Goal: Task Accomplishment & Management: Manage account settings

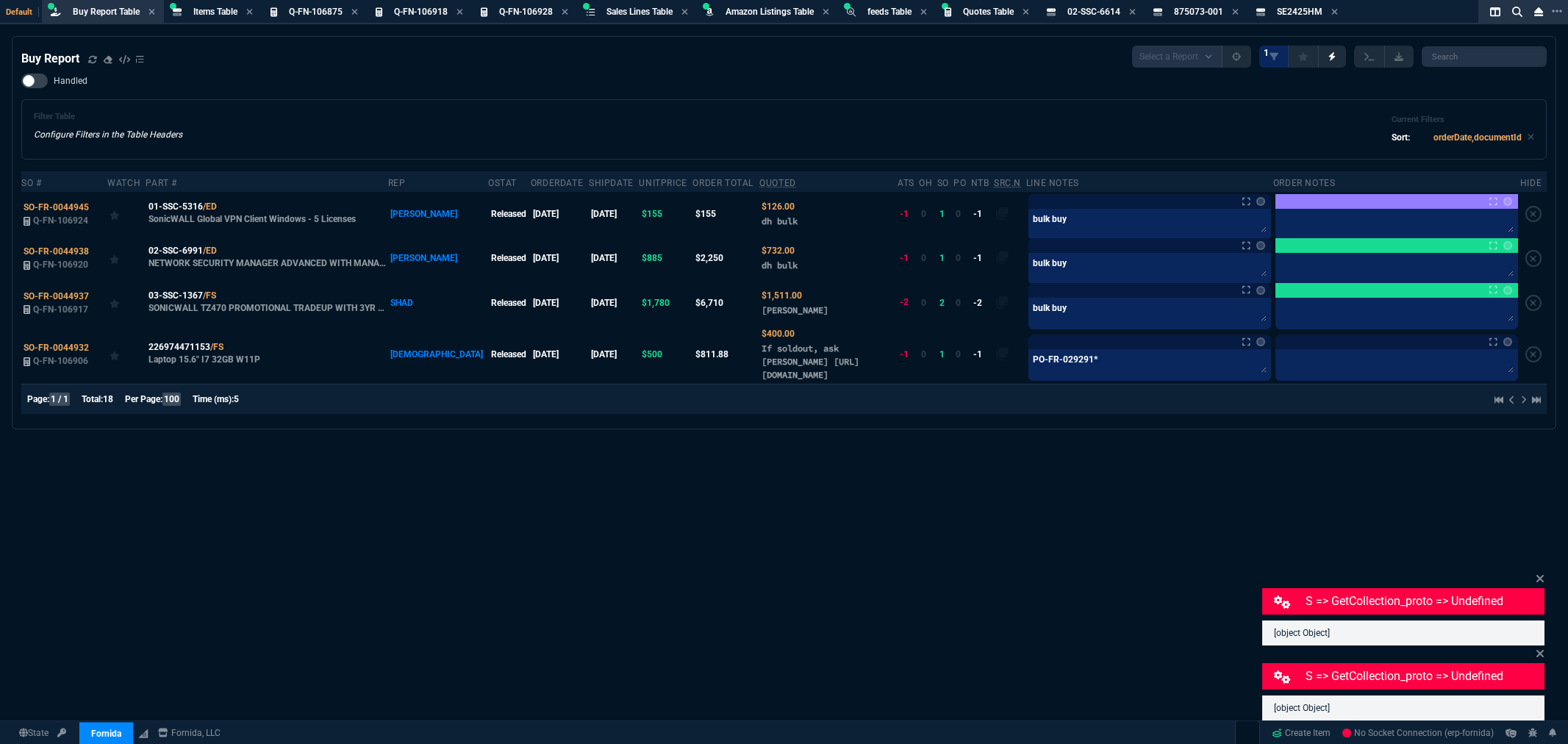
select select "8: NEPT"
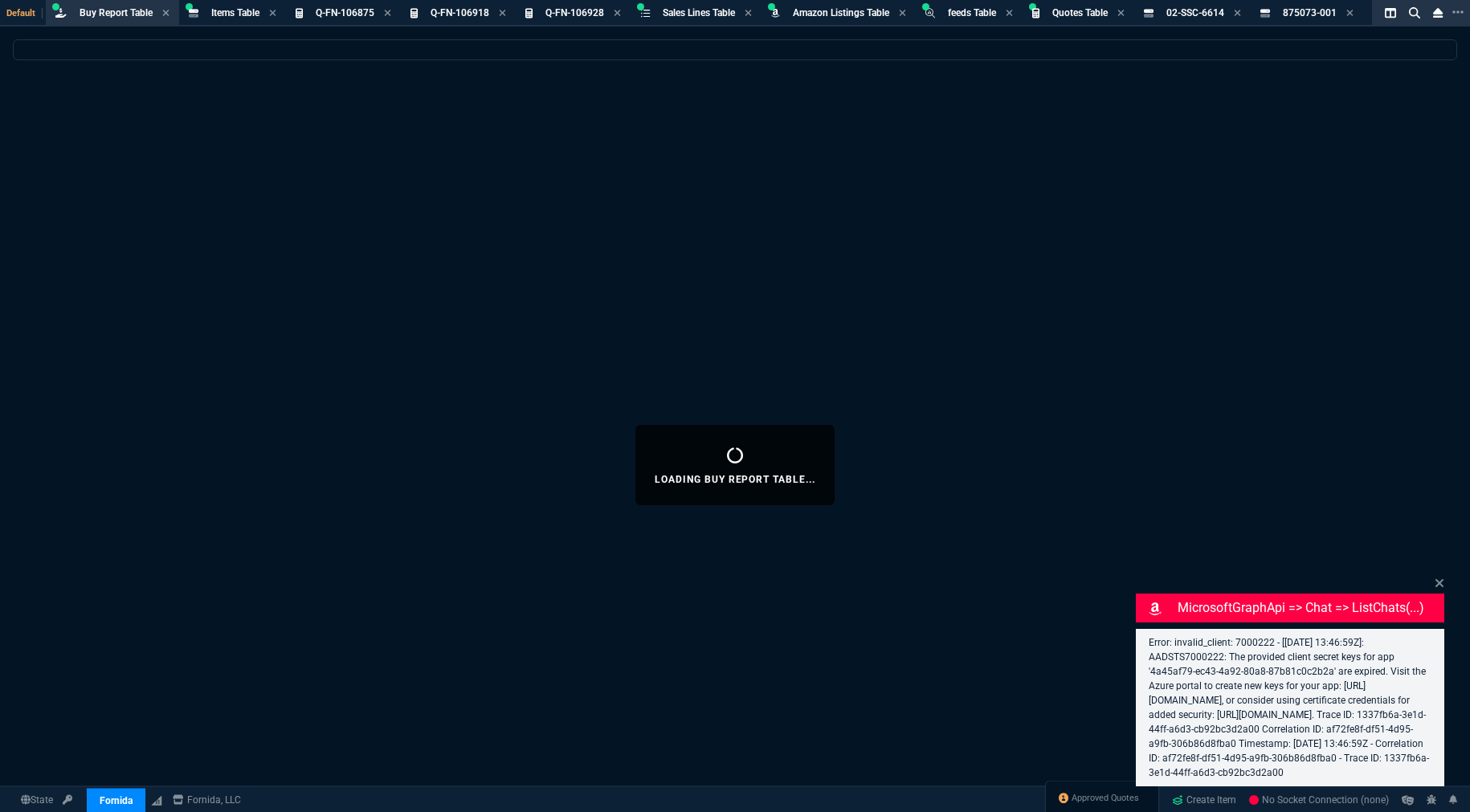
select select "8: NEPT"
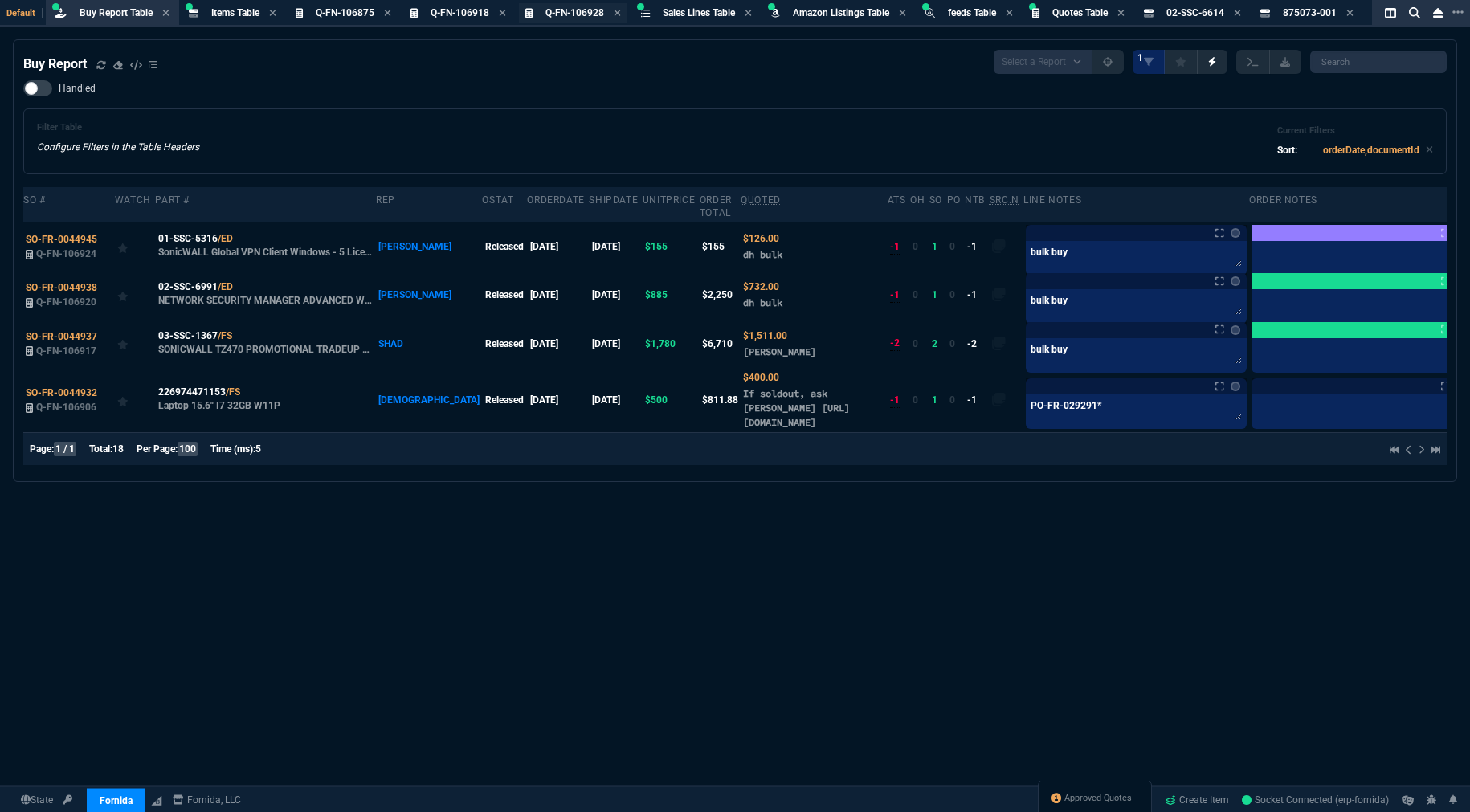
click at [554, 10] on span "Q-FN-106928" at bounding box center [575, 13] width 59 height 11
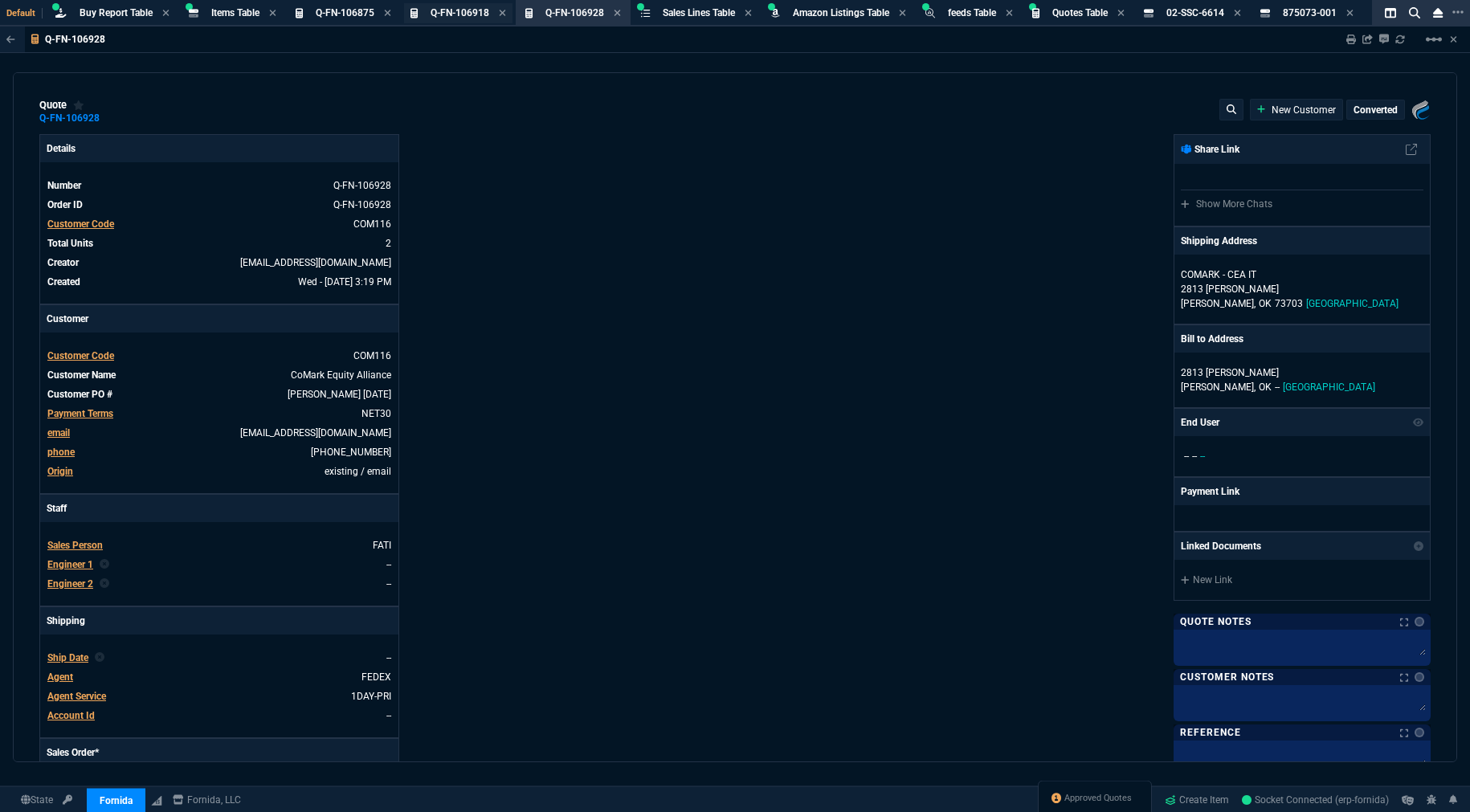
type input "2150"
type input "780"
type input "18"
type input "275"
type input "16"
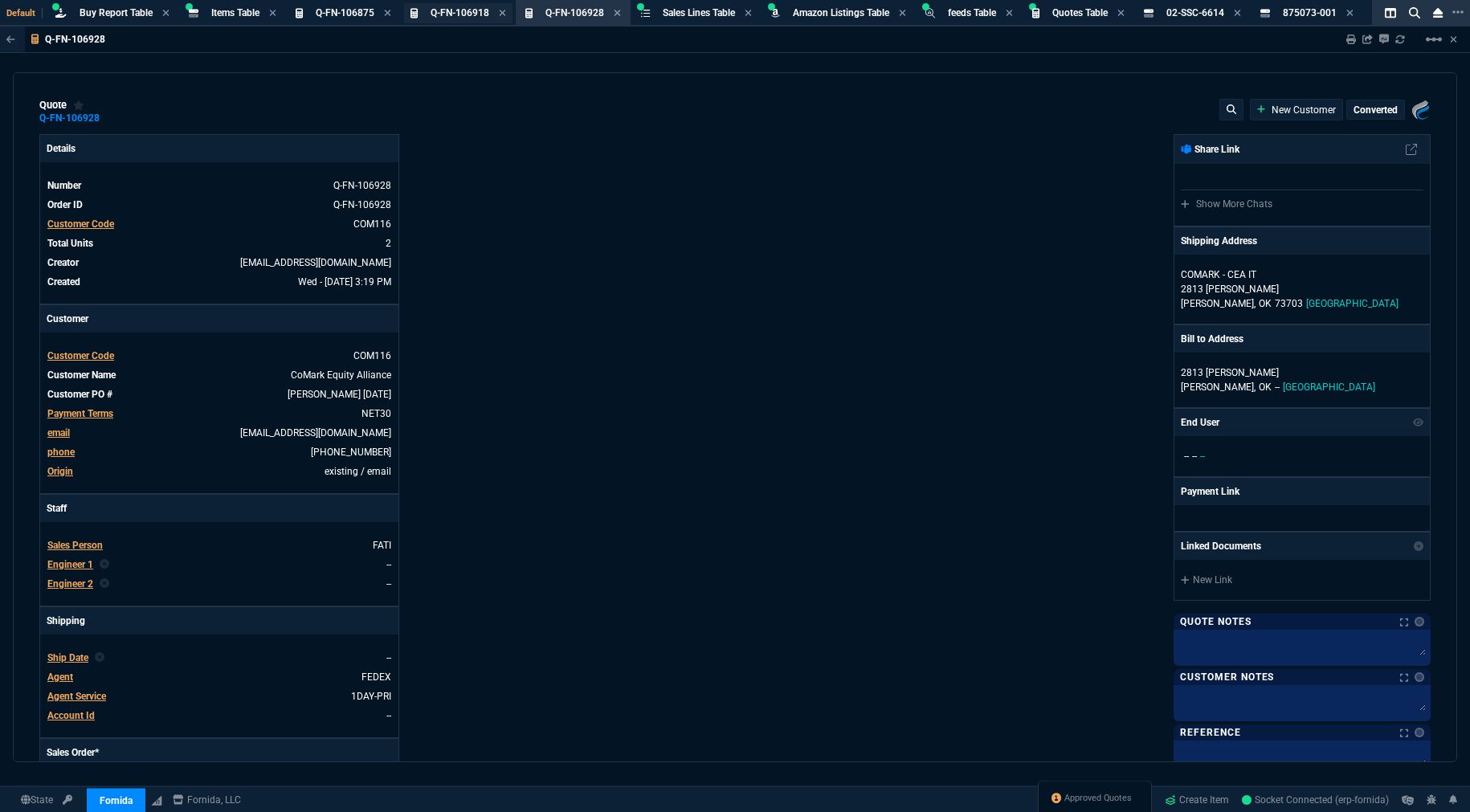
type input "85"
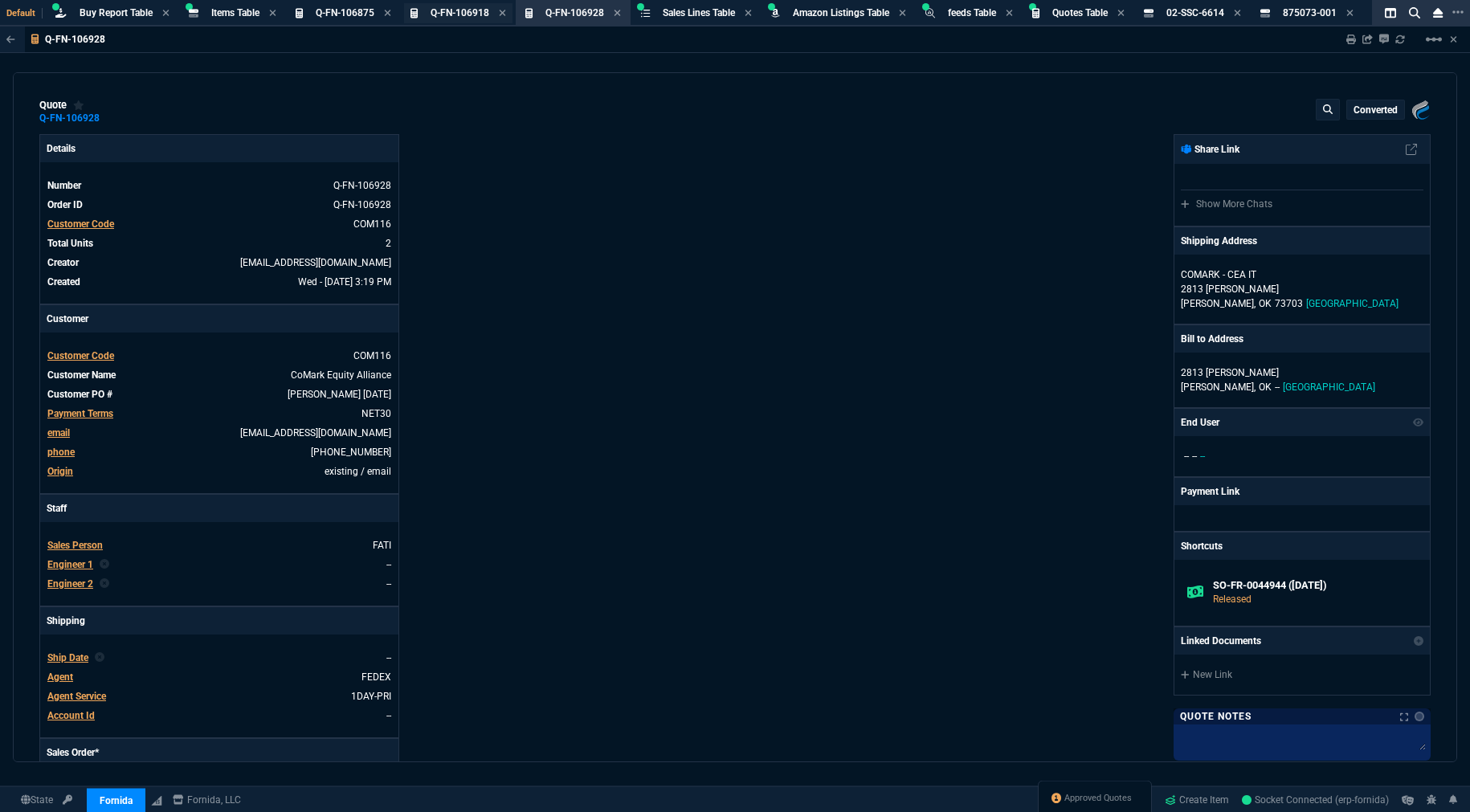
type input "29"
type input "31"
click at [468, 10] on span "Q-FN-106918" at bounding box center [459, 13] width 59 height 11
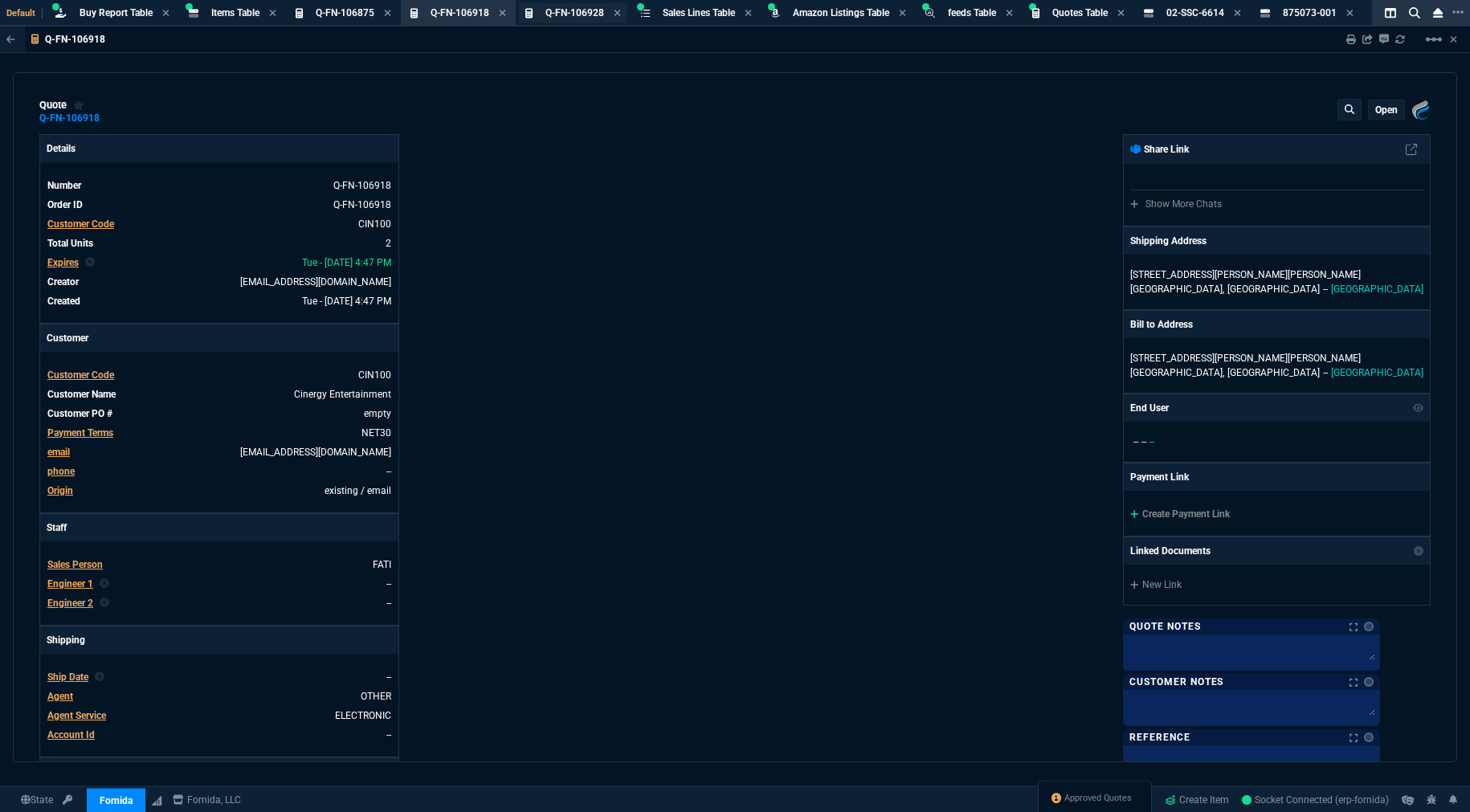
type input "1198"
type input "15"
type input "125"
type input "31"
click at [618, 10] on icon at bounding box center [616, 13] width 6 height 6
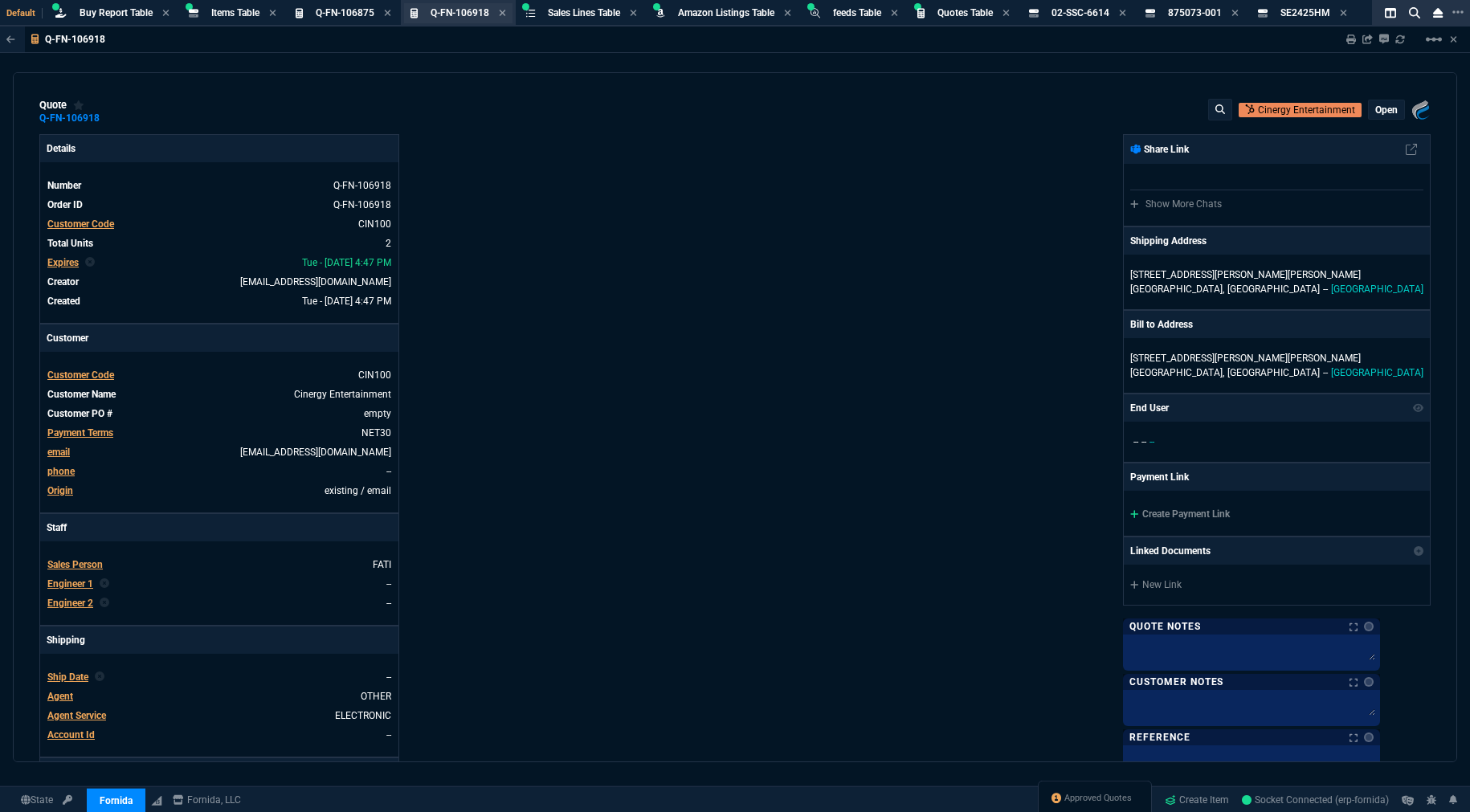
click at [453, 9] on span "Q-FN-106918" at bounding box center [459, 13] width 59 height 11
click at [502, 10] on icon at bounding box center [502, 13] width 6 height 6
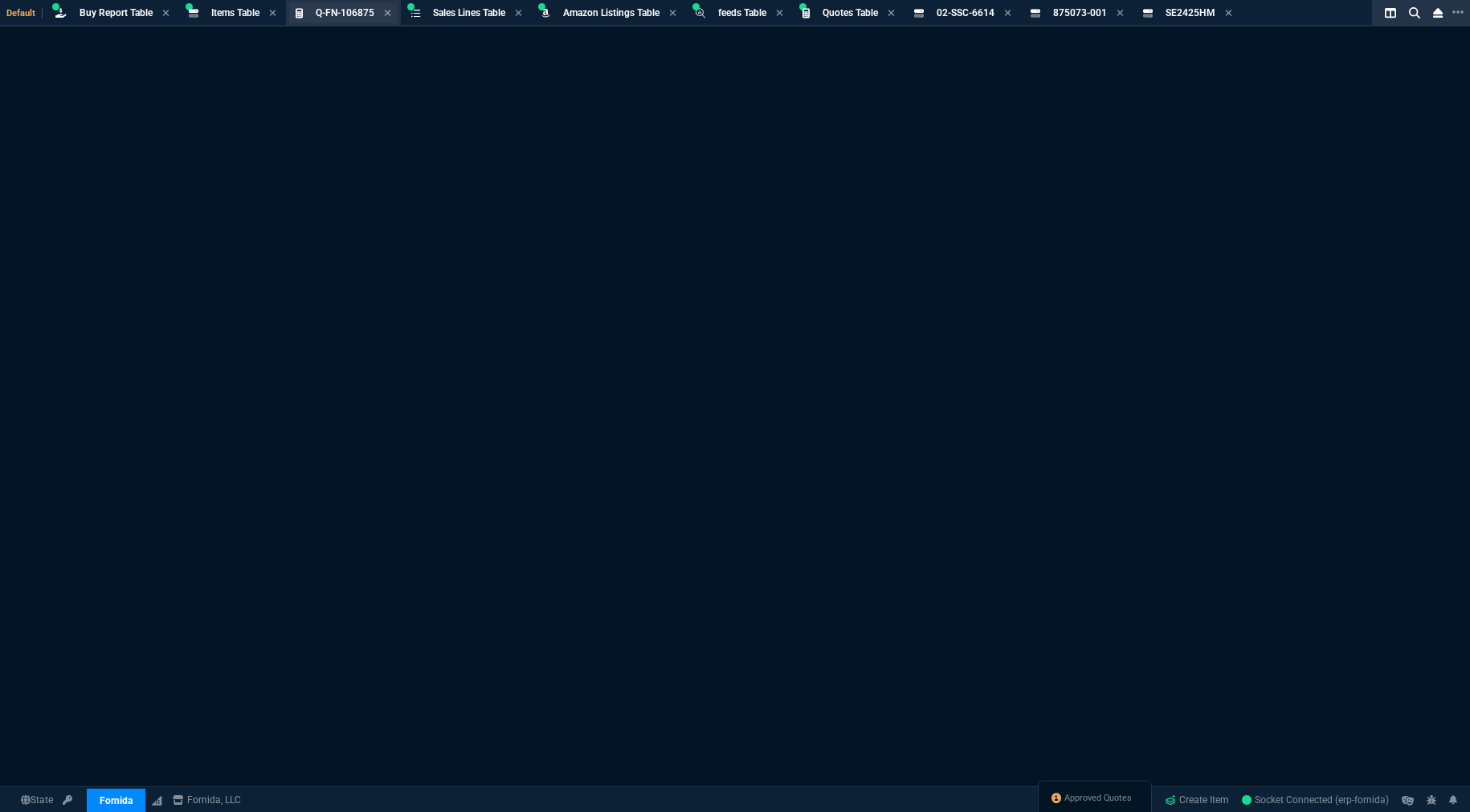
click at [348, 10] on span "Q-FN-106875" at bounding box center [345, 13] width 59 height 11
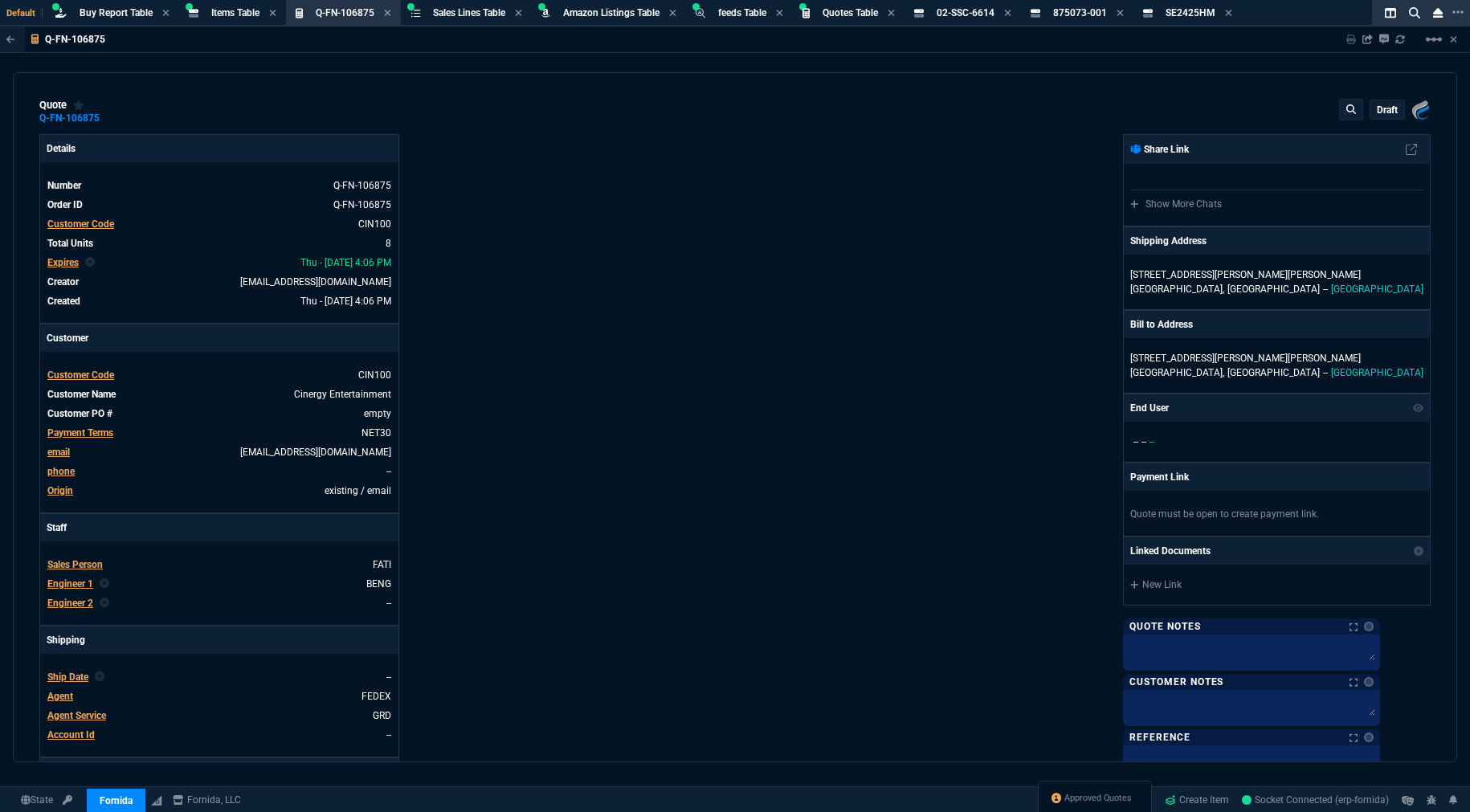
type input "35"
type input "6258"
type input "24"
type input "3749"
type input "26"
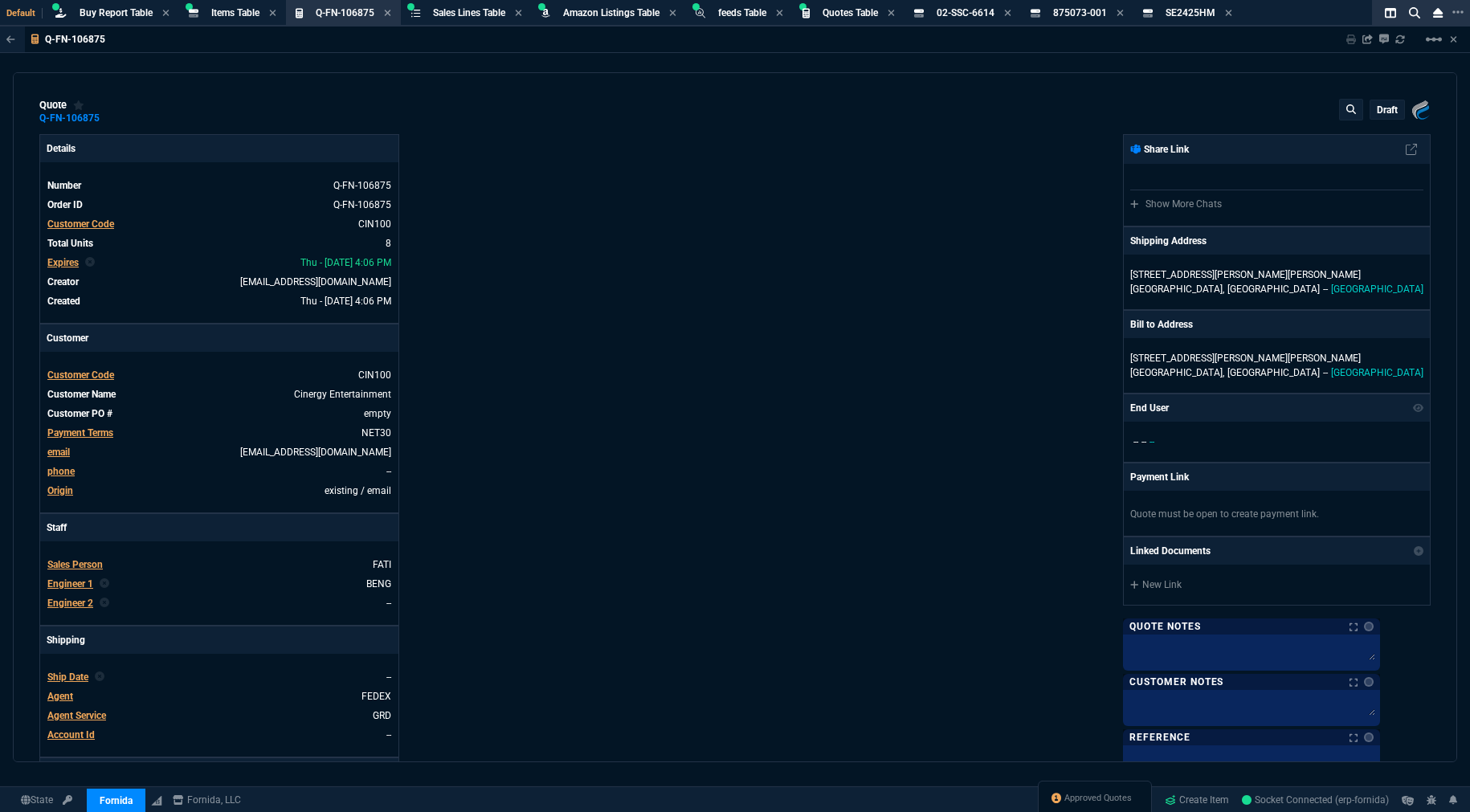
type input "4637"
type input "24"
type input "3743"
type input "71"
type input "70"
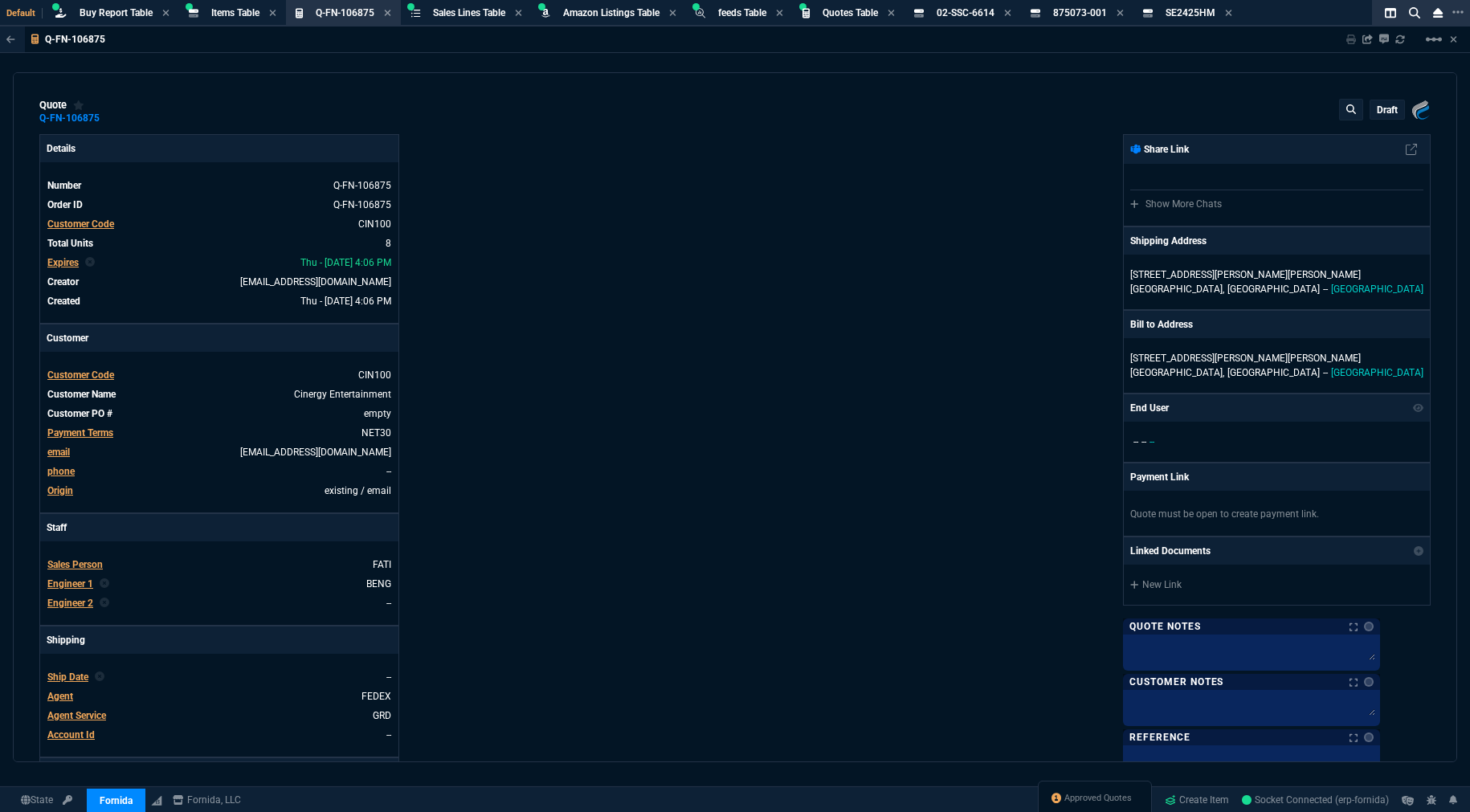
type input "71"
type input "70"
click at [386, 13] on icon at bounding box center [388, 13] width 7 height 10
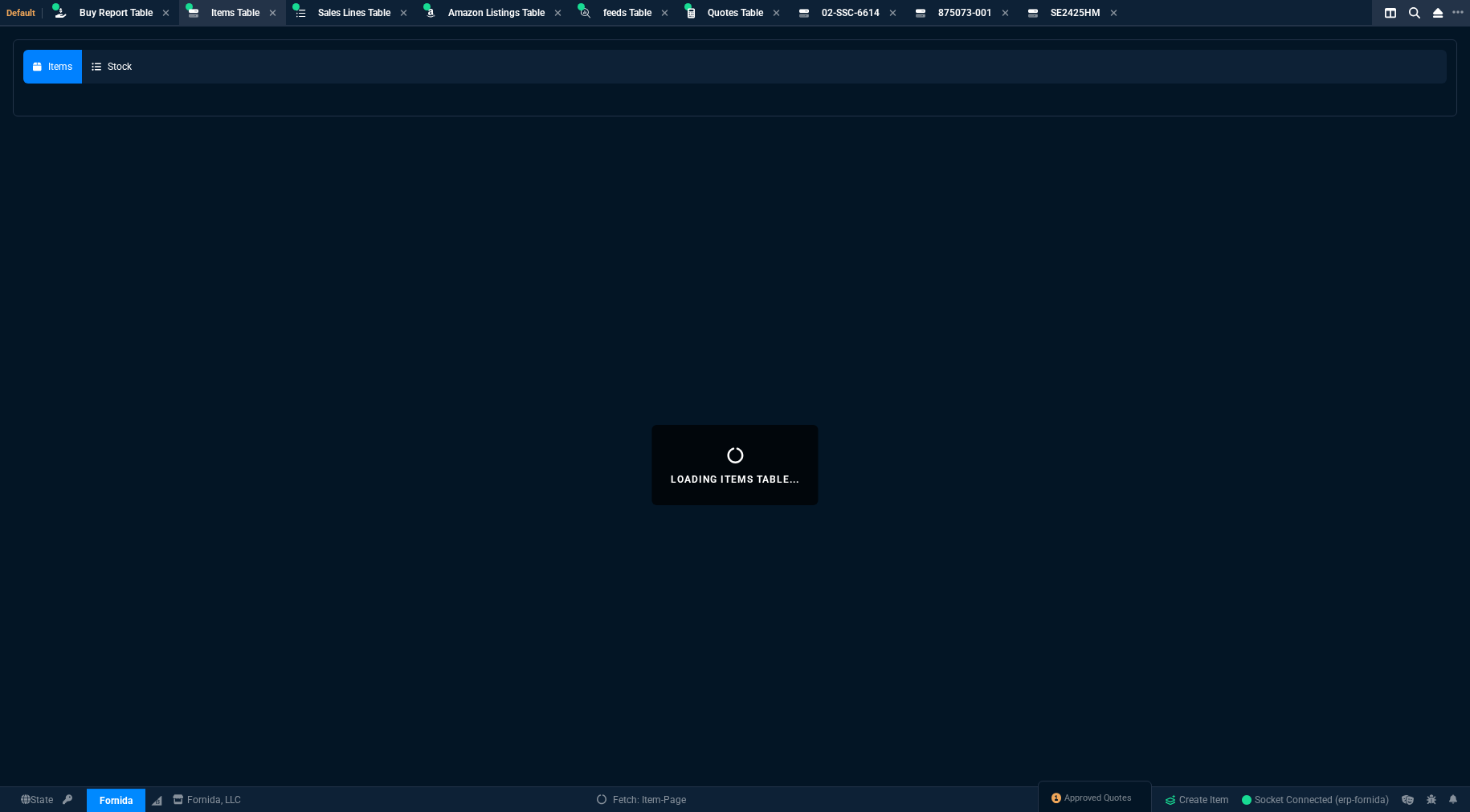
select select
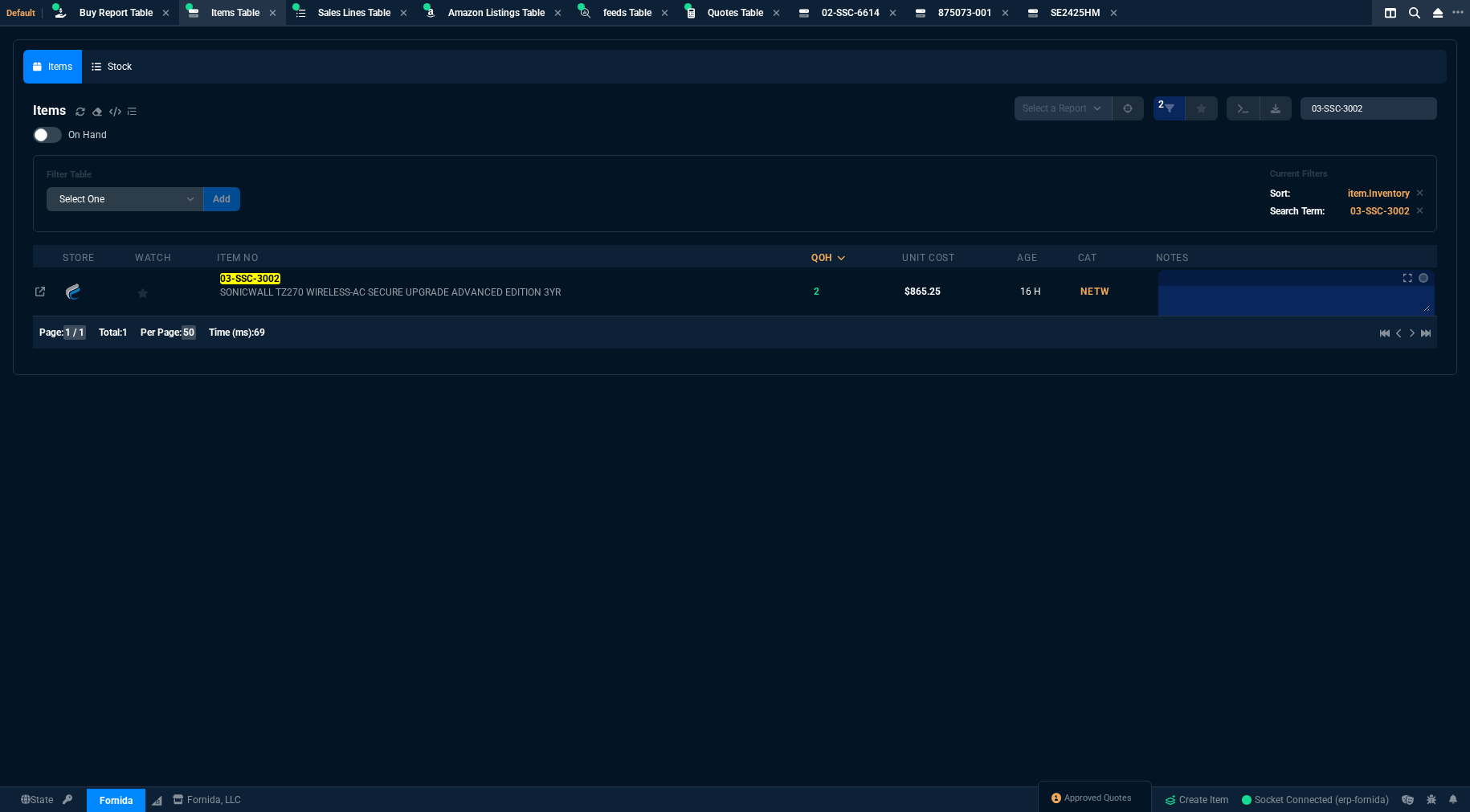
click at [1210, 522] on div "Items Stock Items Select a Report NEW QUERY 2 03-SSC-3002 On Hand Filter Table …" at bounding box center [735, 465] width 1470 height 850
click at [567, 139] on div "On Hand Filter Table Select One Add Filter () Age () Cat (item.ItemCategoryCode…" at bounding box center [735, 179] width 1404 height 105
click at [388, 113] on div "Items Select a Report NEW QUERY 2 03-SSC-3002" at bounding box center [735, 108] width 1404 height 24
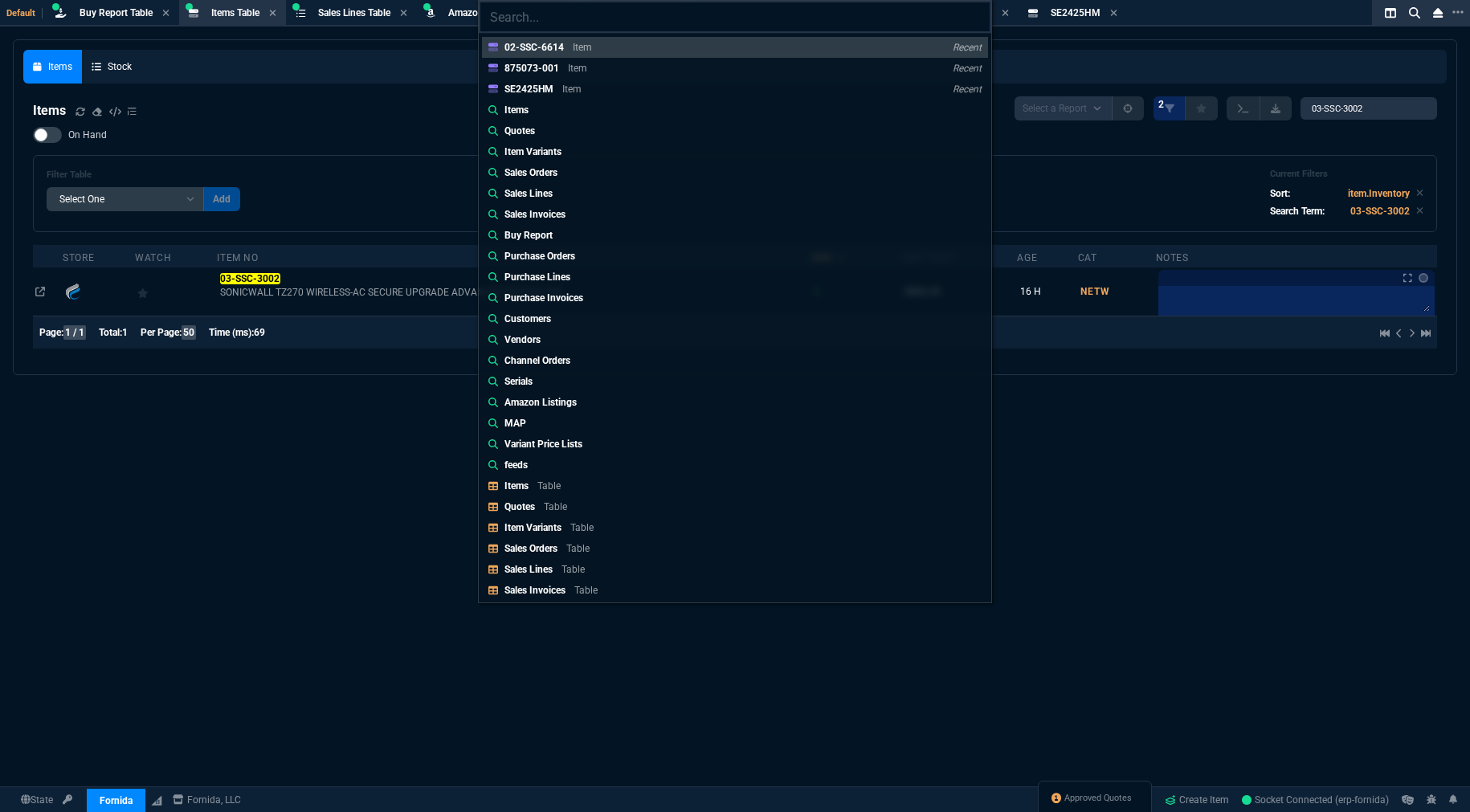
click at [579, 16] on input "search" at bounding box center [735, 16] width 513 height 32
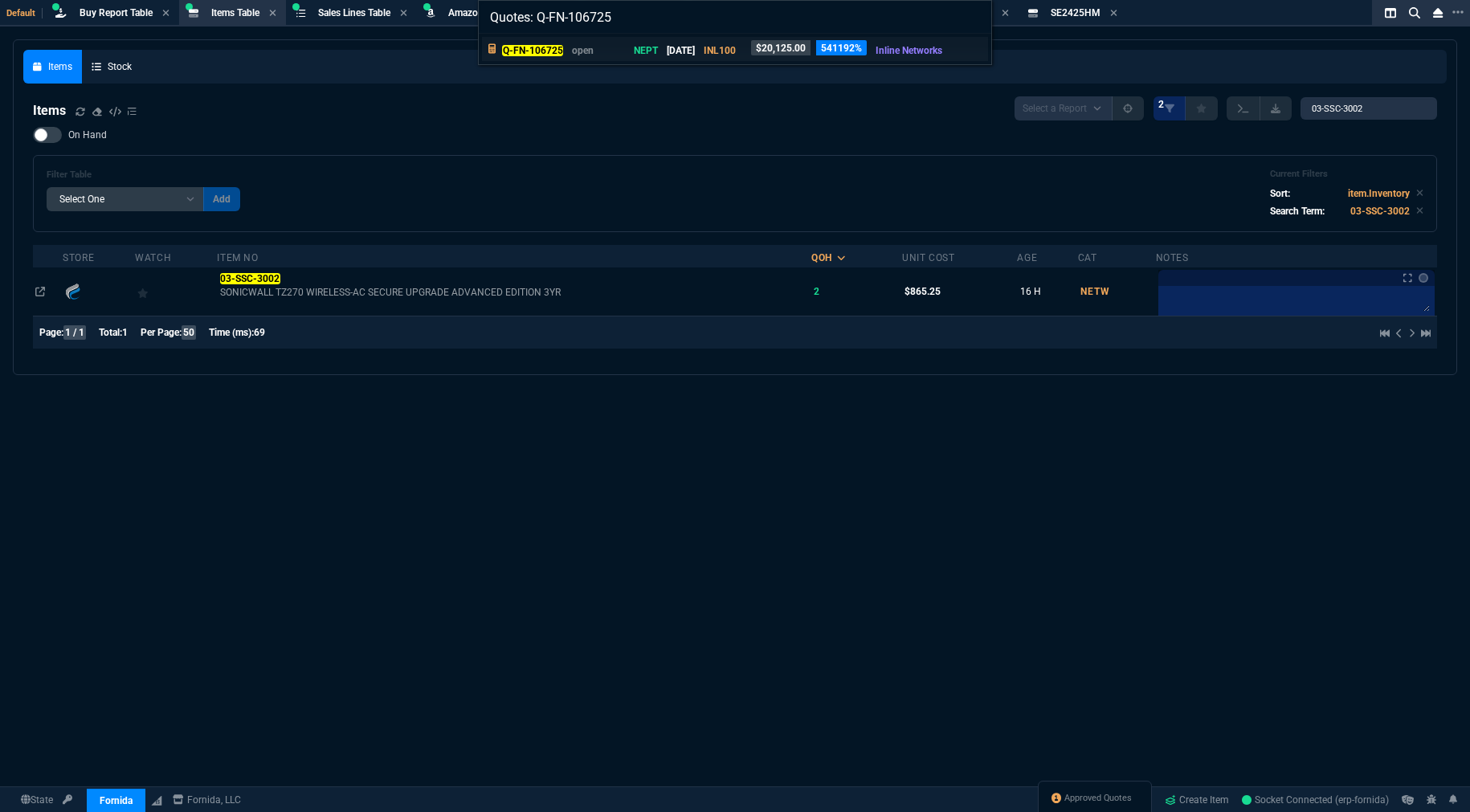
type input "Quotes: Q-FN-106725"
click at [556, 49] on mark "Q-FN-106725" at bounding box center [532, 50] width 61 height 11
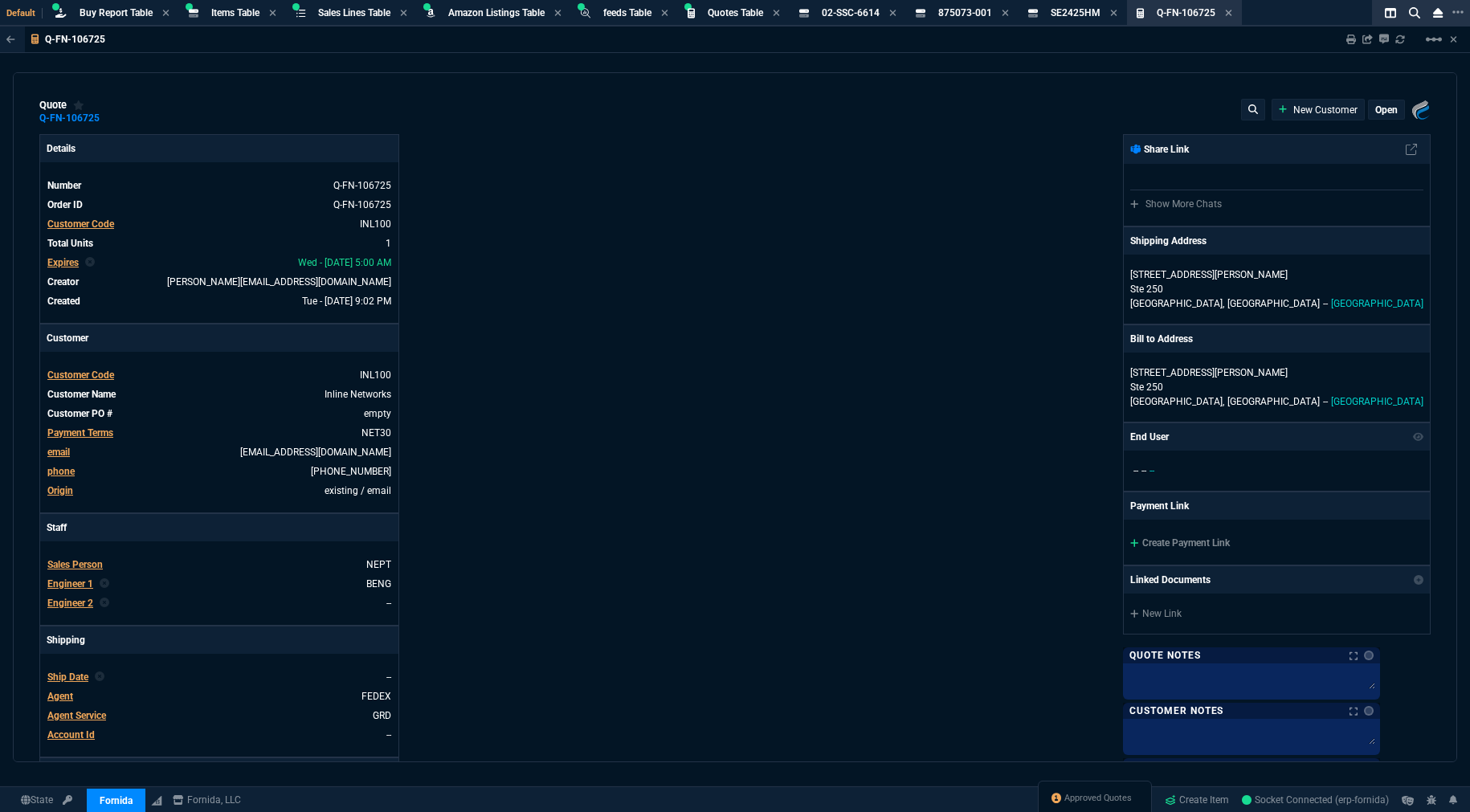
type input "31"
type input "6179"
type input "72"
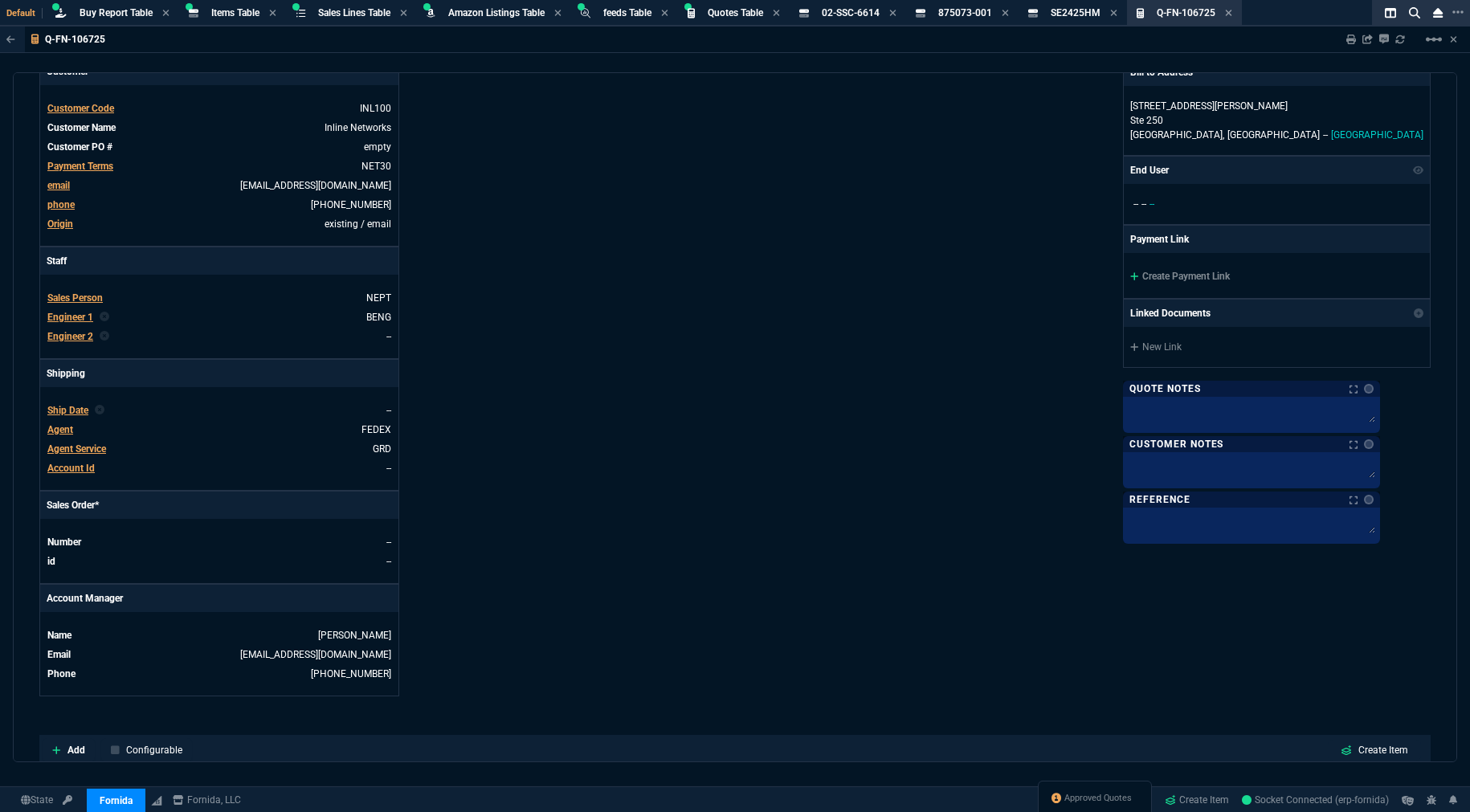
scroll to position [534, 0]
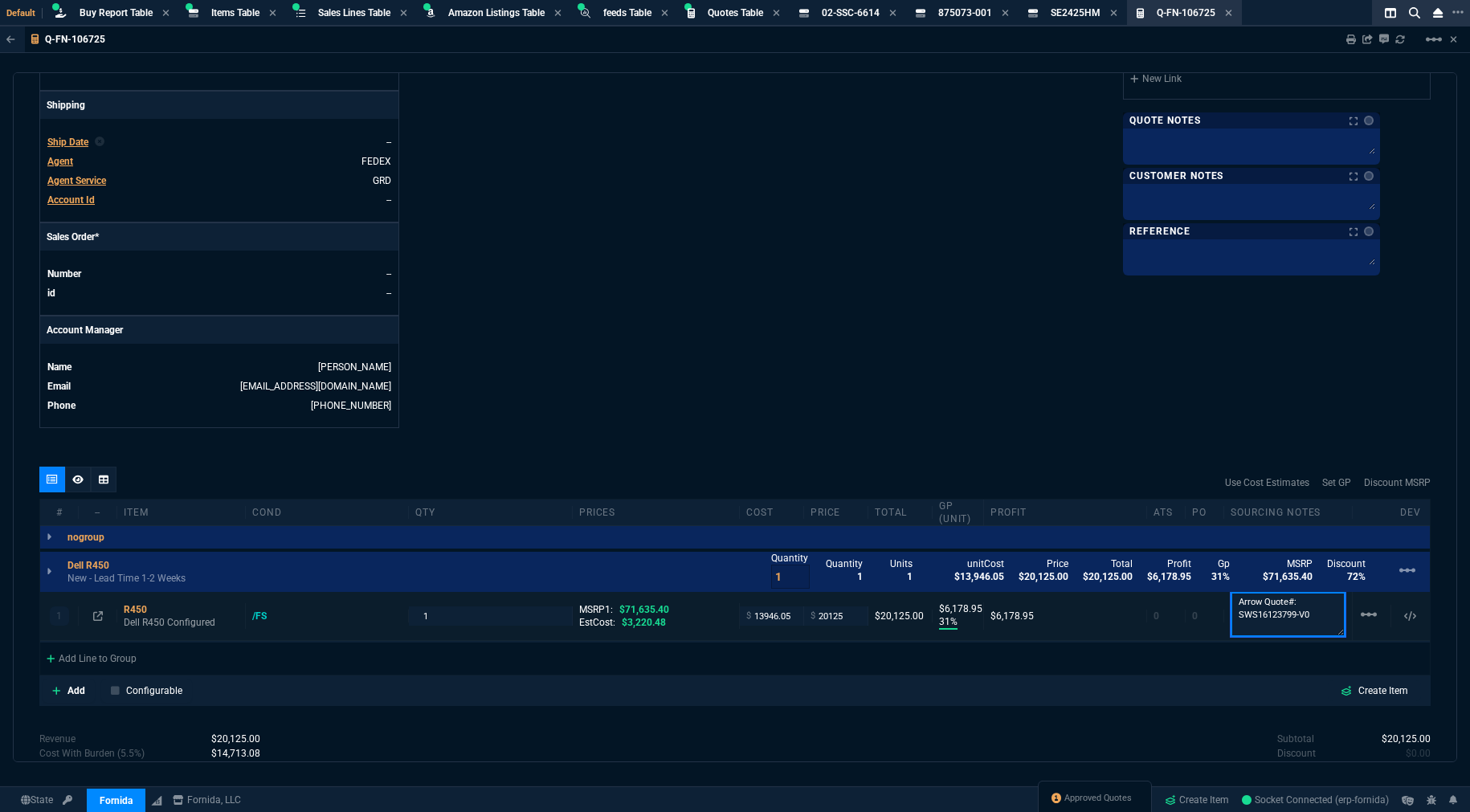
drag, startPoint x: 1304, startPoint y: 617, endPoint x: 1230, endPoint y: 618, distance: 74.0
click at [1231, 618] on textarea "Arrow Quote#: SWS16123799-V0" at bounding box center [1288, 614] width 115 height 45
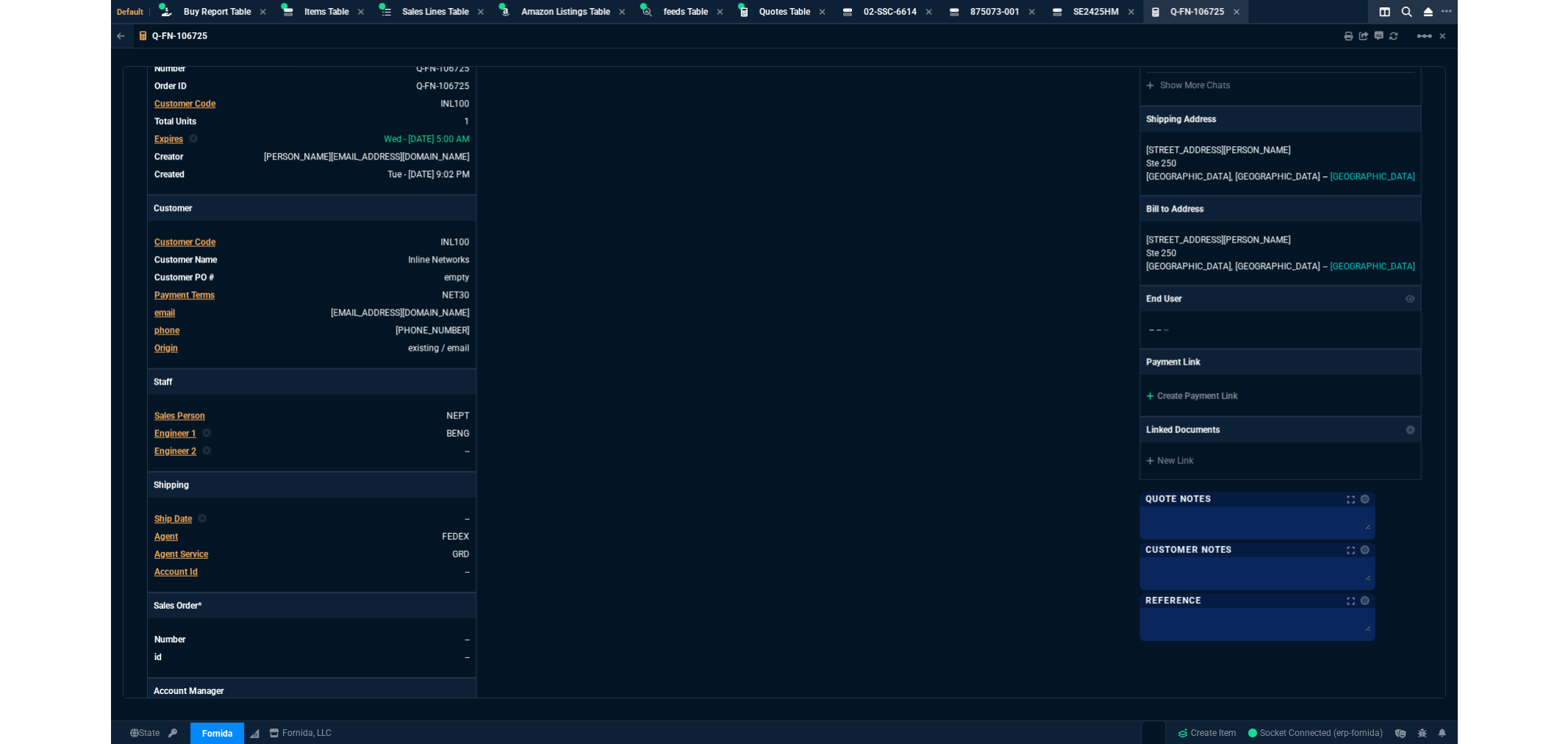
scroll to position [0, 0]
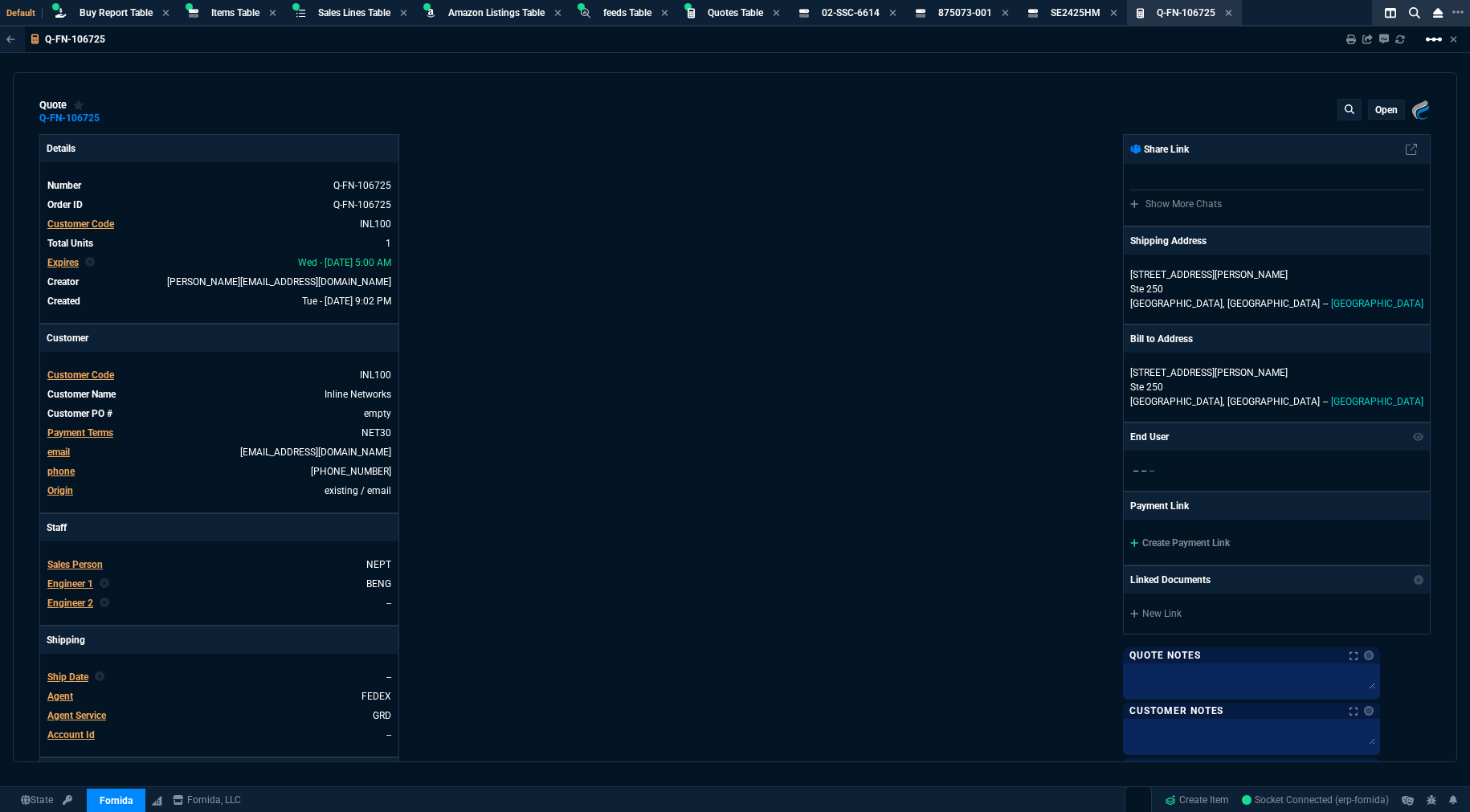
click at [1436, 38] on mat-icon "linear_scale" at bounding box center [1433, 38] width 19 height 19
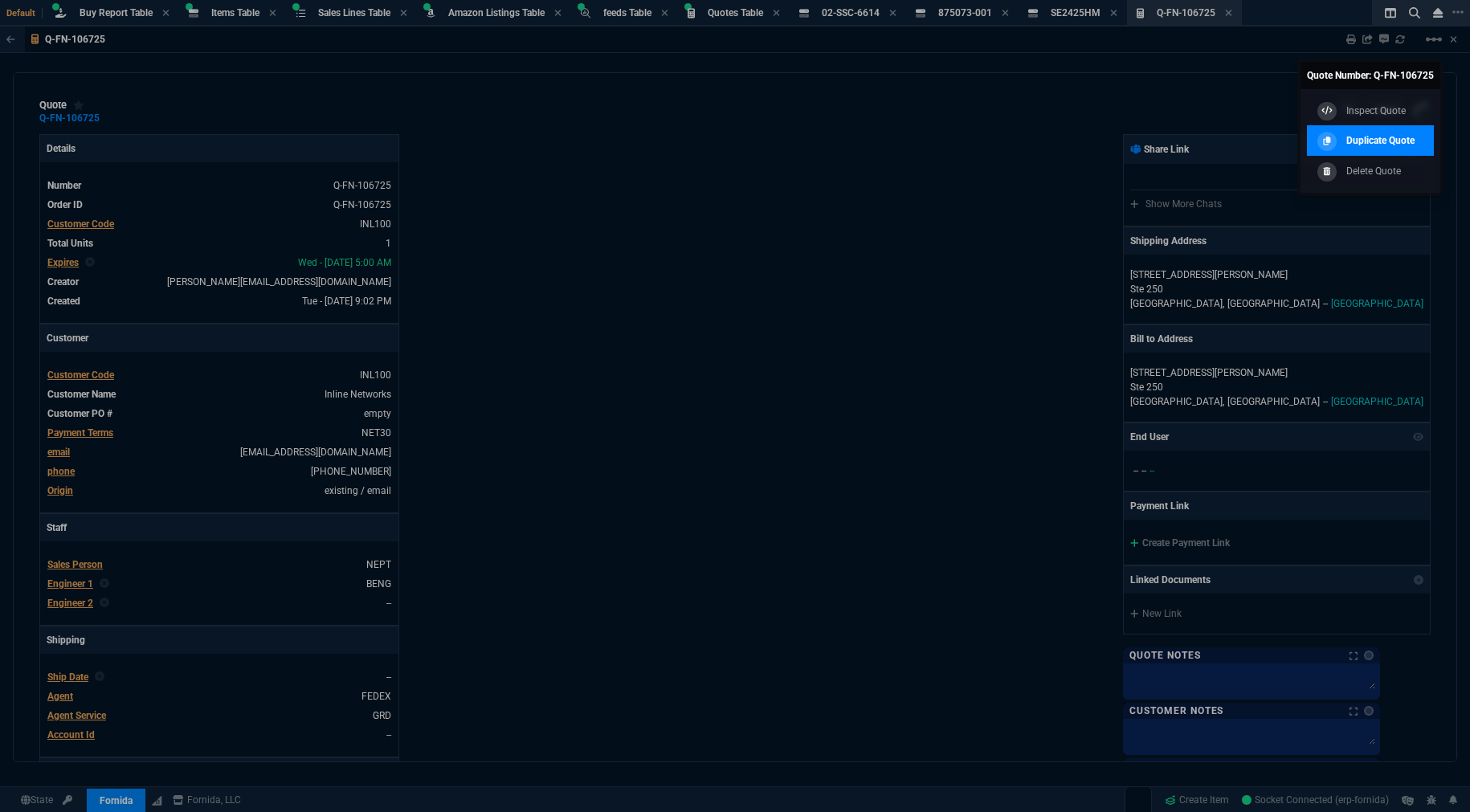
click at [1375, 133] on p "Duplicate Quote" at bounding box center [1380, 140] width 68 height 15
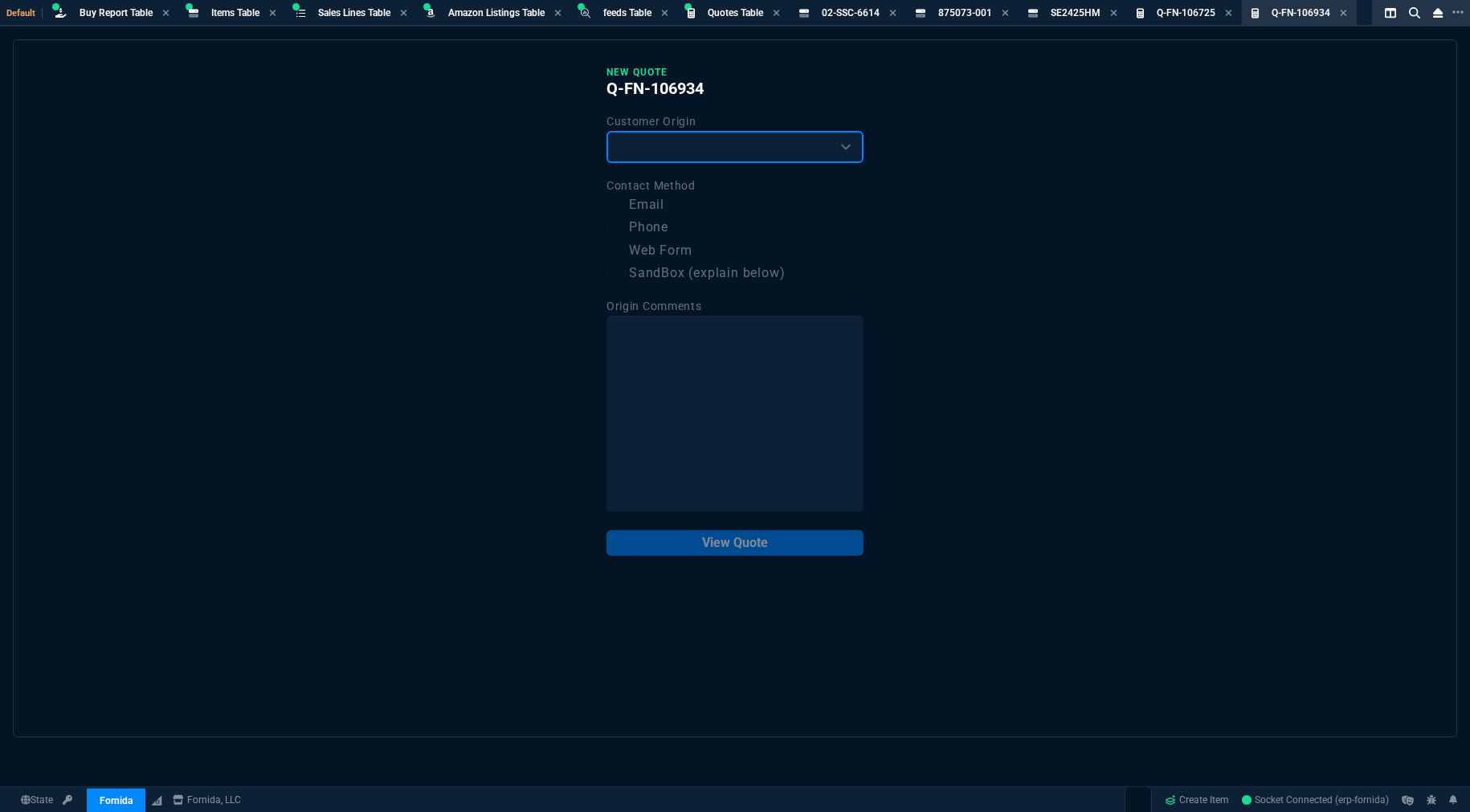
click at [769, 140] on select "Existing Customer Amazon Lead (first order) Website Lead (first order) Called (…" at bounding box center [735, 147] width 257 height 32
select select "existing"
click at [606, 131] on select "Existing Customer Amazon Lead (first order) Website Lead (first order) Called (…" at bounding box center [735, 147] width 257 height 32
click at [658, 207] on label "Email" at bounding box center [735, 205] width 257 height 20
click at [625, 207] on input "Email" at bounding box center [615, 205] width 19 height 19
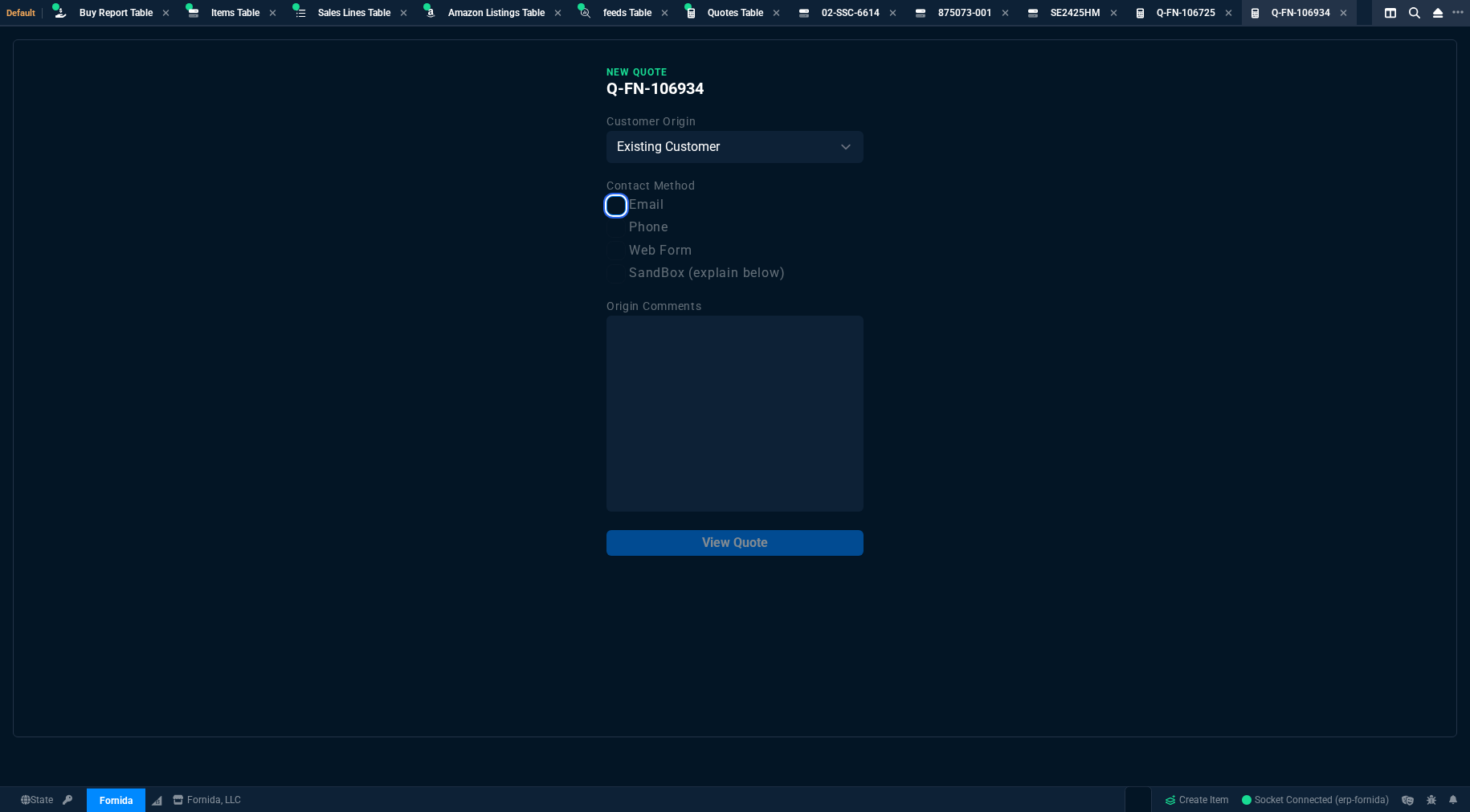
checkbox input "true"
click at [702, 544] on button "View Quote" at bounding box center [735, 543] width 257 height 26
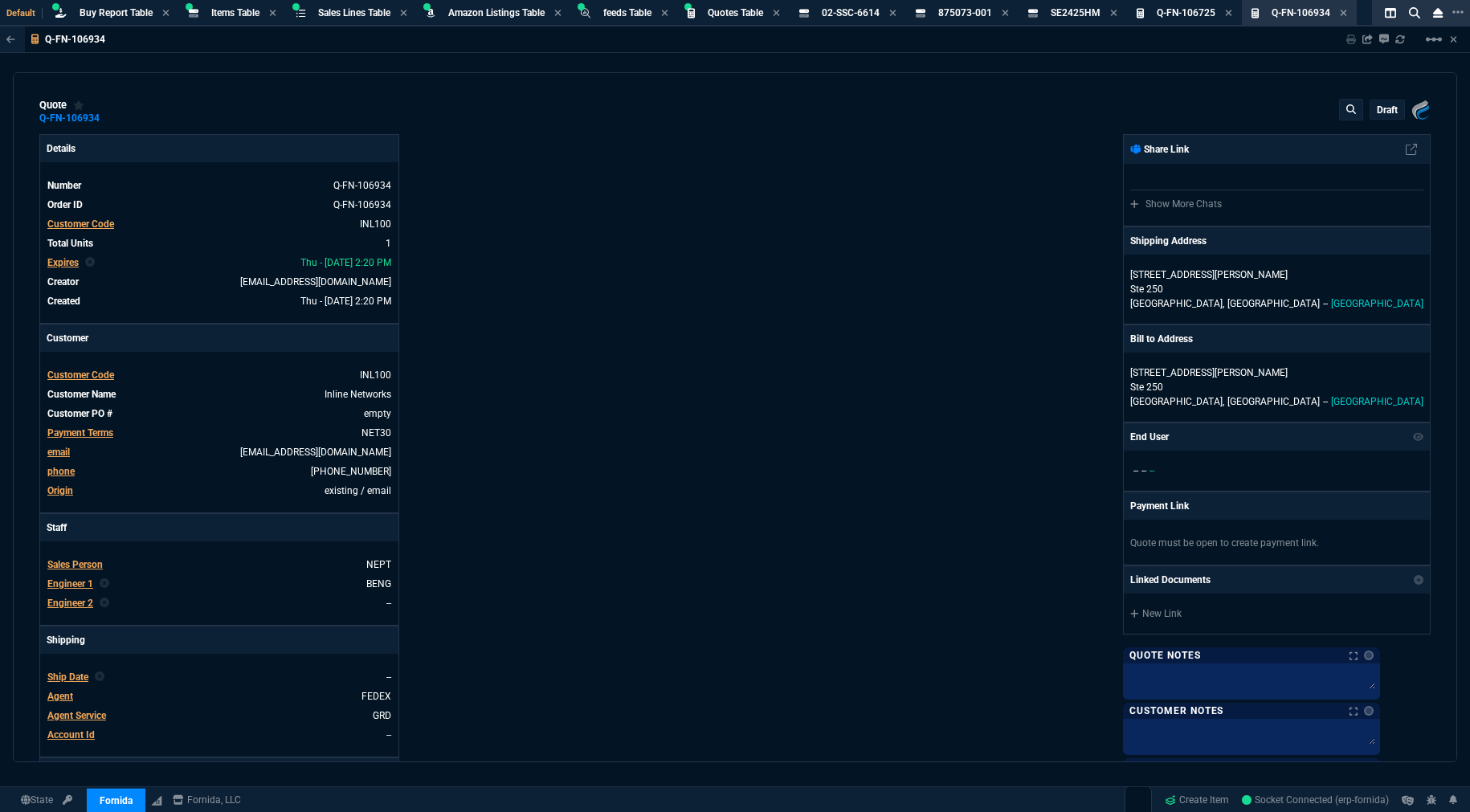
type input "31"
type input "6179"
type input "72"
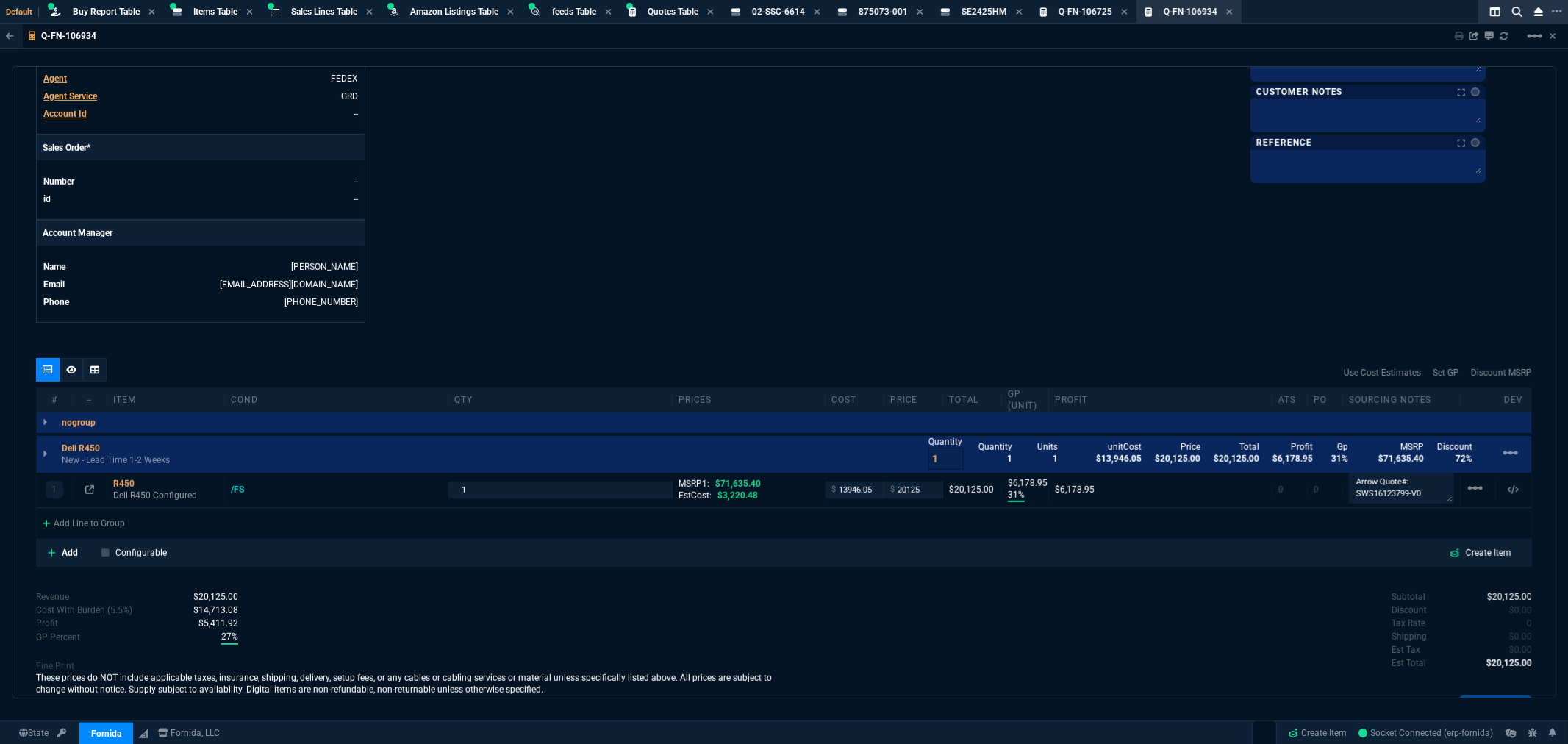
scroll to position [572, 0]
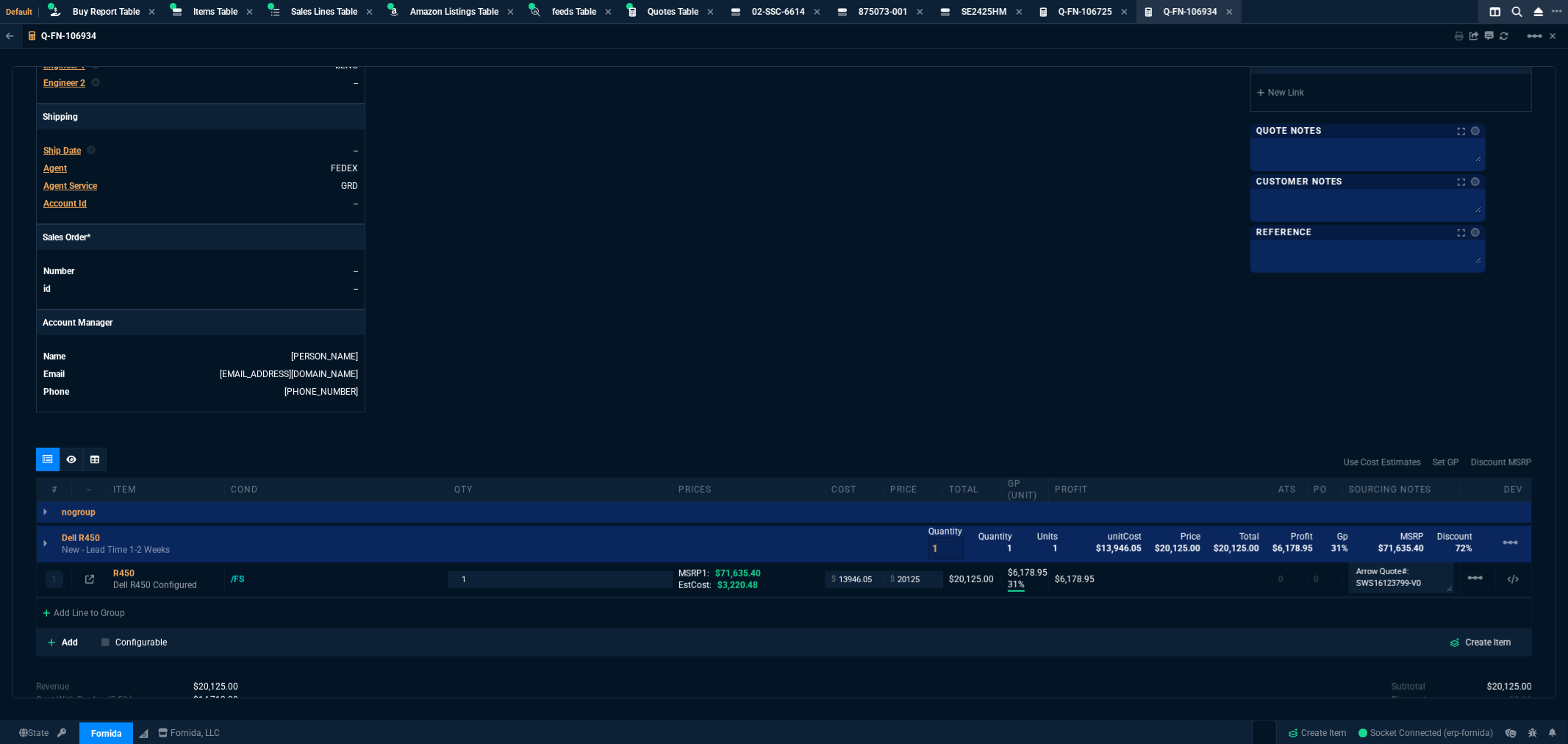
scroll to position [632, 0]
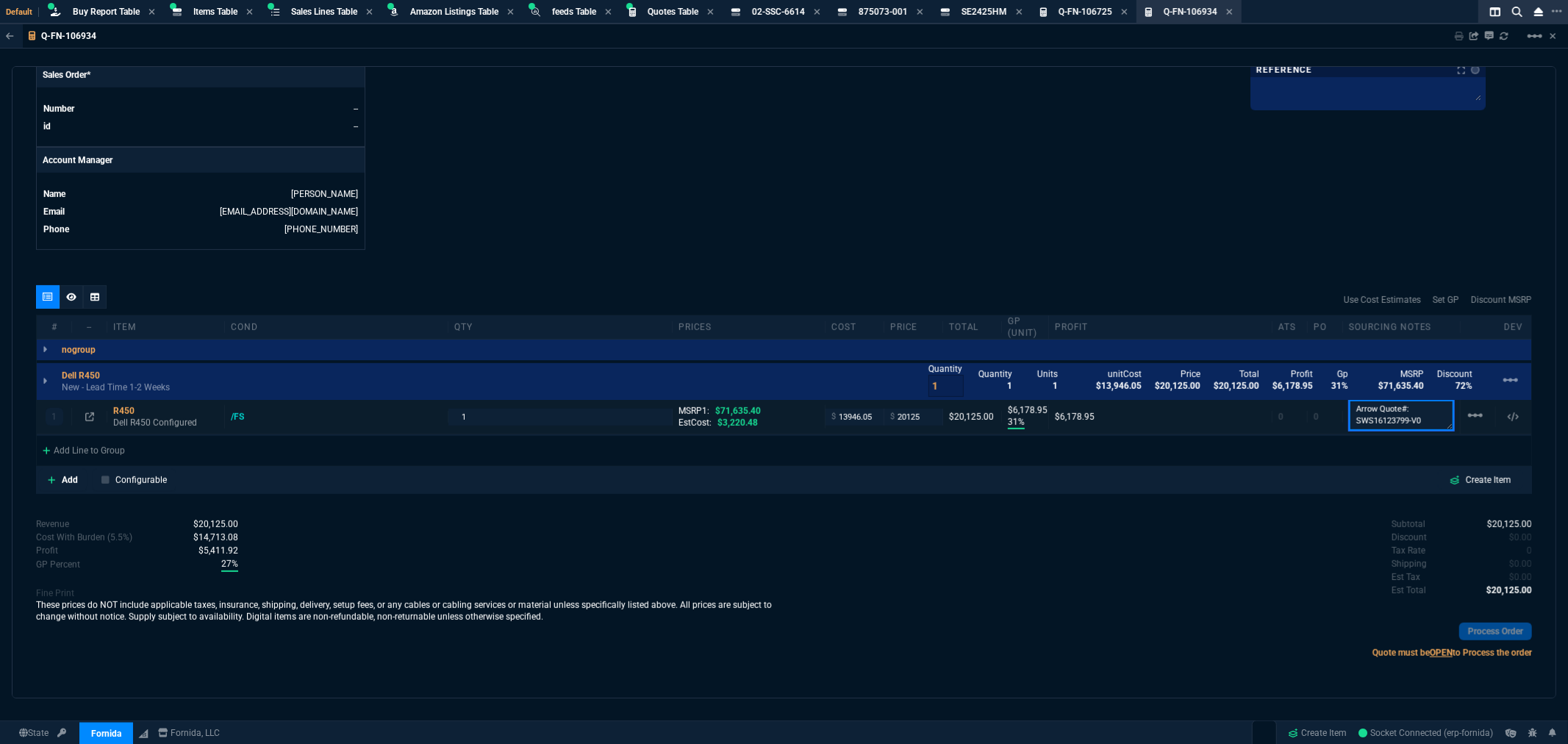
drag, startPoint x: 1359, startPoint y: 417, endPoint x: 1366, endPoint y: 423, distance: 9.2
click at [1345, 417] on textarea "Arrow Quote#: SWS16123799-V0" at bounding box center [1401, 415] width 105 height 31
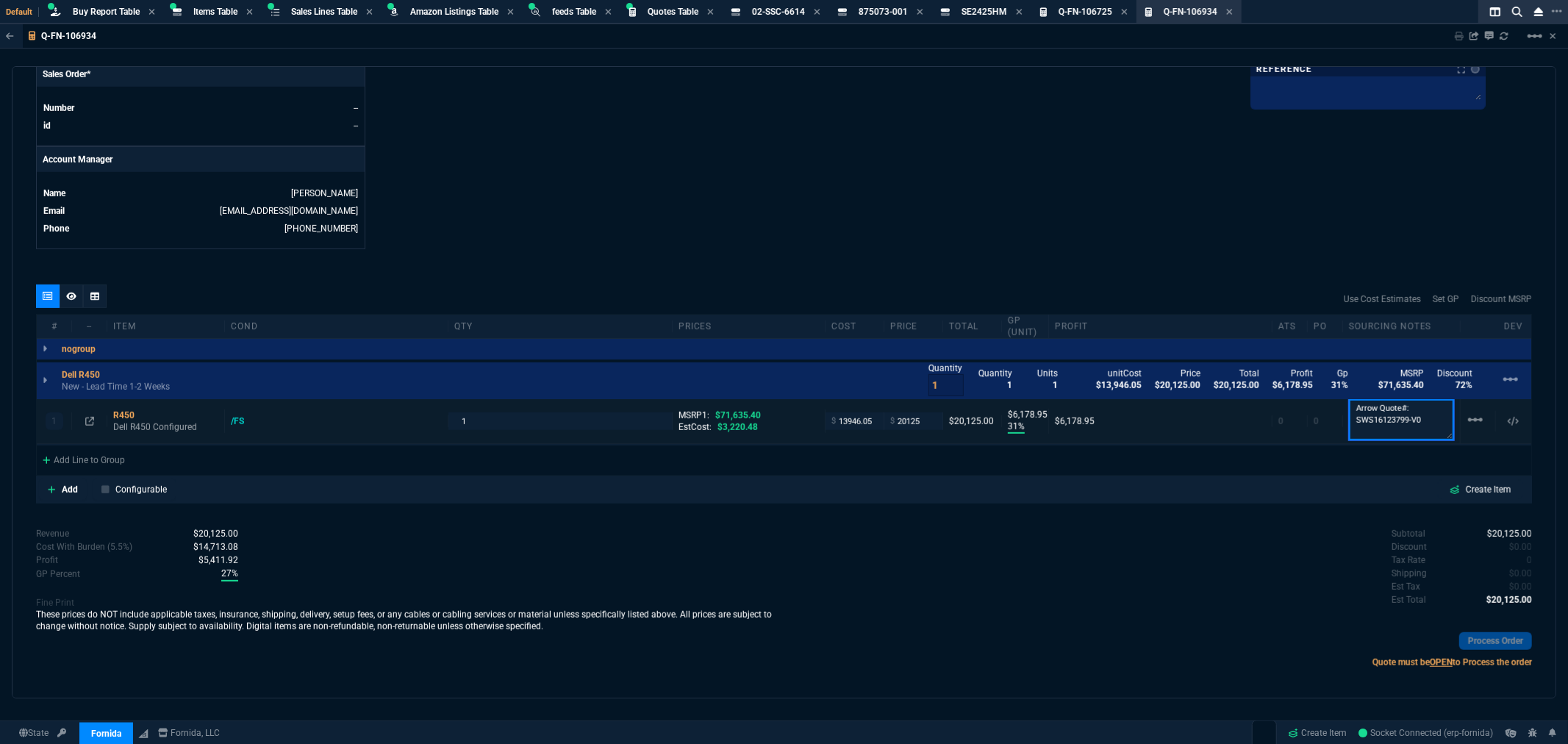
drag, startPoint x: 1418, startPoint y: 422, endPoint x: 1330, endPoint y: 421, distance: 88.0
click at [1330, 421] on div "1 R450 Dell R450 Configured /FS 1 MSRP1: $71,635.40 EstCost: $3,220.48 $ 13946.…" at bounding box center [784, 422] width 1495 height 45
paste textarea "1"
type textarea "Arrow Quote#: SWS16123799-V1"
click at [1345, 424] on mat-icon "linear_scale" at bounding box center [1475, 420] width 18 height 18
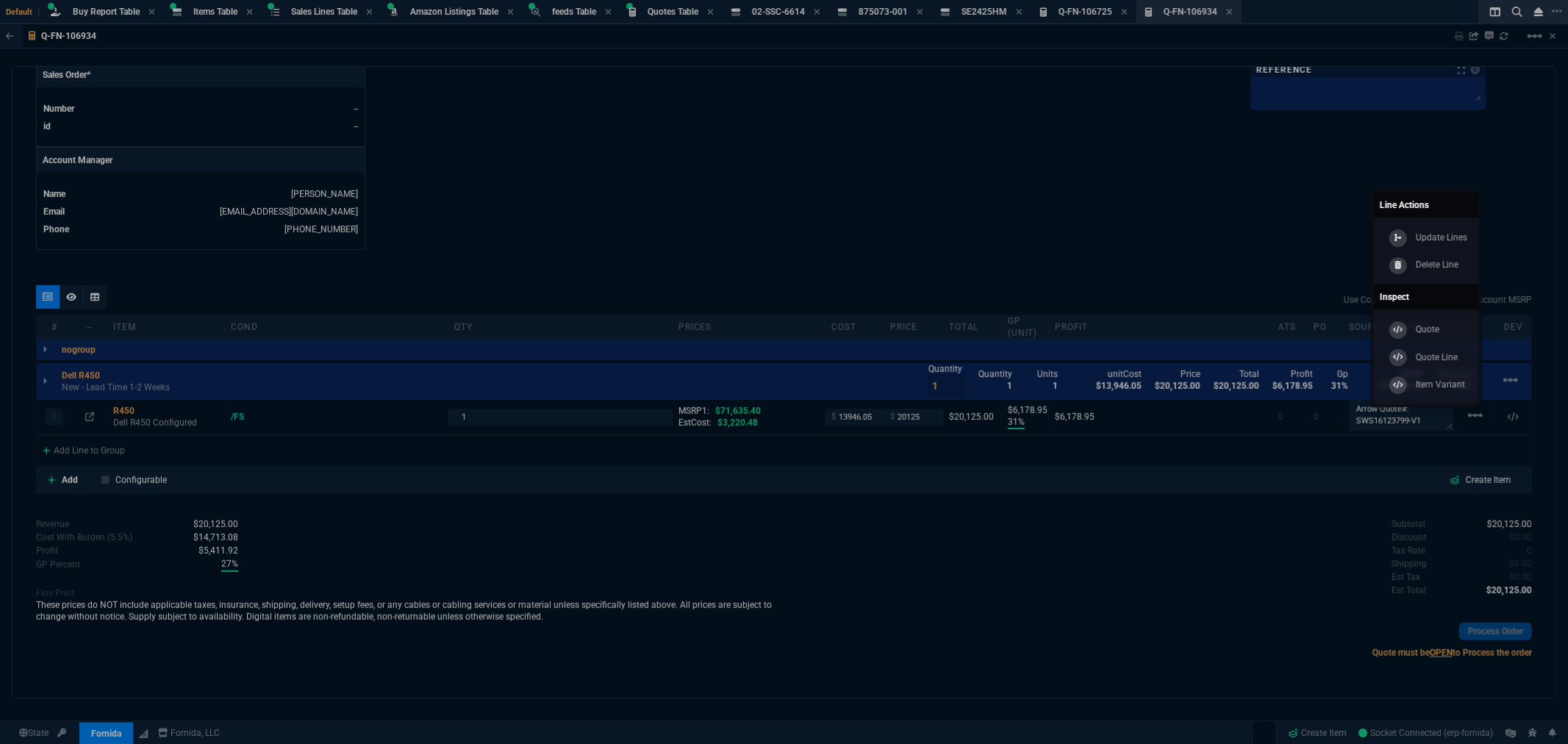
click at [1260, 553] on div at bounding box center [784, 372] width 1568 height 744
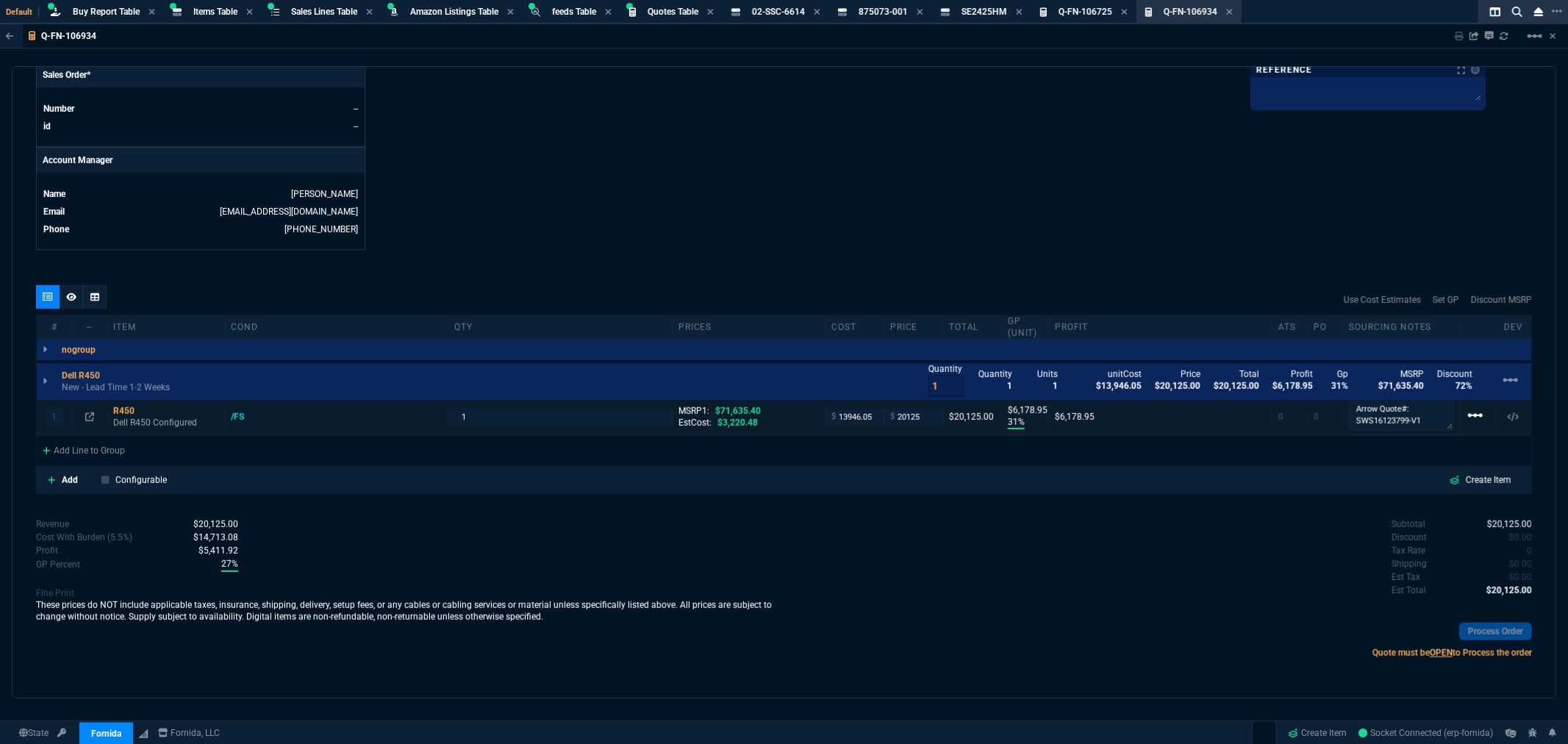
click at [1345, 424] on mat-icon "linear_scale" at bounding box center [1475, 415] width 18 height 18
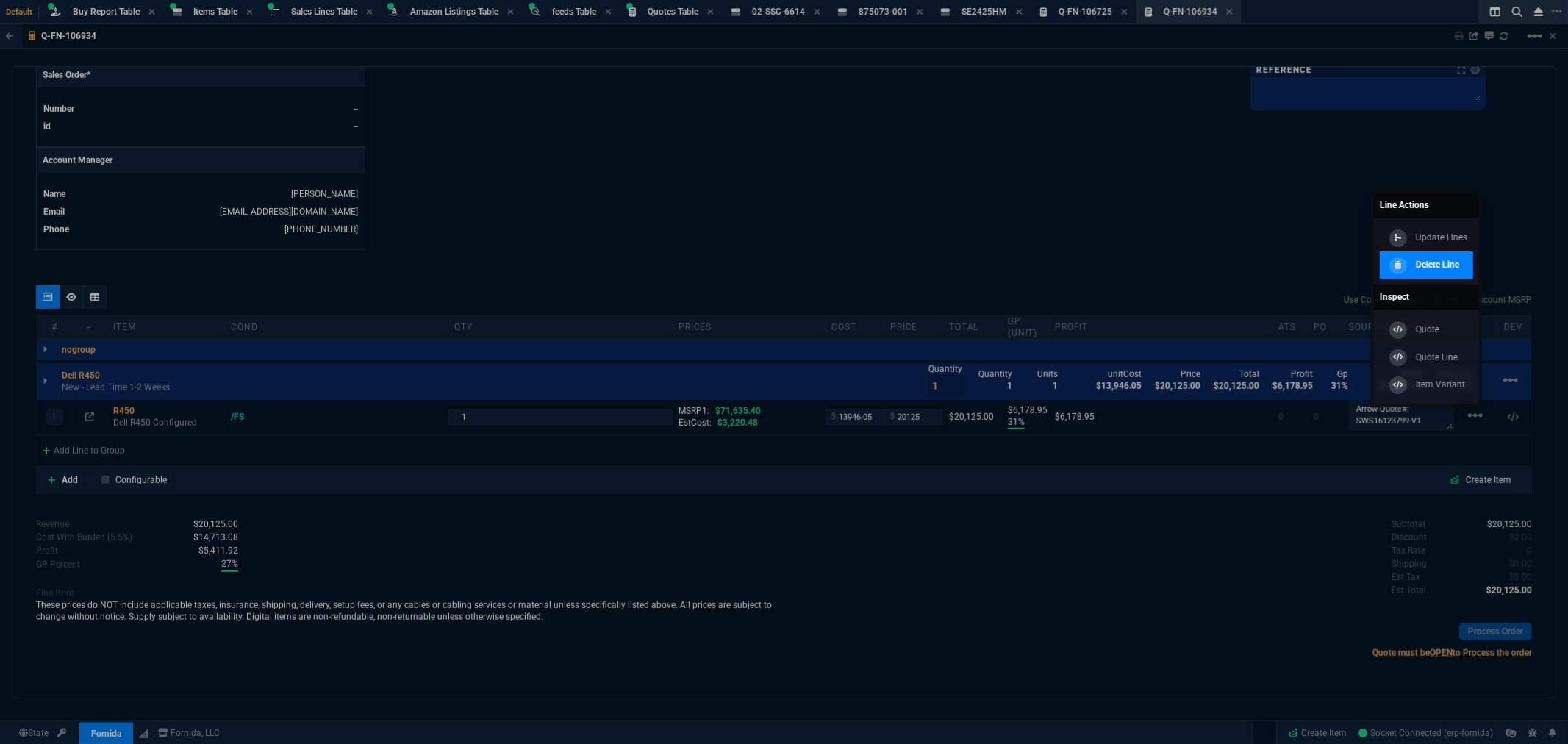
click at [1345, 268] on p "Delete Line" at bounding box center [1438, 265] width 44 height 13
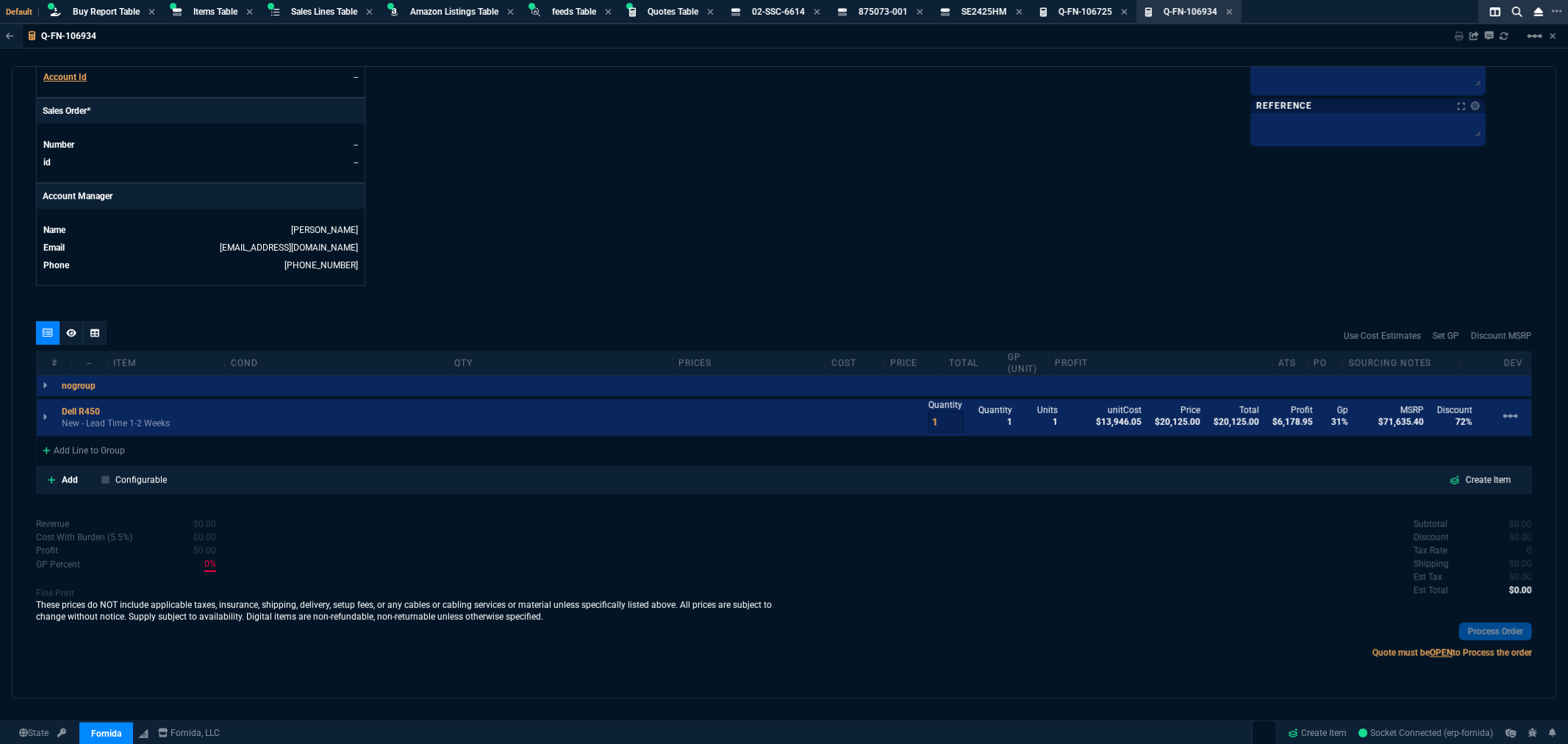
scroll to position [598, 0]
click at [1345, 413] on mat-icon "linear_scale" at bounding box center [1510, 416] width 18 height 18
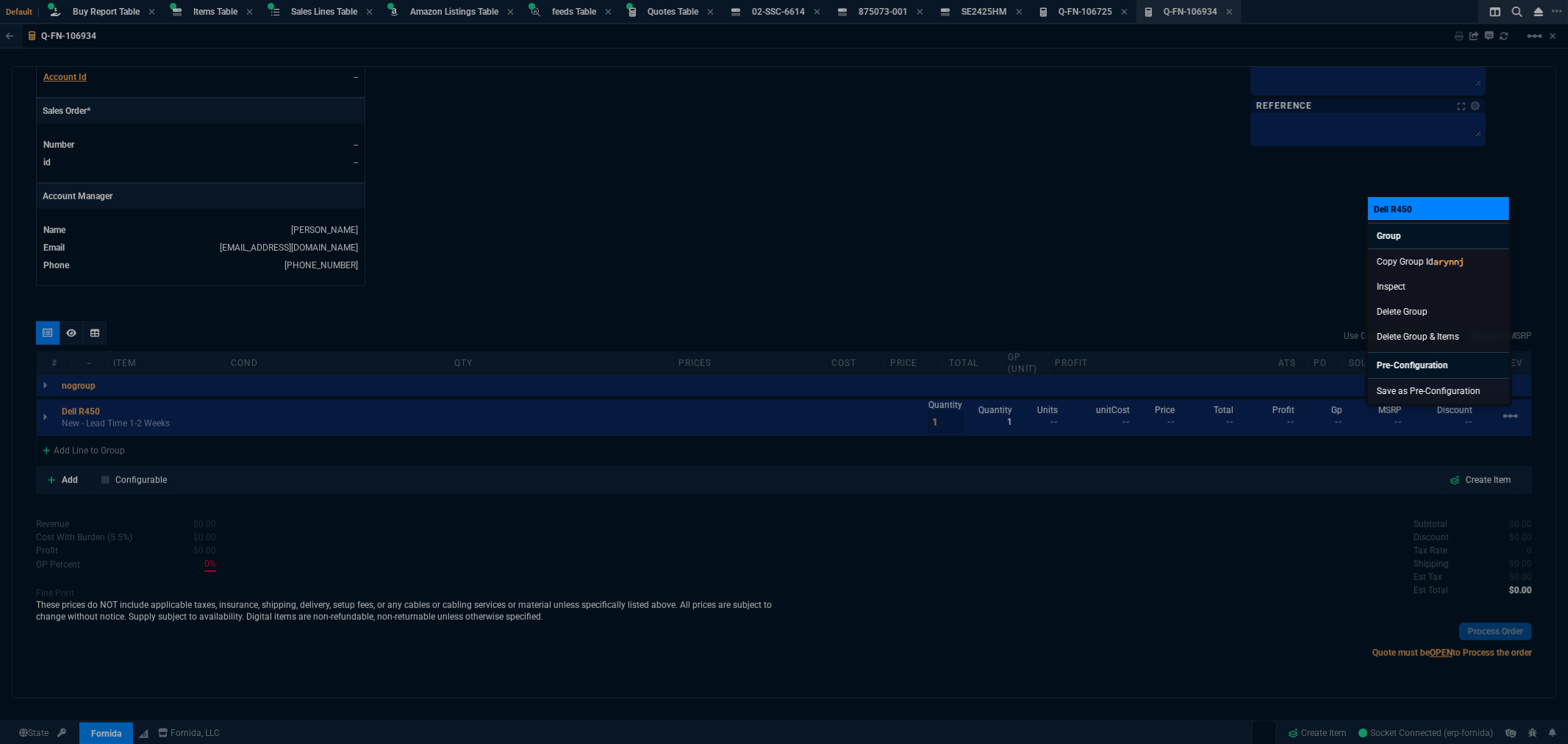
click at [694, 650] on div at bounding box center [784, 372] width 1568 height 744
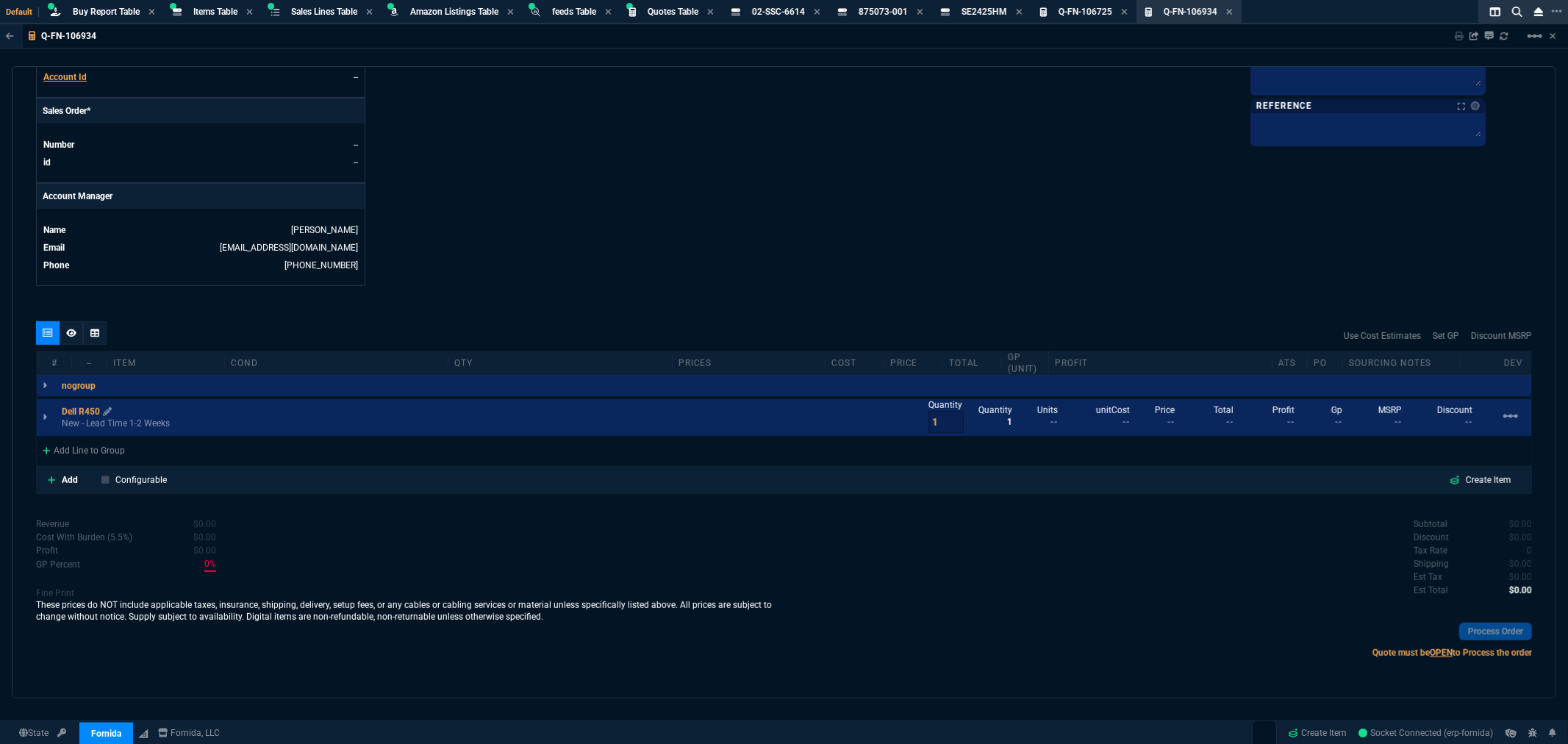
click at [81, 410] on p "Dell R450" at bounding box center [87, 411] width 50 height 12
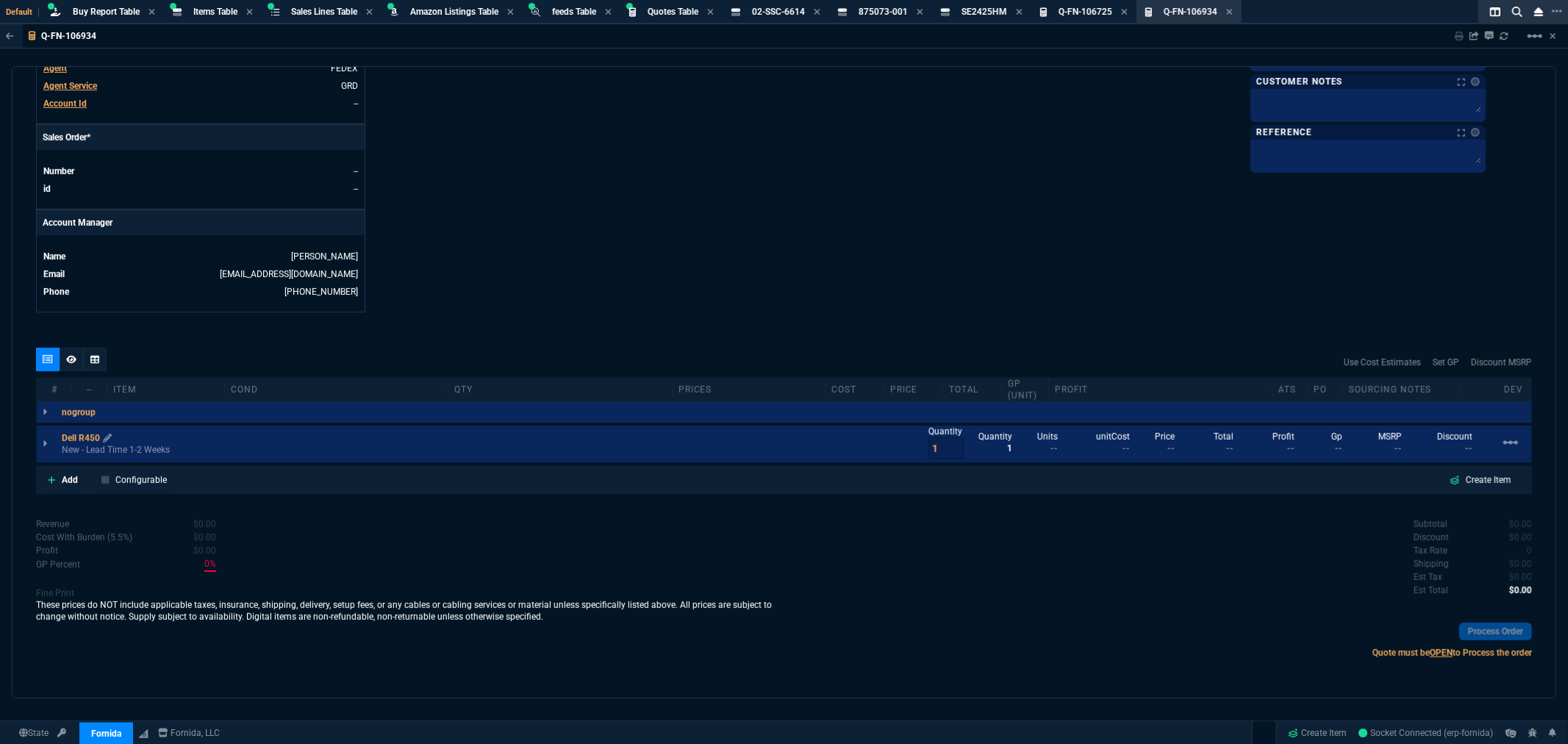
scroll to position [571, 0]
click at [0, 0] on icon at bounding box center [0, 0] width 0 height 0
drag, startPoint x: 143, startPoint y: 449, endPoint x: 865, endPoint y: 104, distance: 800.2
click at [143, 449] on p "New - Lead Time 1-2 Weeks" at bounding box center [116, 450] width 108 height 12
click at [626, 320] on div "quote Q-FN-106934 draft Fornida, LLC 2609 Technology Dr Suite 300 Plano, TX 750…" at bounding box center [784, 382] width 1544 height 632
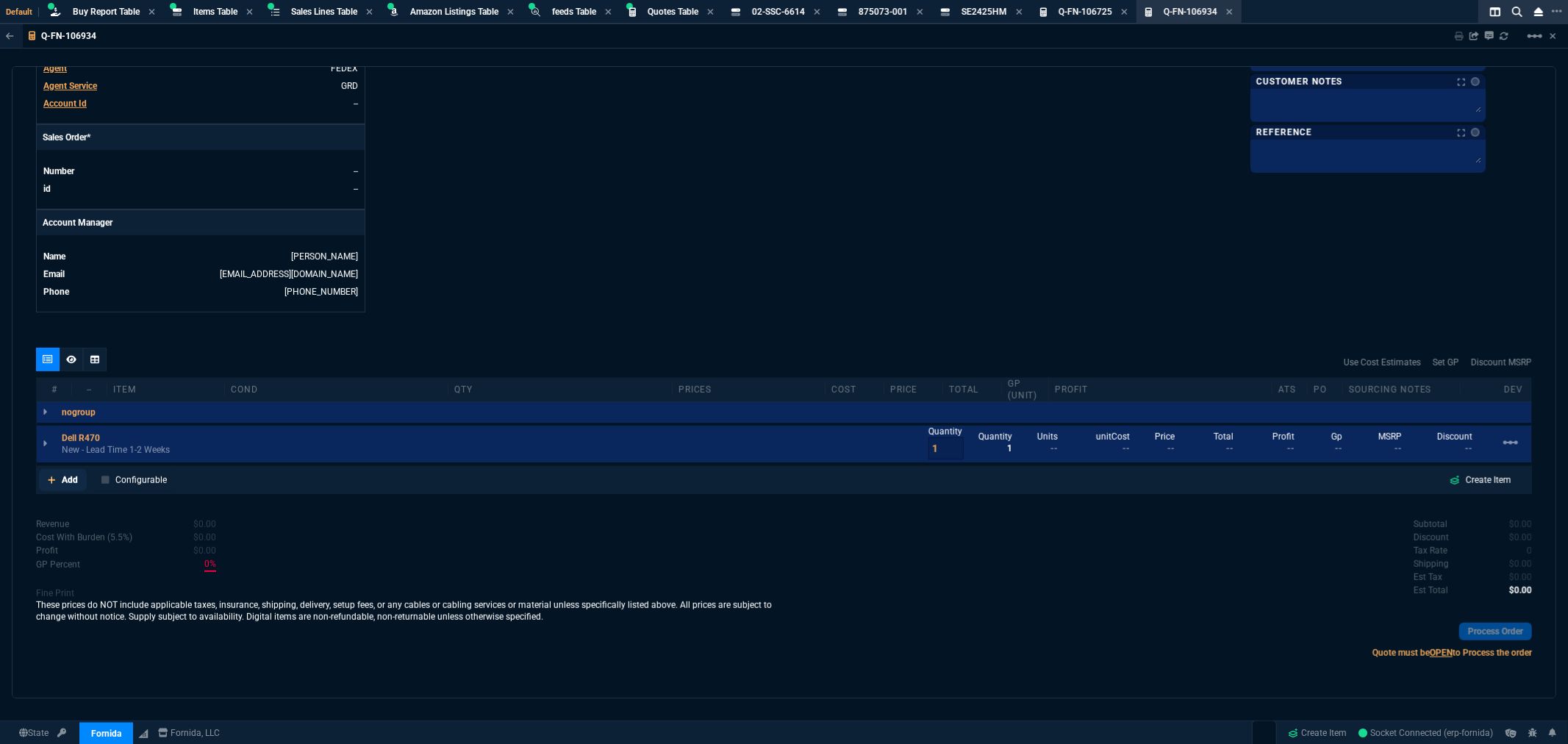
click at [71, 479] on p "Add" at bounding box center [70, 480] width 16 height 13
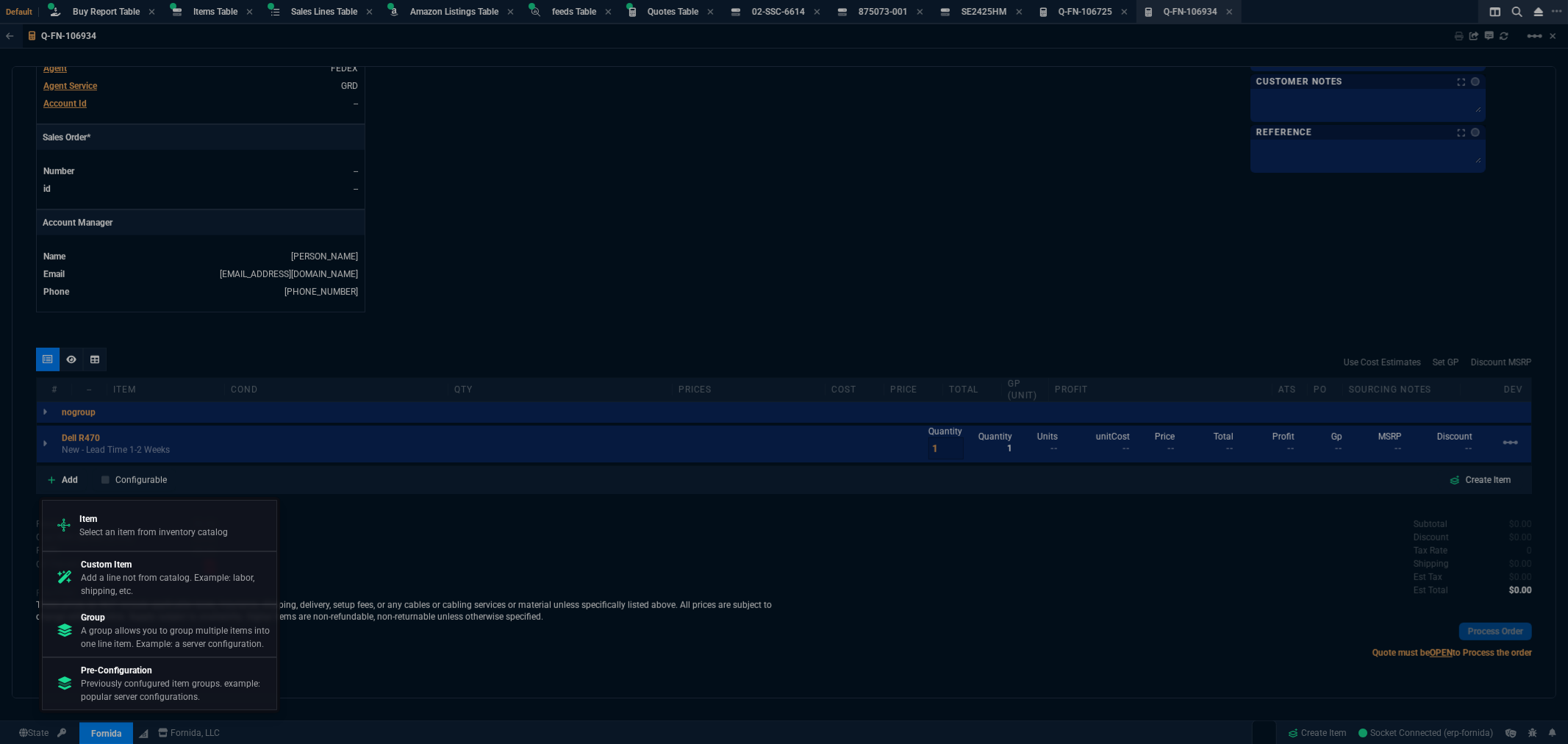
drag, startPoint x: 111, startPoint y: 532, endPoint x: 129, endPoint y: 531, distance: 18.0
click at [112, 532] on p "Select an item from inventory catalog" at bounding box center [154, 532] width 149 height 13
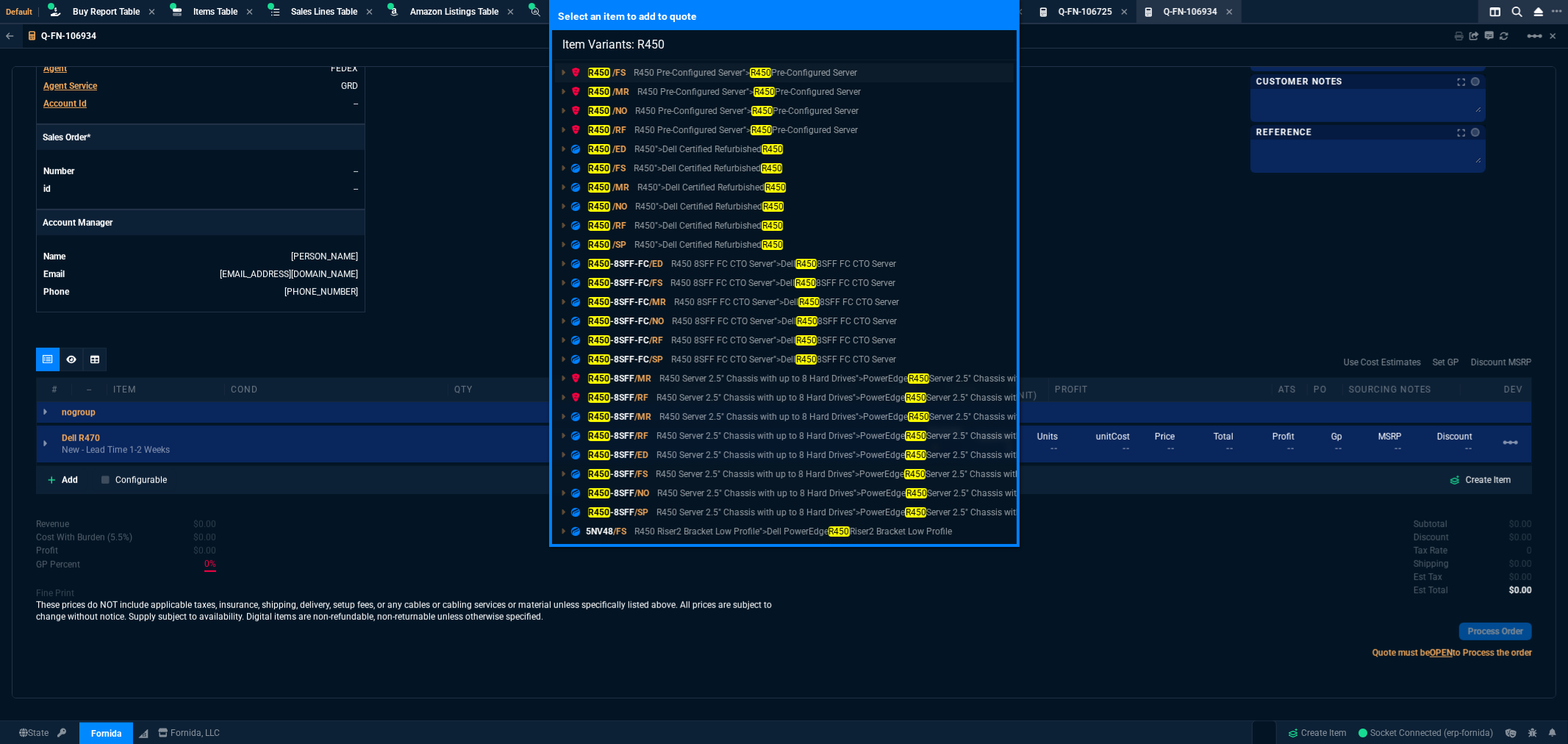
type input "Item Variants: R450"
click at [606, 68] on mark "R450" at bounding box center [599, 73] width 22 height 10
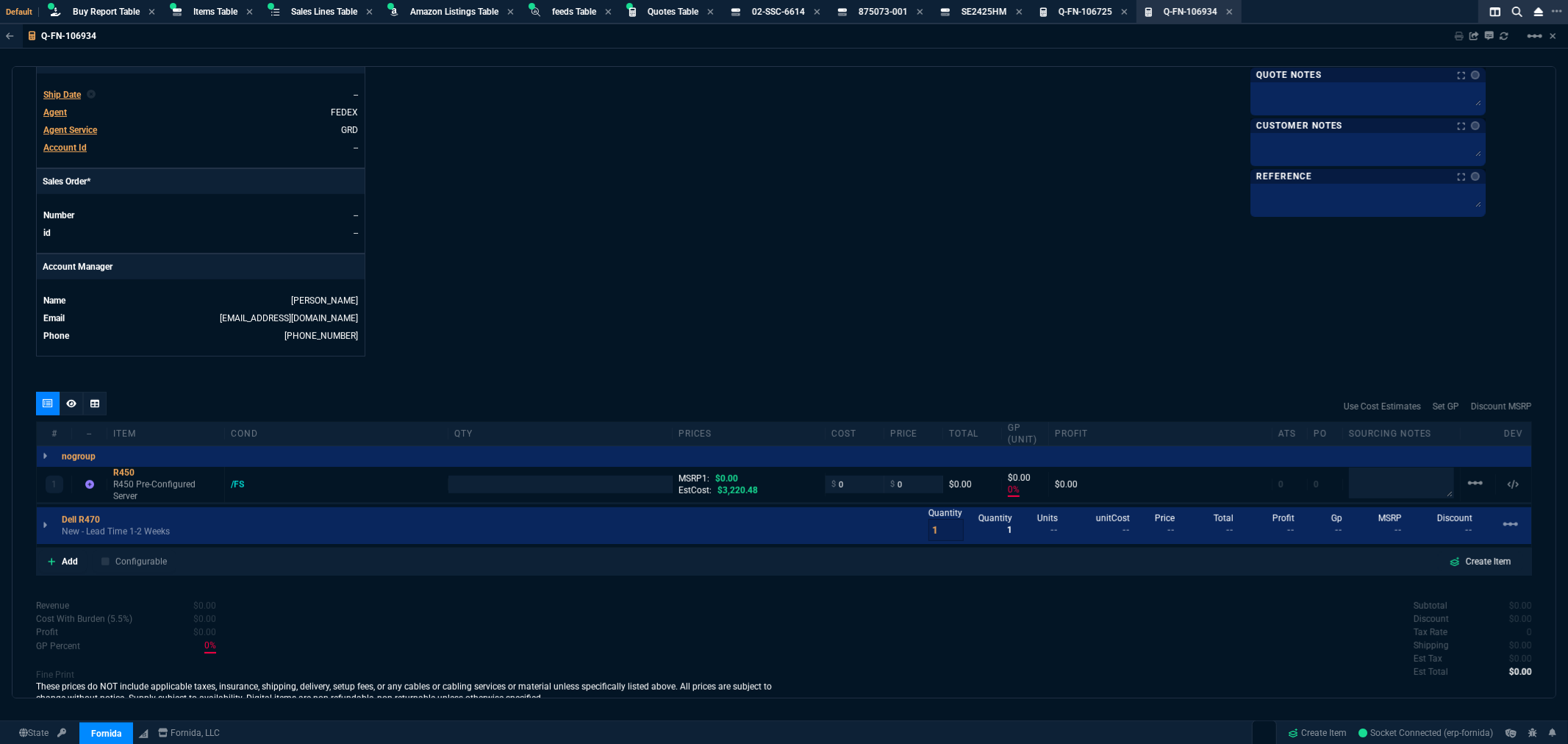
scroll to position [607, 0]
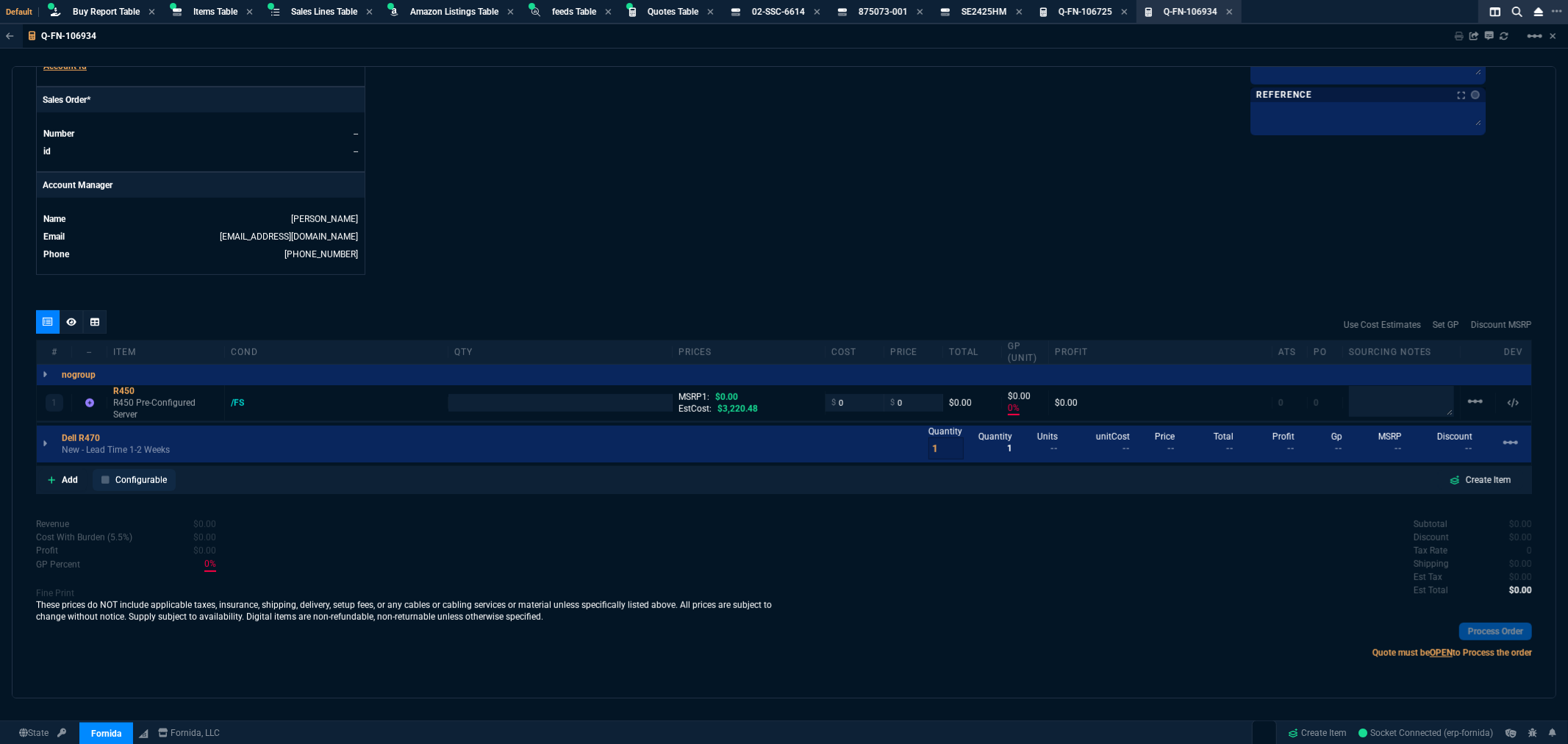
type input "0"
click at [41, 438] on div at bounding box center [44, 444] width 16 height 21
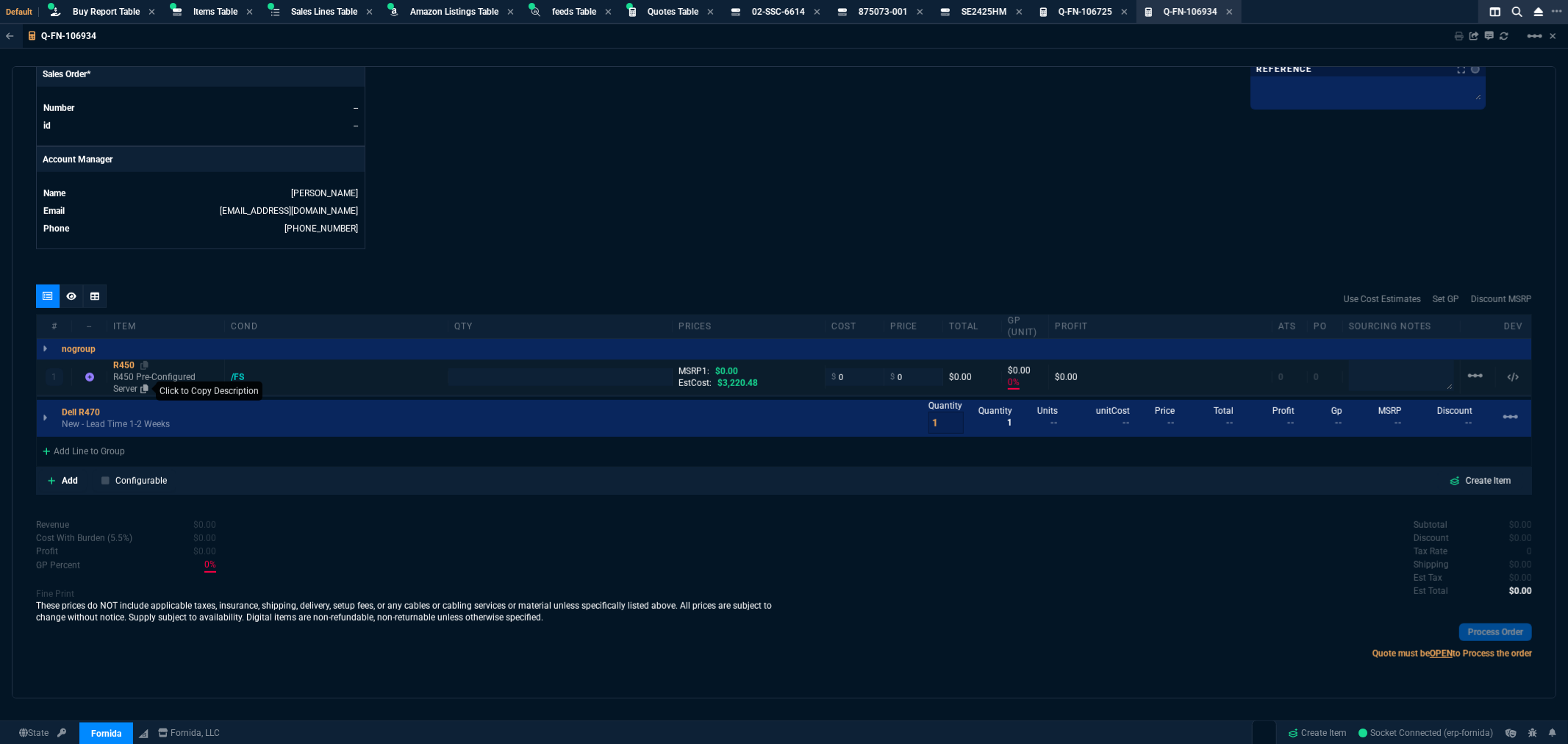
click at [148, 390] on icon at bounding box center [144, 389] width 8 height 9
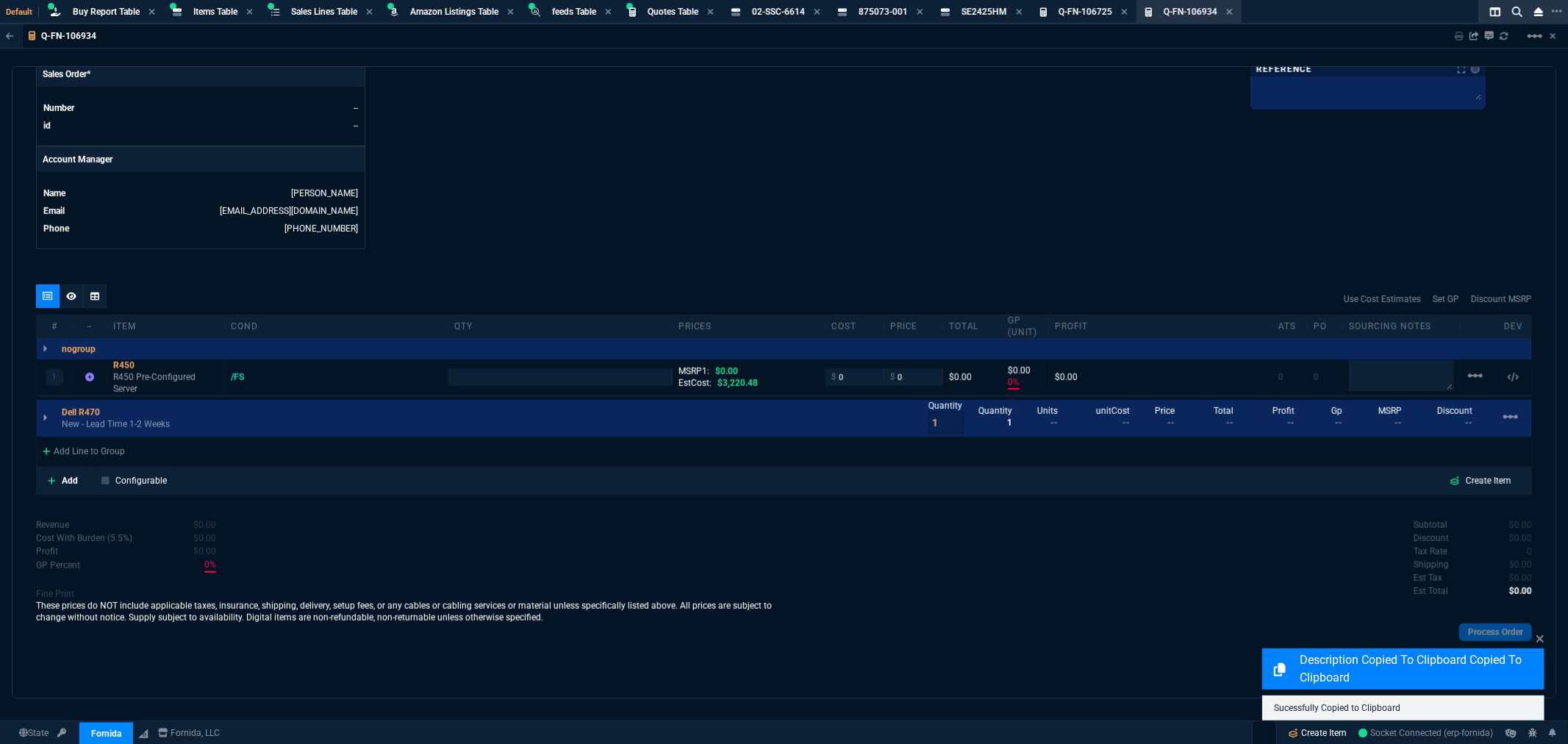
click at [1321, 736] on link "Create Item" at bounding box center [1318, 733] width 71 height 22
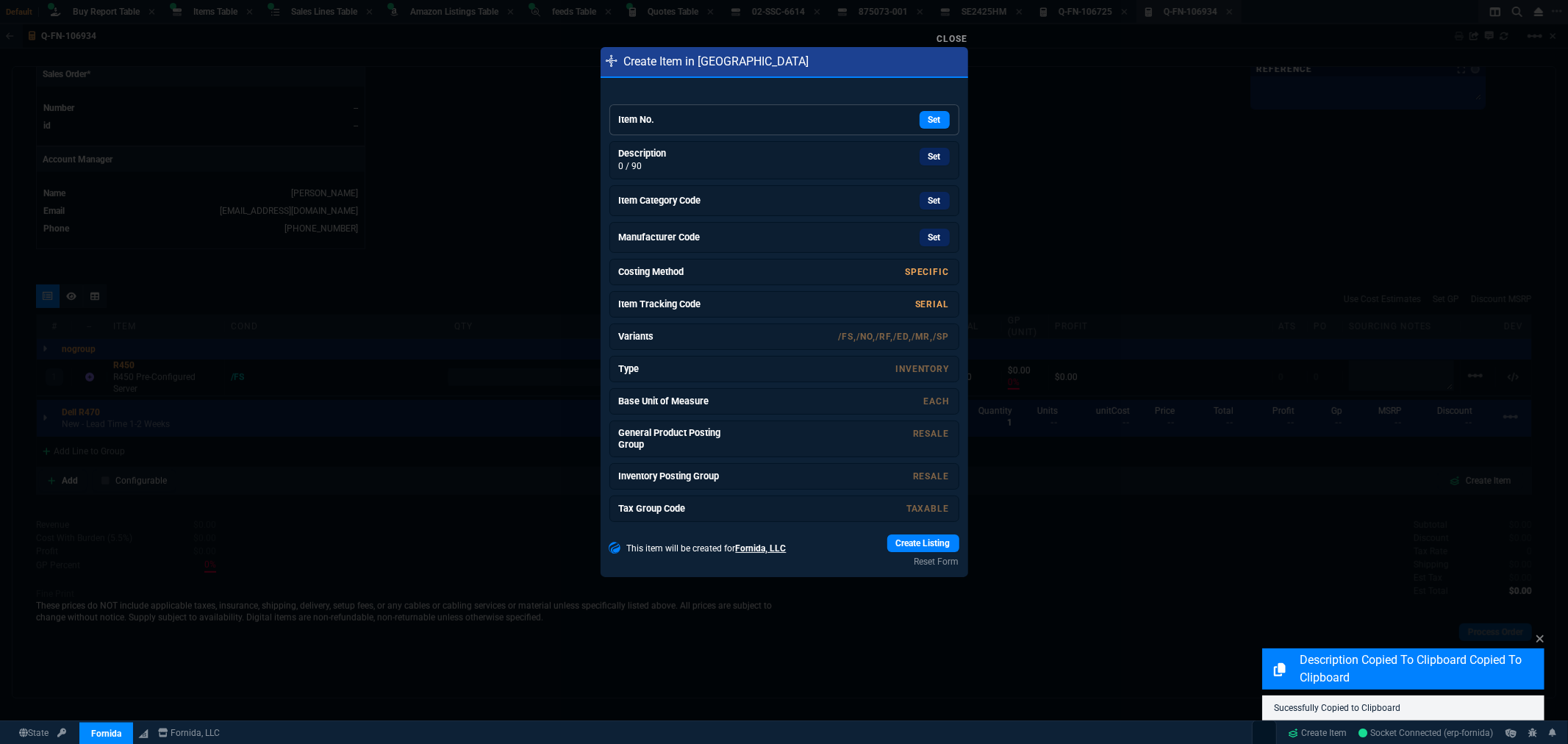
click at [714, 115] on h6 "Item No." at bounding box center [673, 120] width 110 height 12
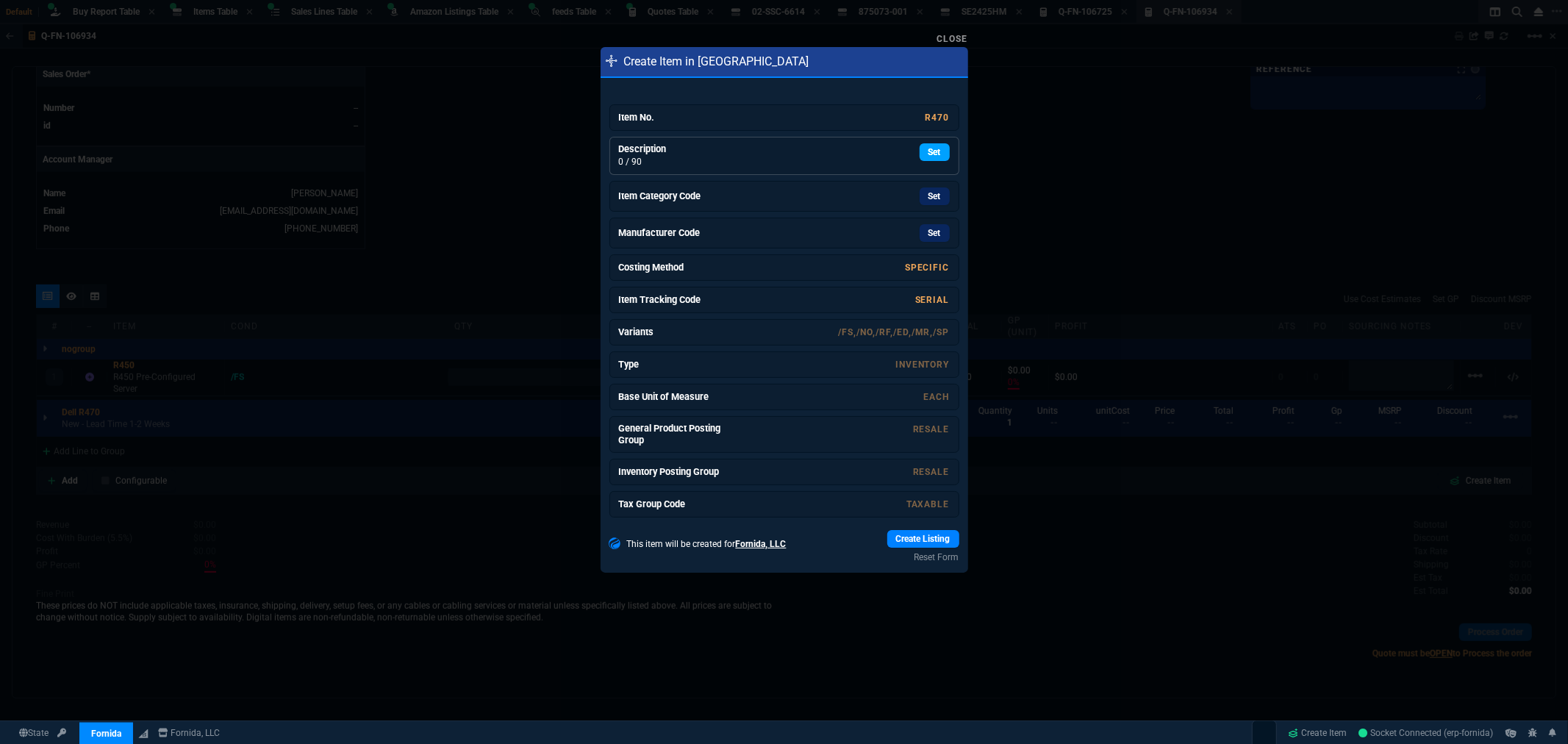
click at [925, 150] on link "Set" at bounding box center [935, 152] width 30 height 18
click at [925, 203] on link "Set" at bounding box center [935, 196] width 30 height 18
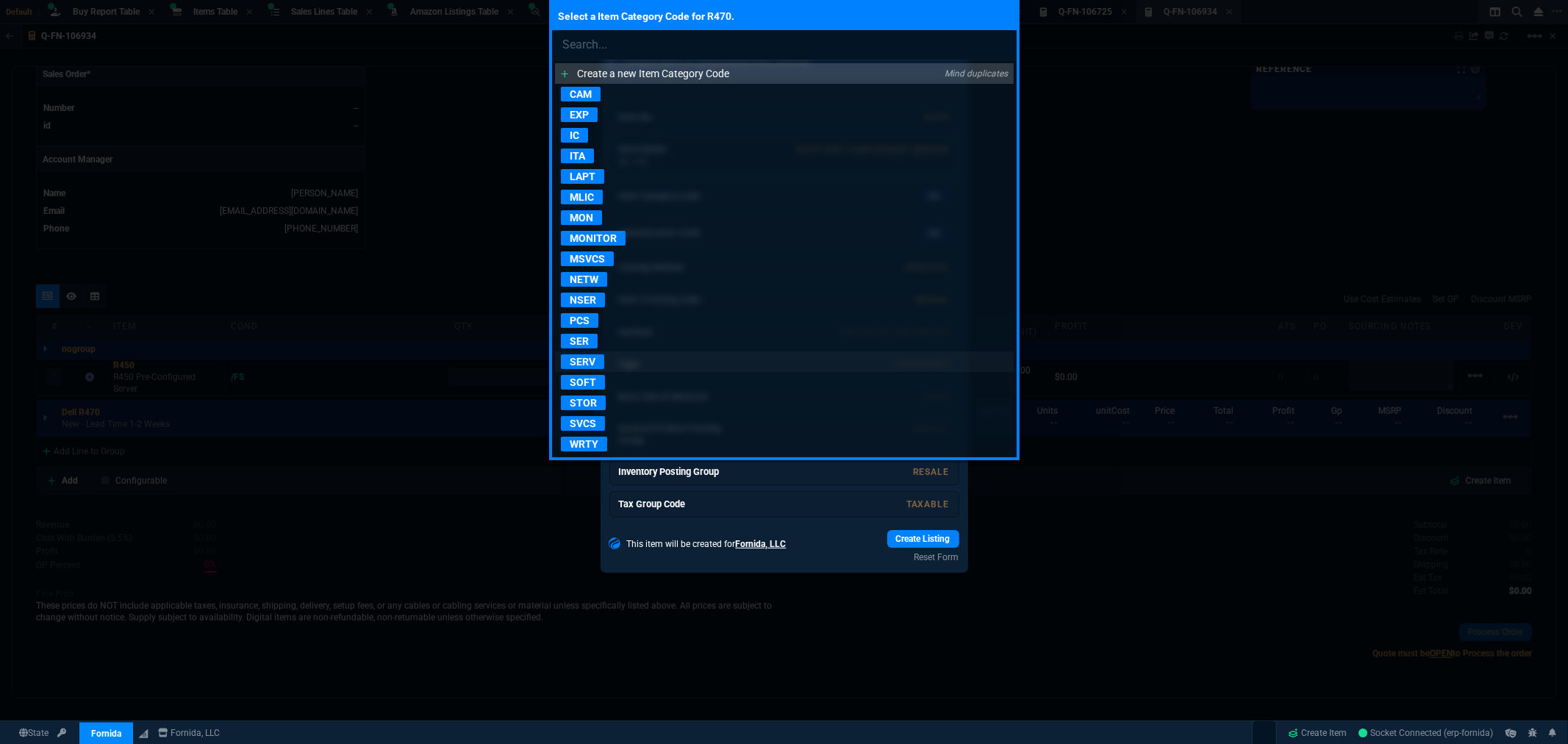
click at [589, 364] on p "SERV" at bounding box center [583, 362] width 44 height 15
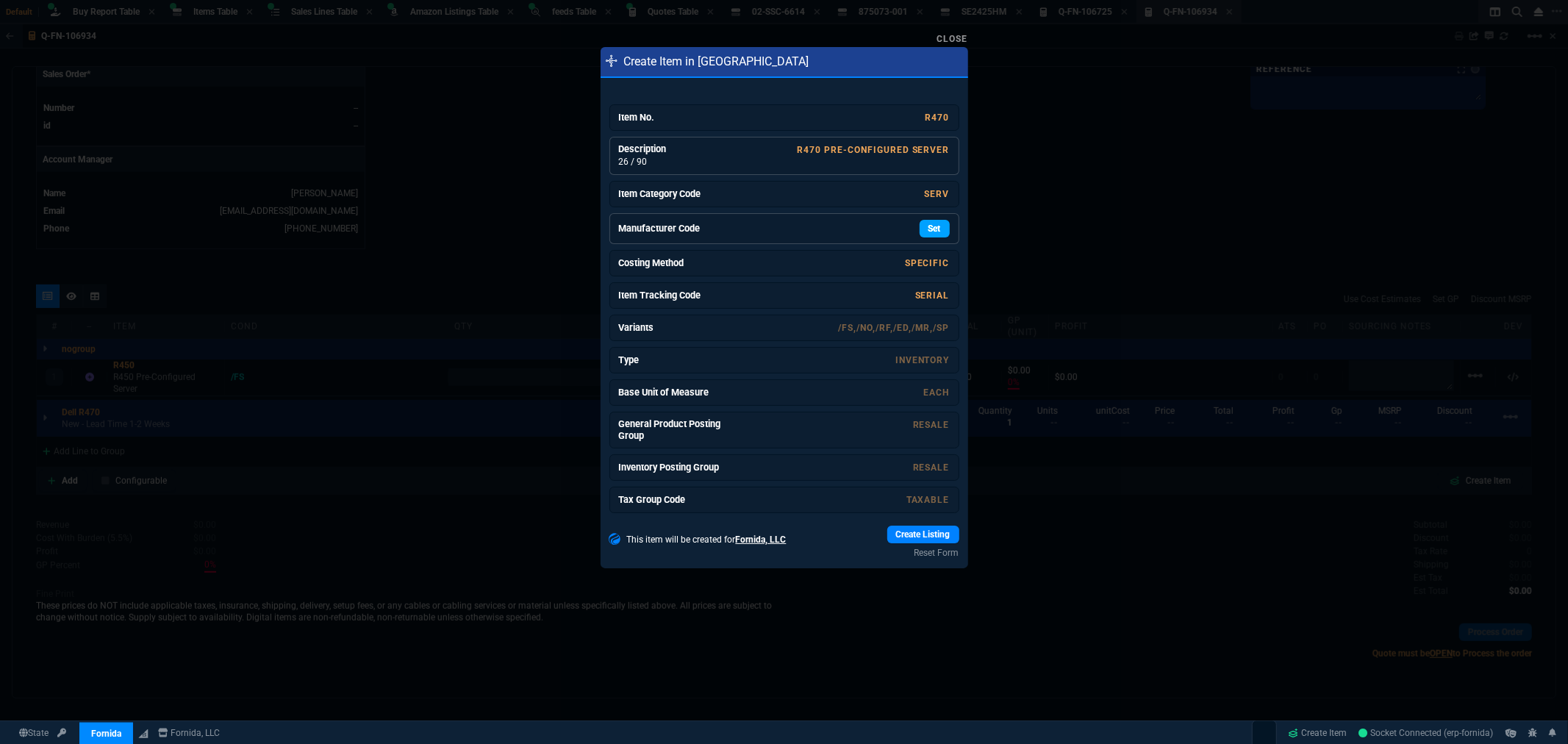
click at [935, 224] on link "Set" at bounding box center [935, 228] width 30 height 18
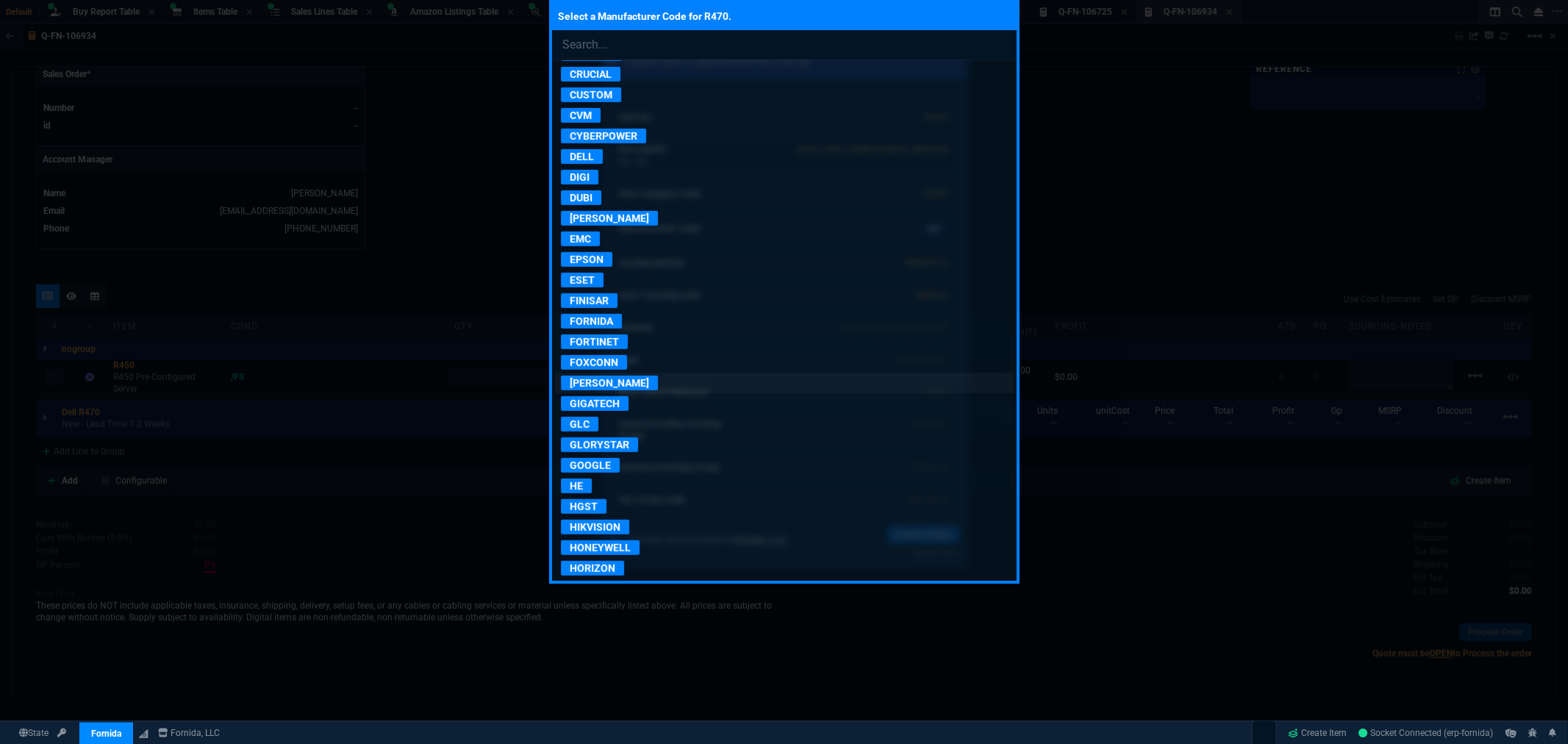
scroll to position [736, 0]
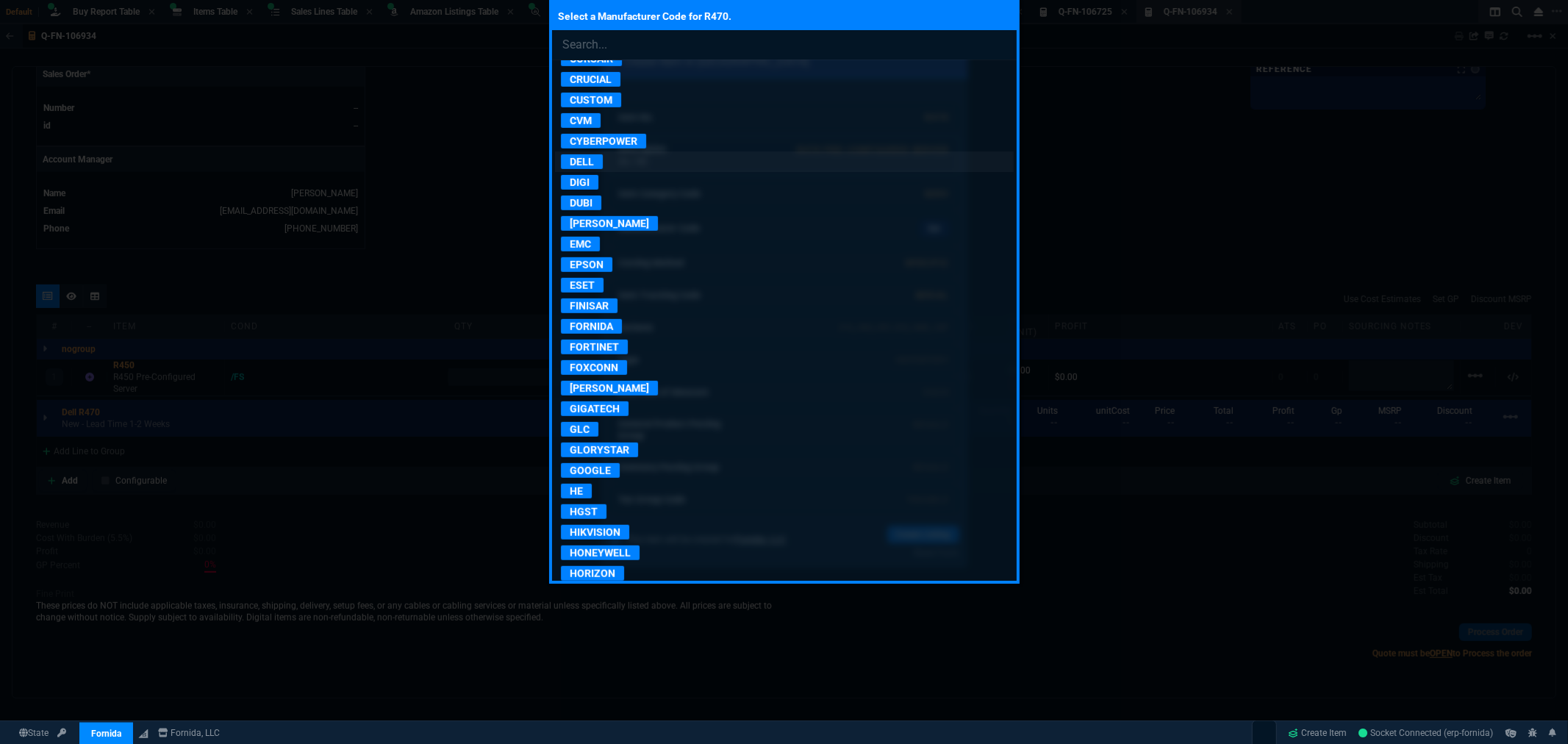
click at [582, 159] on p "DELL" at bounding box center [582, 162] width 42 height 15
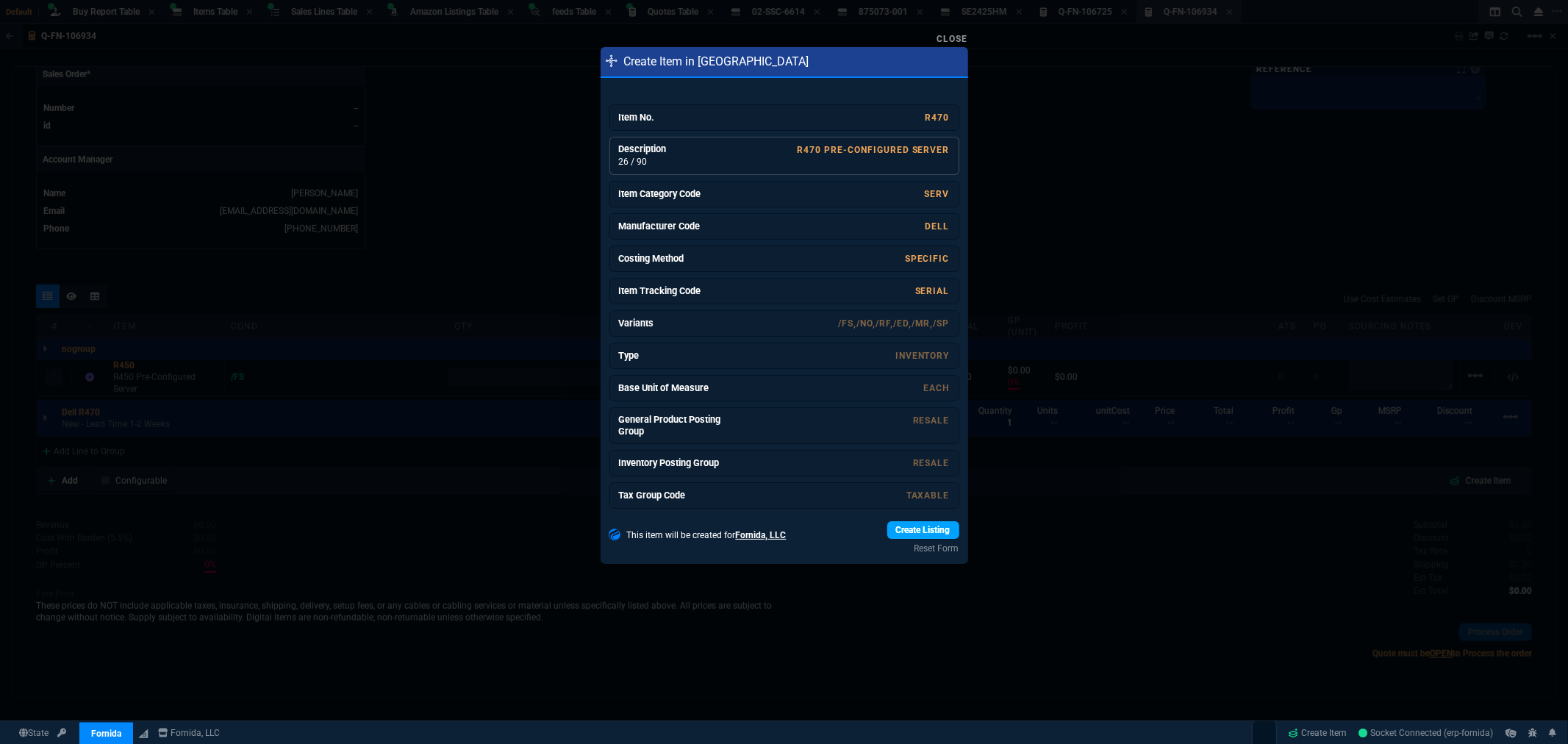
click at [915, 536] on link "Create Listing" at bounding box center [923, 530] width 72 height 18
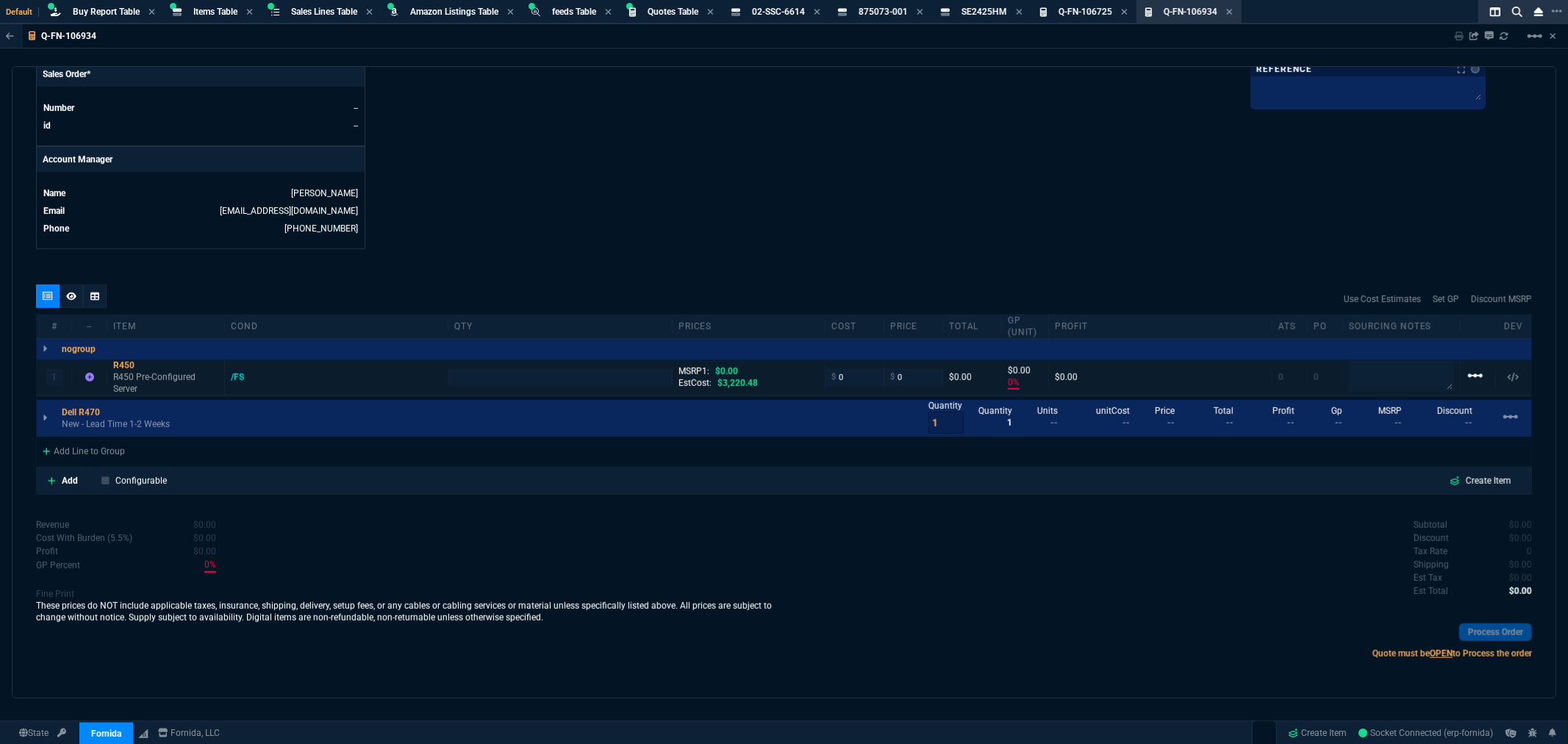
click at [1345, 380] on mat-icon "linear_scale" at bounding box center [1475, 375] width 18 height 18
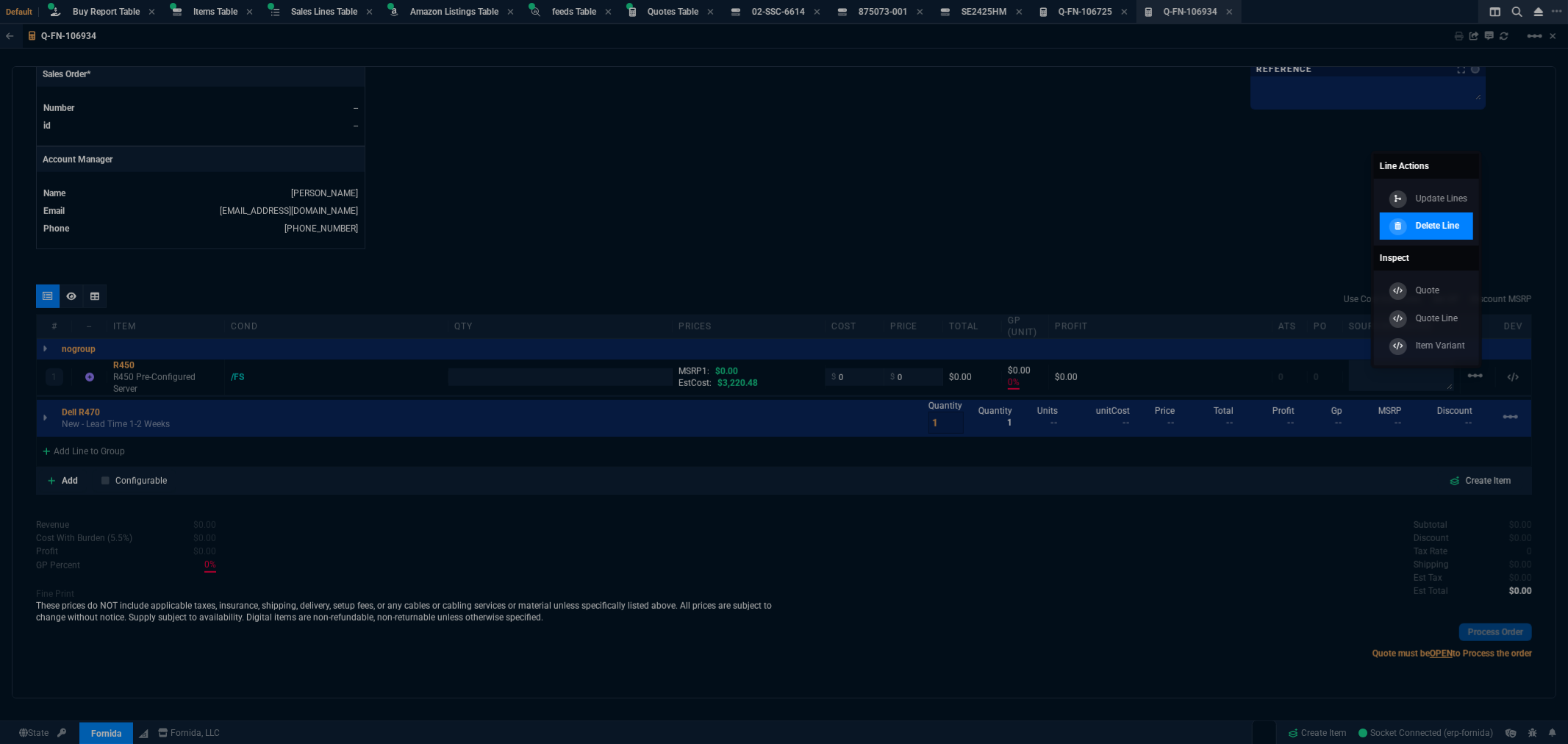
click at [1345, 223] on p "Delete Line" at bounding box center [1438, 226] width 44 height 13
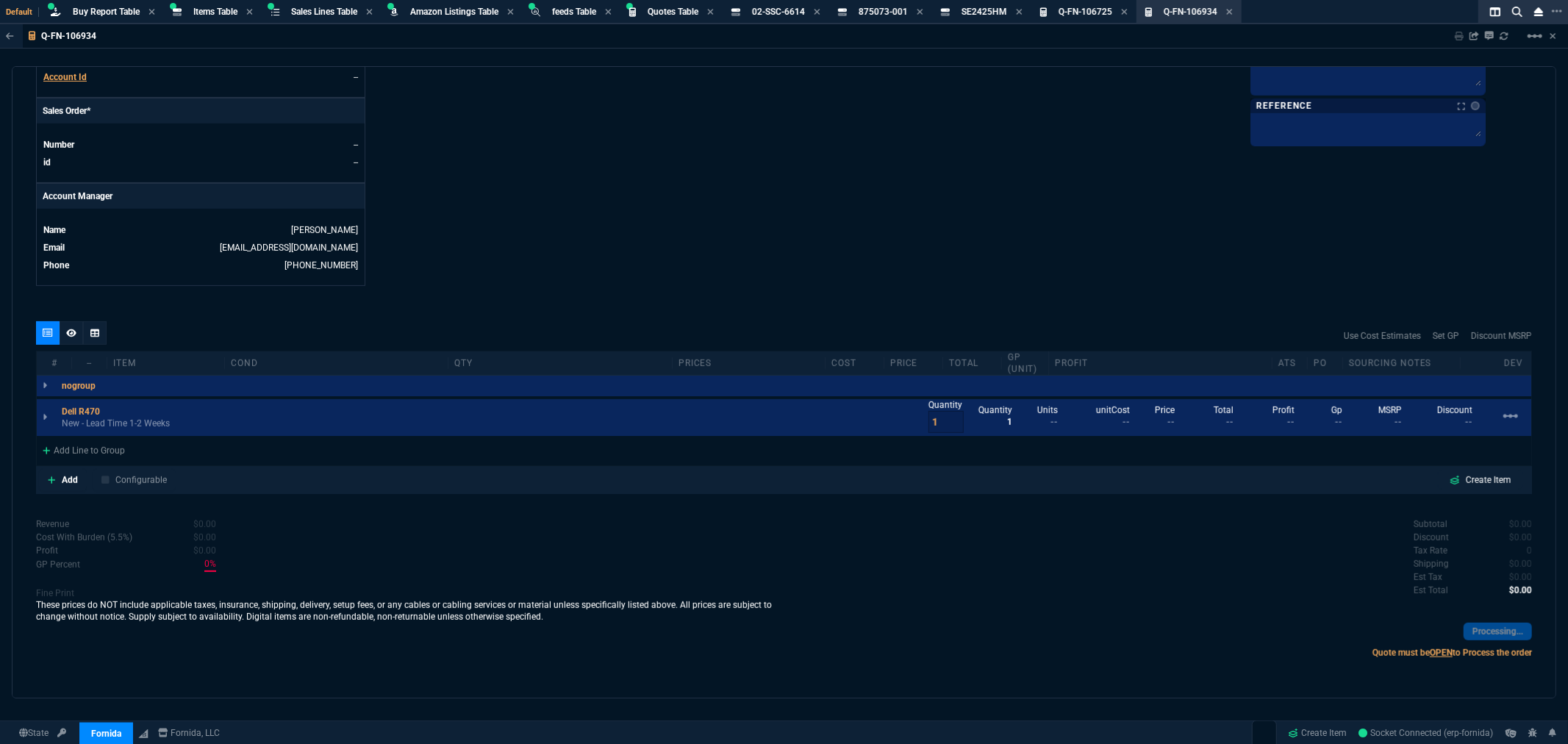
scroll to position [598, 0]
click at [93, 453] on div "Add Line to Group" at bounding box center [84, 449] width 94 height 27
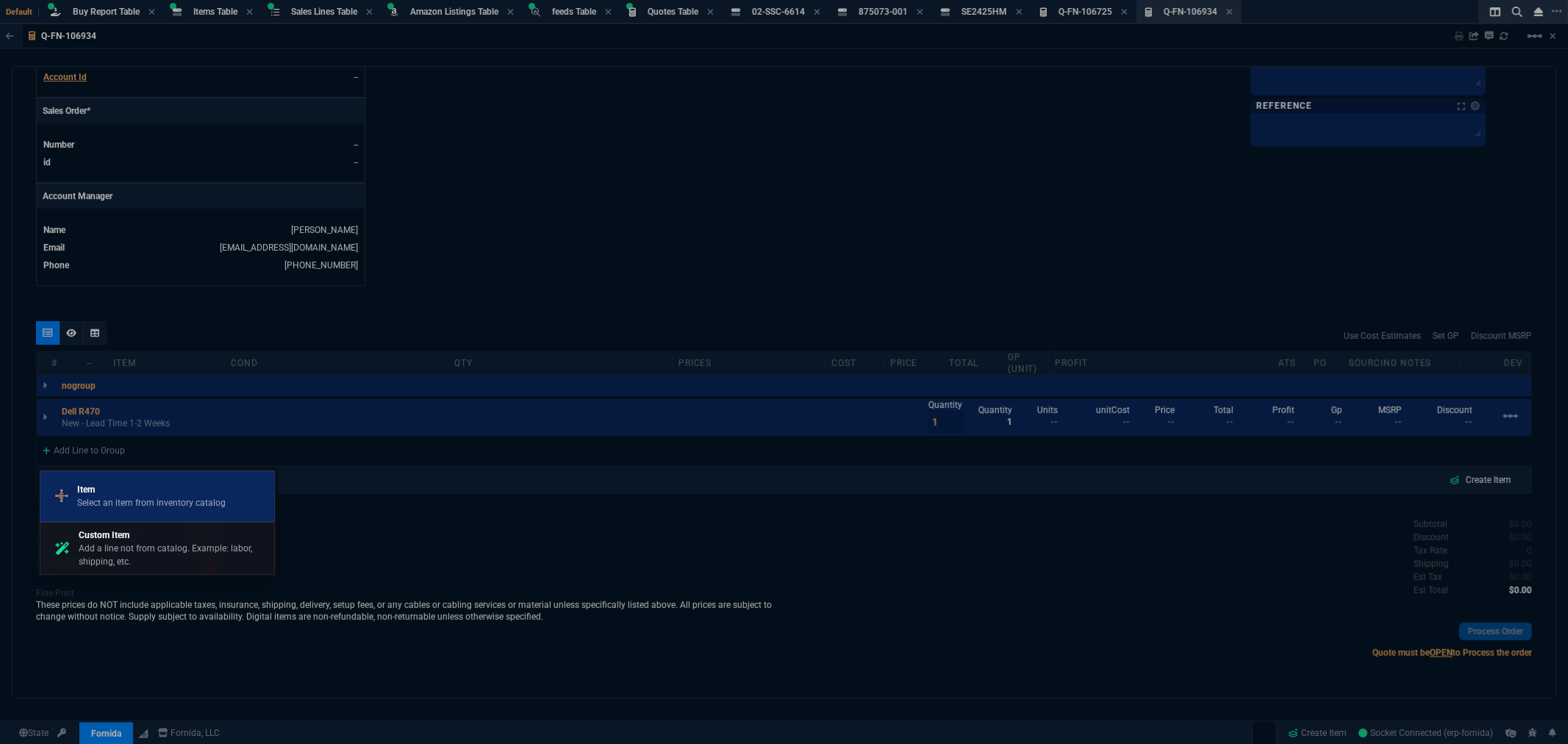
click at [105, 494] on p "Item" at bounding box center [151, 490] width 149 height 13
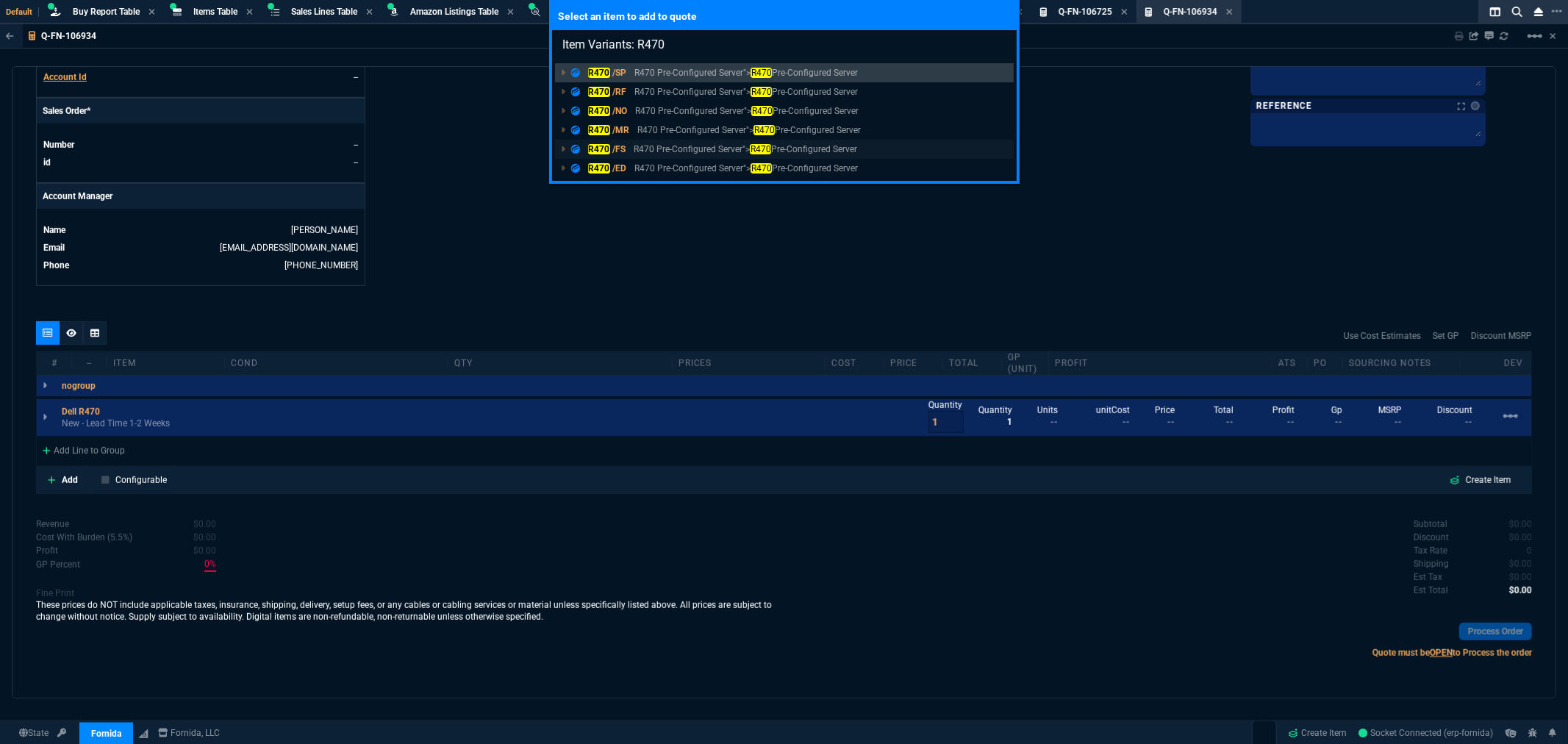
type input "Item Variants: R470"
click at [603, 150] on mark "R470" at bounding box center [599, 149] width 22 height 10
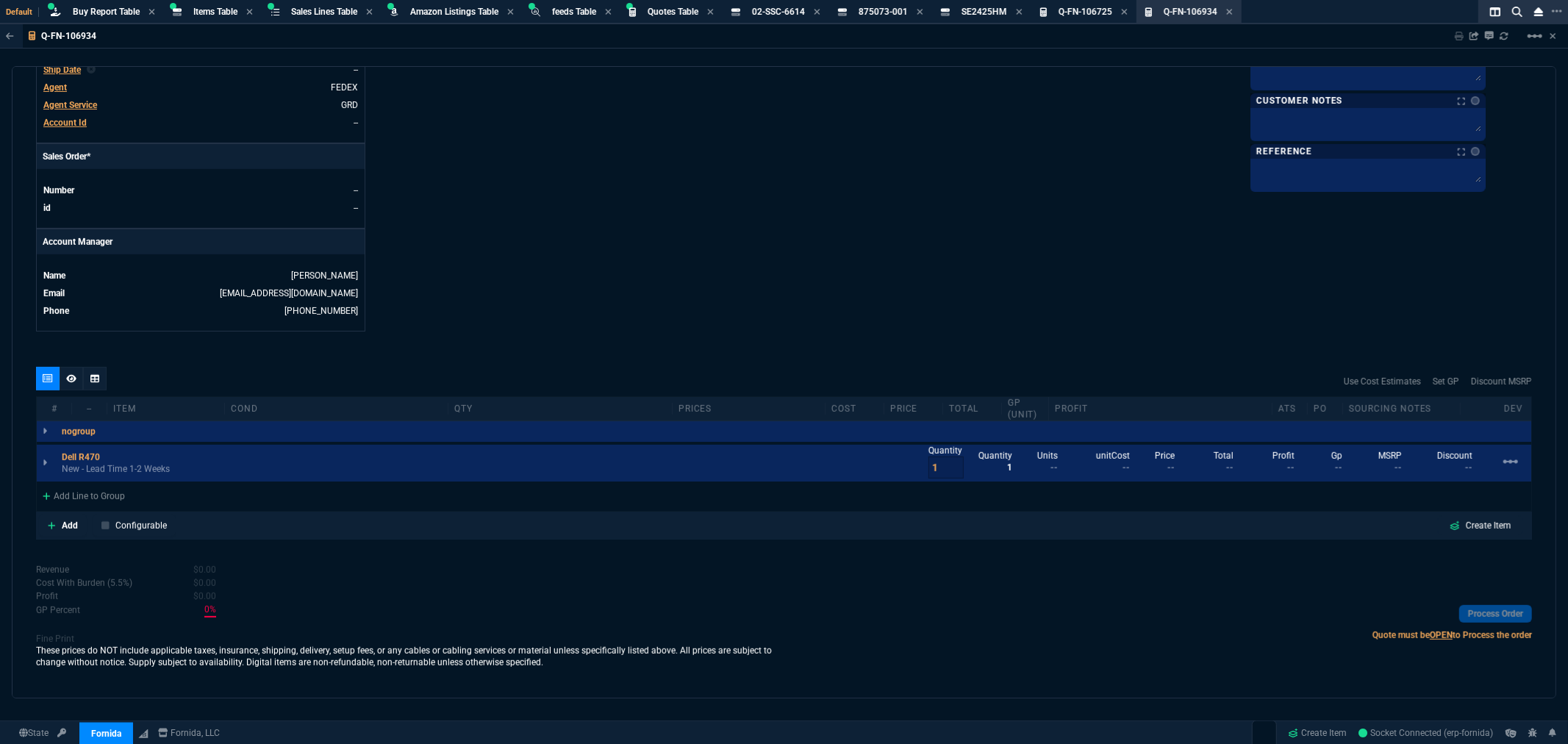
scroll to position [632, 0]
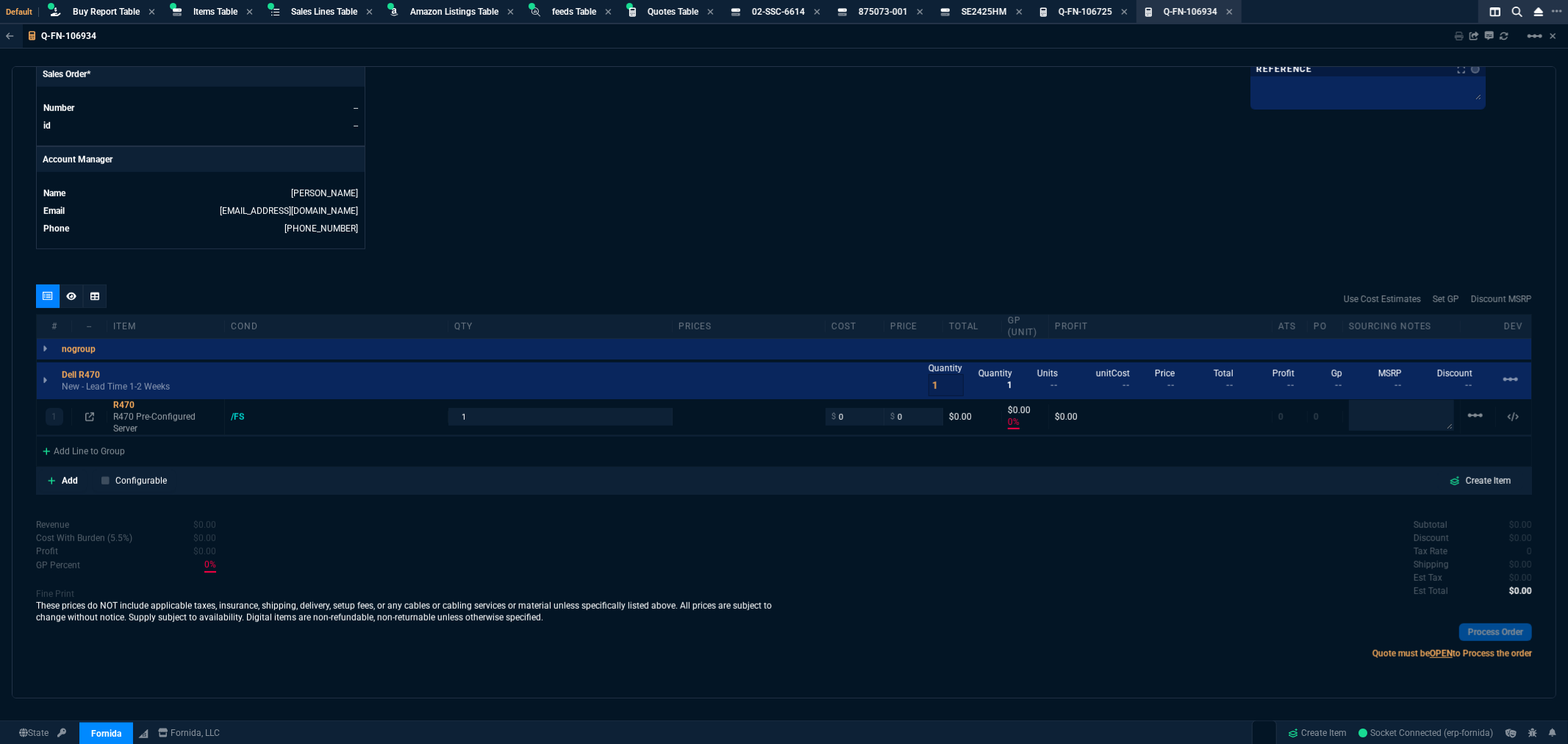
type input "0"
click at [93, 296] on icon at bounding box center [95, 296] width 9 height 9
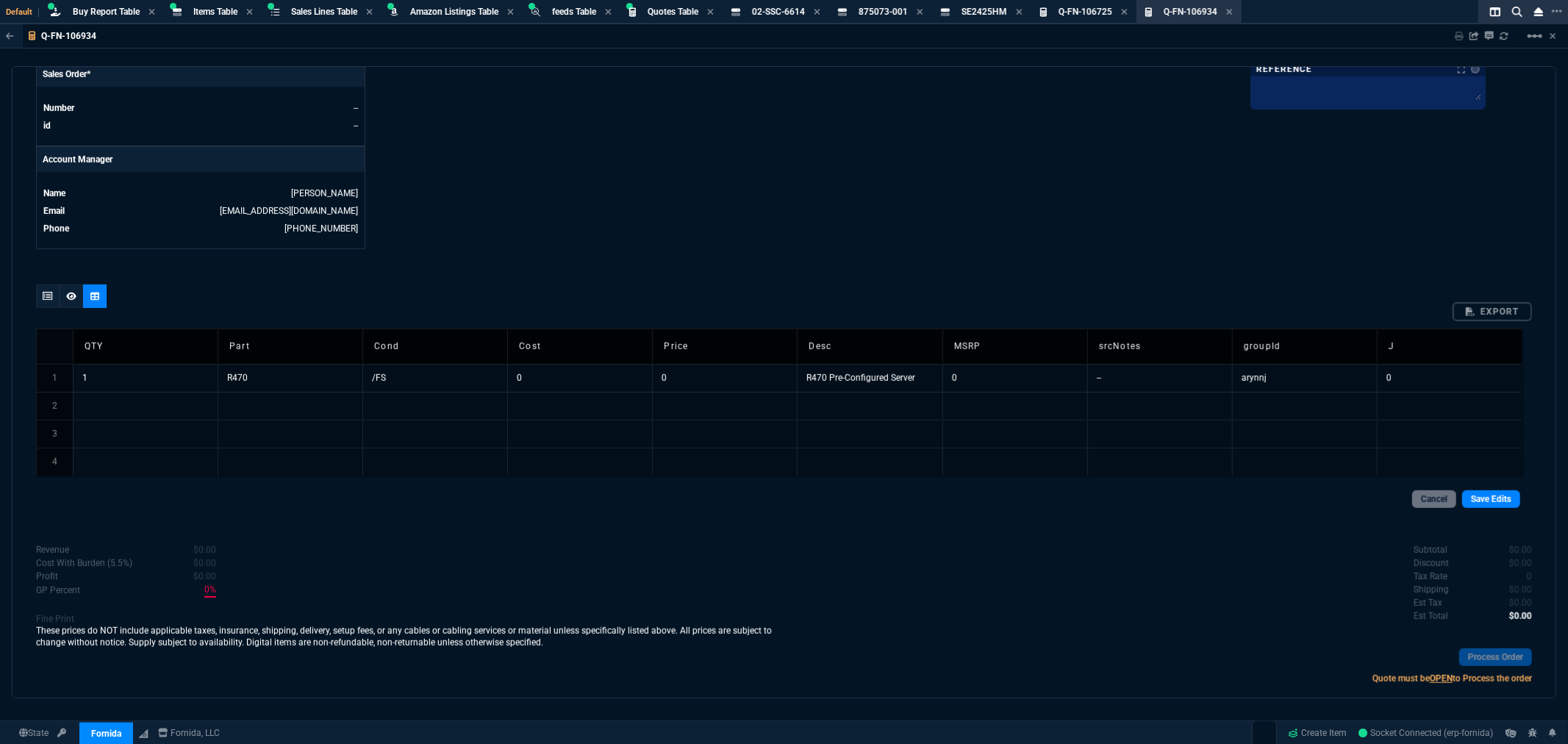
click at [985, 383] on td "0" at bounding box center [1015, 378] width 145 height 28
type input "85640.53"
click at [1345, 506] on link "Save Edits" at bounding box center [1491, 499] width 58 height 18
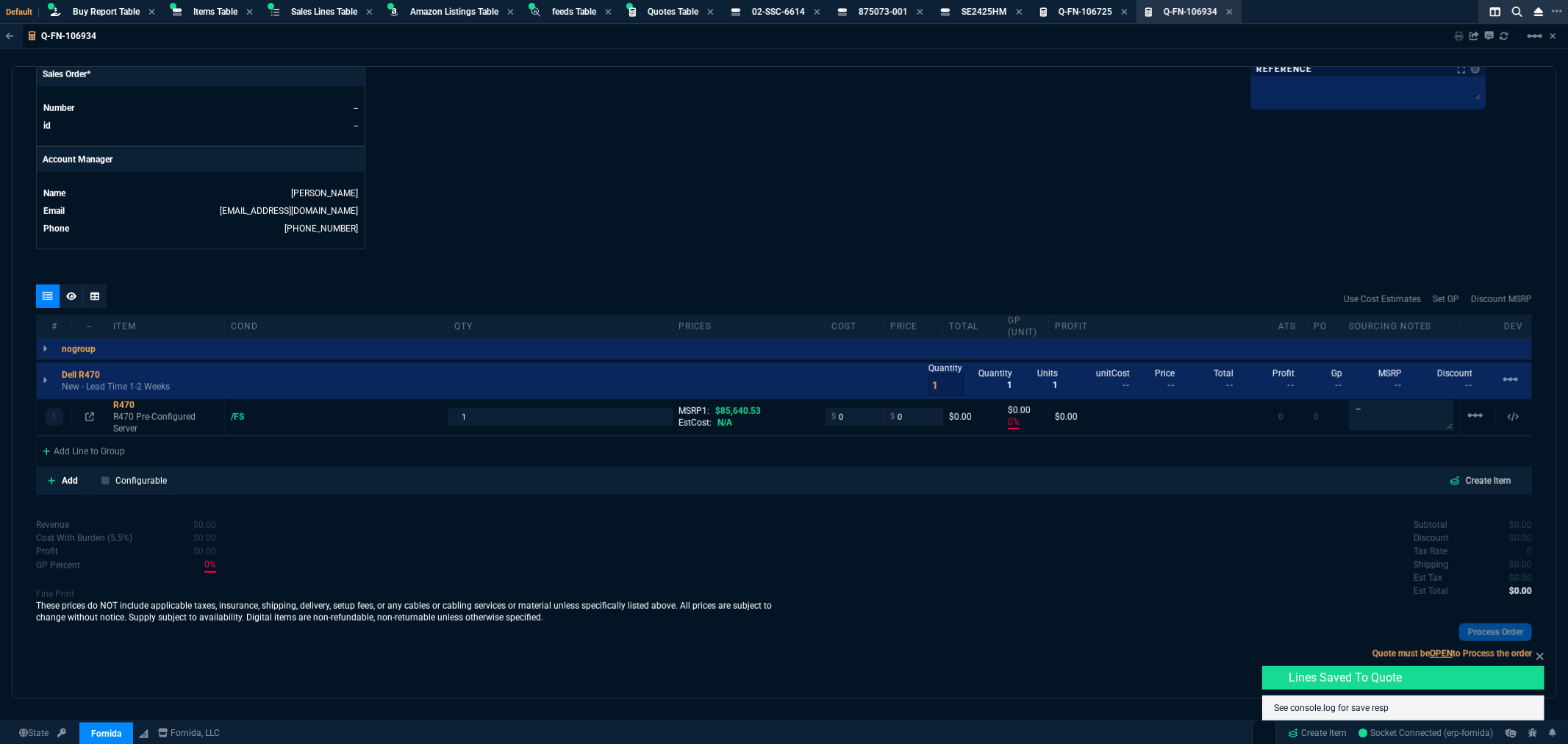
type input "0"
type input "100"
drag, startPoint x: 853, startPoint y: 422, endPoint x: 814, endPoint y: 437, distance: 41.8
click at [814, 437] on div "1 R470 R470 Pre-Configured Server /FS 1 MSRP1: $85,640.53 EstCost: N/A $ 0 $ 0 …" at bounding box center [784, 432] width 1495 height 64
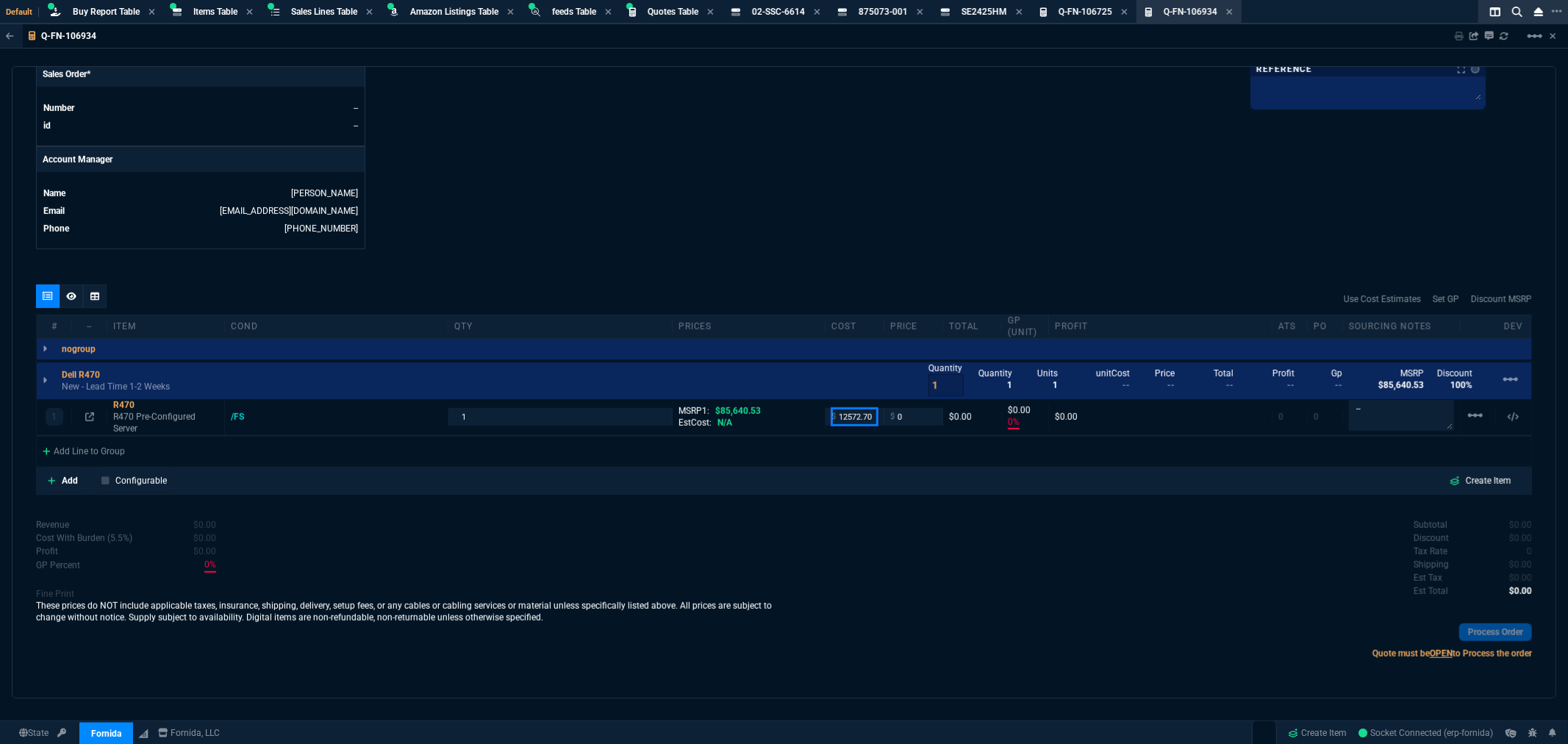
type input "12572.70"
click at [860, 270] on div "quote Q-FN-106934 draft Fornida, LLC 2609 Technology Dr Suite 300 Plano, TX 750…" at bounding box center [784, 382] width 1544 height 632
type input "12572.7"
type input "-100"
type input "-12573"
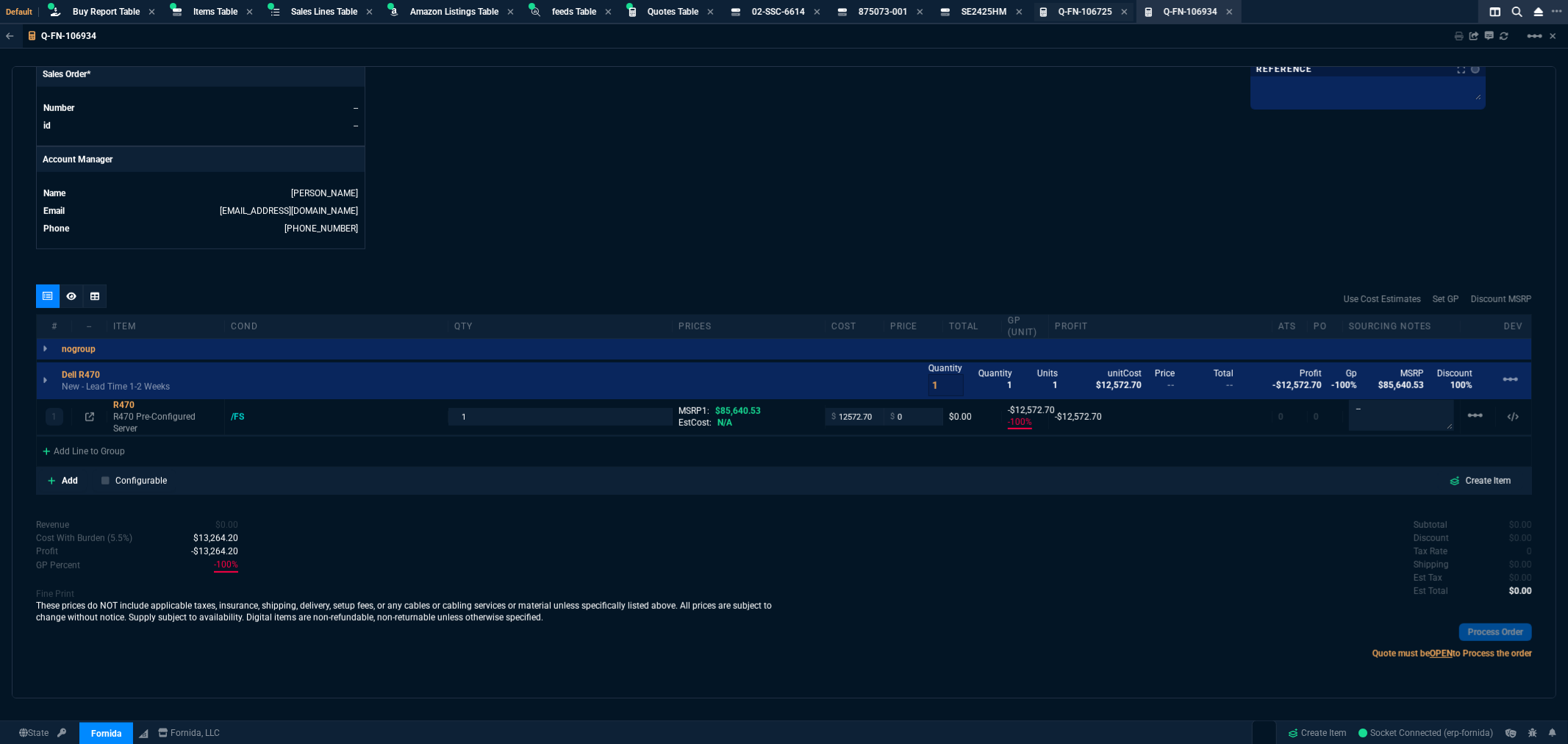
click at [1105, 13] on span "Q-FN-106725" at bounding box center [1085, 12] width 54 height 10
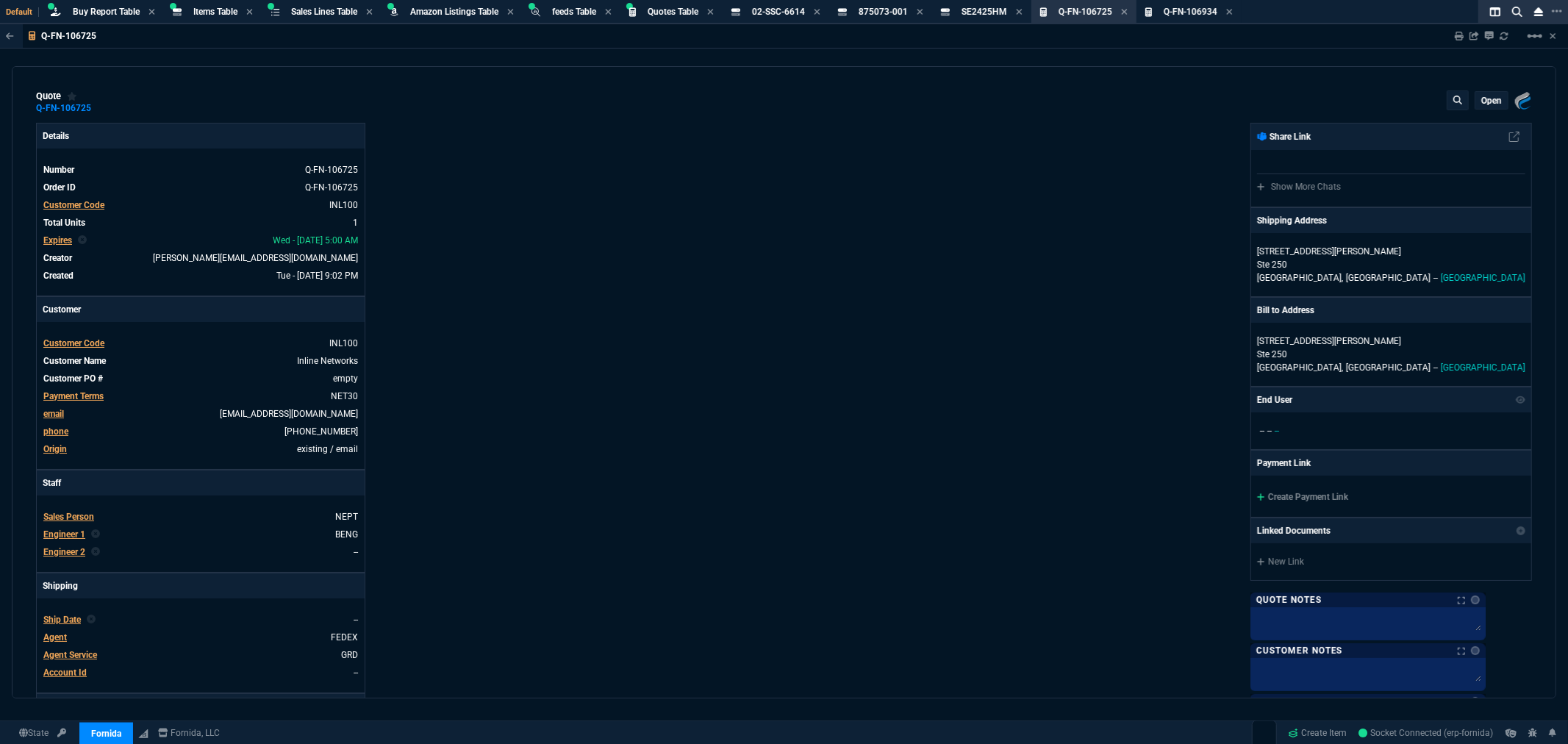
type input "31"
type input "6179"
type input "72"
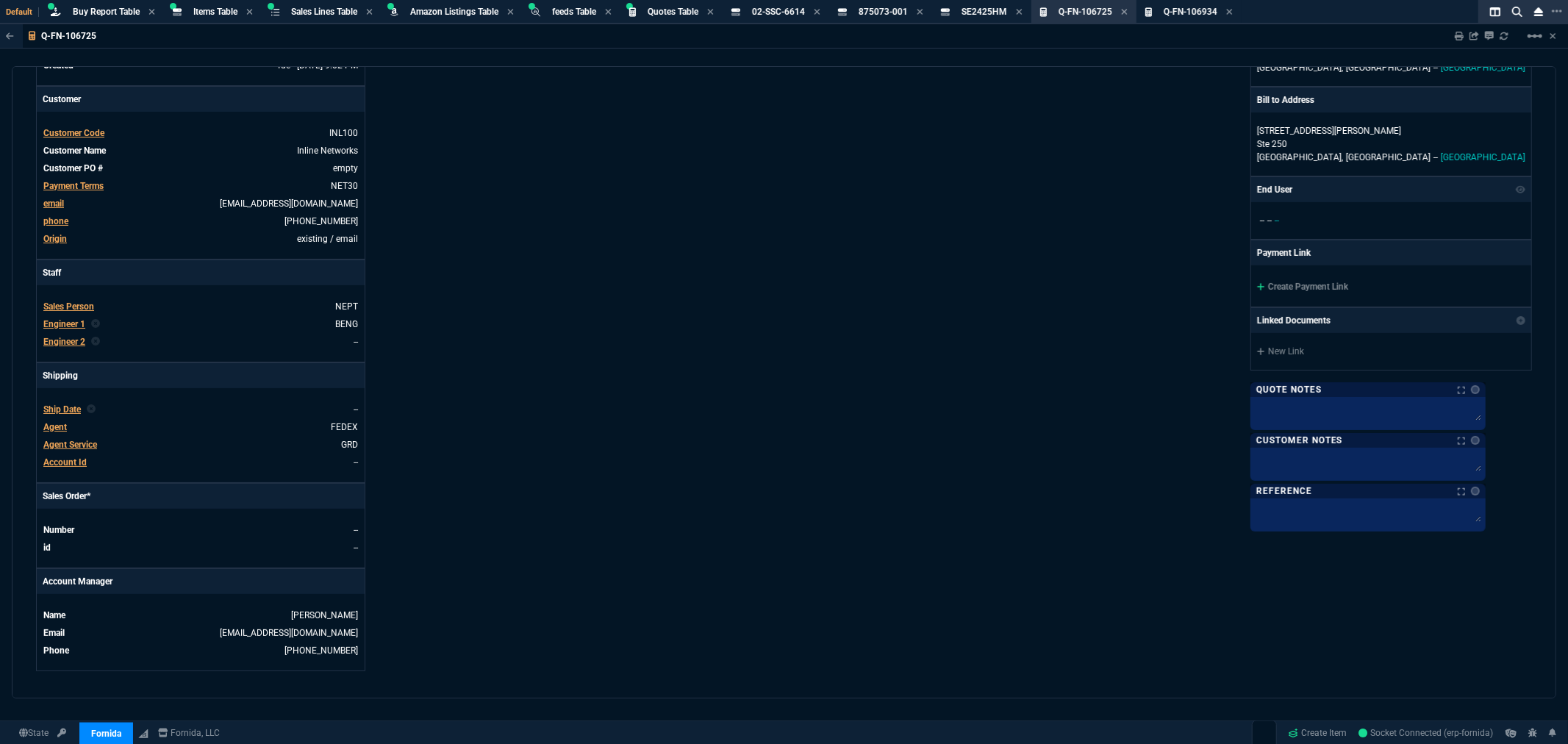
scroll to position [0, 0]
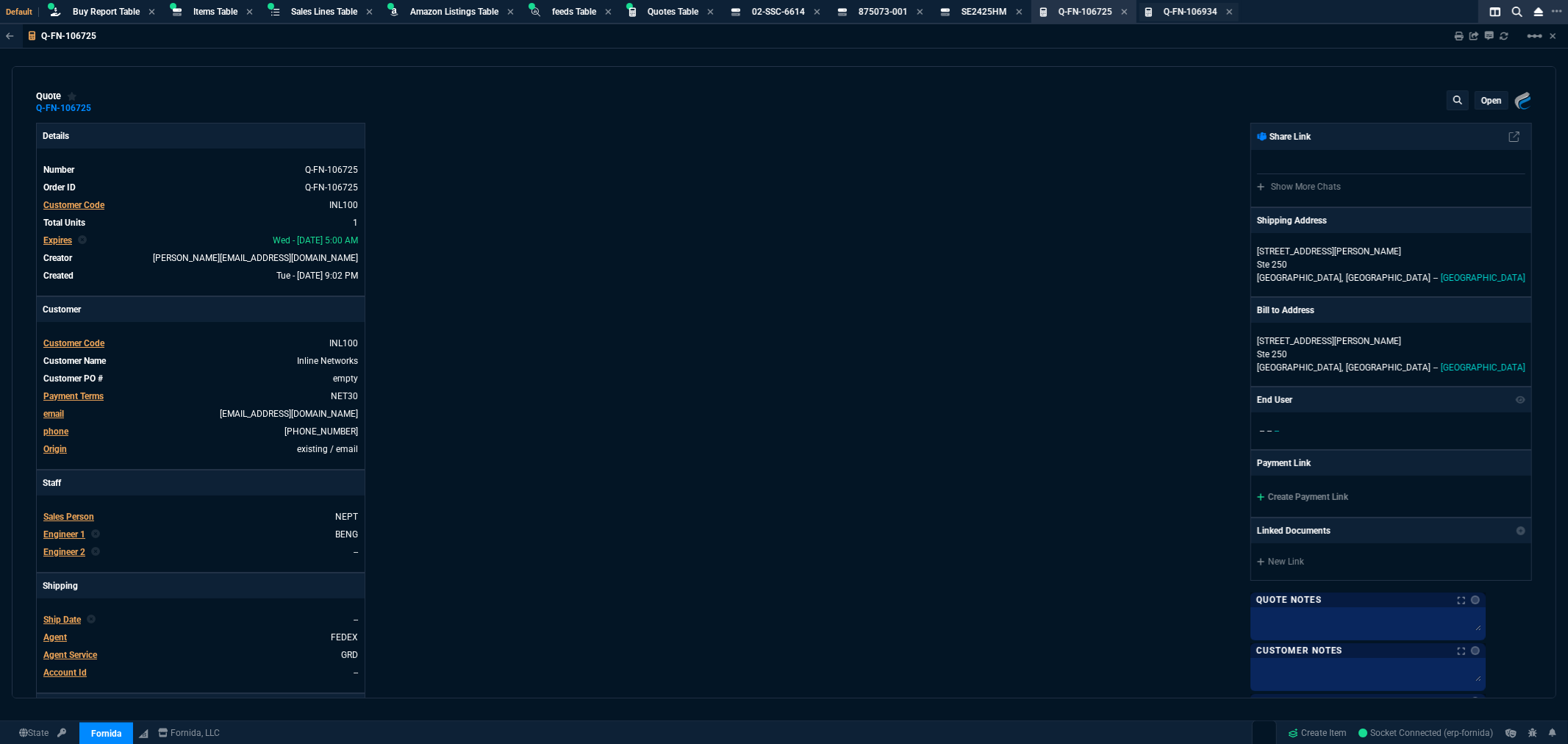
click at [1171, 10] on span "Q-FN-106934" at bounding box center [1191, 12] width 54 height 10
type input "-100"
type input "-12573"
type input "100"
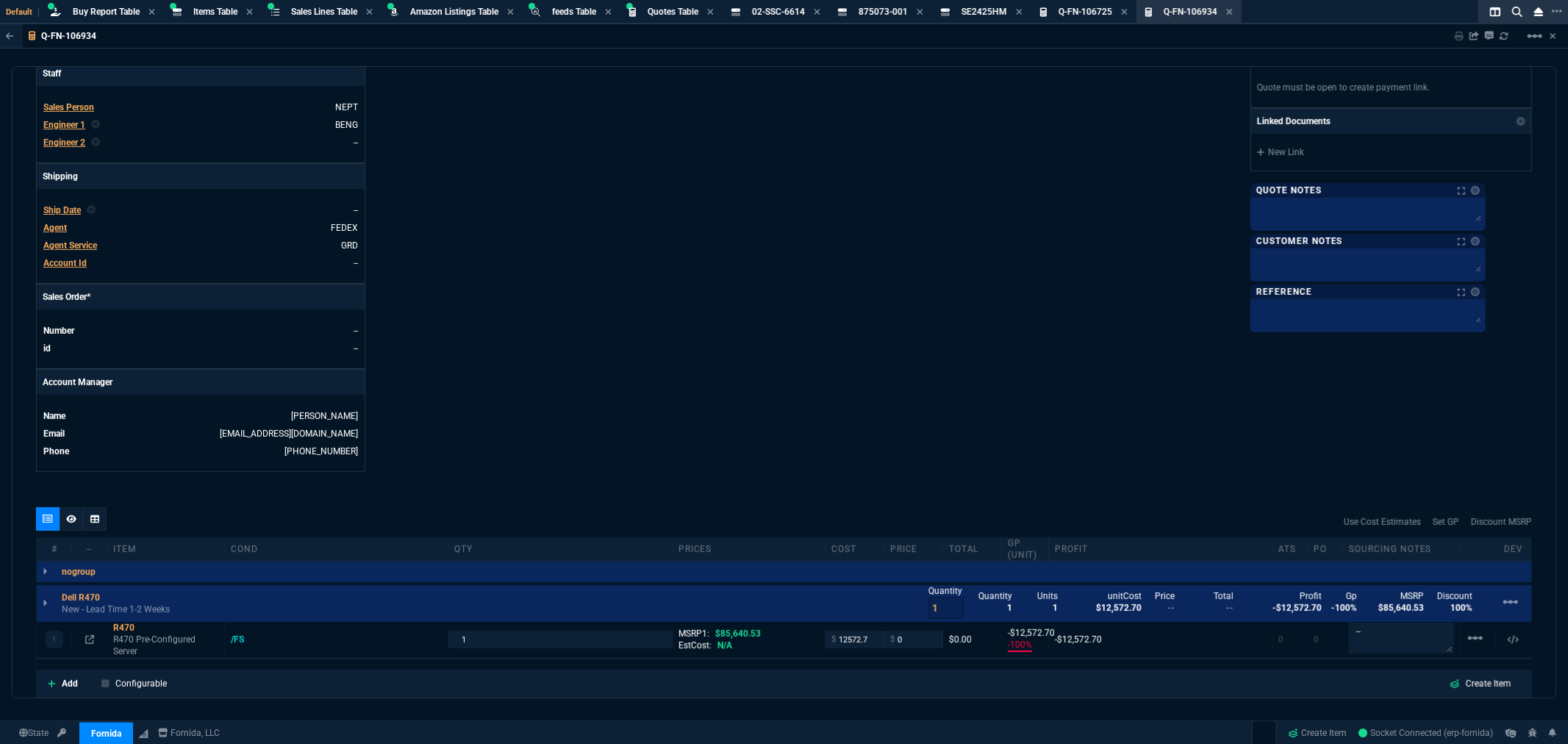
scroll to position [490, 0]
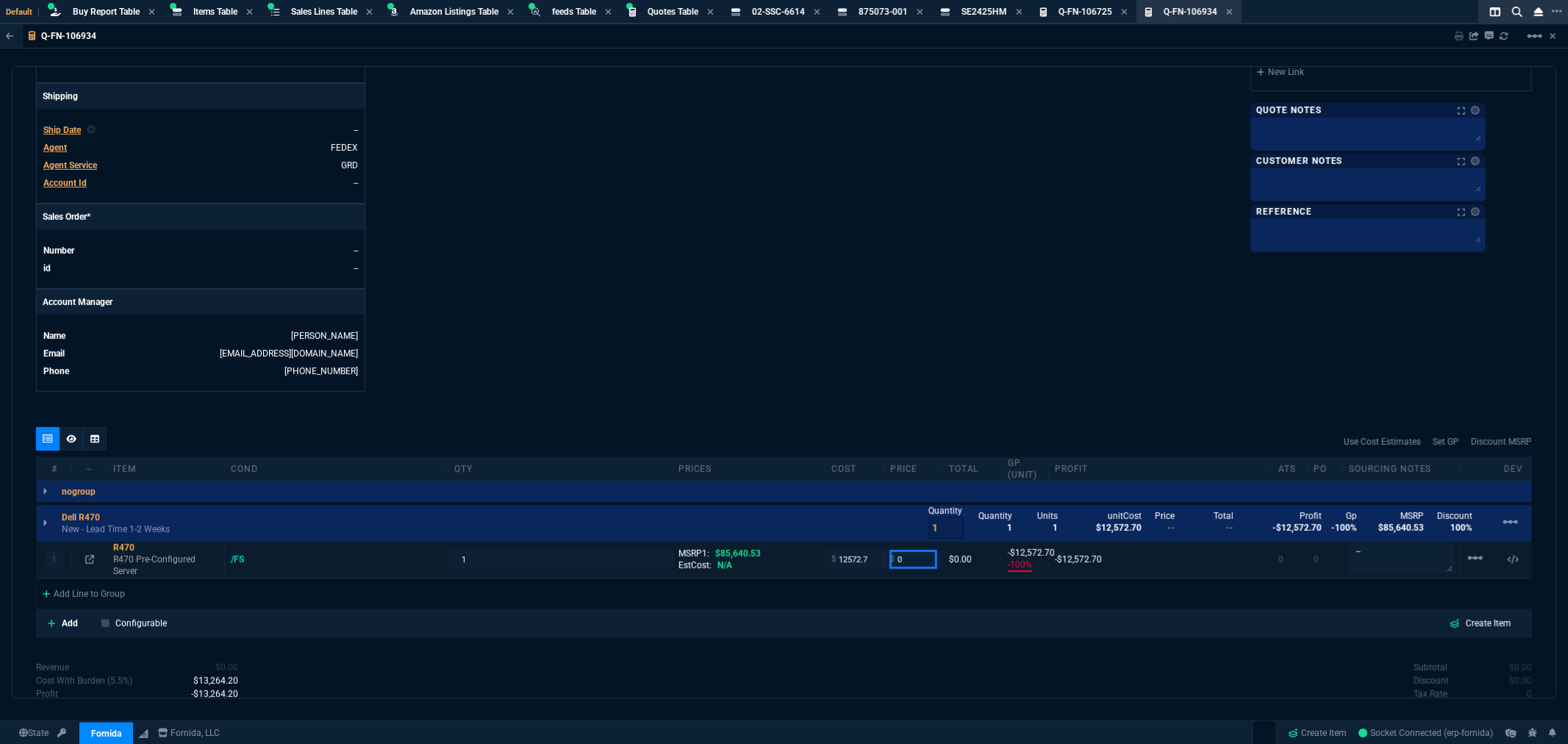
drag, startPoint x: 917, startPoint y: 563, endPoint x: 856, endPoint y: 570, distance: 61.4
click at [856, 570] on div "1 R470 R470 Pre-Configured Server /FS 1 MSRP1: $85,640.53 EstCost: N/A $ 12572.…" at bounding box center [784, 560] width 1495 height 36
type input "20125"
type input "38"
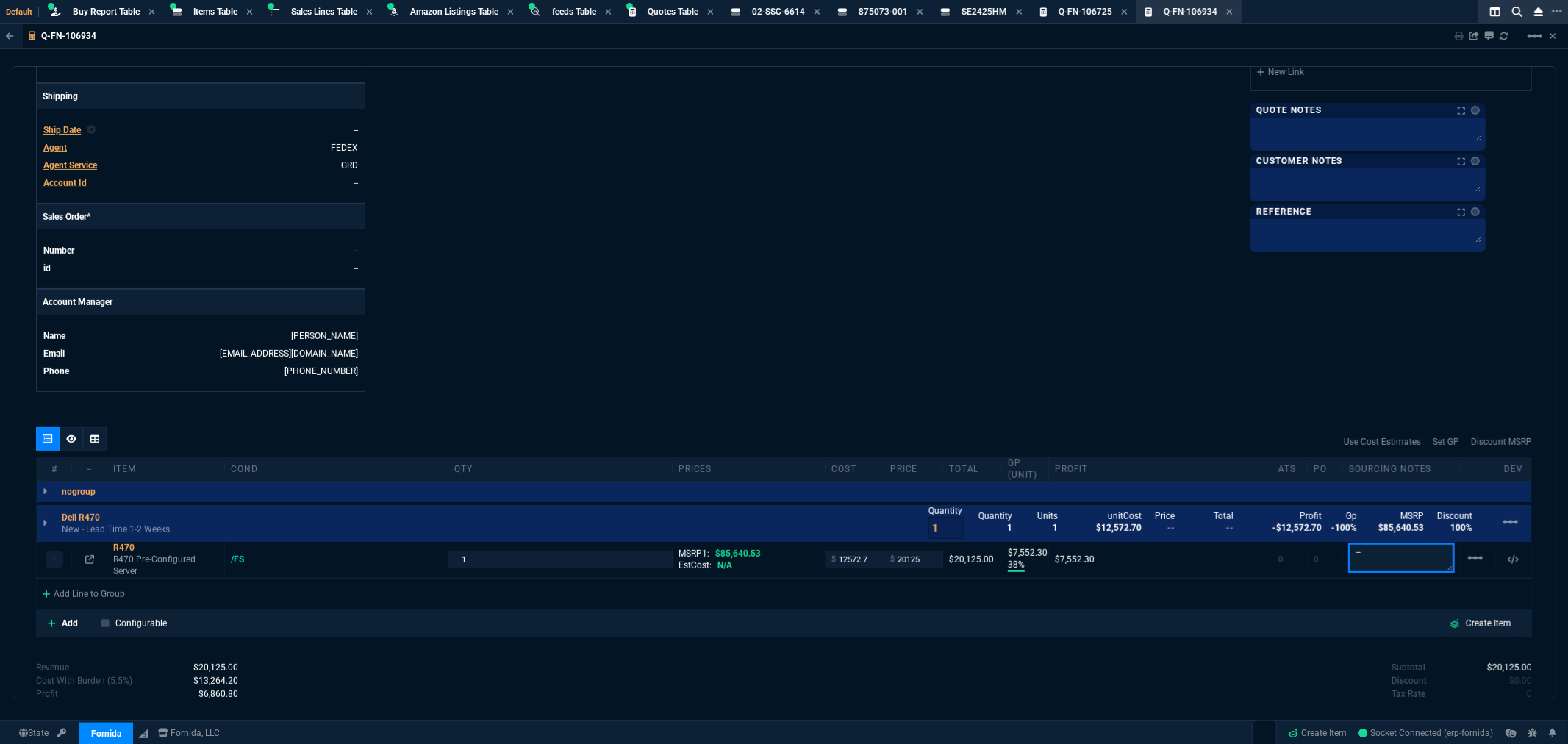
type input "7552"
type input "77"
click at [915, 398] on div "quote Q-FN-106934 draft Fornida, LLC 2609 Technology Dr Suite 300 Plano, TX 750…" at bounding box center [784, 382] width 1544 height 632
click at [72, 440] on icon at bounding box center [71, 439] width 10 height 9
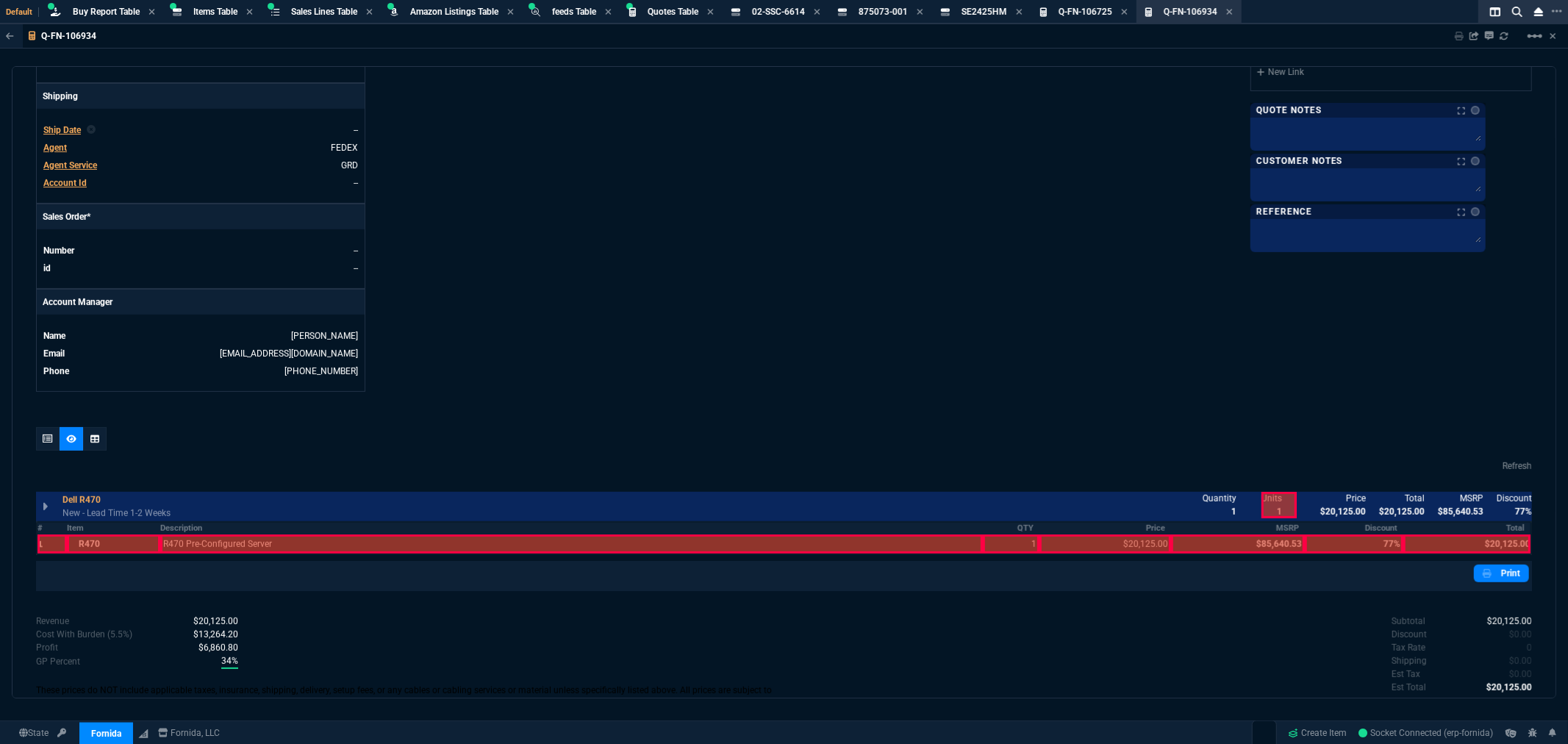
click at [40, 544] on div at bounding box center [52, 544] width 29 height 19
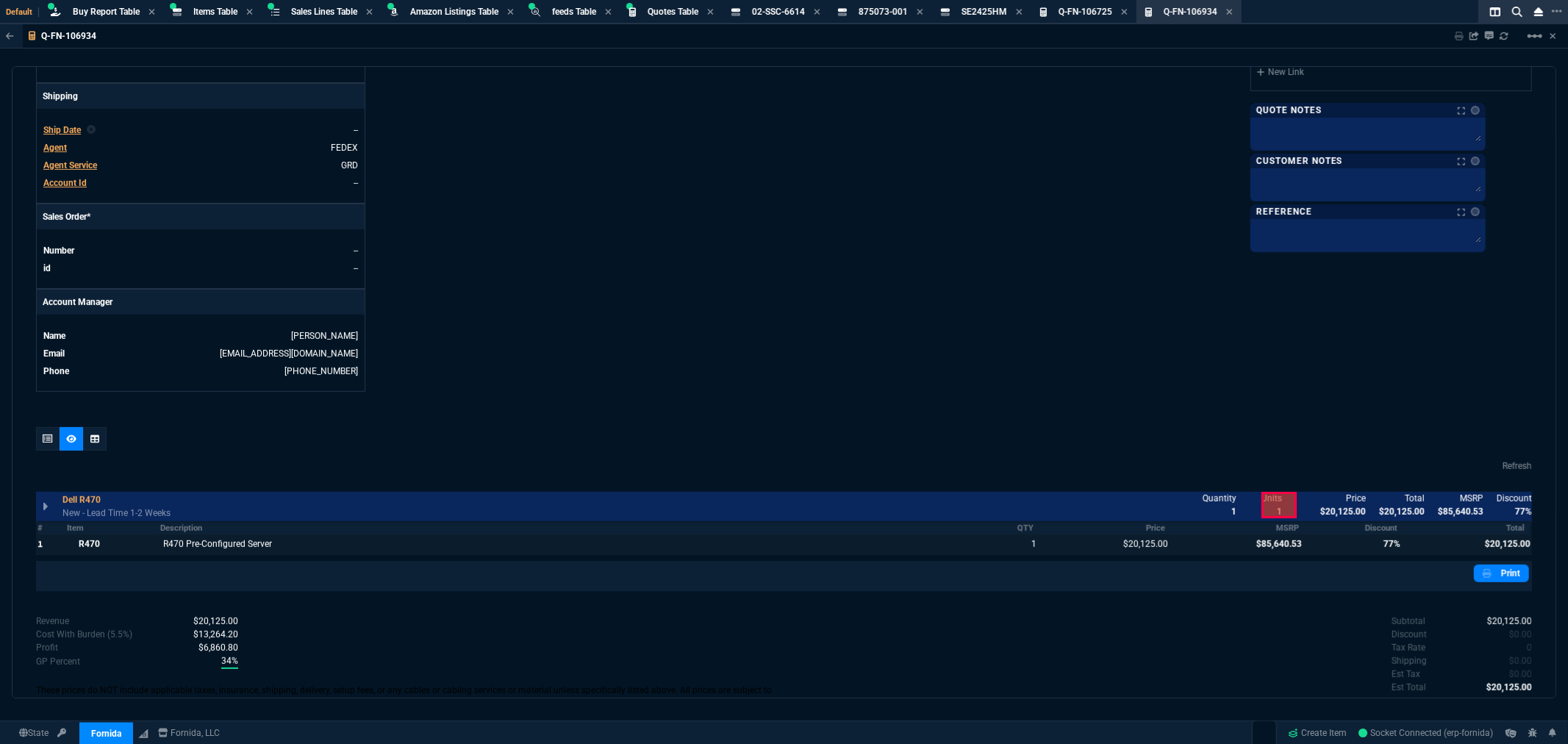
click at [769, 407] on div "quote Q-FN-106934 draft Fornida, LLC 2609 Technology Dr Suite 300 Plano, TX 750…" at bounding box center [784, 382] width 1544 height 632
click at [704, 369] on div "Details Number Q-FN-106934 Order ID Q-FN-106934 Customer Code INL100 Total Unit…" at bounding box center [410, 13] width 749 height 759
click at [1033, 637] on div "Subtotal $20,125.00 Discount $0.00 Tax Rate 0 Shipping $0.00 Est Tax $0.00 Est …" at bounding box center [1159, 655] width 749 height 81
click at [86, 544] on div at bounding box center [113, 544] width 93 height 19
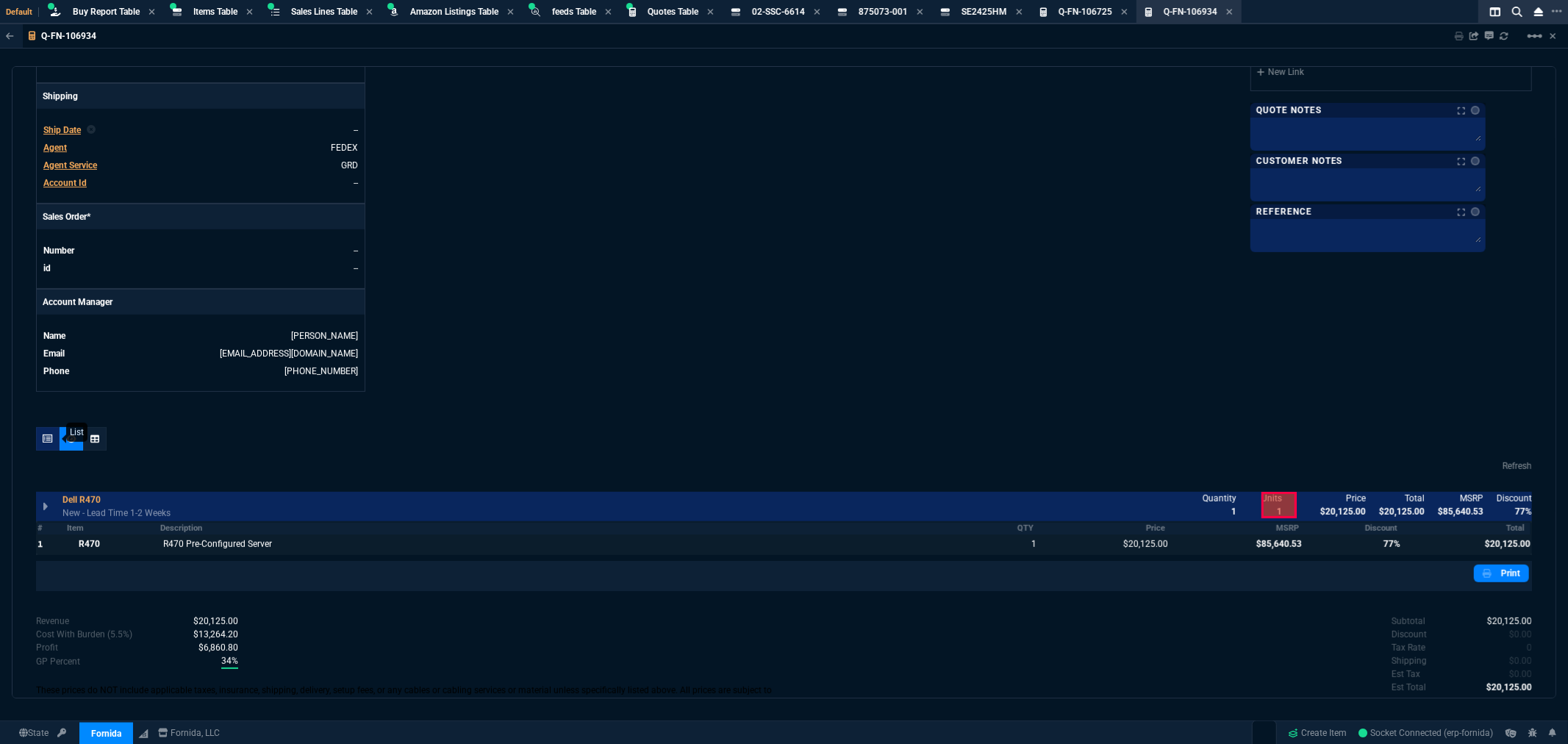
click at [43, 442] on icon at bounding box center [48, 439] width 10 height 9
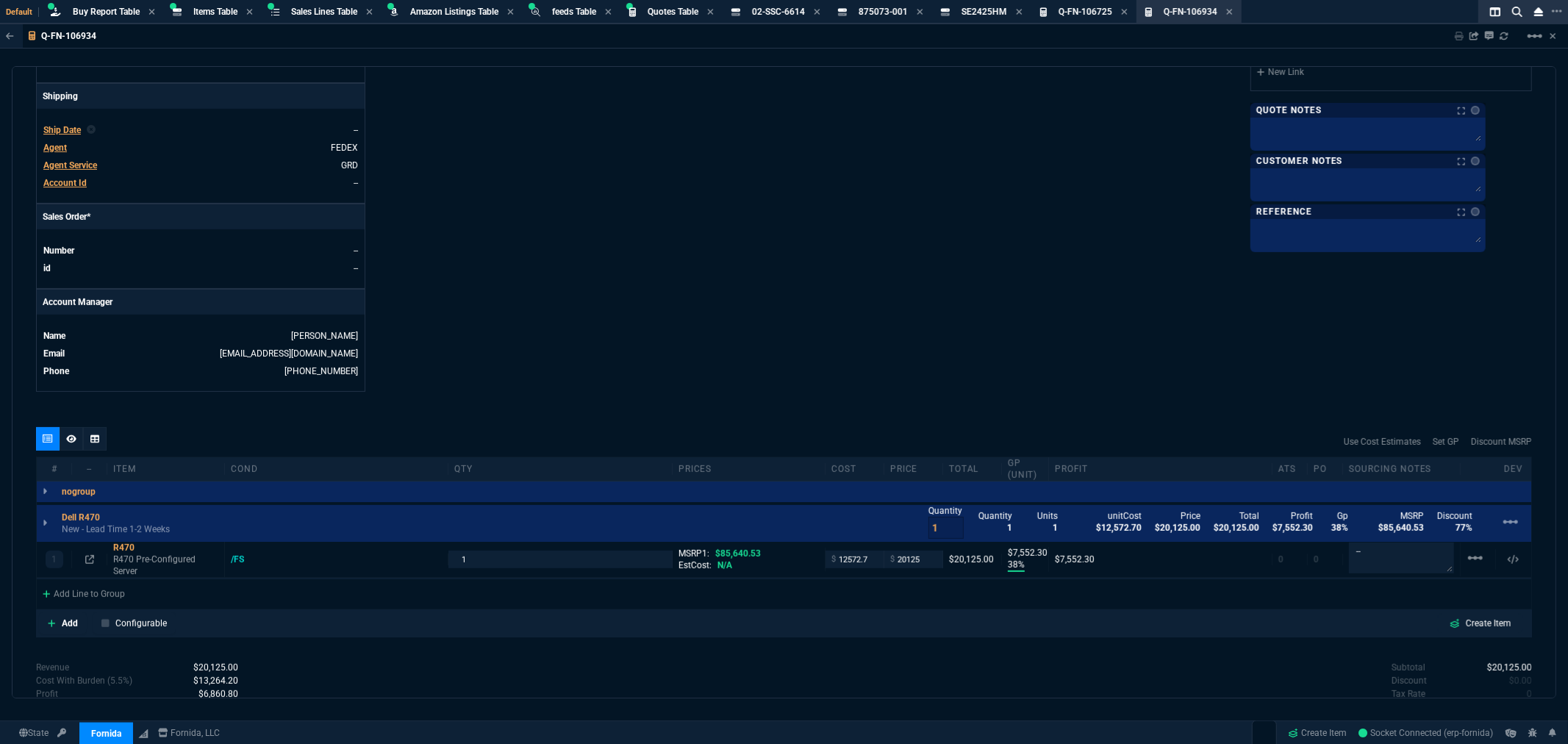
type input "38"
type input "7552"
type input "77"
click at [127, 548] on div "R470" at bounding box center [165, 548] width 105 height 12
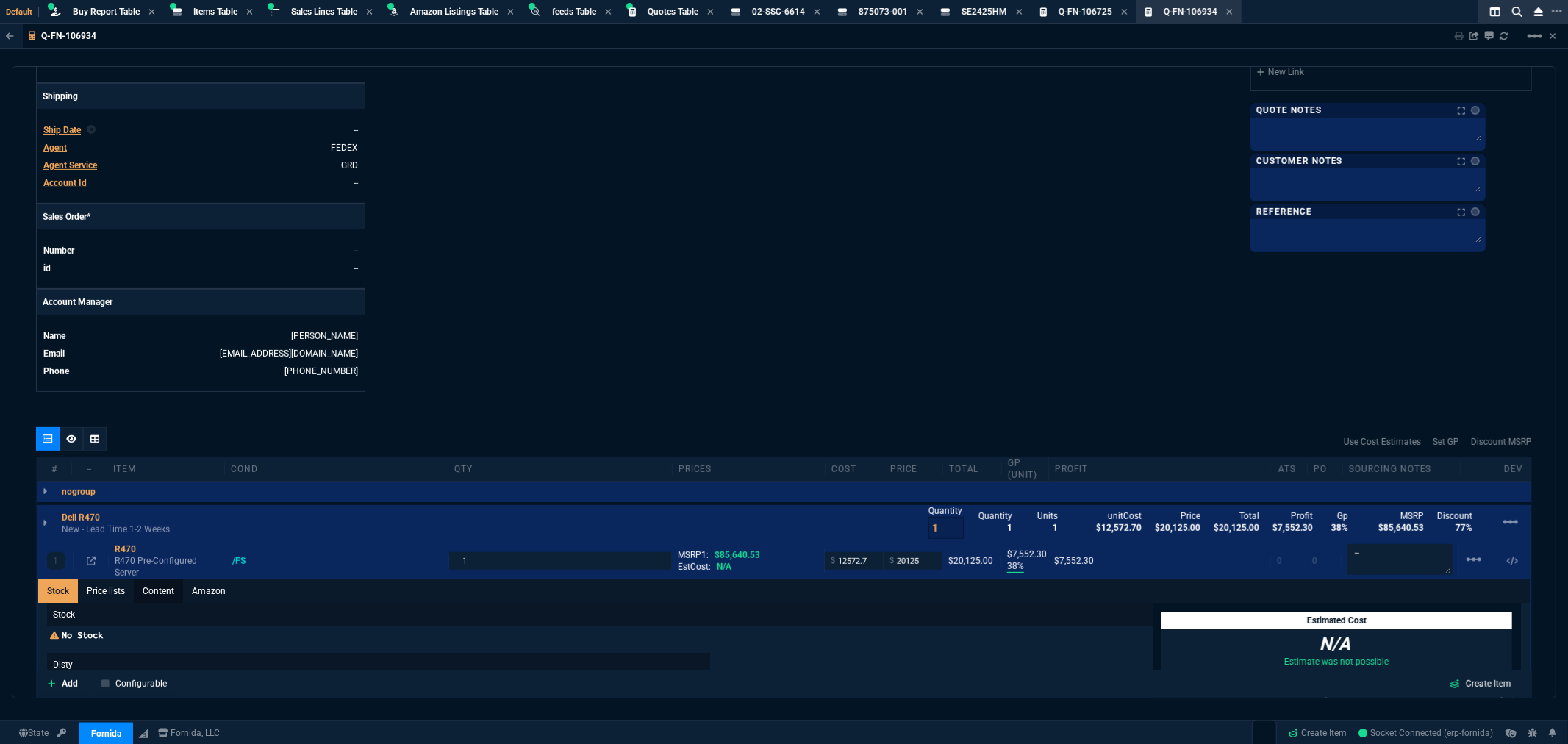
click at [149, 589] on link "Content" at bounding box center [158, 591] width 50 height 24
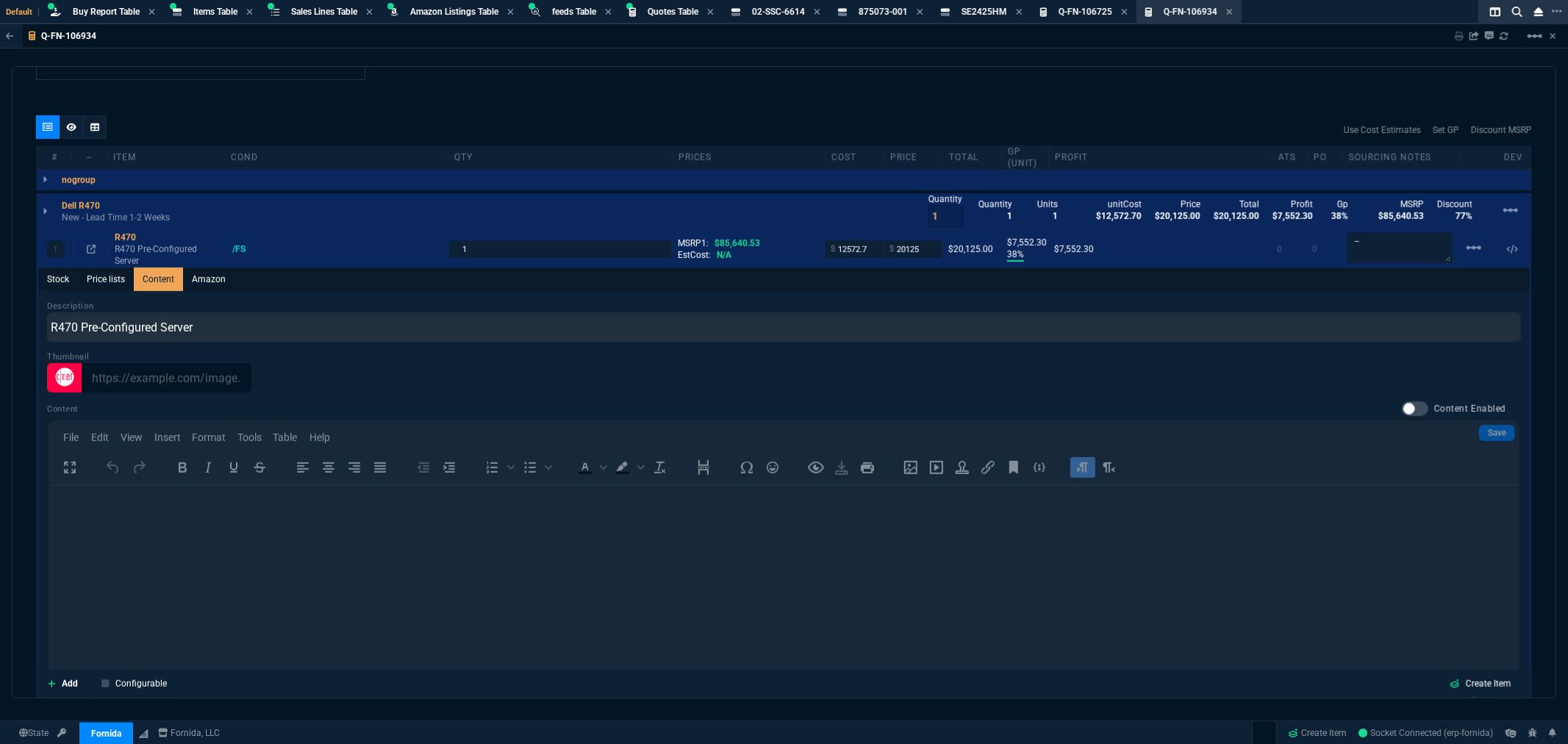
scroll to position [817, 0]
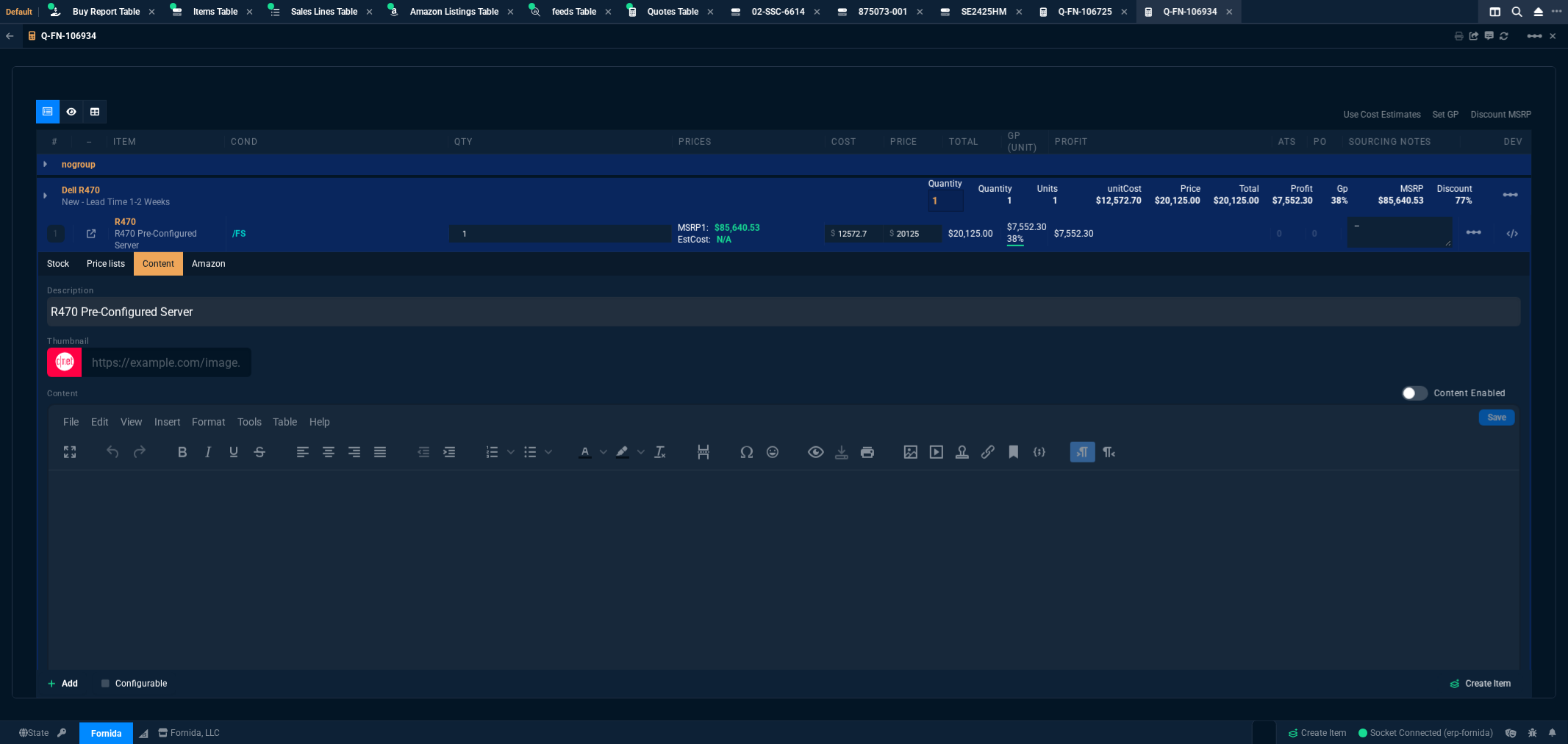
click at [1345, 393] on div at bounding box center [1415, 394] width 27 height 15
checkbox input "true"
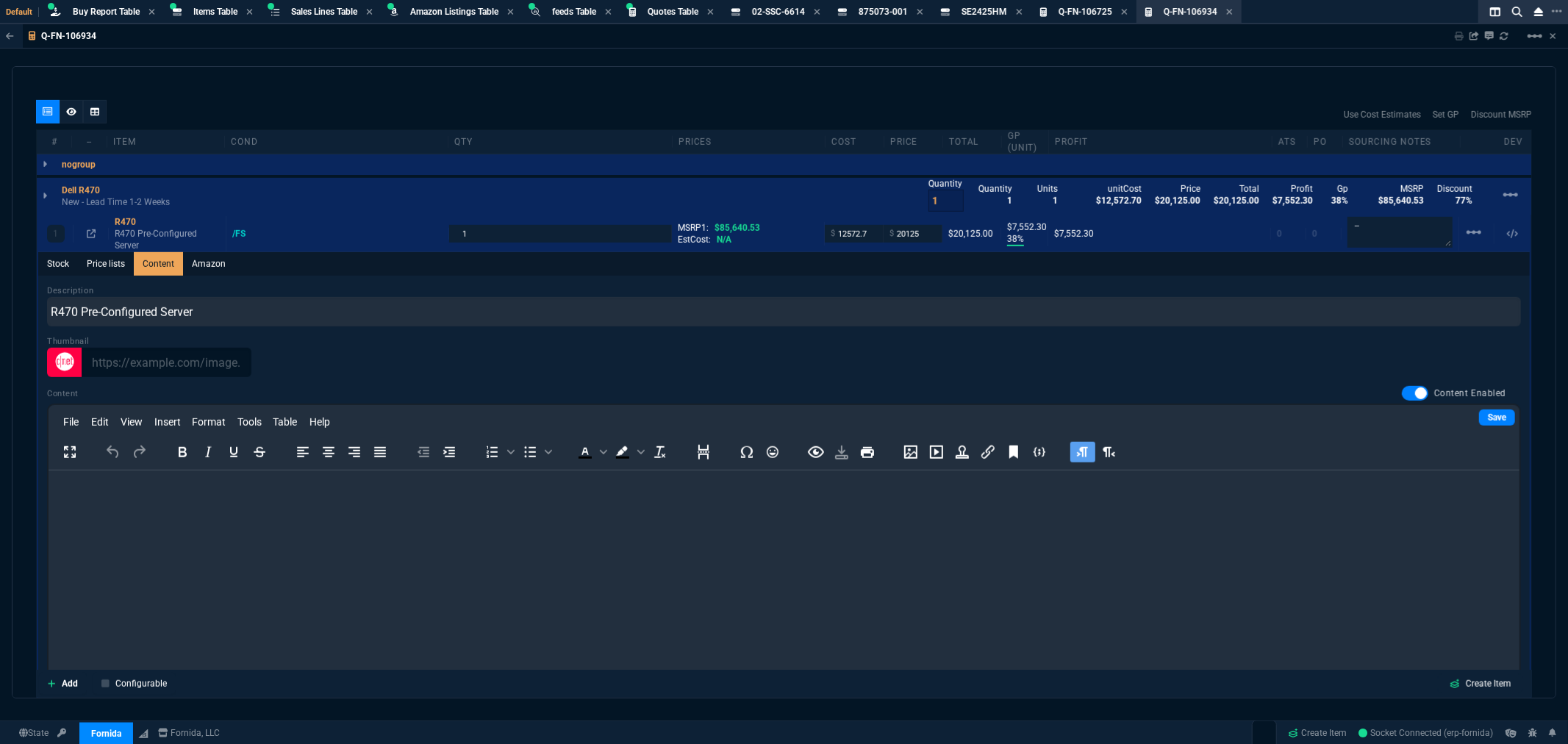
click at [92, 484] on p "Rich Text Area. Press ALT-0 for help." at bounding box center [783, 490] width 1448 height 16
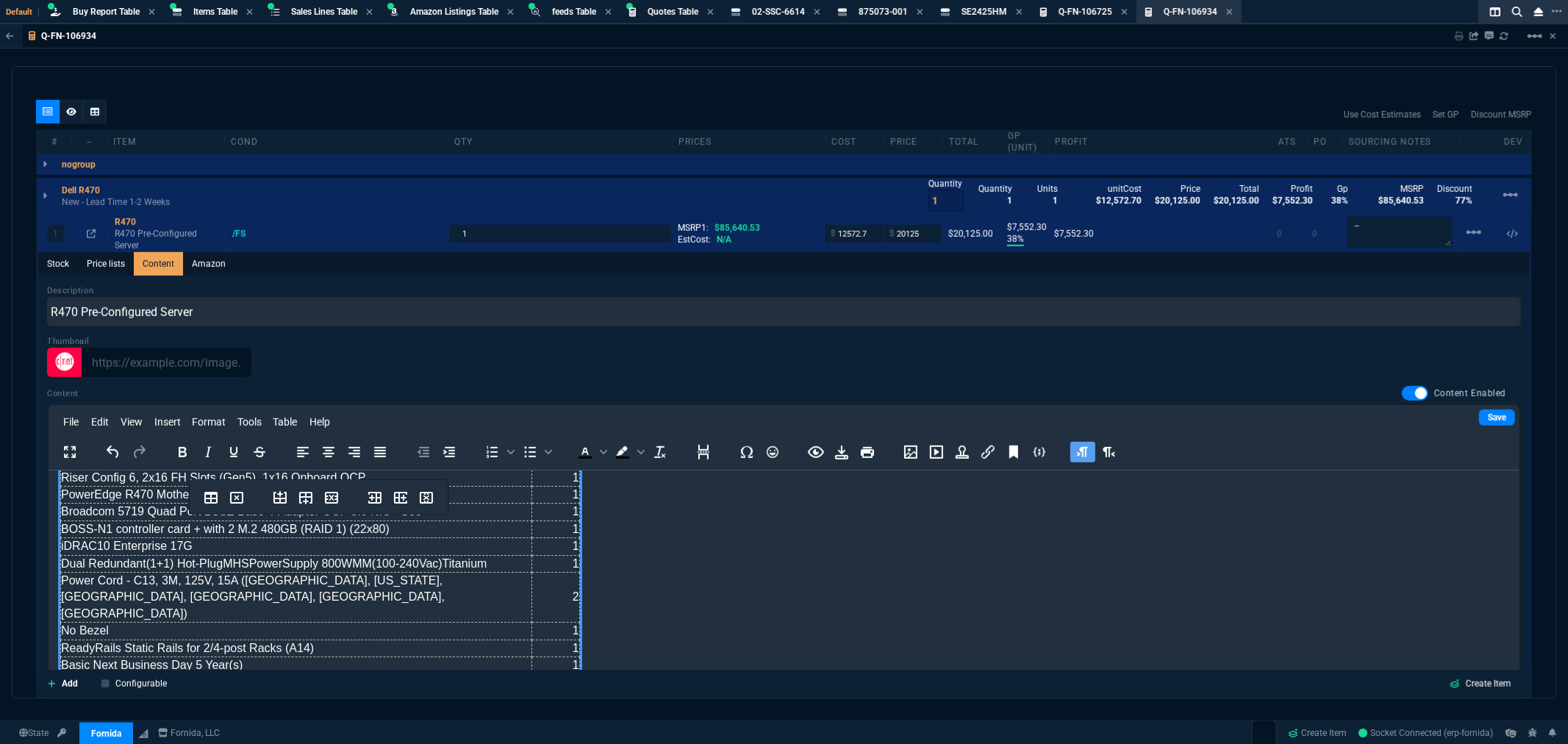
scroll to position [229, 0]
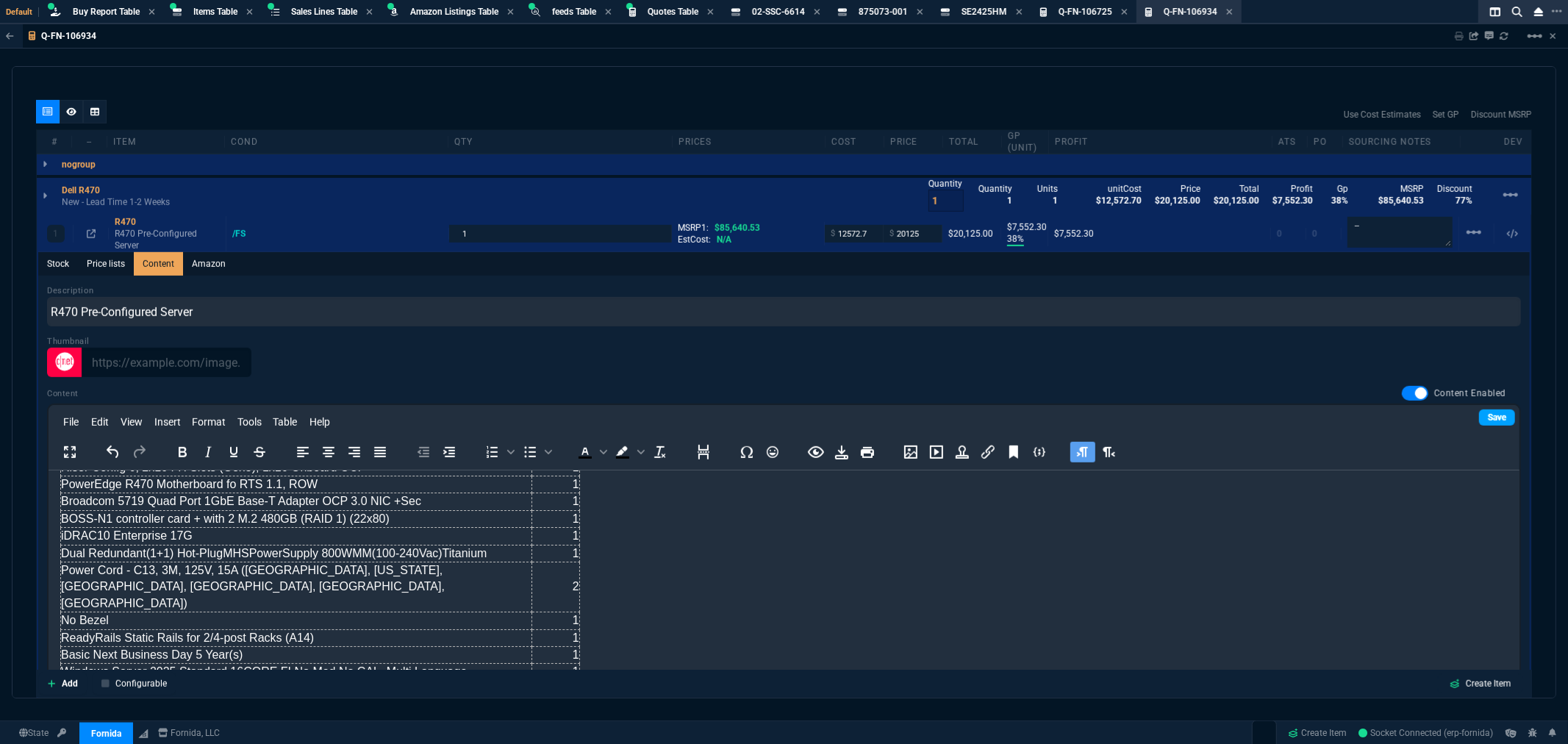
click at [1345, 422] on link "Save" at bounding box center [1497, 417] width 36 height 16
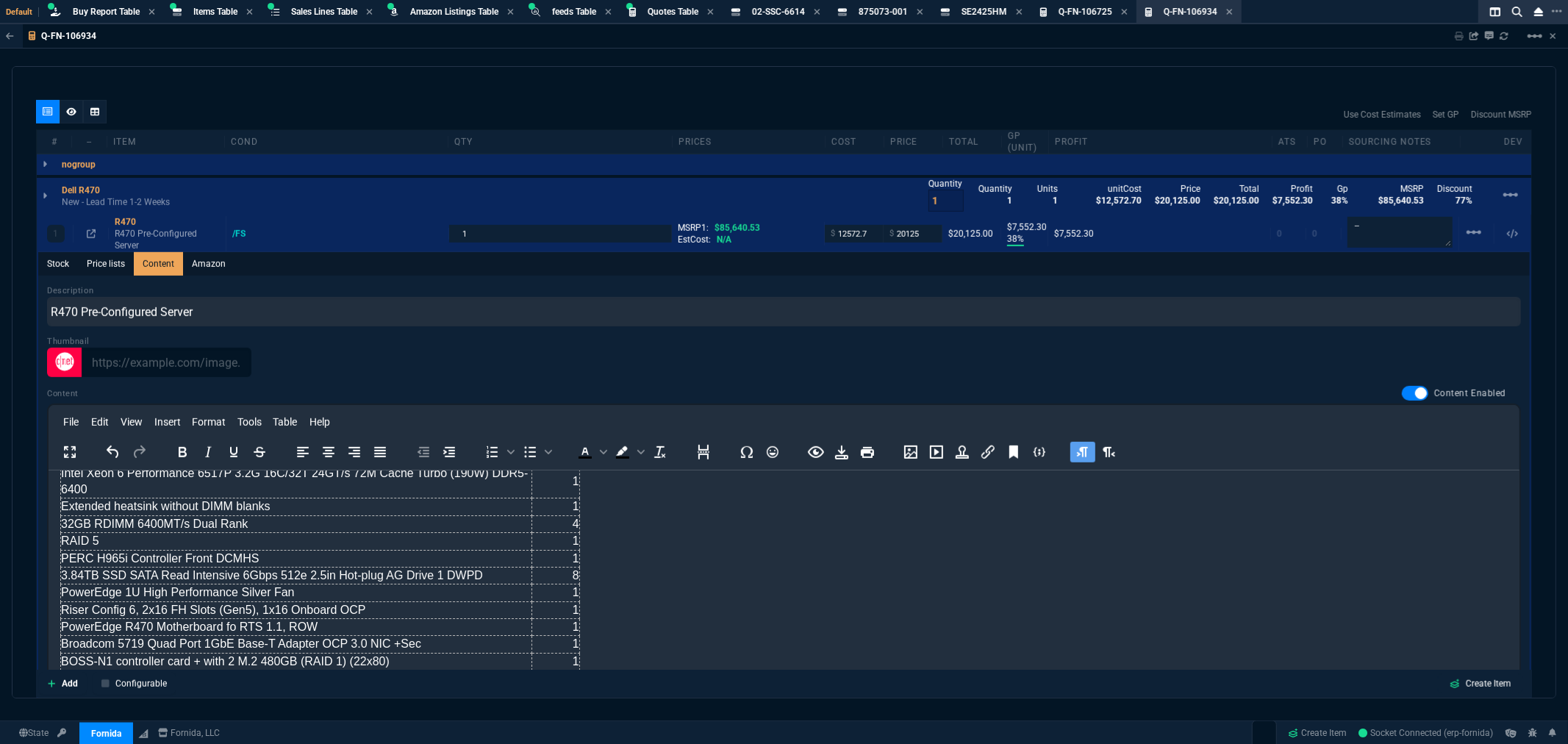
scroll to position [0, 0]
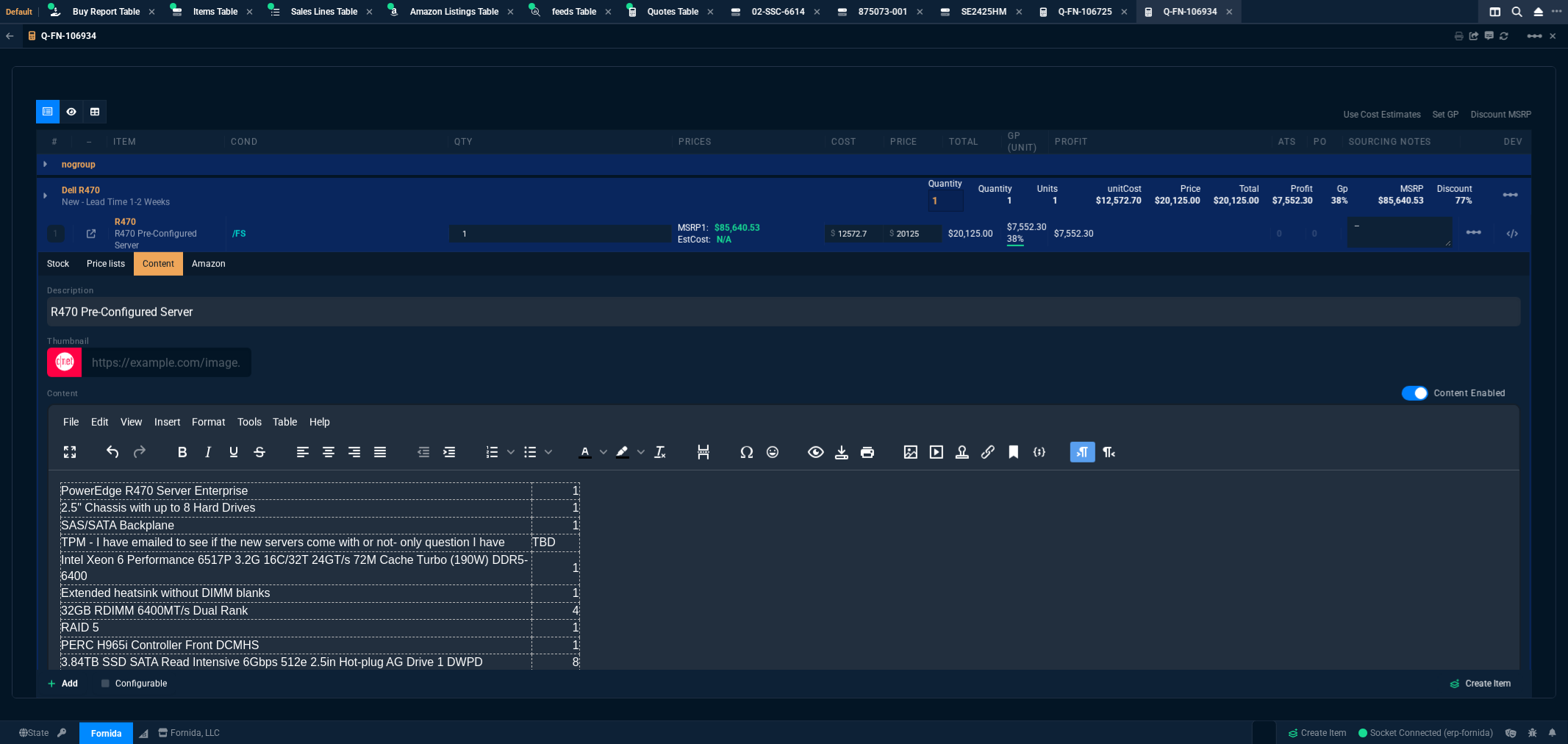
click at [74, 190] on p "Dell R470" at bounding box center [81, 191] width 39 height 12
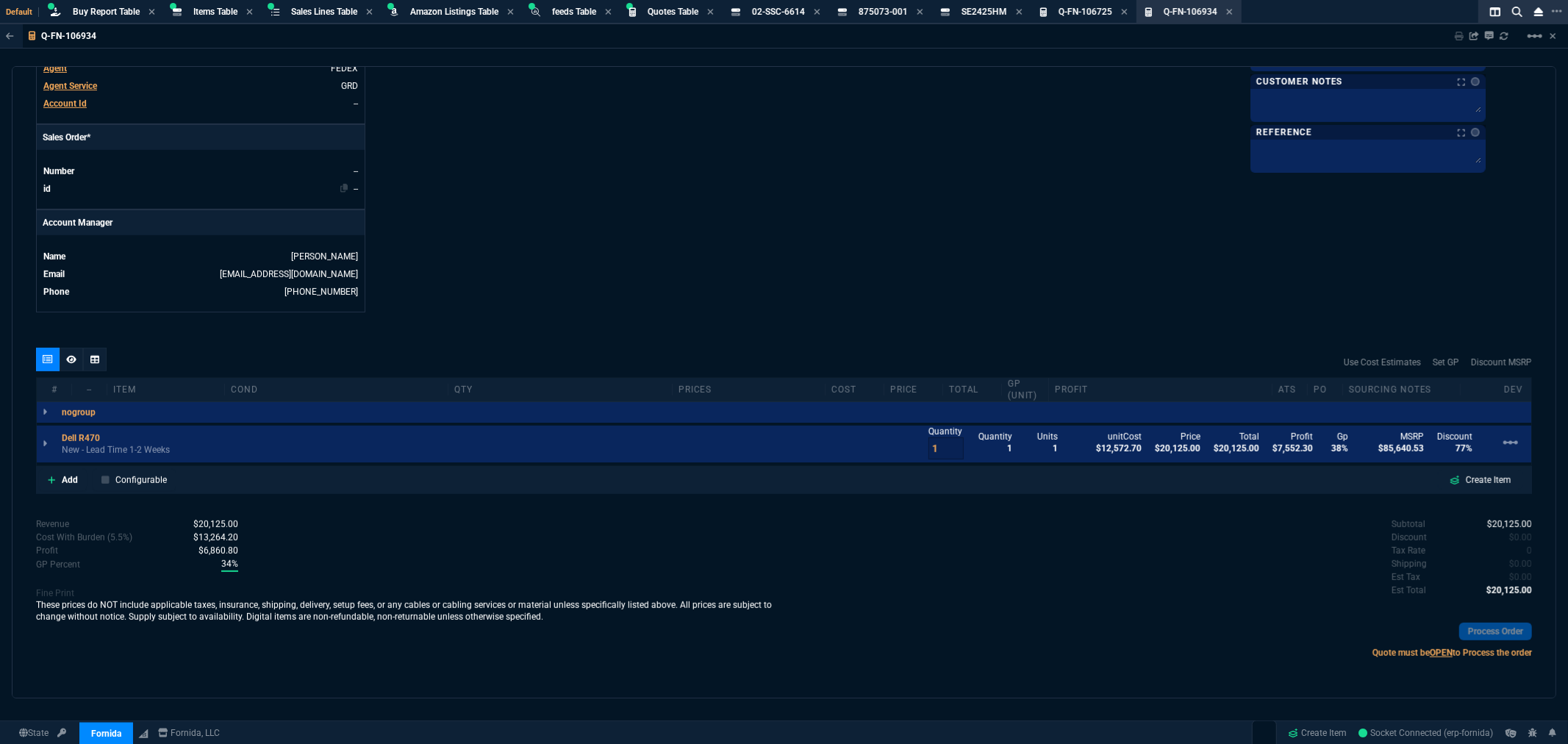
type input "38"
type input "7552"
type input "77"
click at [80, 440] on p "Dell R470" at bounding box center [87, 438] width 50 height 12
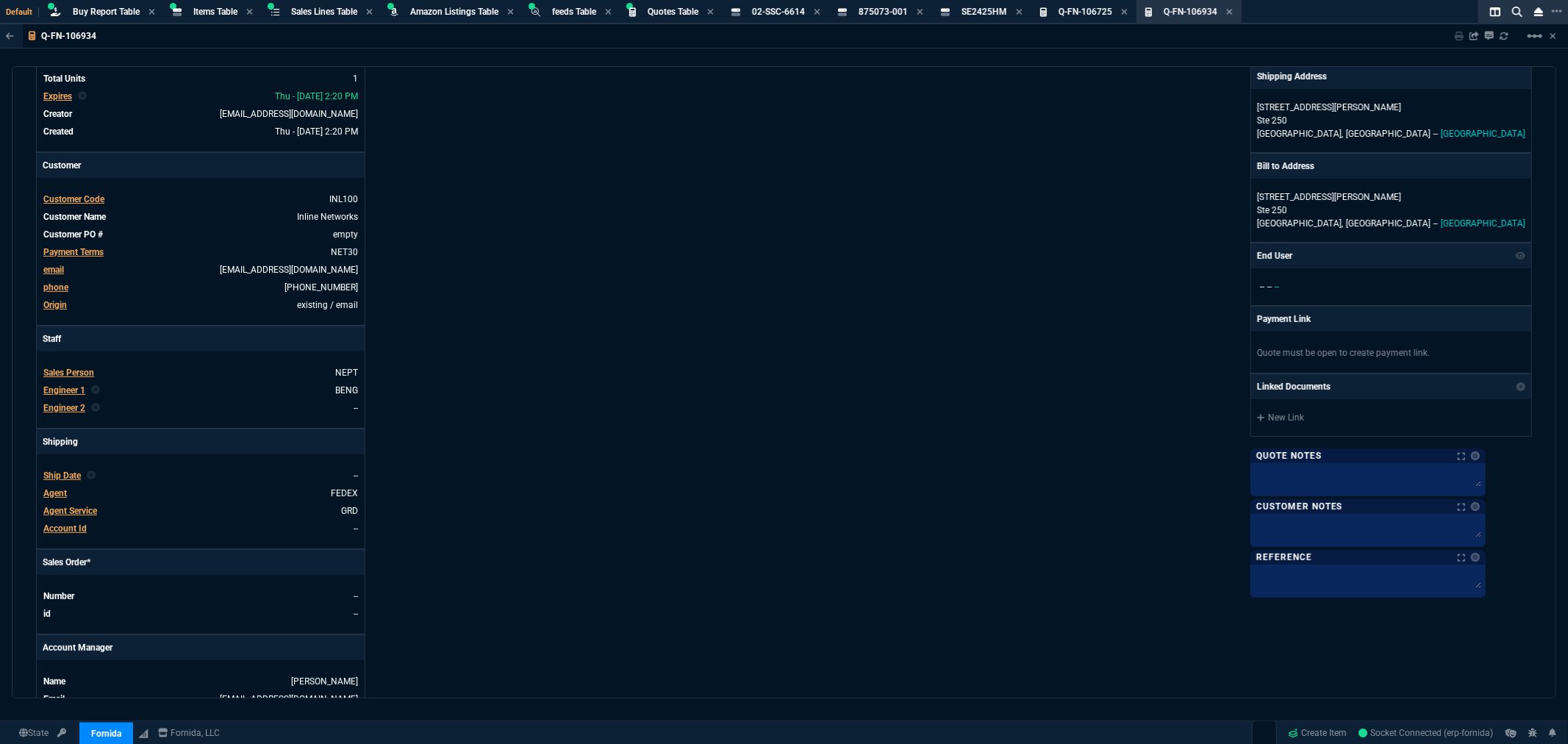
scroll to position [0, 0]
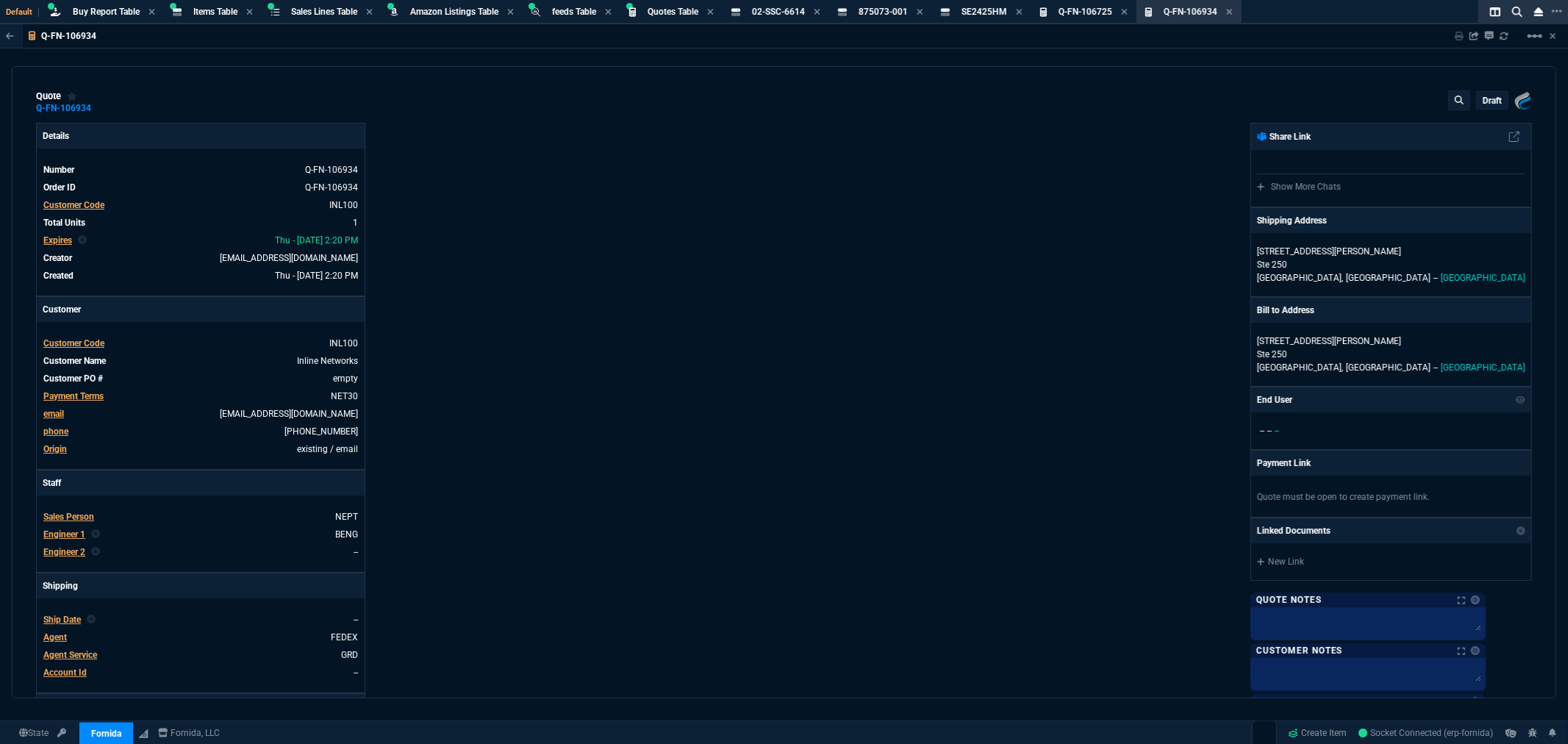
click at [1345, 107] on div "draft" at bounding box center [1492, 100] width 31 height 17
click at [1345, 104] on p "draft" at bounding box center [1492, 101] width 19 height 12
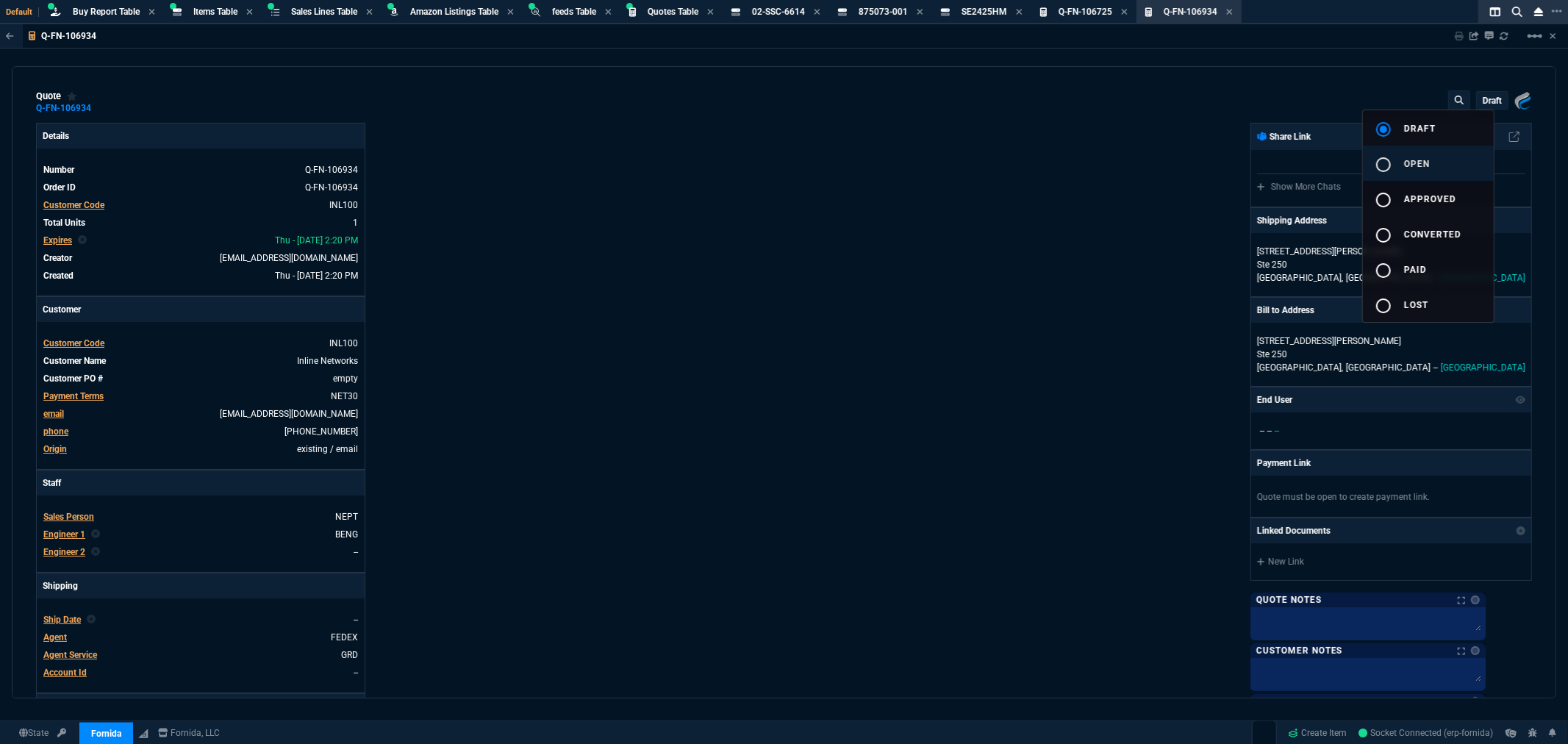
click at [1345, 170] on mat-icon "radio_button_unchecked" at bounding box center [1383, 165] width 18 height 18
type input "38"
type input "7552"
type input "77"
click at [1345, 33] on div at bounding box center [784, 372] width 1568 height 744
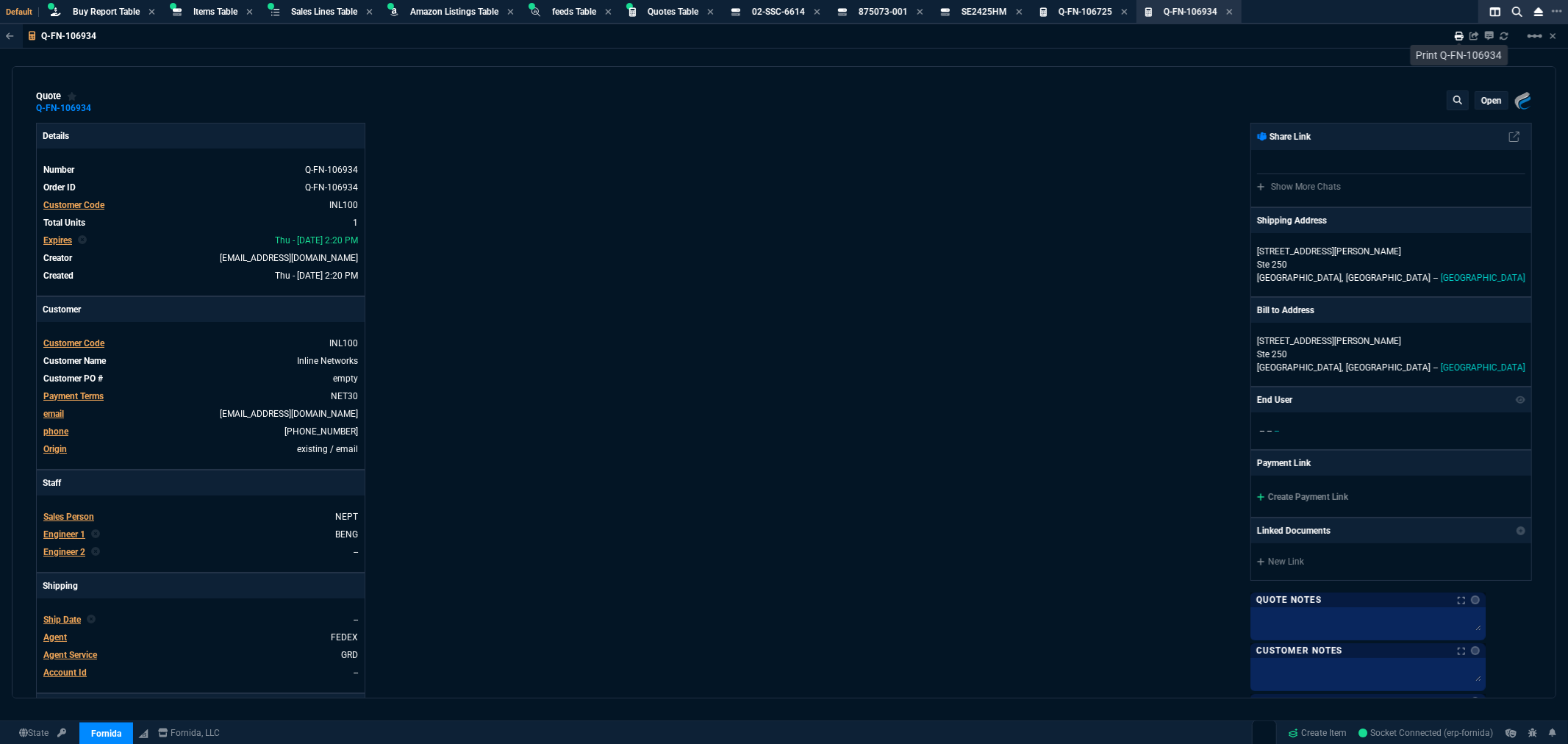
click at [1345, 33] on icon at bounding box center [1459, 36] width 9 height 9
type input "77"
click at [292, 167] on icon at bounding box center [296, 169] width 8 height 9
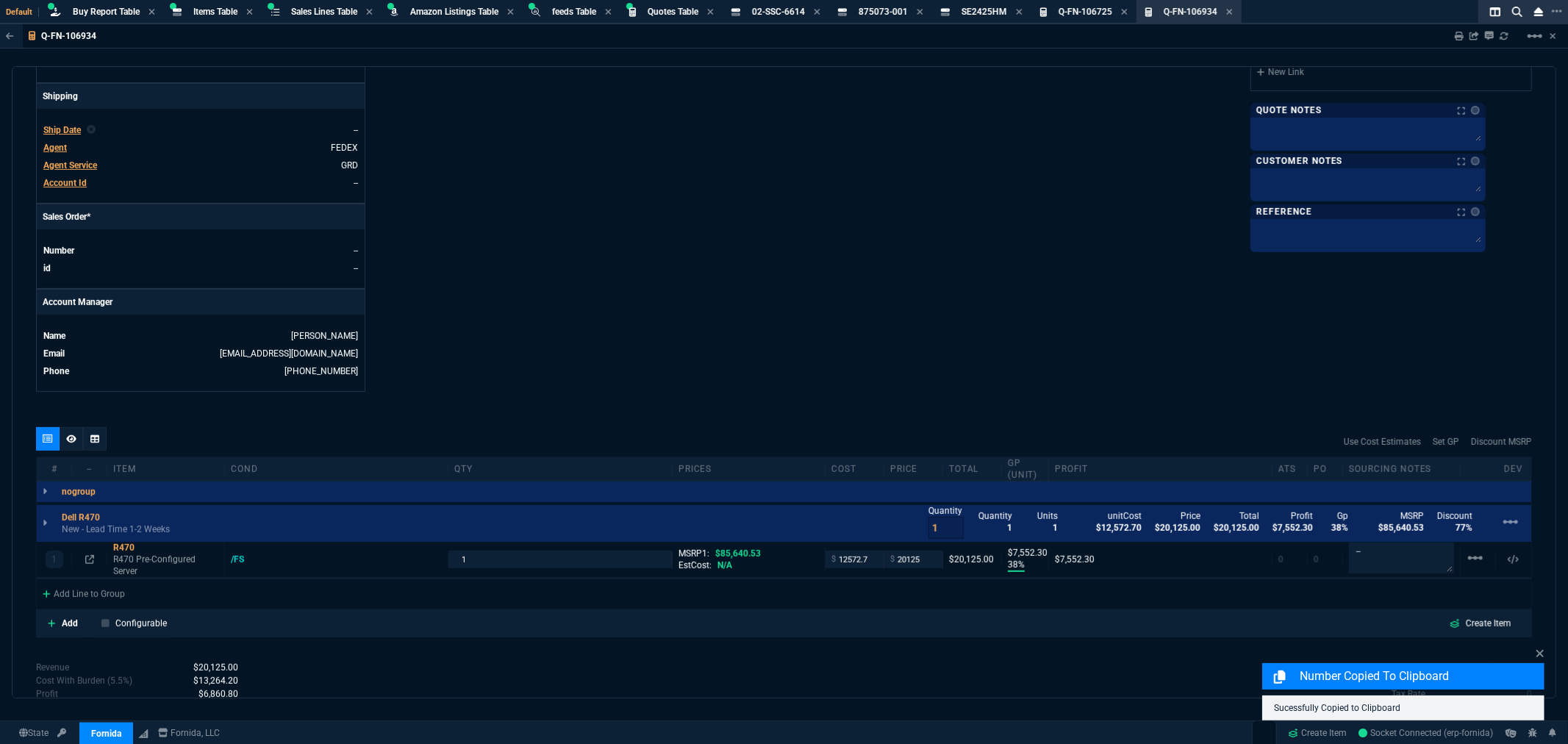
scroll to position [621, 0]
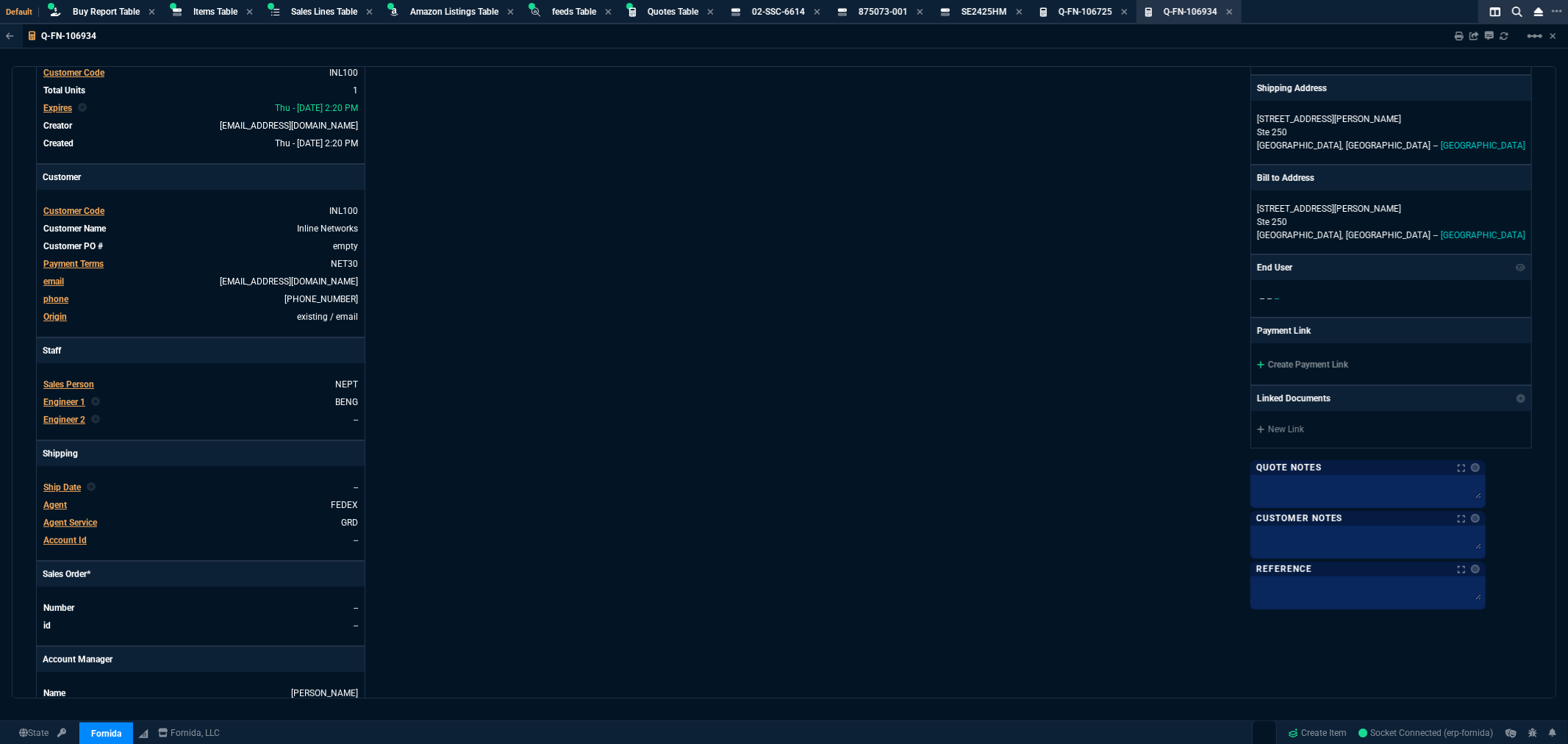
scroll to position [131, 0]
click at [500, 129] on div "Details Number Q-FN-106934 Order ID Q-FN-106934 Customer Code INL100 Total Unit…" at bounding box center [410, 371] width 749 height 759
click at [211, 11] on span "Items Table" at bounding box center [215, 12] width 44 height 10
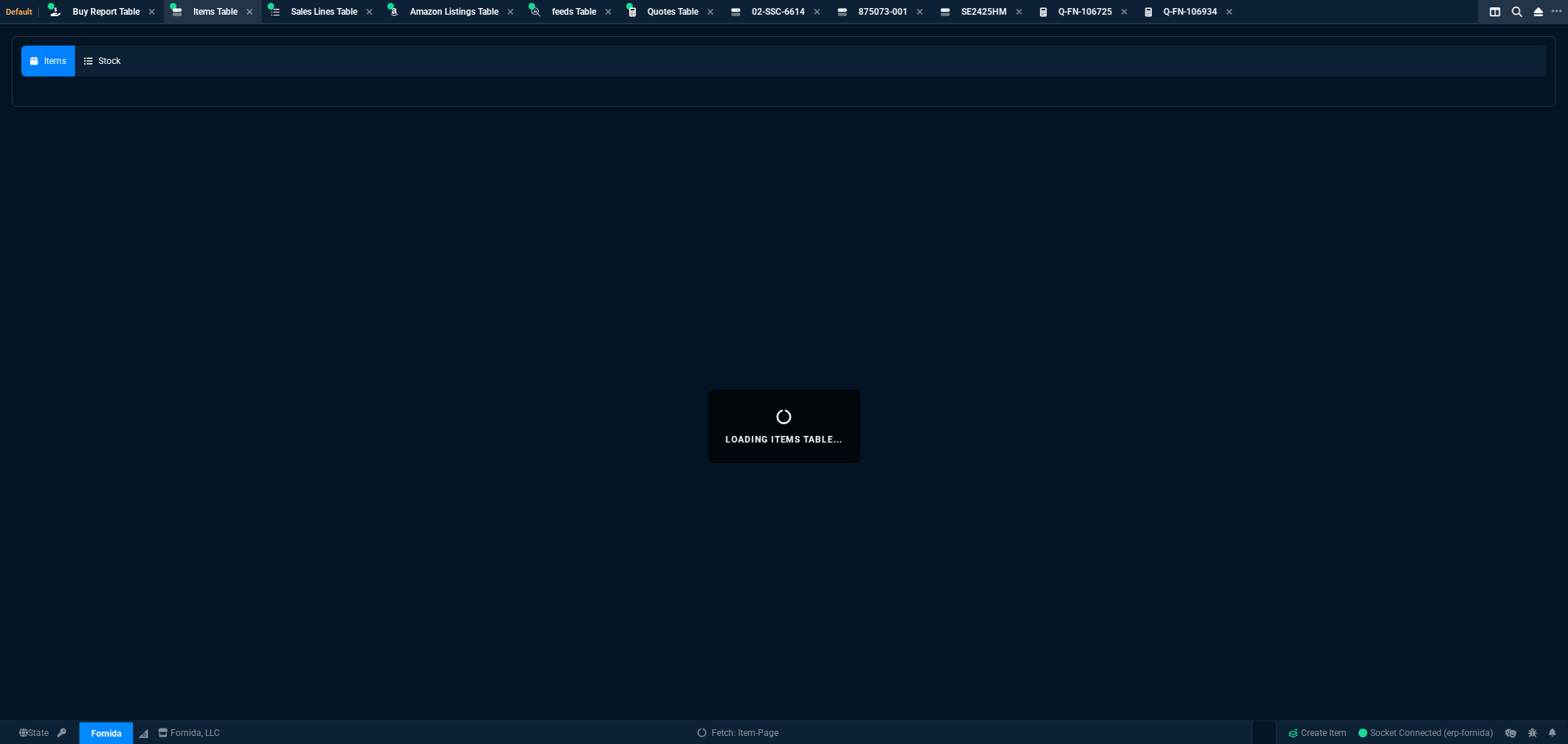
select select
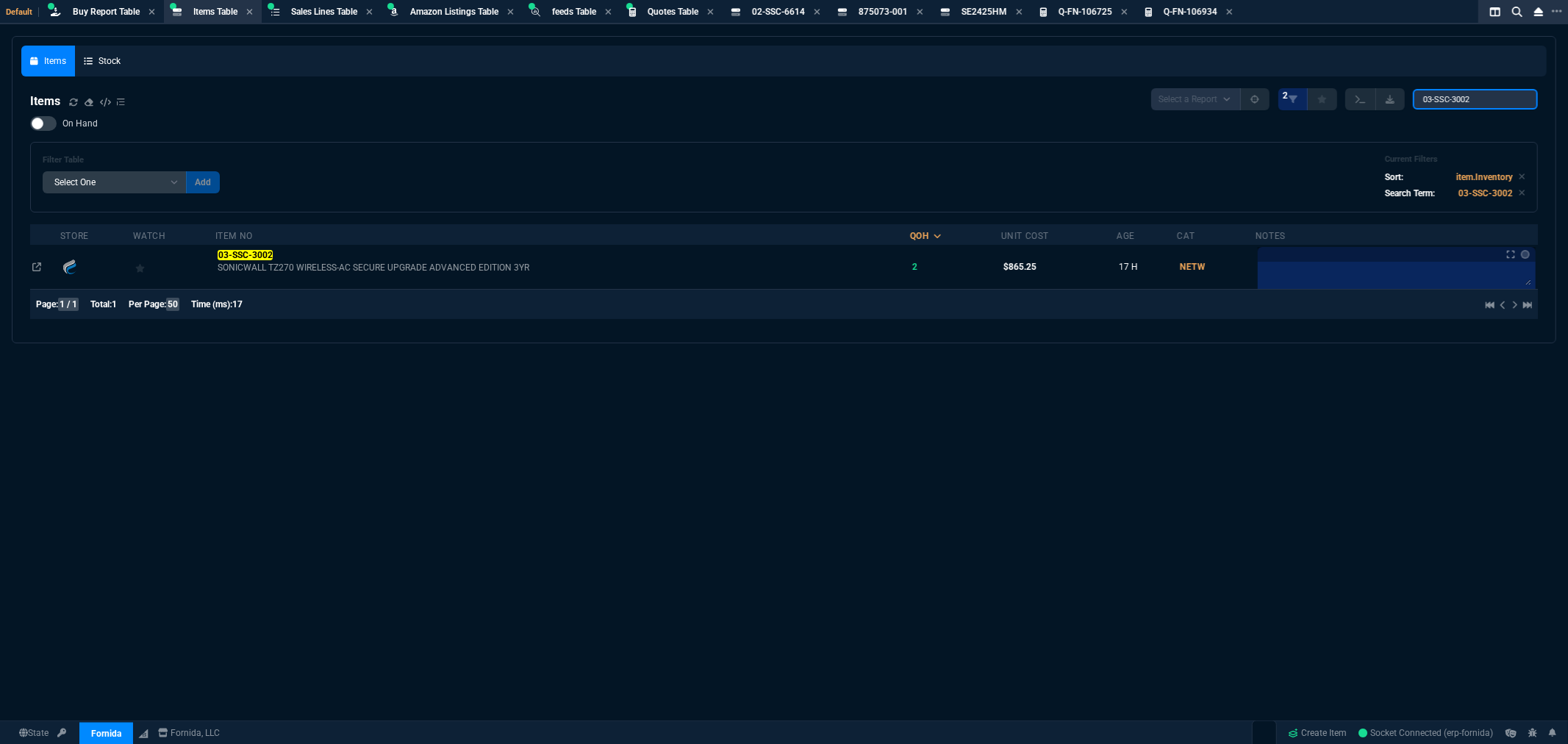
drag, startPoint x: 1485, startPoint y: 93, endPoint x: 1348, endPoint y: 97, distance: 137.1
click at [1345, 97] on div "Select a Report NEW QUERY 2 03-SSC-3002" at bounding box center [1345, 99] width 387 height 22
paste input "1831"
type input "03-SSC-1831"
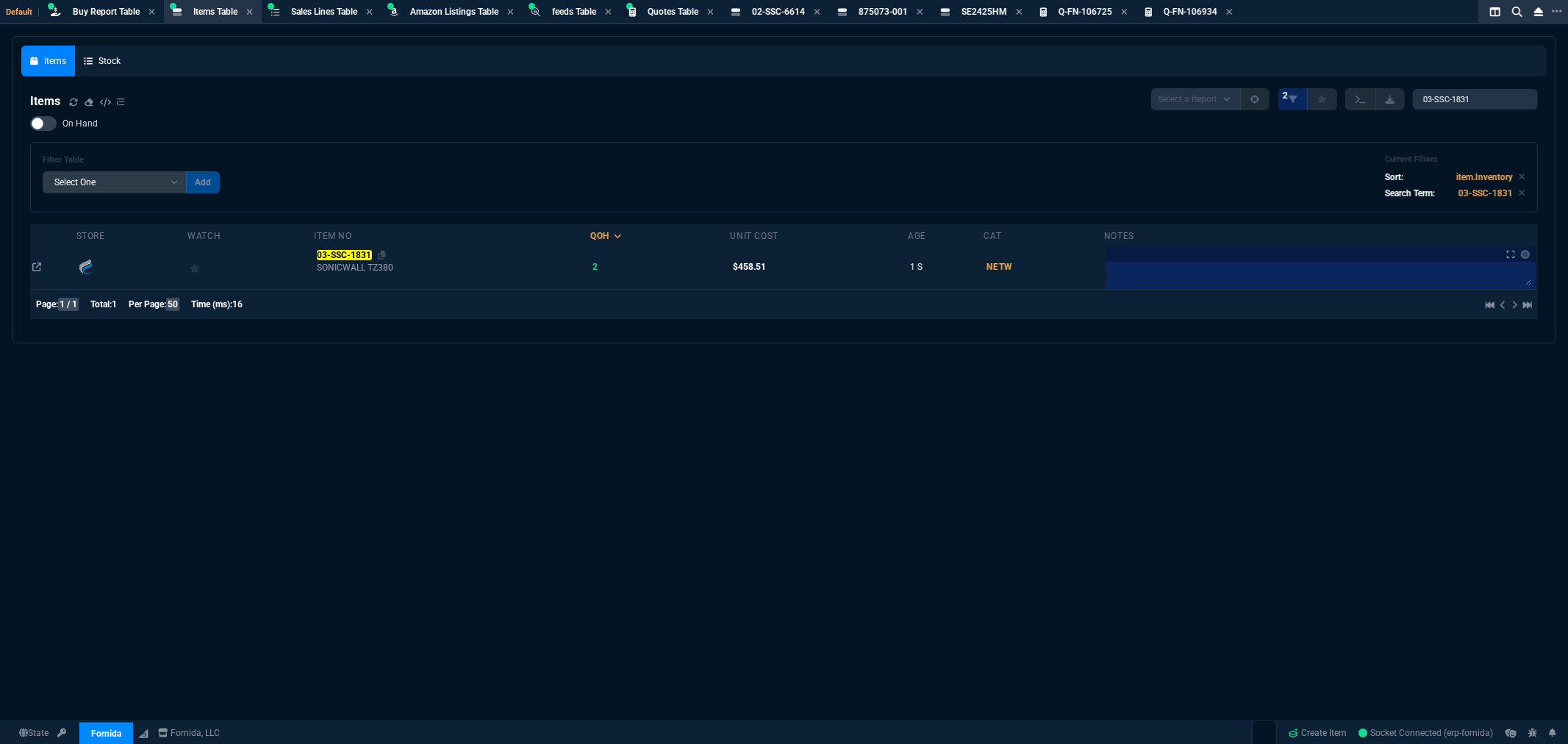
click at [352, 252] on mark "03-SSC-1831" at bounding box center [345, 255] width 55 height 10
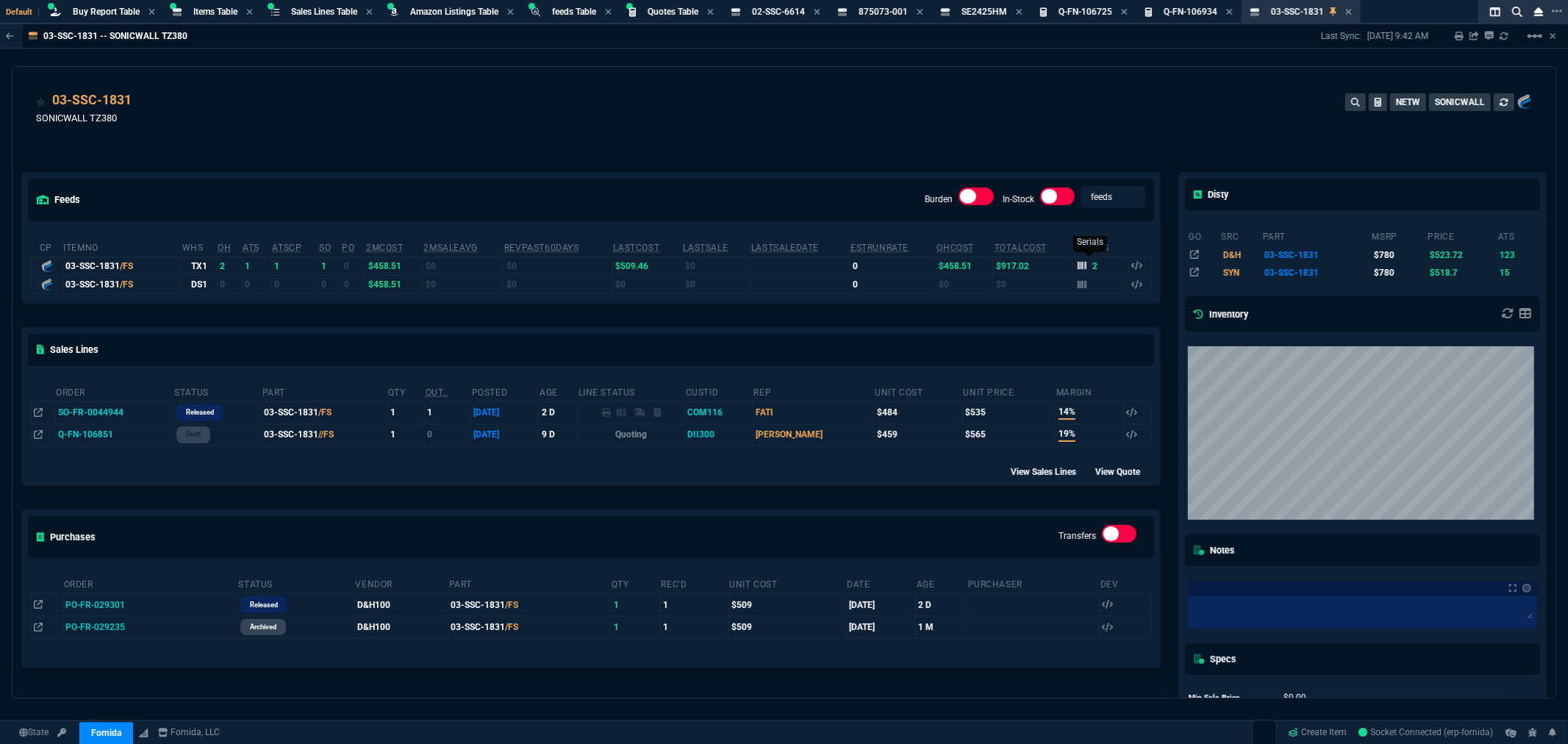
click at [1078, 263] on icon at bounding box center [1082, 266] width 9 height 8
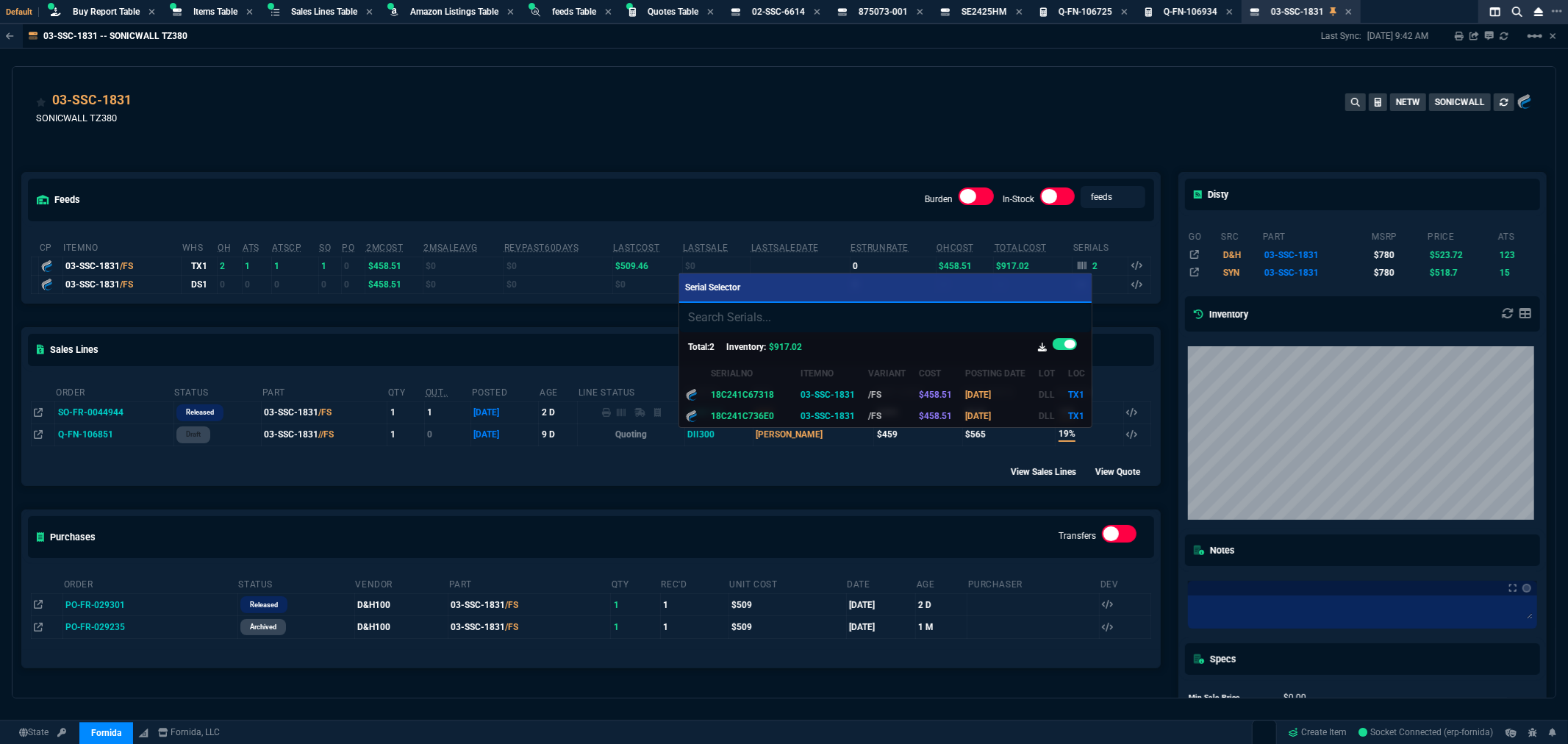
click at [802, 121] on div at bounding box center [784, 372] width 1568 height 744
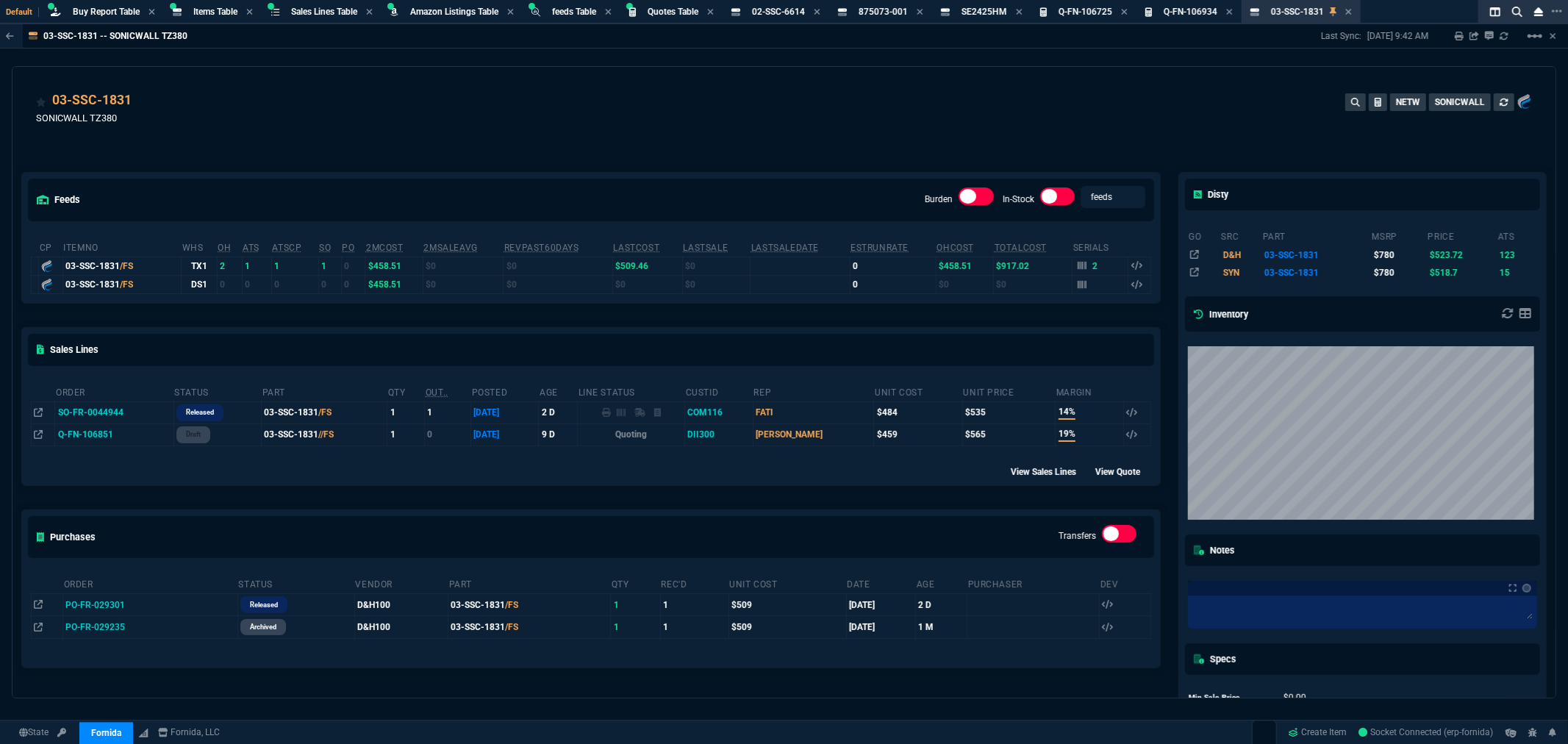
click at [557, 170] on div "feeds Burden In-Stock feeds prices cp ItemNo WHS OH ATS ATSCP SO PO 2MCost 2MSa…" at bounding box center [591, 472] width 1158 height 666
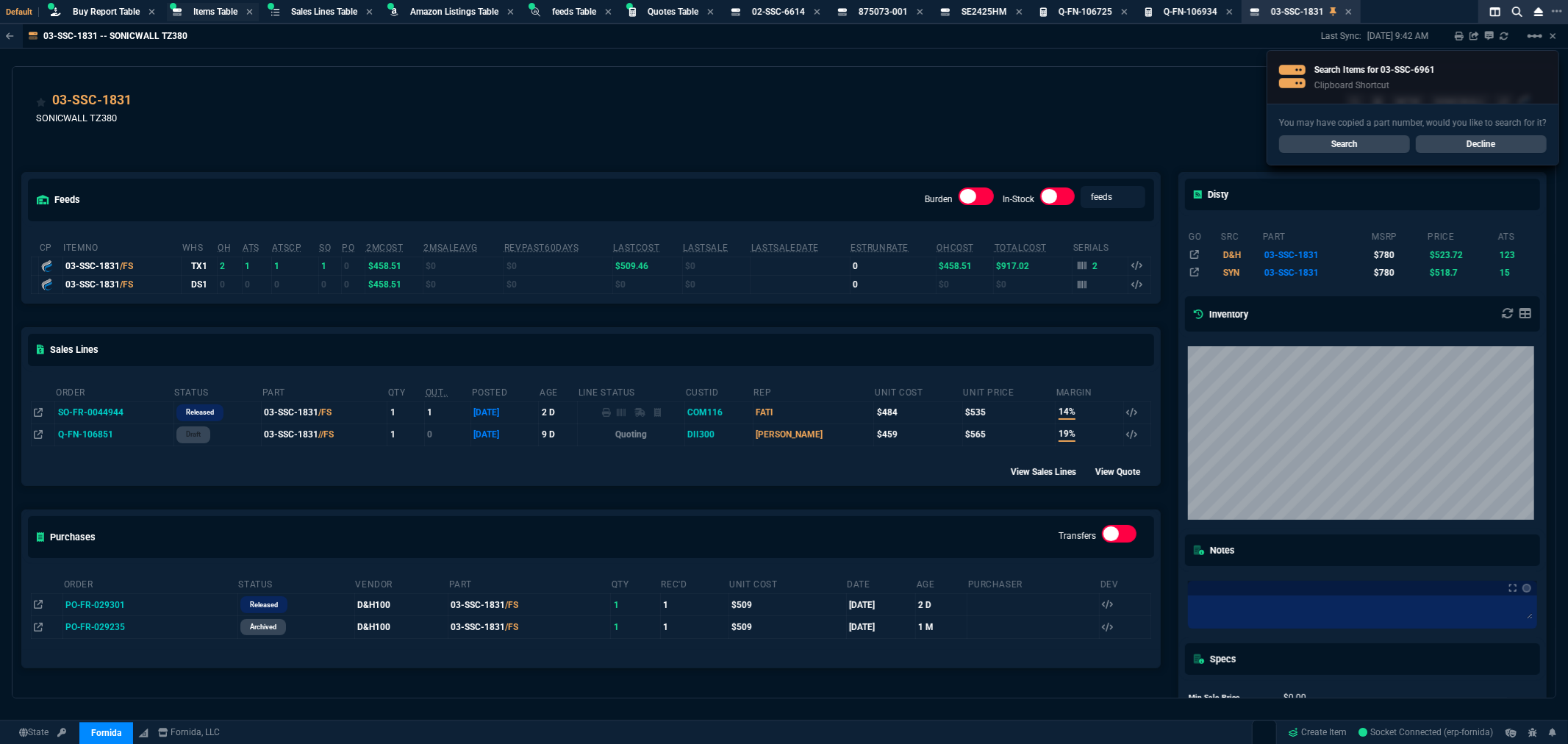
click at [209, 7] on span "Items Table" at bounding box center [215, 12] width 44 height 10
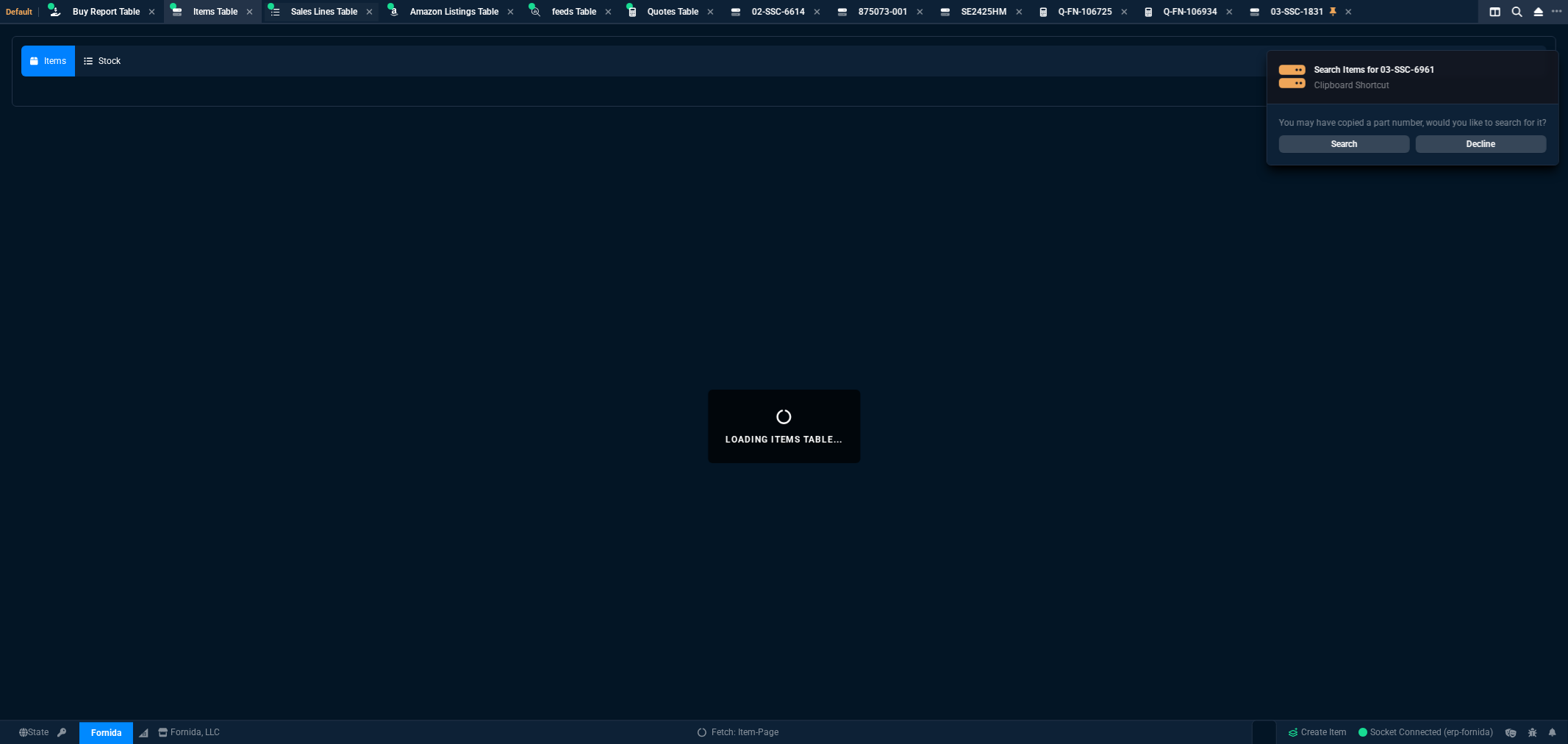
select select
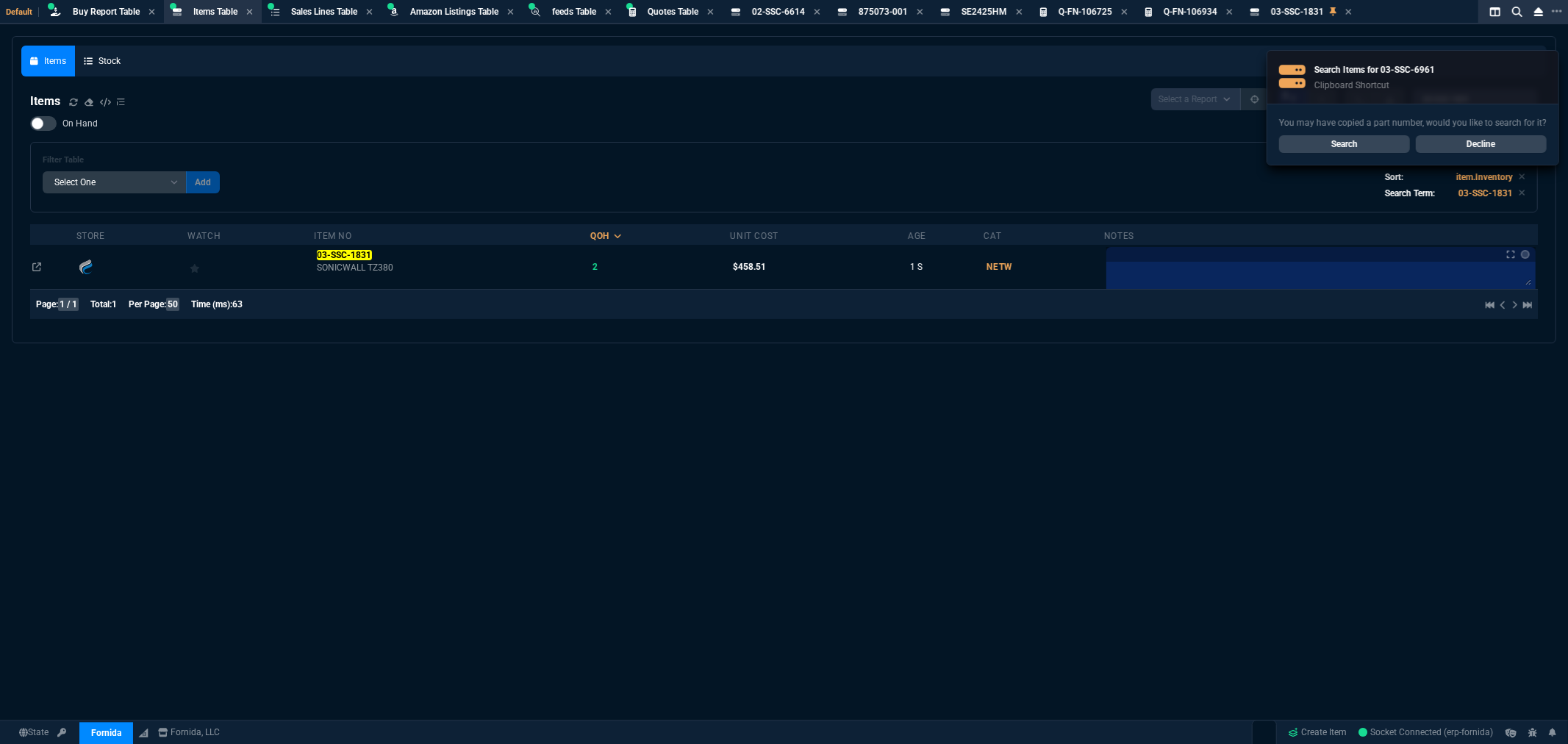
click at [1345, 140] on link "Search" at bounding box center [1345, 144] width 131 height 18
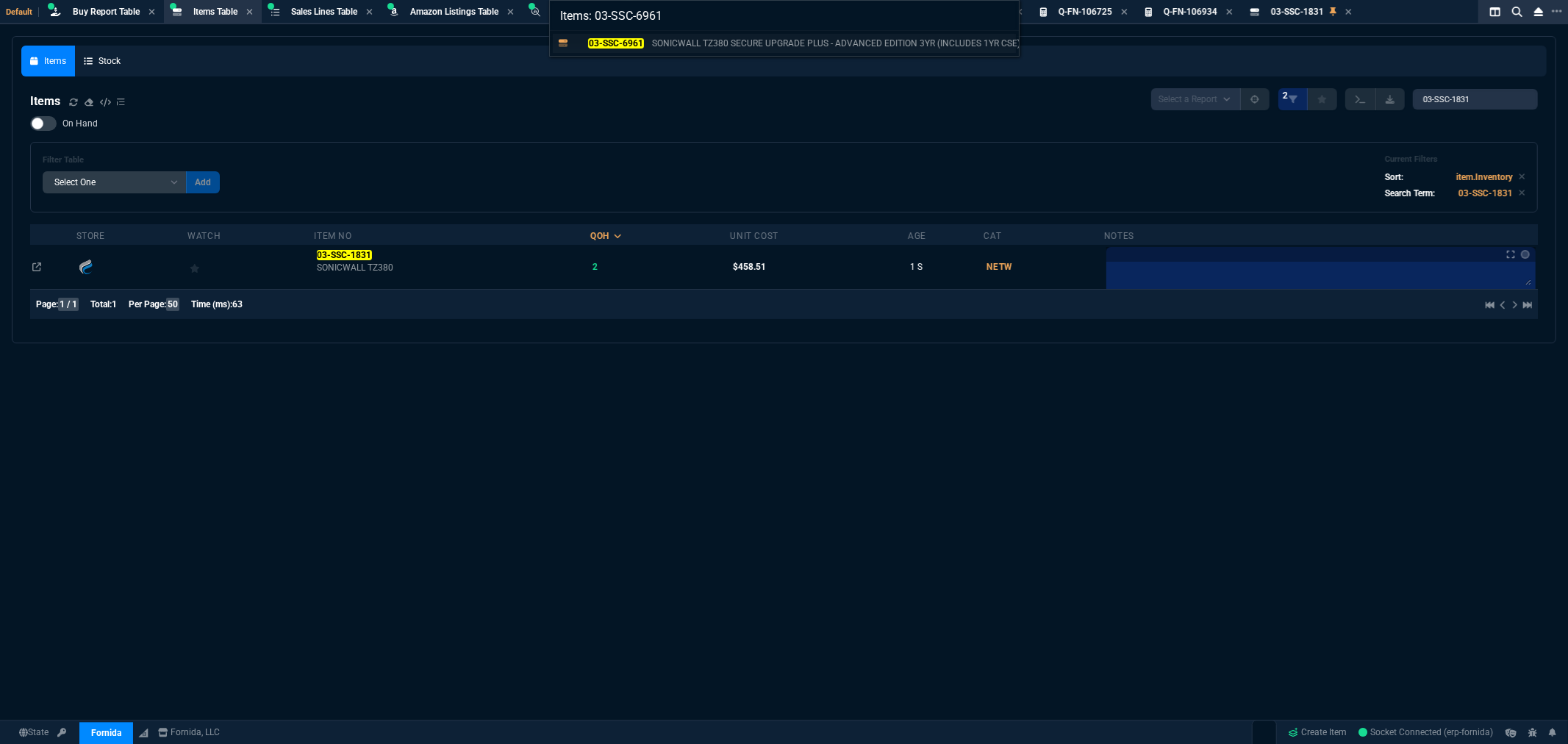
click at [598, 42] on mark "03-SSC-6961" at bounding box center [616, 44] width 55 height 10
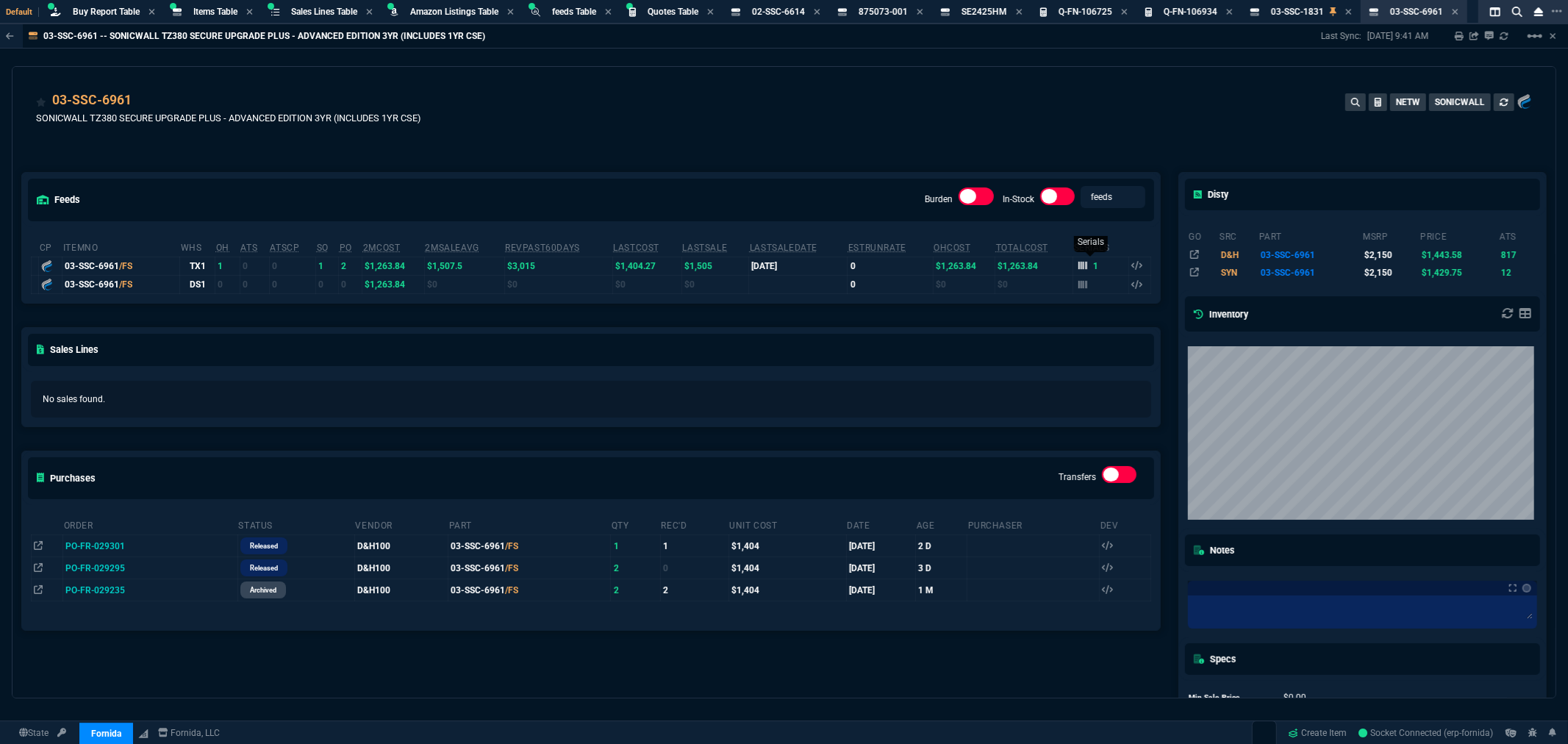
click at [1079, 262] on icon at bounding box center [1083, 265] width 9 height 9
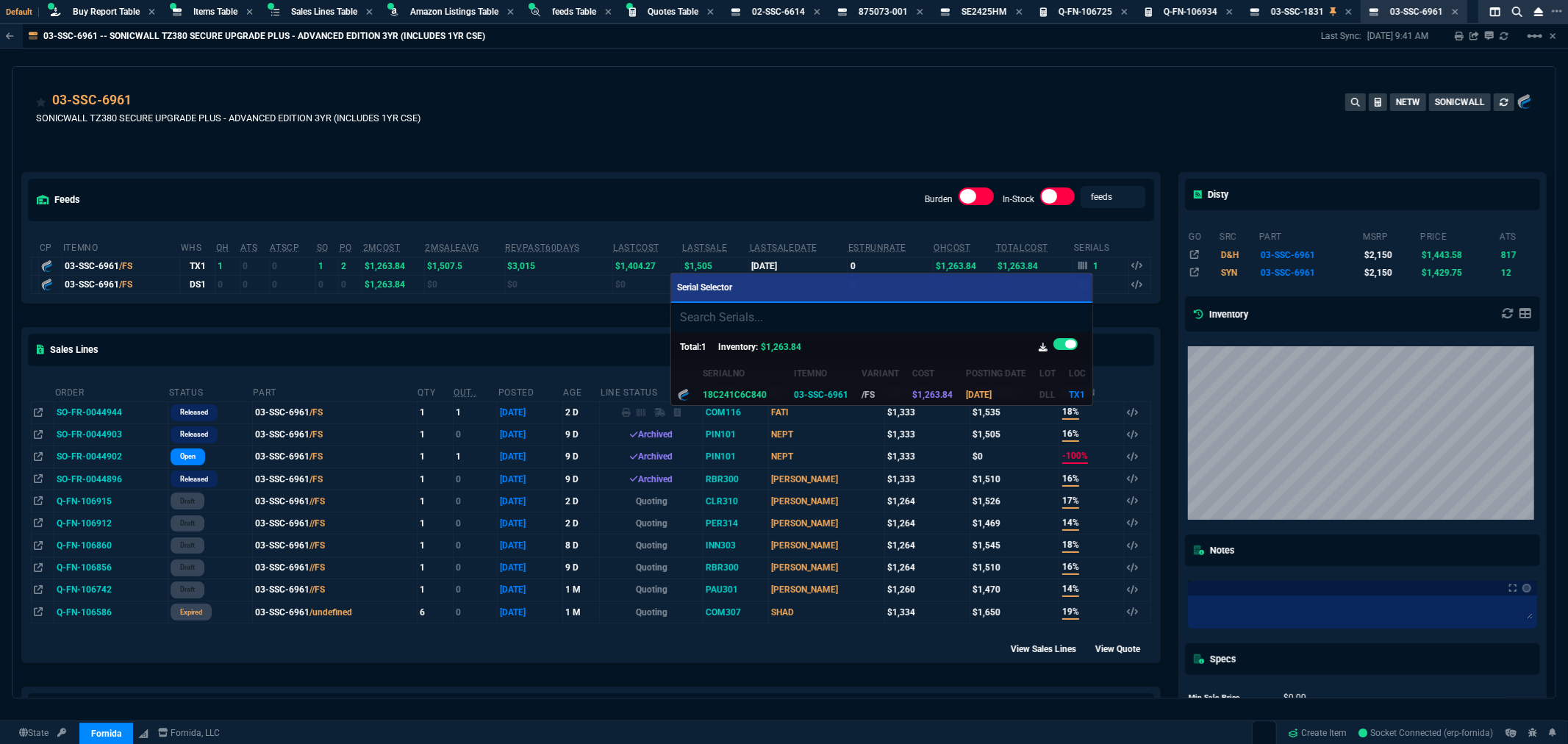
click at [894, 142] on div at bounding box center [784, 372] width 1568 height 744
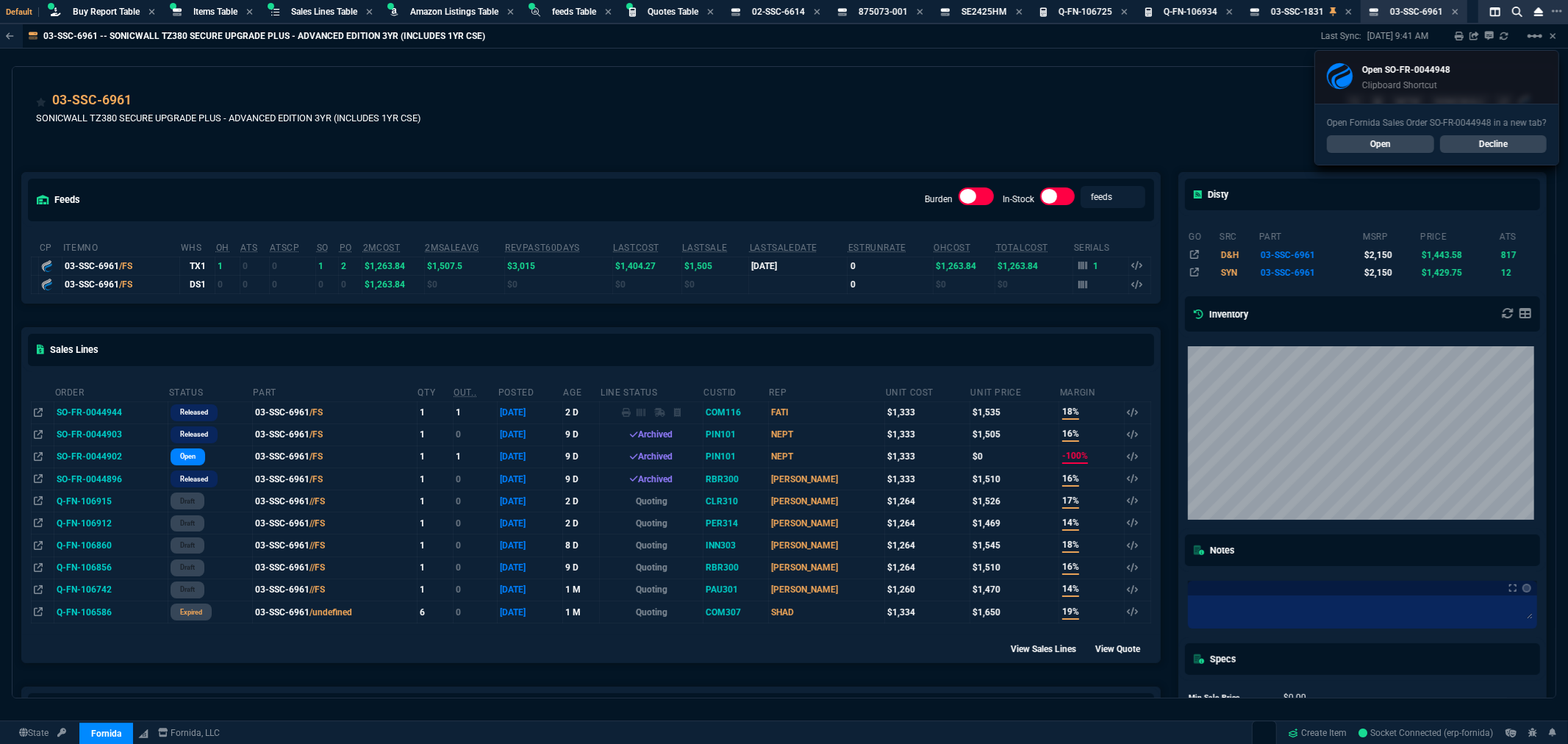
click at [593, 86] on div "03-SSC-6961 SONICWALL TZ380 SECURE UPGRADE PLUS - ADVANCED EDITION 3YR (INCLUDE…" at bounding box center [784, 111] width 1543 height 87
click at [1345, 149] on link "Open" at bounding box center [1381, 144] width 107 height 18
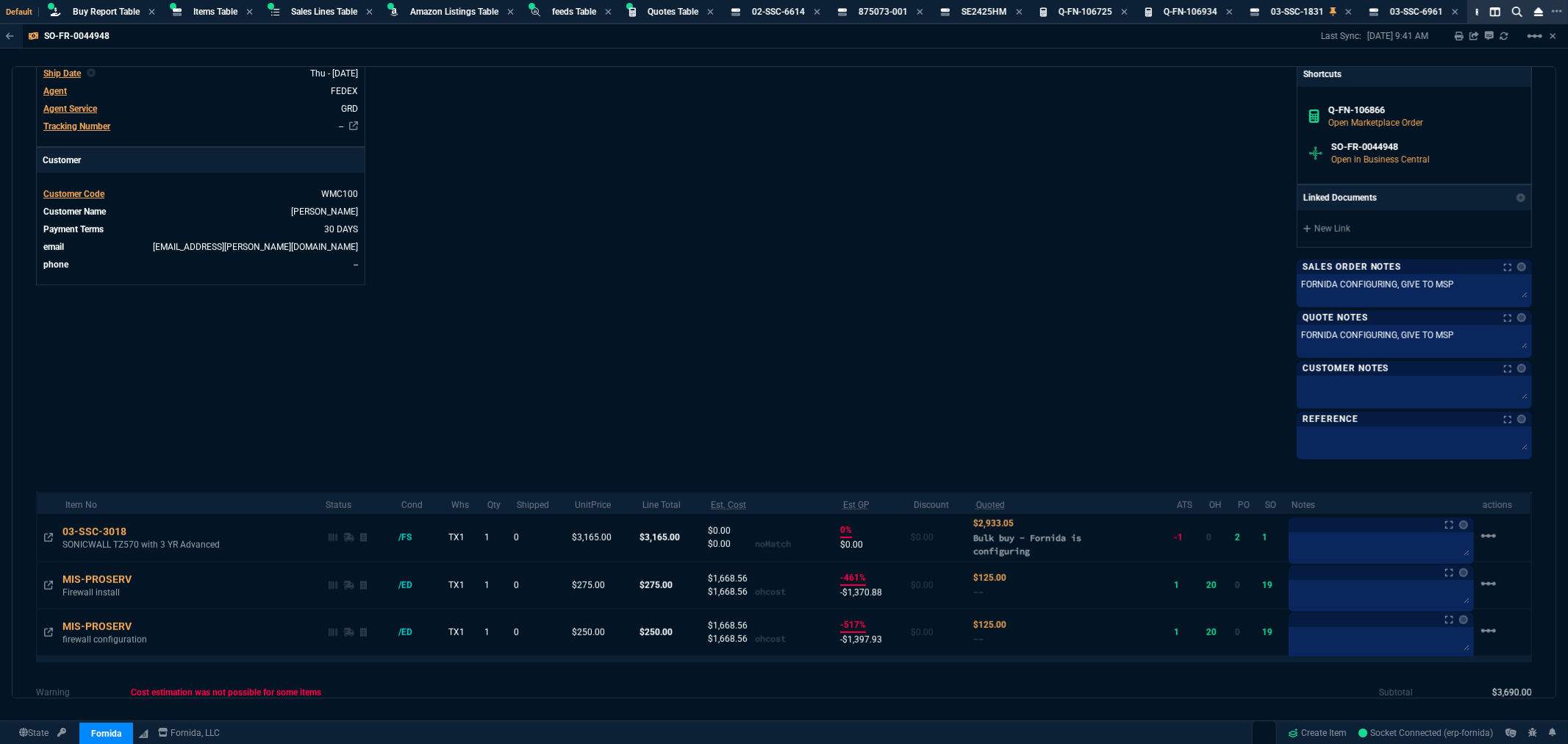
scroll to position [490, 0]
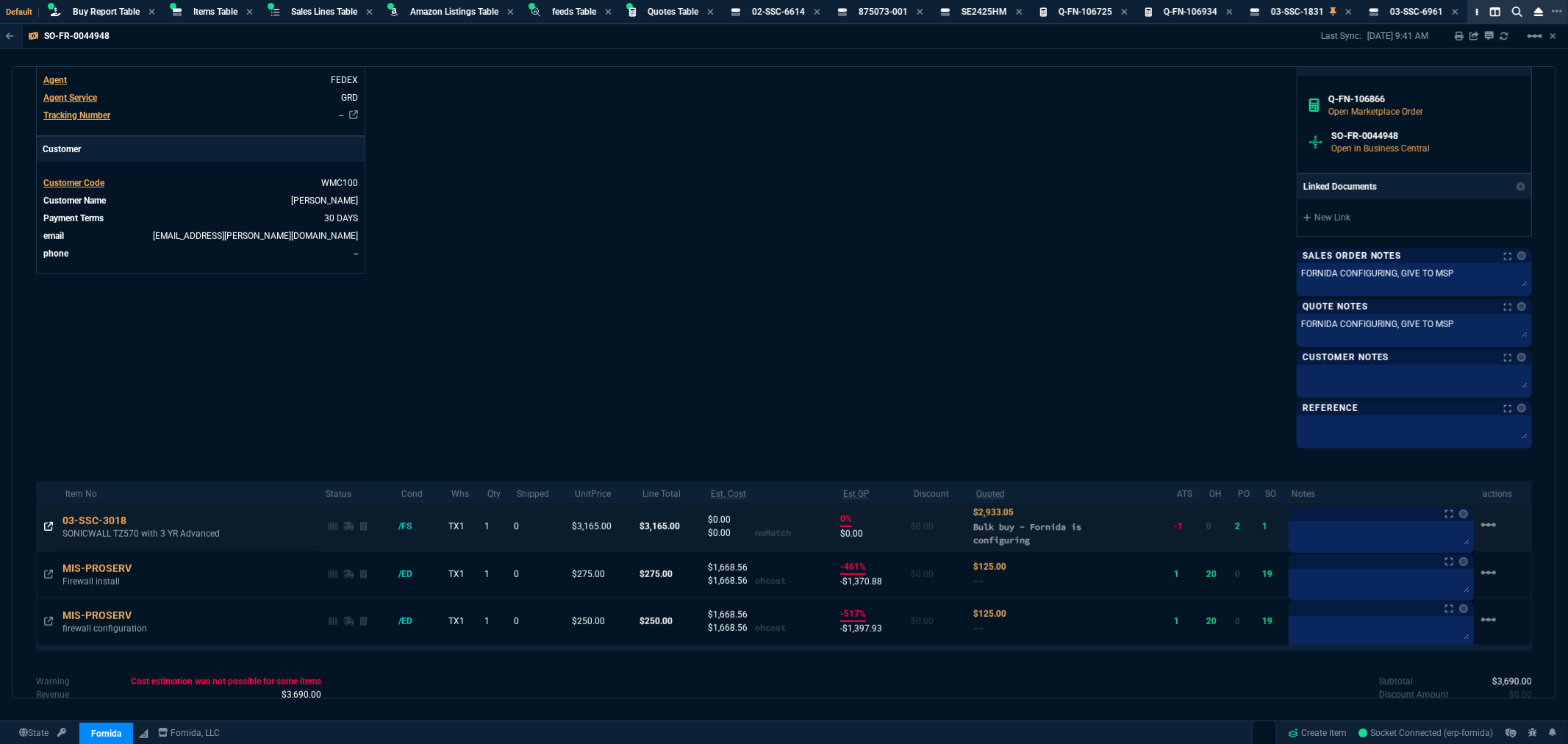
click at [48, 527] on icon at bounding box center [49, 527] width 9 height 9
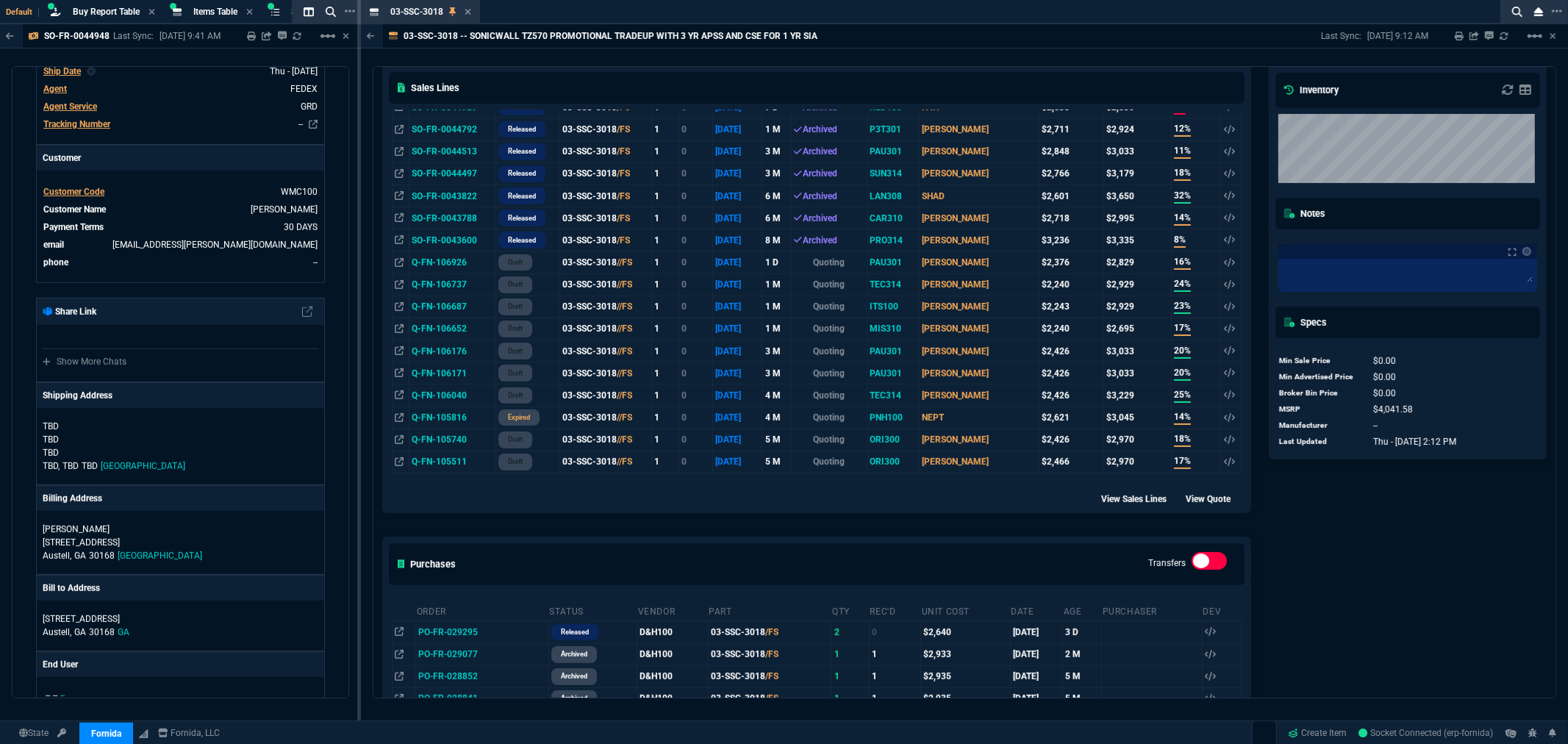
scroll to position [408, 0]
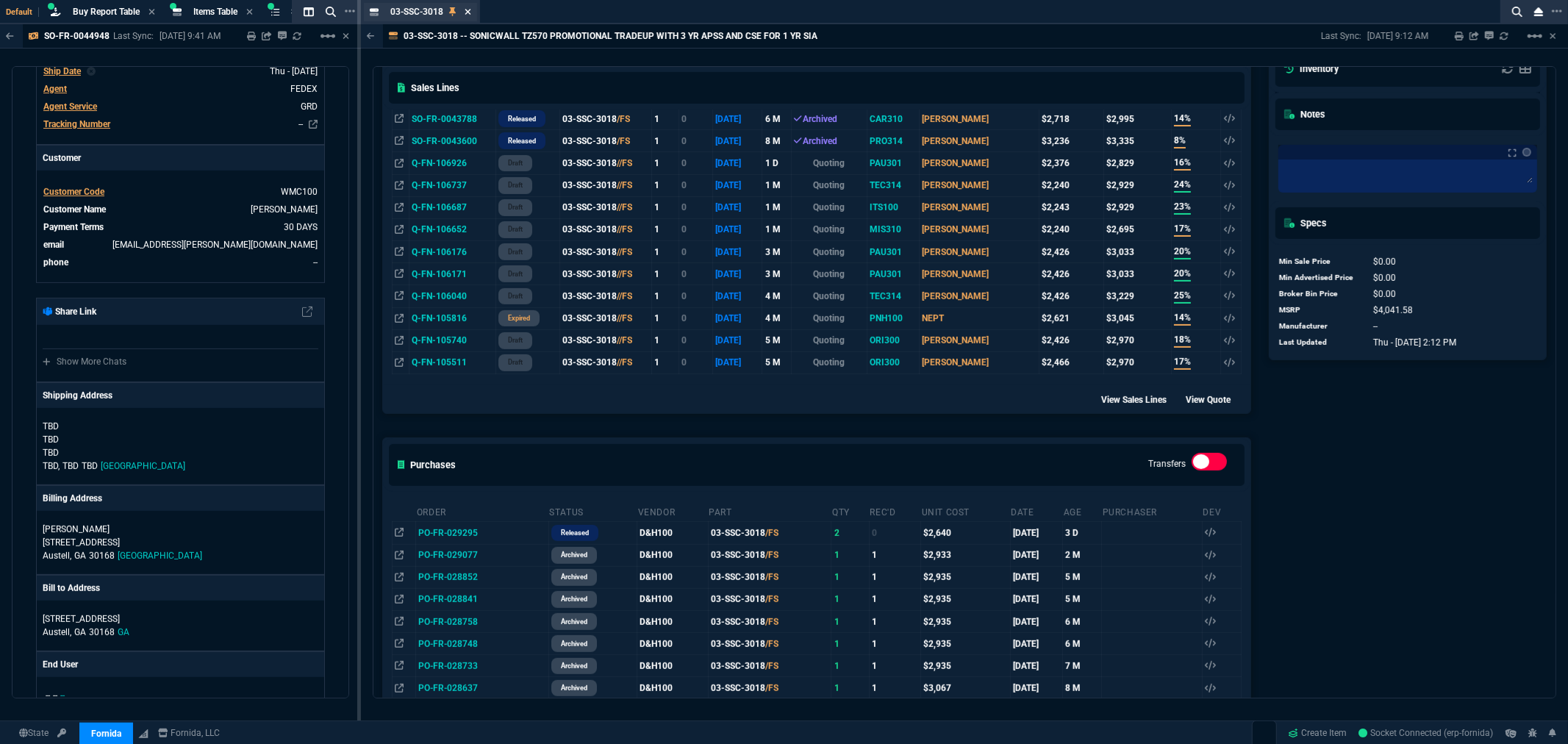
click at [466, 12] on icon at bounding box center [468, 12] width 6 height 6
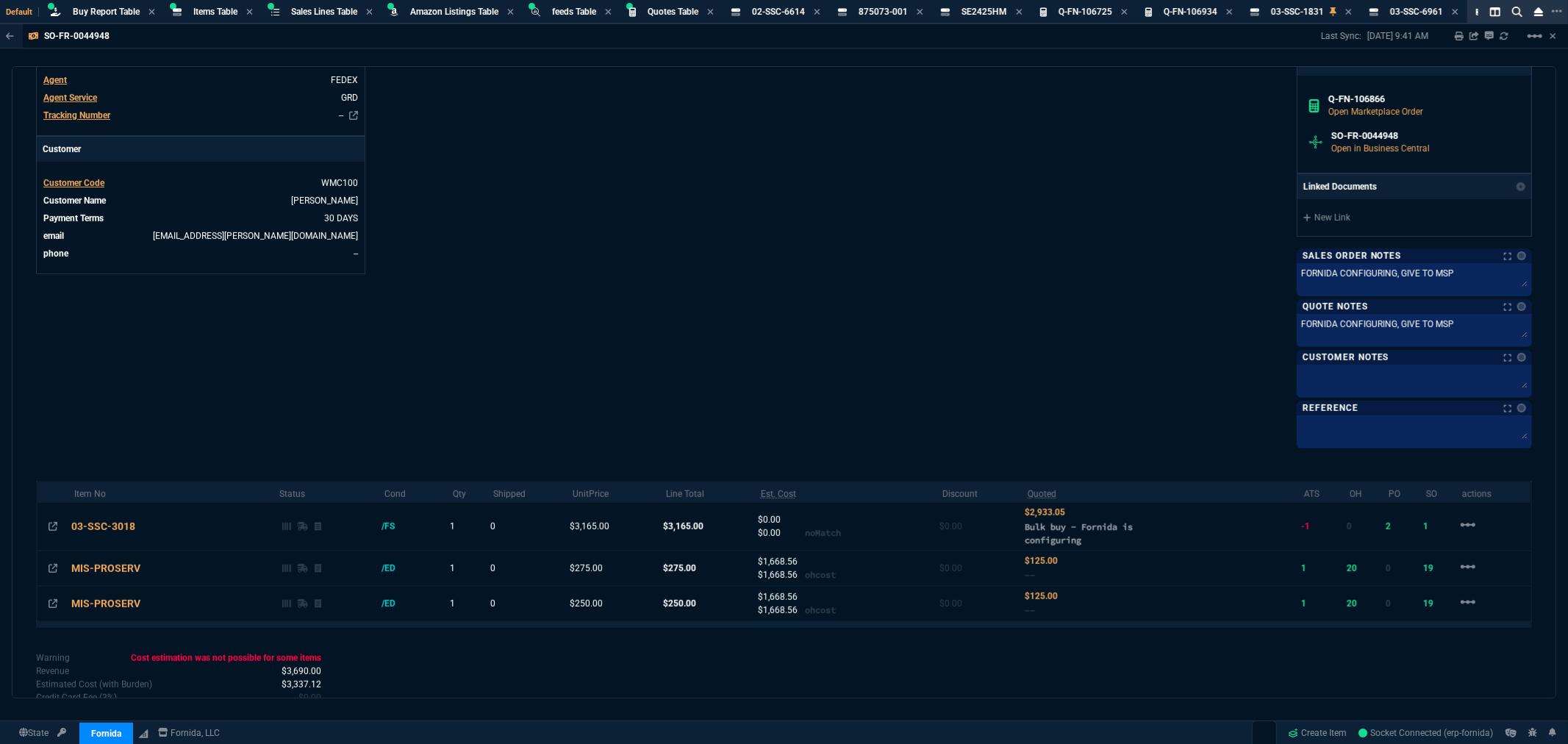
scroll to position [489, 0]
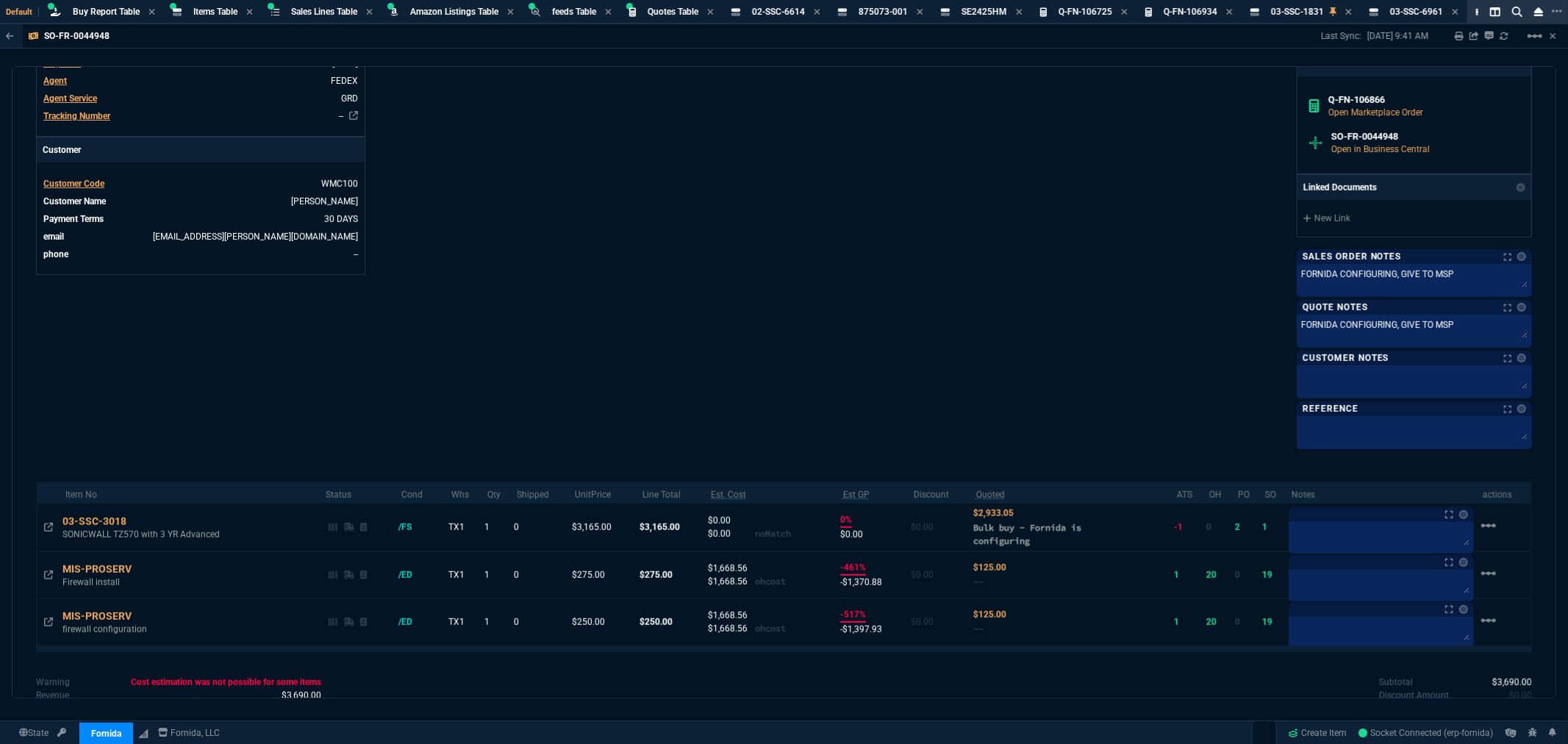
drag, startPoint x: 671, startPoint y: 212, endPoint x: 797, endPoint y: 194, distance: 127.3
click at [671, 212] on div "Info Number SO-FR-0044948 External ID Q-FN-106866 id BD13B6D8-9894-F011-B419-60…" at bounding box center [410, 40] width 749 height 813
click at [1027, 172] on div "Fornida, LLC 2609 Technology Dr Suite 300 Plano, TX 75074 Share Link Show More …" at bounding box center [1159, 40] width 749 height 813
click at [557, 158] on div "Info Number SO-FR-0044948 External ID Q-FN-106866 id BD13B6D8-9894-F011-B419-60…" at bounding box center [410, 40] width 749 height 813
click at [106, 2] on section "Buy Report Table Buy Report" at bounding box center [102, 12] width 122 height 24
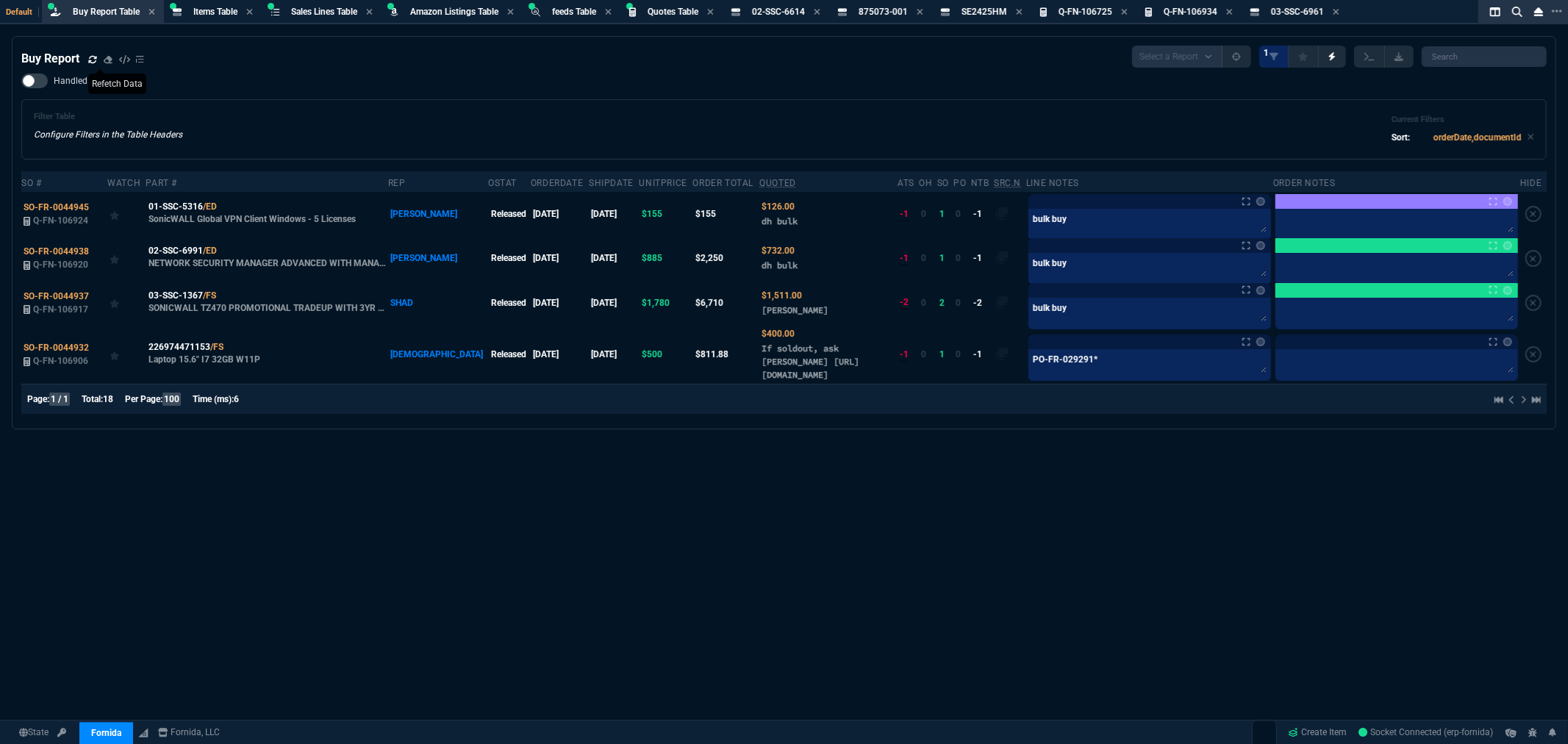
click at [92, 59] on icon at bounding box center [92, 60] width 9 height 9
click at [578, 112] on div "Filter Table Configure Filters in the Table Headers Current Filters Sort: order…" at bounding box center [784, 129] width 1501 height 35
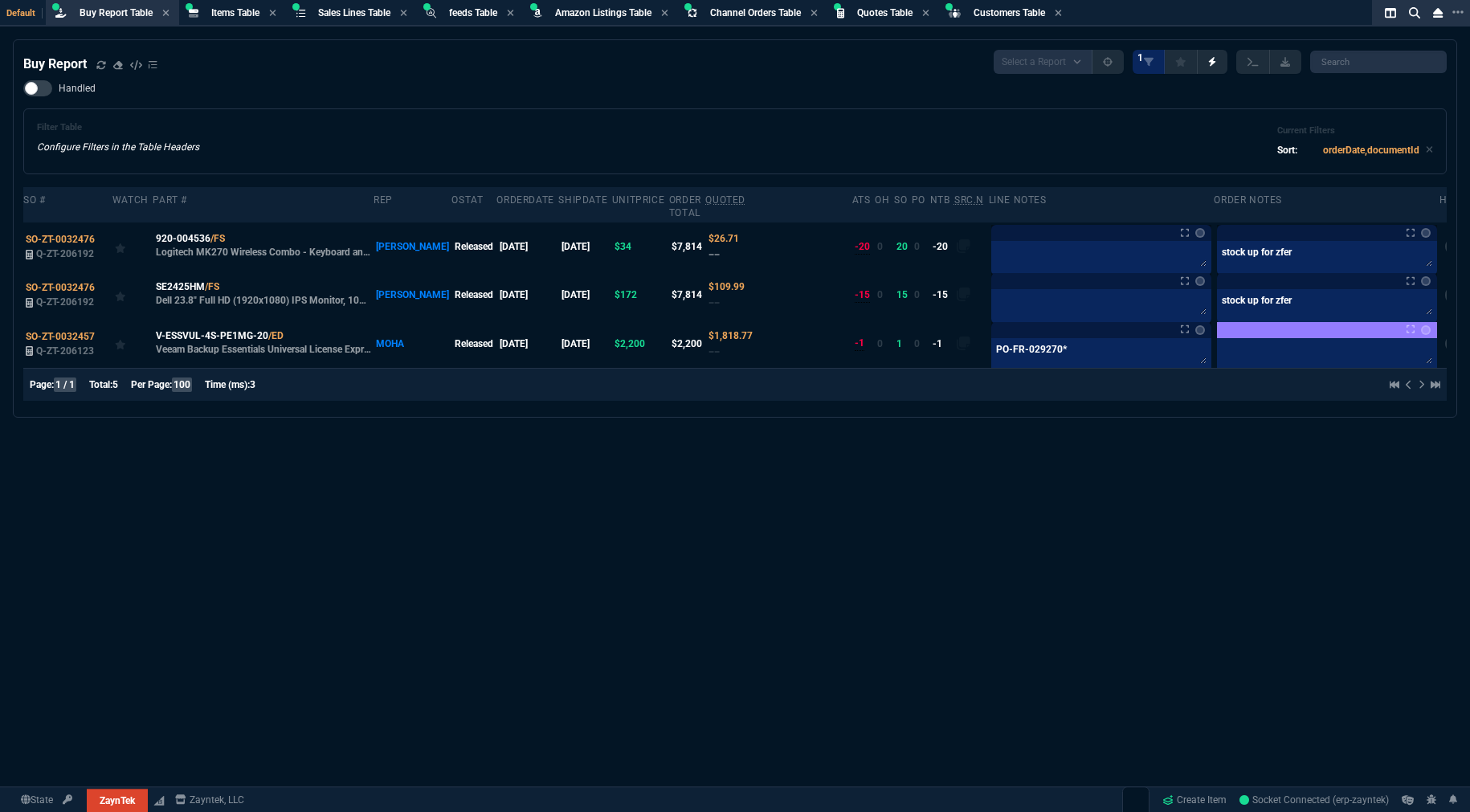
select select "8: NEPT"
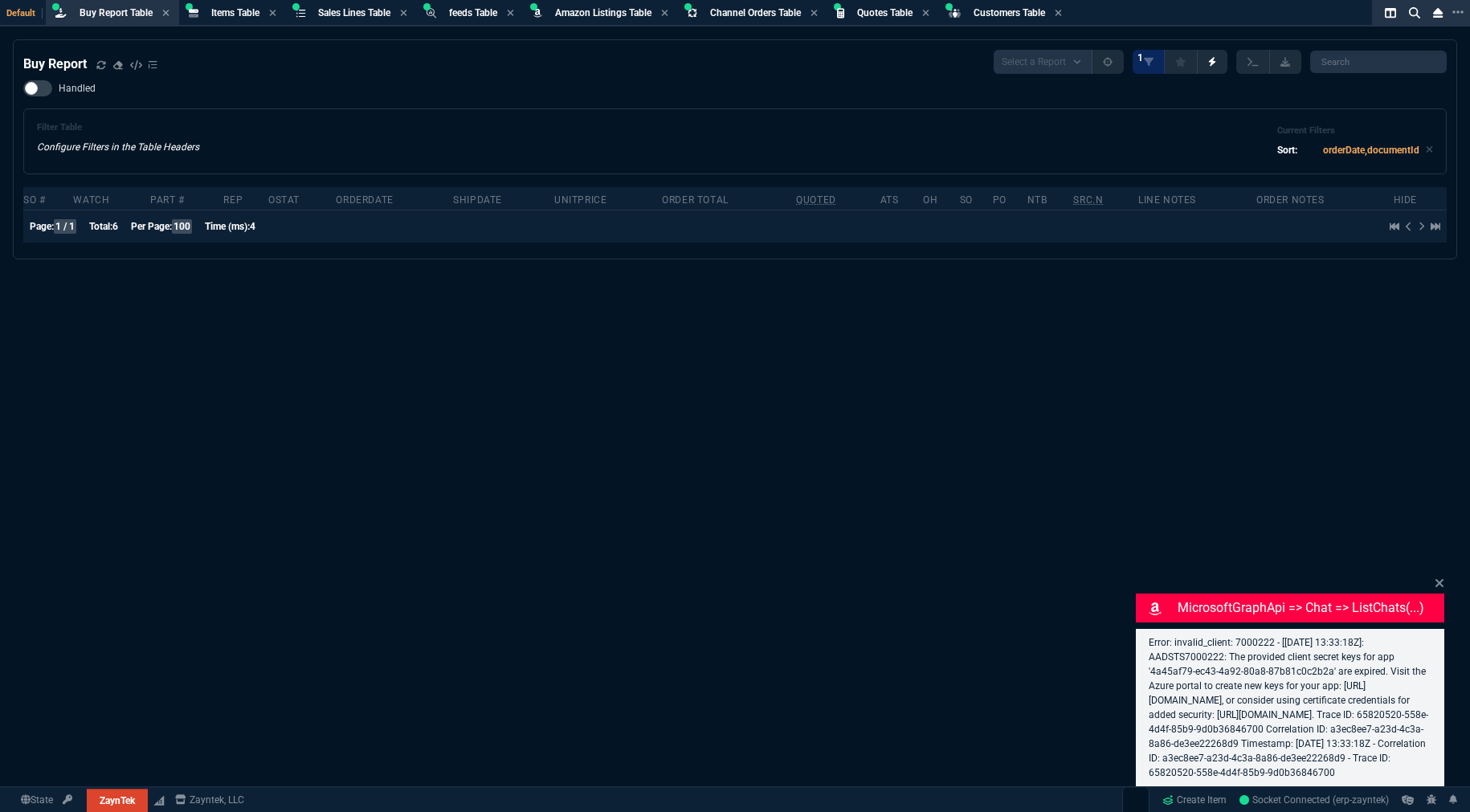
select select "8: NEPT"
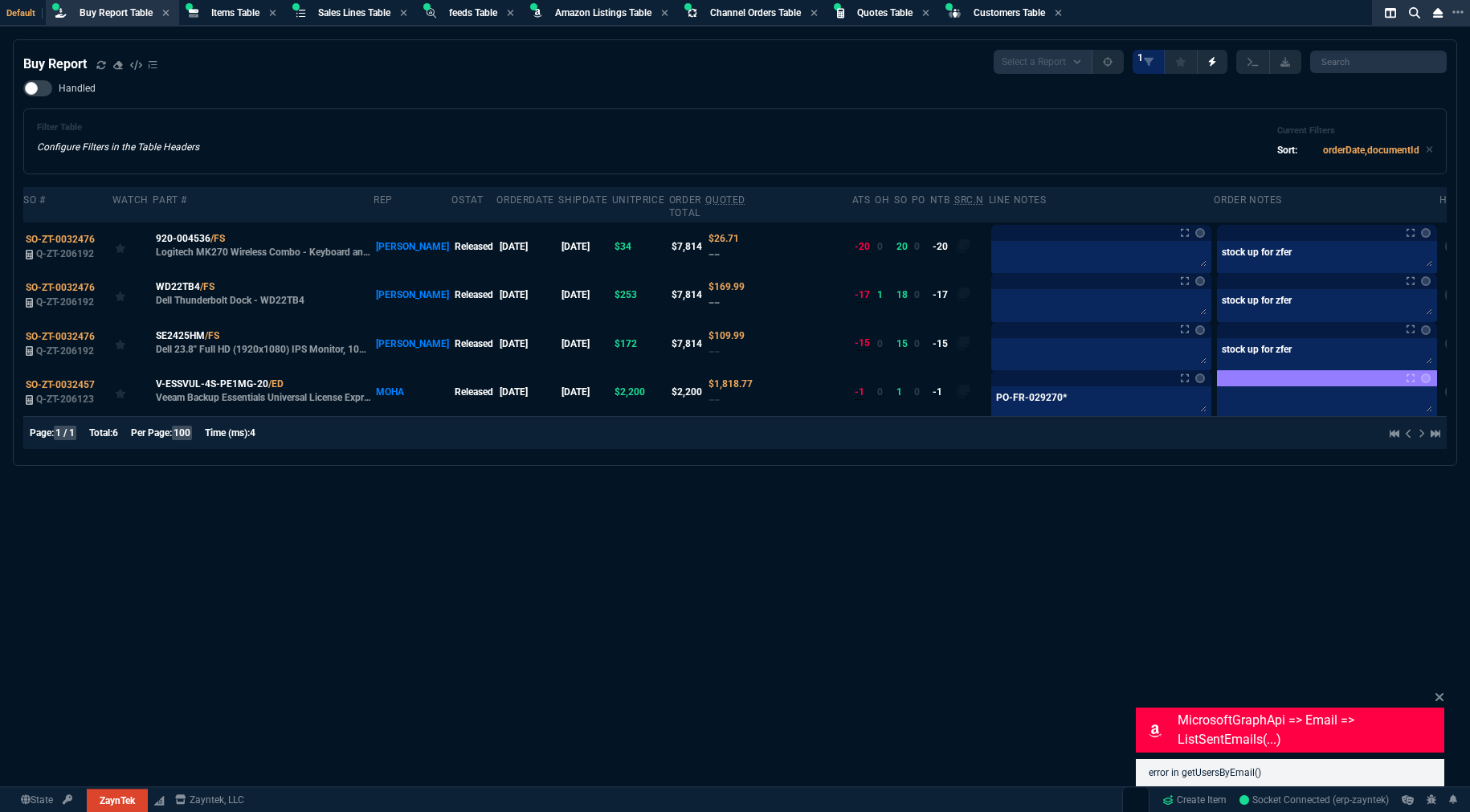
click at [598, 605] on div "Buy Report Select a Report Not Purchased 1 Handled Filter Table Configure Filte…" at bounding box center [735, 465] width 1470 height 850
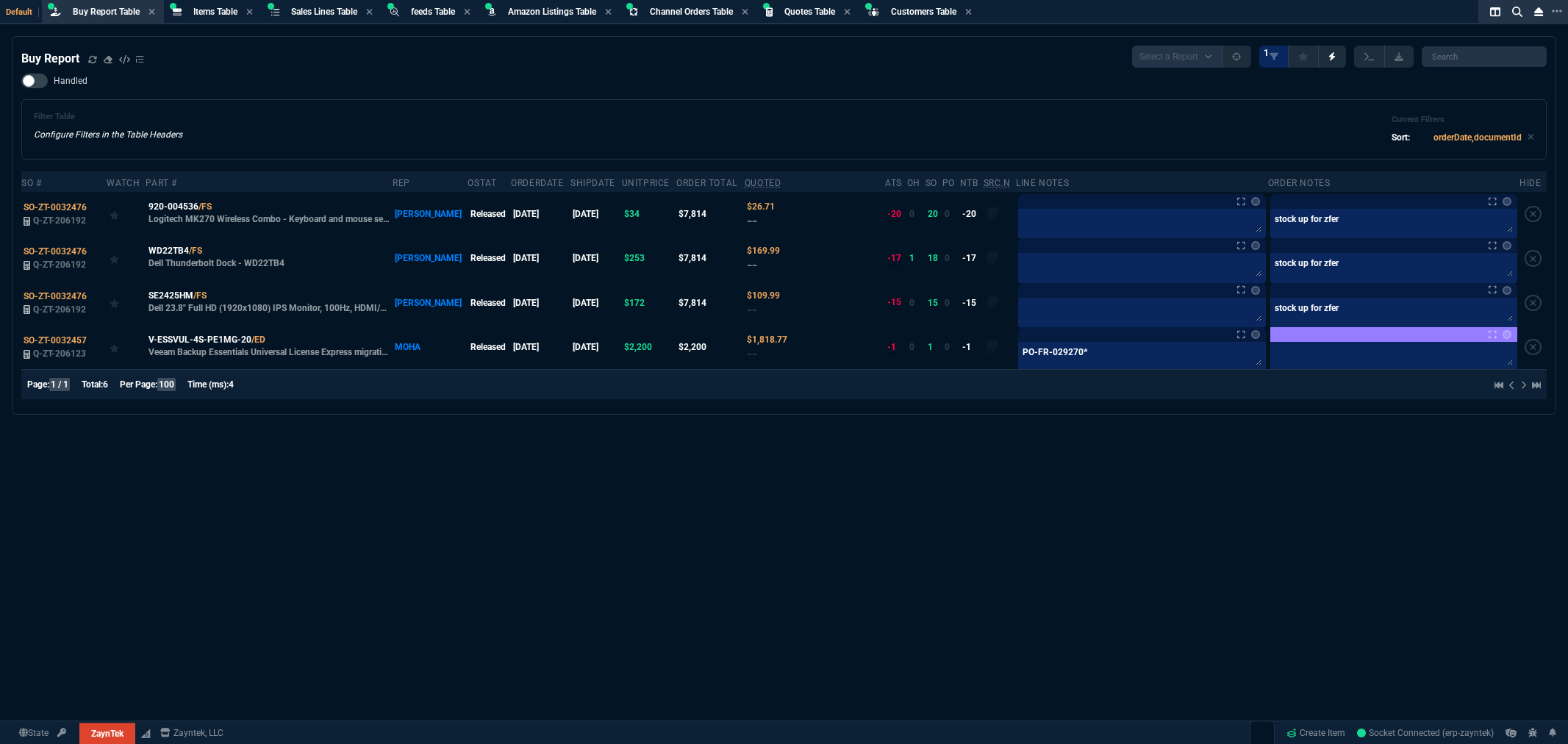
select select "8: NEPT"
click at [442, 126] on div "Filter Table Configure Filters in the Table Headers Current Filters Sort: order…" at bounding box center [784, 129] width 1501 height 35
click at [217, 298] on icon at bounding box center [217, 295] width 8 height 9
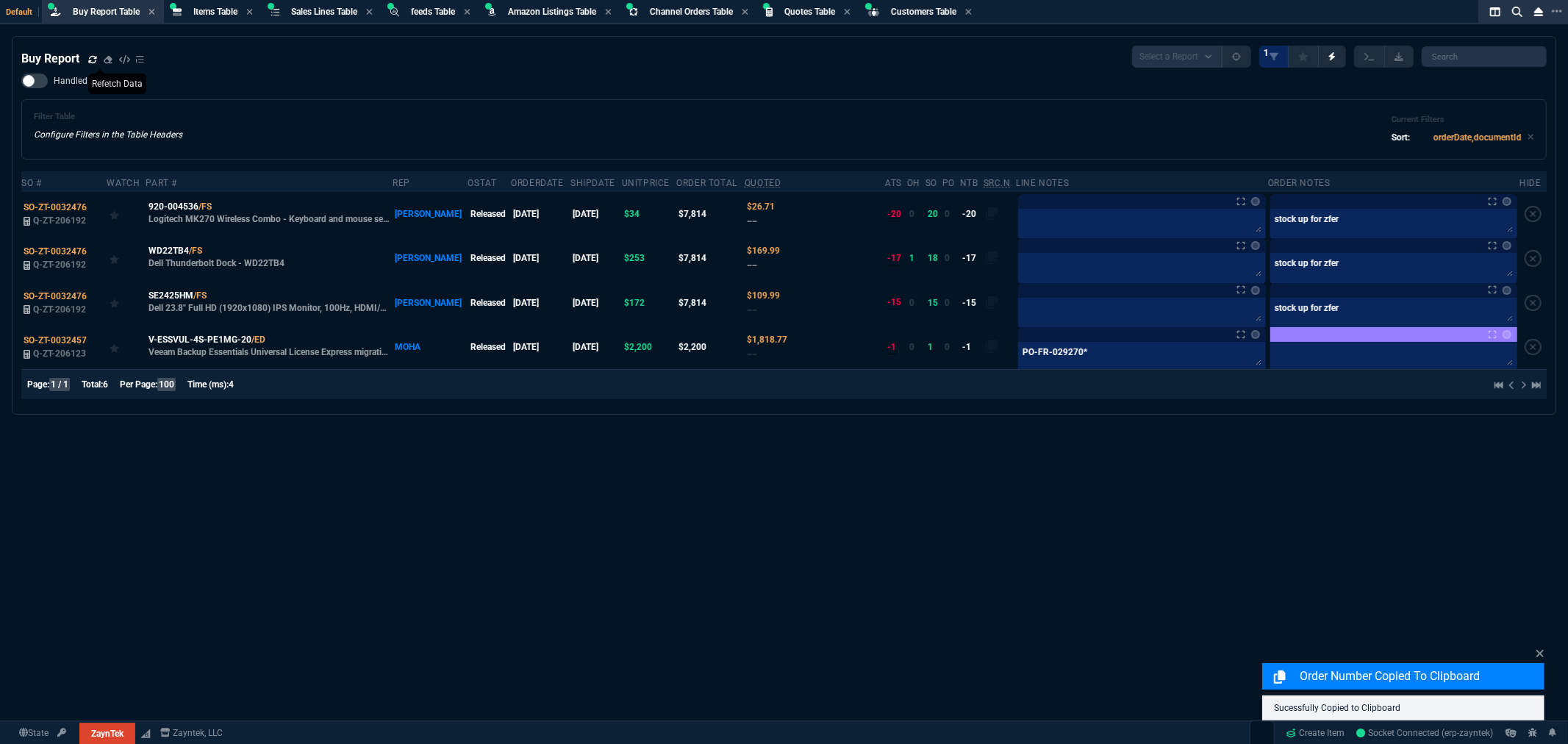
click at [93, 56] on icon at bounding box center [92, 60] width 9 height 9
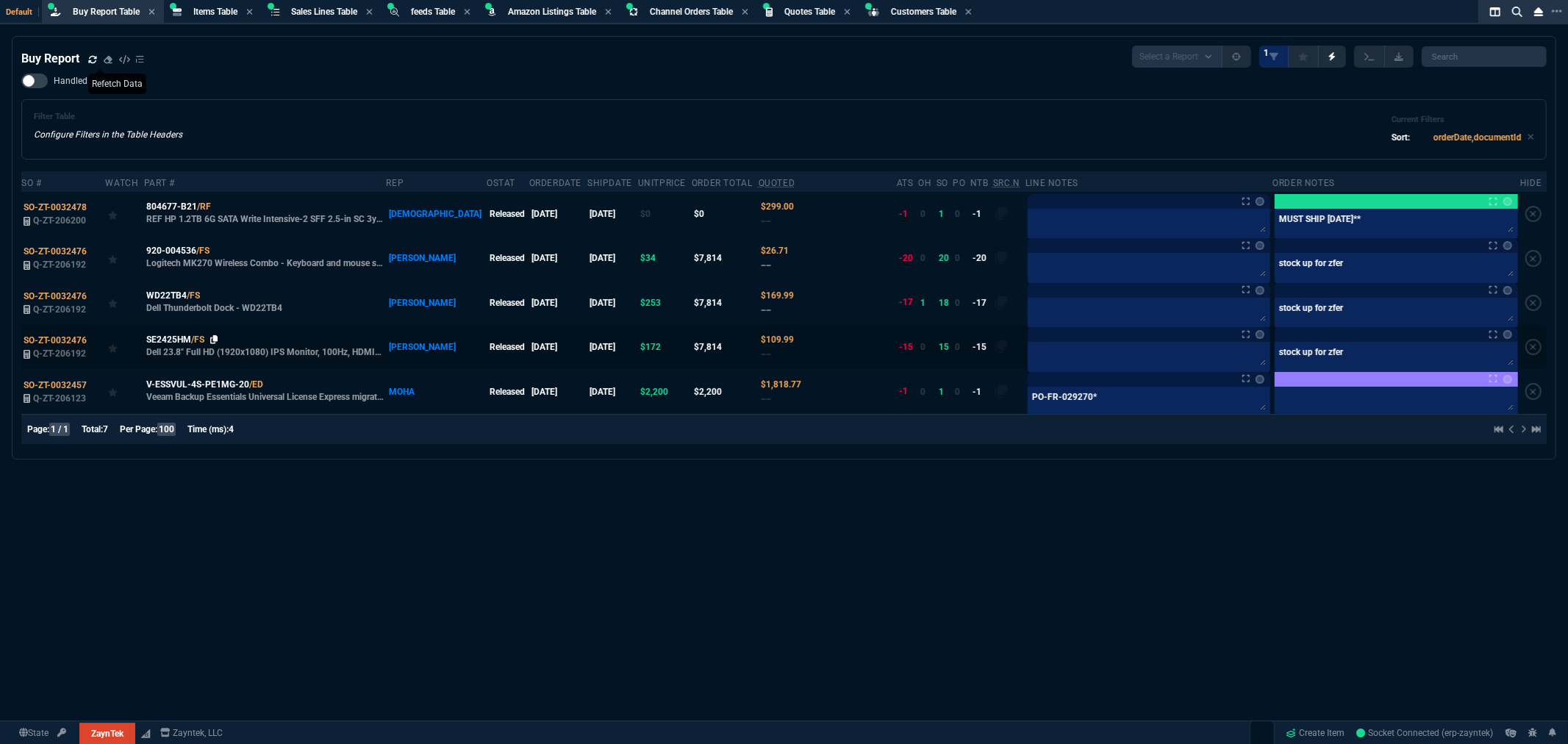
click at [217, 339] on icon at bounding box center [215, 339] width 8 height 9
click at [1052, 358] on textarea at bounding box center [1149, 356] width 237 height 22
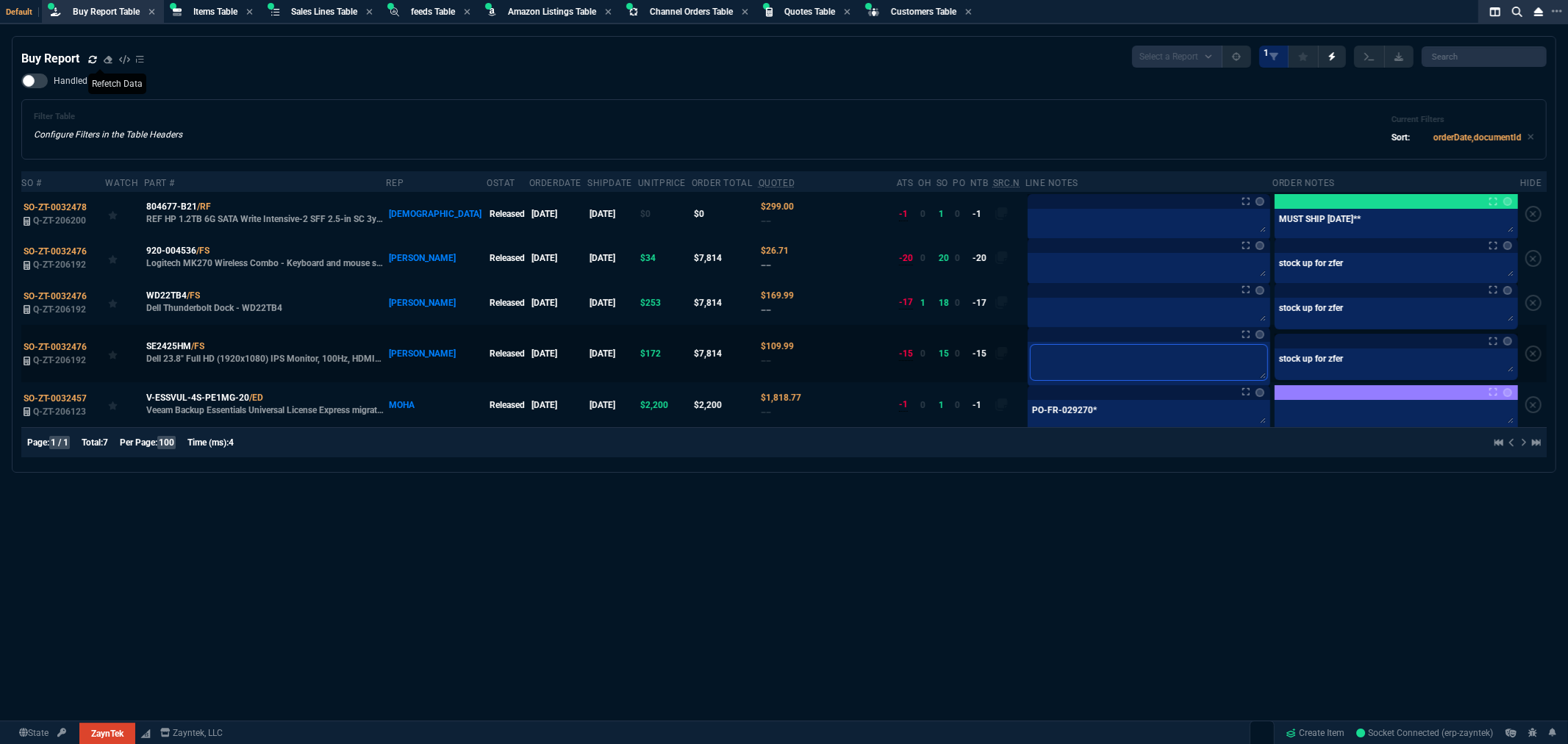
paste textarea "PO-FR-029306"
type textarea "PO-FR-029306"
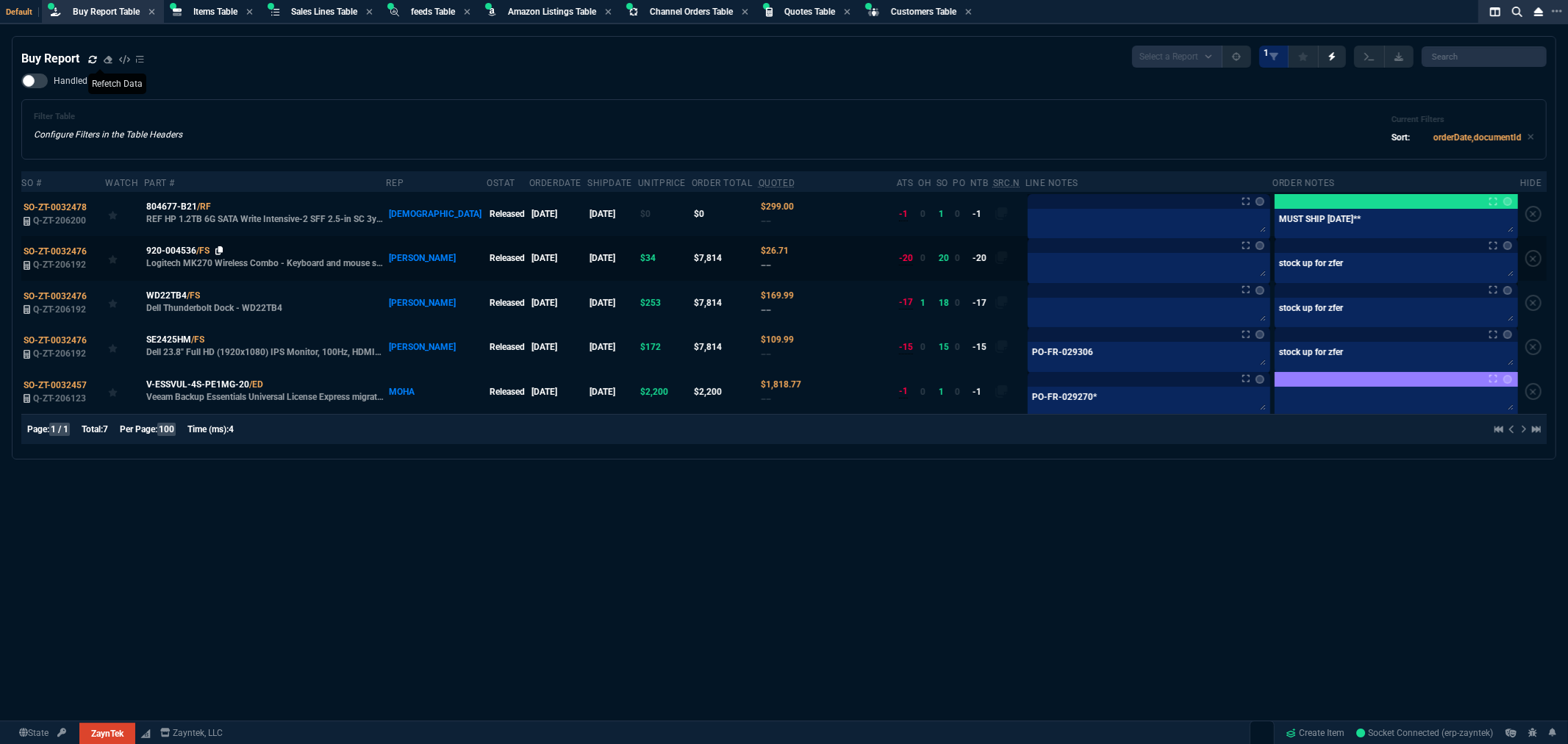
click at [222, 246] on icon at bounding box center [220, 250] width 8 height 9
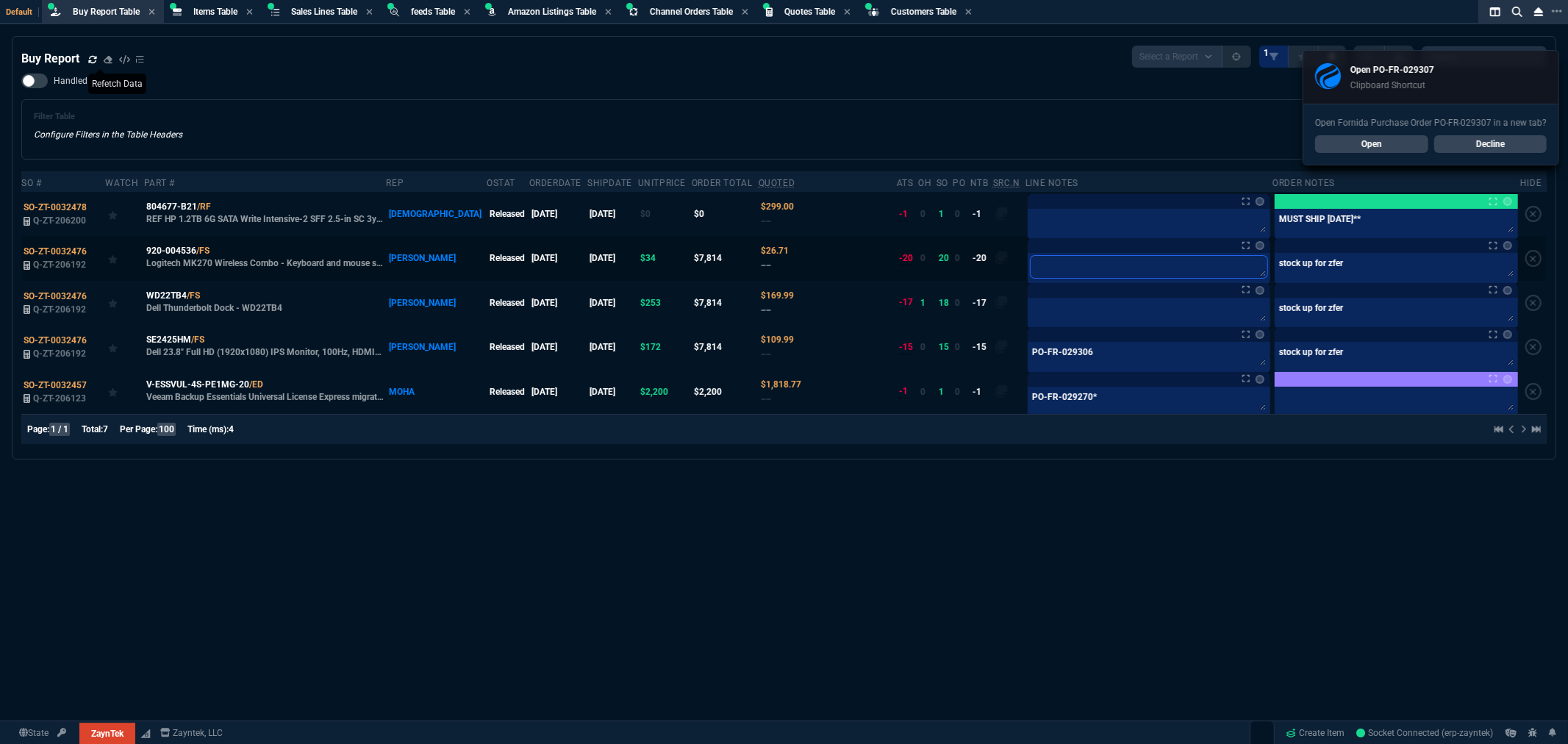
click at [1031, 262] on textarea at bounding box center [1149, 267] width 237 height 22
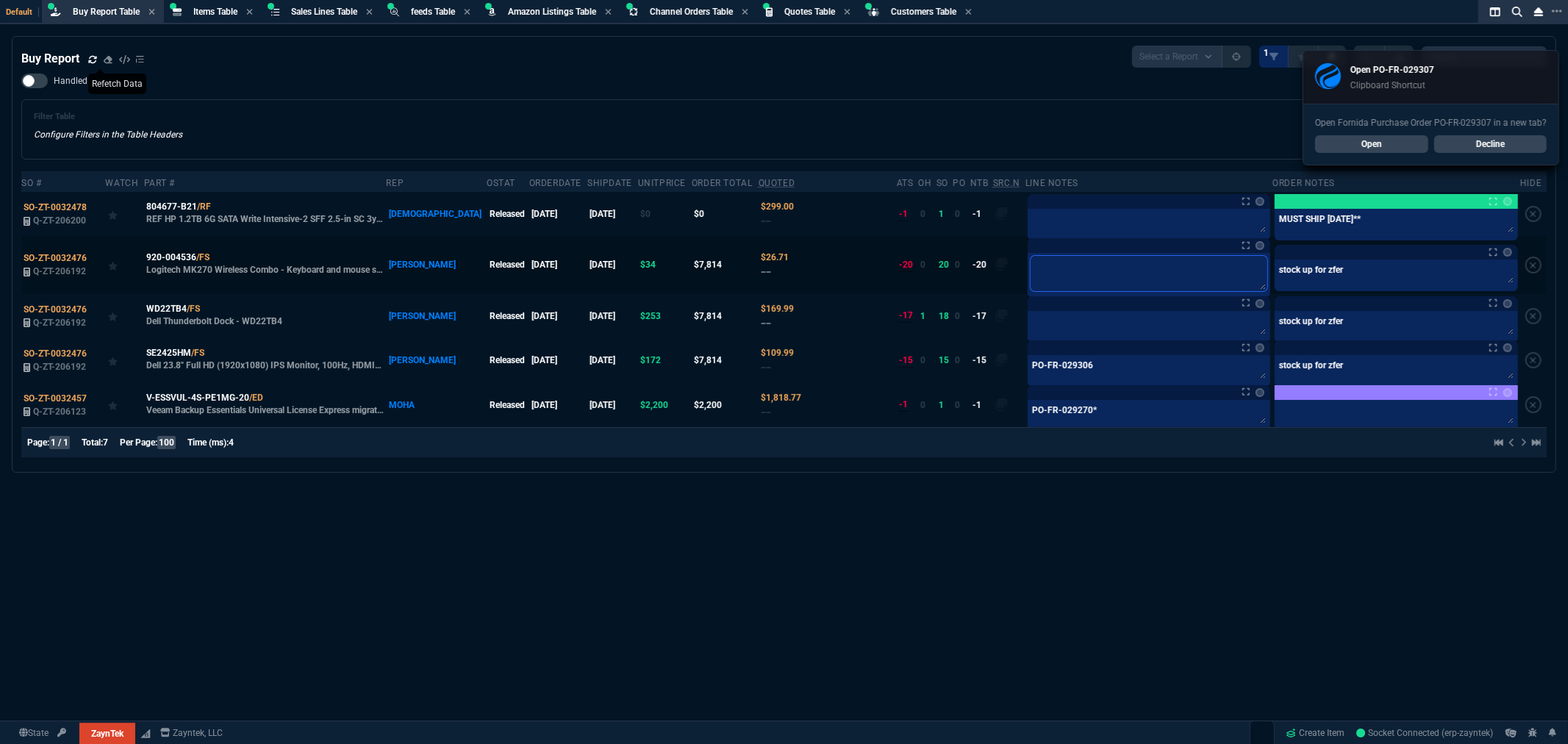
paste textarea "PO-FR-029307*"
type textarea "PO-FR-029307*"
click at [1048, 228] on textarea at bounding box center [1149, 223] width 237 height 22
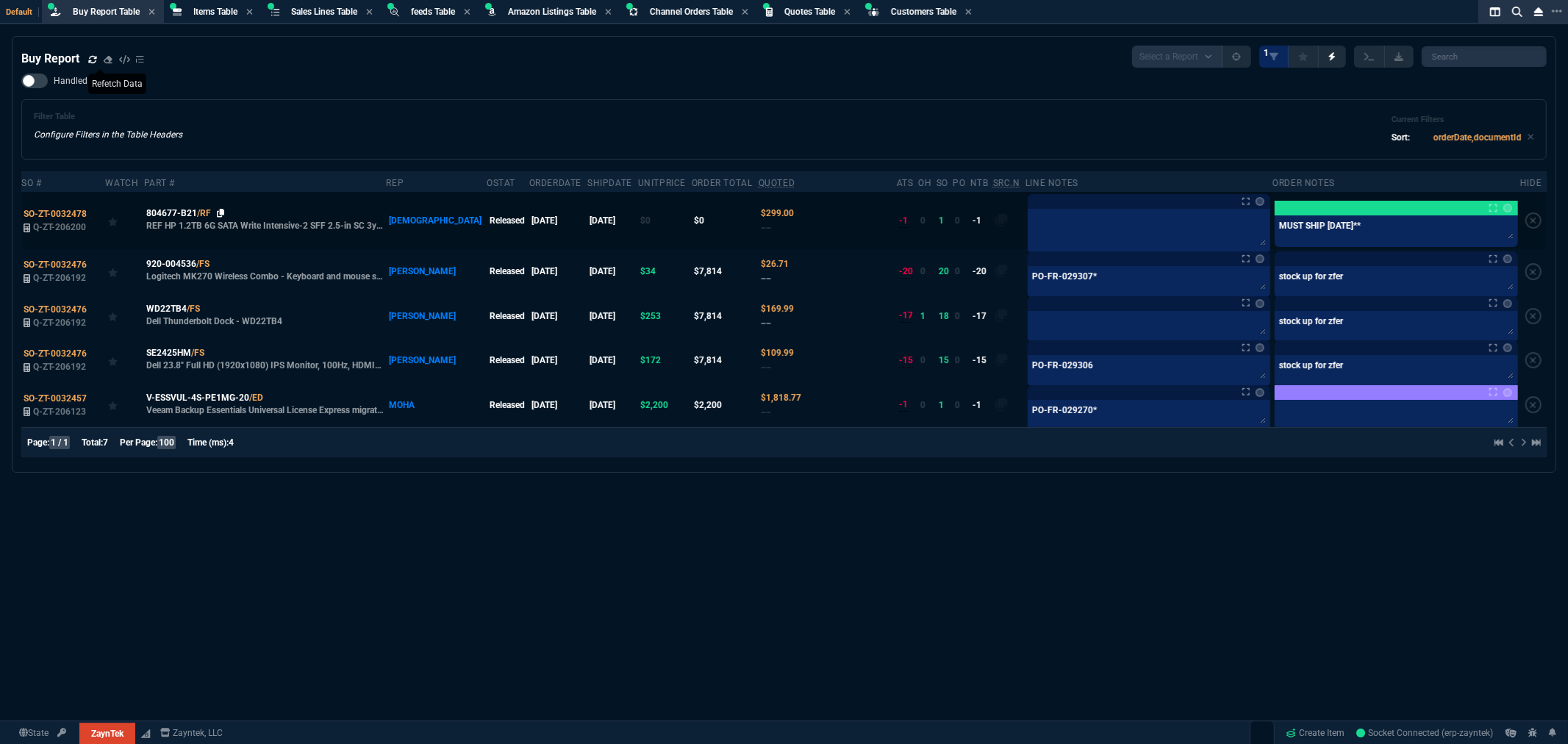
click at [221, 211] on nx-icon at bounding box center [221, 213] width 8 height 10
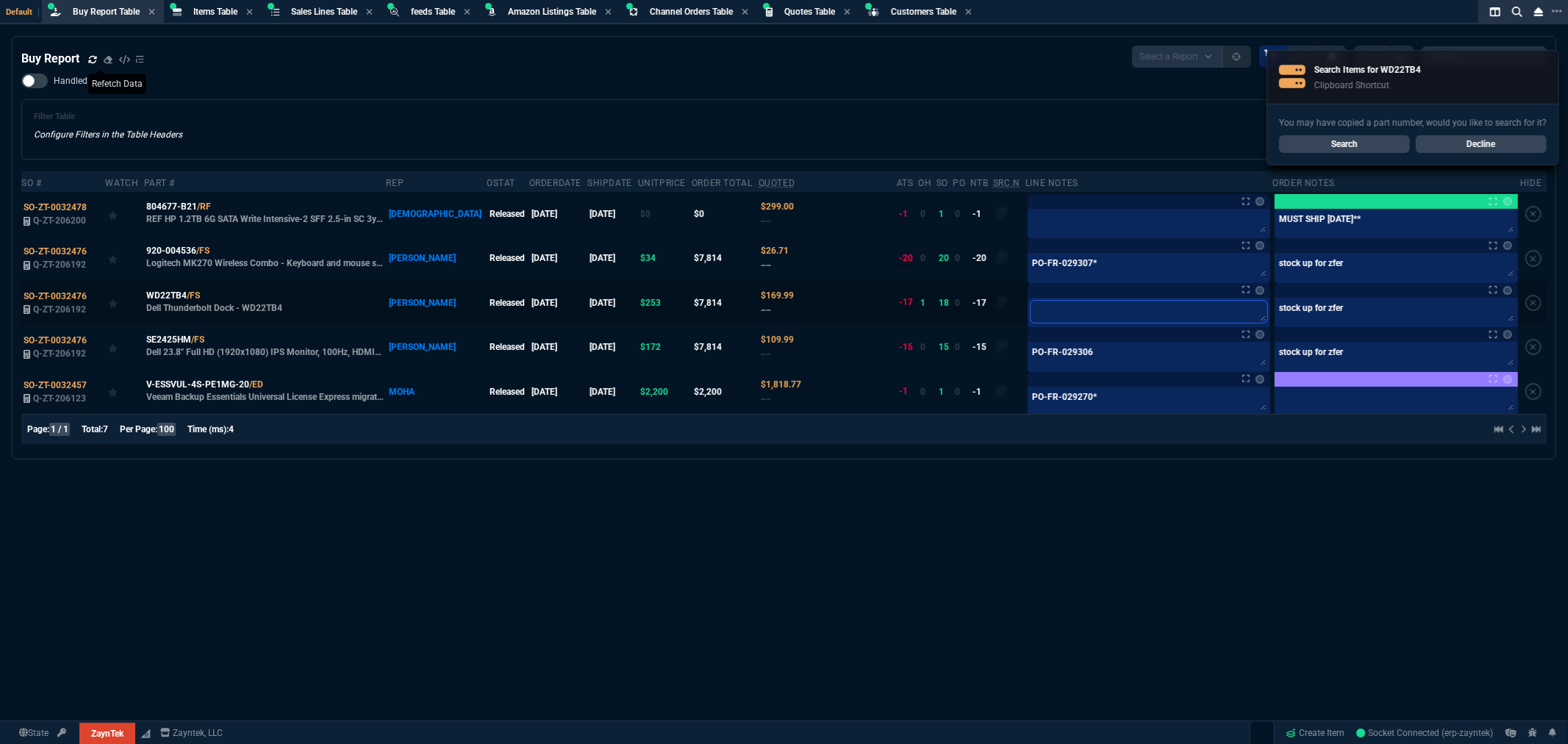
click at [1031, 305] on textarea at bounding box center [1149, 312] width 237 height 22
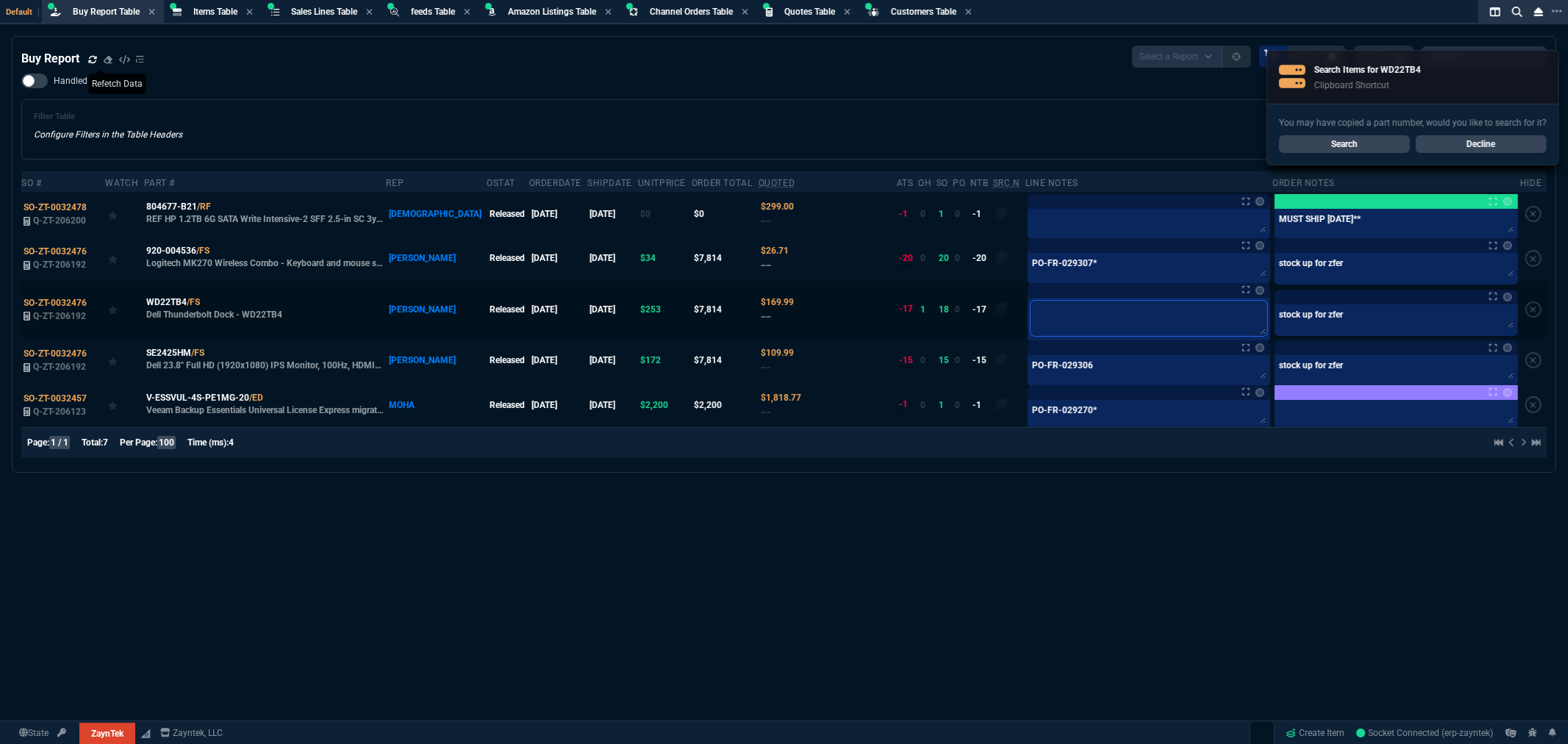
type textarea "e"
type textarea "em"
type textarea "ema"
type textarea "emai"
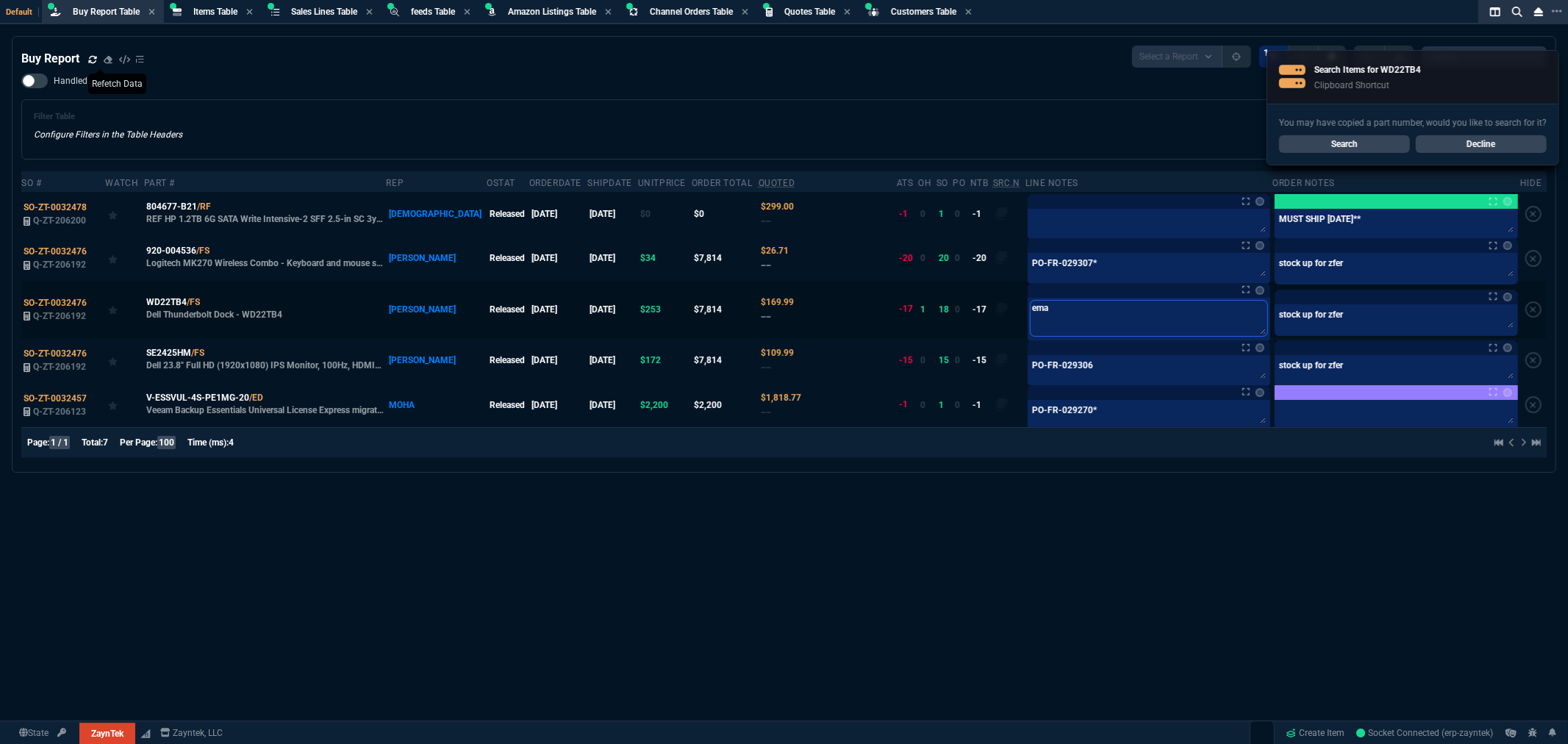
type textarea "emai"
type textarea "email"
type textarea "emaile"
type textarea "emailed"
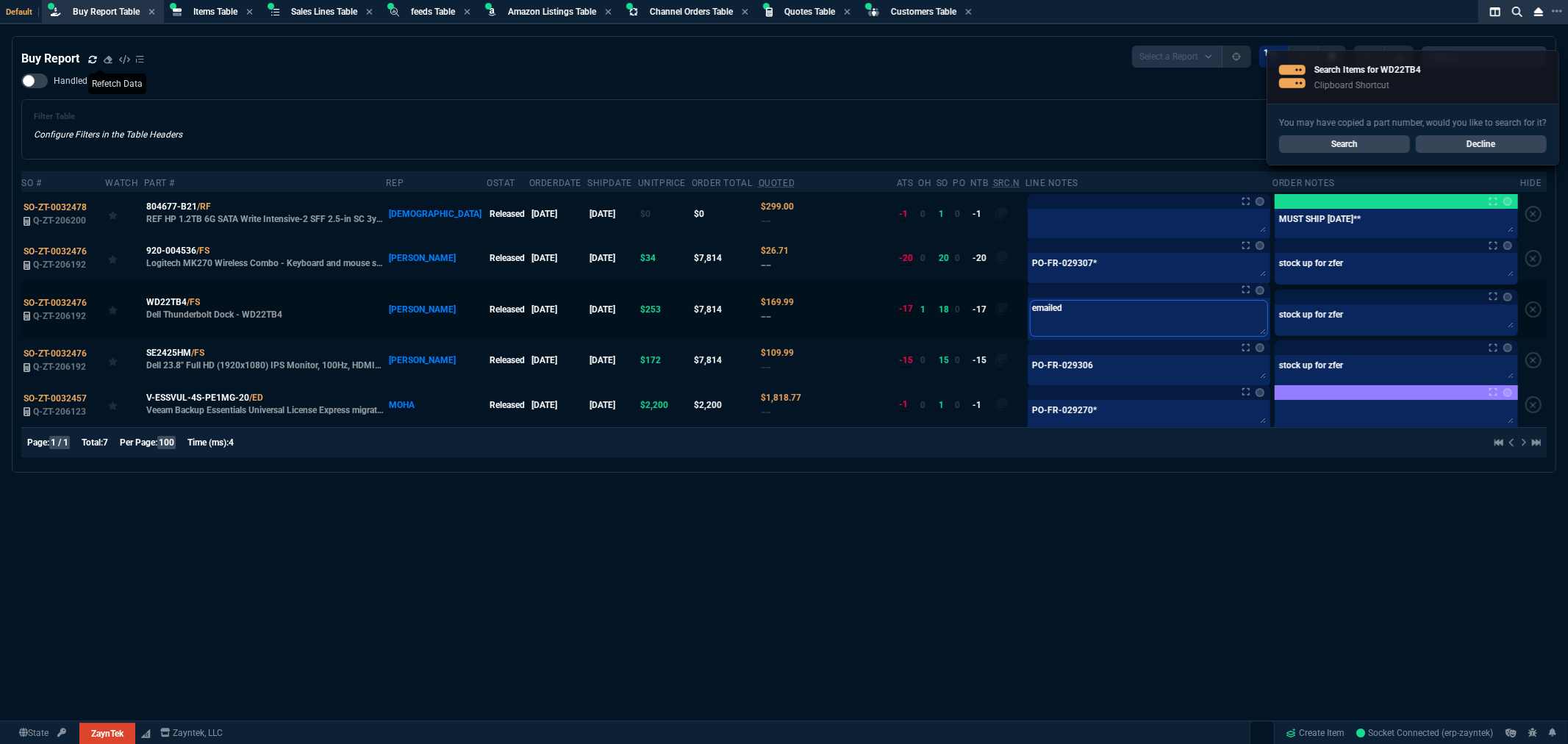
type textarea "emailed"
type textarea "emailed e"
type textarea "emailed eb"
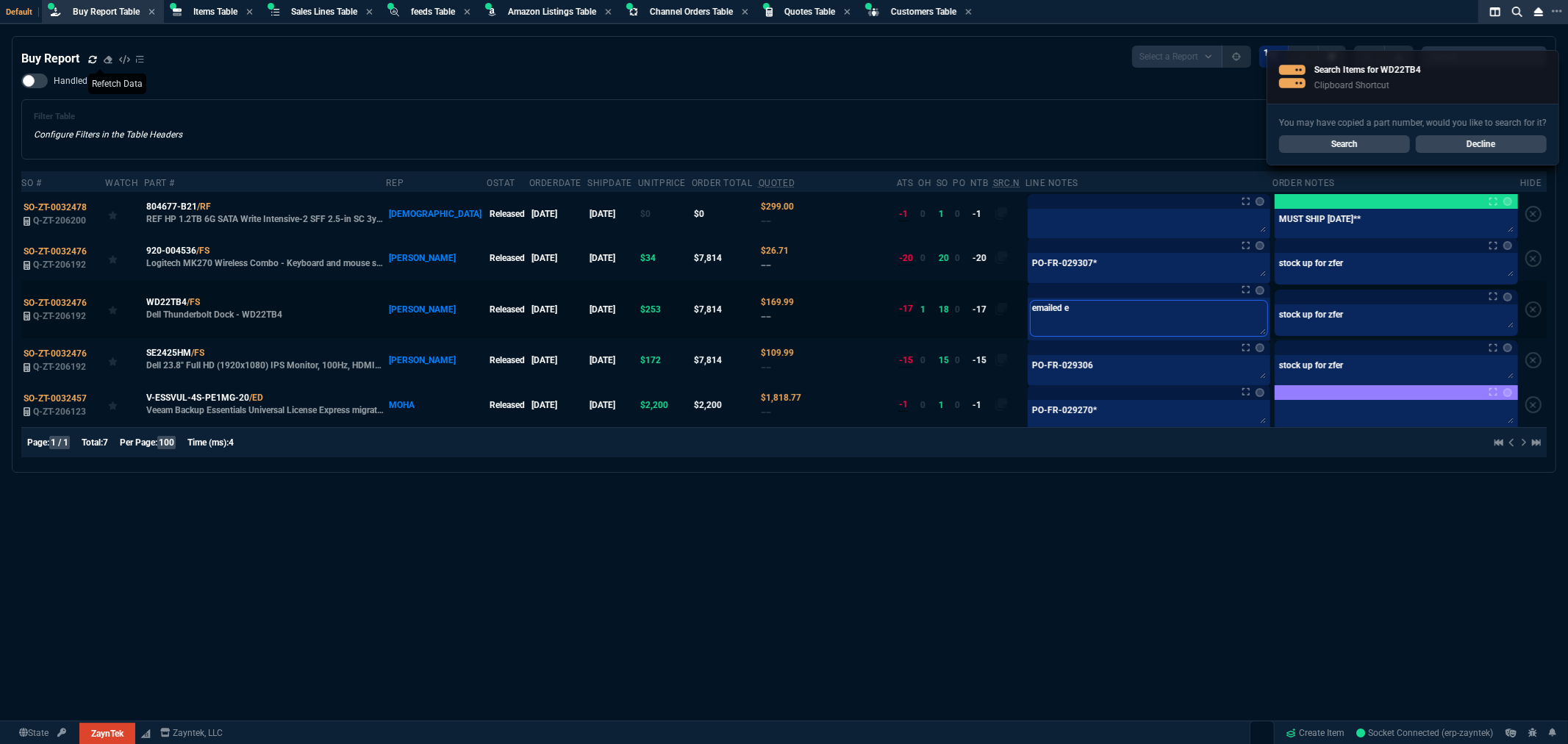
type textarea "emailed eb"
type textarea "emailed eba"
type textarea "emailed ebay"
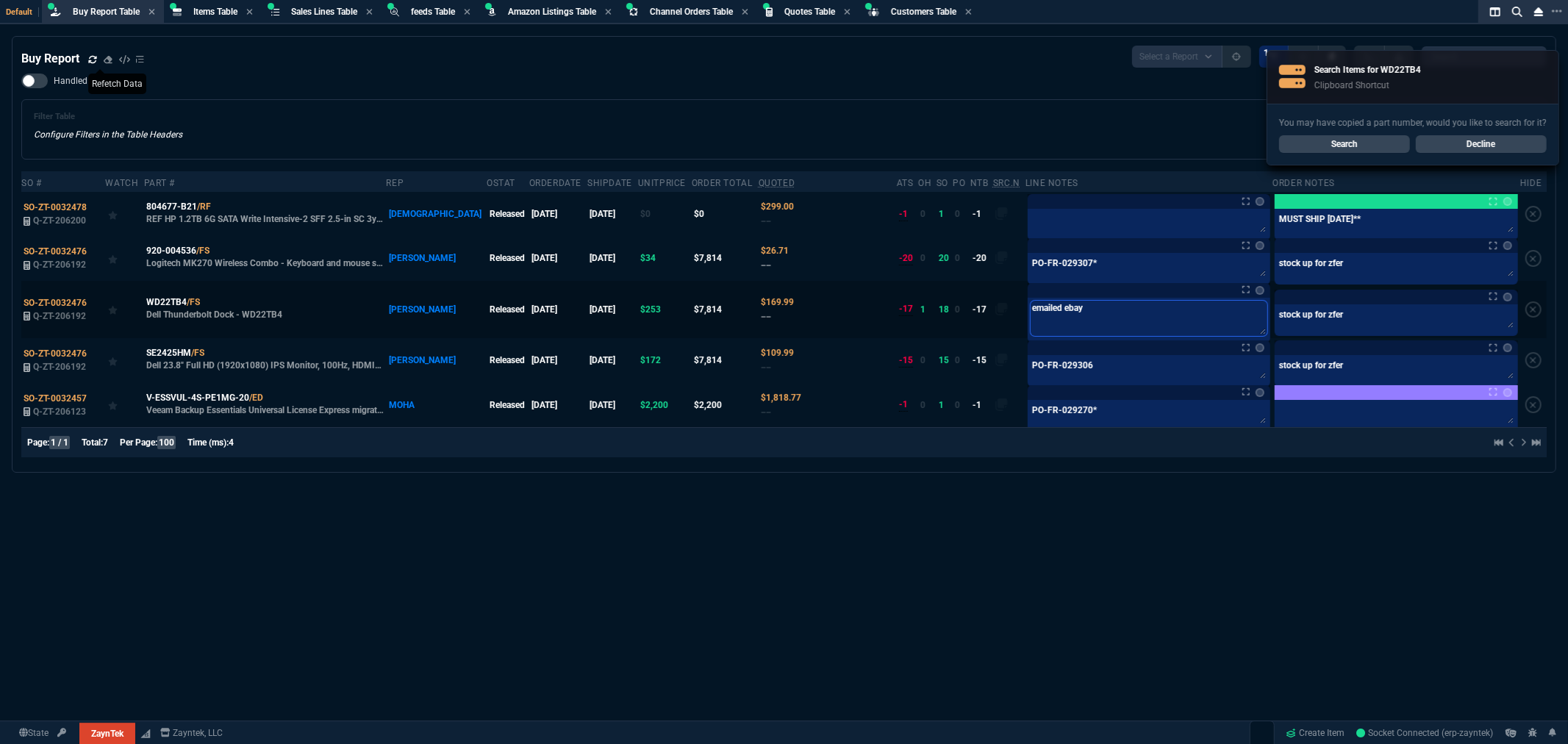
type textarea "emailed ebay"
type textarea "emailed ebay v"
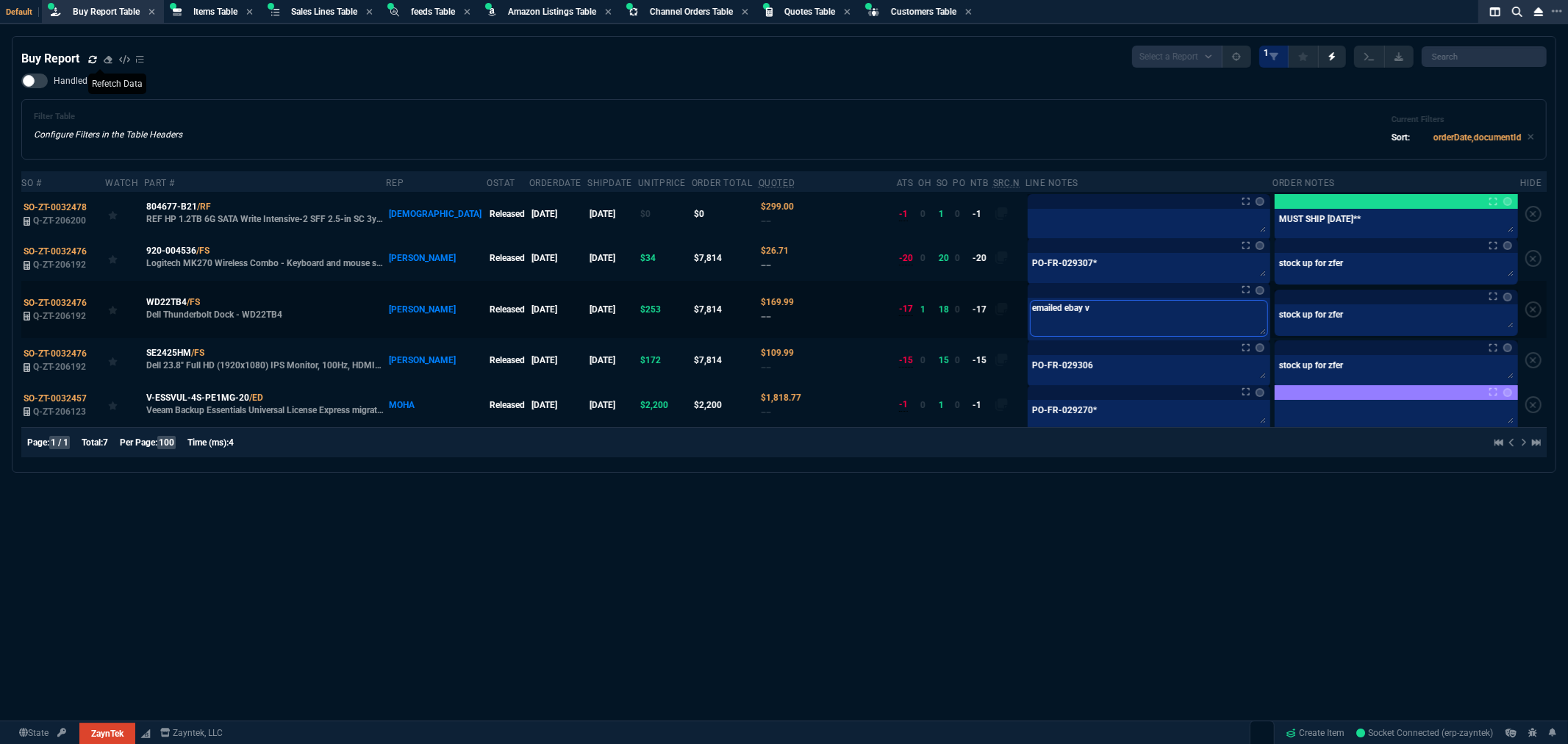
type textarea "emailed ebay ve"
type textarea "emailed ebay ved"
type textarea "emailed ebay ve"
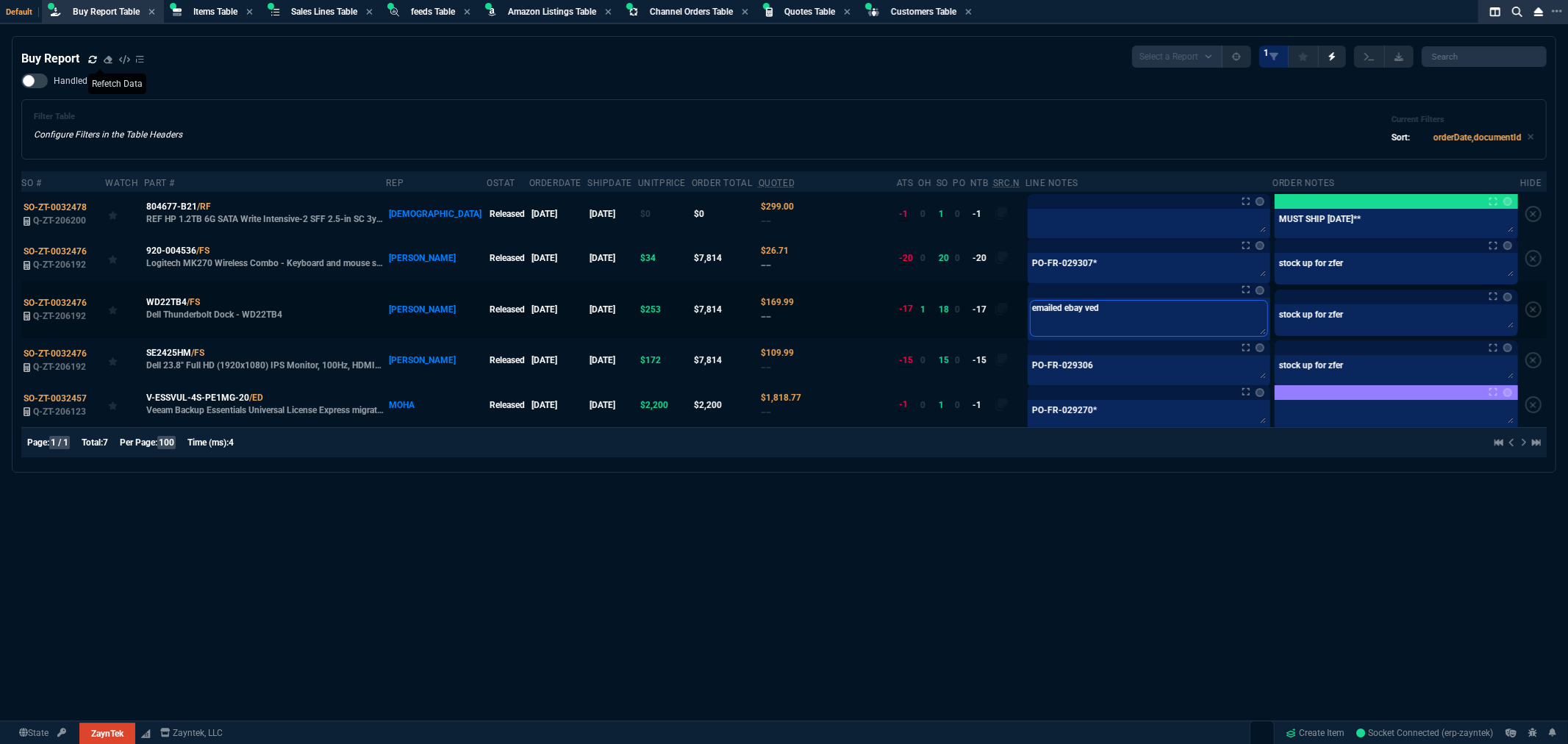
type textarea "emailed ebay ve"
type textarea "emailed ebay ven"
type textarea "emailed ebay vend"
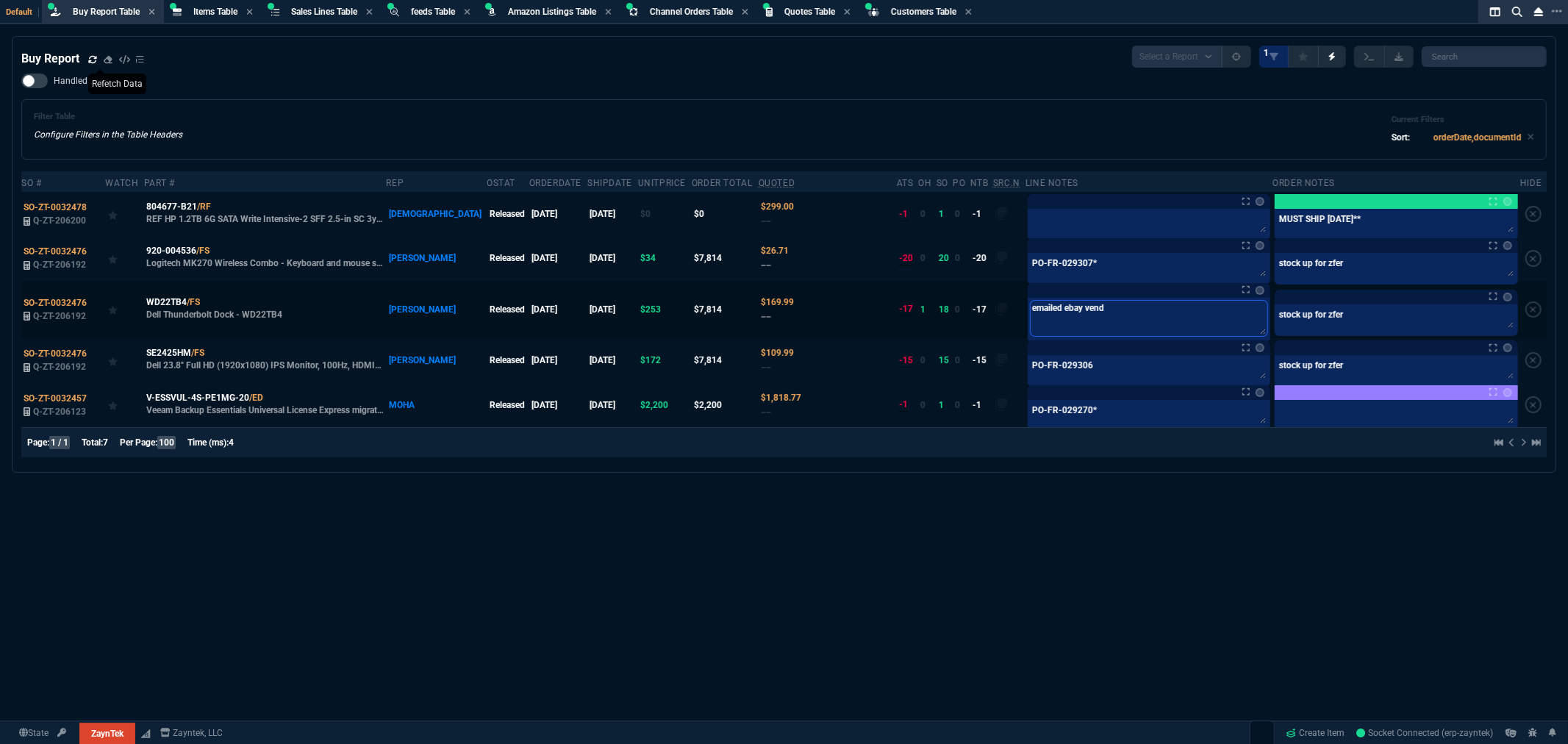
type textarea "emailed ebay vendo"
type textarea "emailed ebay vendor"
type textarea "emailed ebay vendor-"
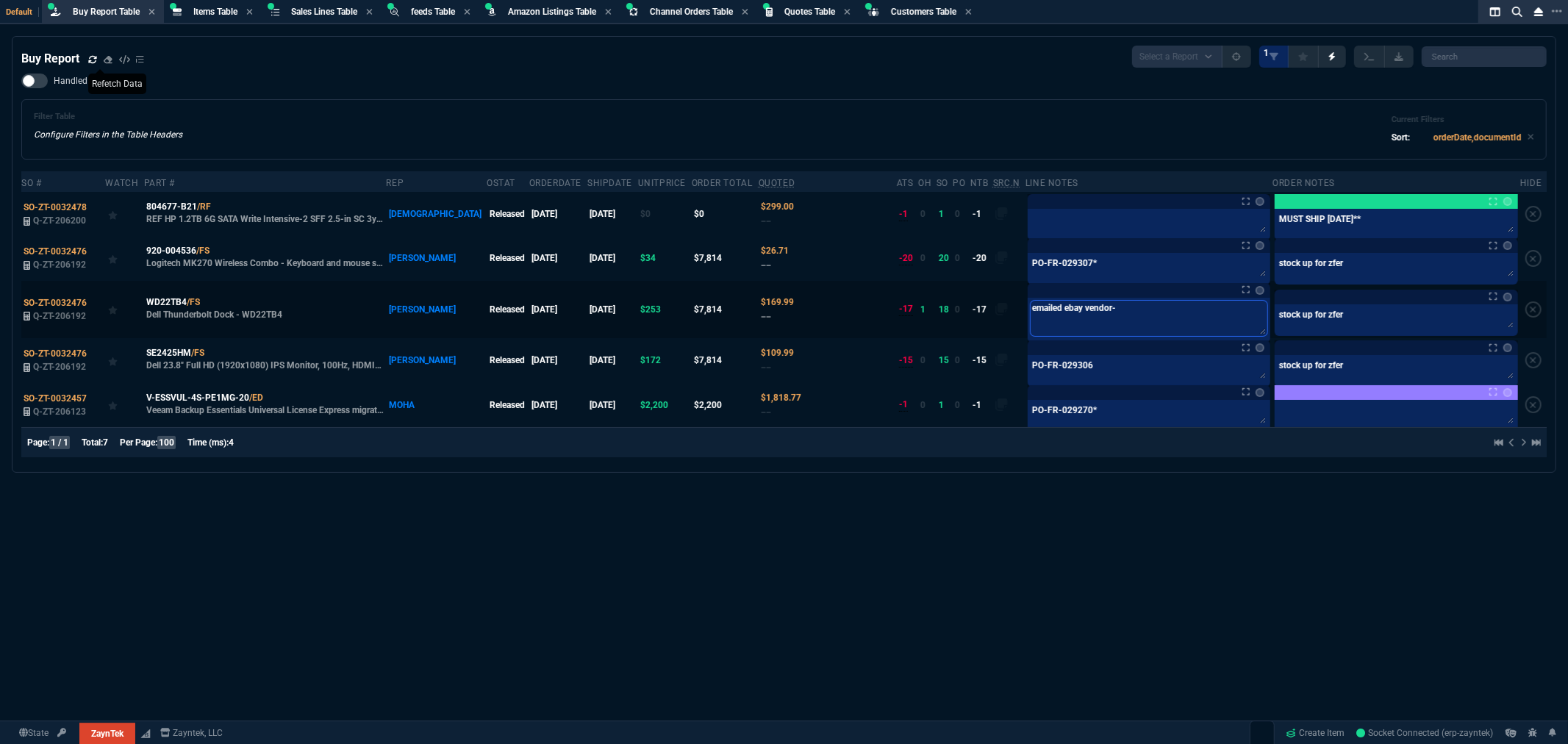
type textarea "emailed ebay vendor-"
type textarea "emailed ebay vendor- p"
type textarea "emailed ebay vendor- pr"
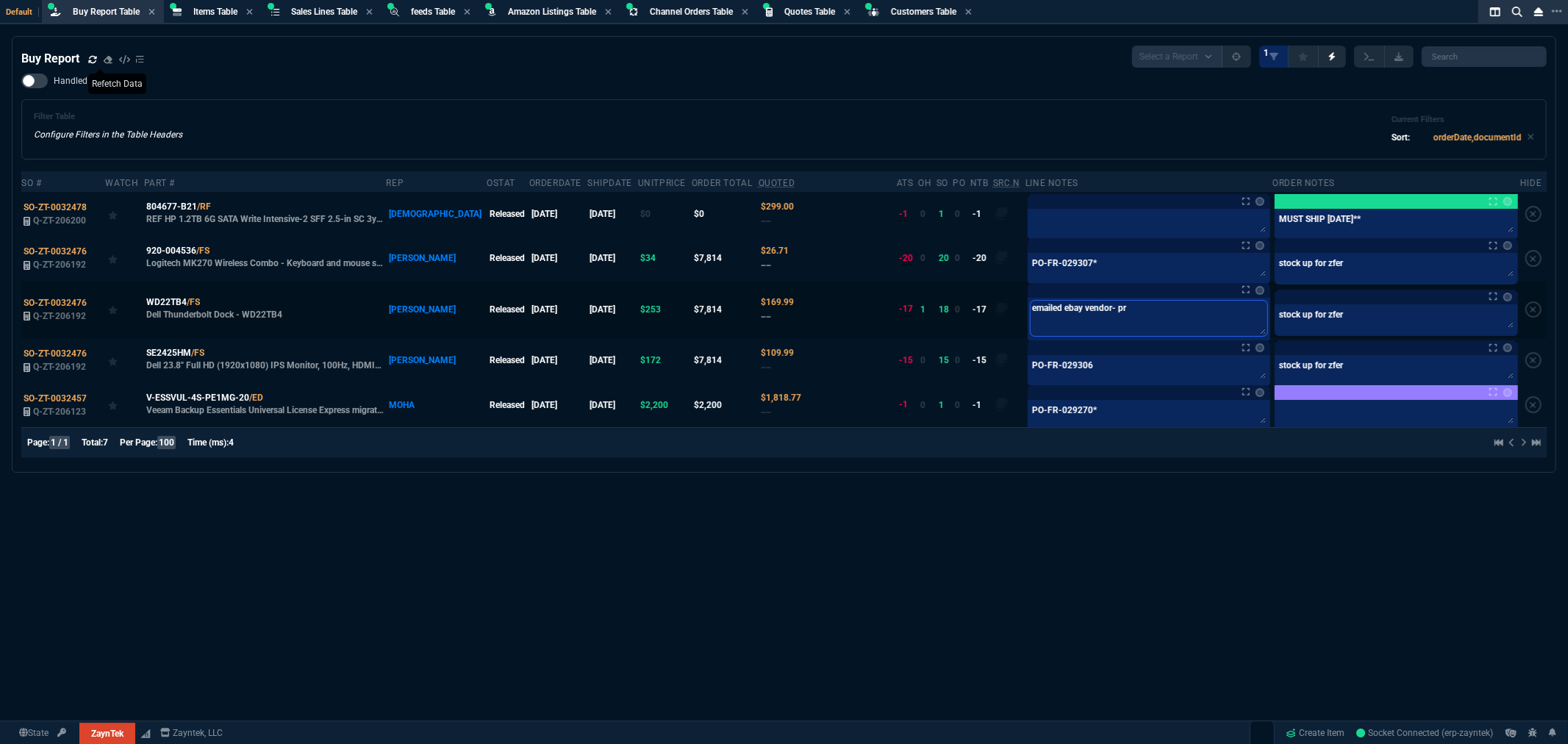
type textarea "emailed ebay vendor- pri"
type textarea "emailed ebay vendor- pric"
type textarea "emailed ebay vendor- pri"
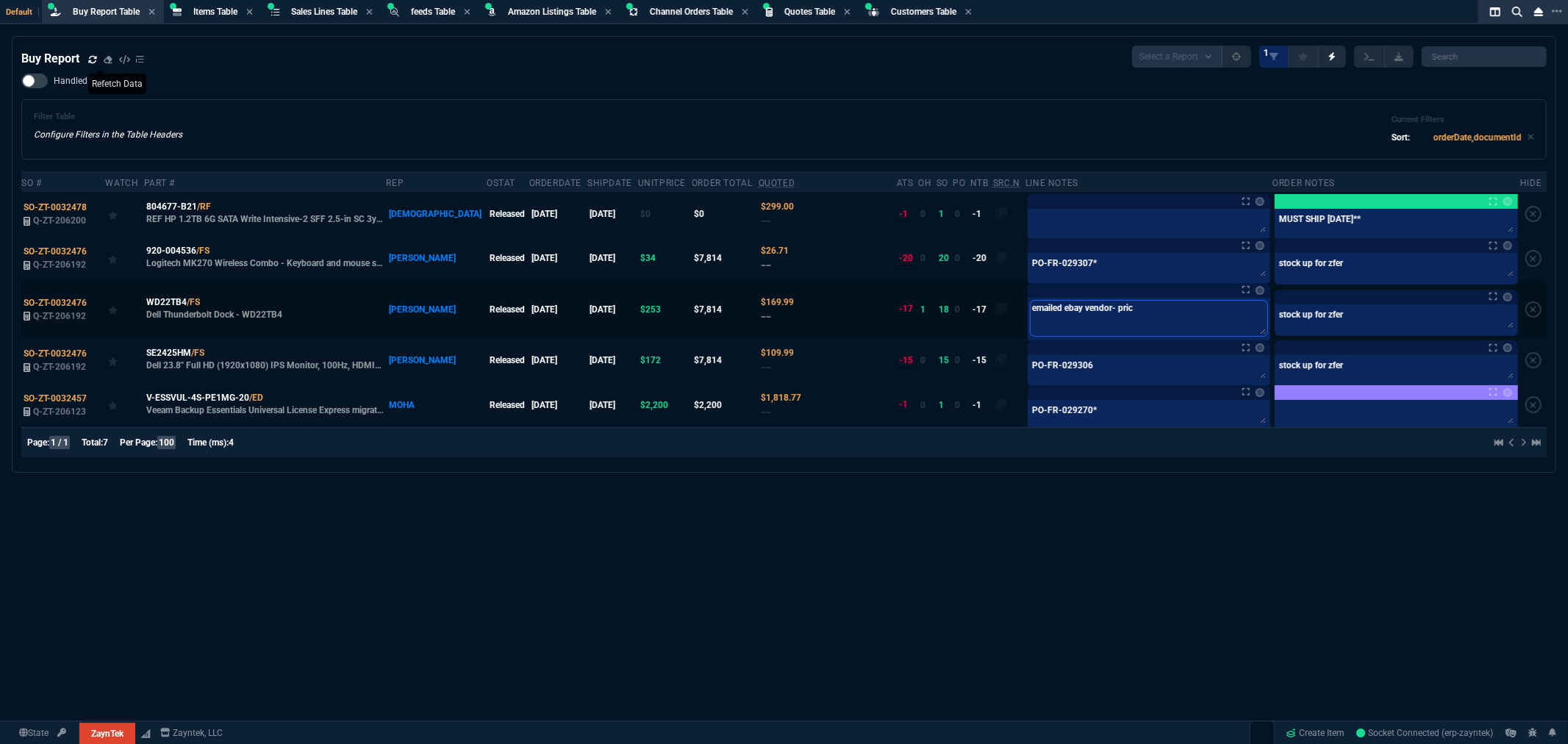
type textarea "emailed ebay vendor- pri"
type textarea "emailed ebay vendor- pr"
type textarea "emailed ebay vendor- p"
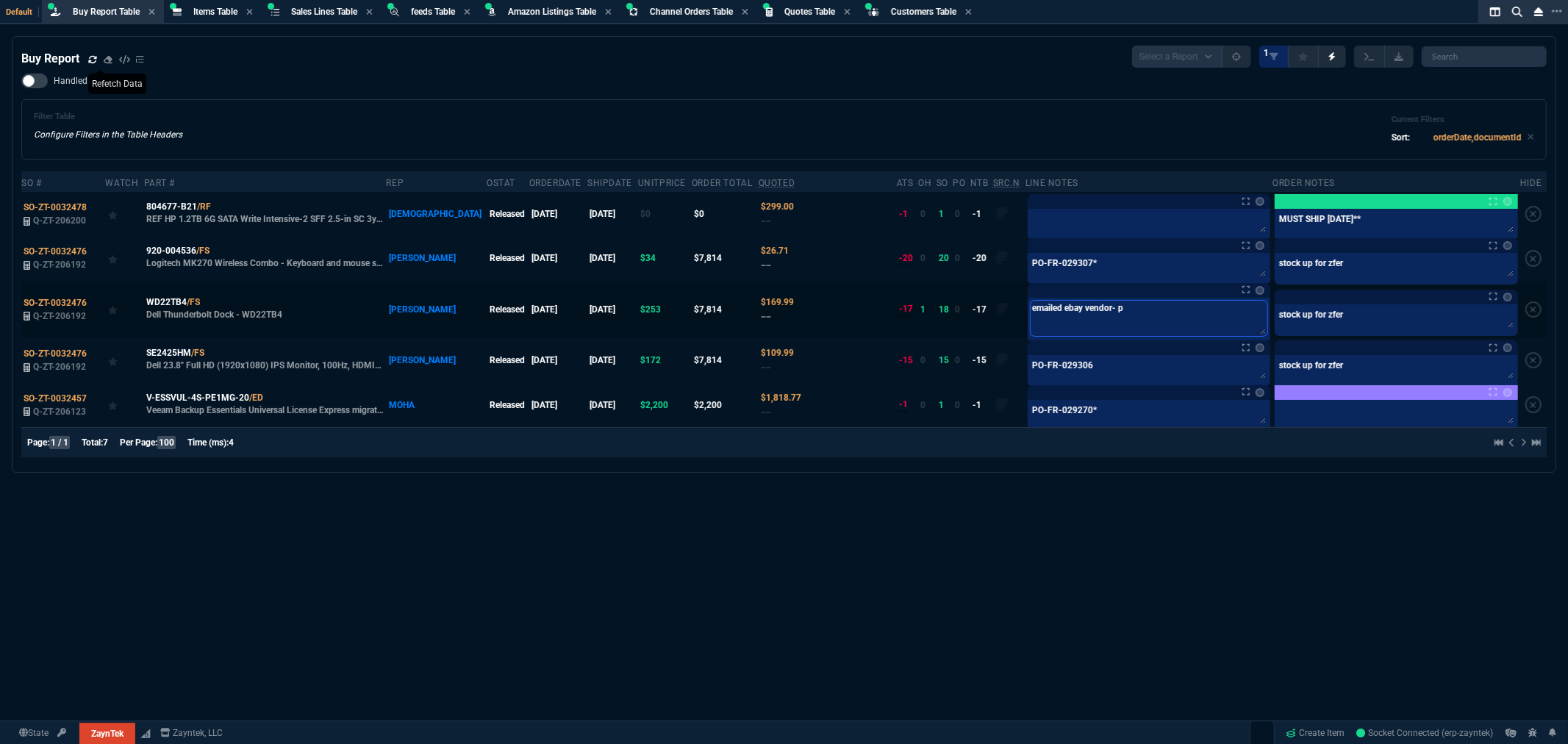
type textarea "emailed ebay vendor-"
type textarea "emailed ebay vendor- s"
type textarea "emailed ebay vendor- sh"
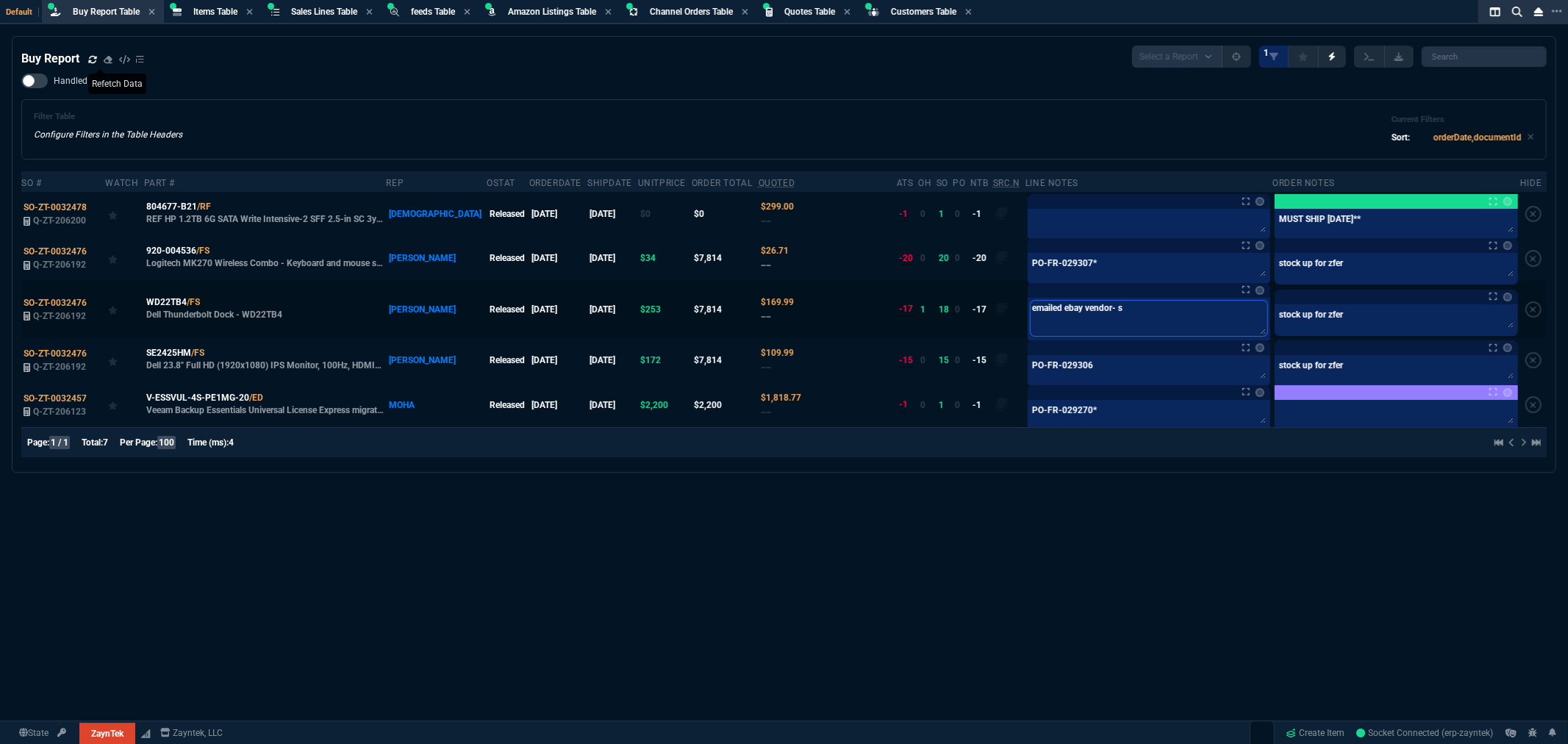
type textarea "emailed ebay vendor- sh"
type textarea "emailed ebay vendor- shi"
type textarea "emailed ebay vendor- ship"
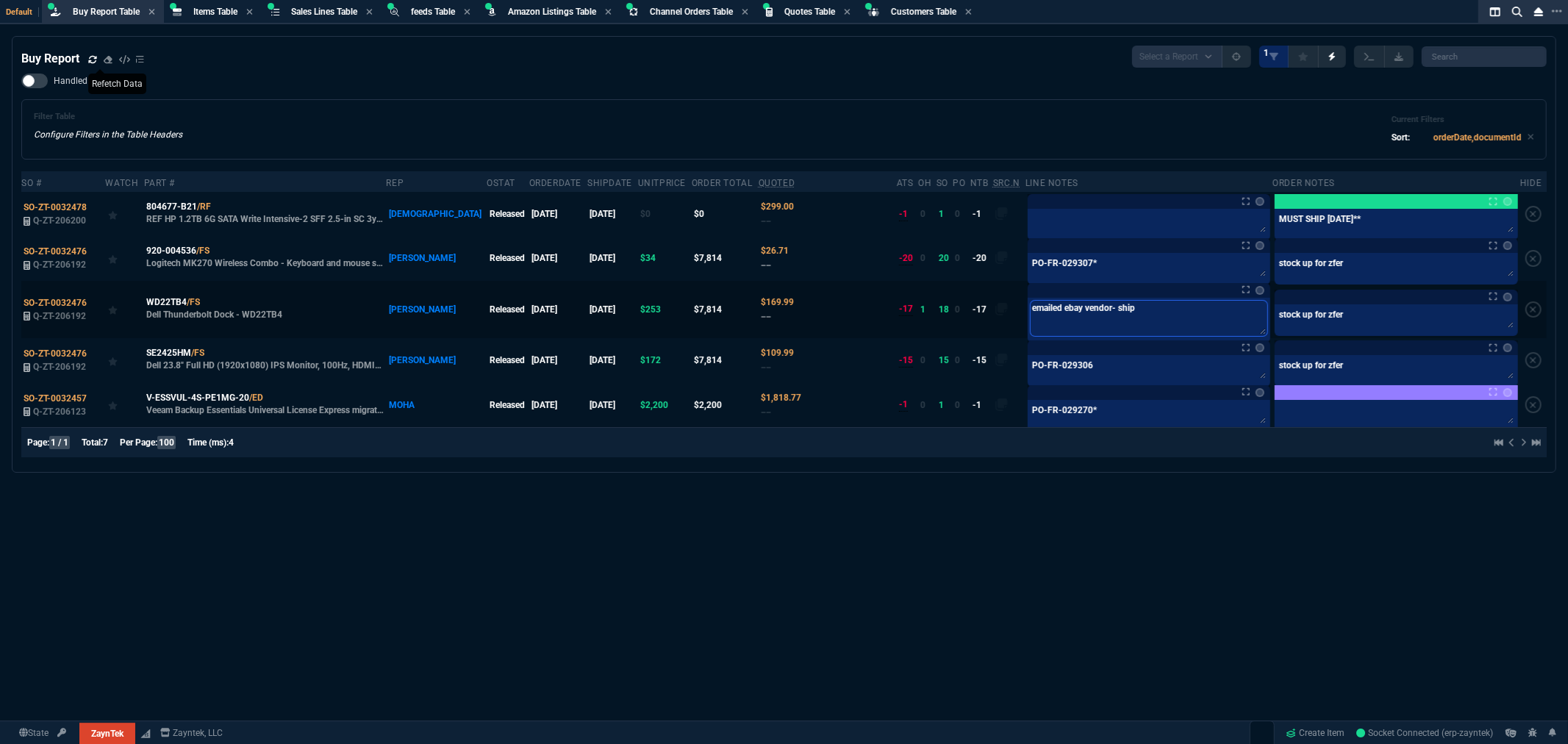
type textarea "emailed ebay vendor- shipp"
type textarea "emailed ebay vendor- shippi"
type textarea "emailed ebay vendor- shippin"
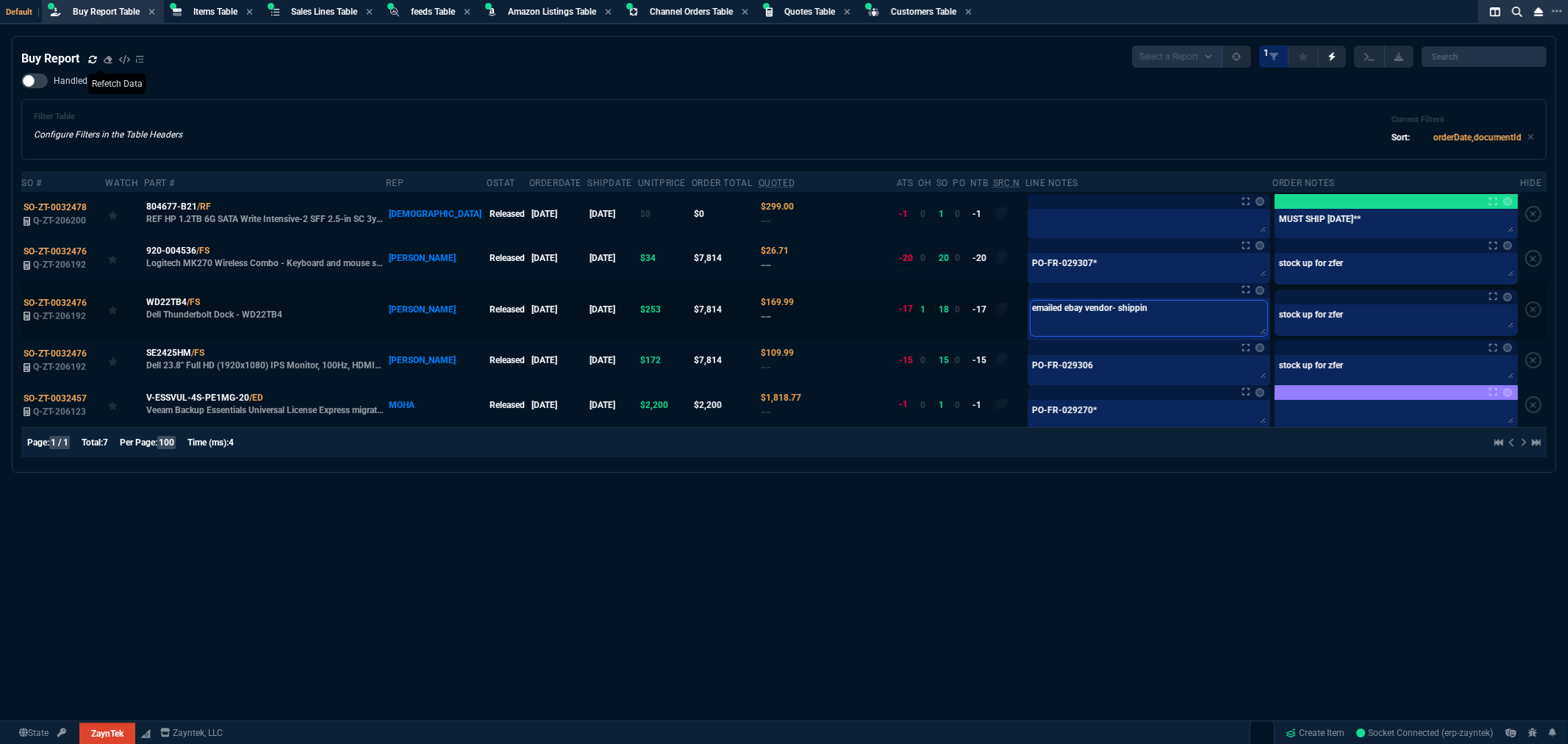
type textarea "emailed ebay vendor- shipping"
type textarea "emailed ebay vendor- shipping c"
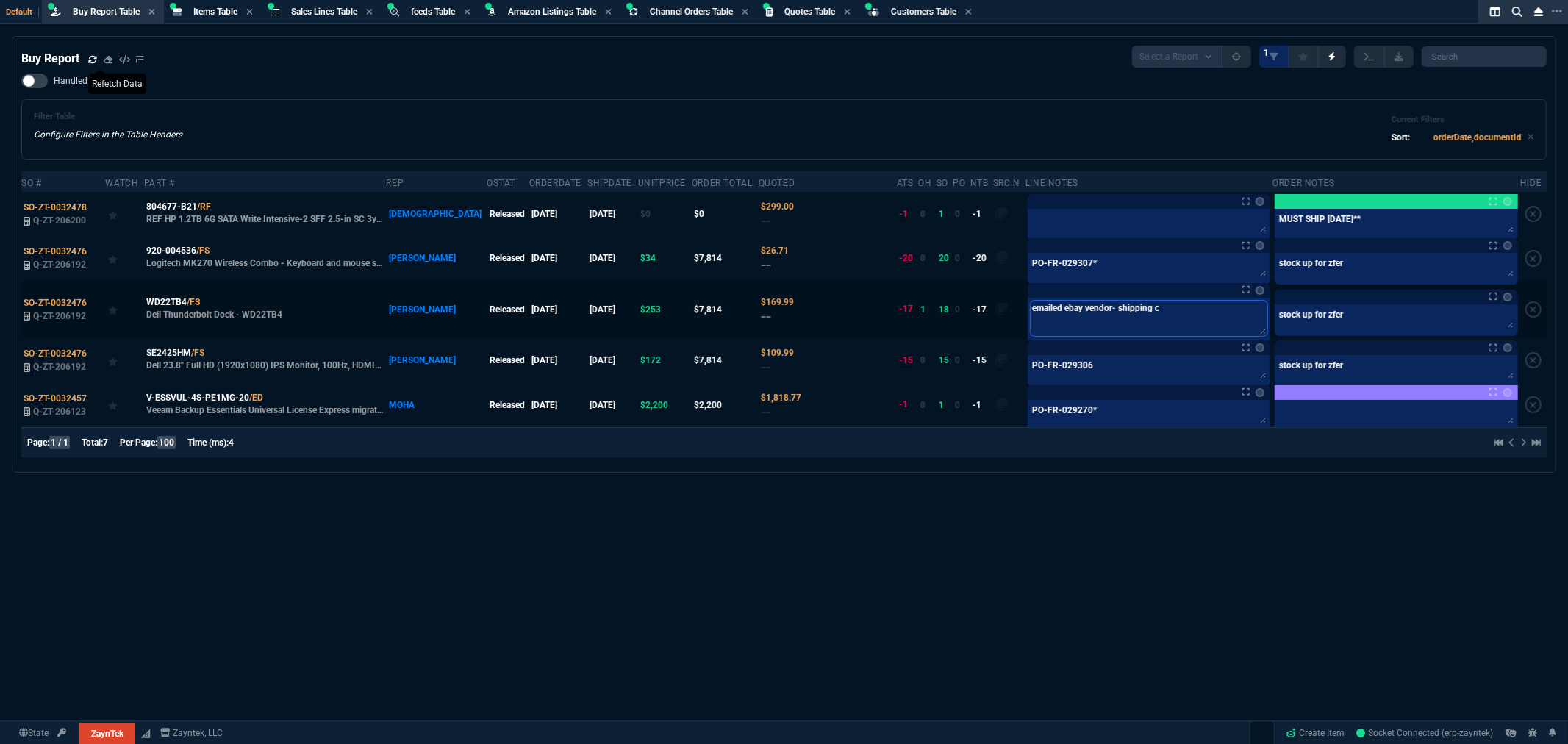
type textarea "emailed ebay vendor- shipping co"
type textarea "emailed ebay vendor- shipping cos"
type textarea "emailed ebay vendor- shipping cost"
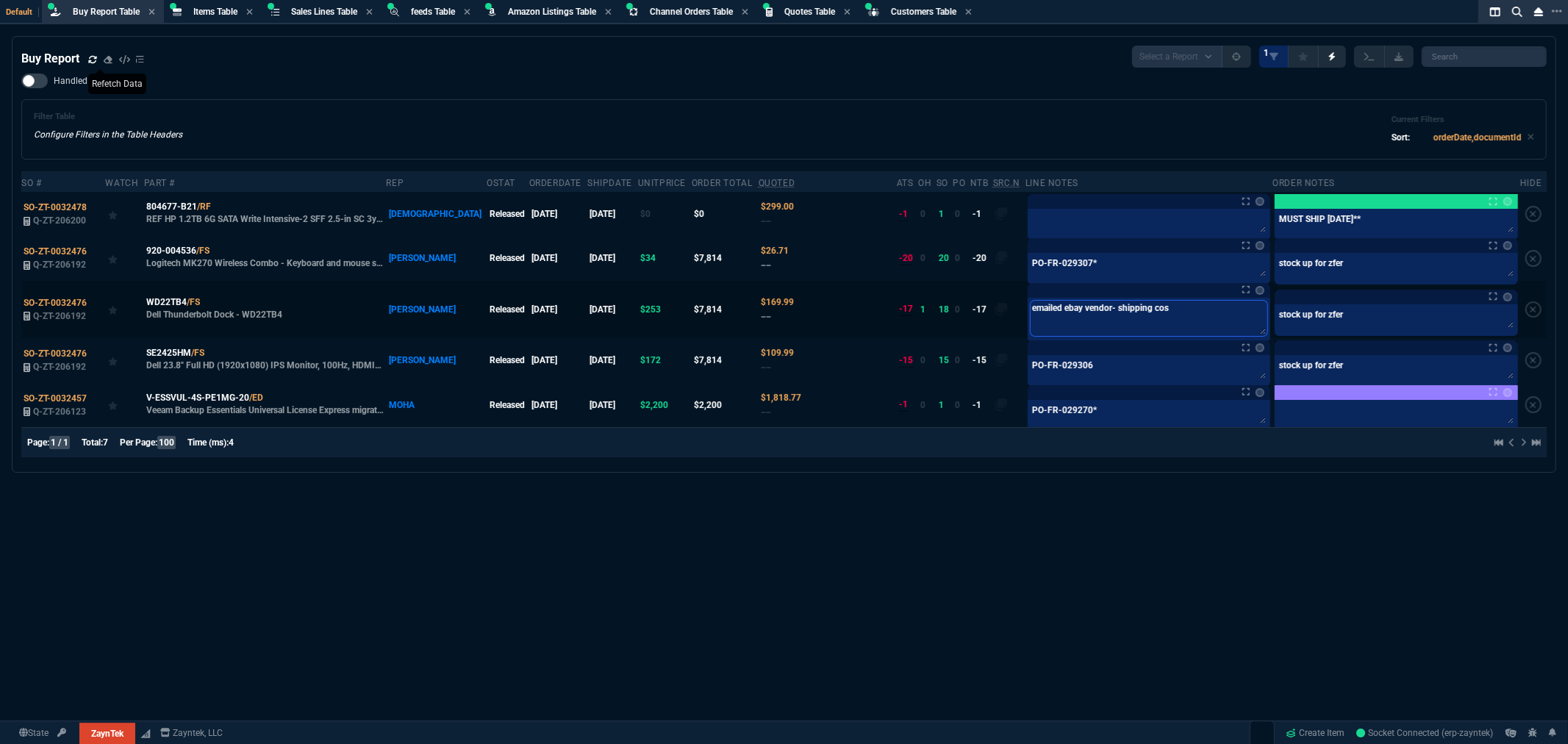
type textarea "emailed ebay vendor- shipping cost"
type textarea "emailed ebay vendor- shipping cost i"
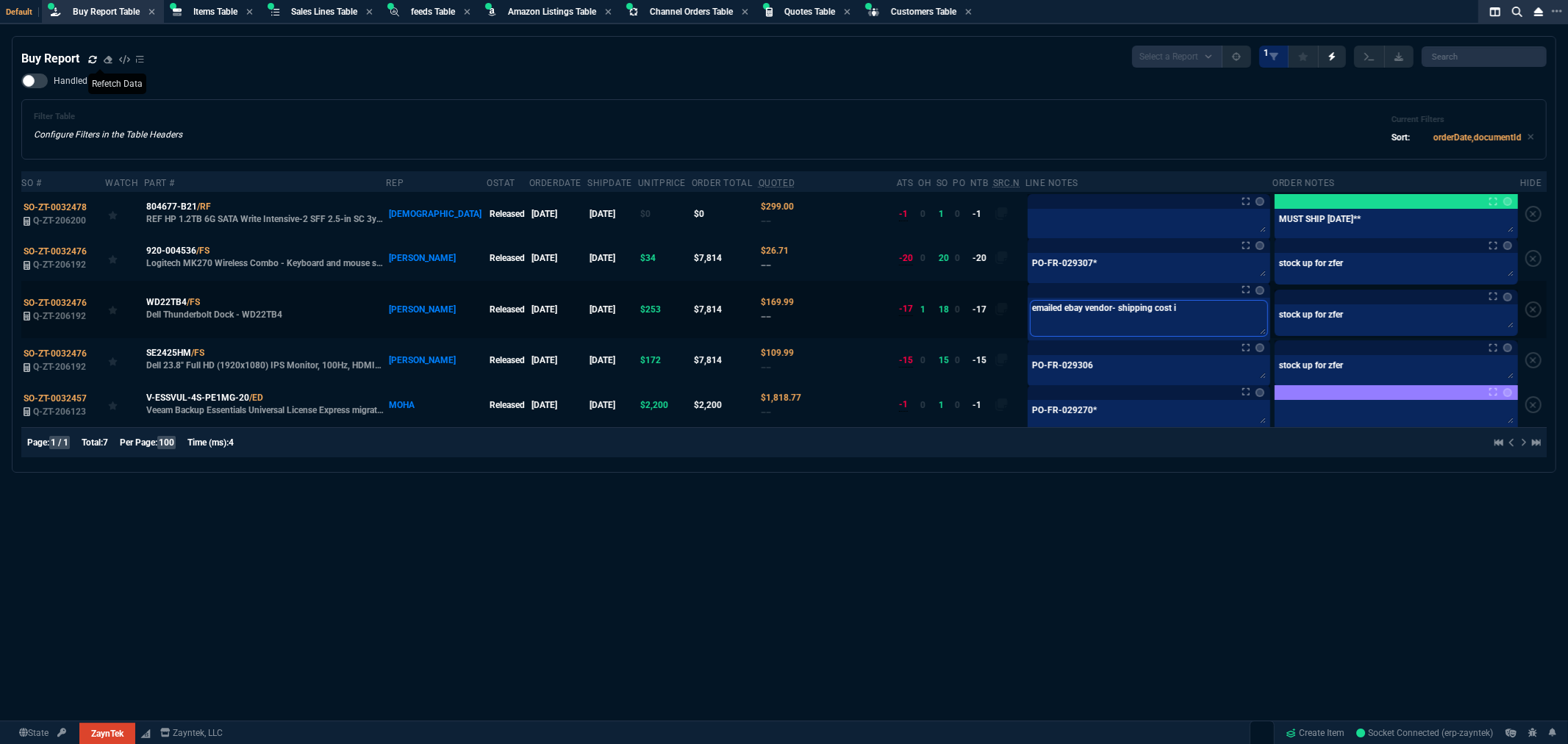
type textarea "emailed ebay vendor- shipping cost is"
type textarea "emailed ebay vendor- shipping cost is t"
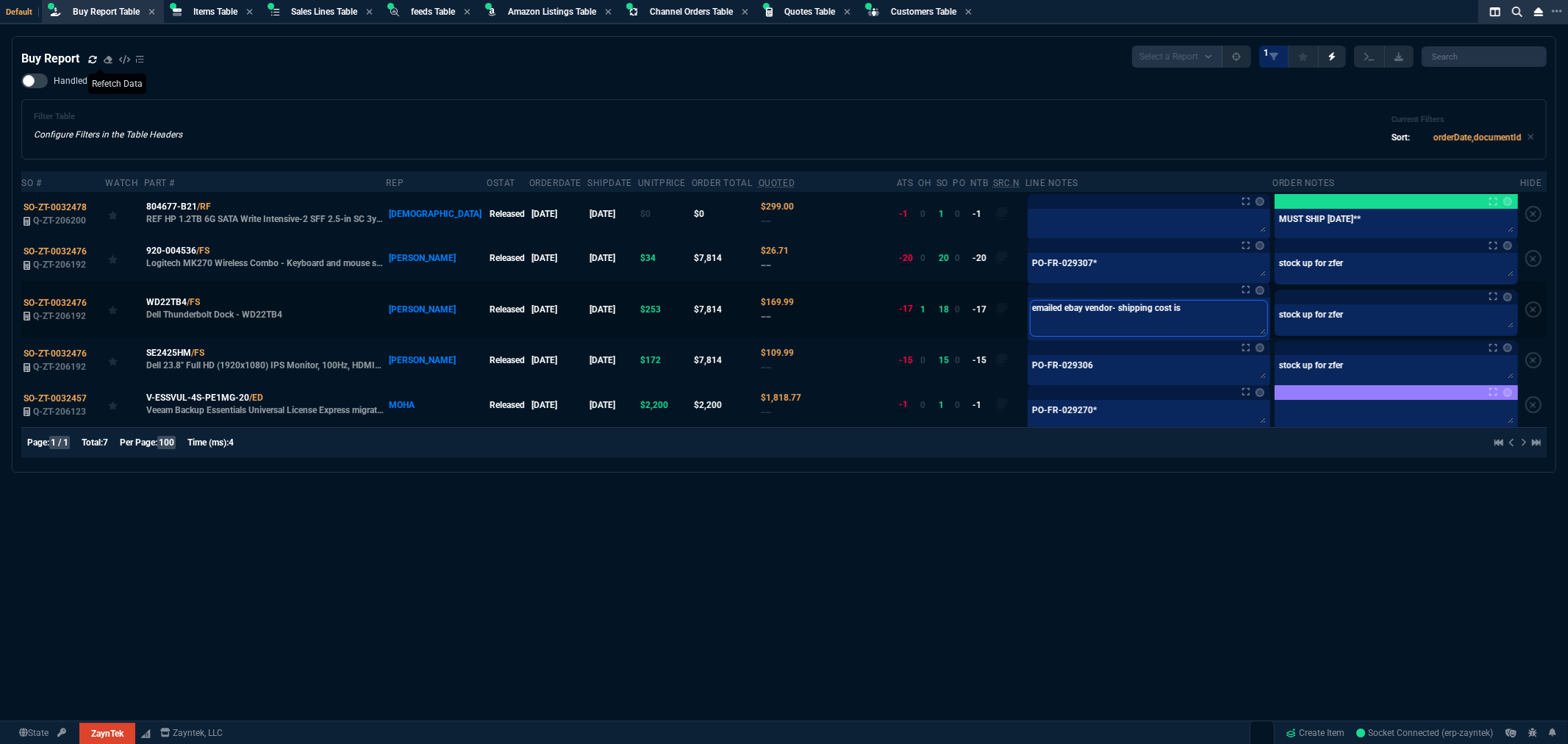
type textarea "emailed ebay vendor- shipping cost is t"
type textarea "emailed ebay vendor- shipping cost is te"
type textarea "emailed ebay vendor- shipping cost is ter"
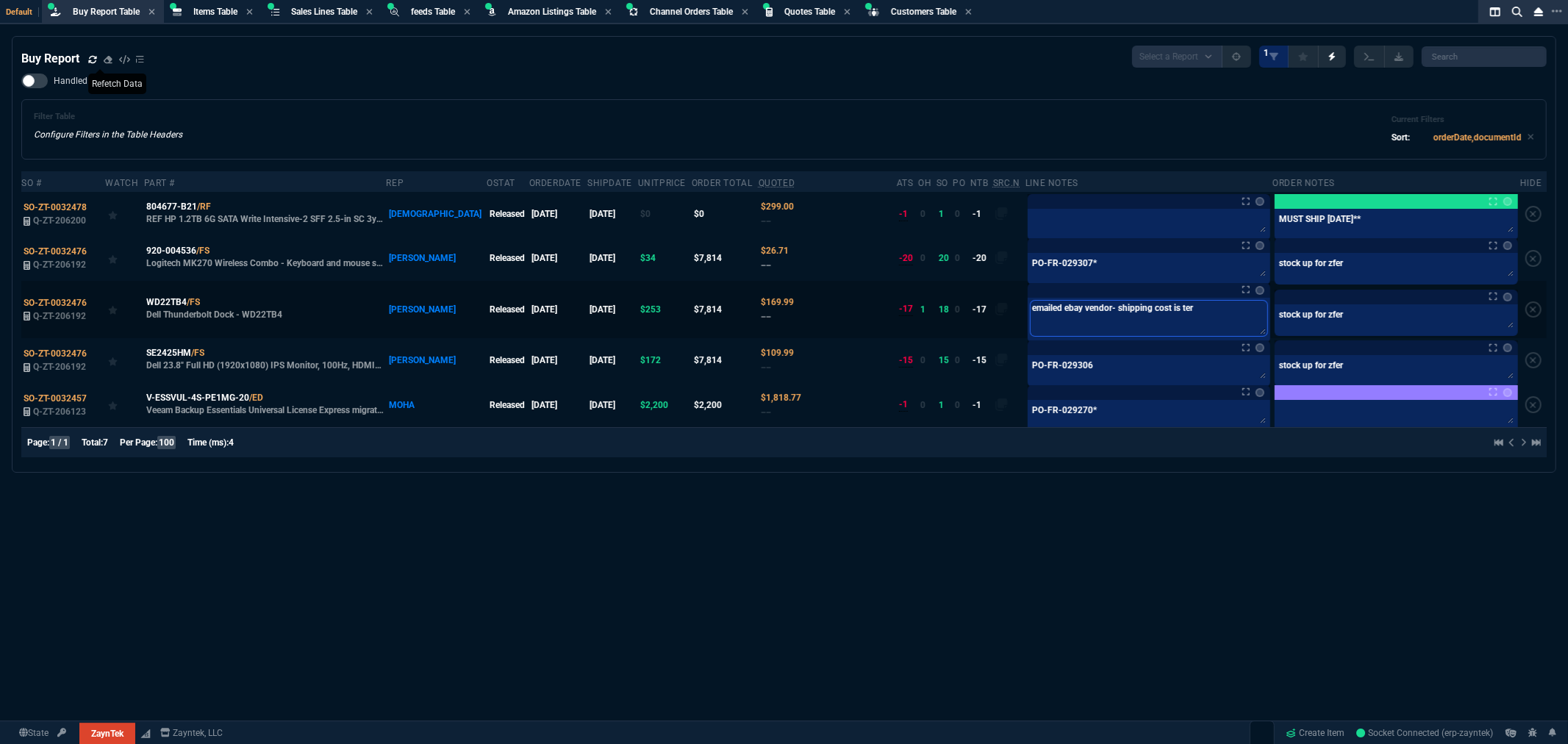
type textarea "emailed ebay vendor- shipping cost is terr"
type textarea "emailed ebay vendor- shipping cost is terri"
type textarea "emailed ebay vendor- shipping cost is terrib"
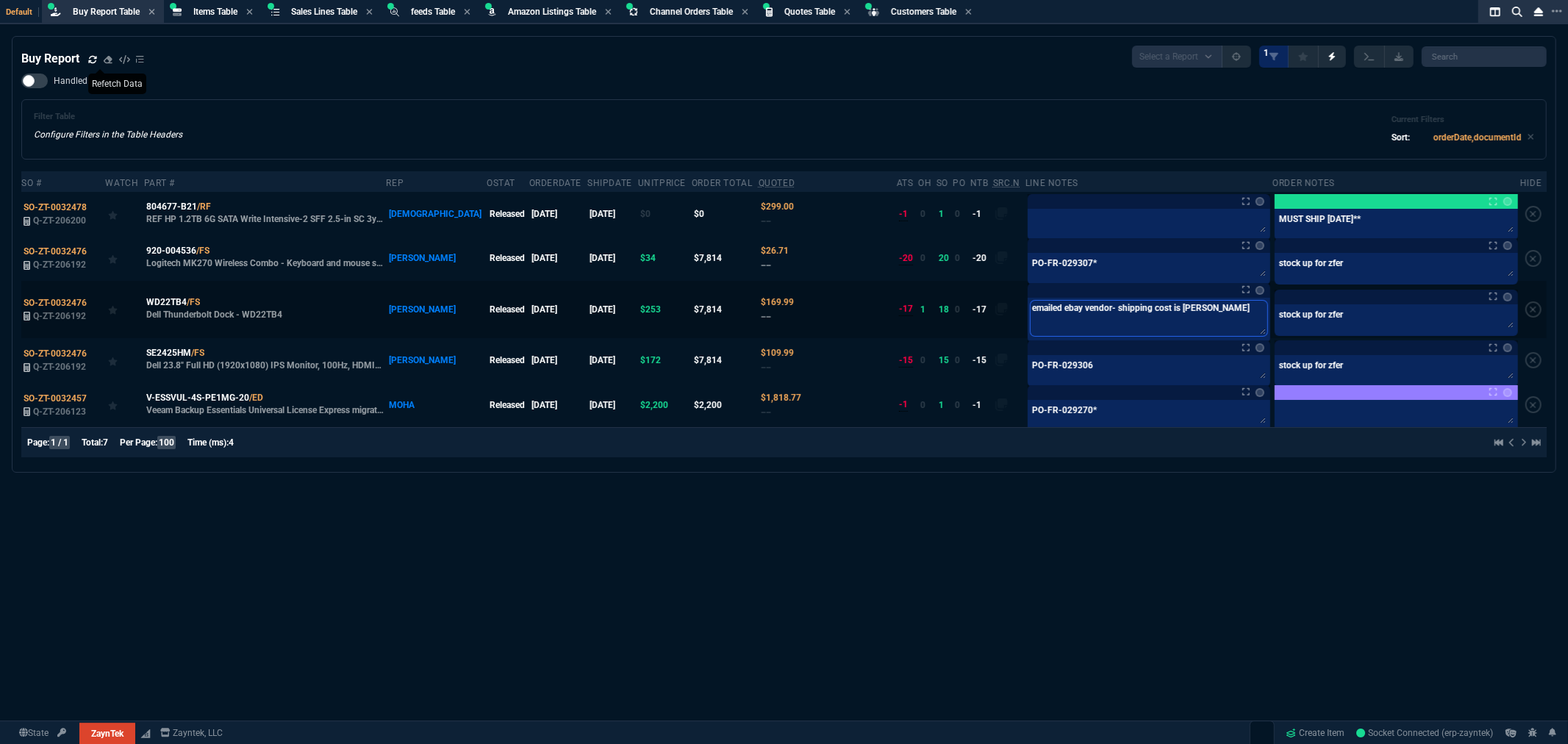
type textarea "emailed ebay vendor- shipping cost is terrib"
type textarea "emailed ebay vendor- shipping cost is terribl"
type textarea "emailed ebay vendor- shipping cost is terrible"
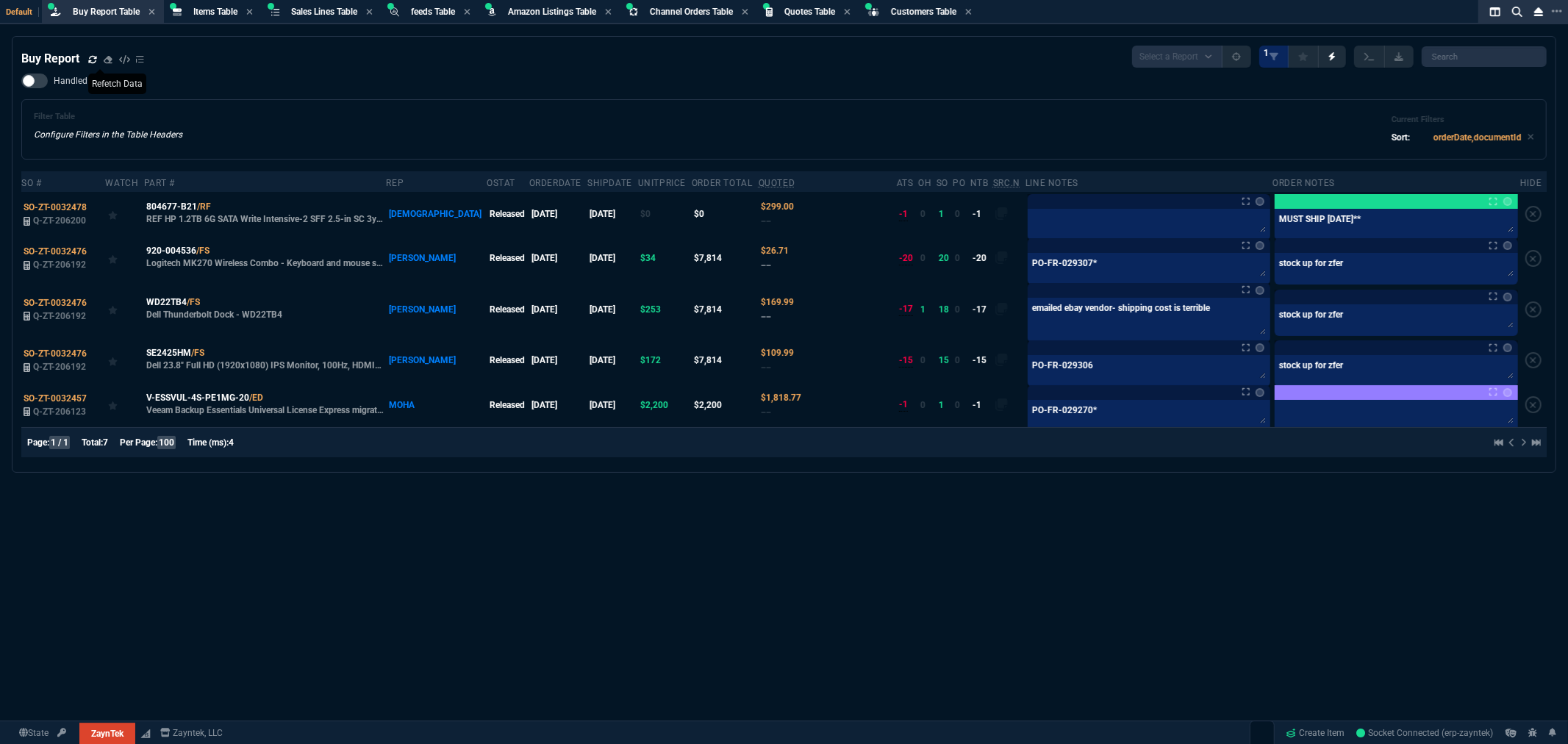
click at [649, 99] on div "Filter Table Configure Filters in the Table Headers Current Filters Sort: order…" at bounding box center [783, 129] width 1525 height 60
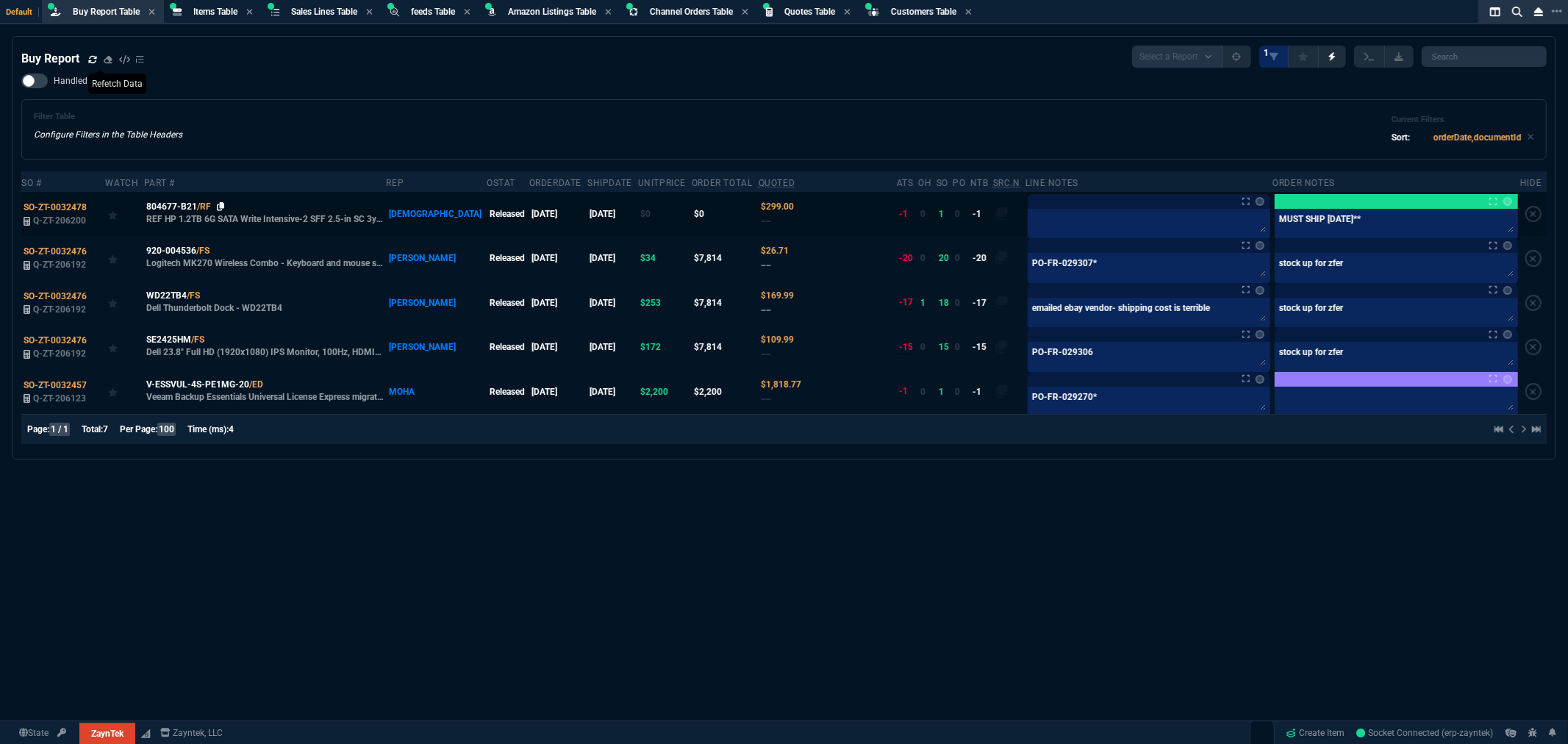
click at [222, 202] on icon at bounding box center [221, 207] width 8 height 9
click at [305, 118] on div "Filter Table Configure Filters in the Table Headers Current Filters Sort: order…" at bounding box center [784, 129] width 1501 height 35
click at [92, 57] on icon at bounding box center [92, 60] width 9 height 9
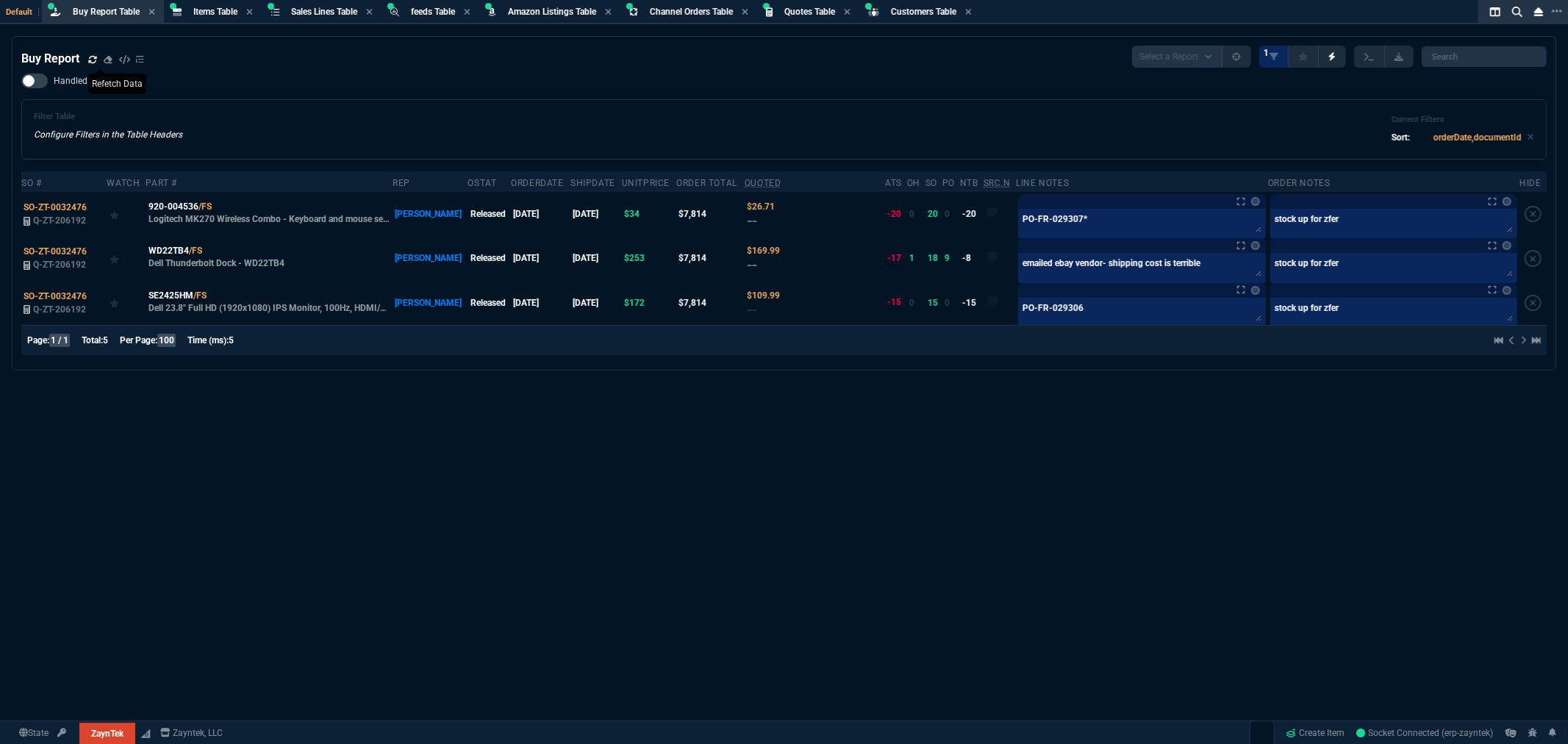
click at [1128, 530] on div "Buy Report Select a Report Not Purchased 1 Handled Filter Table Configure Filte…" at bounding box center [784, 426] width 1568 height 780
click at [912, 457] on div "Buy Report Select a Report Not Purchased 1 Handled Filter Table Configure Filte…" at bounding box center [784, 426] width 1568 height 780
click at [816, 548] on div "Buy Report Select a Report Not Purchased 1 Handled Filter Table Configure Filte…" at bounding box center [784, 426] width 1568 height 780
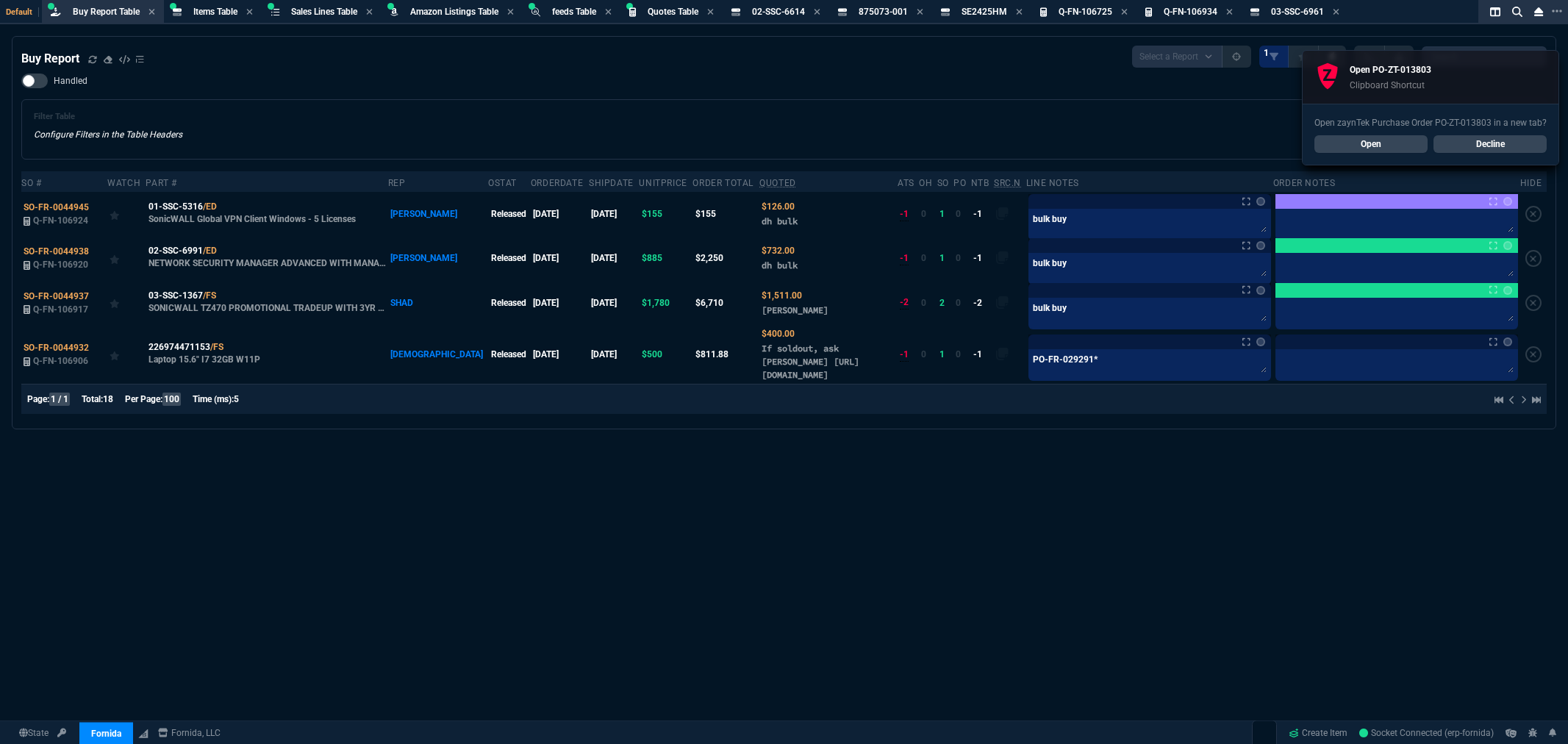
select select "8: NEPT"
click at [93, 59] on icon at bounding box center [92, 60] width 9 height 9
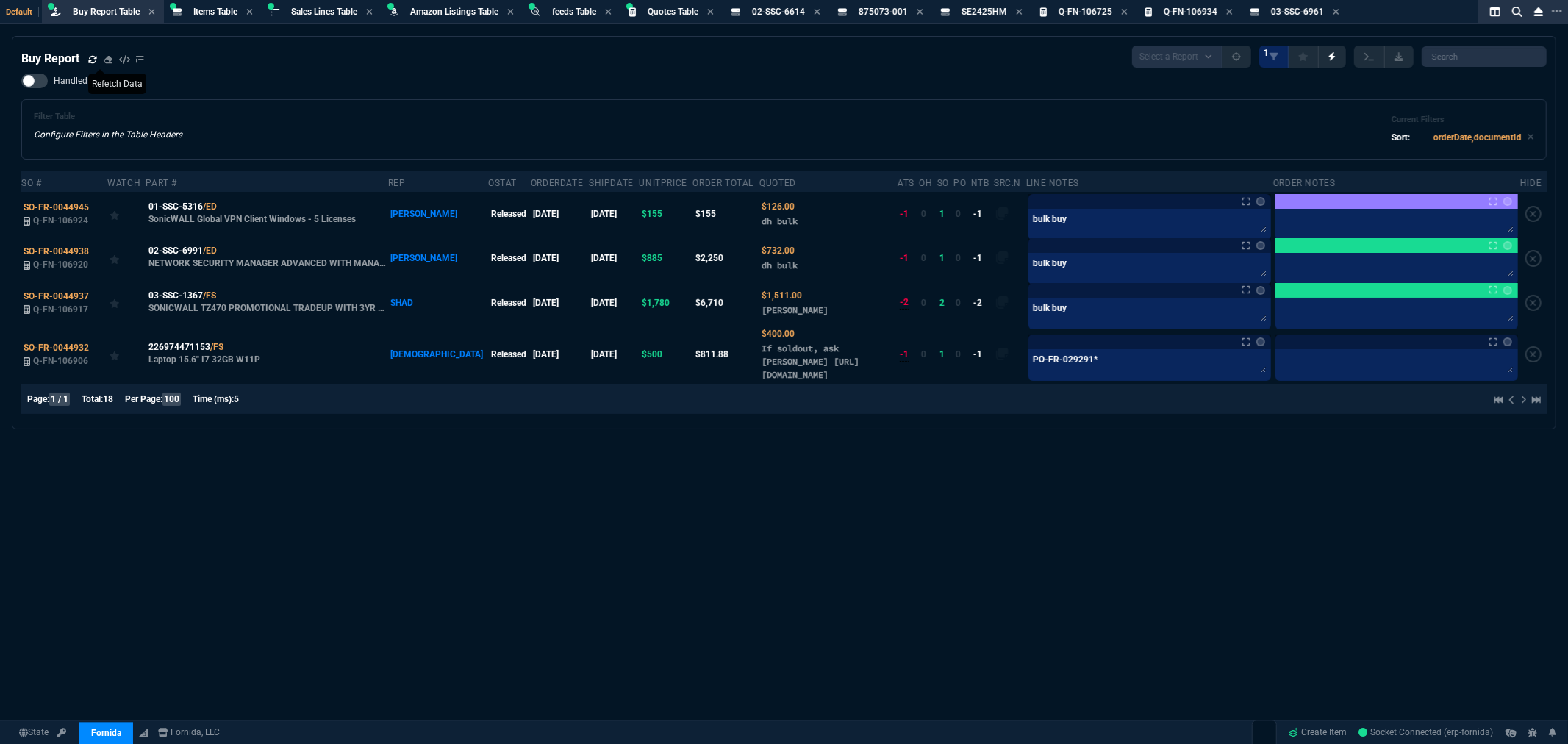
click at [995, 99] on div "Filter Table Configure Filters in the Table Headers Current Filters Sort: order…" at bounding box center [783, 129] width 1525 height 60
click at [1299, 732] on link "Create Item" at bounding box center [1318, 733] width 71 height 22
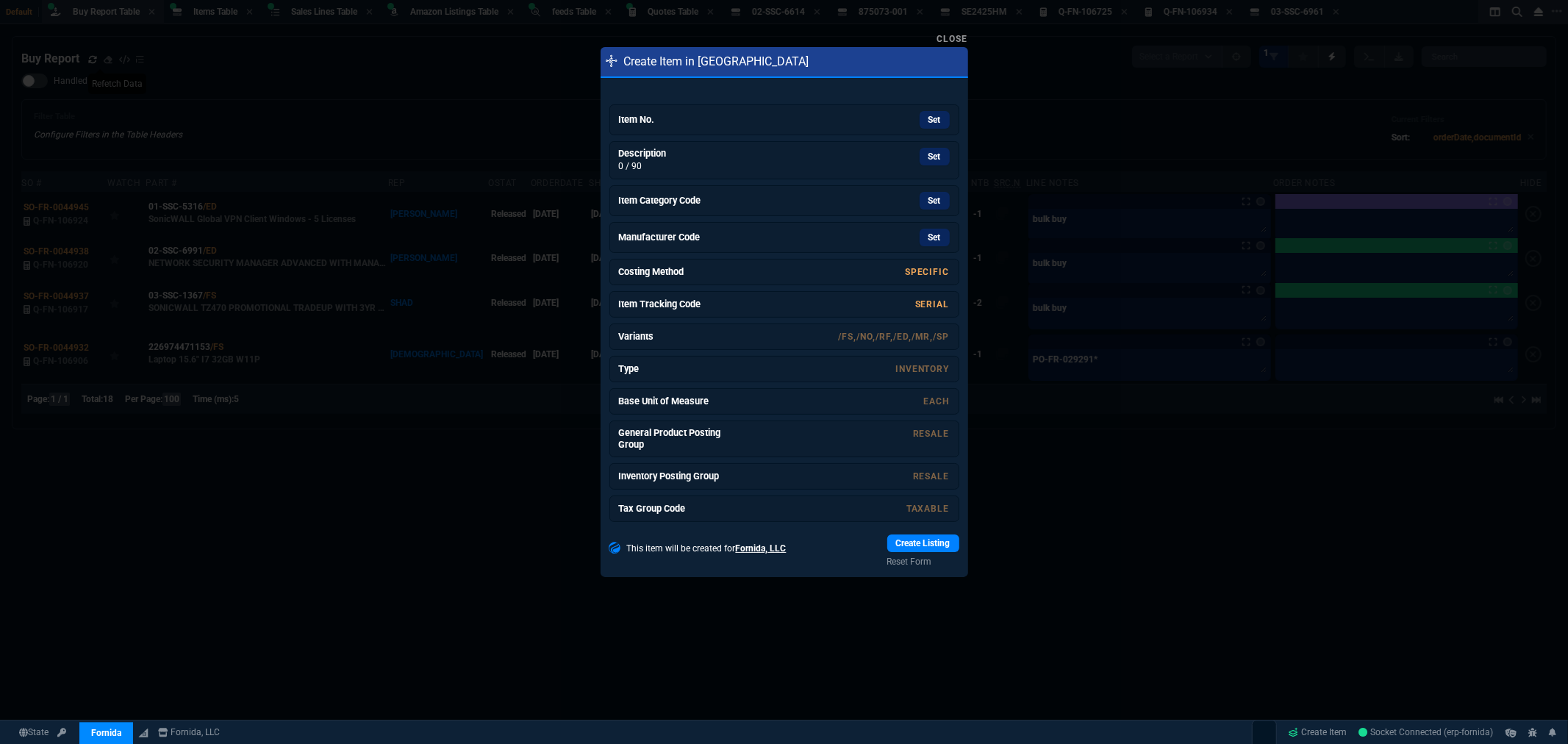
drag, startPoint x: 933, startPoint y: 121, endPoint x: 861, endPoint y: 101, distance: 74.7
click at [933, 121] on link "Set" at bounding box center [935, 119] width 30 height 18
click at [930, 149] on link "Set" at bounding box center [935, 152] width 30 height 18
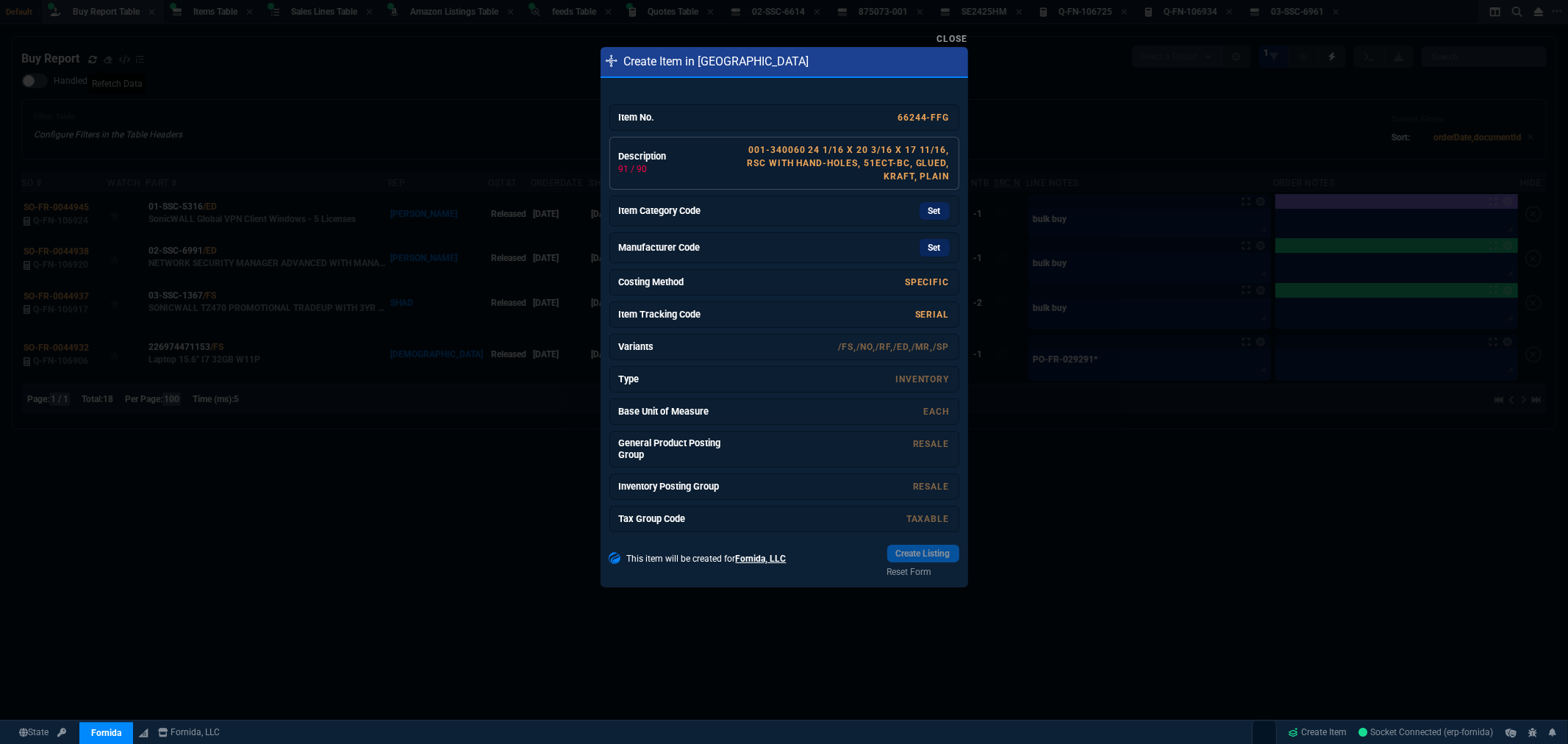
click at [842, 162] on link "001-340060 24 1/16 X 20 3/16 X 17 11/16, RSC WITH HAND-HOLES, 51ECT-BC, GLUED, …" at bounding box center [849, 164] width 203 height 37
click at [923, 208] on link "Set" at bounding box center [935, 211] width 30 height 18
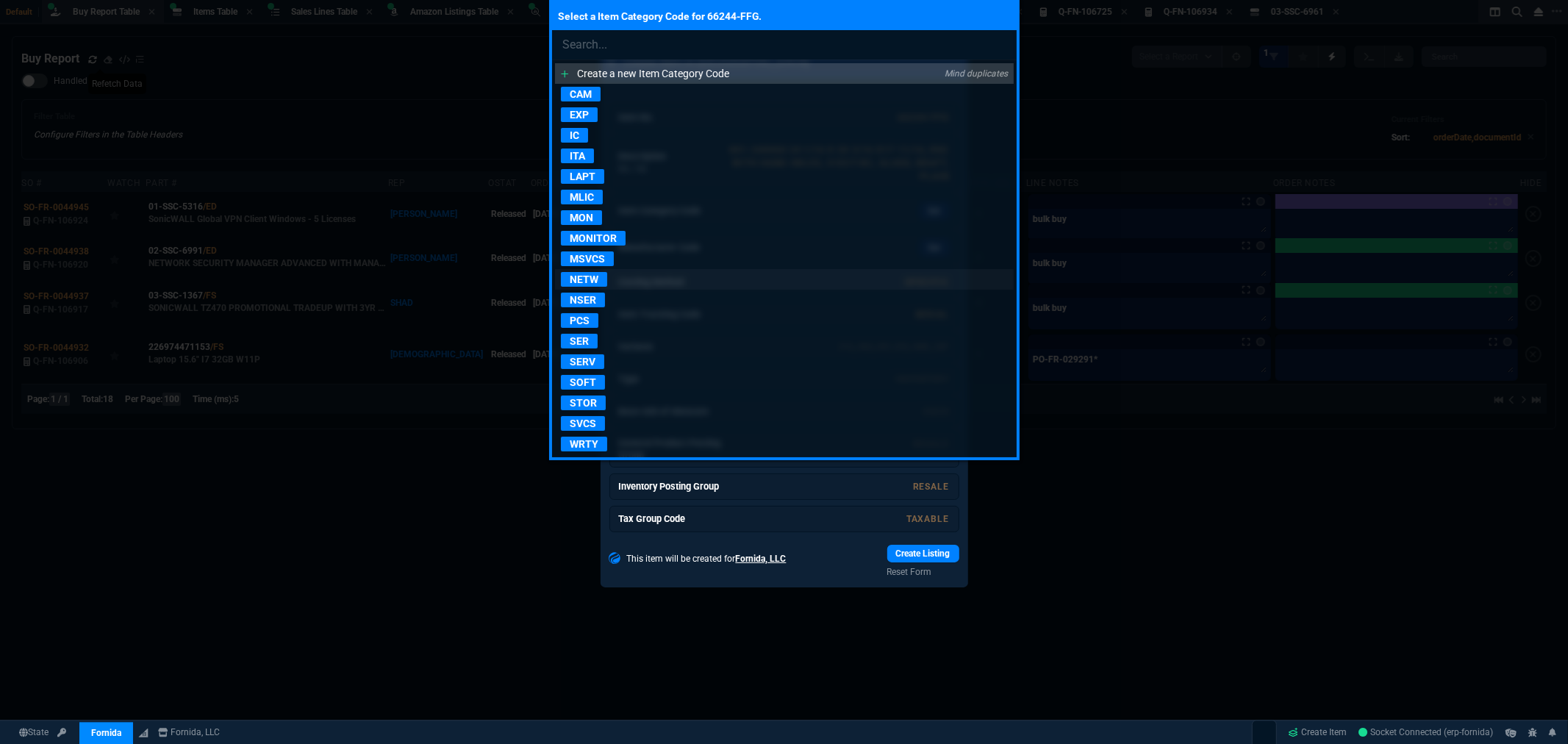
click at [588, 280] on p "NETW" at bounding box center [583, 280] width 46 height 15
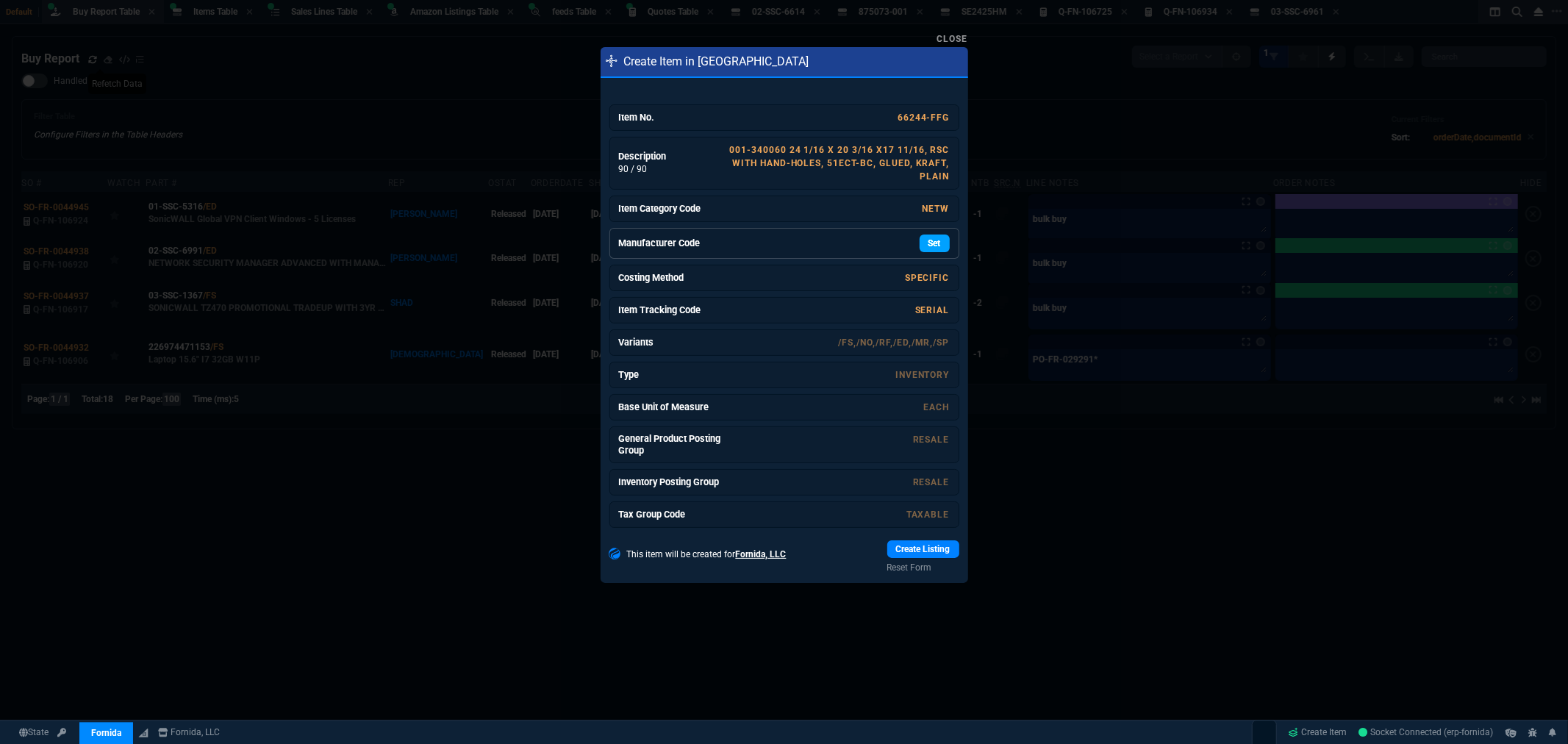
click at [923, 244] on link "Set" at bounding box center [935, 243] width 30 height 18
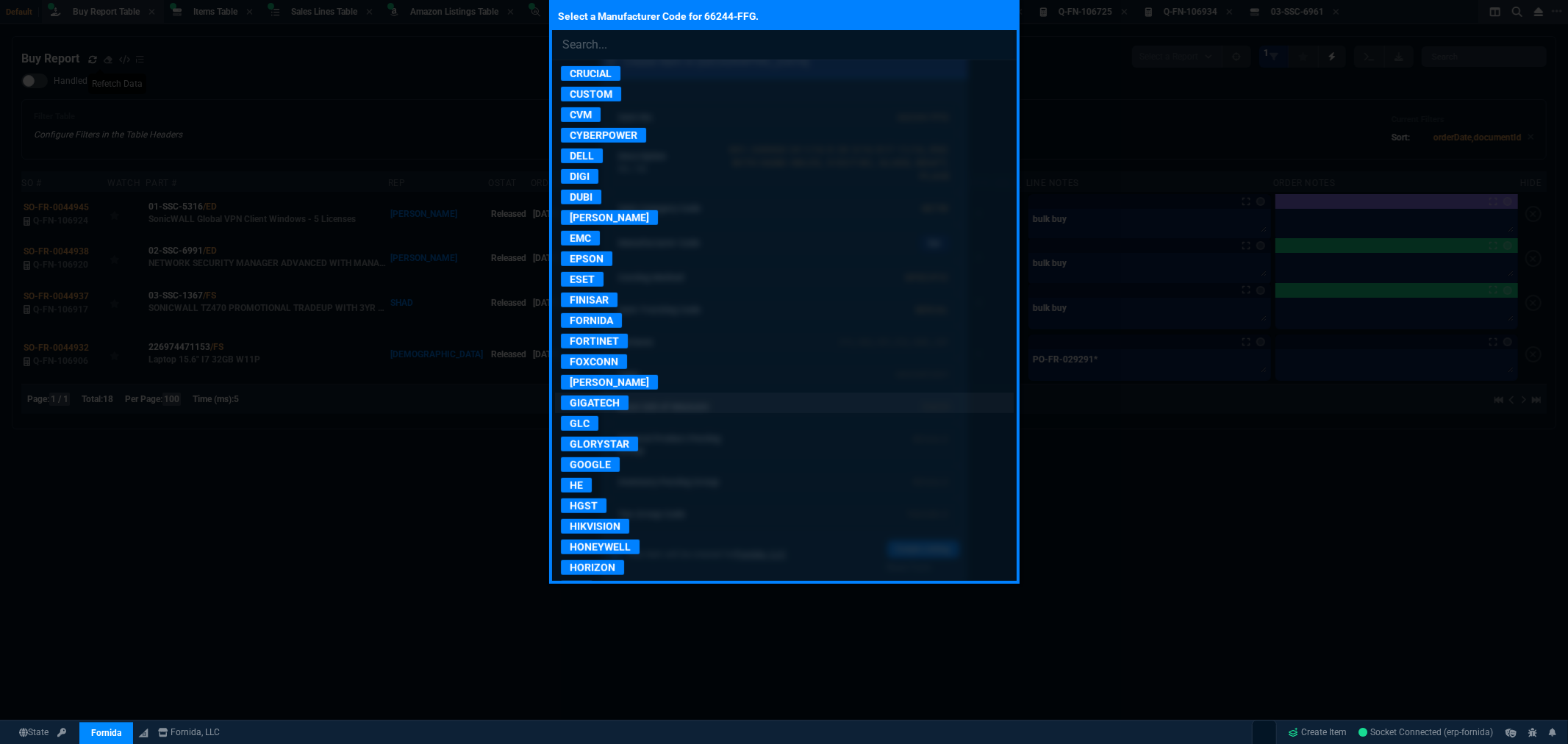
scroll to position [736, 0]
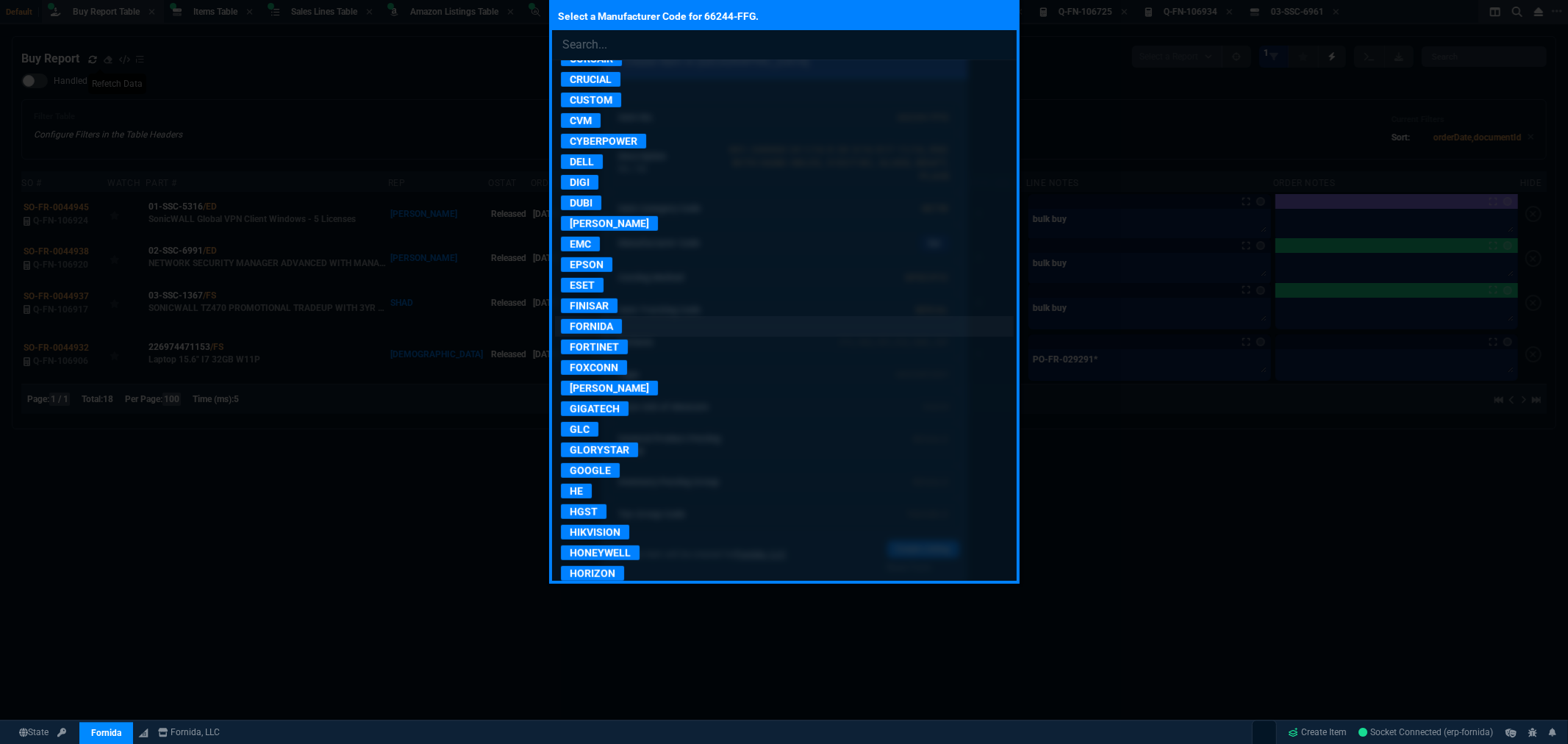
click at [606, 334] on p "FORNIDA" at bounding box center [591, 327] width 61 height 15
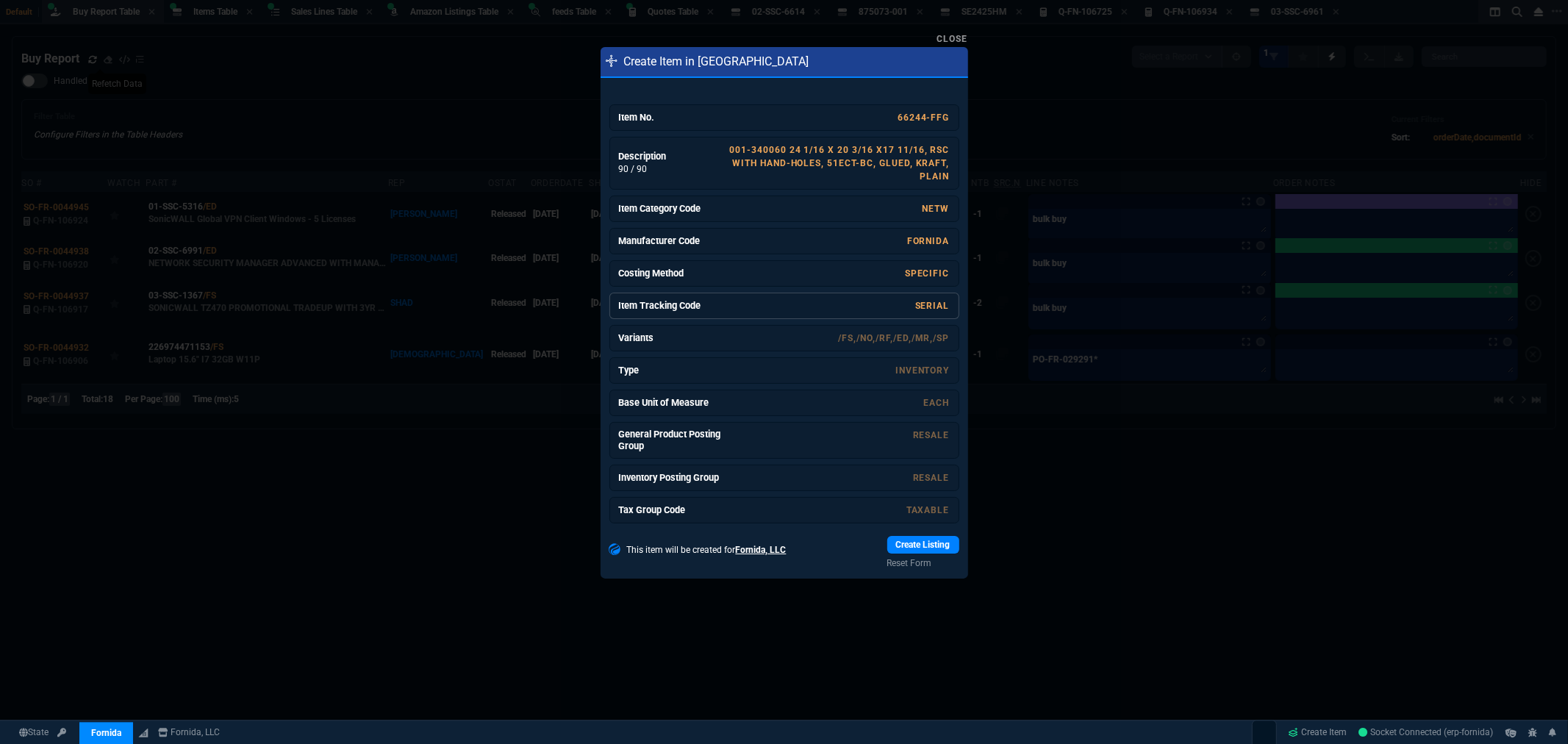
click at [915, 301] on link "SERIAL" at bounding box center [932, 306] width 34 height 10
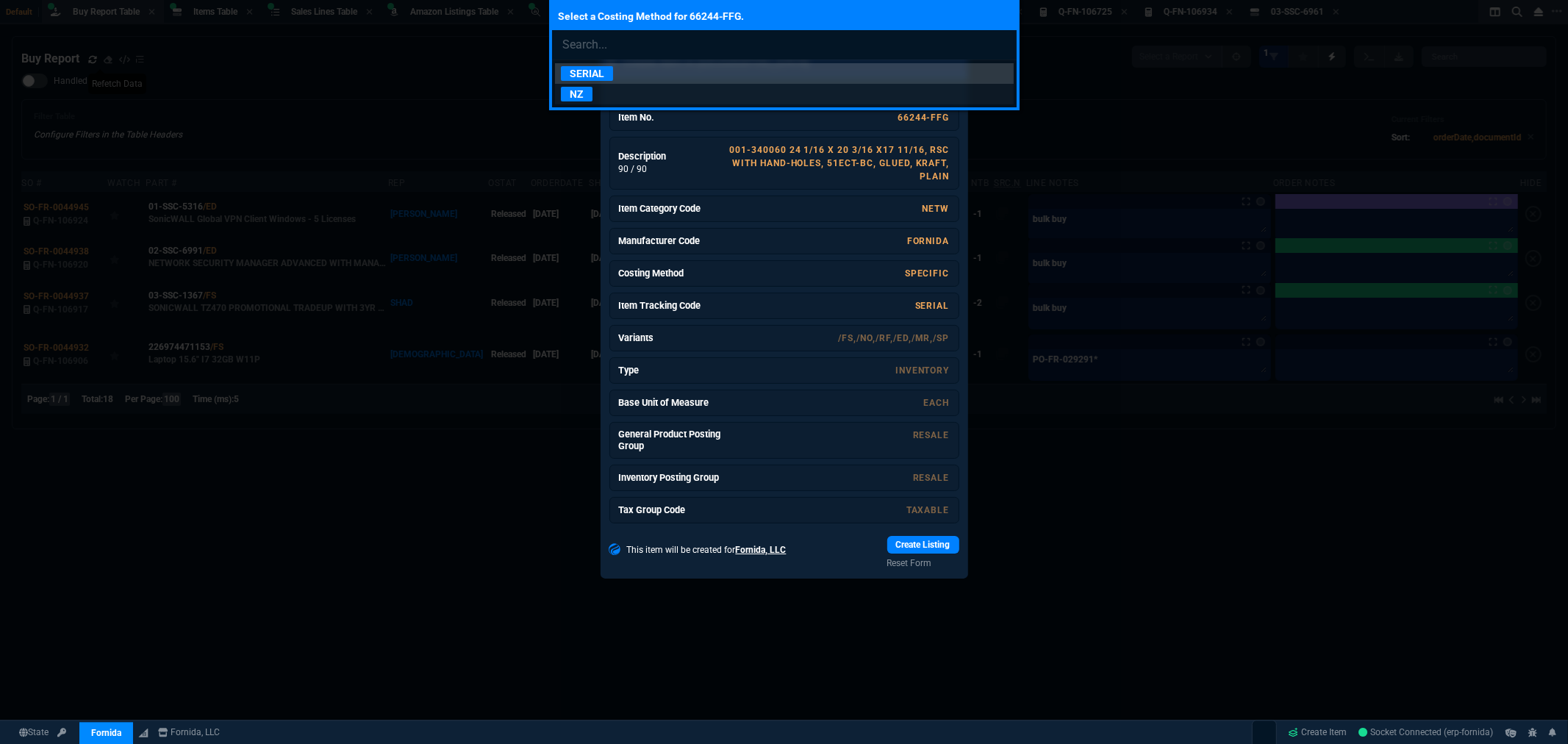
click at [570, 94] on p "NZ" at bounding box center [577, 94] width 32 height 15
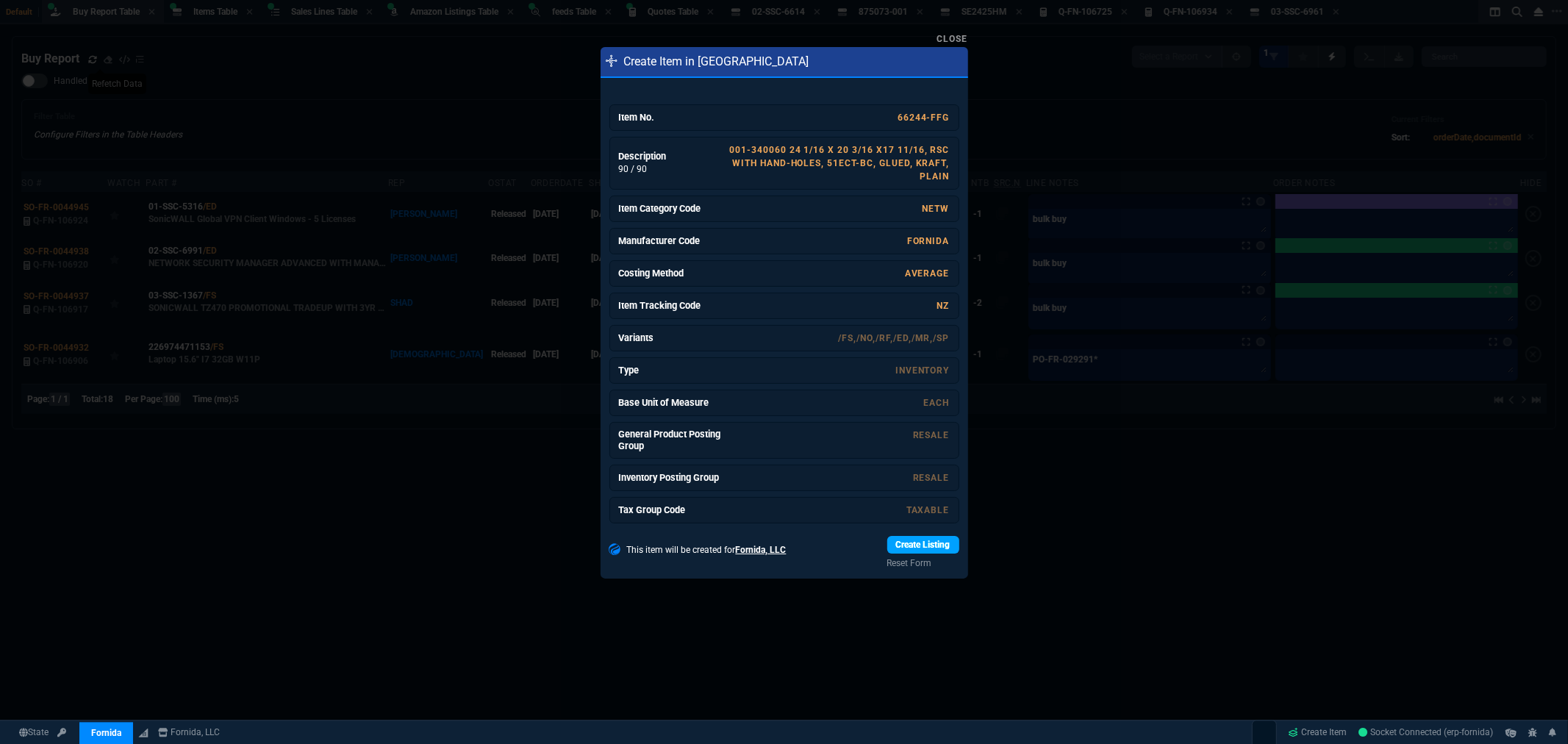
click at [927, 549] on link "Create Listing" at bounding box center [923, 545] width 72 height 18
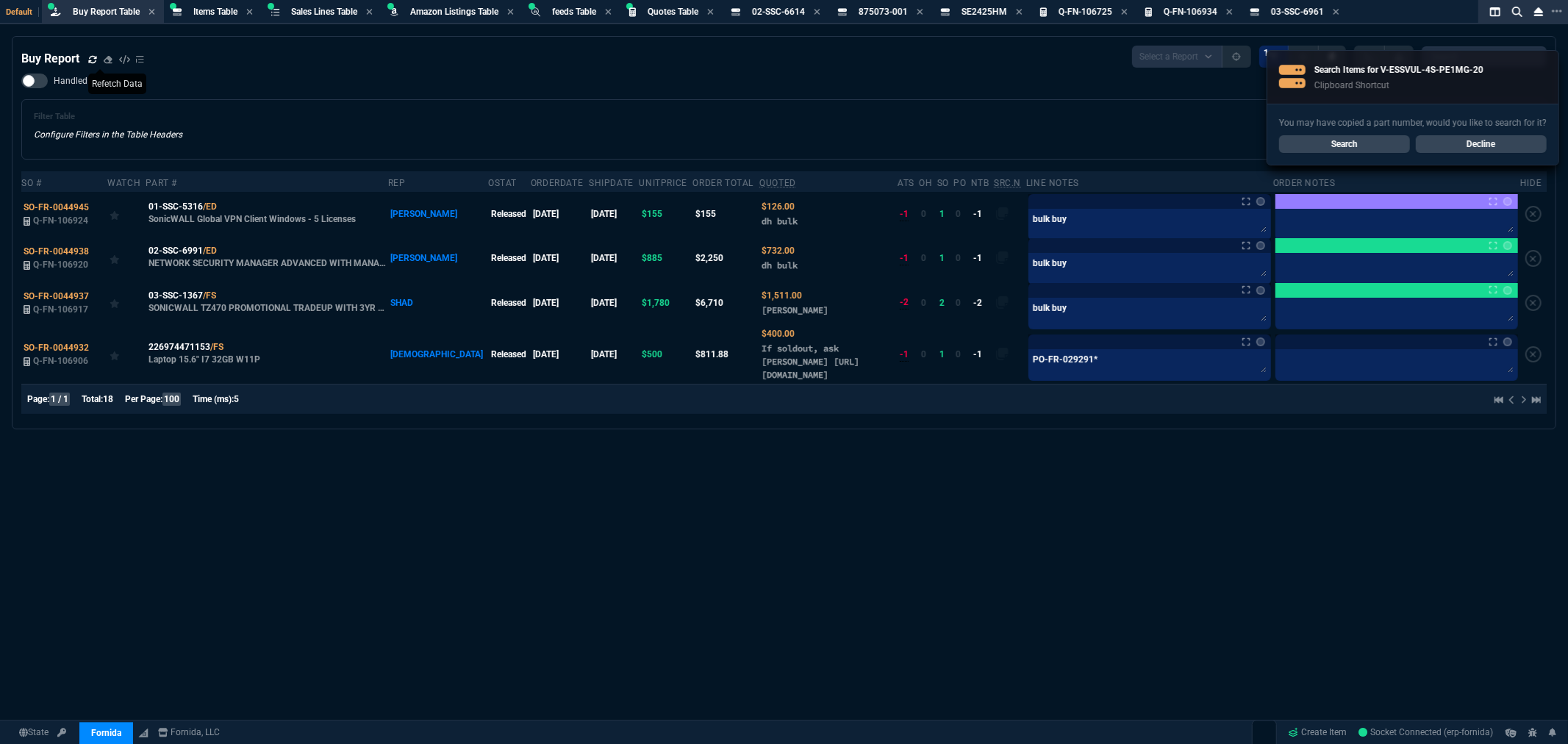
click at [1343, 144] on link "Search" at bounding box center [1345, 144] width 131 height 18
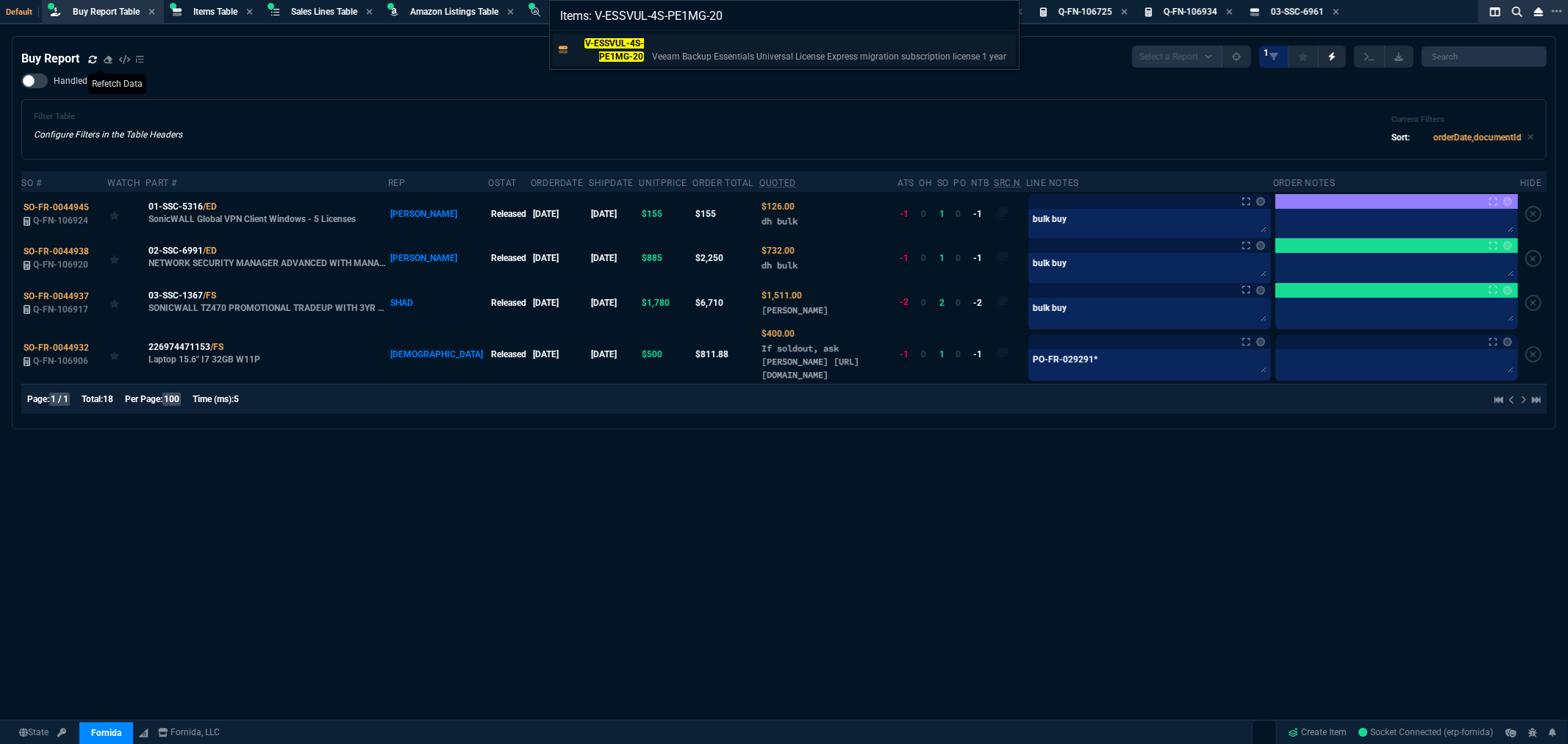
click at [613, 49] on p "V-ESSVUL-4S-PE1MG-20" at bounding box center [609, 50] width 71 height 27
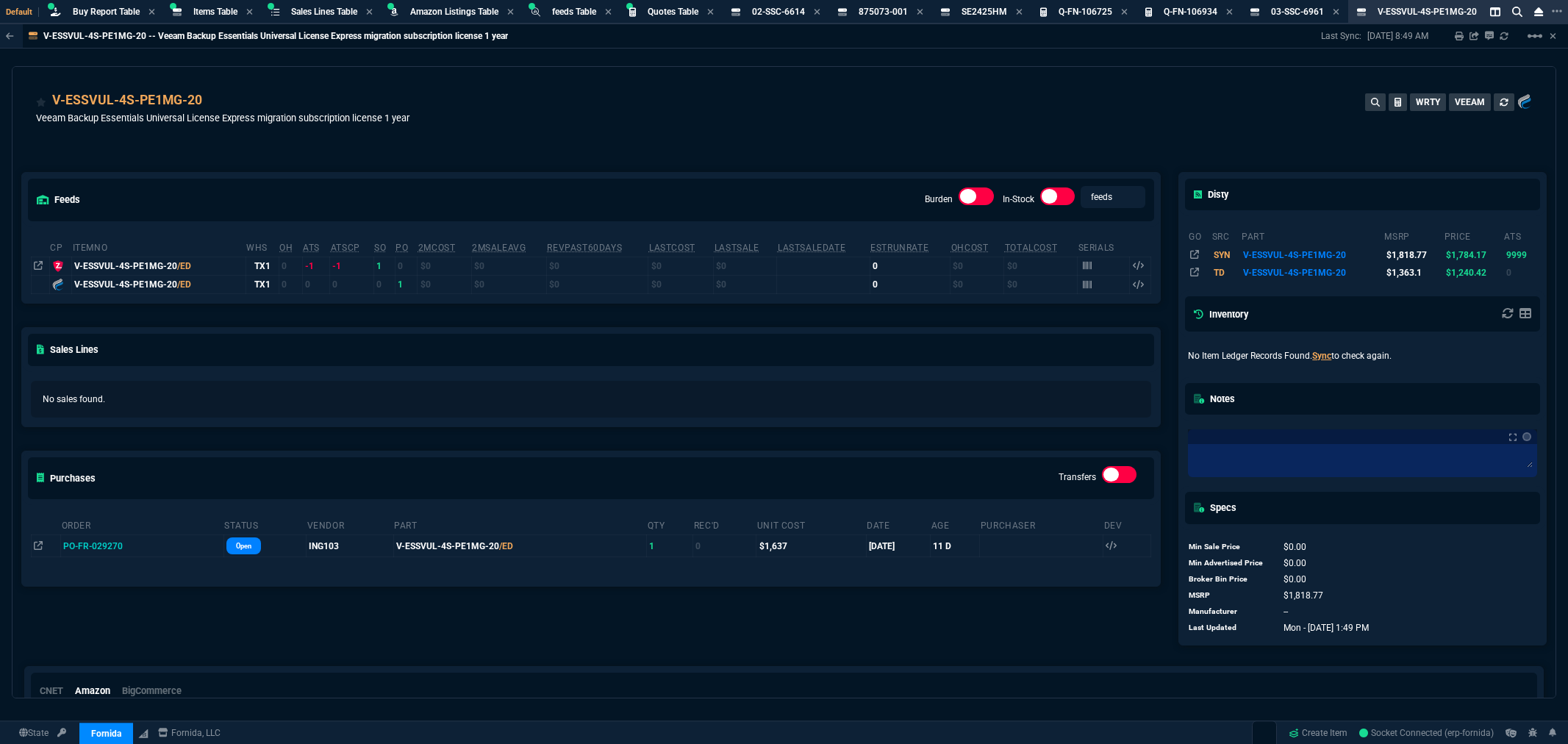
select select "8: NEPT"
click at [882, 9] on span "875073-001" at bounding box center [883, 12] width 50 height 10
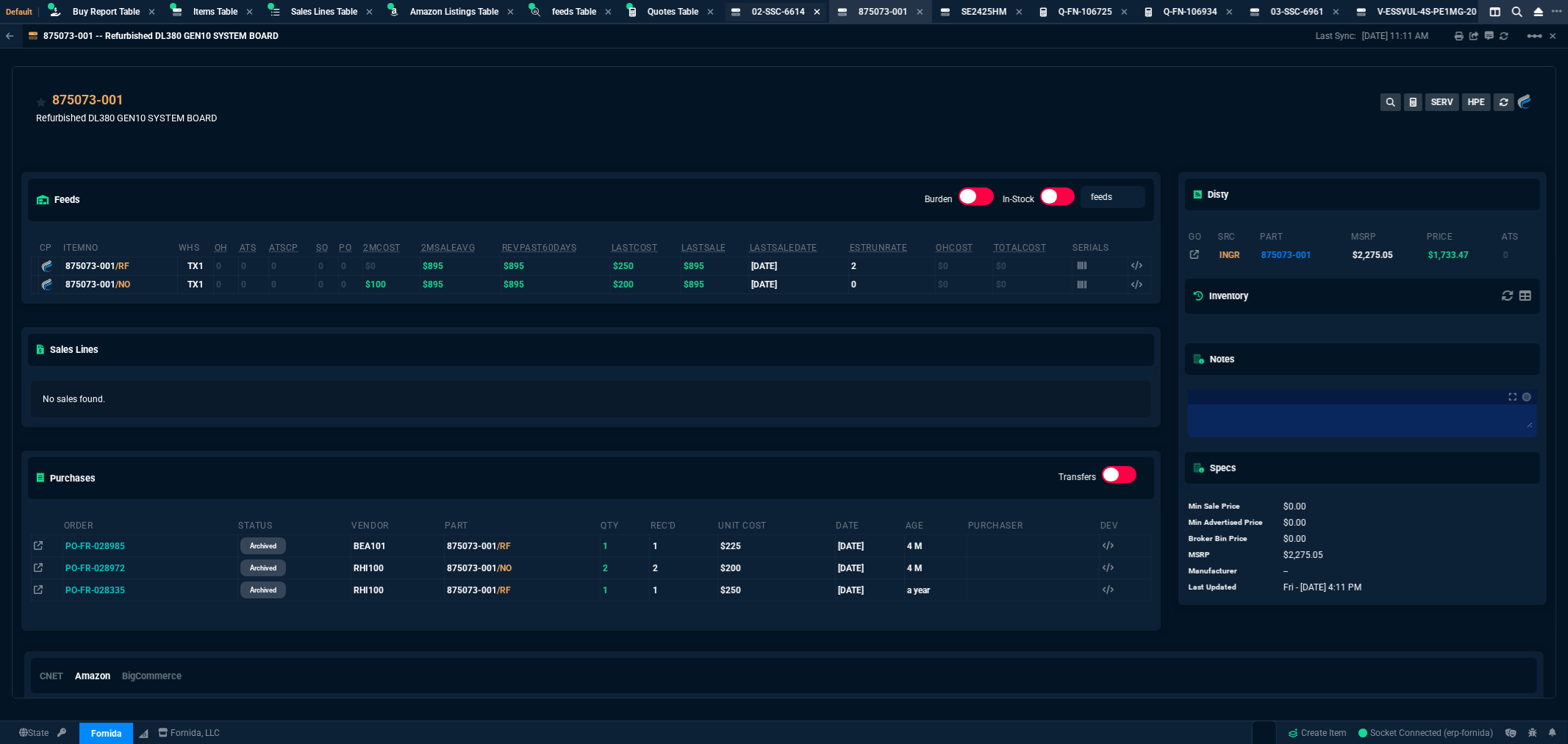
click at [923, 12] on icon at bounding box center [920, 12] width 7 height 9
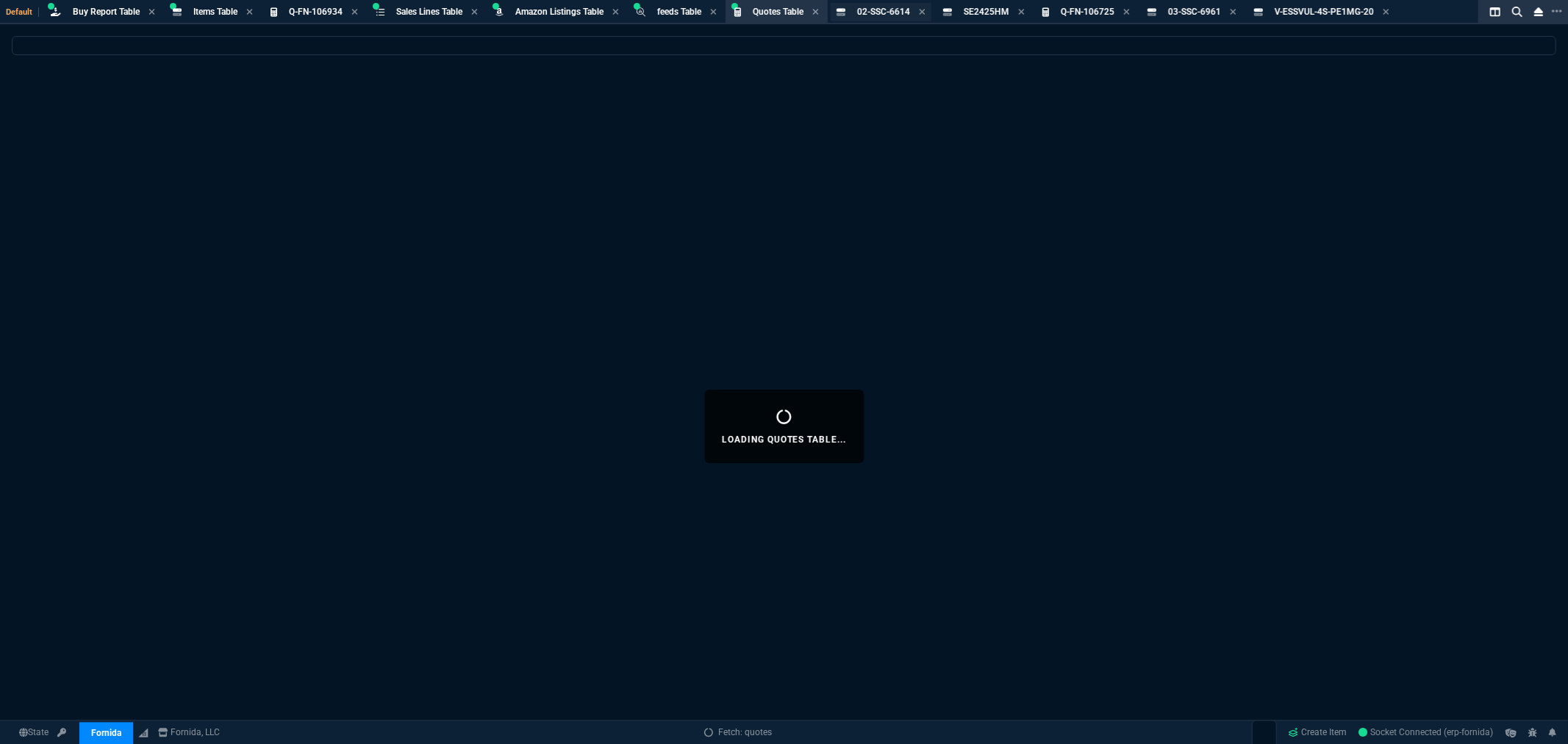
select select
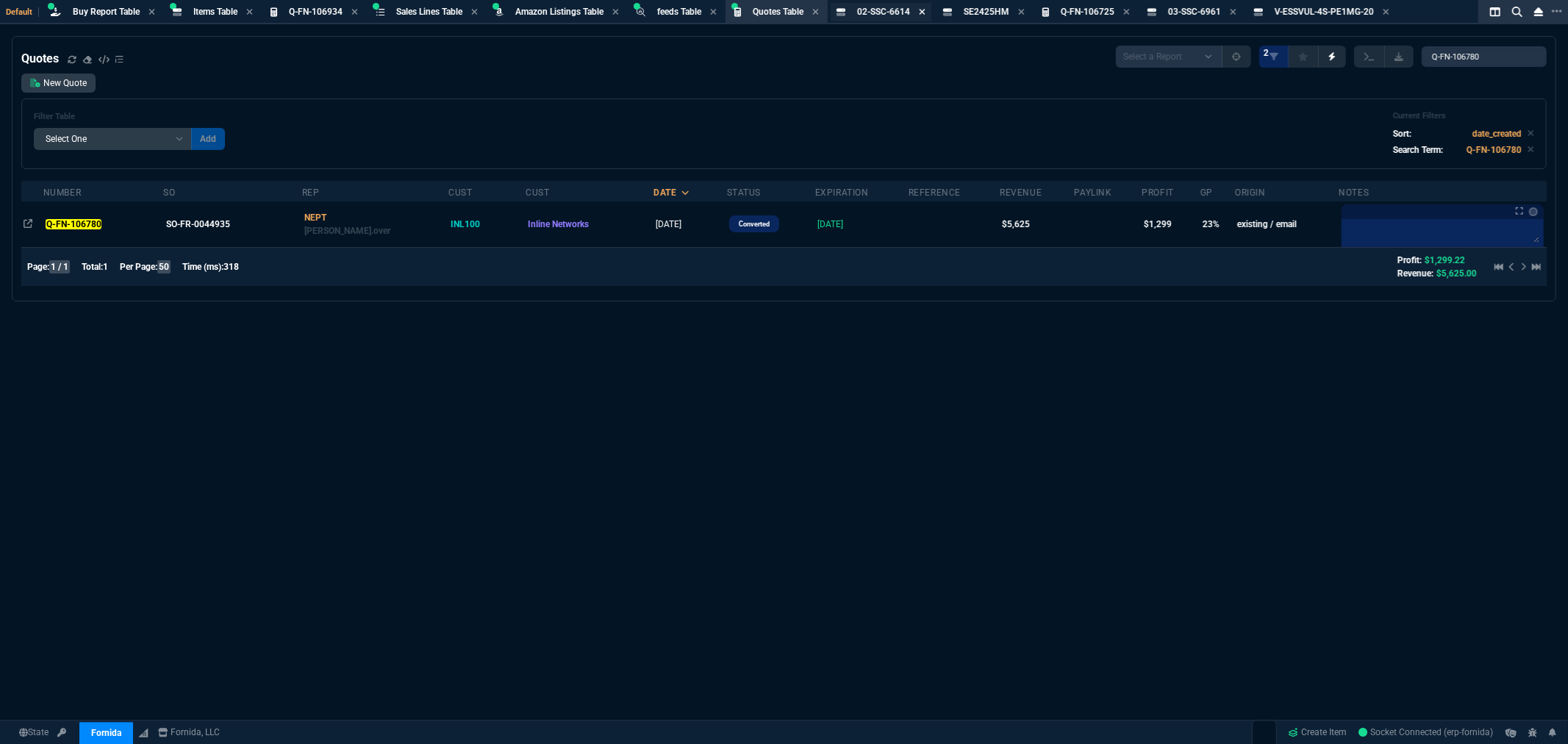
click at [925, 9] on icon at bounding box center [922, 12] width 6 height 6
click at [918, 11] on icon at bounding box center [915, 12] width 7 height 9
click at [893, 11] on span "Q-FN-106725" at bounding box center [882, 12] width 54 height 10
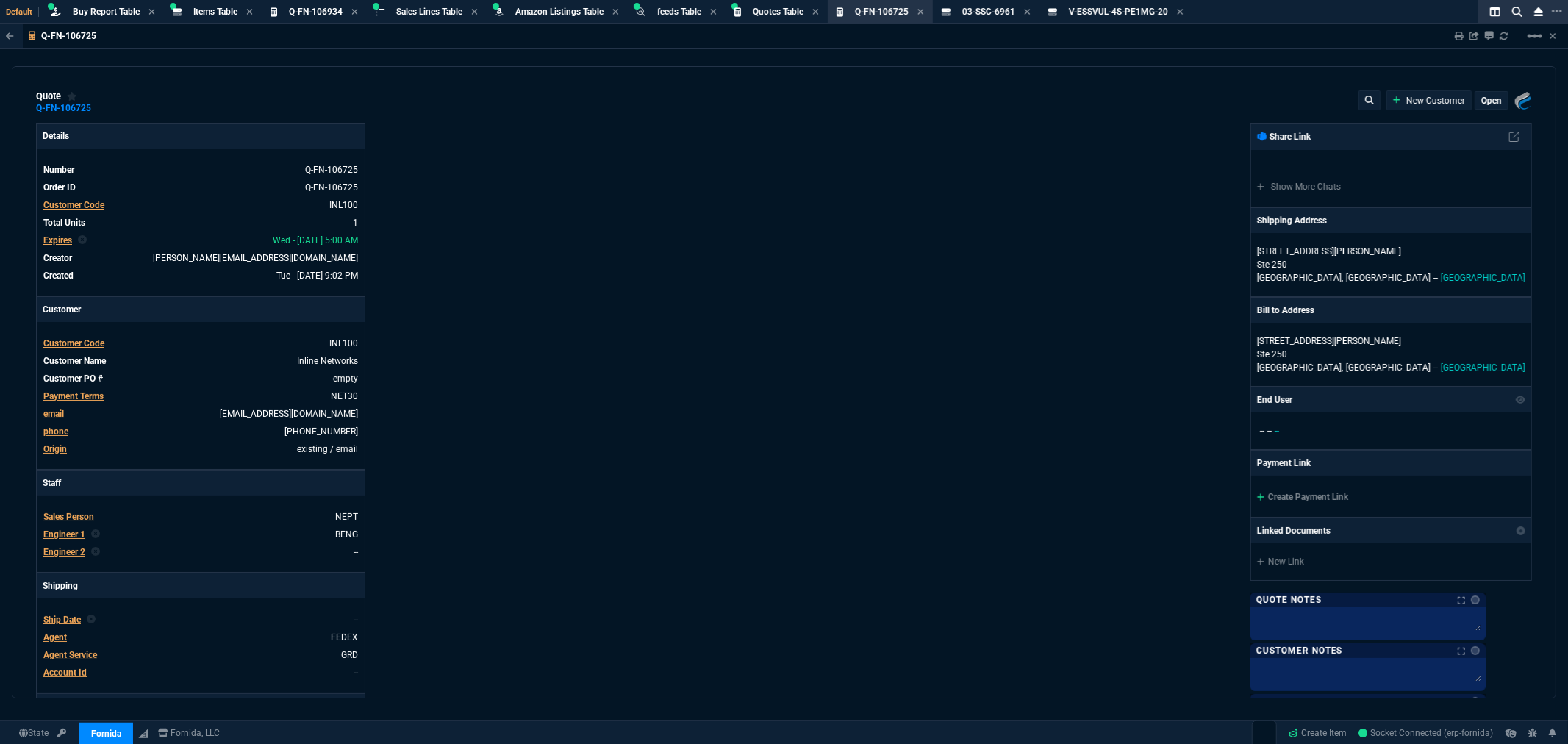
type input "31"
type input "6179"
type input "72"
click at [979, 7] on span "03-SSC-6961" at bounding box center [989, 12] width 53 height 10
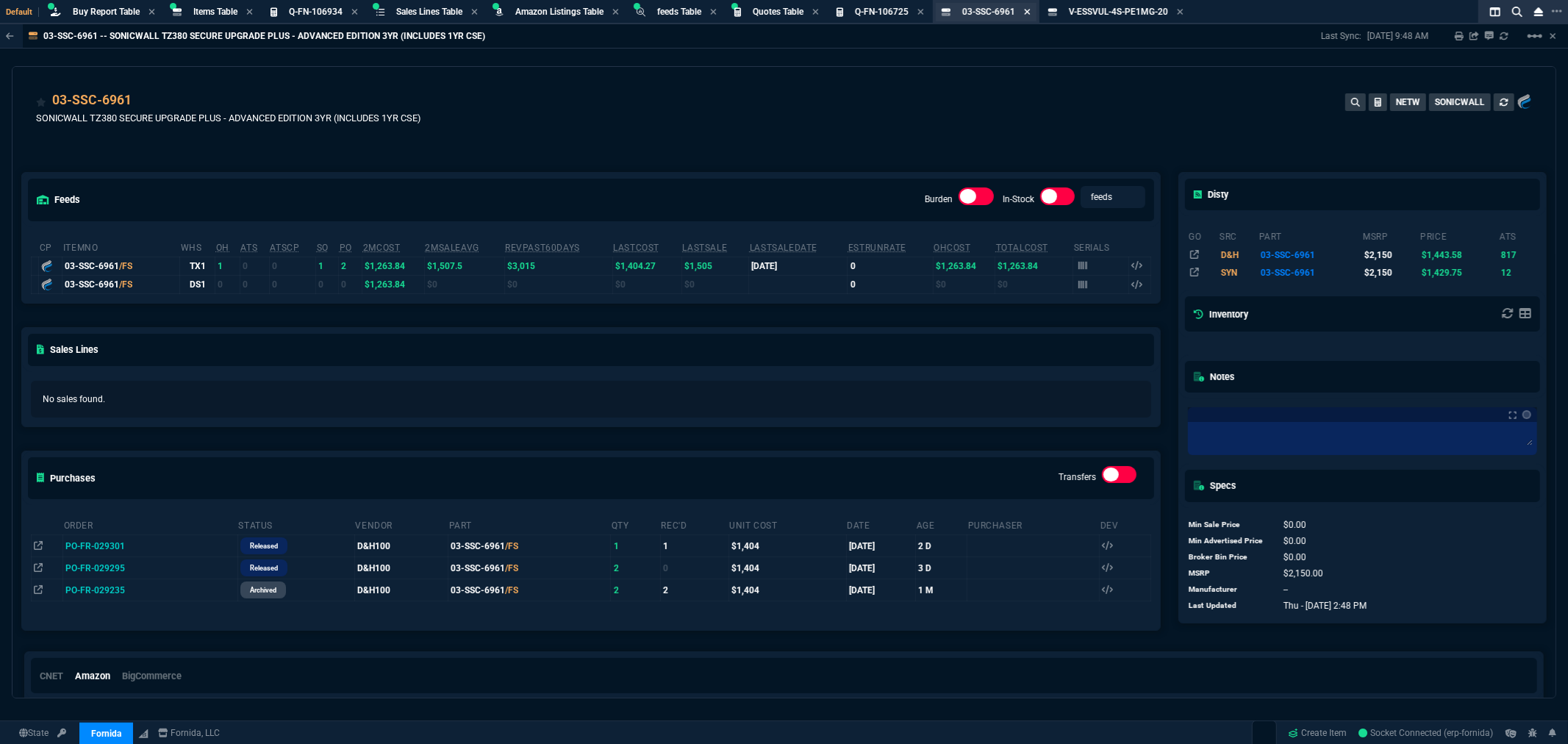
click at [1031, 8] on icon at bounding box center [1027, 12] width 7 height 9
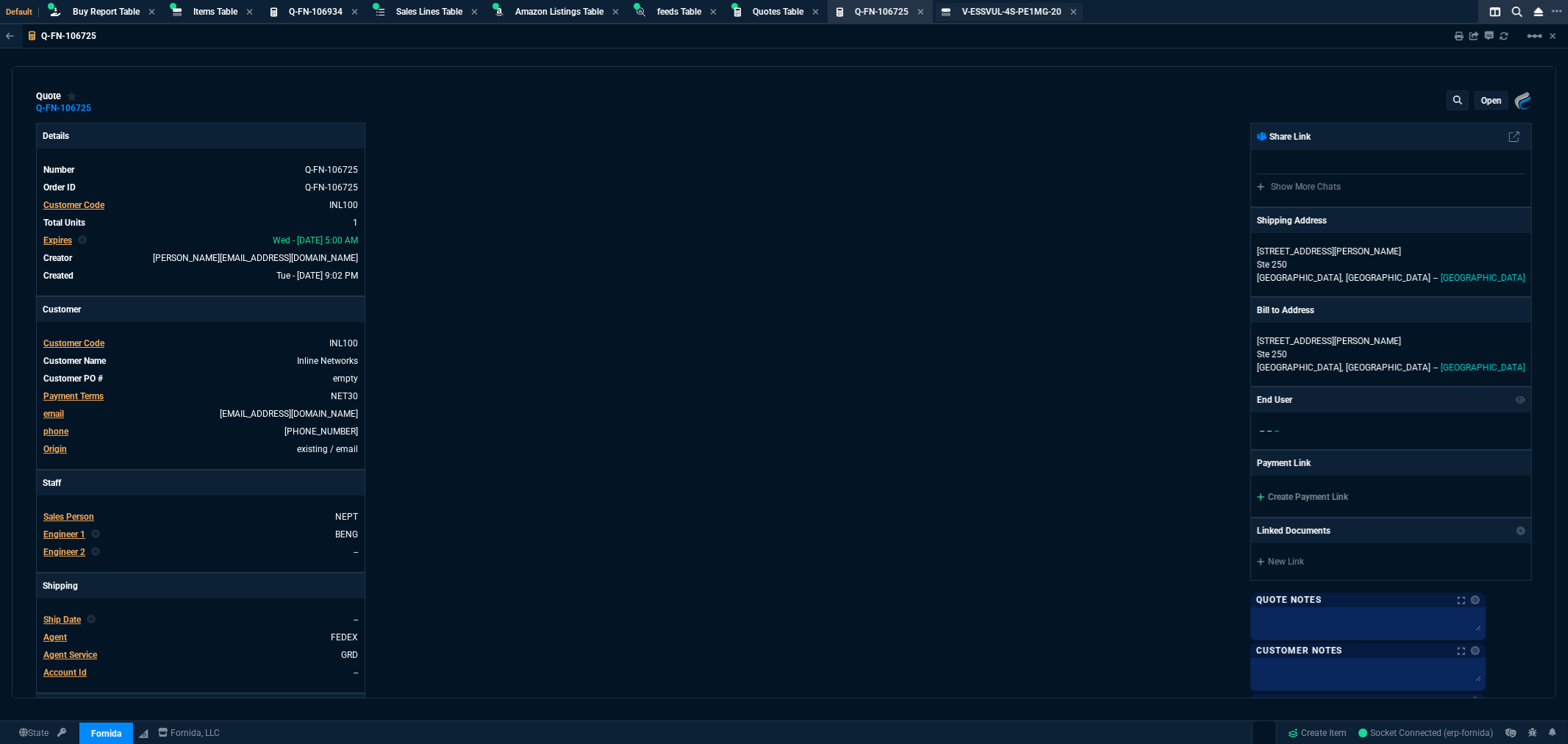
type input "31"
type input "6179"
type input "72"
click at [1077, 11] on icon at bounding box center [1074, 12] width 7 height 9
click at [315, 8] on span "Q-FN-106934" at bounding box center [316, 12] width 54 height 10
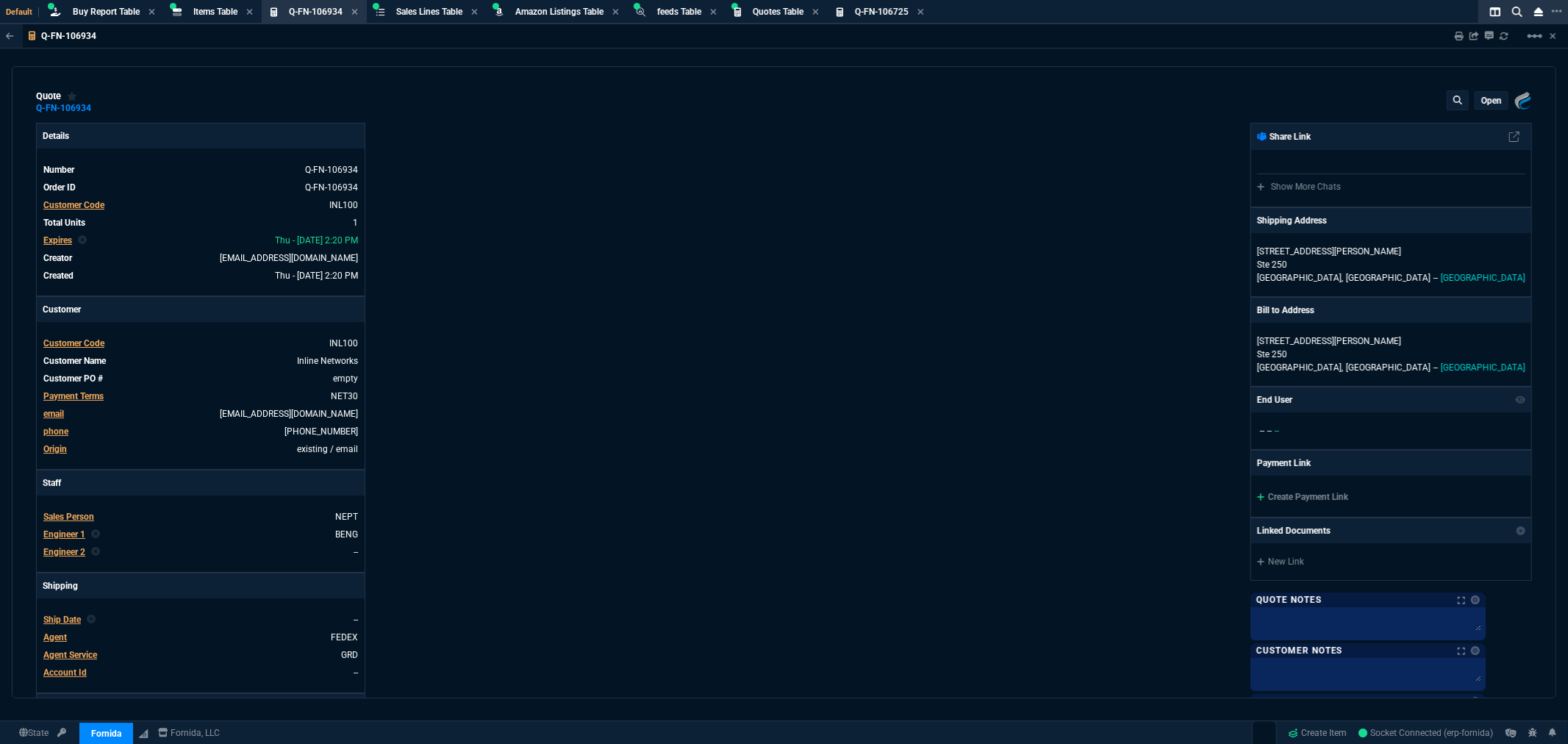
type input "38"
type input "7552"
type input "77"
click at [789, 9] on span "Quotes Table" at bounding box center [778, 12] width 50 height 10
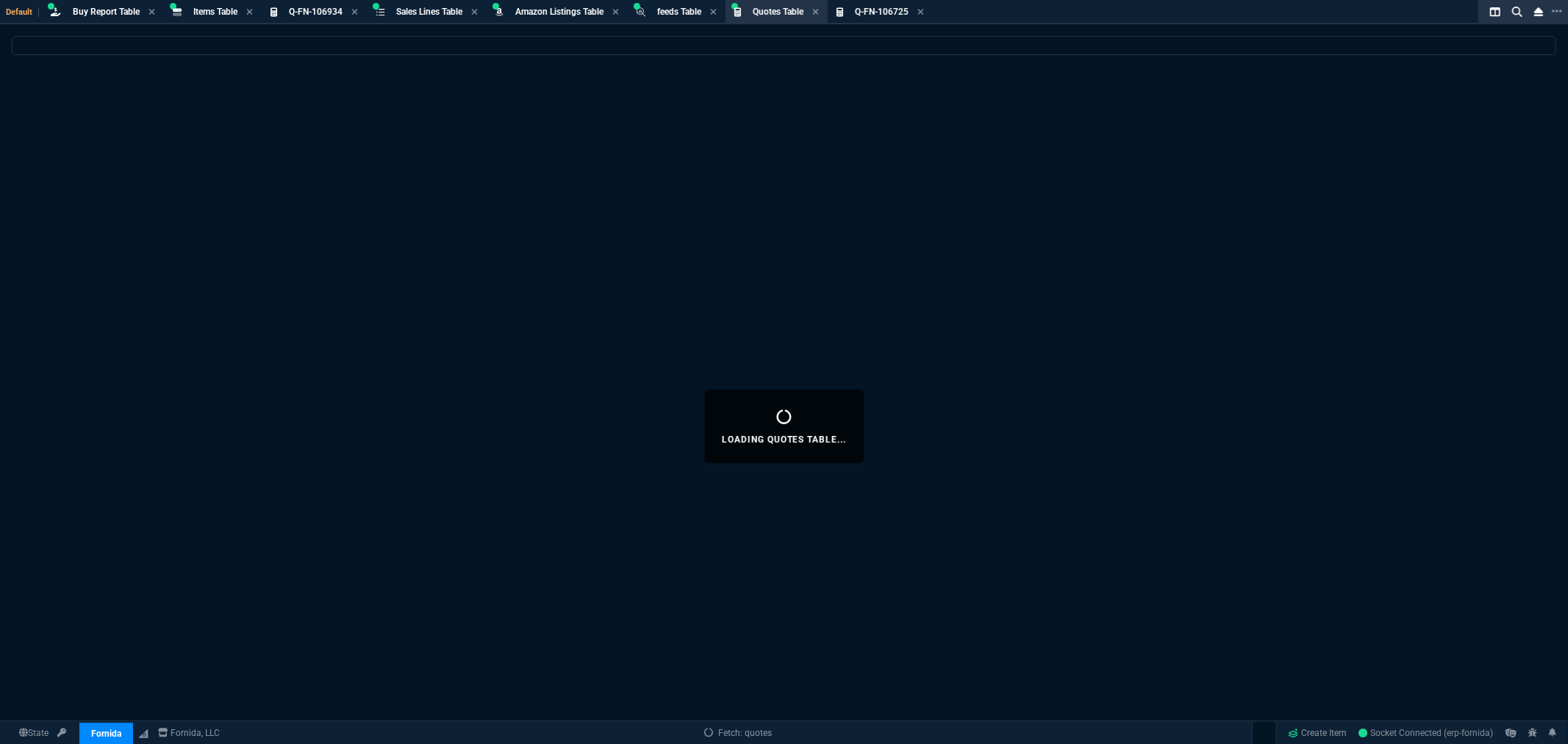
select select
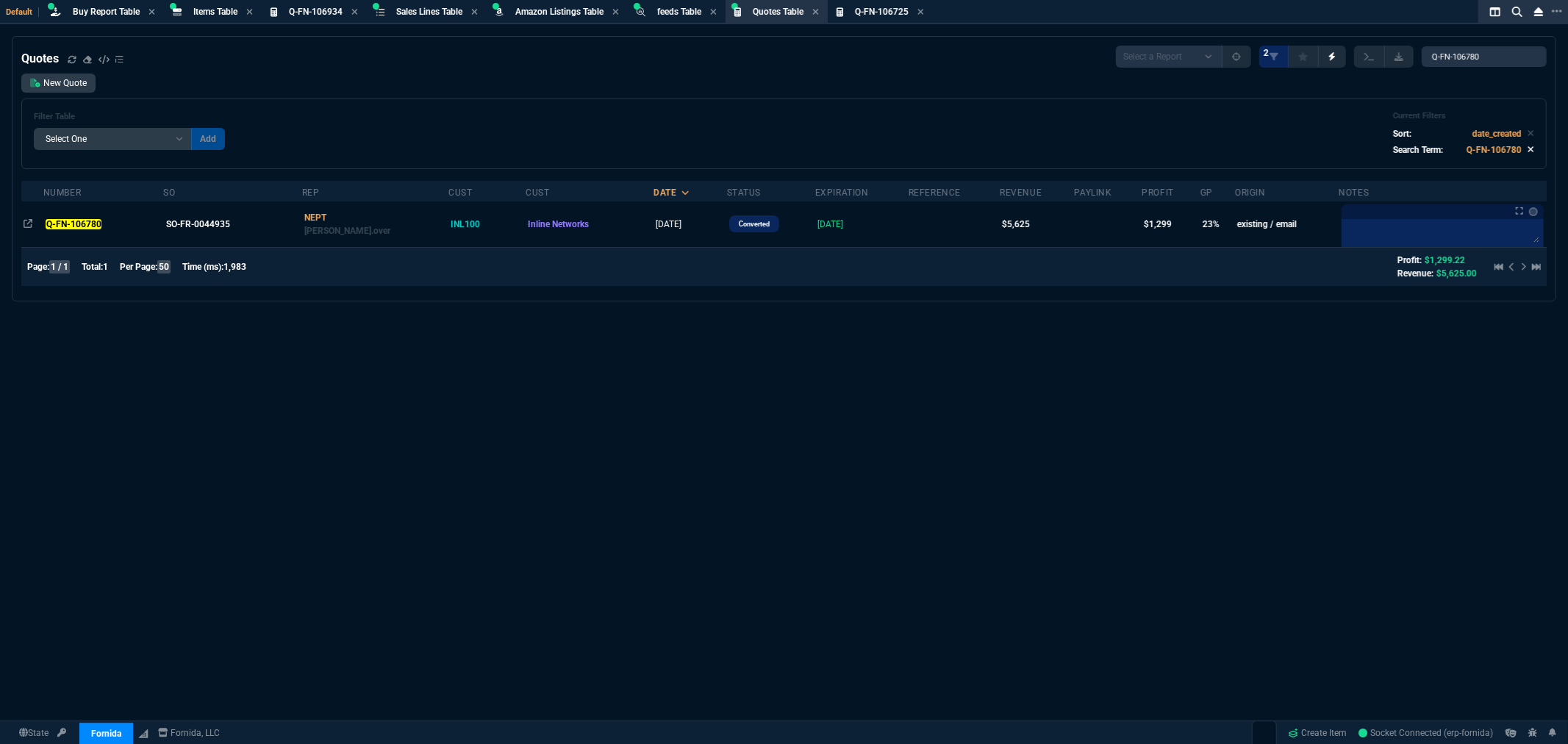
click at [1529, 148] on icon at bounding box center [1531, 149] width 6 height 6
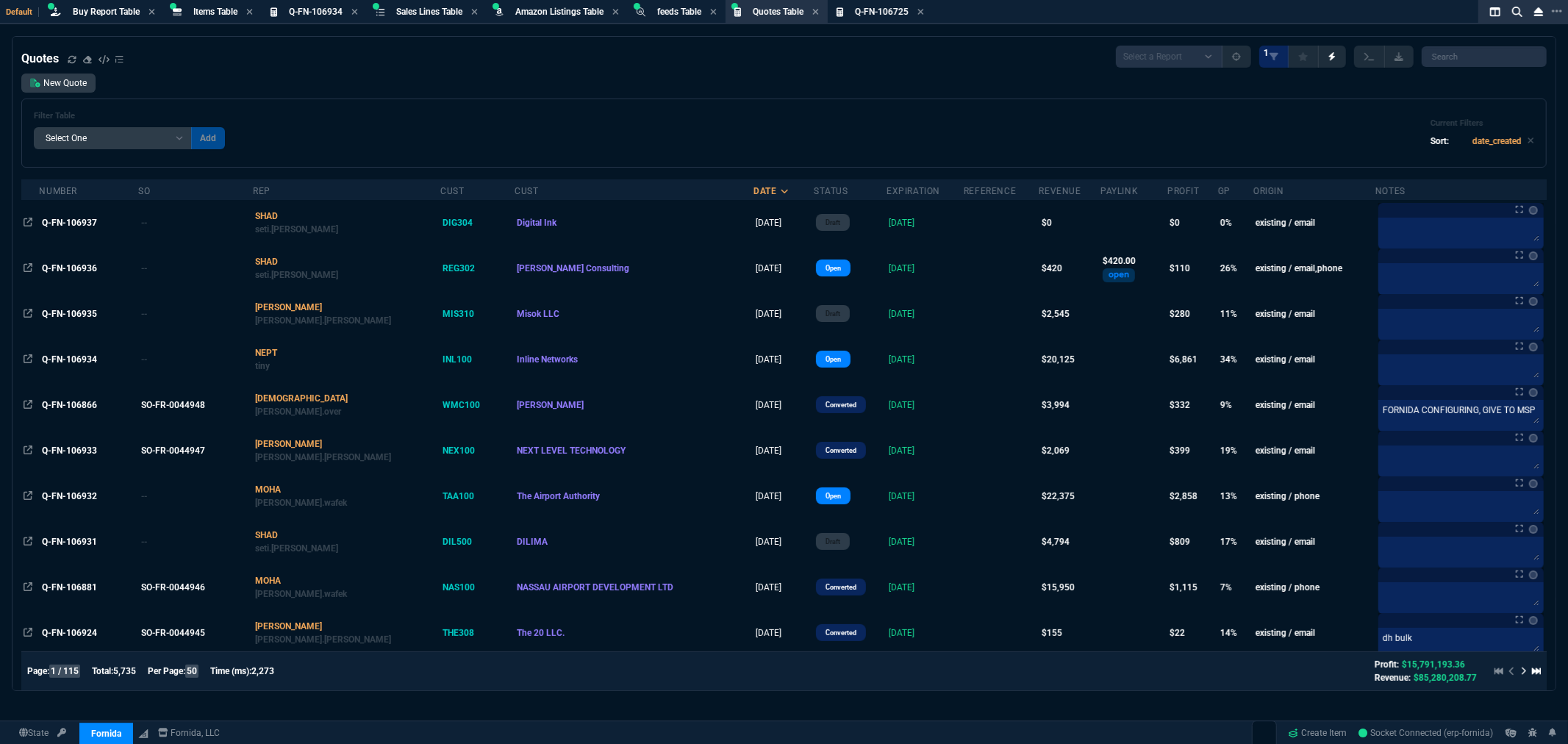
click at [180, 139] on select "Add Filter () creator (creator) Cust (headers.customerNumber) Cust (headers._cu…" at bounding box center [112, 139] width 158 height 22
select select "14: Object"
click at [34, 128] on select "Add Filter () creator (creator) Cust (headers.customerNumber) Cust (headers._cu…" at bounding box center [112, 139] width 158 height 22
click at [246, 134] on select "Equal to In List Not Equal to" at bounding box center [230, 139] width 78 height 22
select select "0: $eq"
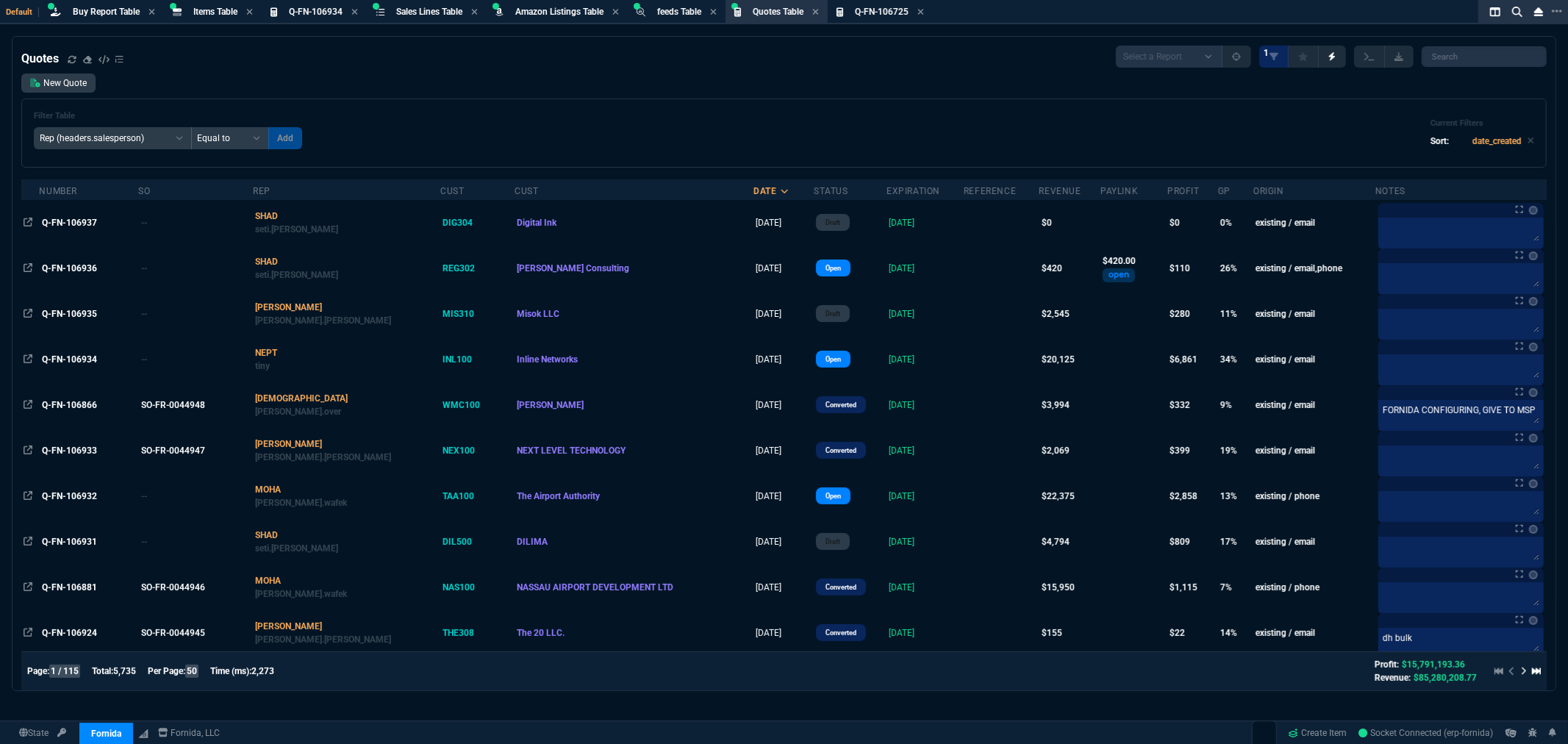
click at [191, 128] on select "Equal to In List Not Equal to" at bounding box center [230, 139] width 78 height 22
click at [285, 135] on input "text" at bounding box center [335, 139] width 133 height 22
type input "NEPT"
click at [400, 131] on button "Add" at bounding box center [416, 139] width 34 height 22
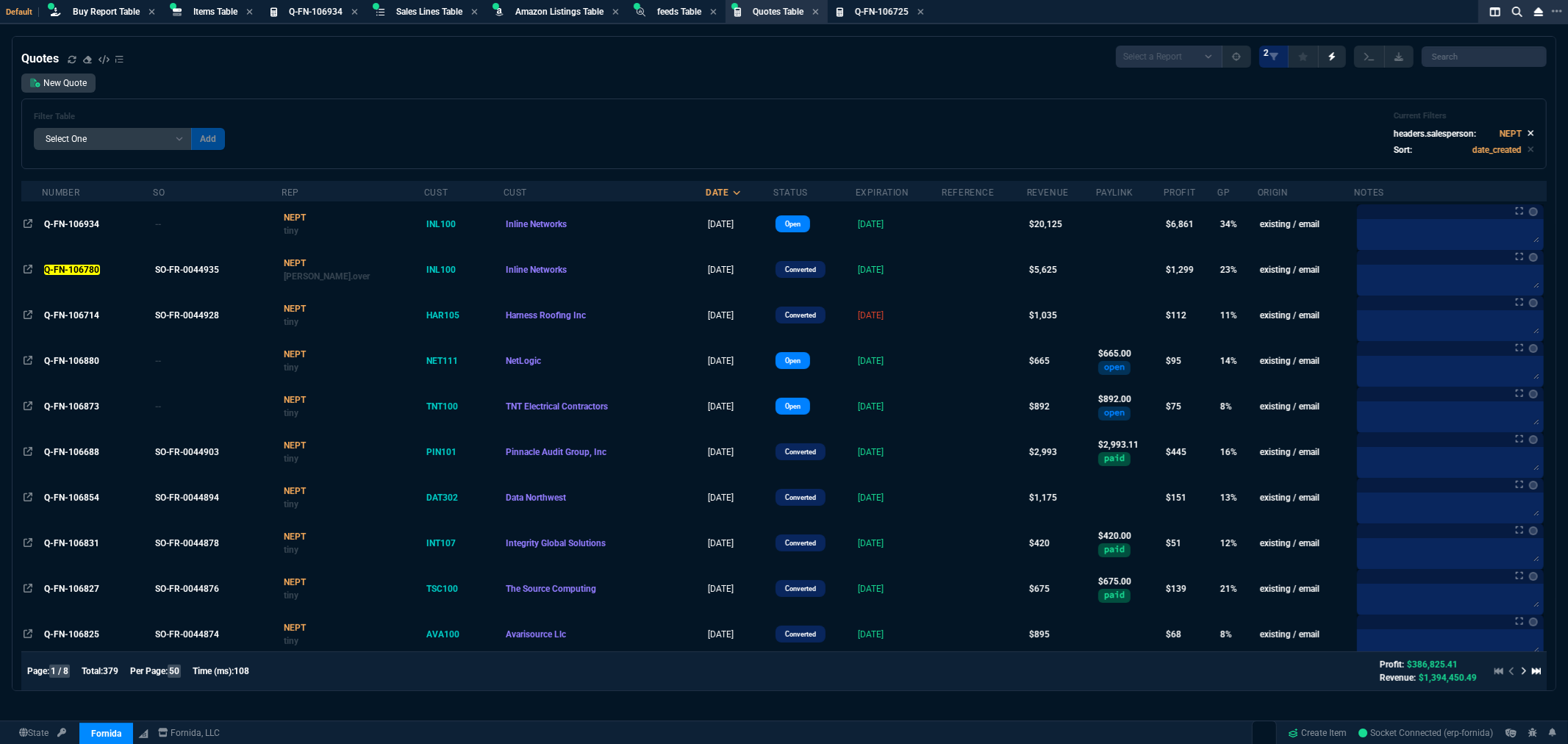
click at [1528, 131] on icon at bounding box center [1531, 133] width 7 height 9
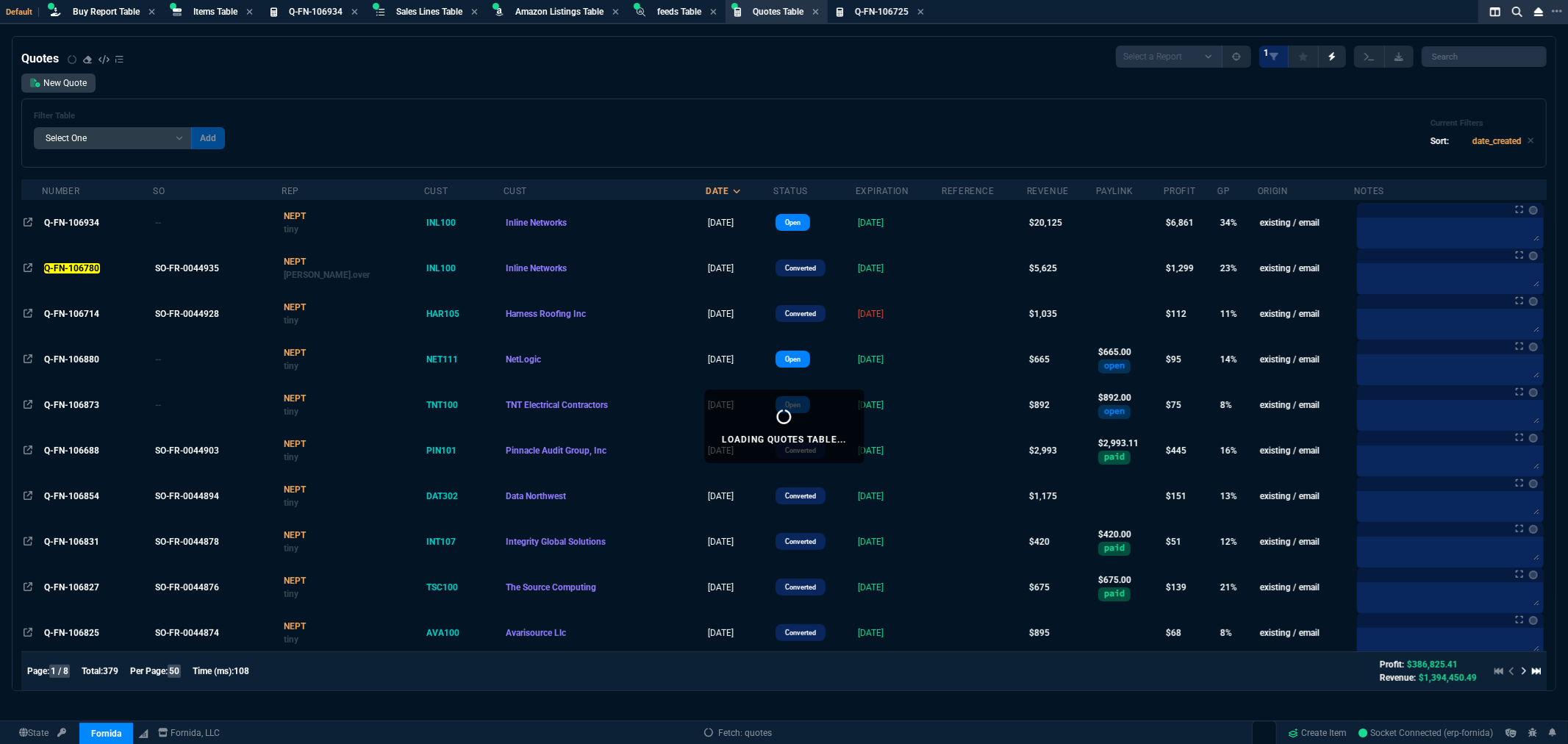
click at [180, 138] on select "Add Filter () creator (creator) Cust (headers.customerNumber) Cust (headers._cu…" at bounding box center [112, 139] width 158 height 22
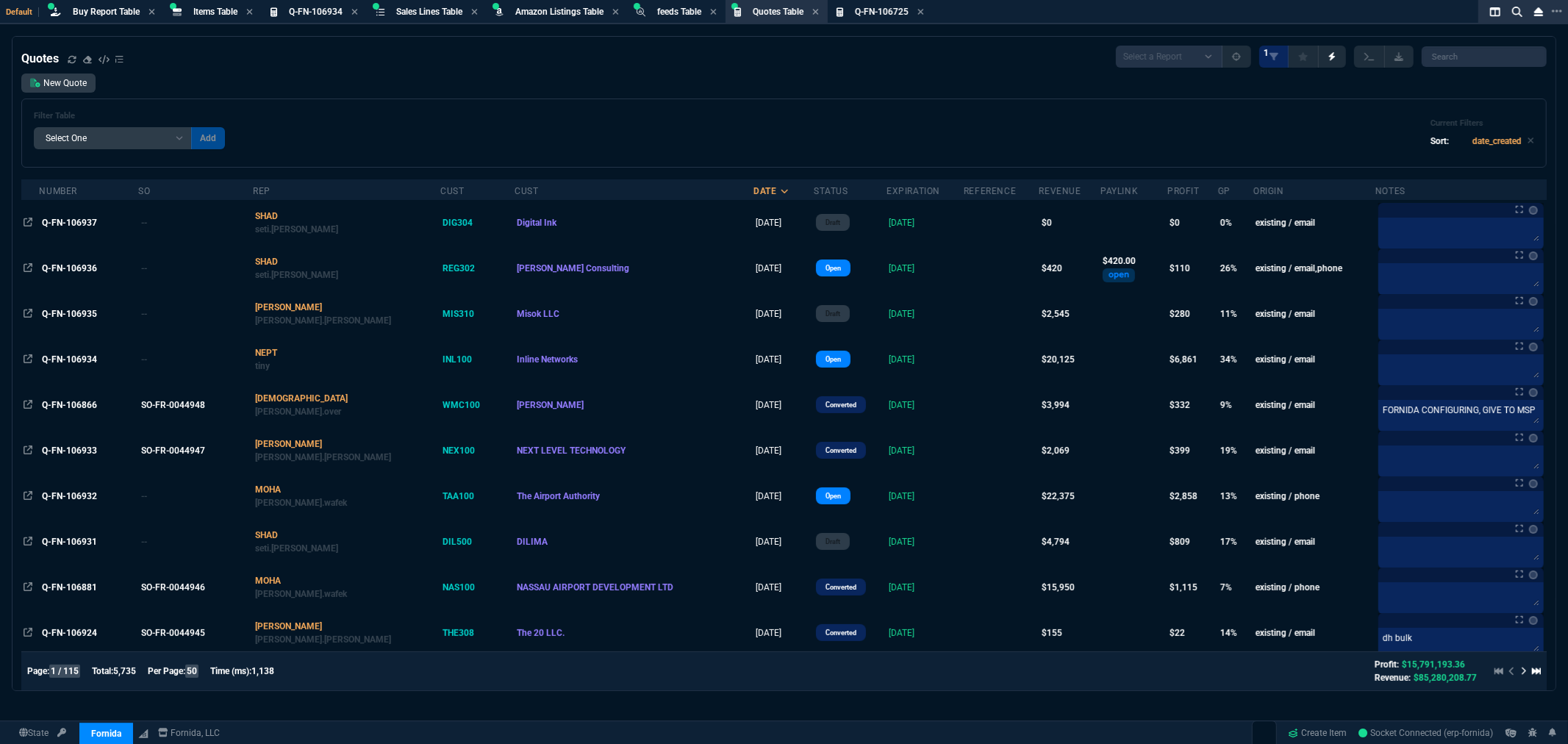
select select "14: Object"
click at [34, 128] on select "Add Filter () creator (creator) Cust (headers.customerNumber) Cust (headers._cu…" at bounding box center [112, 139] width 158 height 22
click at [227, 138] on select "Equal to In List Not Equal to" at bounding box center [230, 139] width 78 height 22
select select "0: $eq"
click at [191, 128] on select "Equal to In List Not Equal to" at bounding box center [230, 139] width 78 height 22
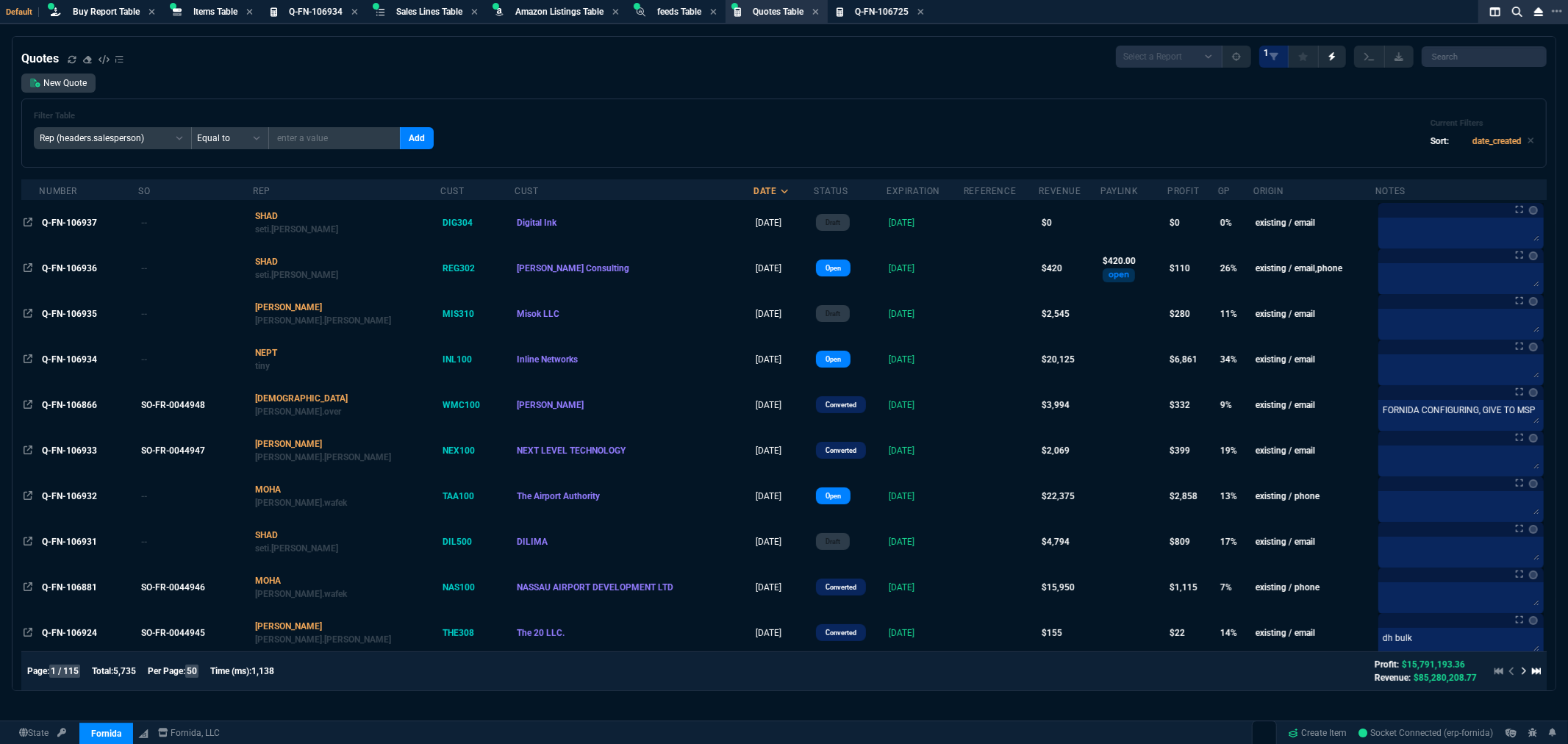
click at [340, 138] on input "text" at bounding box center [335, 139] width 133 height 22
type input "FATI"
click at [400, 136] on button "Add" at bounding box center [416, 139] width 34 height 22
select select
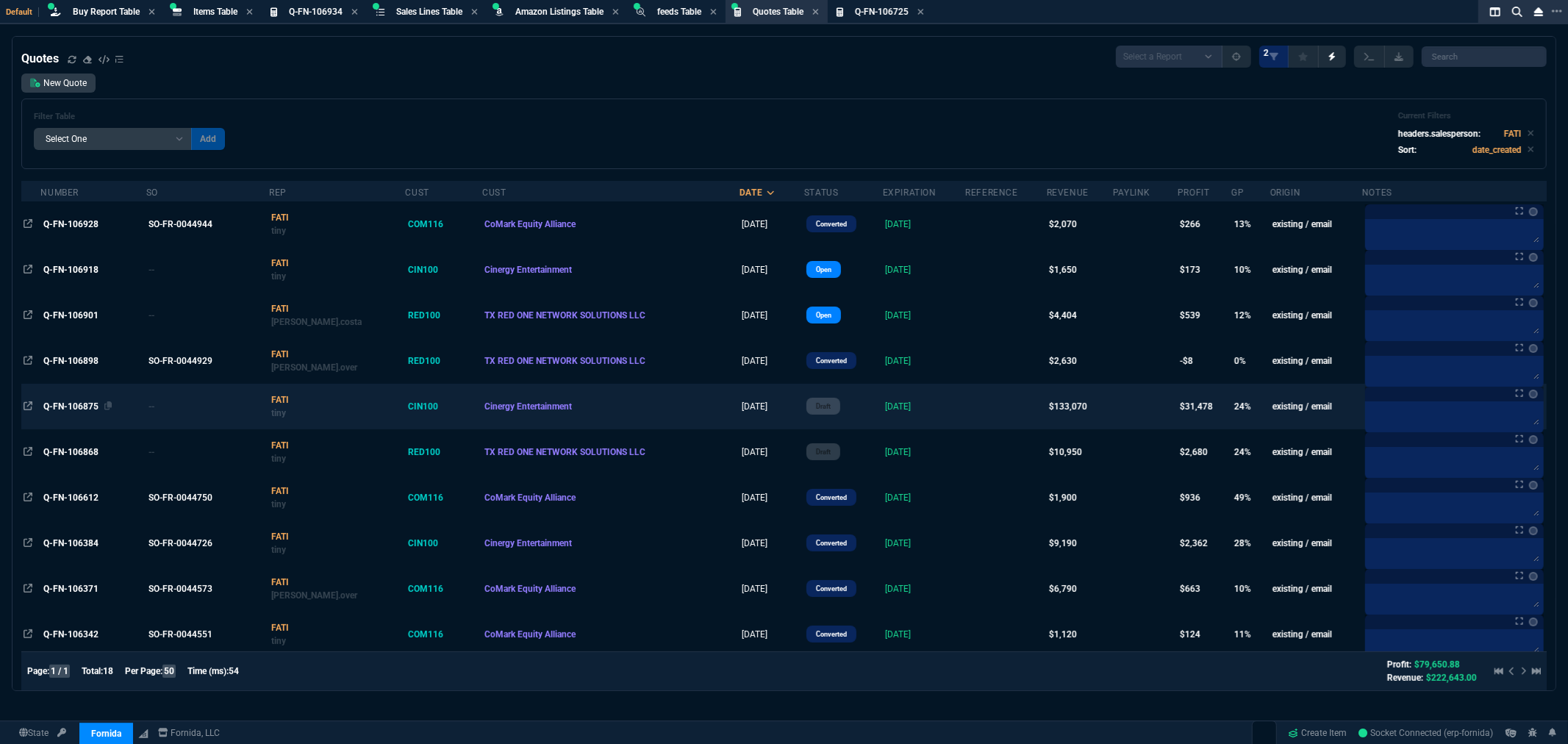
click at [72, 406] on span "Q-FN-106875" at bounding box center [71, 406] width 55 height 10
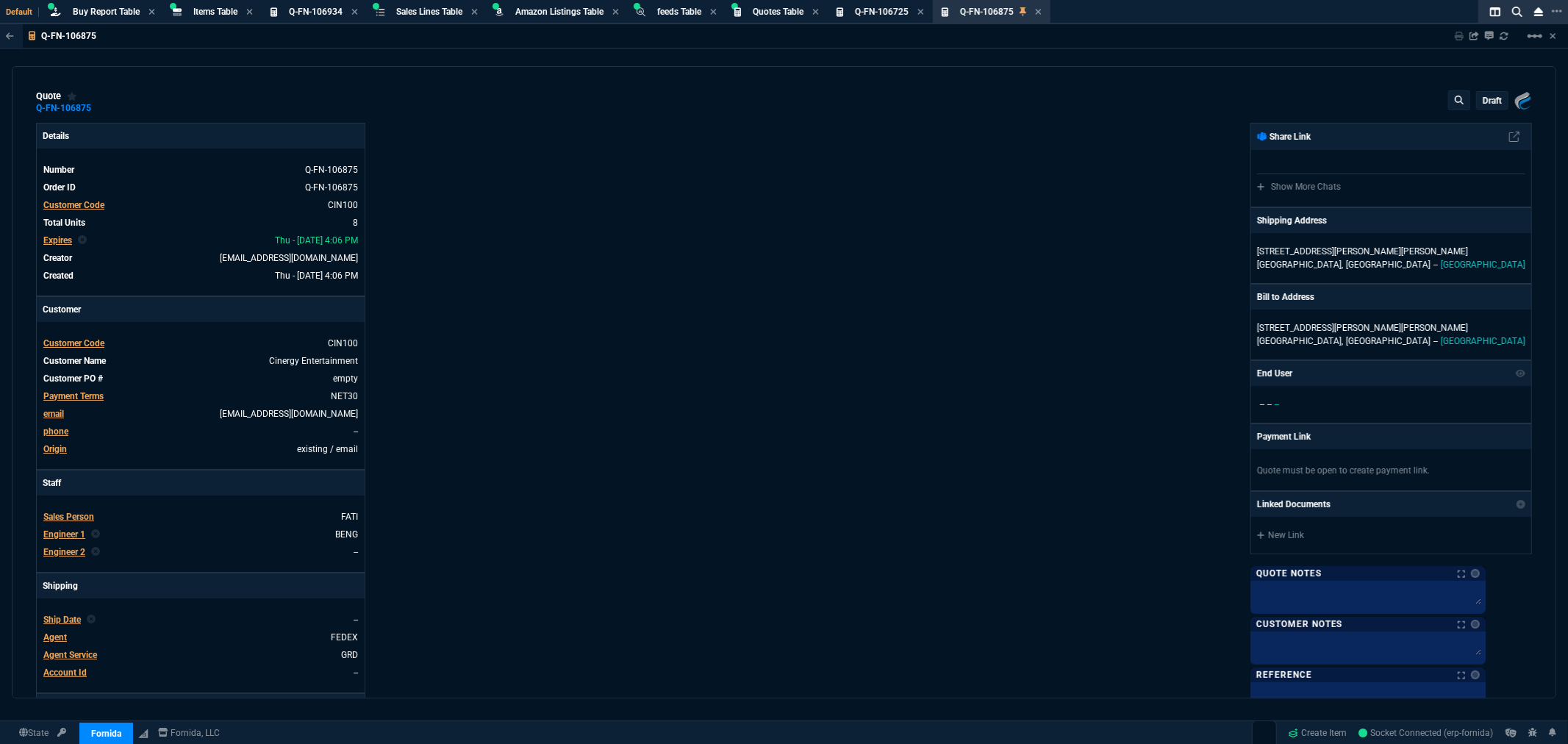
type input "35"
type input "6258"
type input "24"
type input "3749"
type input "26"
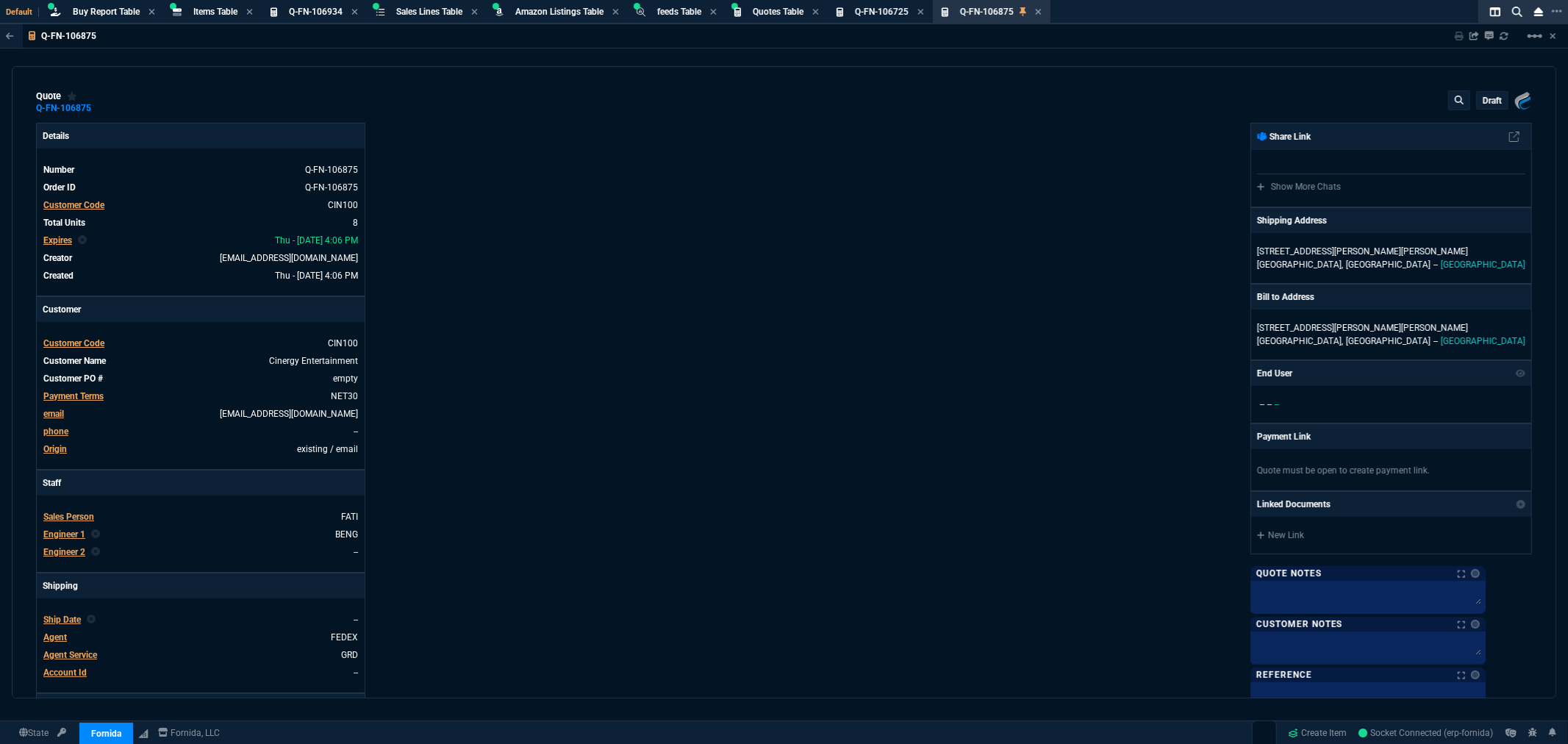
type input "4637"
type input "24"
type input "3743"
type input "71"
type input "70"
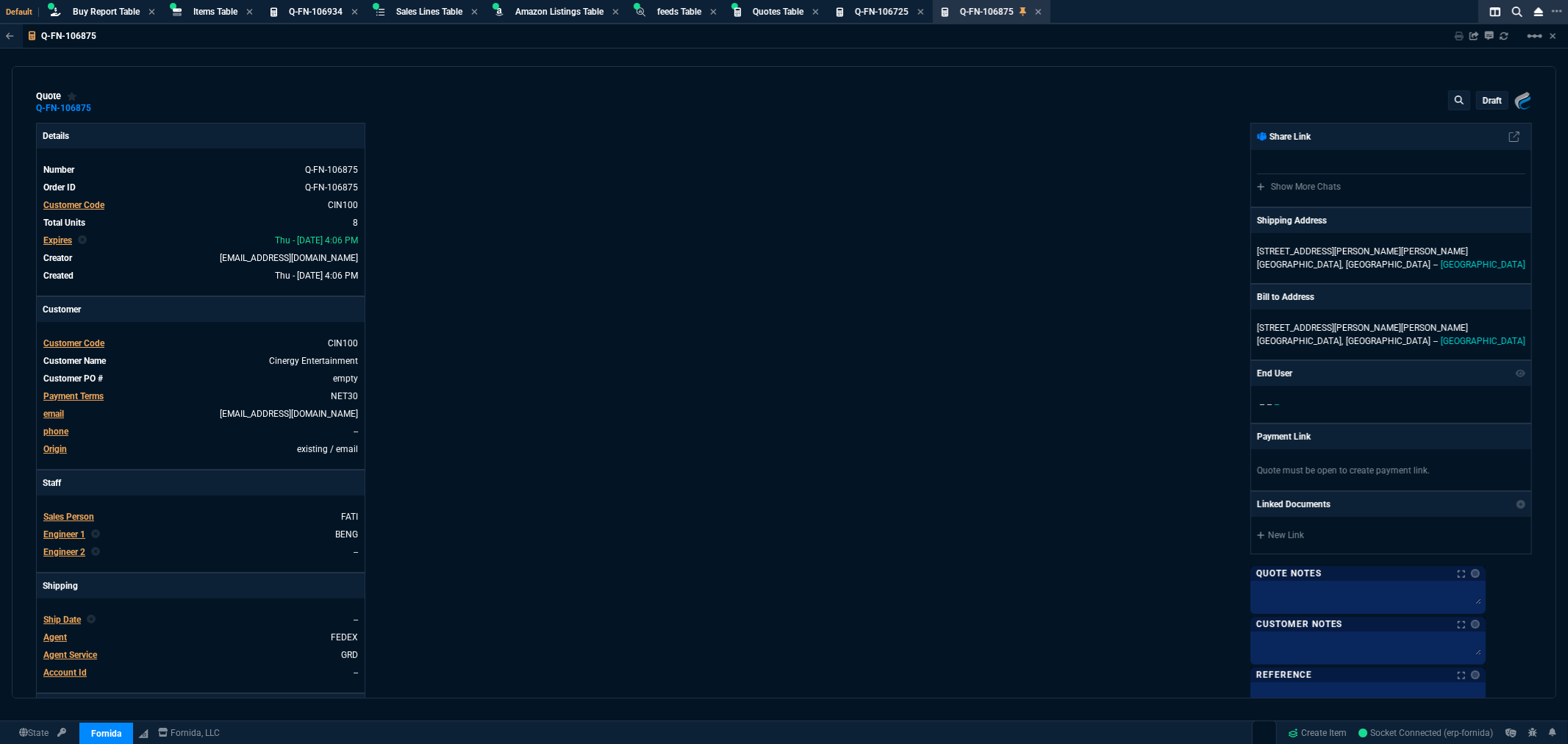
type input "71"
type input "70"
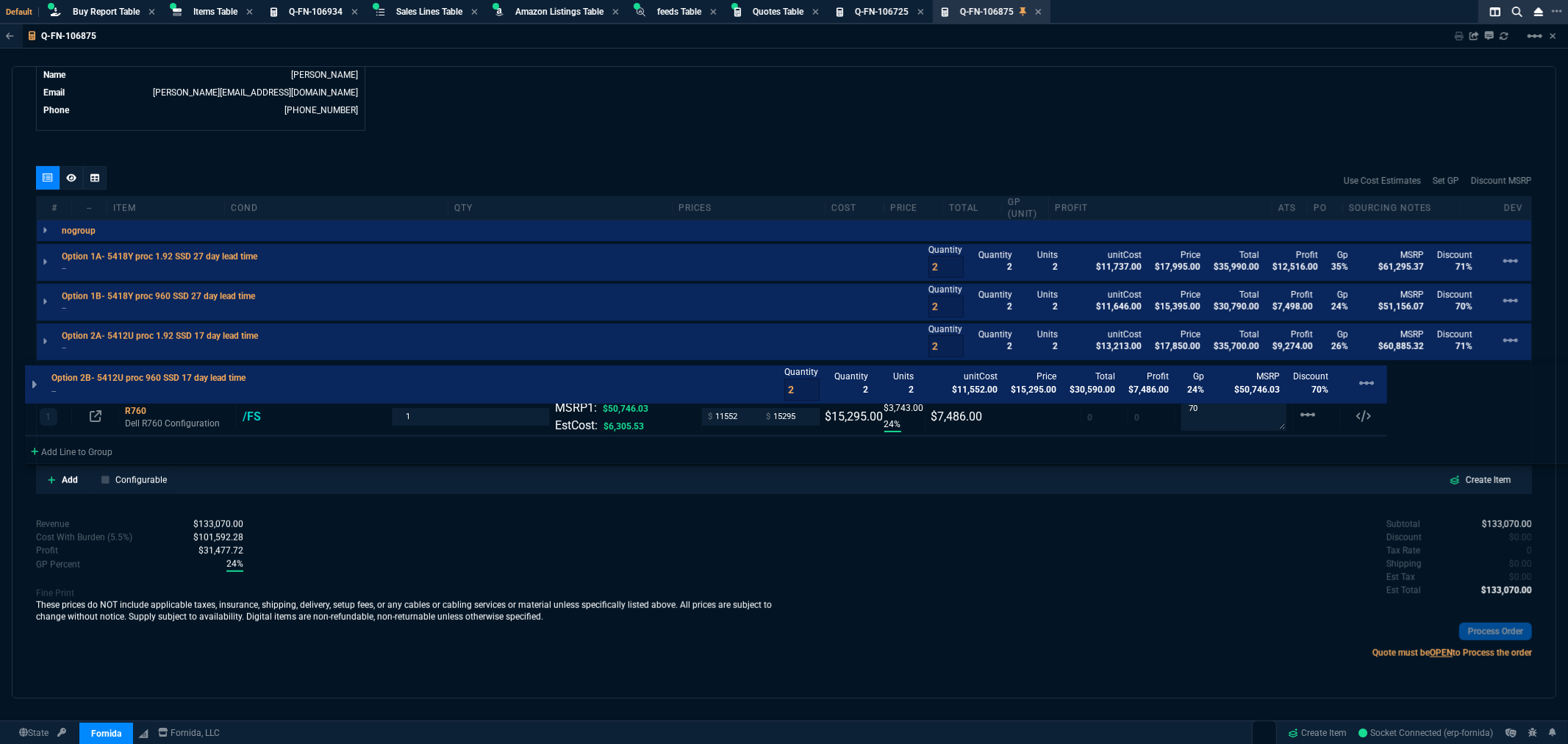
scroll to position [752, 0]
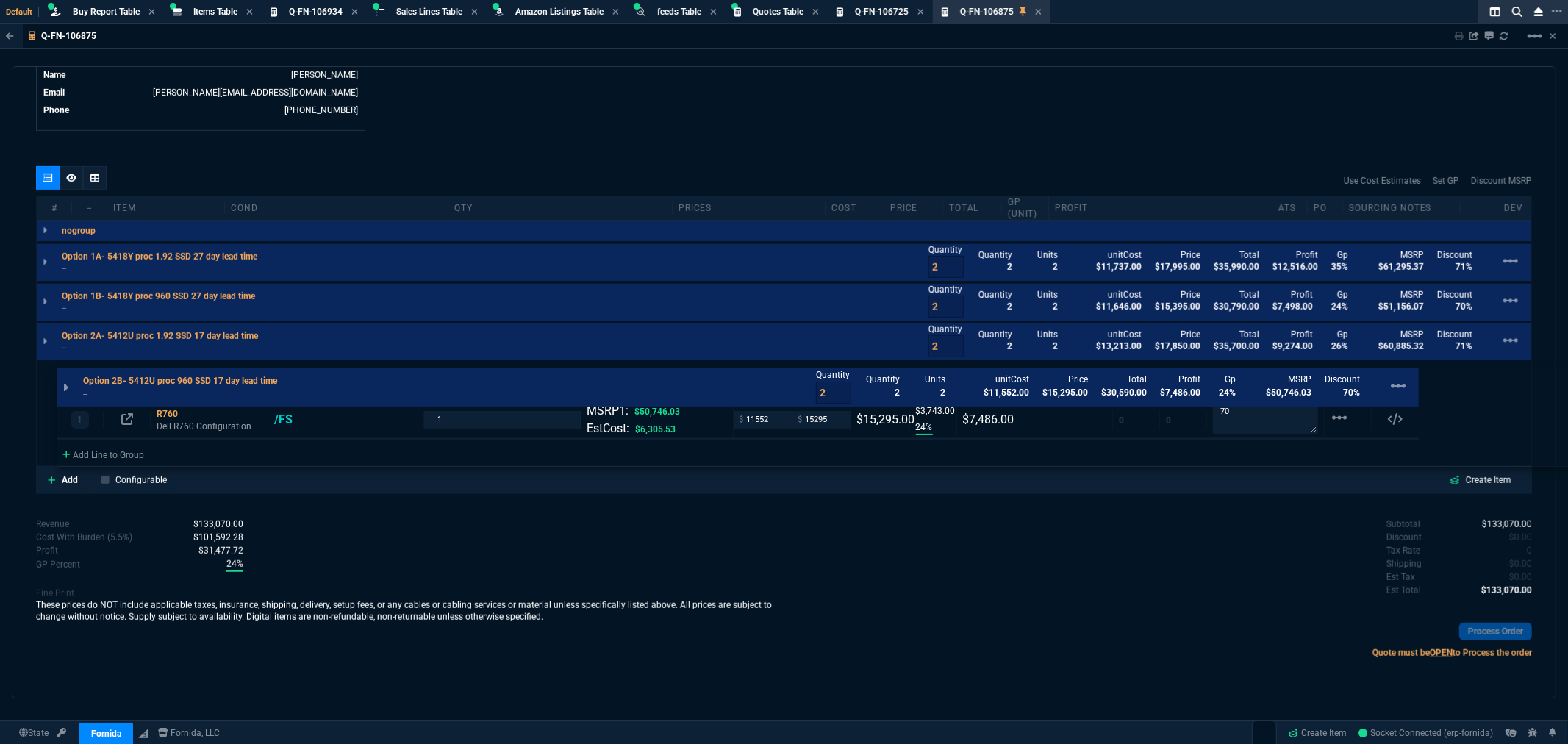
drag, startPoint x: 254, startPoint y: 371, endPoint x: 266, endPoint y: 377, distance: 13.4
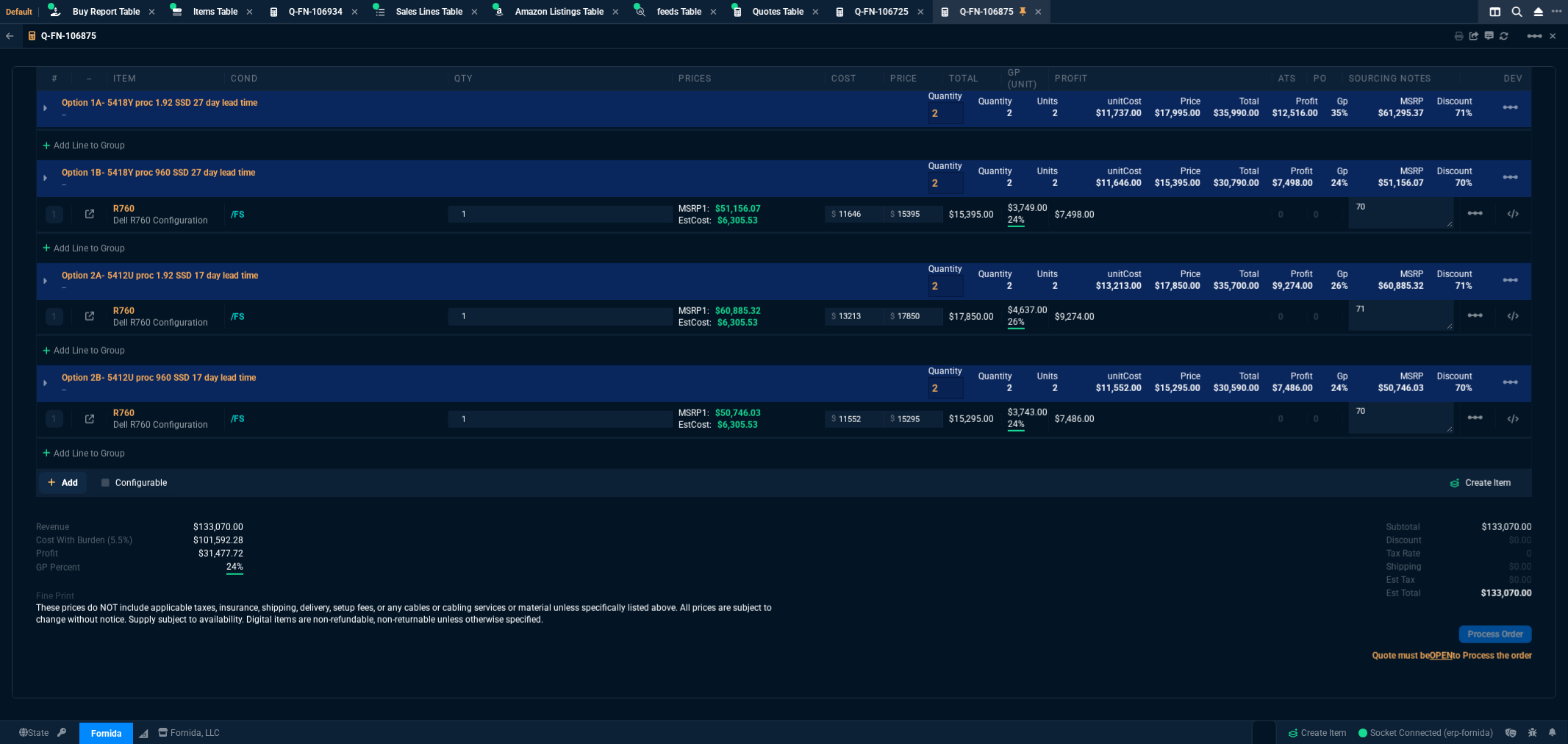
click at [69, 480] on p "Add" at bounding box center [70, 484] width 16 height 13
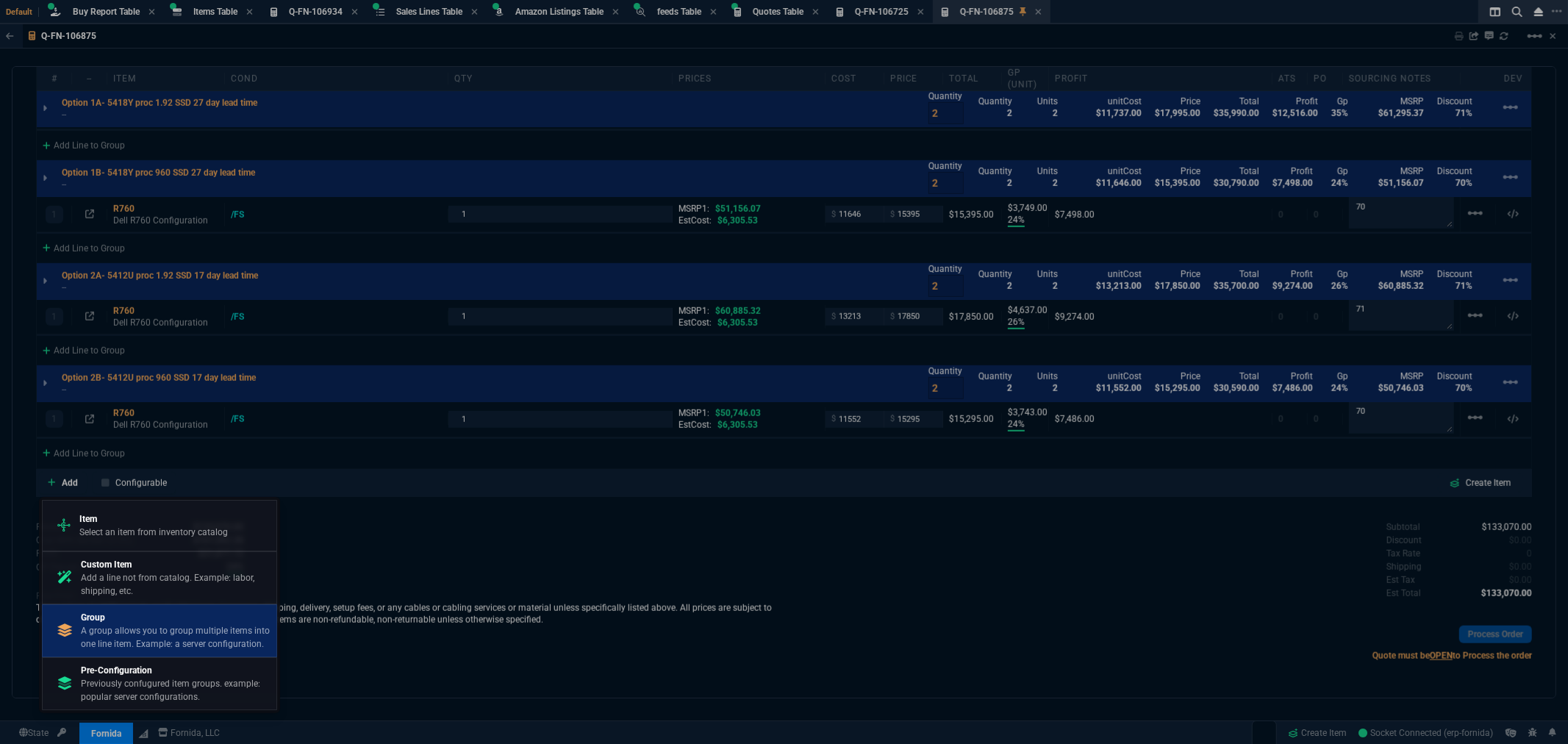
click at [104, 619] on p "Group" at bounding box center [175, 618] width 190 height 13
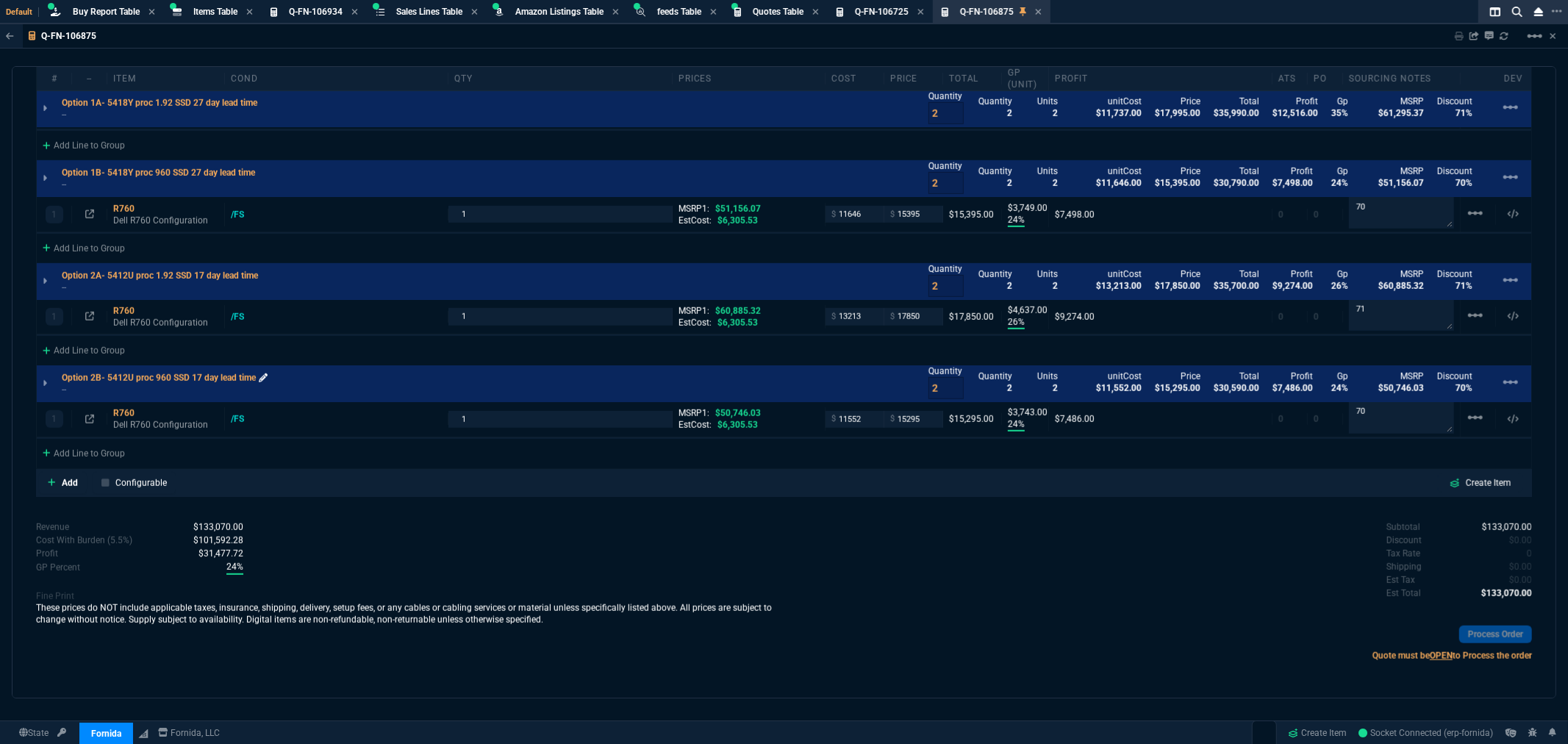
click at [264, 375] on icon at bounding box center [263, 378] width 9 height 9
click at [63, 477] on p "Add" at bounding box center [70, 484] width 16 height 13
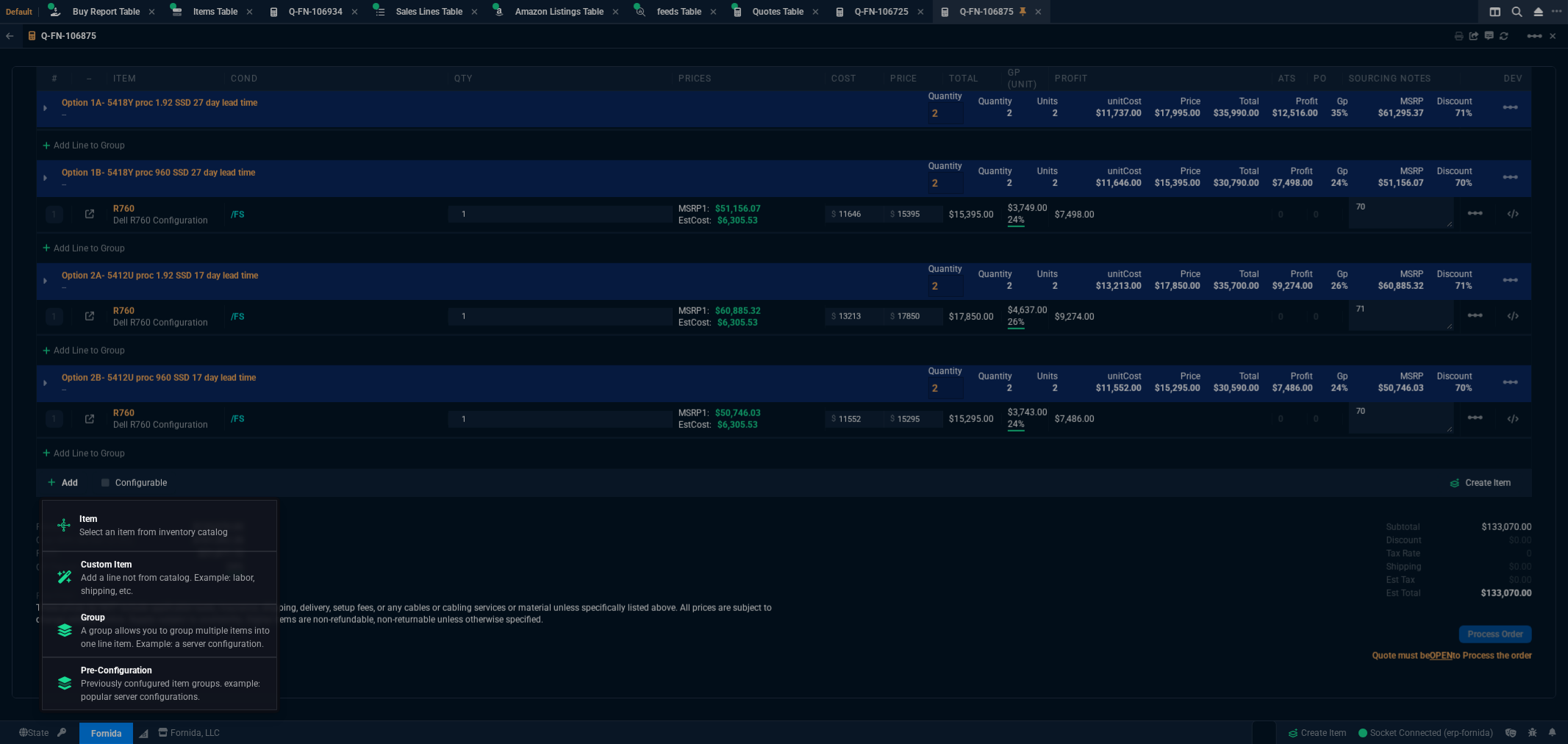
drag, startPoint x: 96, startPoint y: 621, endPoint x: 861, endPoint y: 101, distance: 925.0
click at [97, 621] on p "Group" at bounding box center [175, 618] width 190 height 13
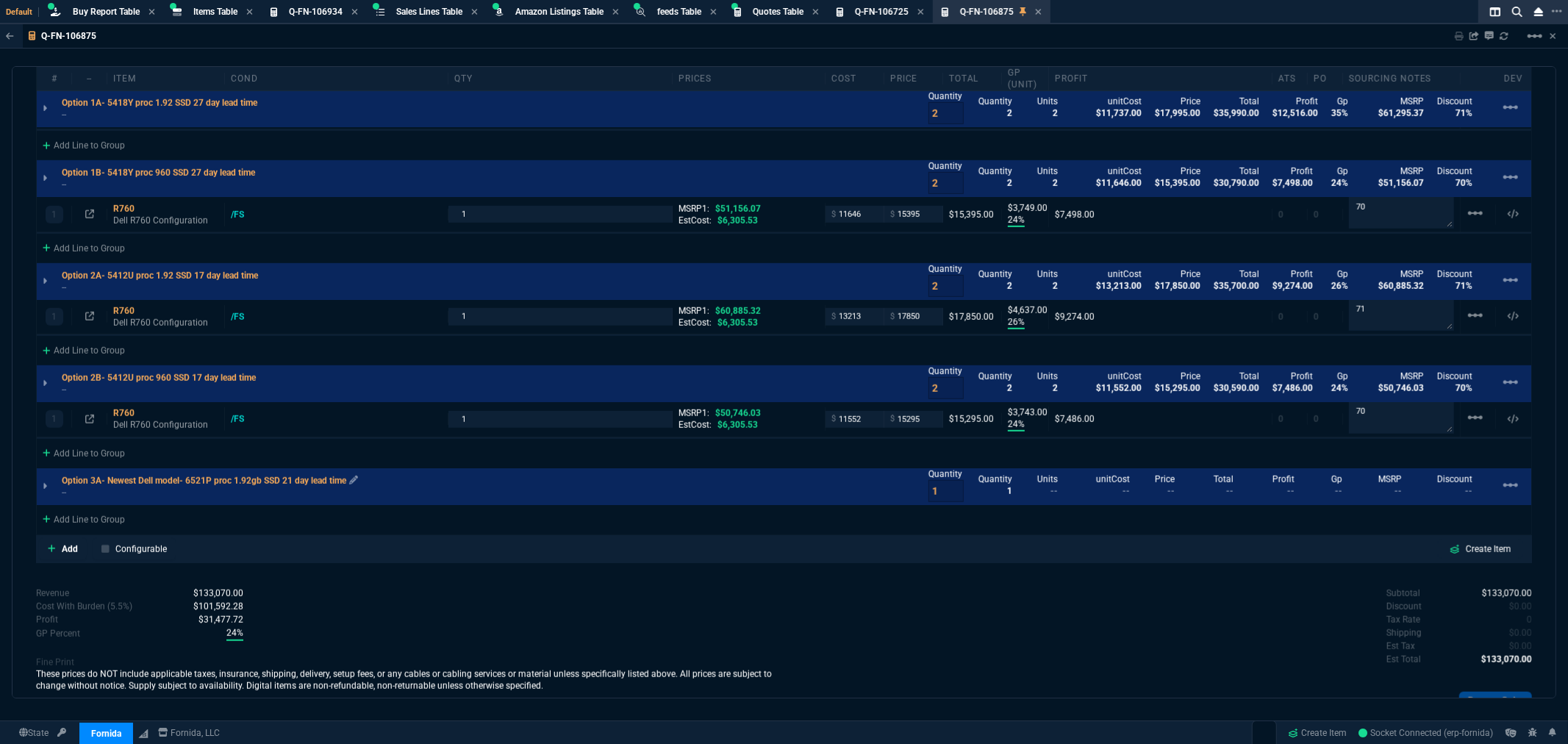
click at [351, 477] on p "Option 3A- Newest Dell model- 6521P proc 1.92gb SSD 21 day lead time" at bounding box center [210, 481] width 296 height 12
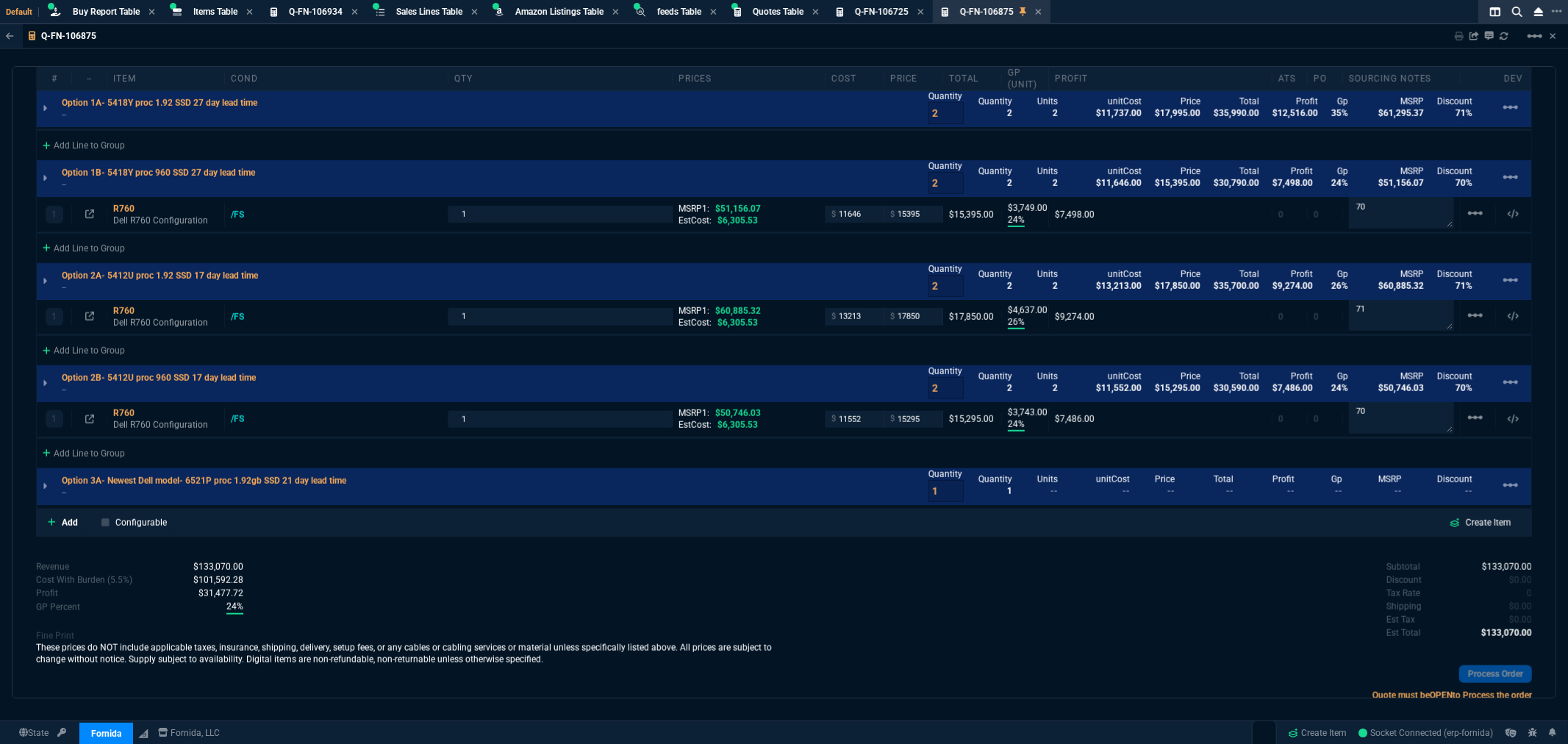
drag, startPoint x: 356, startPoint y: 477, endPoint x: 861, endPoint y: 103, distance: 628.4
click at [0, 0] on icon at bounding box center [0, 0] width 0 height 0
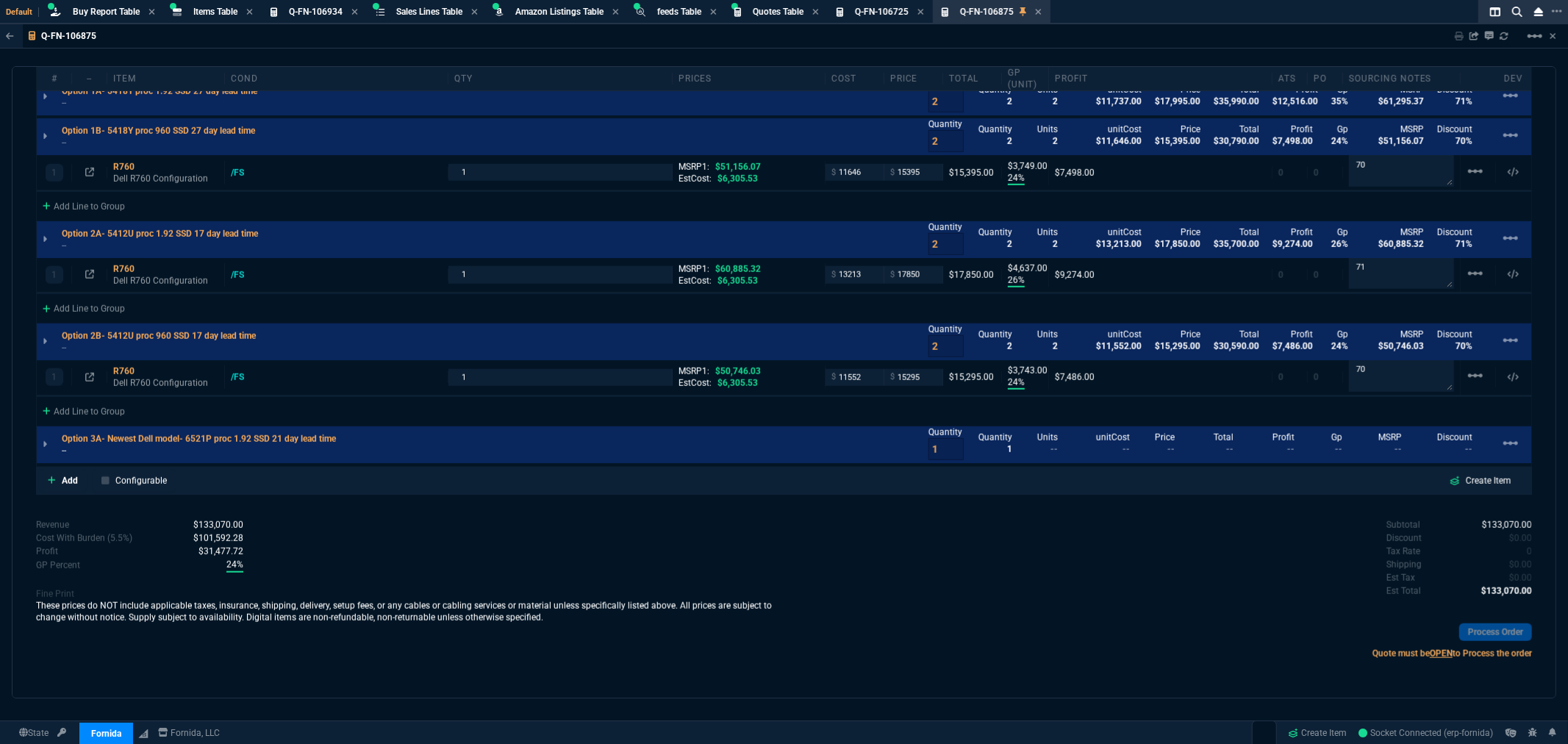
scroll to position [977, 0]
click at [347, 436] on icon at bounding box center [343, 440] width 9 height 9
click at [62, 479] on p "Add" at bounding box center [70, 484] width 16 height 13
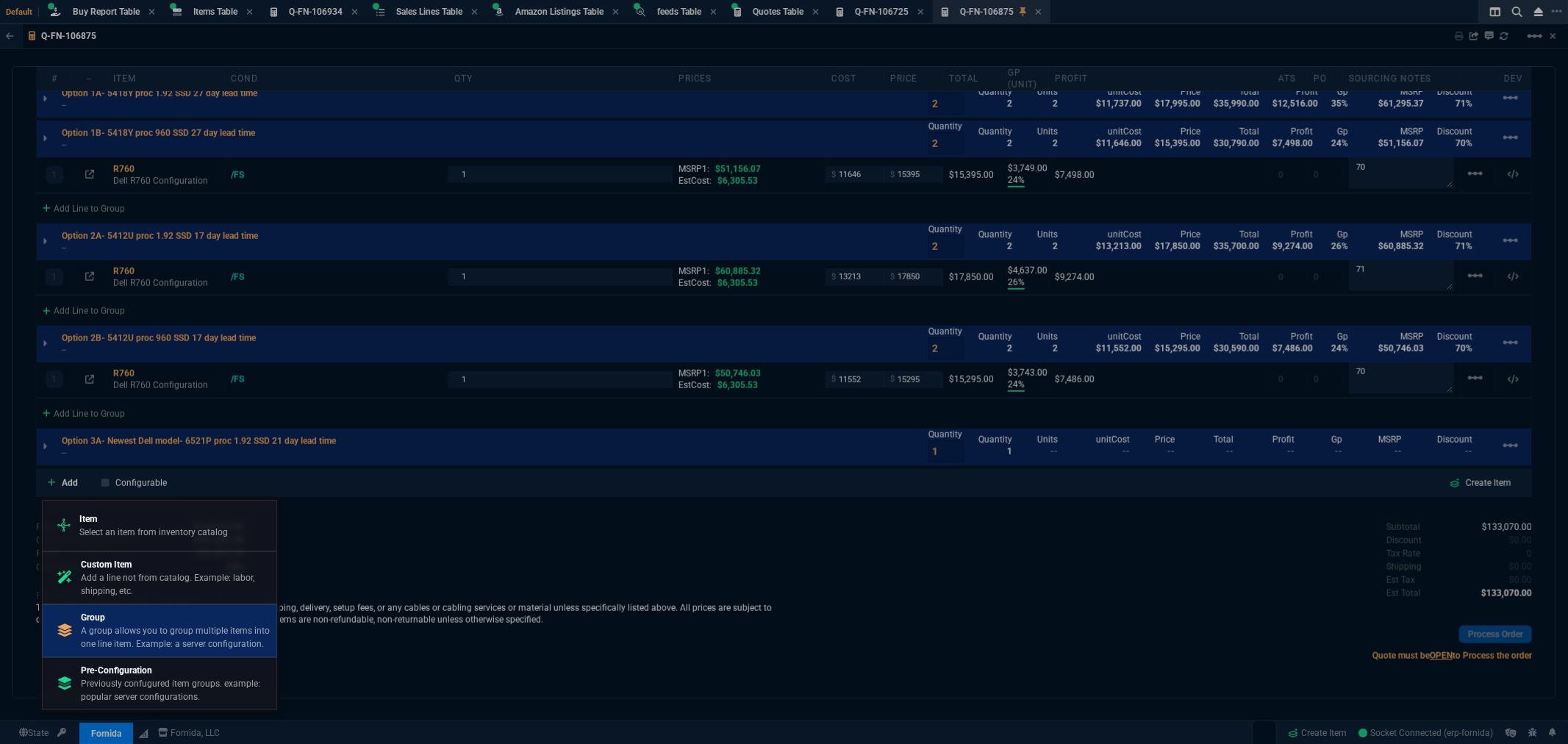
click at [107, 630] on p "A group allows you to group multiple items into one line item. Example: a serve…" at bounding box center [175, 638] width 190 height 27
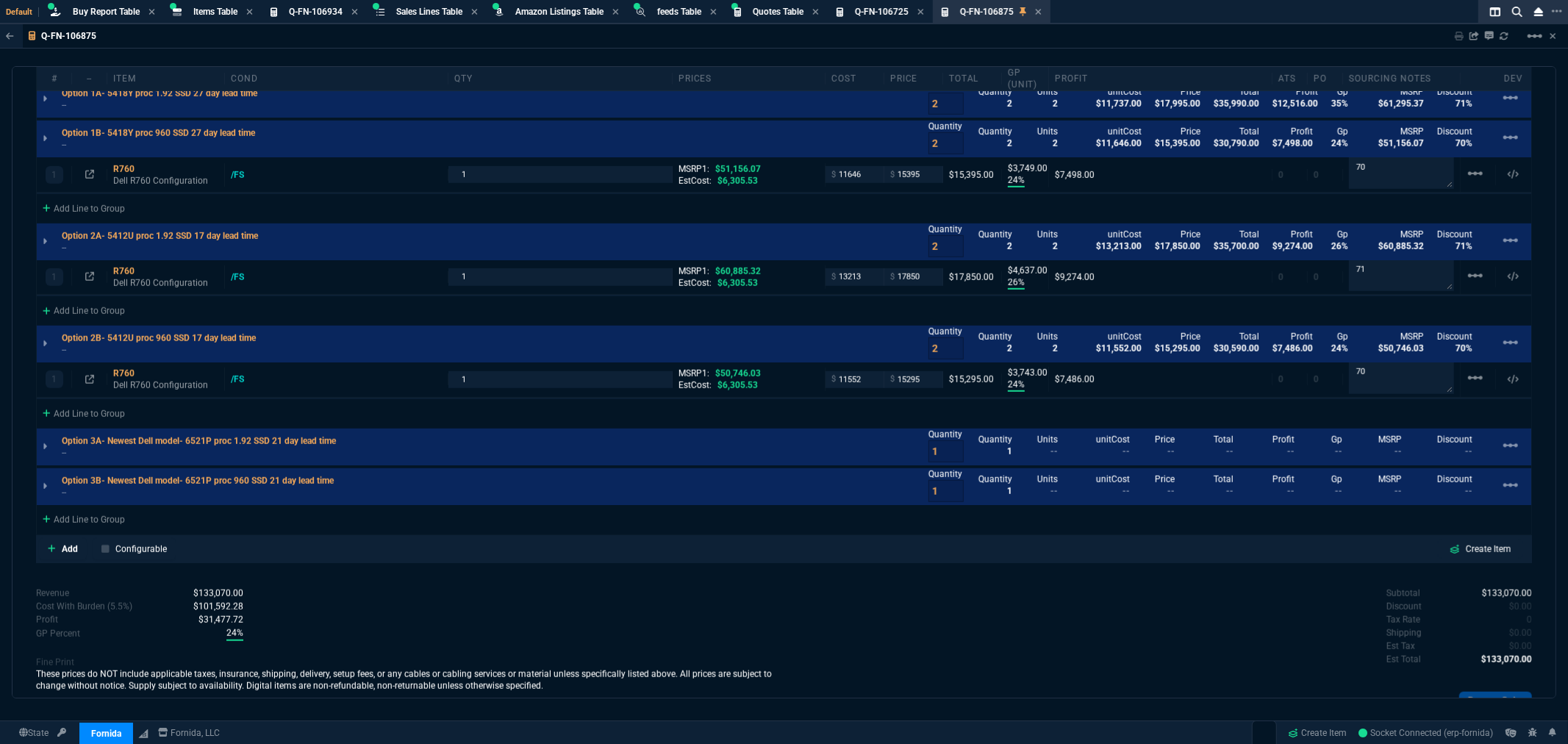
scroll to position [979, 0]
click at [85, 512] on div "Add Line to Group" at bounding box center [84, 516] width 94 height 27
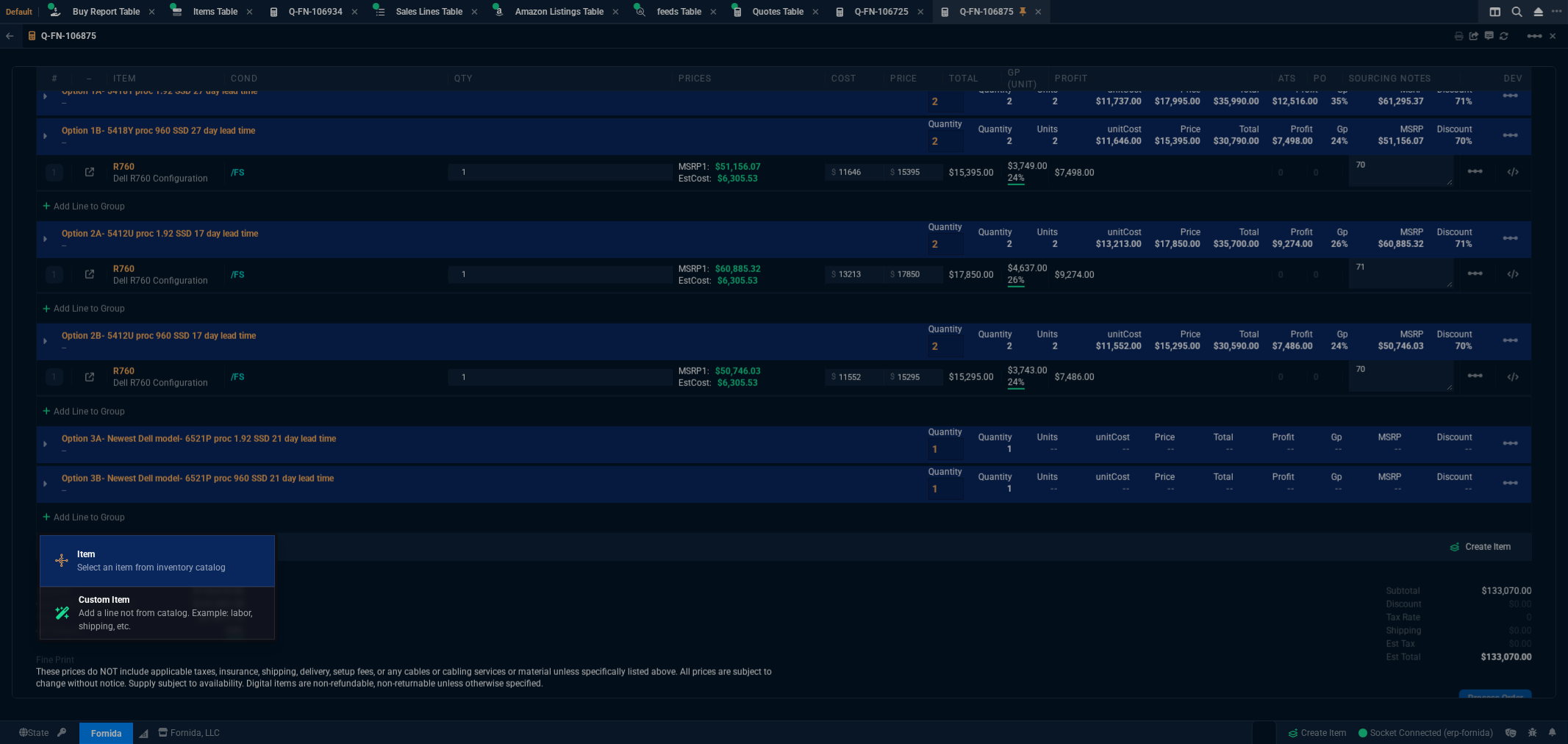
click at [104, 563] on p "Select an item from inventory catalog" at bounding box center [151, 568] width 149 height 13
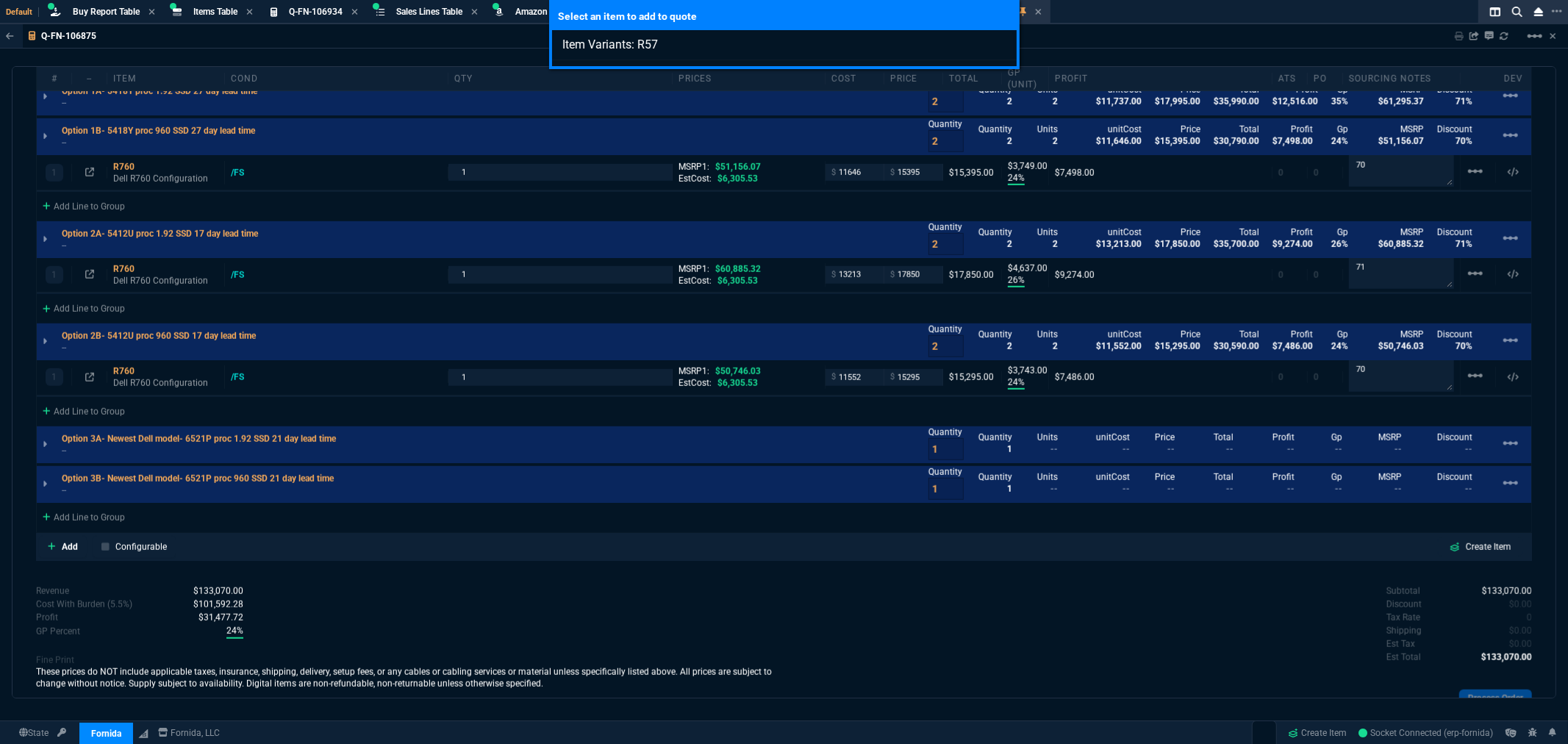
type input "Item Variants: R57"
click at [641, 609] on div "Select an item to add to quote Item Variants: R57" at bounding box center [784, 372] width 1568 height 744
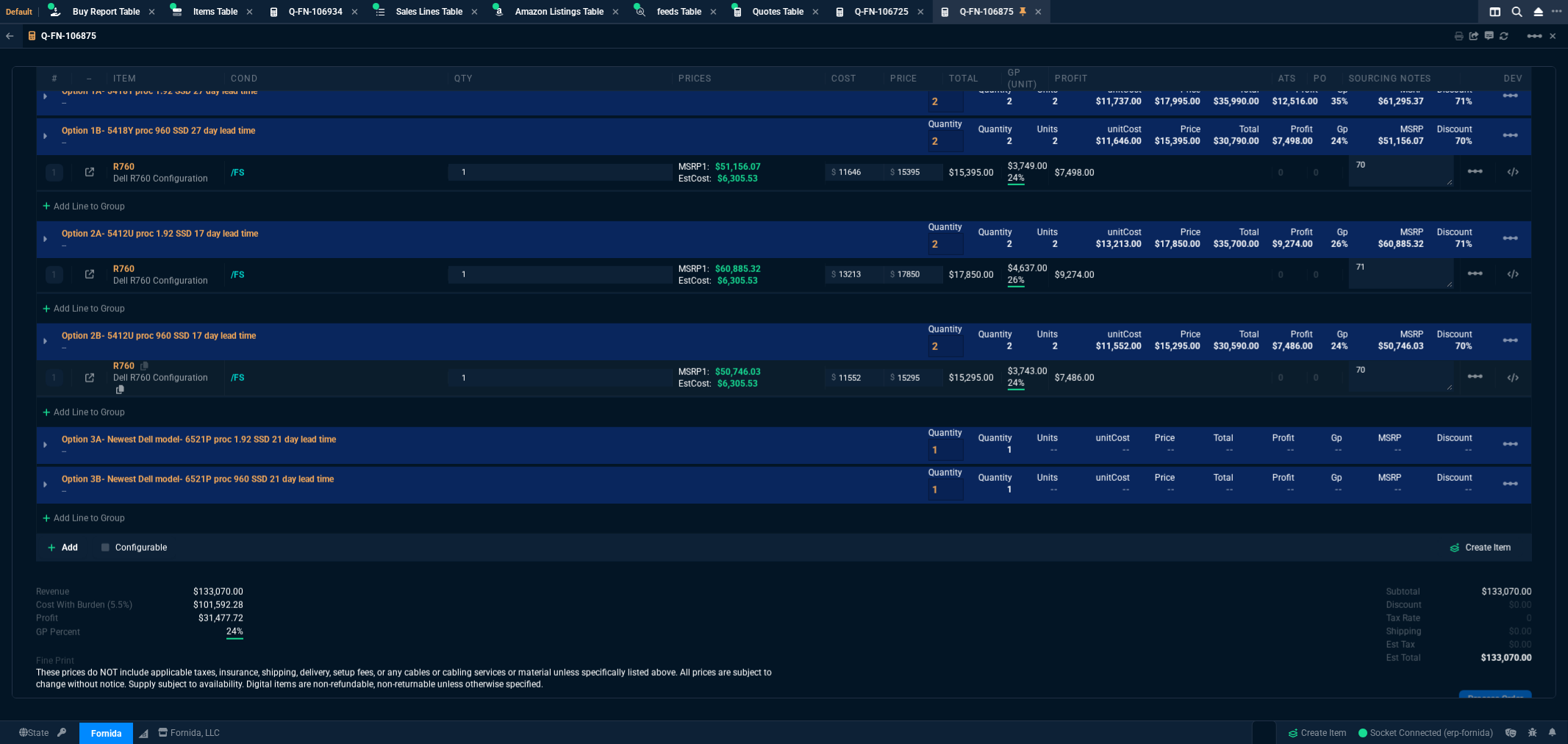
click at [118, 364] on div "R760" at bounding box center [165, 366] width 105 height 12
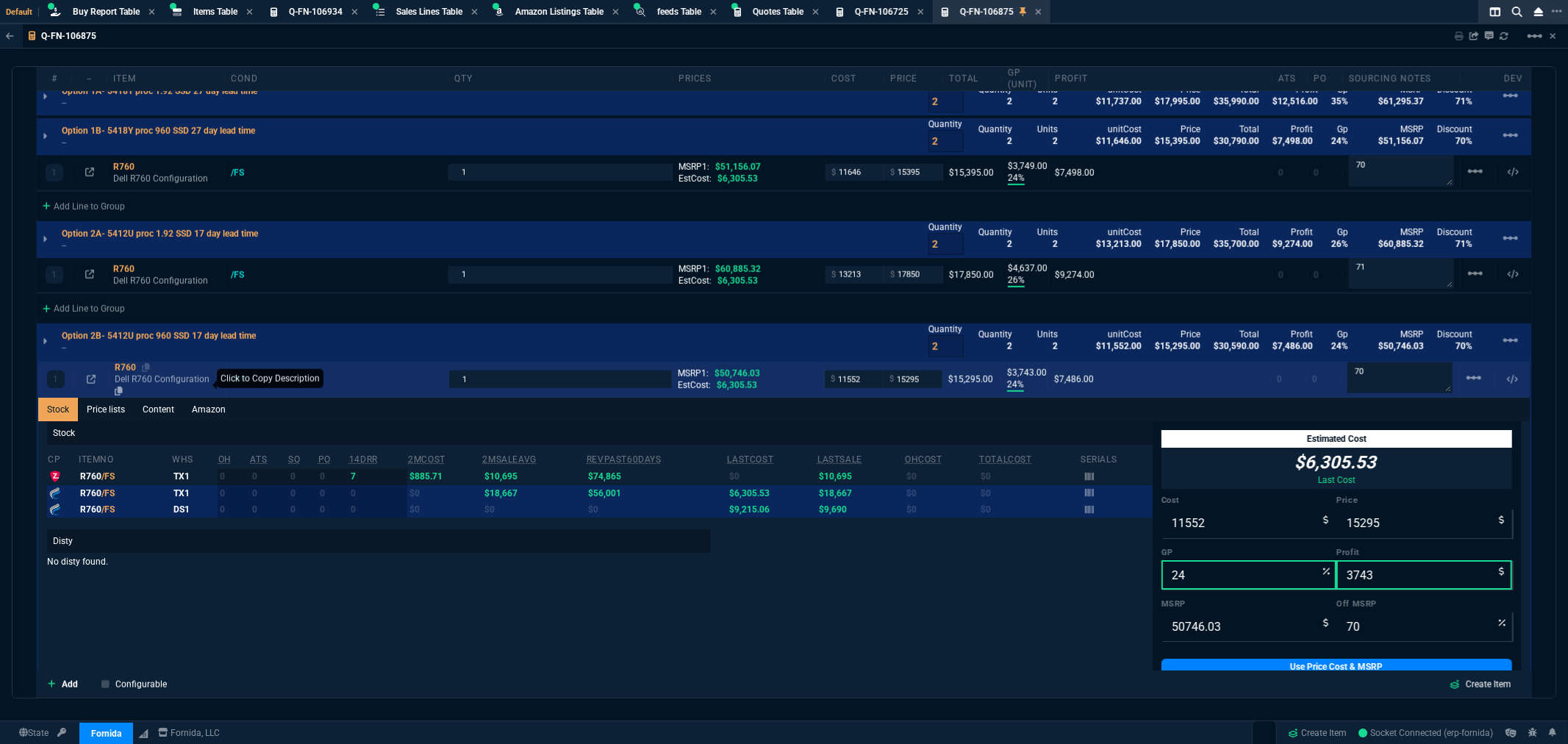
click at [118, 387] on icon at bounding box center [119, 391] width 8 height 9
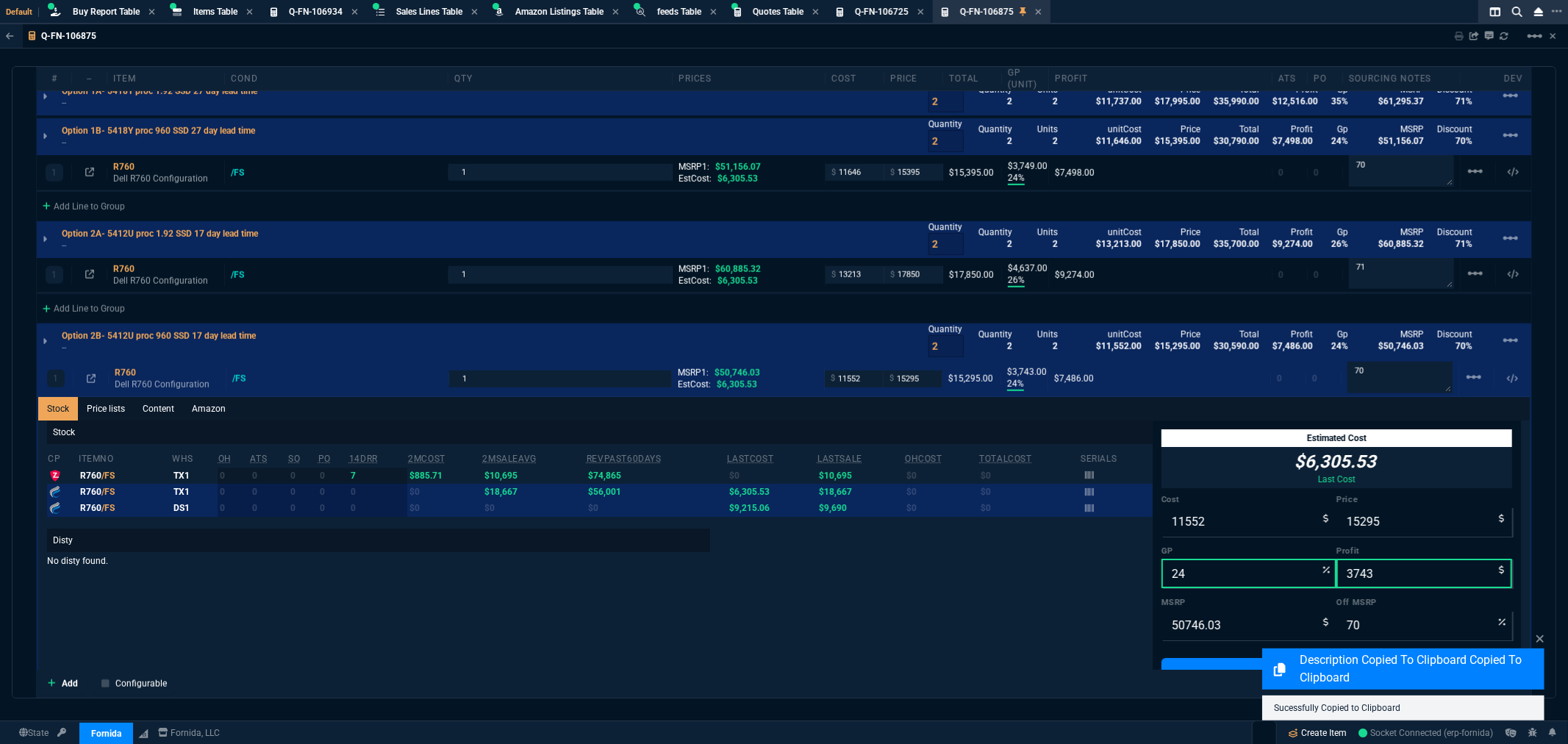
click at [1314, 731] on link "Create Item" at bounding box center [1318, 733] width 71 height 22
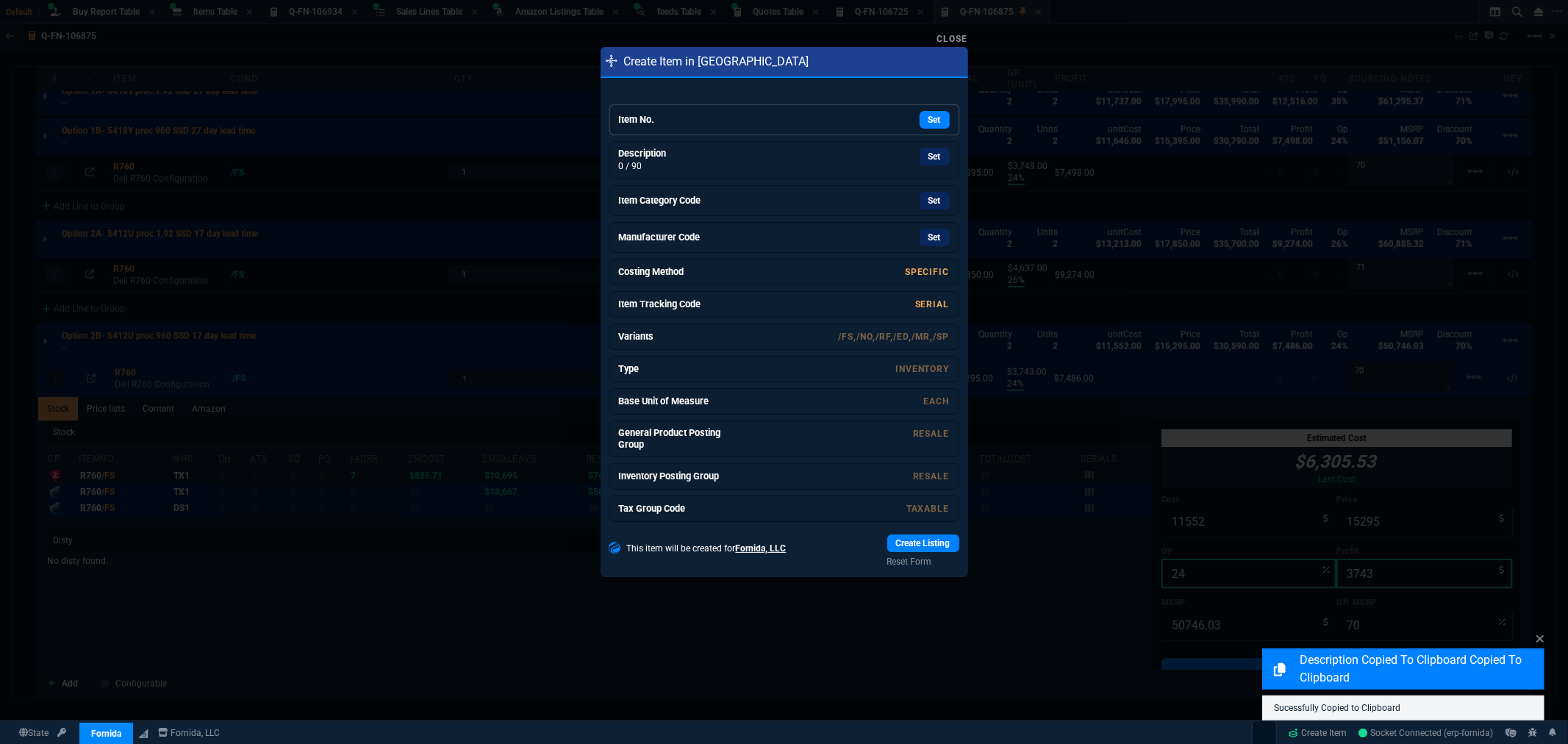
click at [772, 125] on div "Set" at bounding box center [839, 119] width 221 height 18
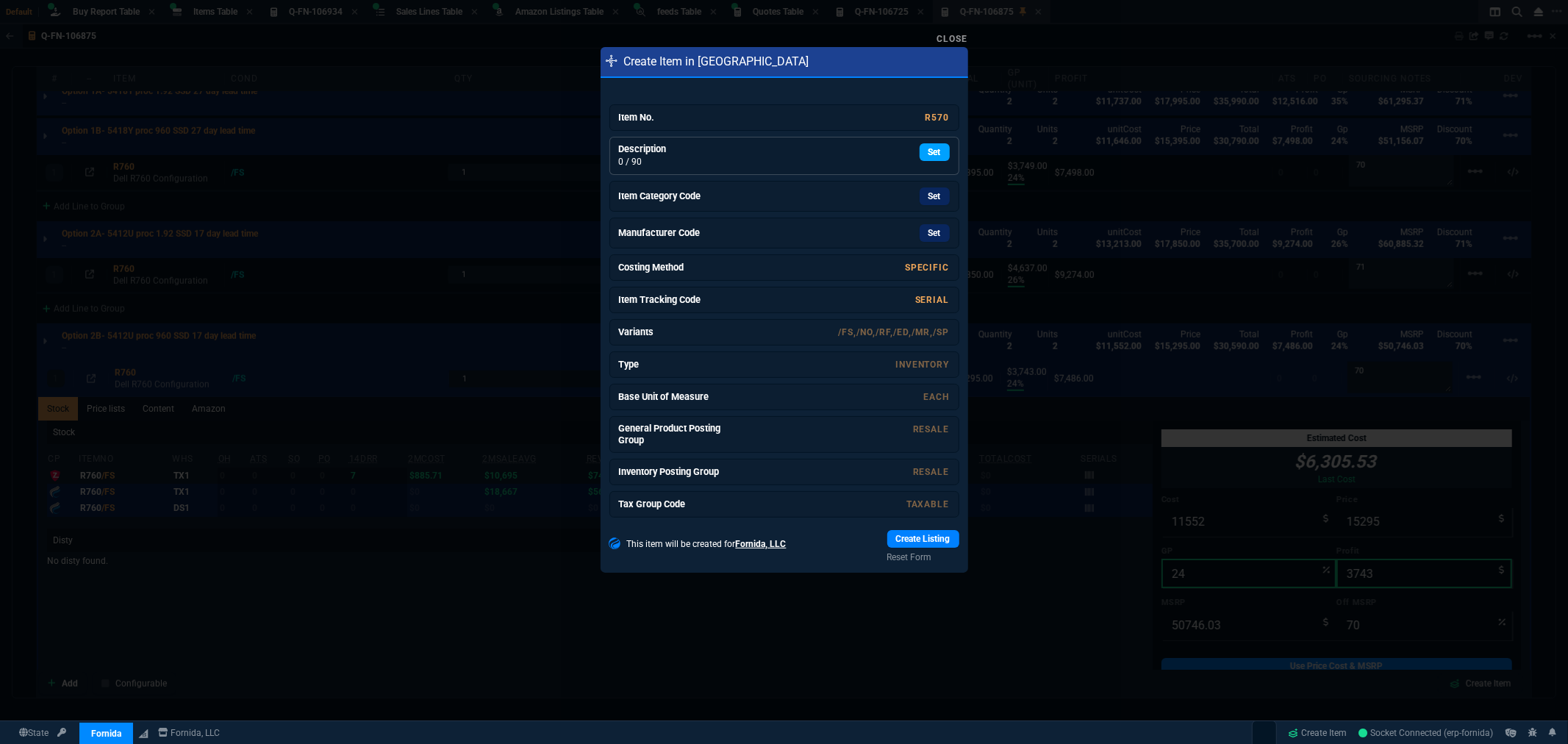
click at [930, 155] on link "Set" at bounding box center [935, 152] width 30 height 18
click at [920, 192] on link "Set" at bounding box center [935, 196] width 30 height 18
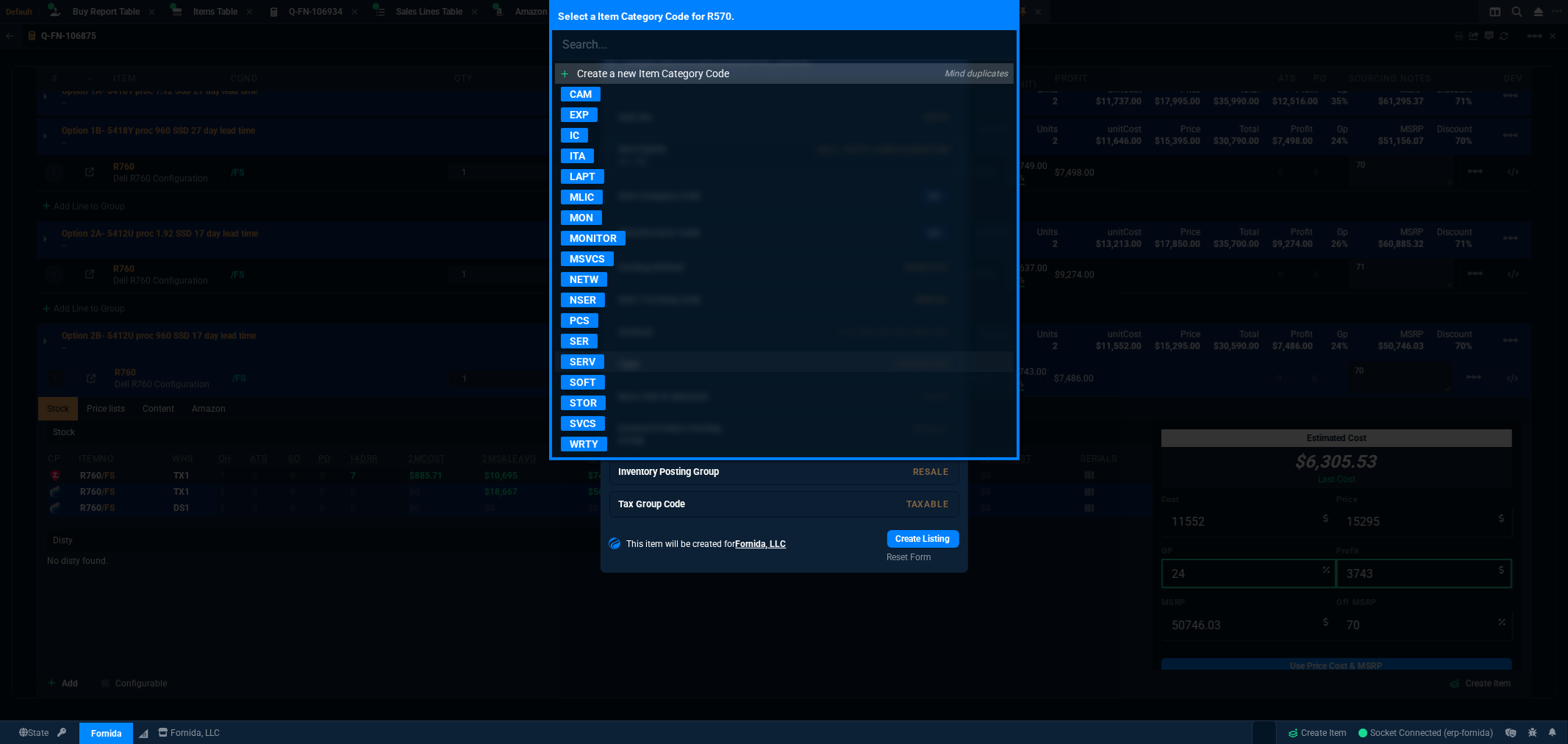
click at [587, 363] on p "SERV" at bounding box center [583, 362] width 44 height 15
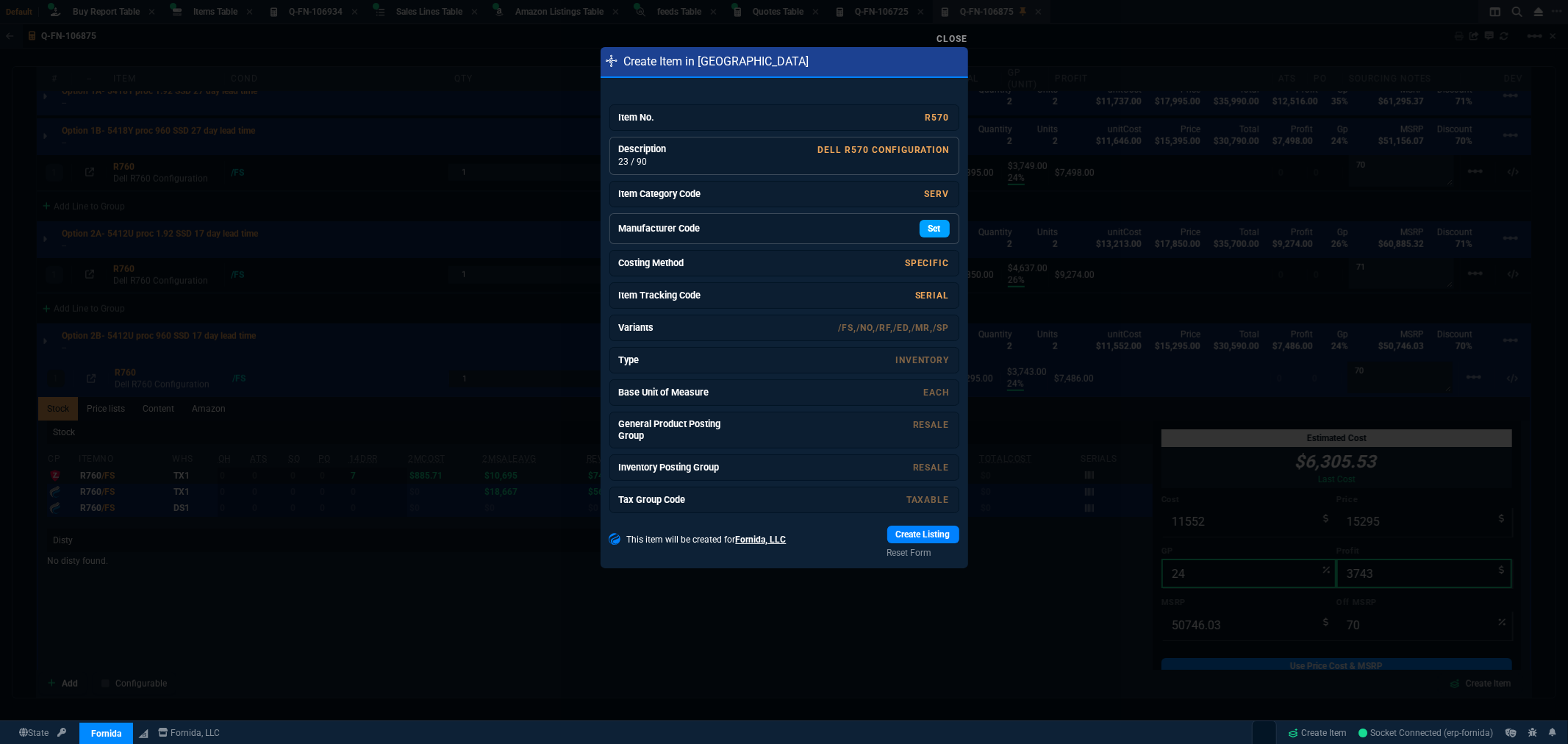
click at [921, 226] on link "Set" at bounding box center [935, 228] width 30 height 18
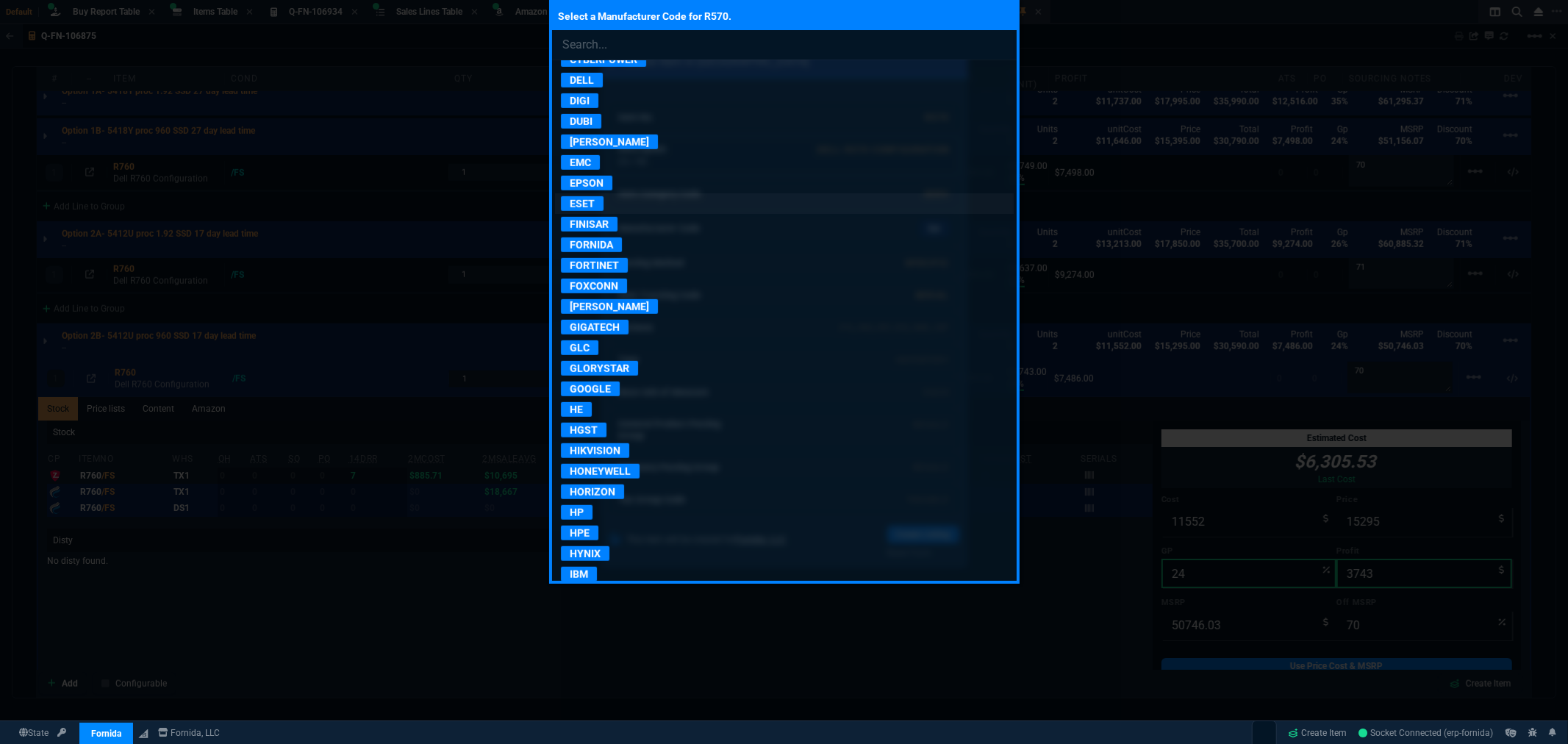
scroll to position [736, 0]
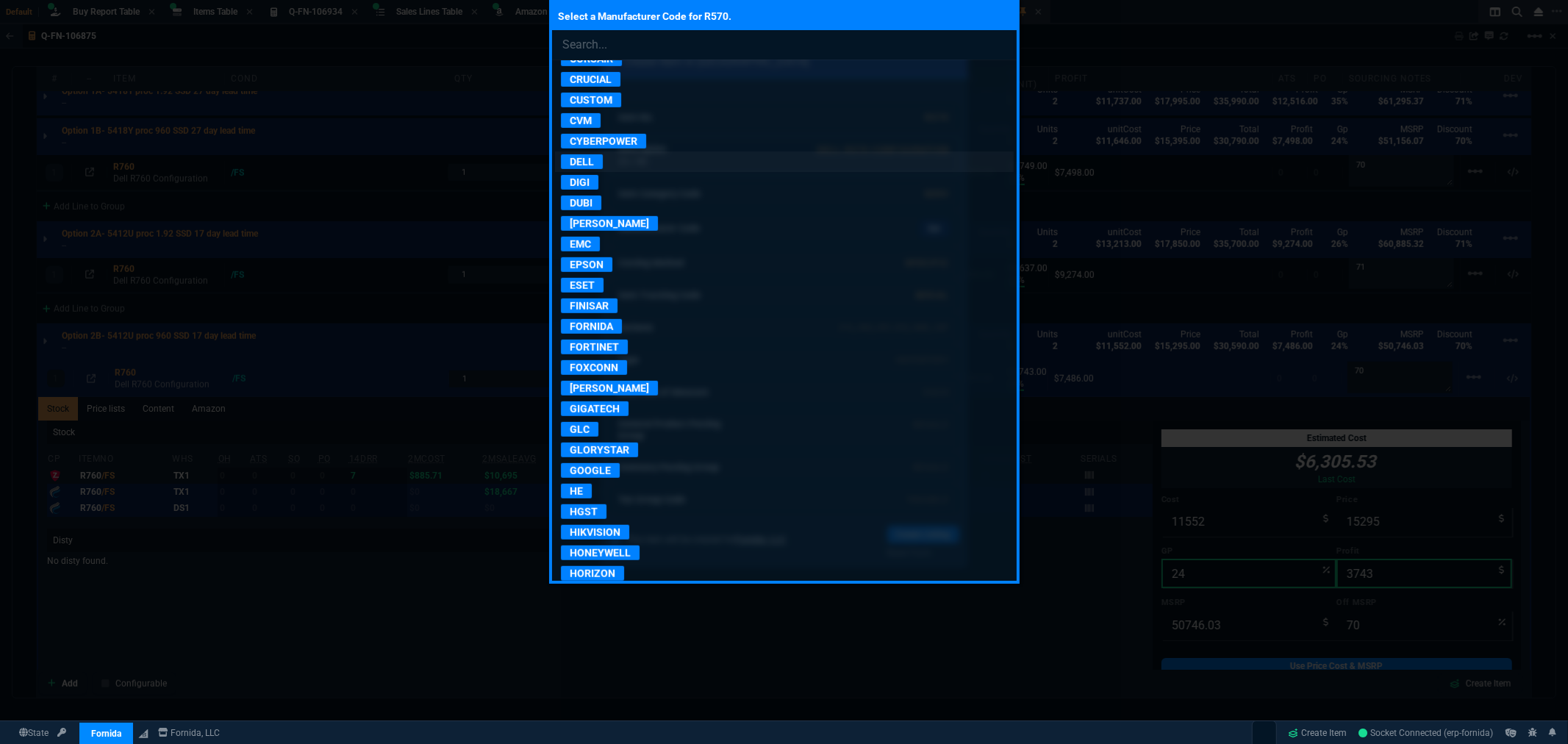
click at [588, 168] on p "DELL" at bounding box center [582, 162] width 42 height 15
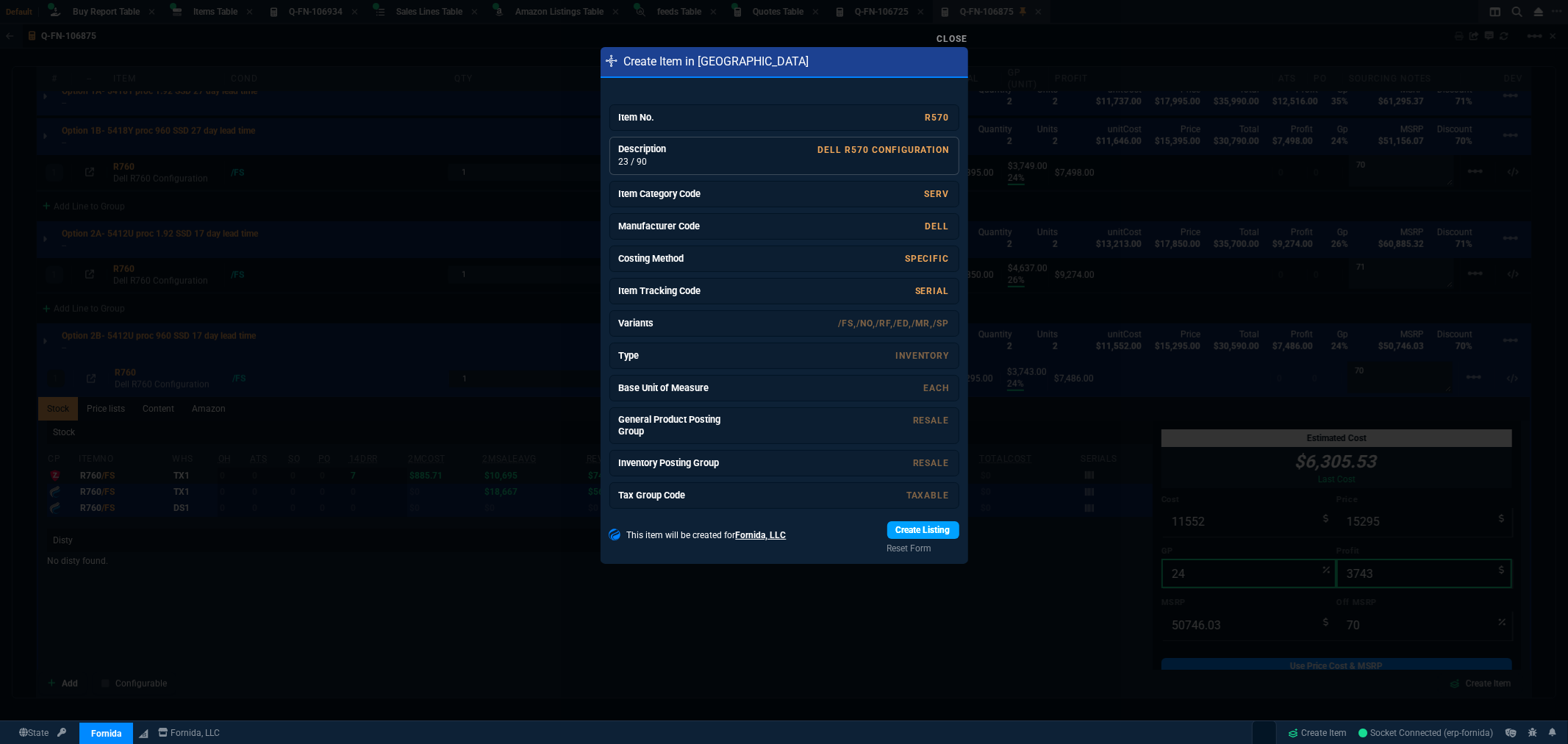
click at [902, 531] on link "Create Listing" at bounding box center [923, 530] width 72 height 18
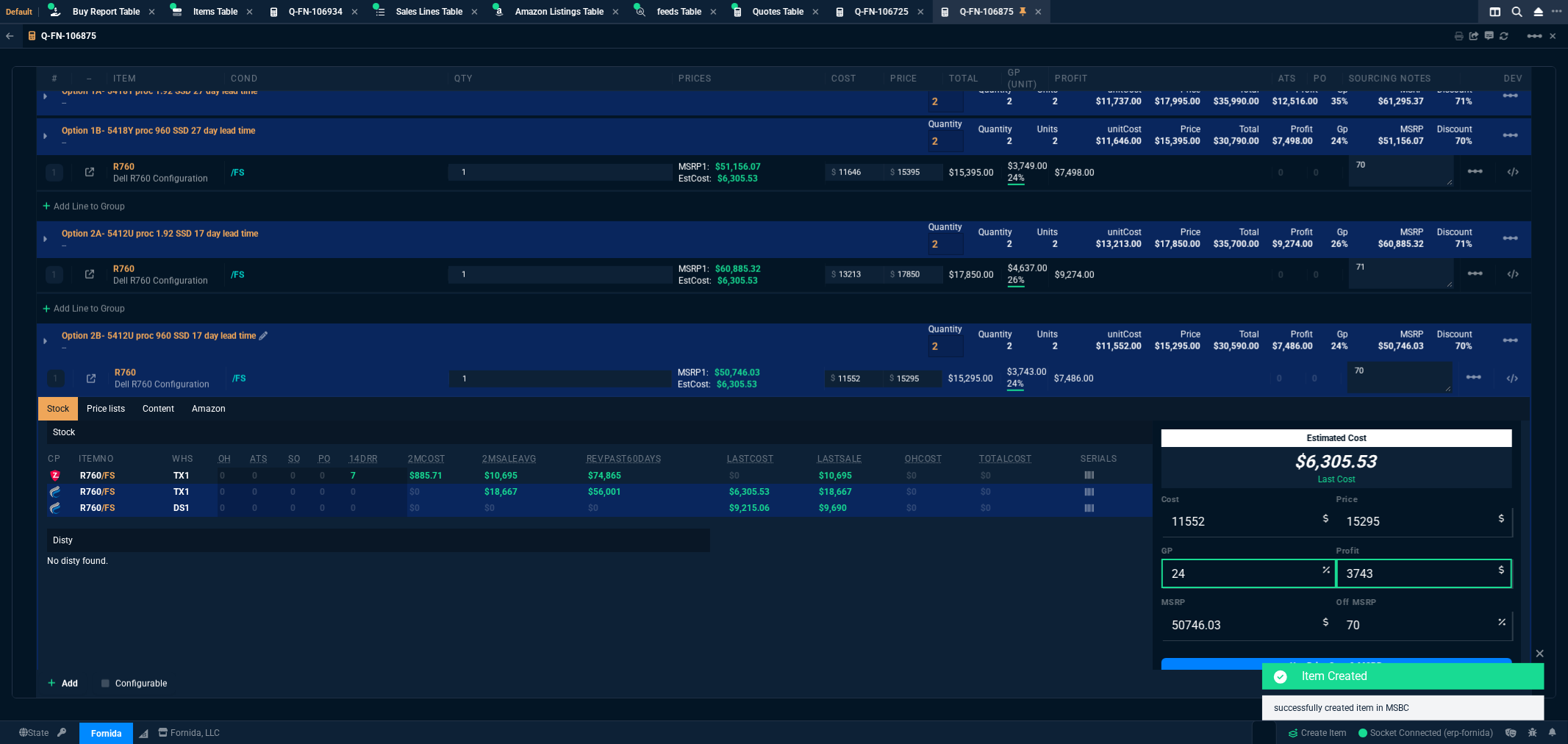
click at [100, 334] on p "Option 2B- 5412U proc 960 SSD 17 day lead time" at bounding box center [165, 336] width 206 height 12
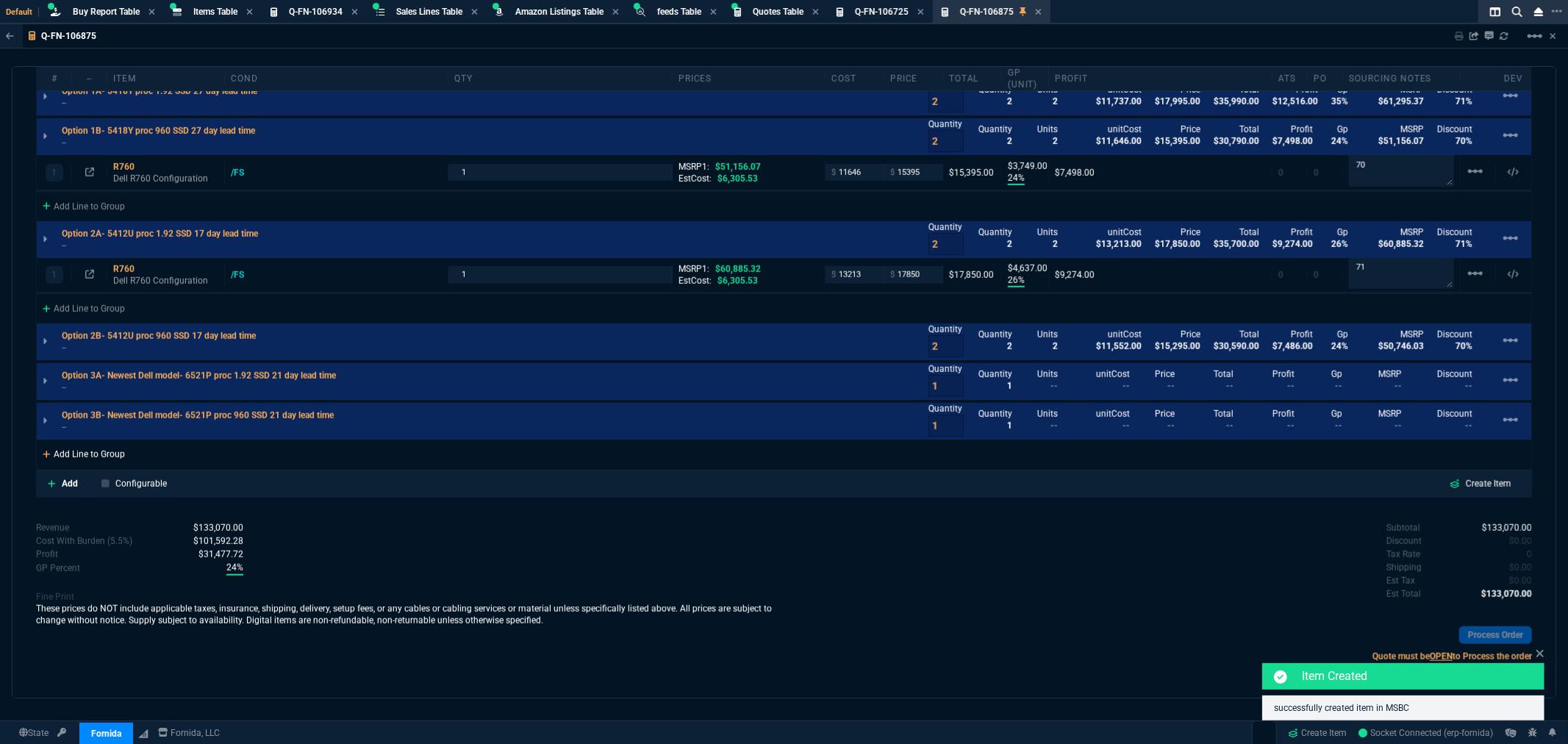
click at [86, 458] on div "Add Line to Group" at bounding box center [84, 453] width 94 height 27
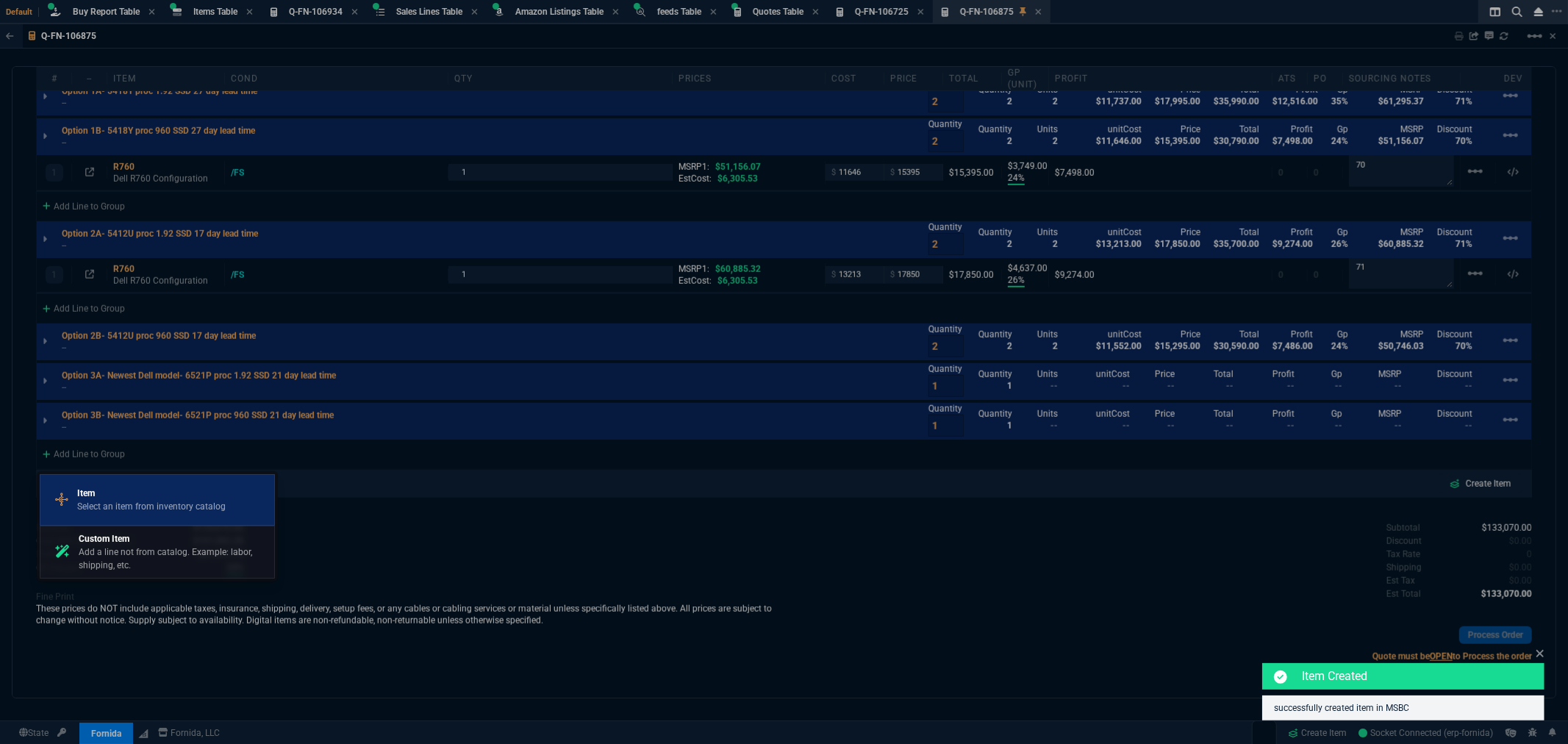
click at [133, 496] on p "Item" at bounding box center [151, 494] width 149 height 13
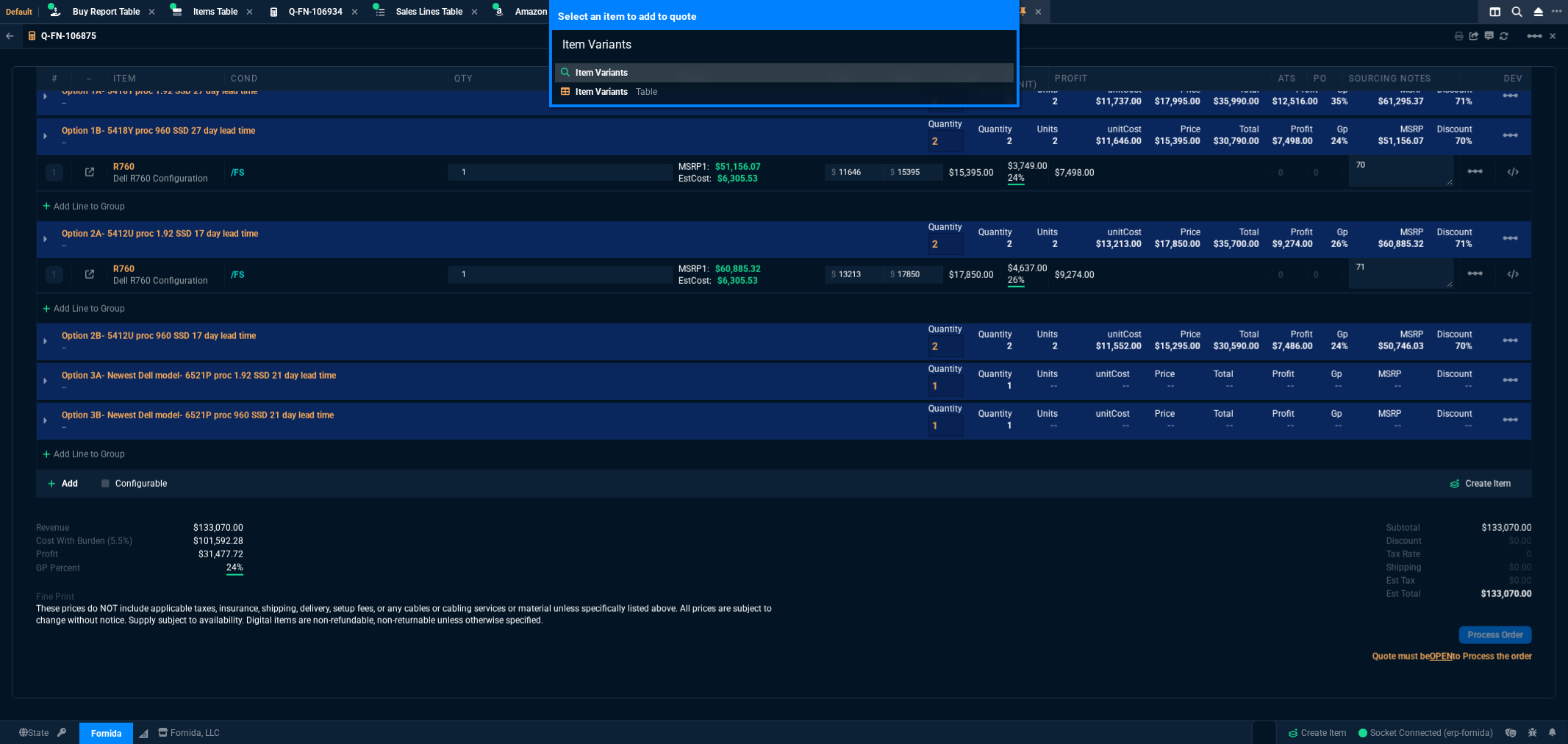
type input "Item Variants"
click at [828, 557] on div "Select an item to add to quote Item Variants Item Variants Item Variants Table" at bounding box center [784, 372] width 1568 height 744
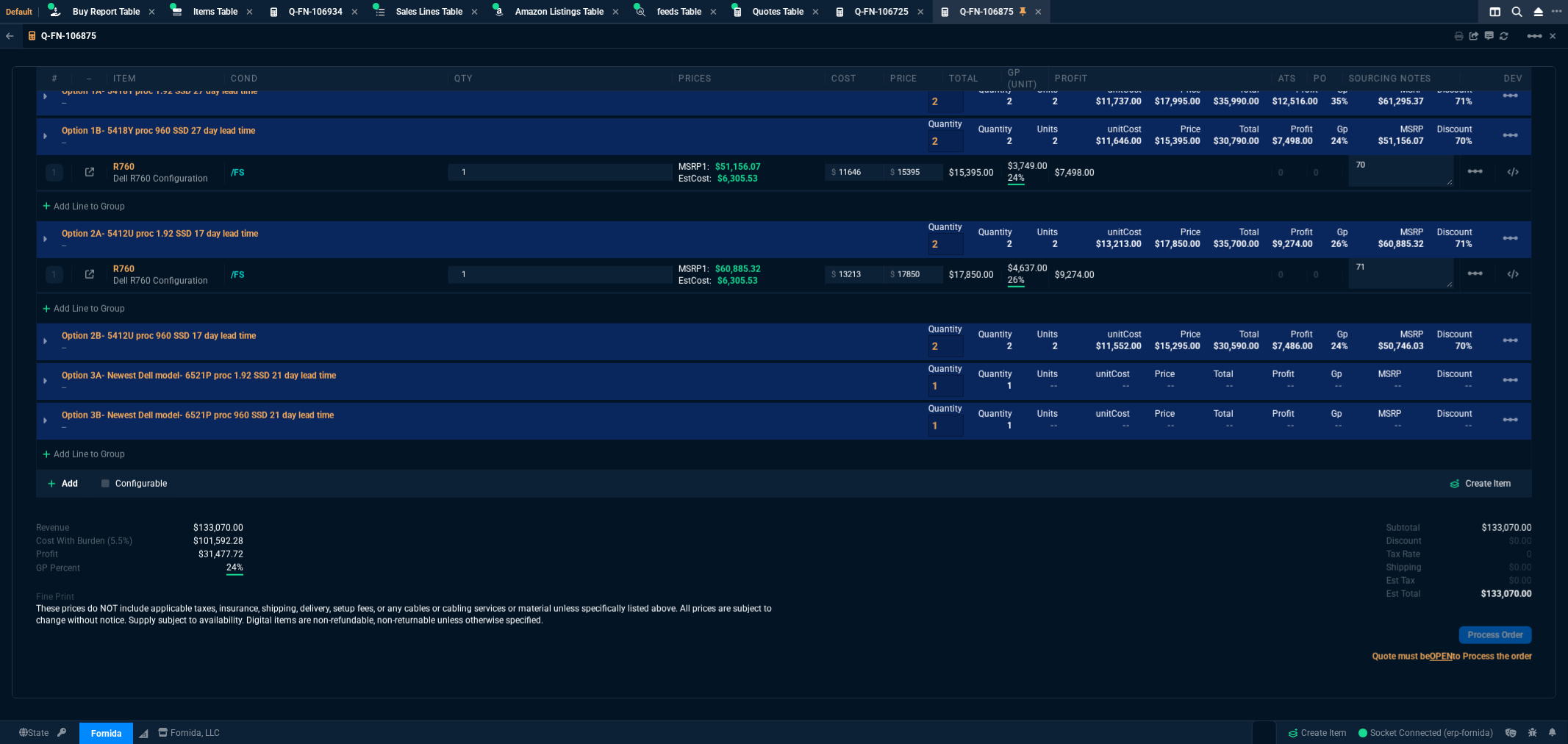
click at [979, 658] on p "Quote must be OPEN to Process the order" at bounding box center [1159, 657] width 749 height 13
click at [67, 448] on div "Add Line to Group" at bounding box center [84, 453] width 94 height 27
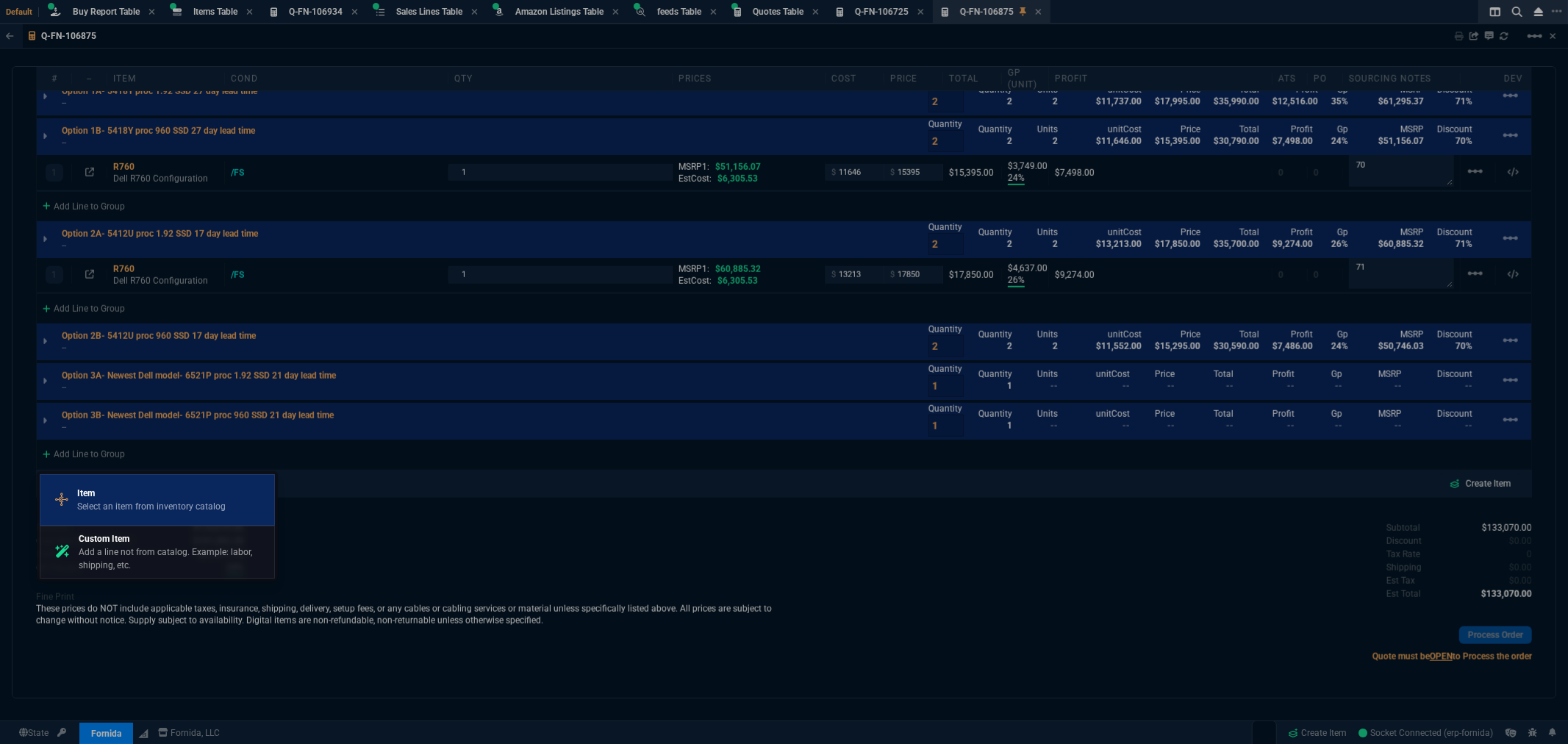
click at [97, 497] on p "Item" at bounding box center [151, 494] width 149 height 13
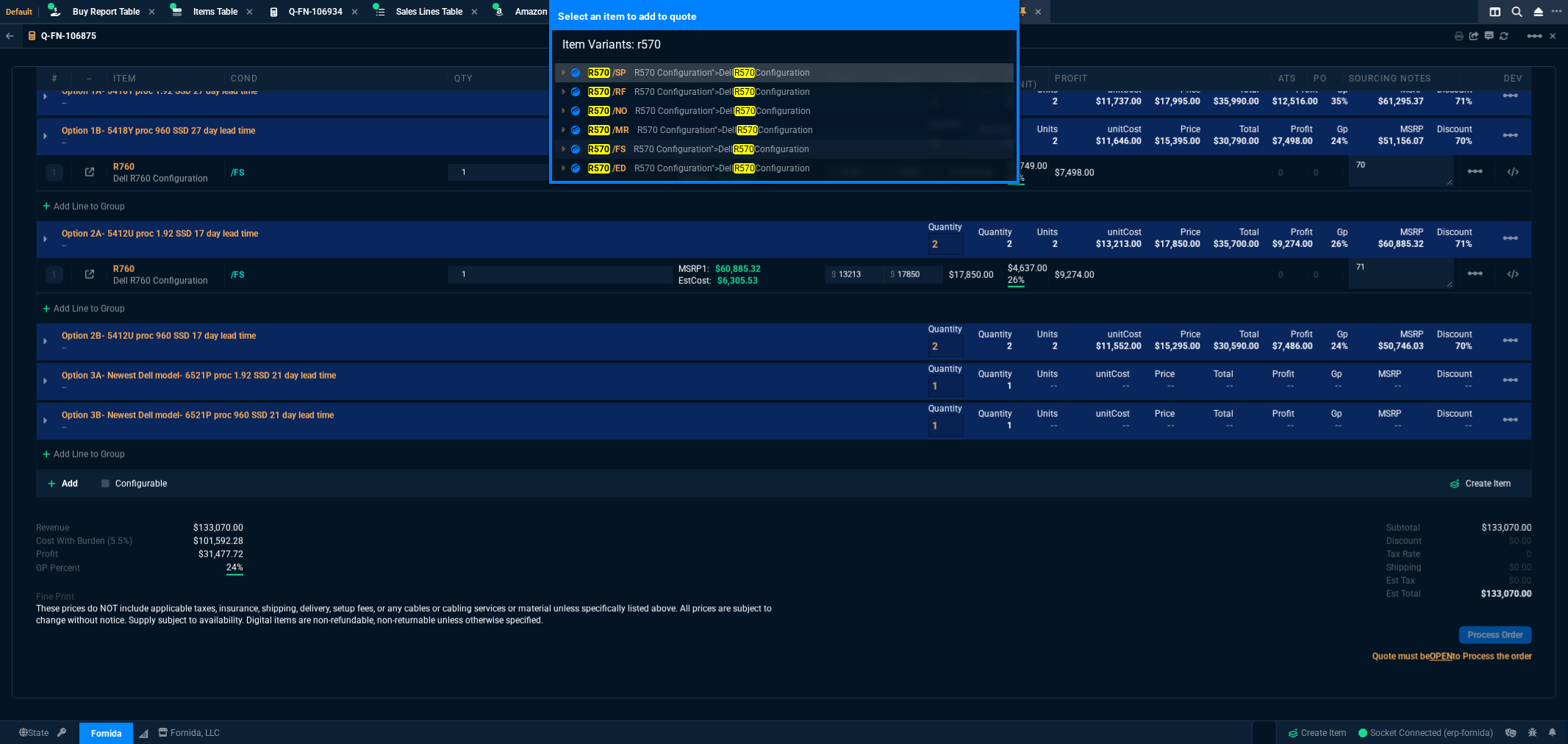
type input "Item Variants: r570"
click at [619, 149] on span "/FS" at bounding box center [619, 149] width 13 height 10
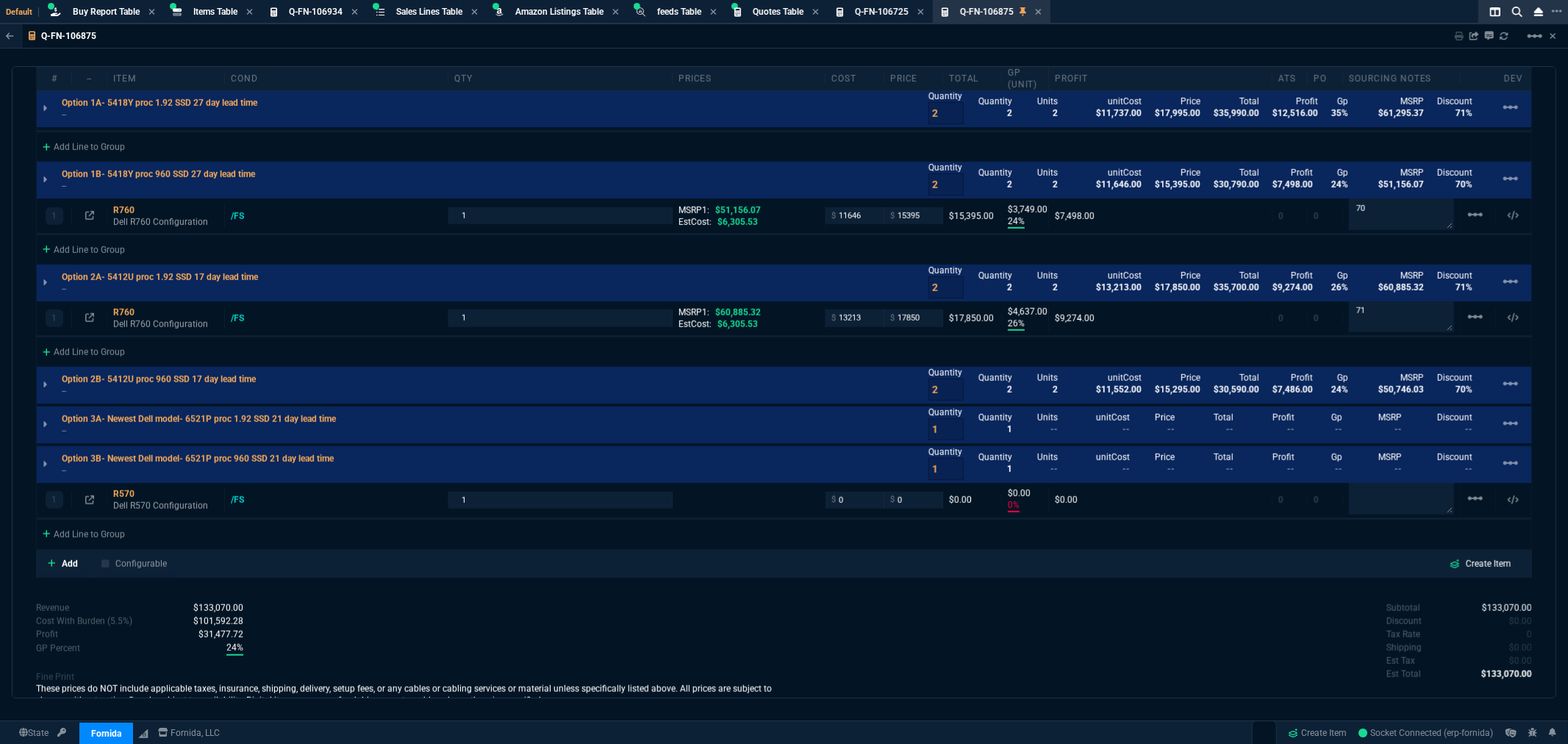
scroll to position [979, 0]
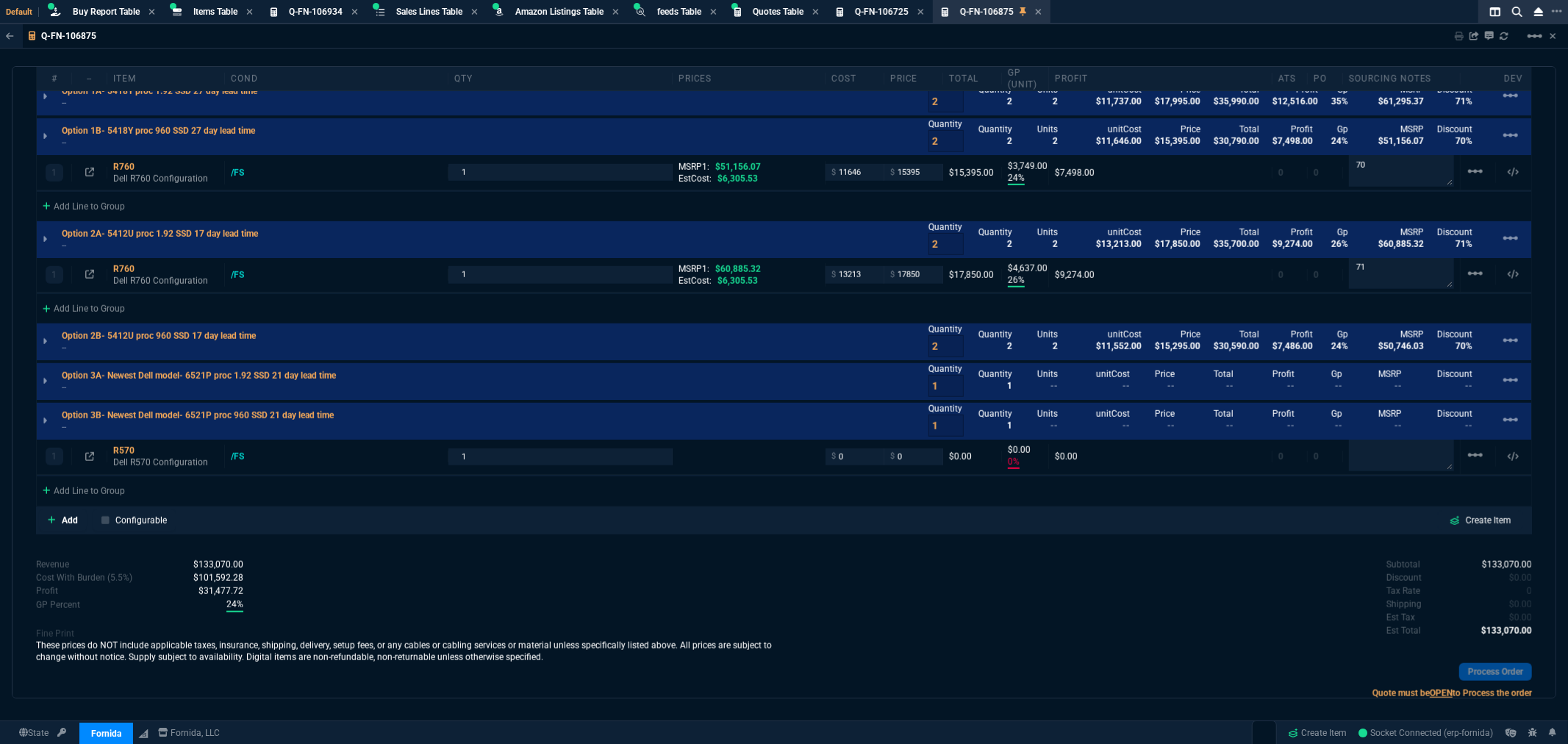
type input "35"
type input "6258"
type input "24"
type input "3749"
type input "26"
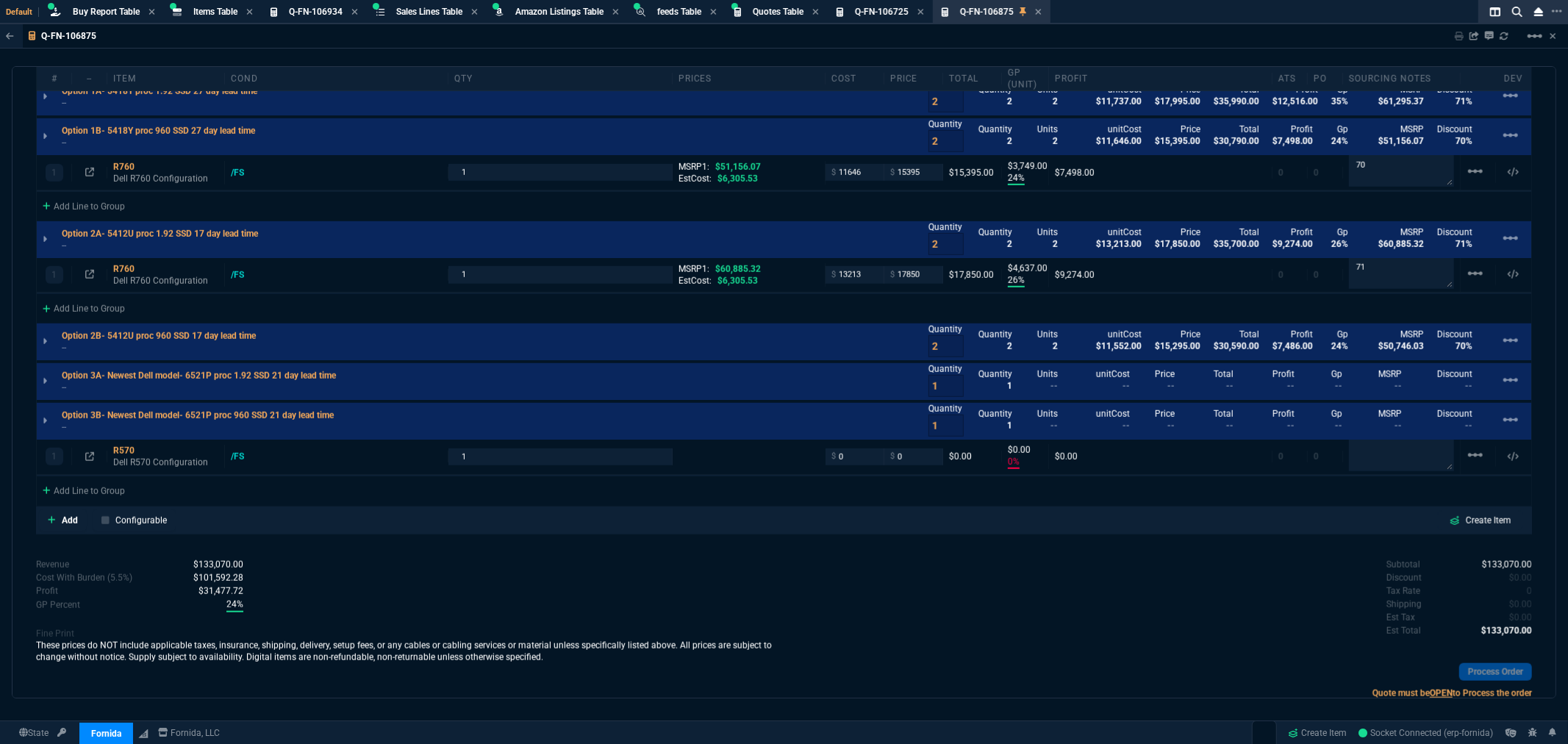
type input "4637"
type input "0"
type input "71"
type input "70"
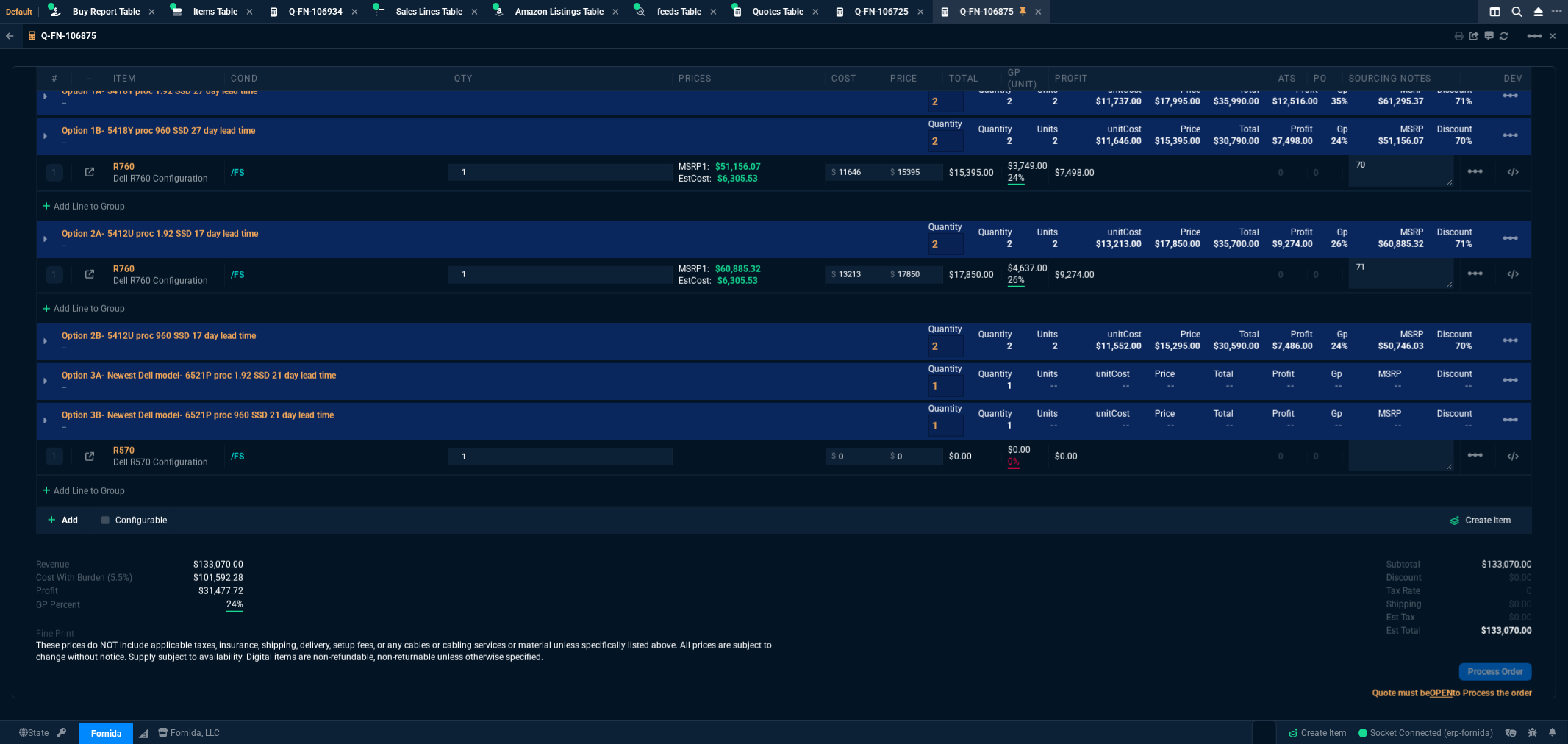
type input "71"
click at [148, 445] on icon at bounding box center [144, 446] width 8 height 9
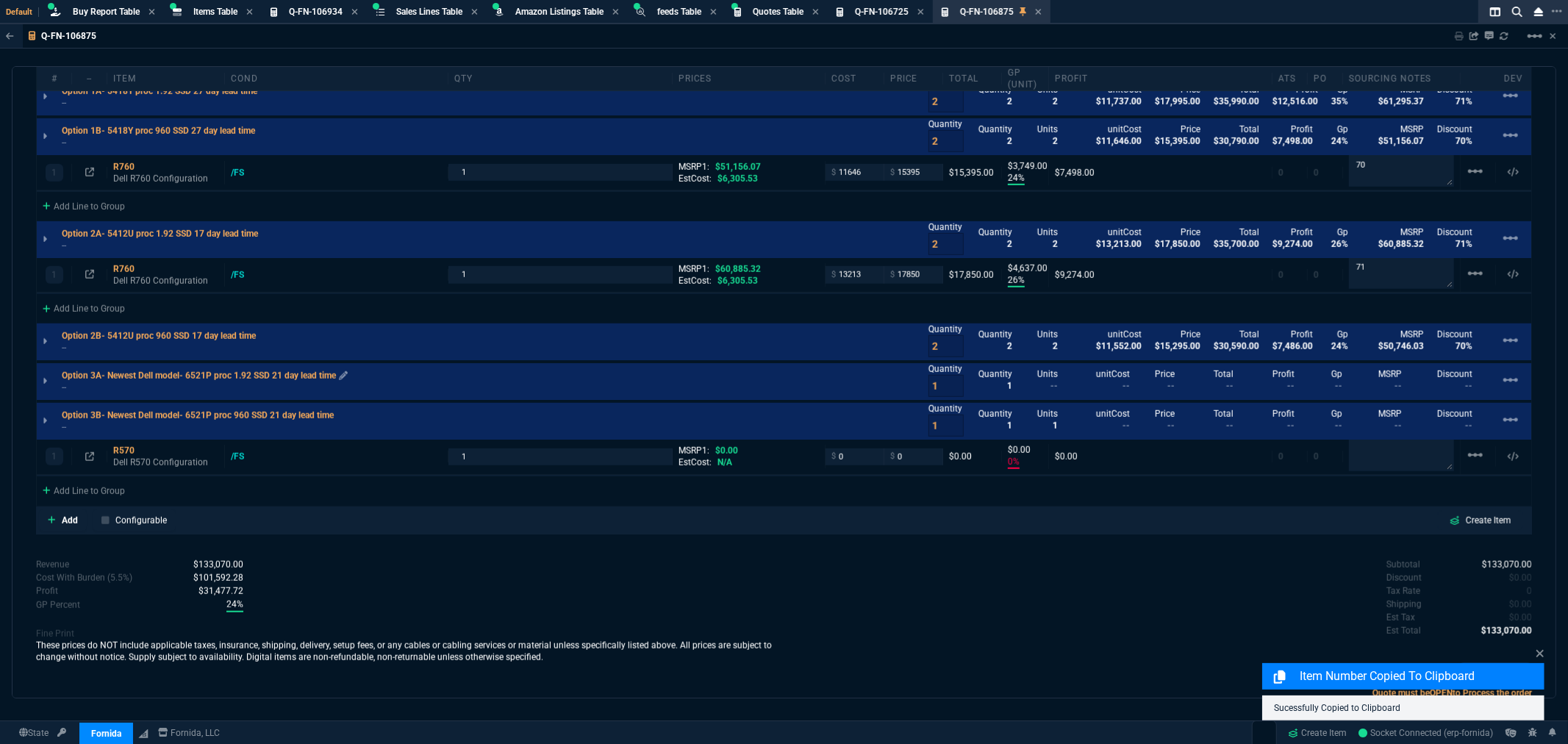
click at [79, 379] on p "Option 3A- Newest Dell model- 6521P proc 1.92 SSD 21 day lead time" at bounding box center [205, 376] width 286 height 12
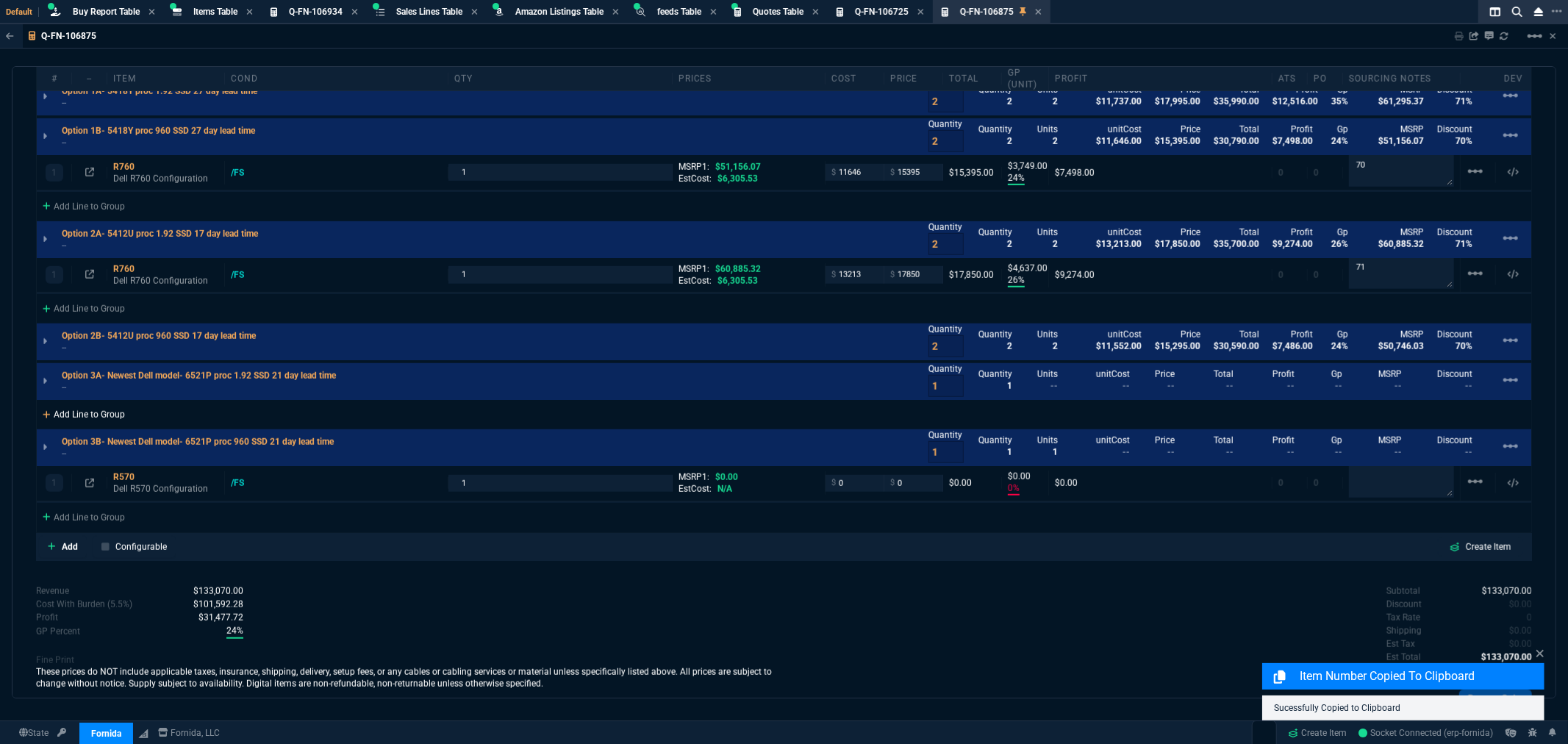
click at [68, 406] on div "Add Line to Group" at bounding box center [84, 413] width 94 height 27
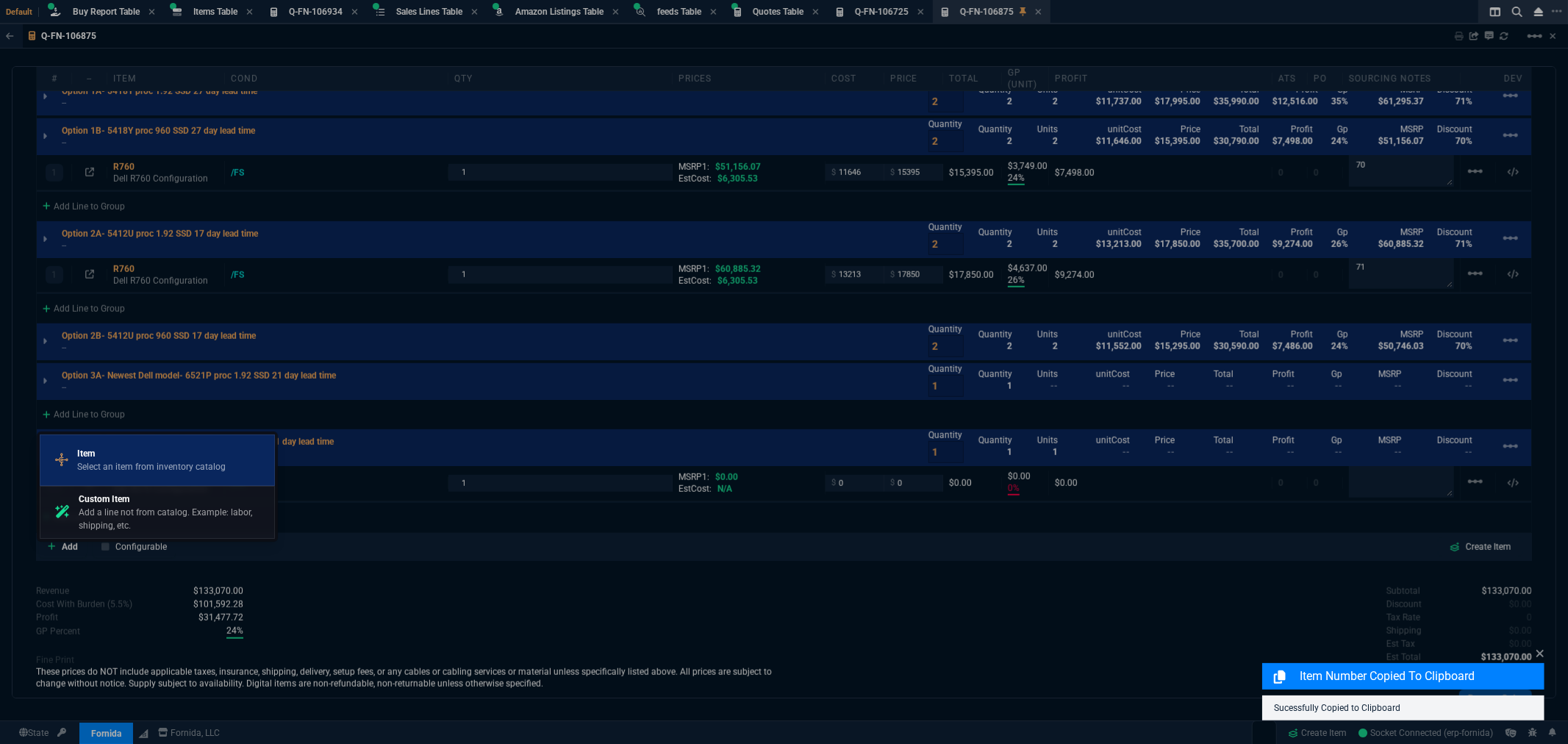
click at [113, 453] on p "Item" at bounding box center [151, 454] width 149 height 13
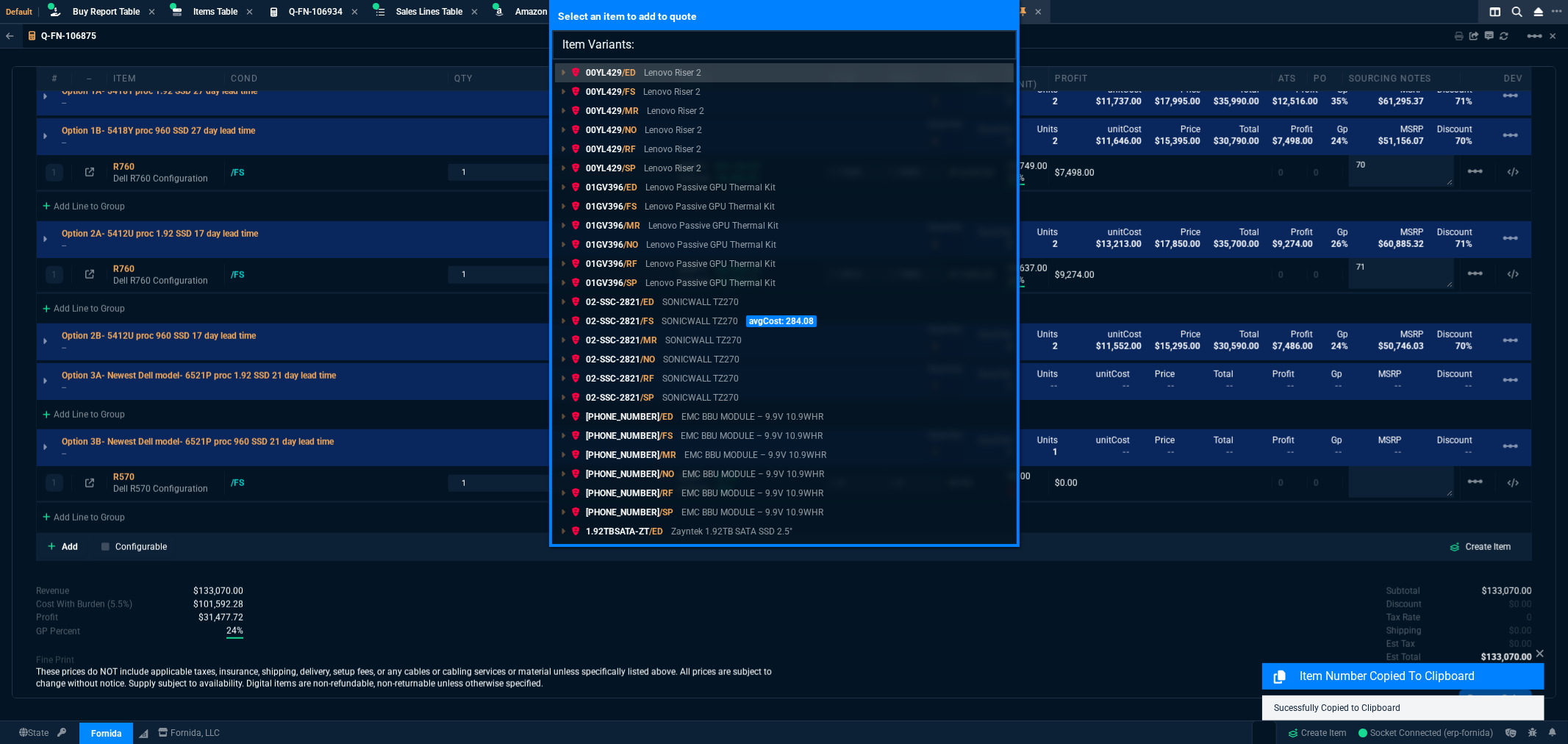
click at [656, 51] on input "Item Variants:" at bounding box center [785, 45] width 465 height 29
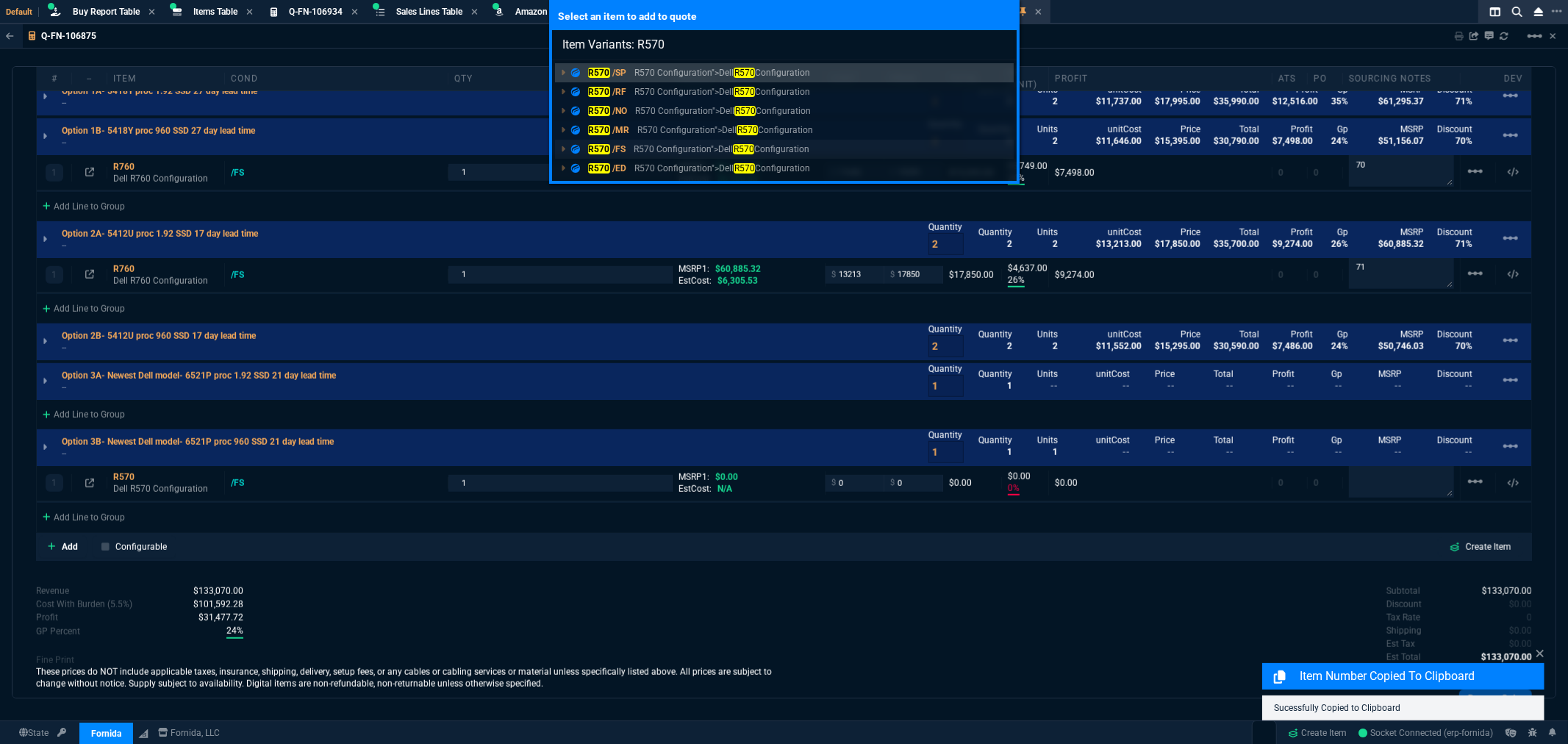
type input "Item Variants: R570"
click at [640, 145] on p "R570 Configuration">Dell R570 Configuration" at bounding box center [721, 149] width 175 height 13
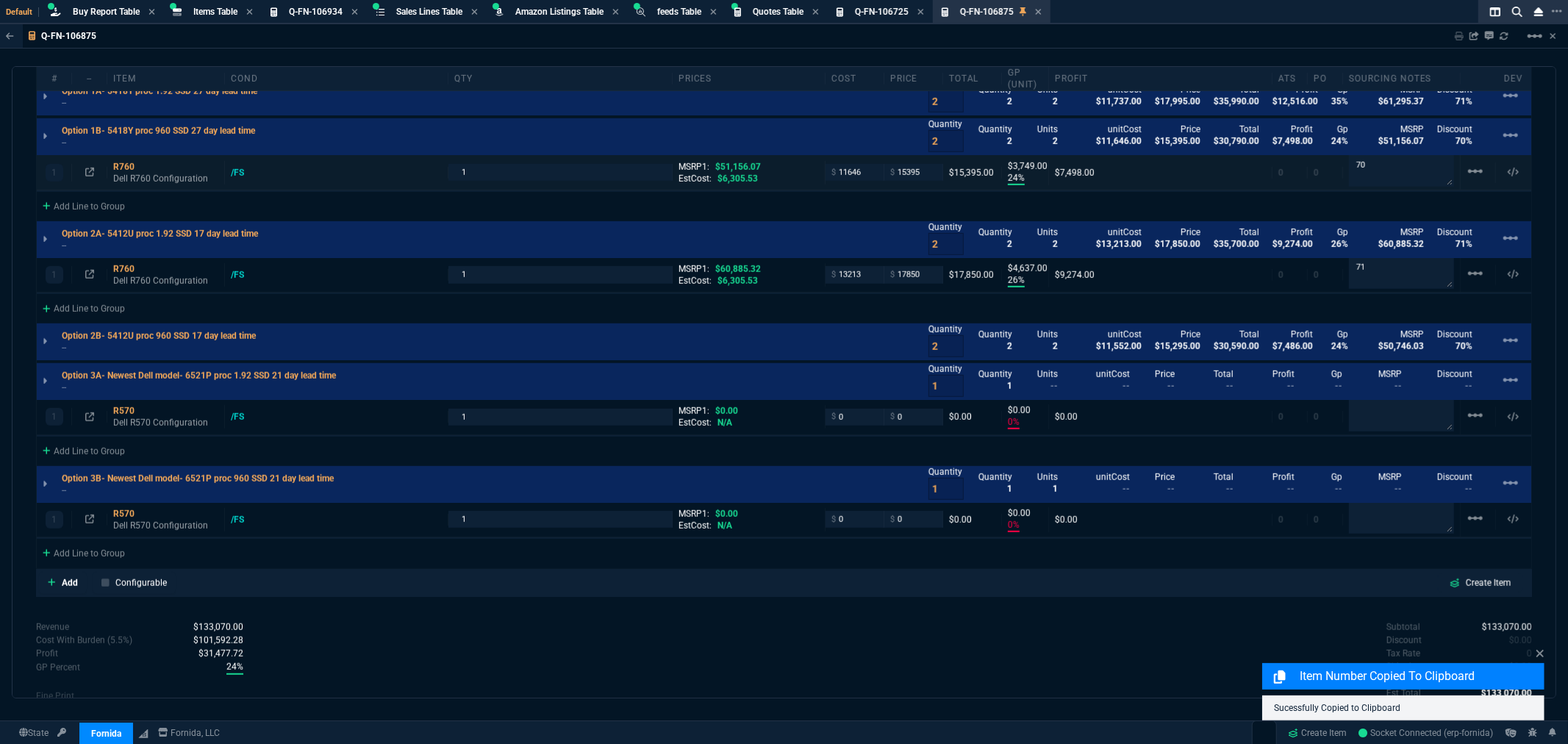
type input "0"
type input "35"
type input "6258"
type input "24"
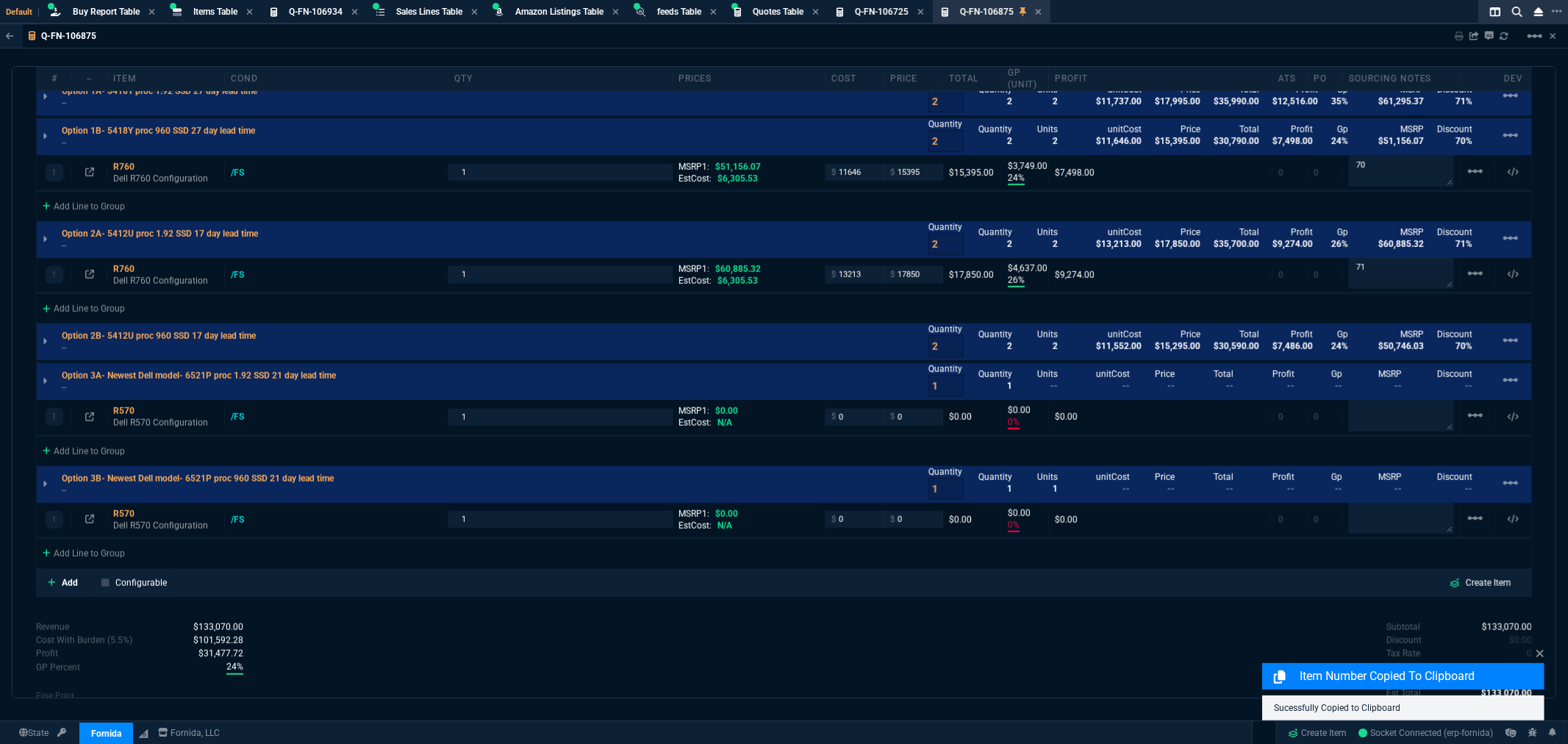
type input "3749"
type input "26"
type input "4637"
type input "0"
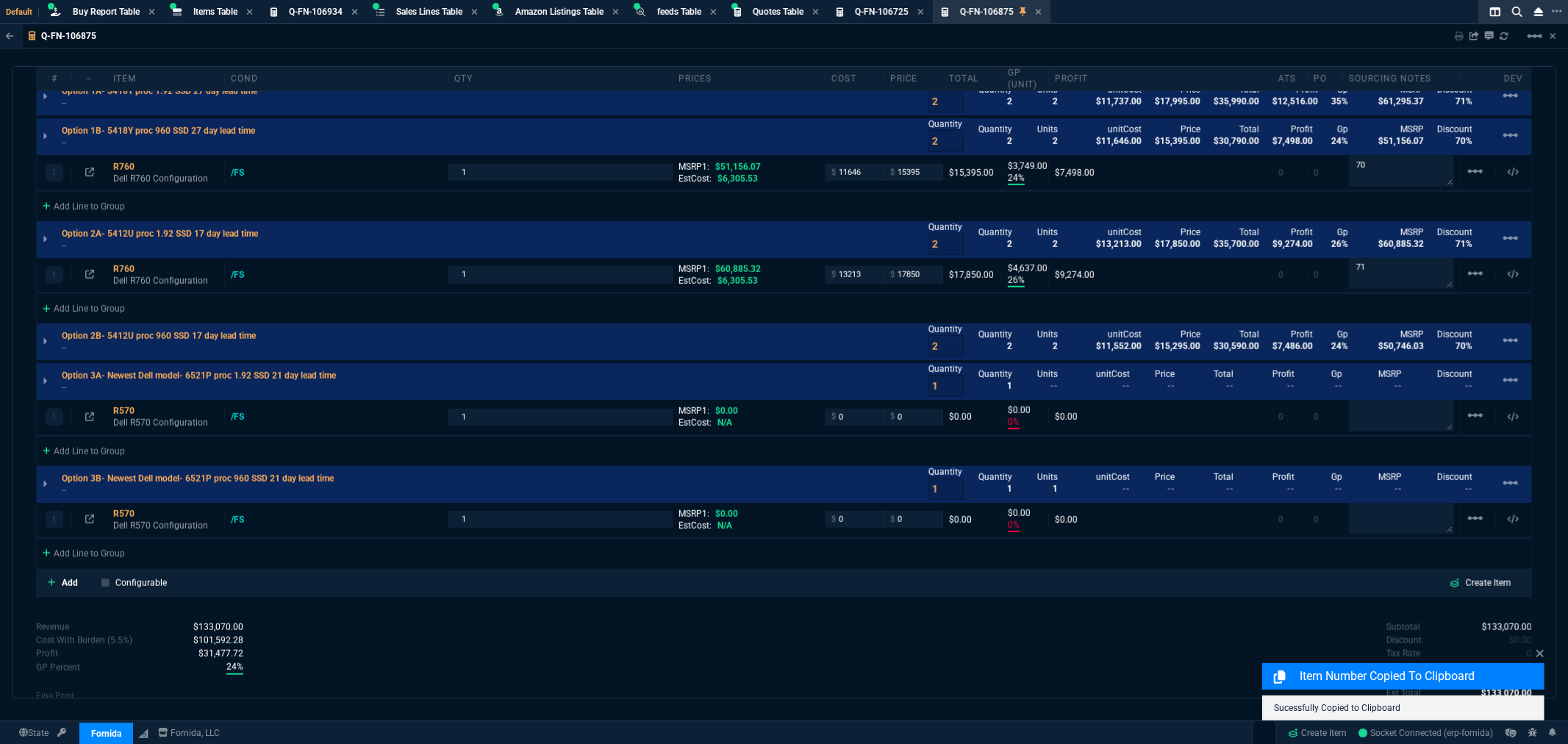
type input "0"
type input "71"
type input "70"
type input "71"
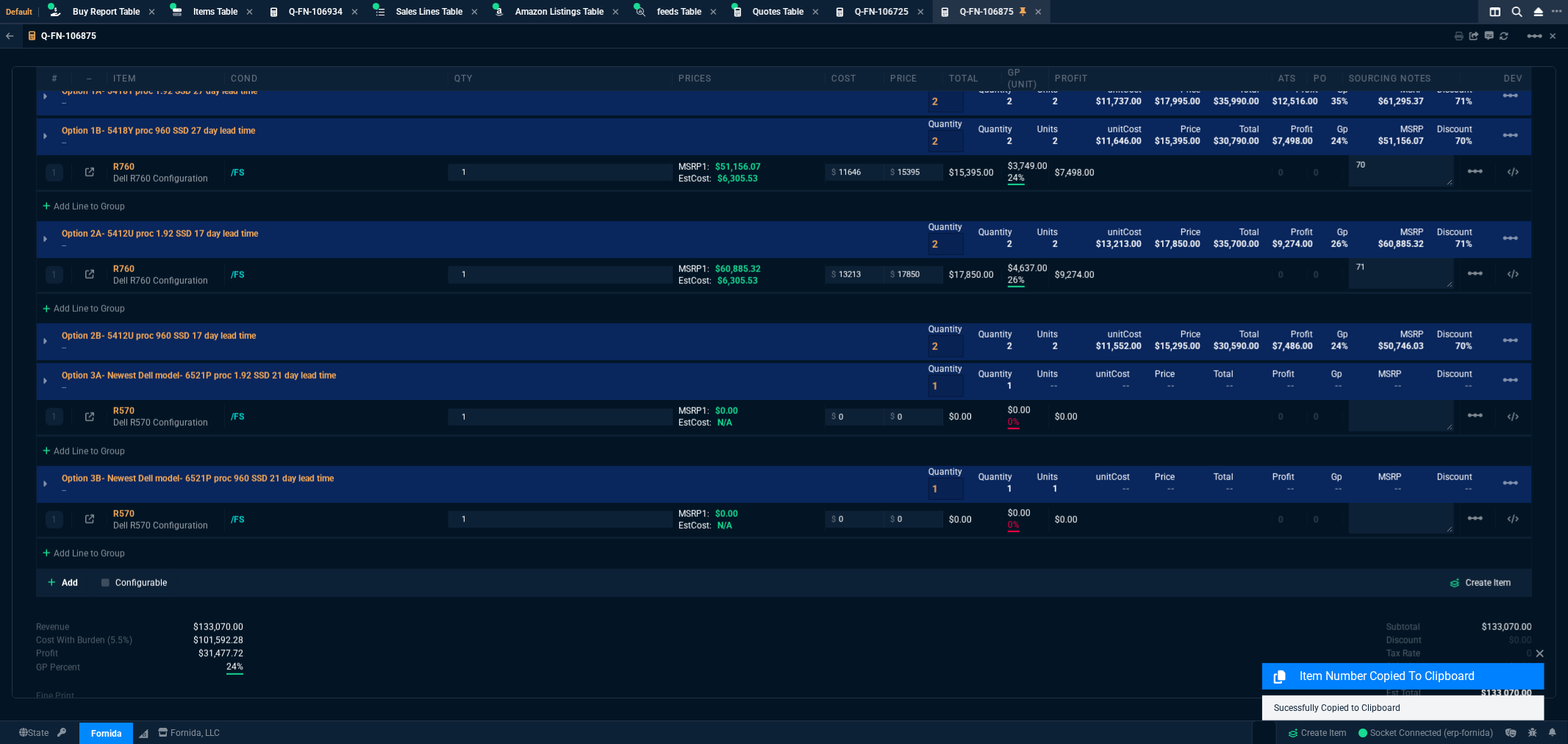
click at [457, 550] on div "Add Line to Group" at bounding box center [784, 553] width 1495 height 27
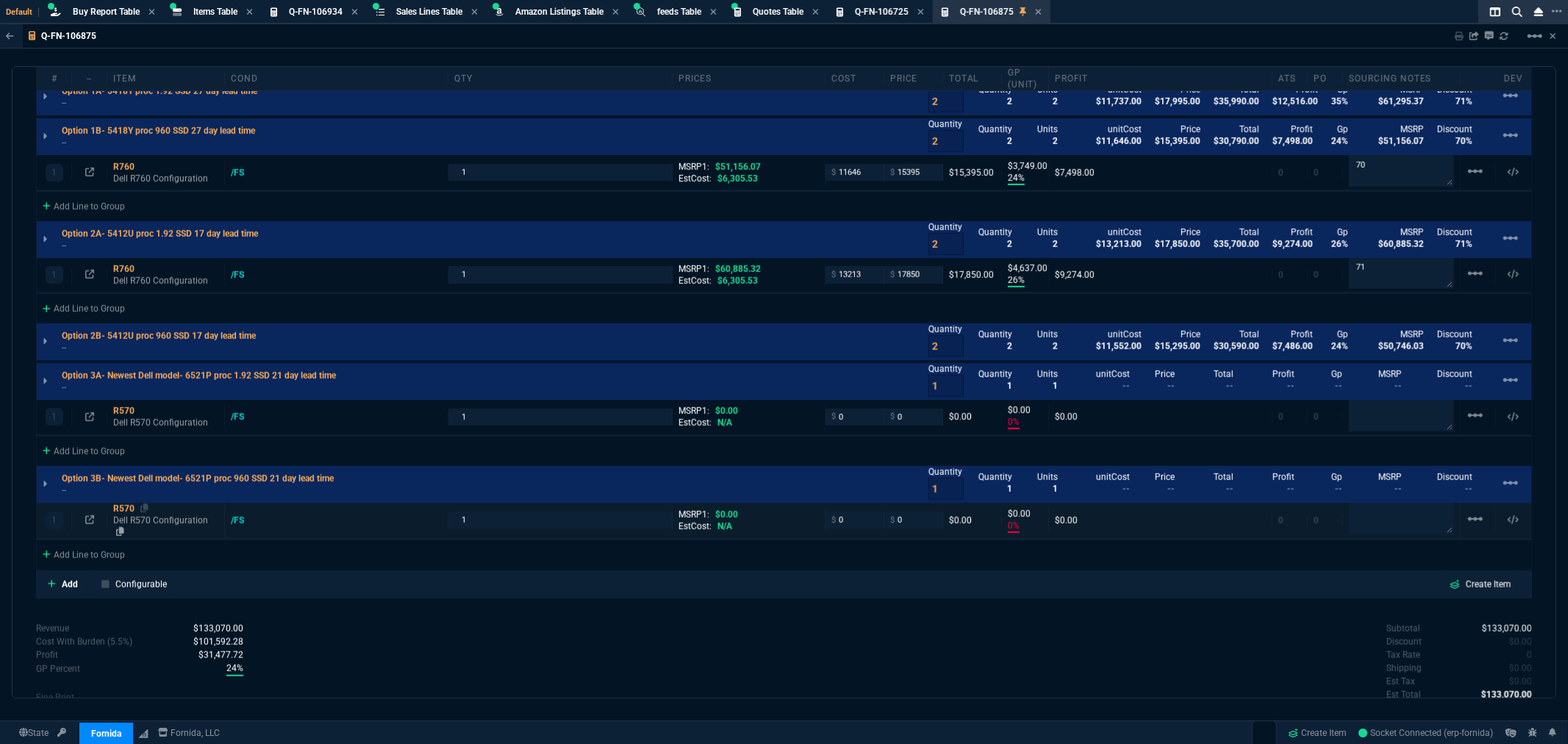
click at [136, 515] on p "Dell R570 Configuration" at bounding box center [165, 527] width 105 height 24
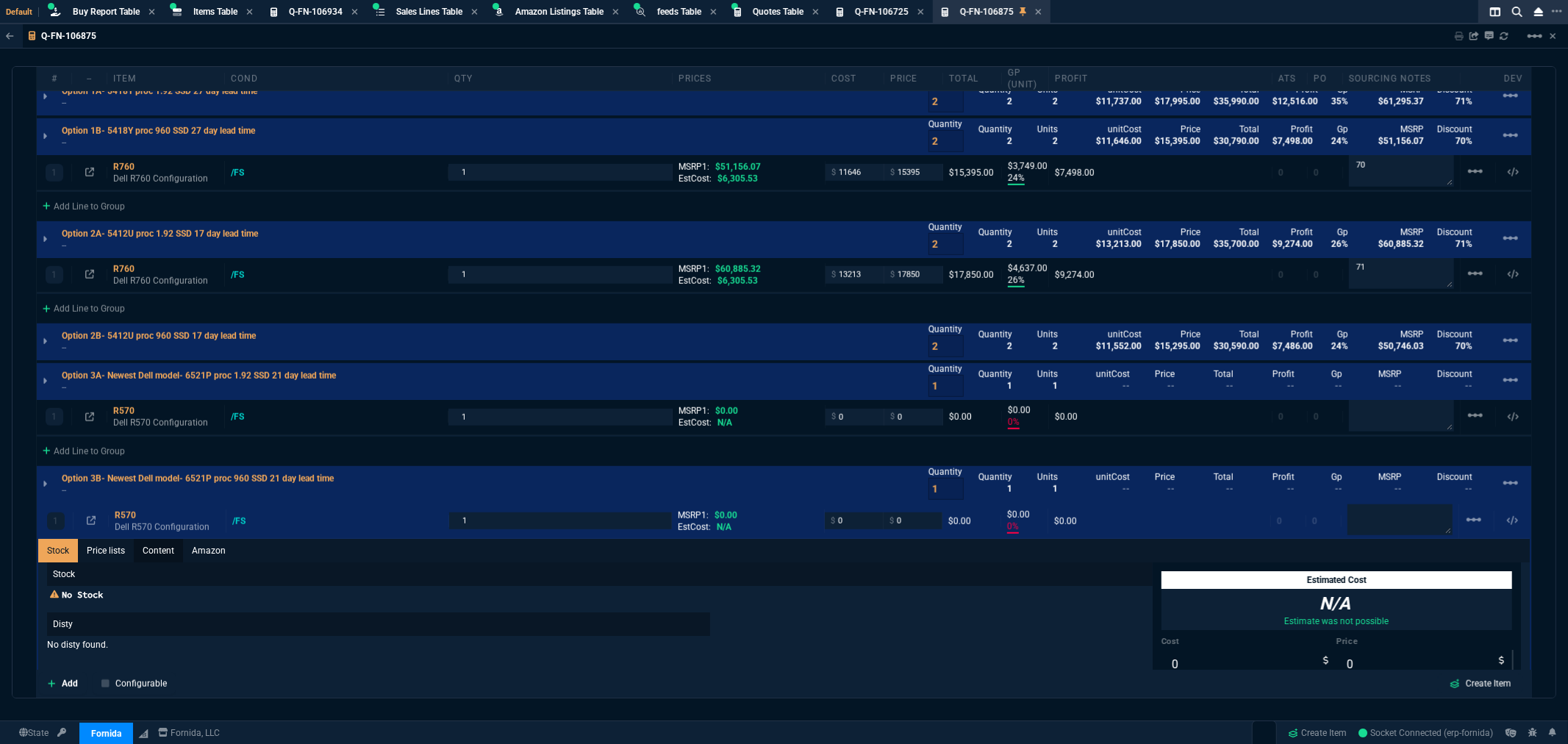
click at [149, 542] on link "Content" at bounding box center [158, 551] width 50 height 24
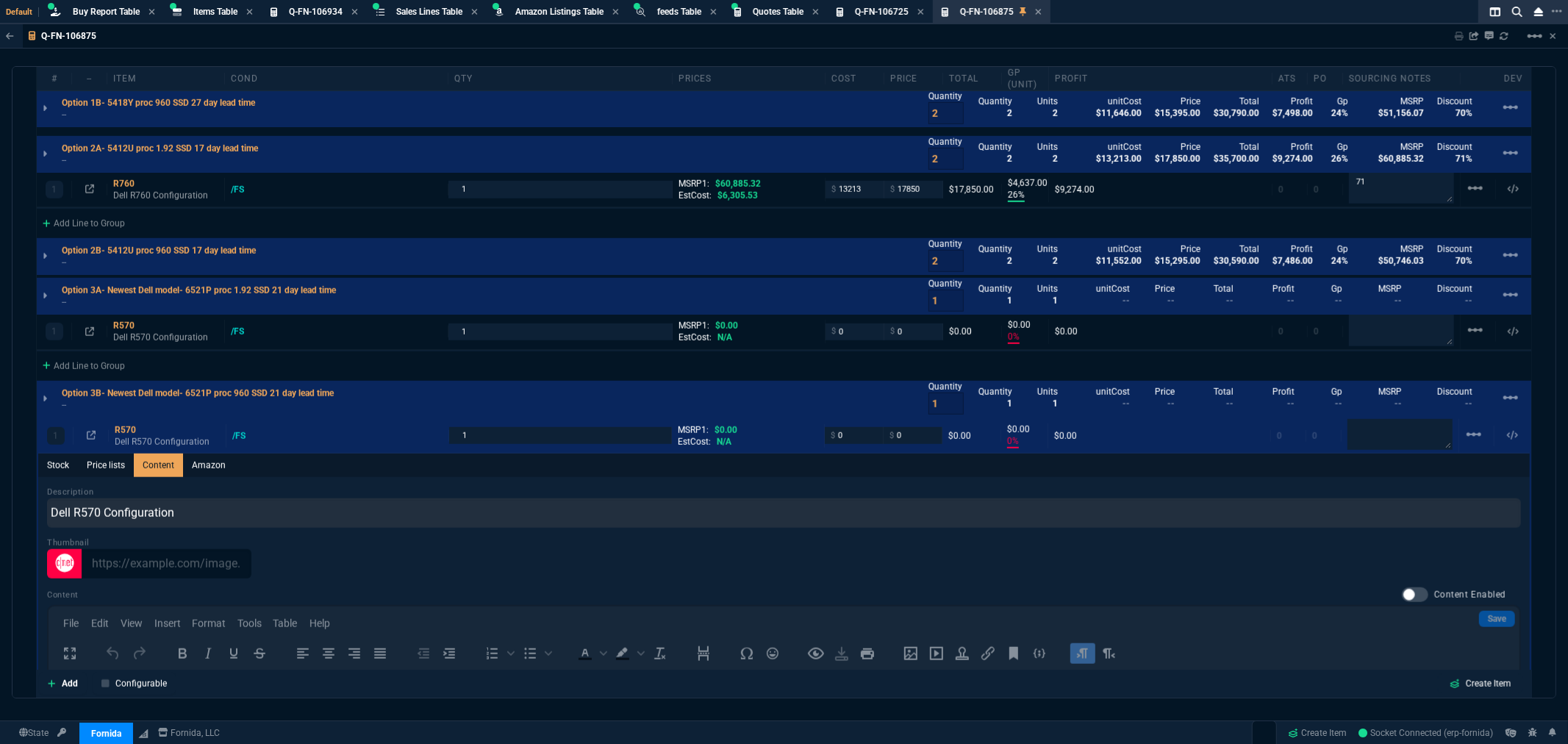
scroll to position [1306, 0]
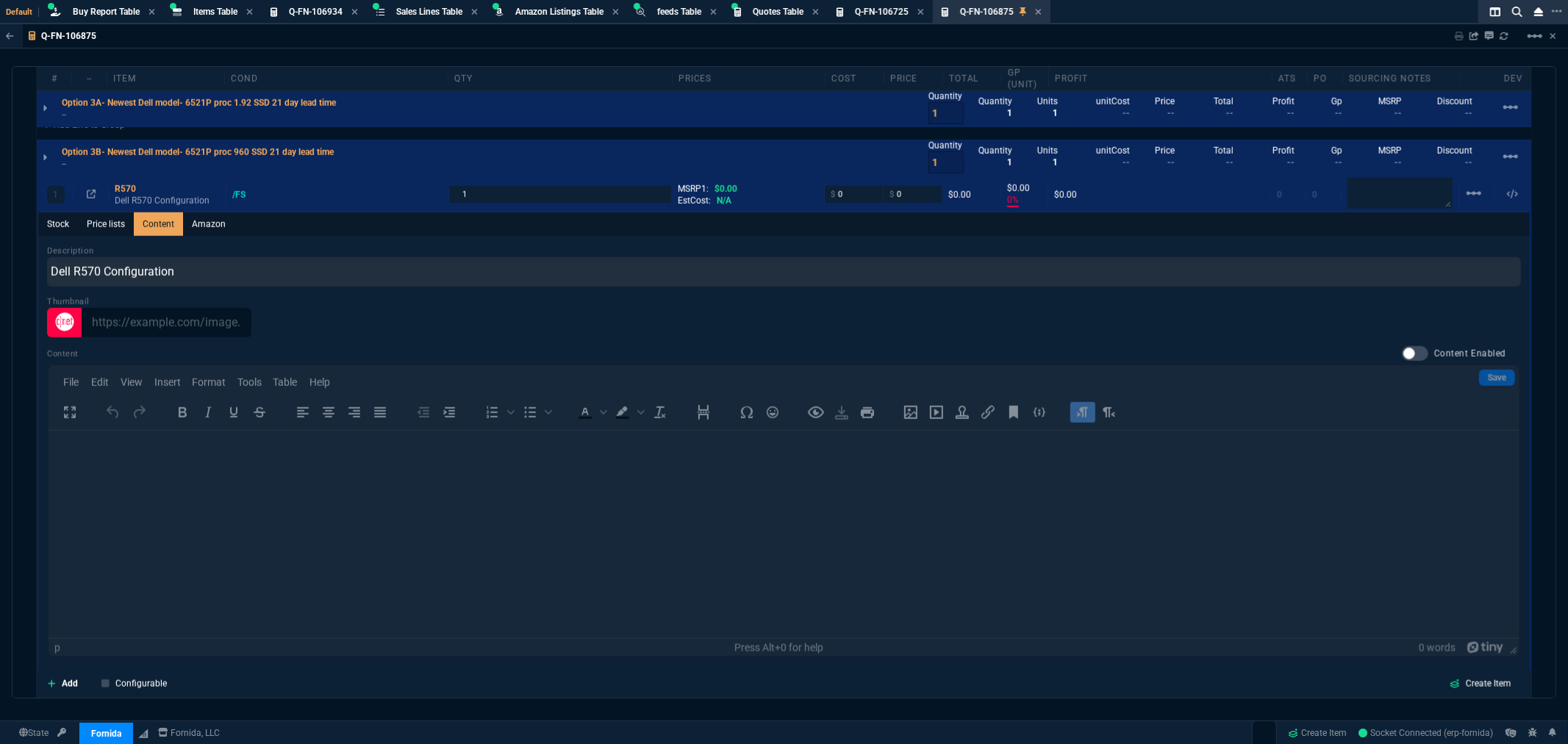
click at [1407, 348] on div at bounding box center [1415, 354] width 27 height 15
checkbox input "true"
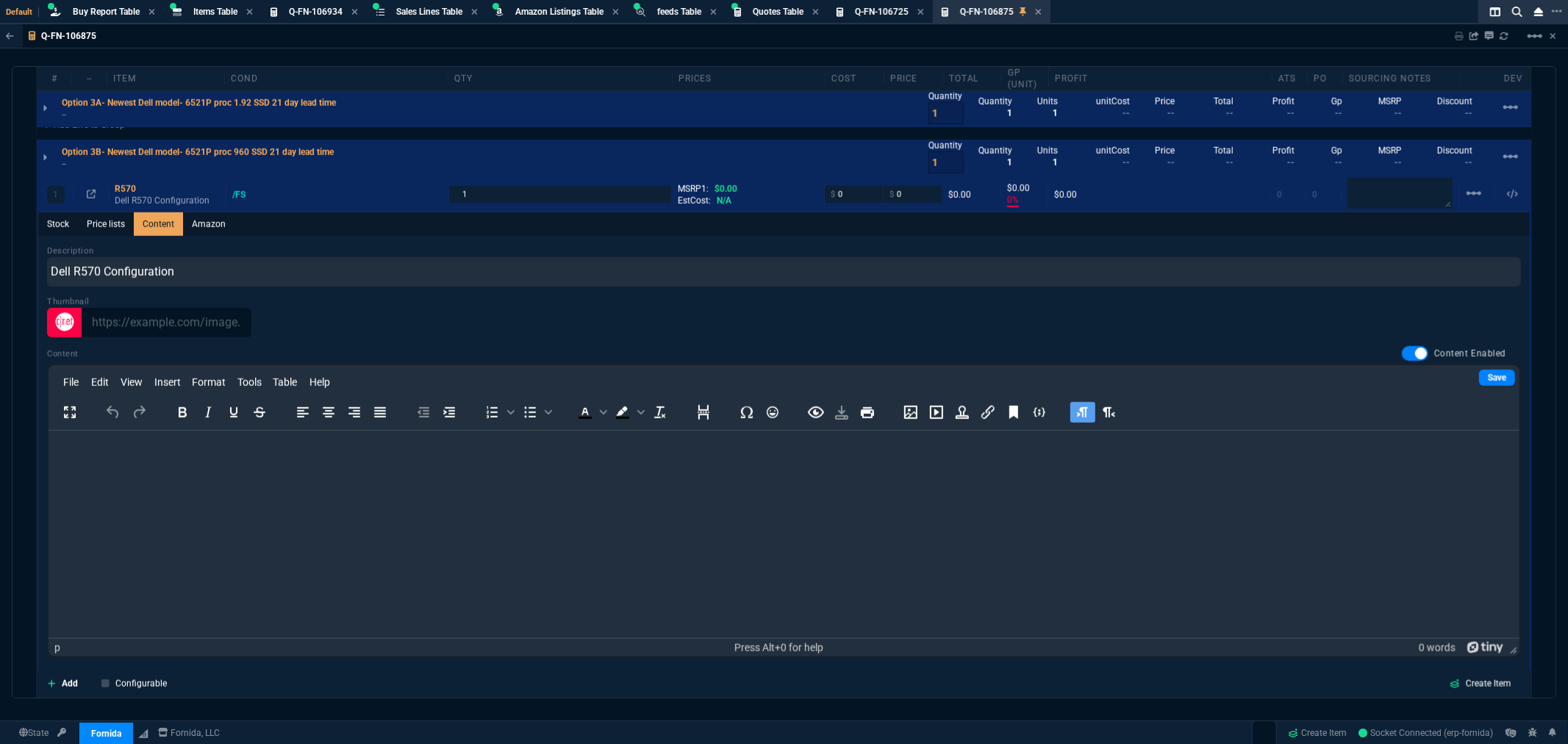
click at [130, 464] on html at bounding box center [783, 449] width 1471 height 39
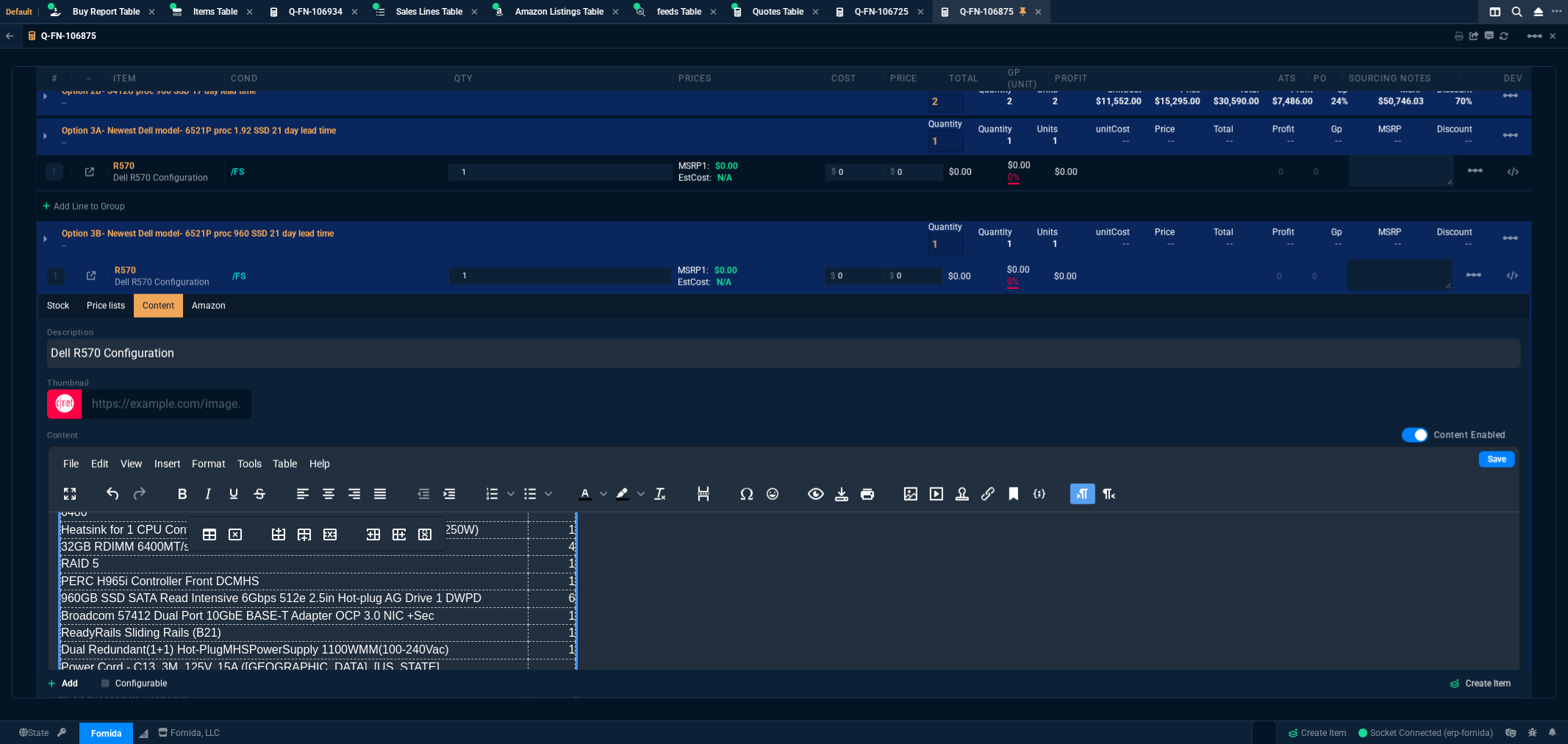
scroll to position [65, 0]
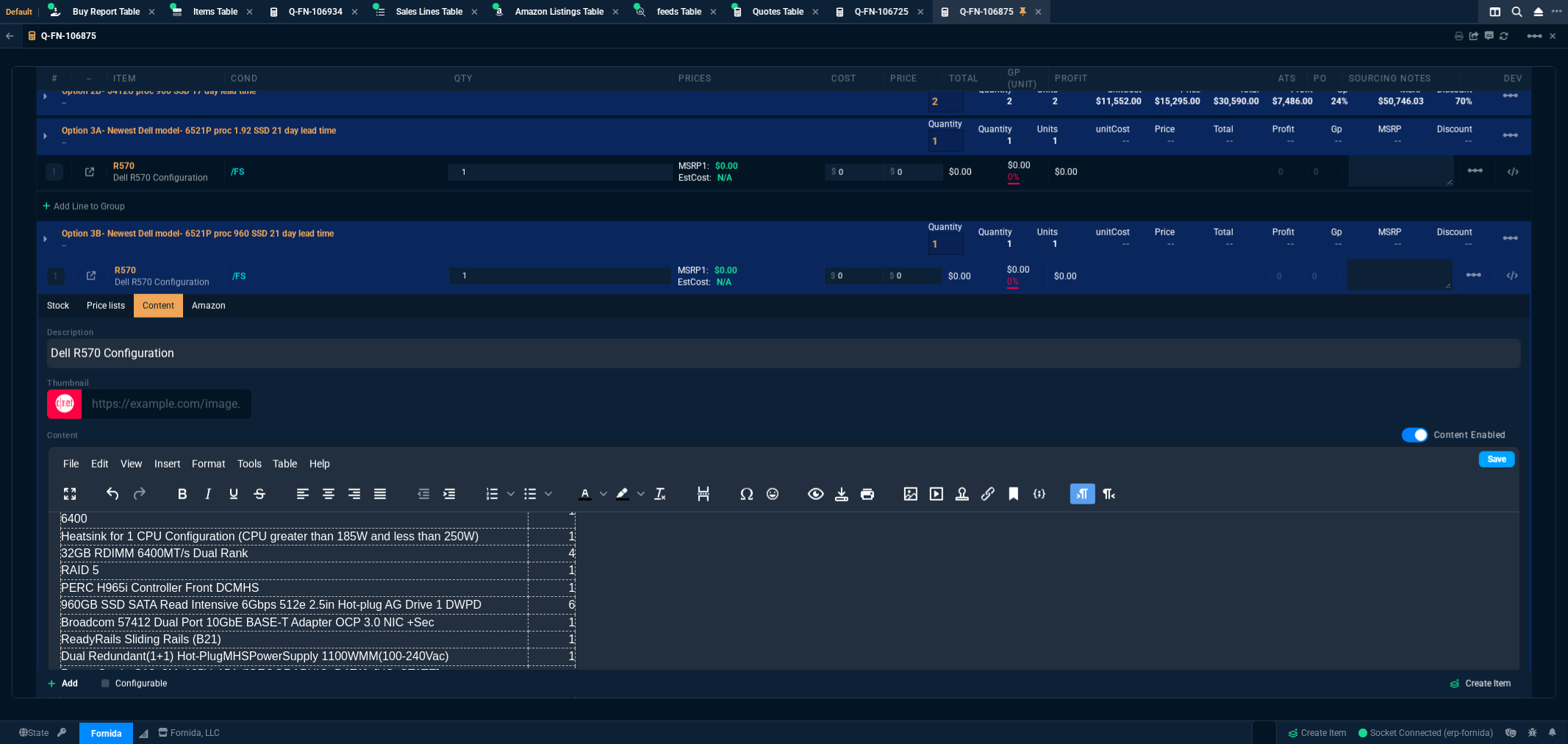
click at [1481, 458] on link "Save" at bounding box center [1497, 459] width 36 height 16
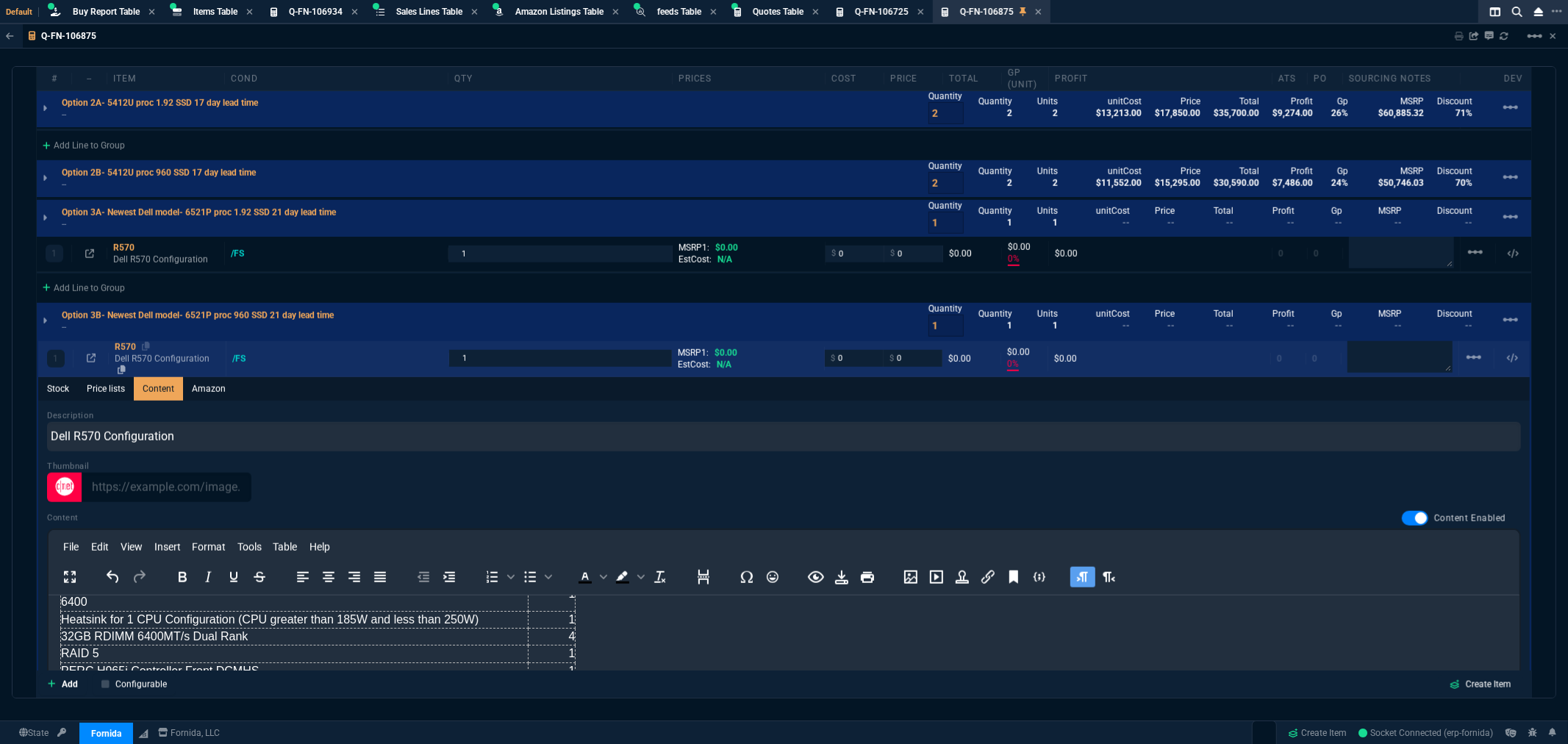
click at [120, 344] on div "R570" at bounding box center [167, 347] width 105 height 12
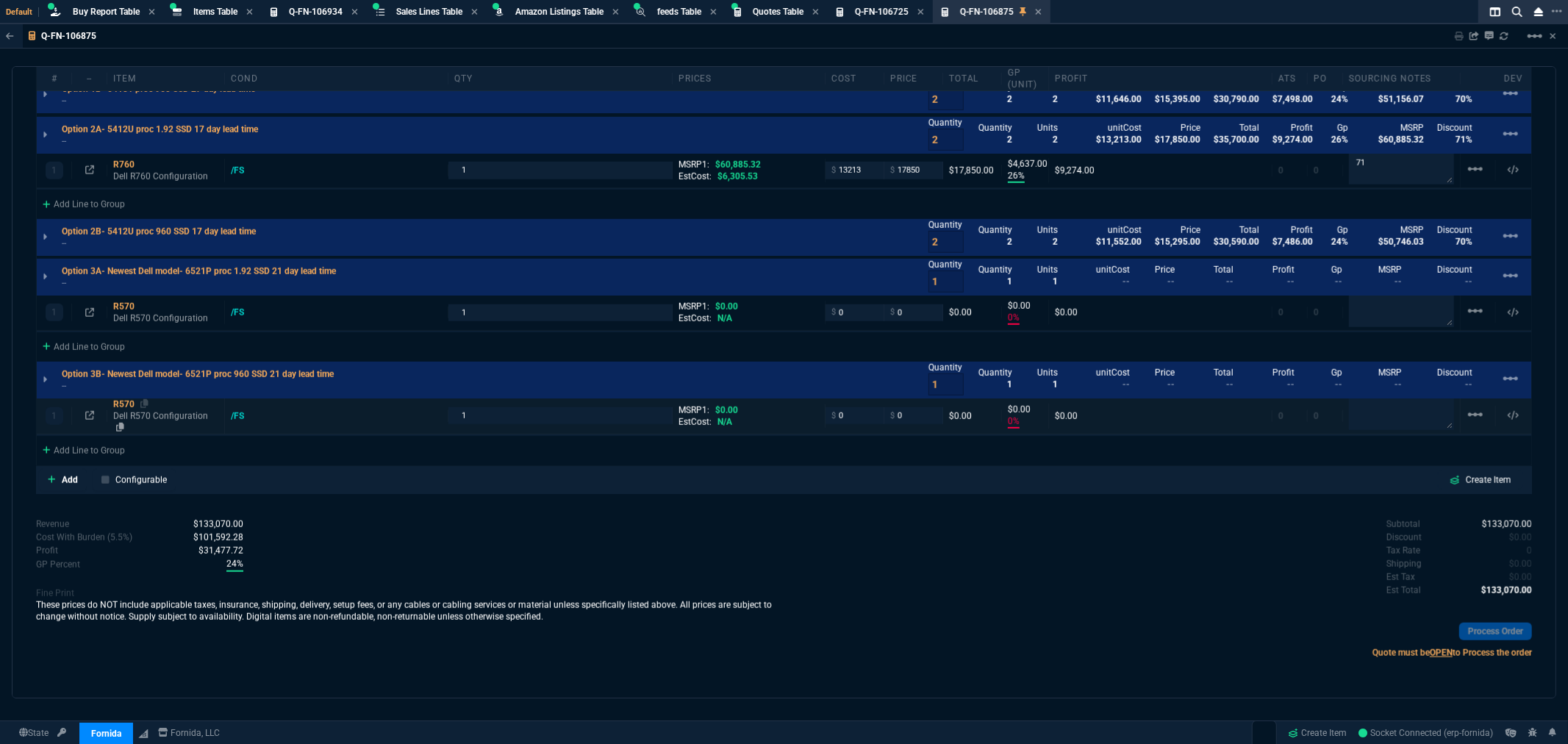
type input "0"
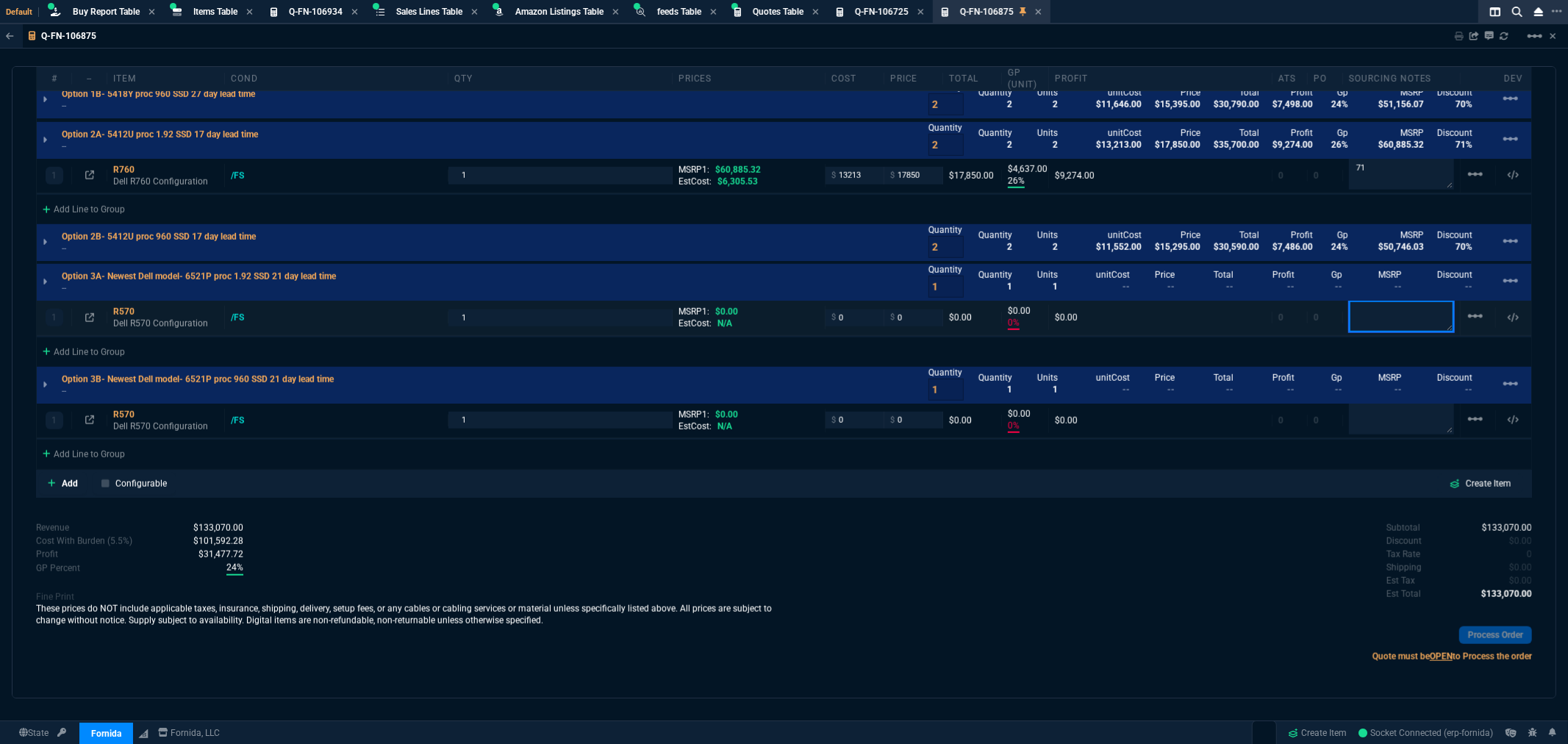
click at [1366, 312] on textarea at bounding box center [1401, 316] width 105 height 31
paste textarea "SWS16160380-V5"
type textarea "SWS16160380-V5"
click at [1369, 419] on textarea at bounding box center [1401, 419] width 105 height 29
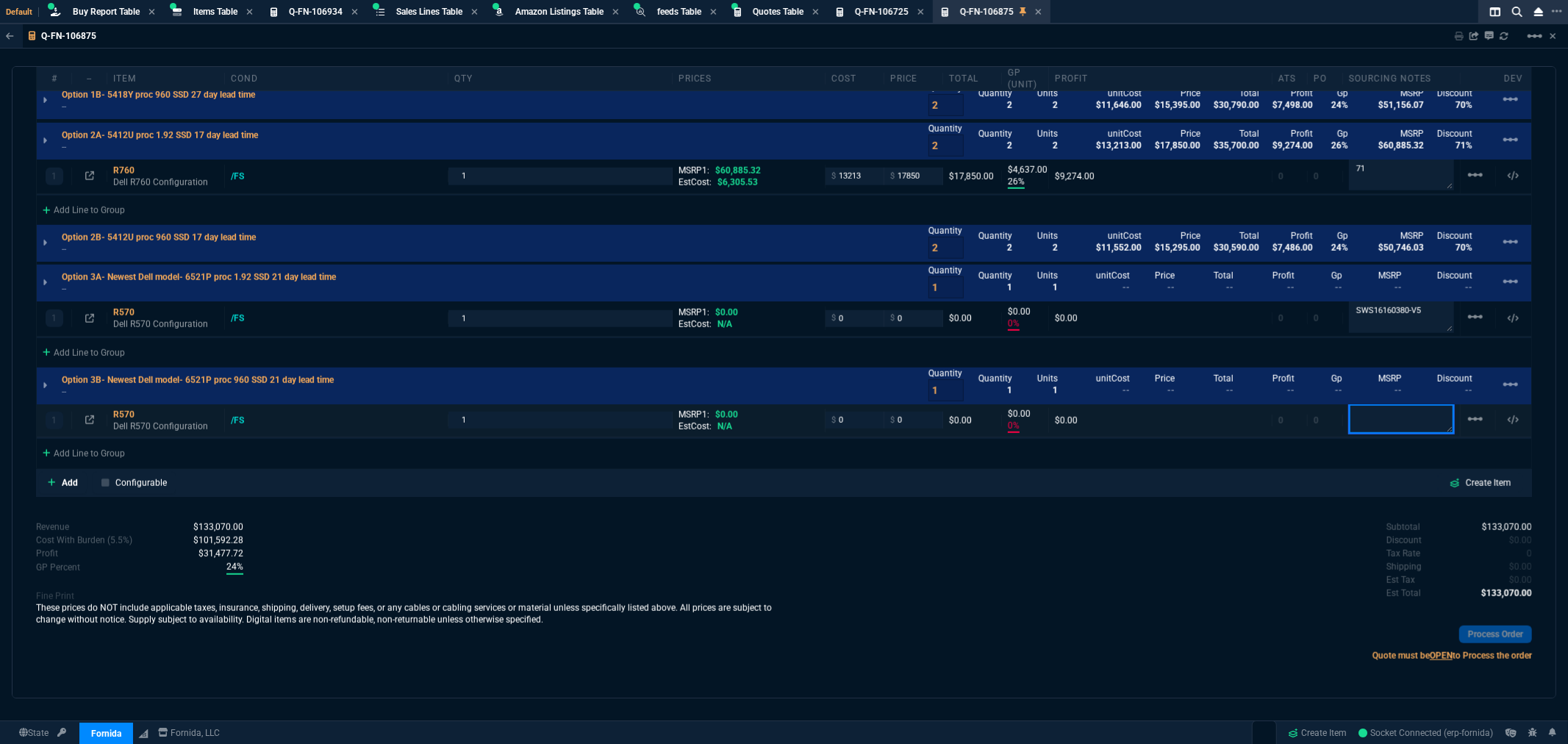
paste textarea "SWS16160380-V5"
type textarea "SWS16160380-V4"
click at [1150, 524] on div "Subtotal $133,070.00 Discount $0.00 Tax Rate 0 Shipping $0.00 Est Tax $0.00 Est…" at bounding box center [1159, 563] width 749 height 81
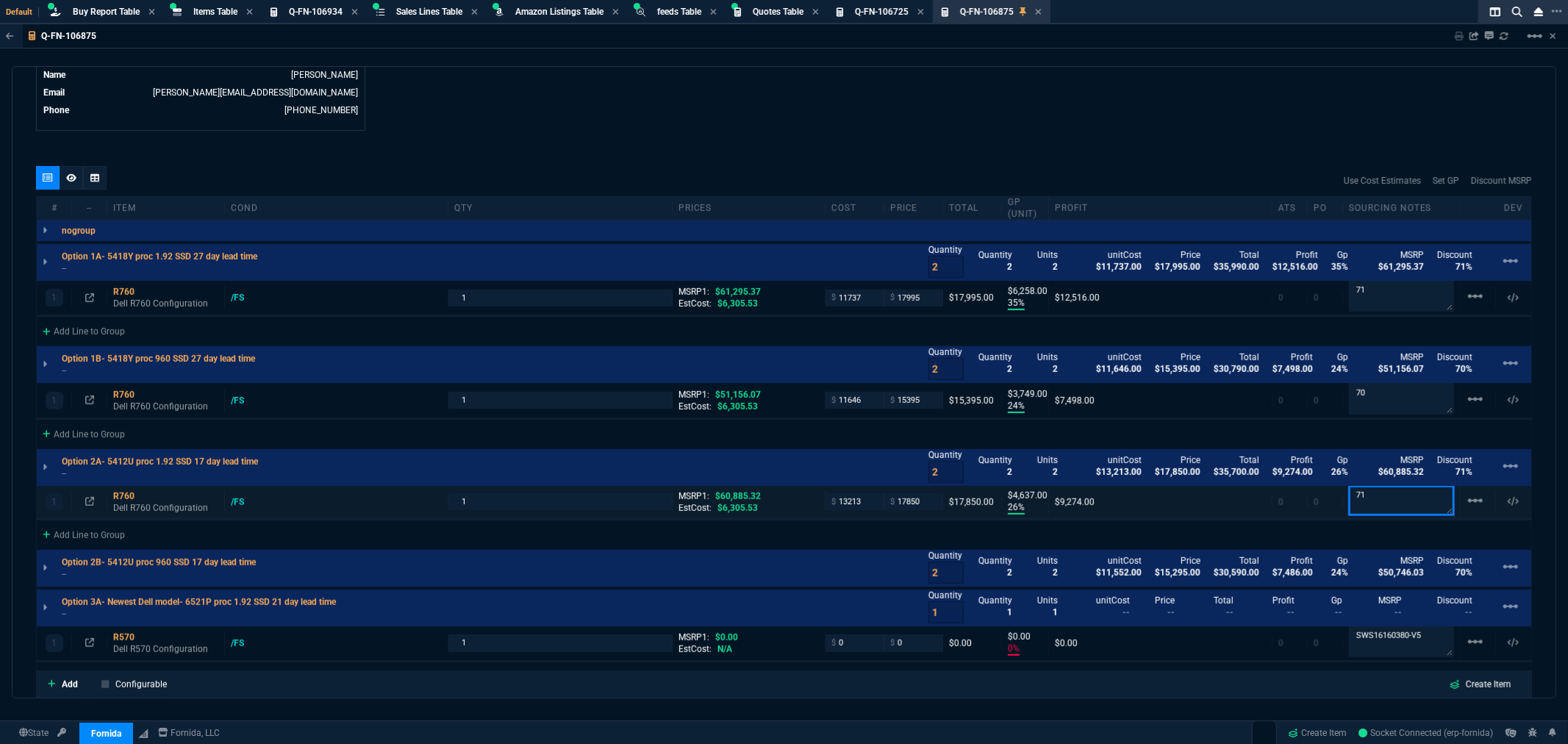
drag, startPoint x: 1383, startPoint y: 495, endPoint x: 1314, endPoint y: 503, distance: 69.5
click at [1314, 503] on div "1 R760 Dell R760 Configuration /FS 1 MSRP1: $60,885.32 EstCost: $6,305.53 $ 132…" at bounding box center [784, 502] width 1495 height 33
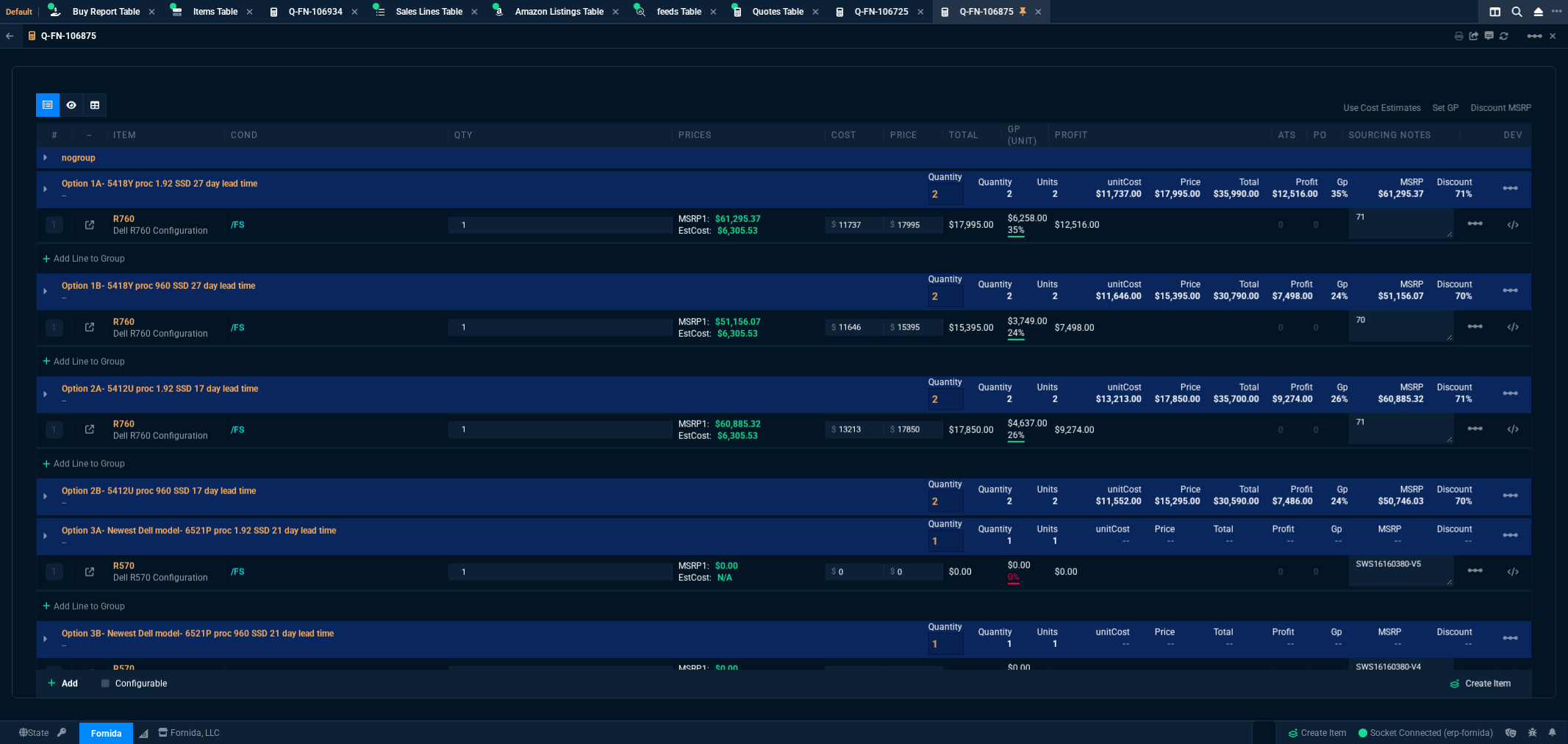
scroll to position [833, 0]
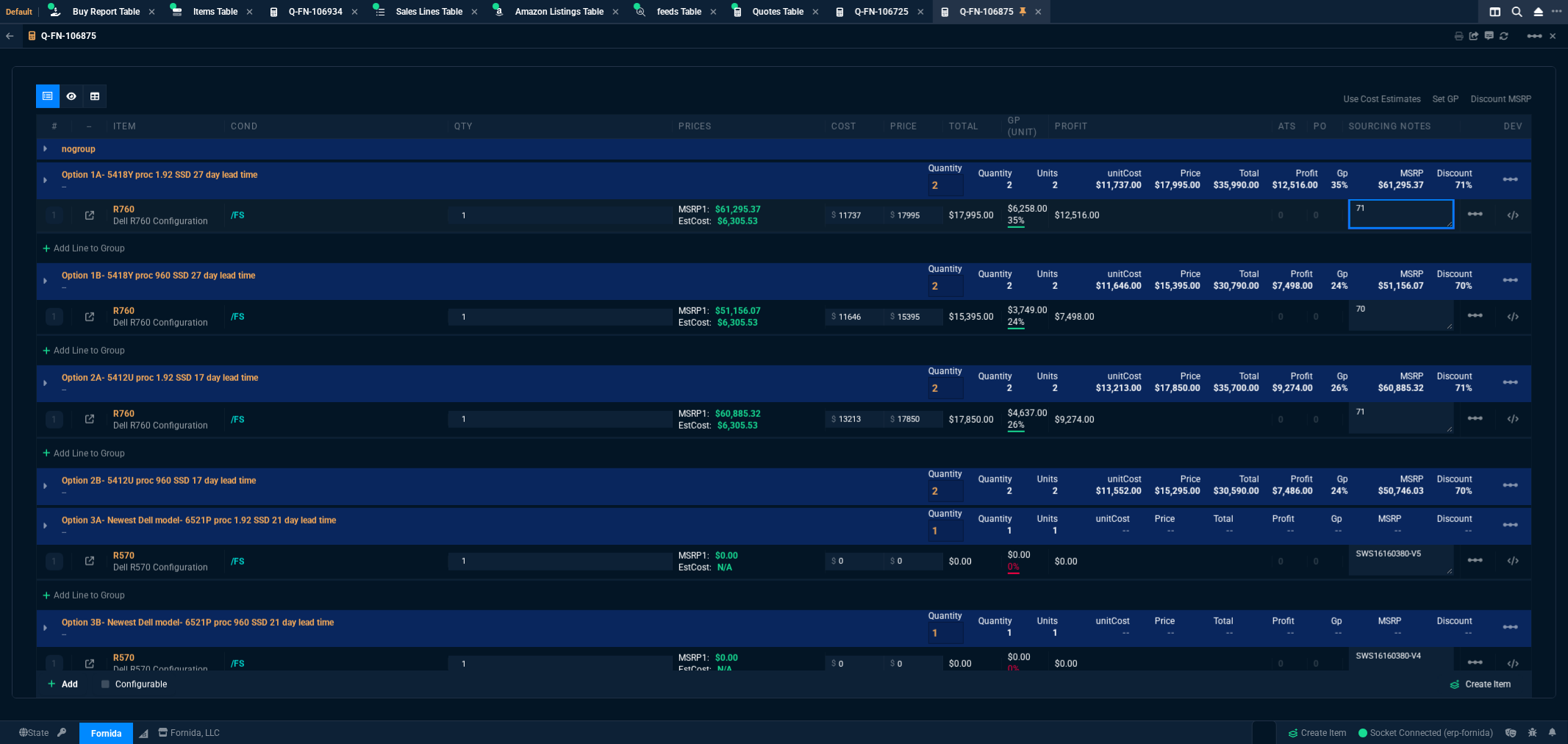
drag, startPoint x: 1380, startPoint y: 214, endPoint x: 1282, endPoint y: 217, distance: 98.0
click at [1283, 217] on div "1 R760 Dell R760 Configuration /FS 1 MSRP1: $61,295.37 EstCost: $6,305.53 $ 117…" at bounding box center [784, 215] width 1495 height 33
paste textarea "SWS16160380-V5"
type textarea "SWS16160380-V0"
drag, startPoint x: 1430, startPoint y: 204, endPoint x: 1312, endPoint y: 211, distance: 118.2
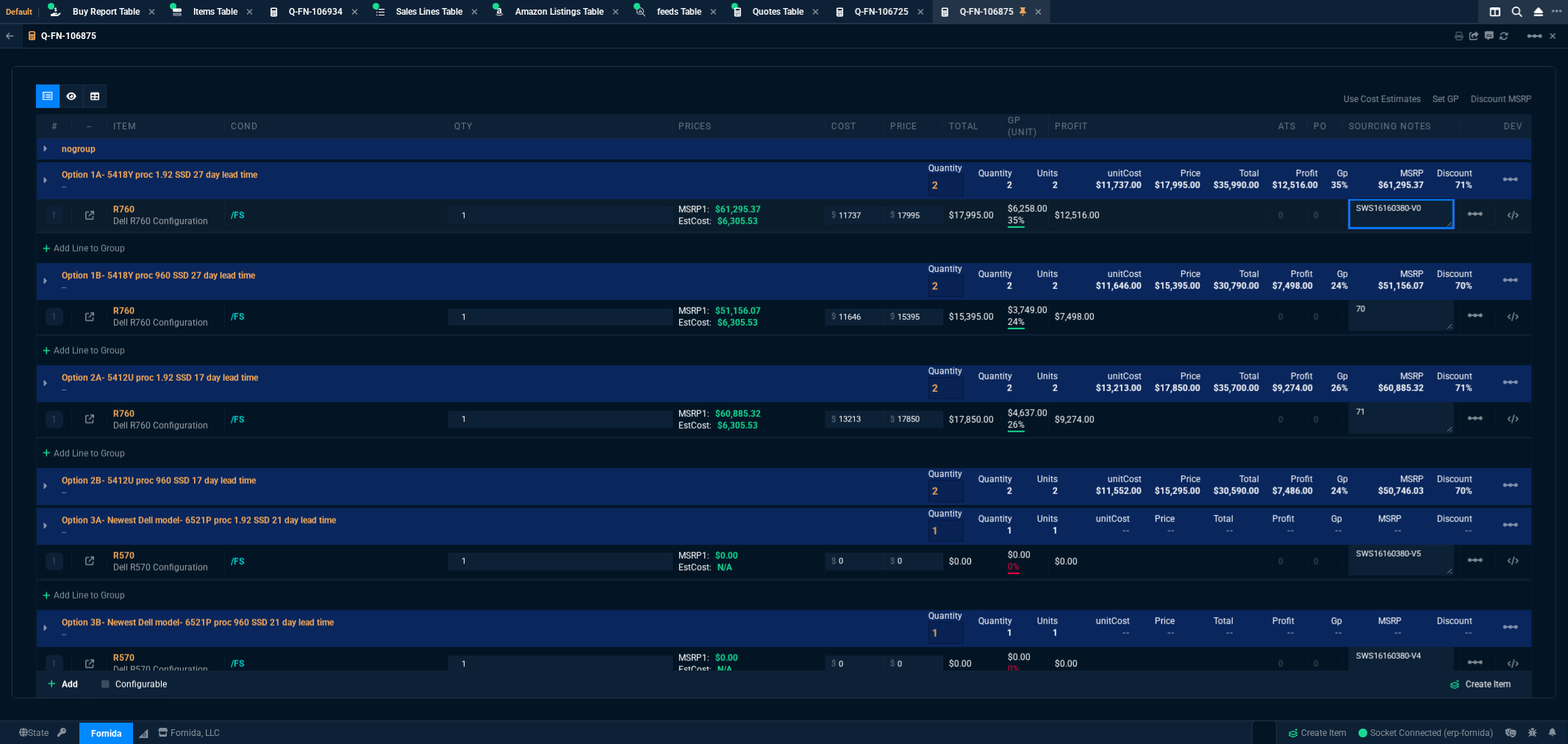
click at [1312, 211] on div "1 R760 Dell R760 Configuration /FS 1 MSRP1: $61,295.37 EstCost: $6,305.53 $ 117…" at bounding box center [784, 215] width 1495 height 33
click at [43, 489] on icon at bounding box center [44, 488] width 4 height 9
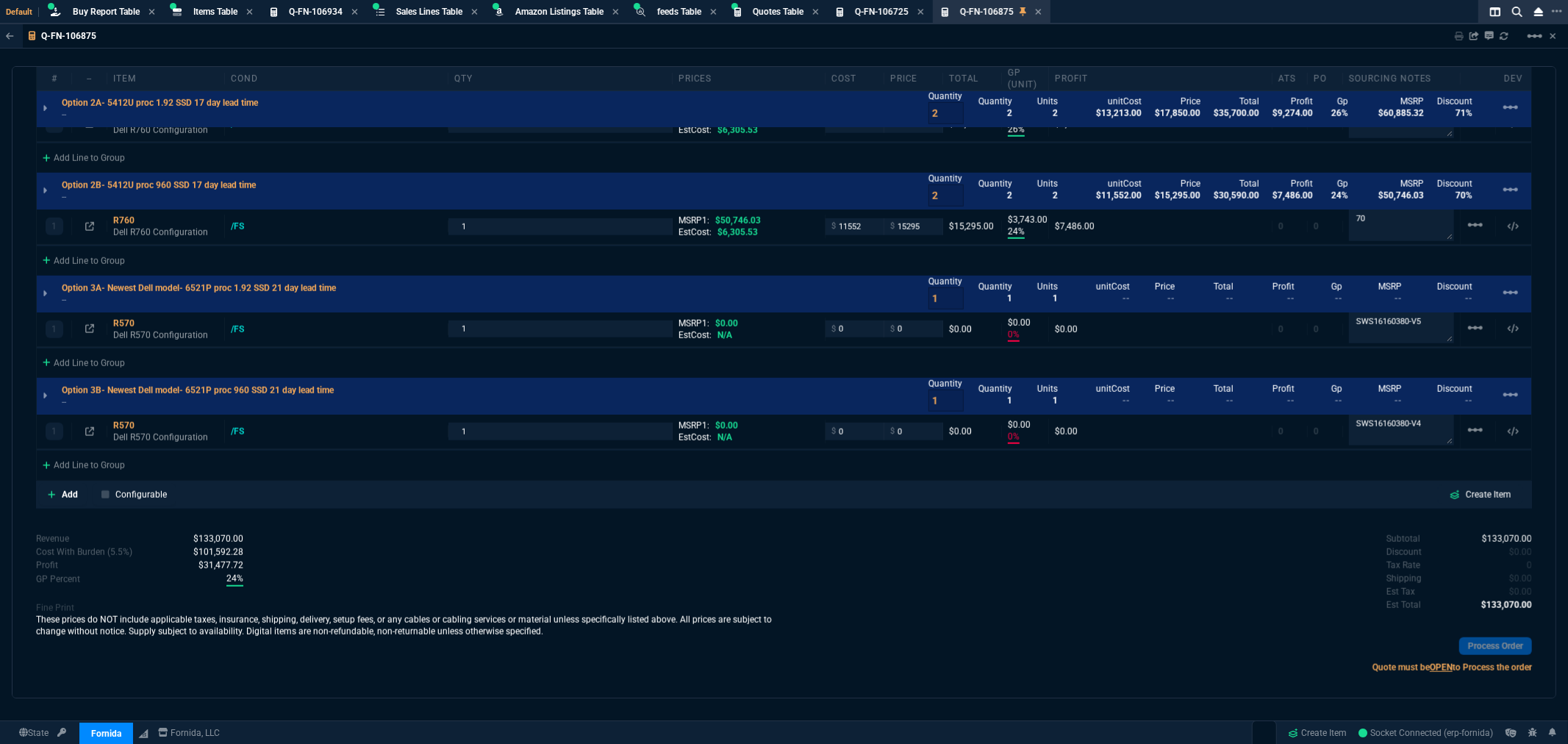
scroll to position [1140, 0]
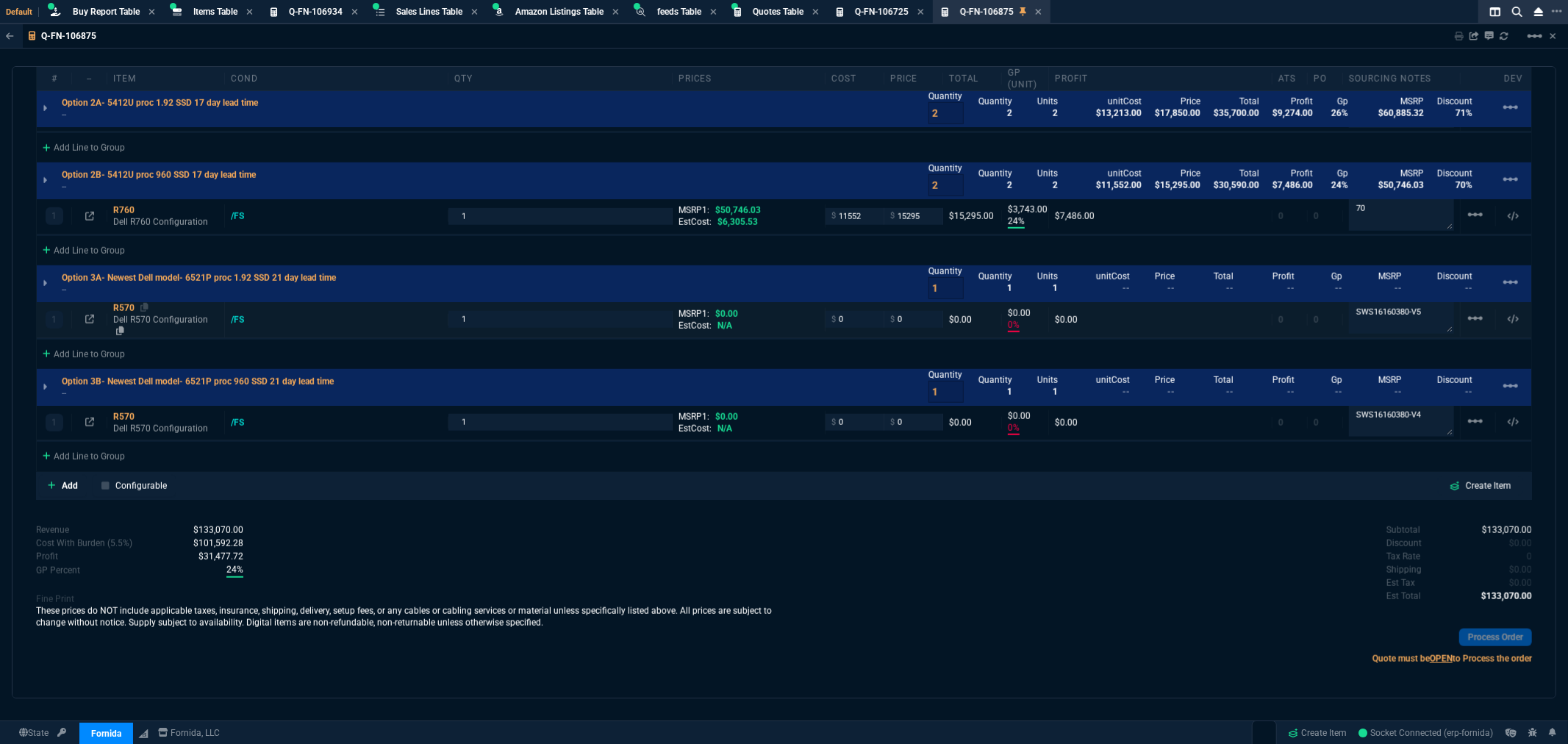
click at [123, 311] on div "R570" at bounding box center [165, 308] width 105 height 12
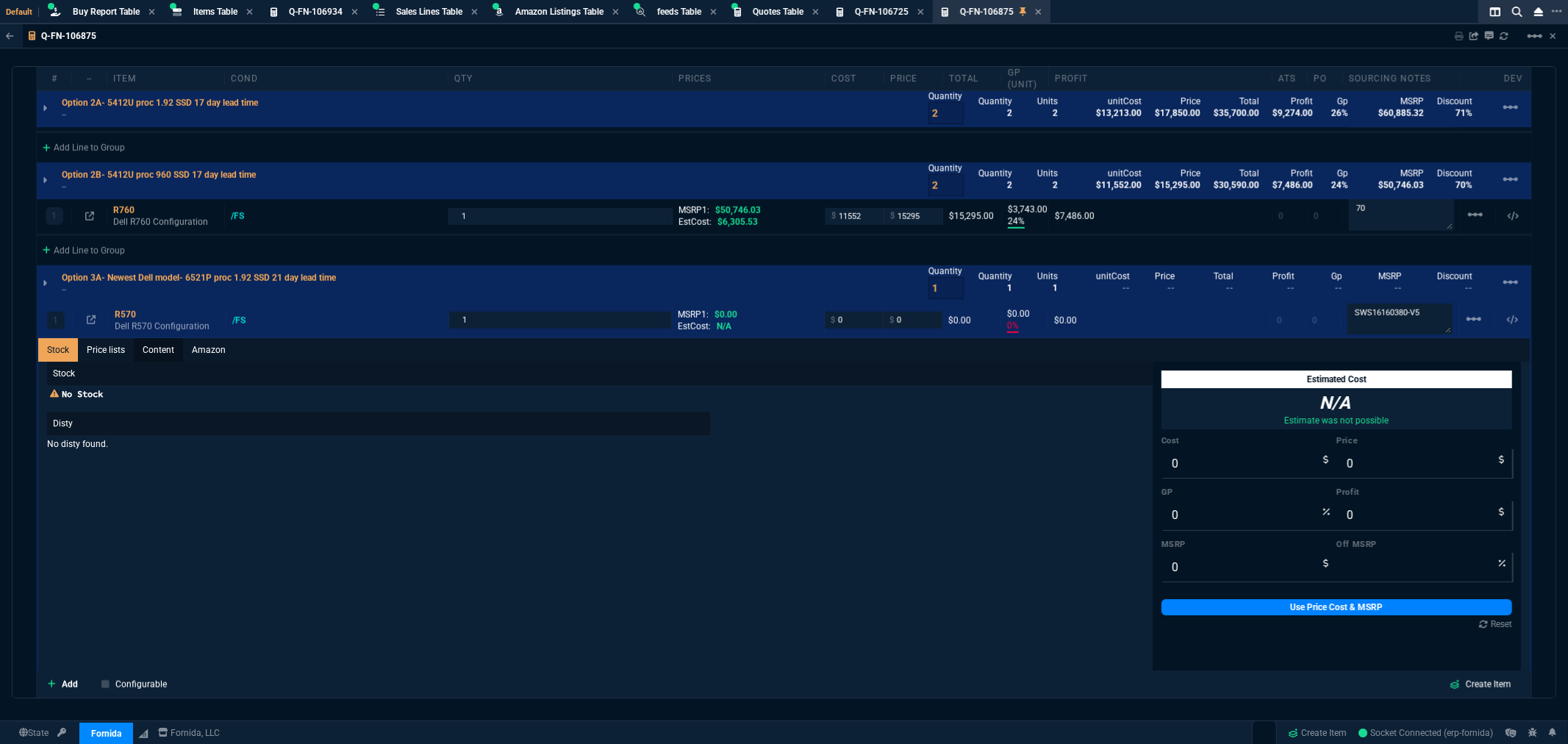
click at [153, 348] on link "Content" at bounding box center [158, 350] width 50 height 24
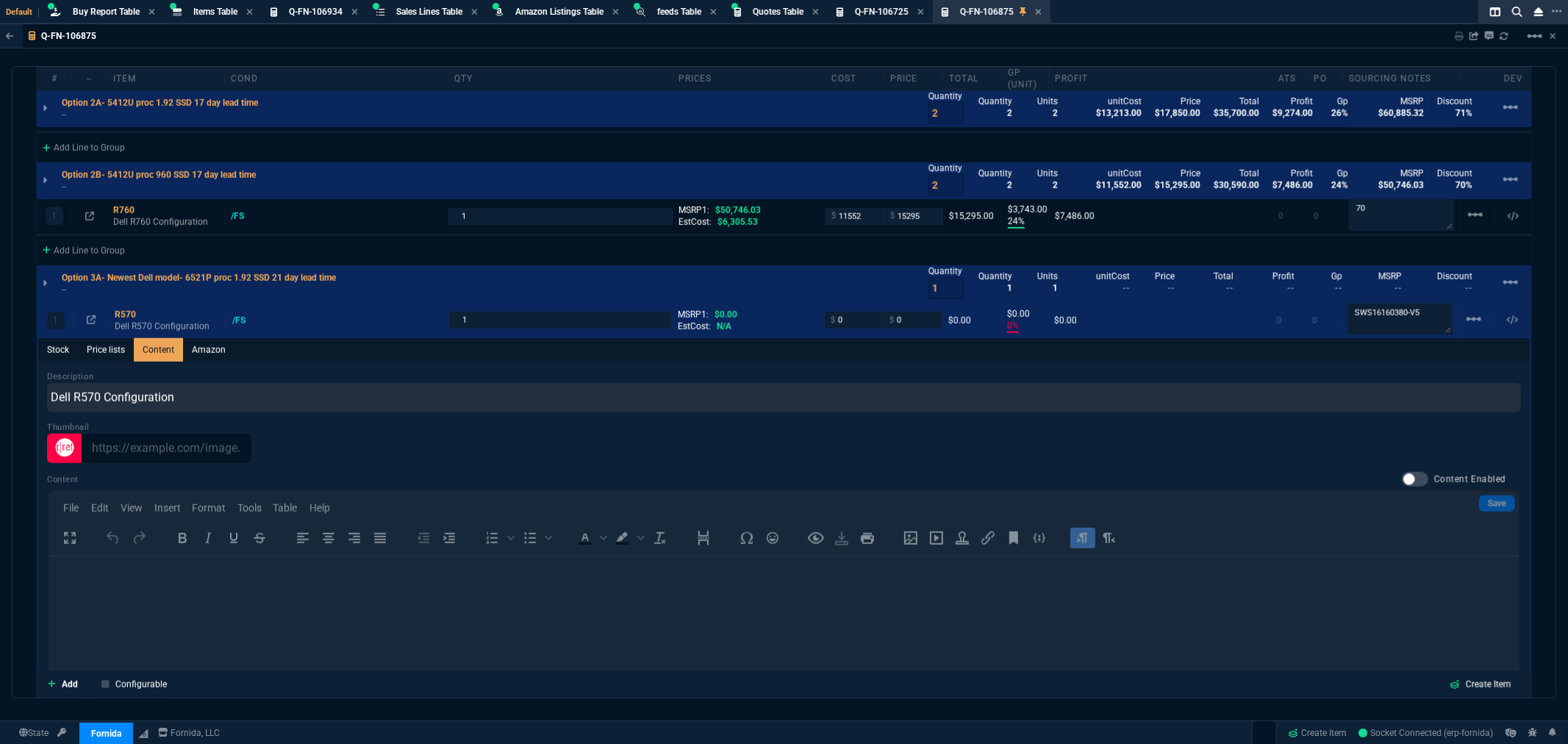
scroll to position [0, 0]
click at [1410, 474] on div at bounding box center [1415, 479] width 27 height 15
checkbox input "true"
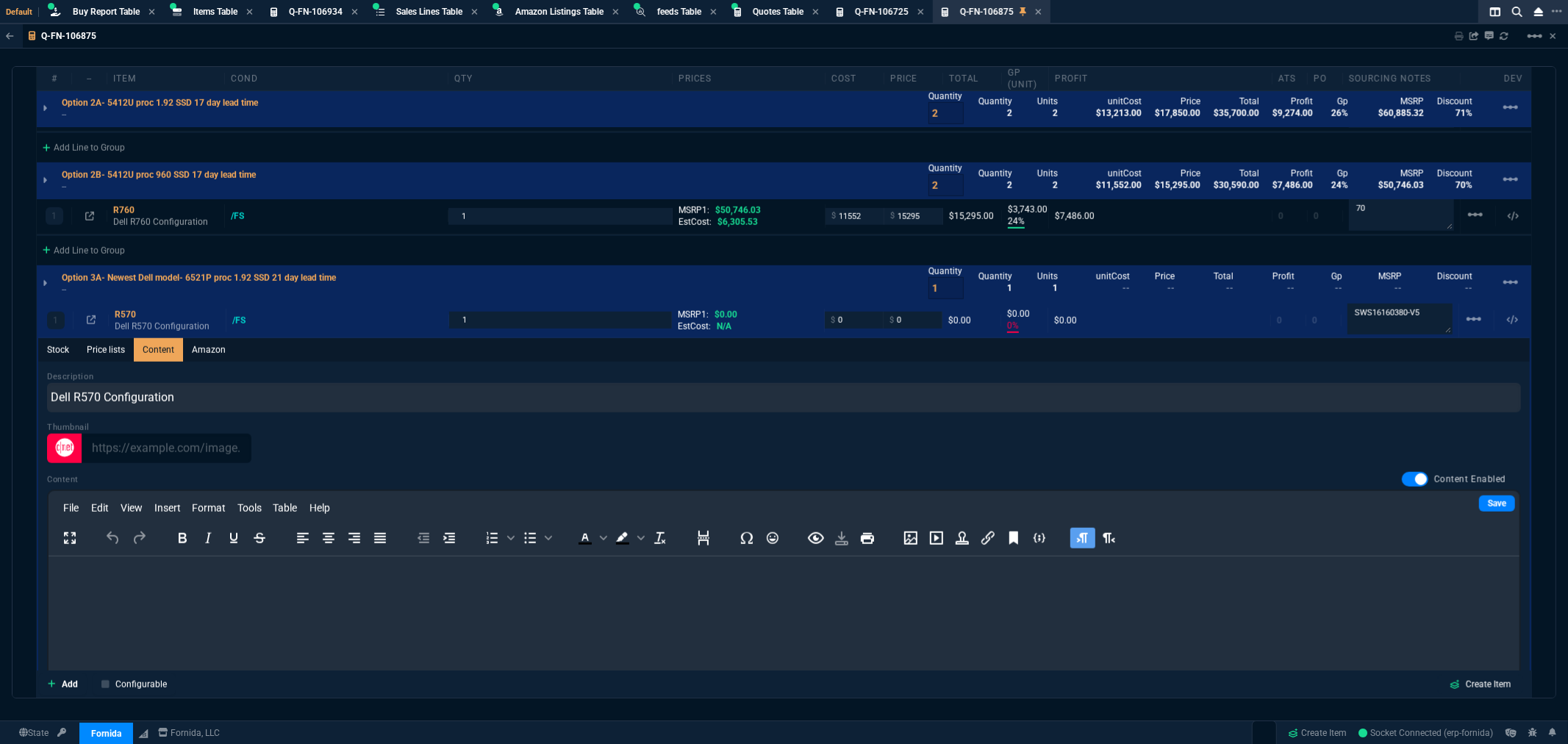
click at [101, 575] on p "Rich Text Area. Press ALT-0 for help." at bounding box center [783, 575] width 1448 height 16
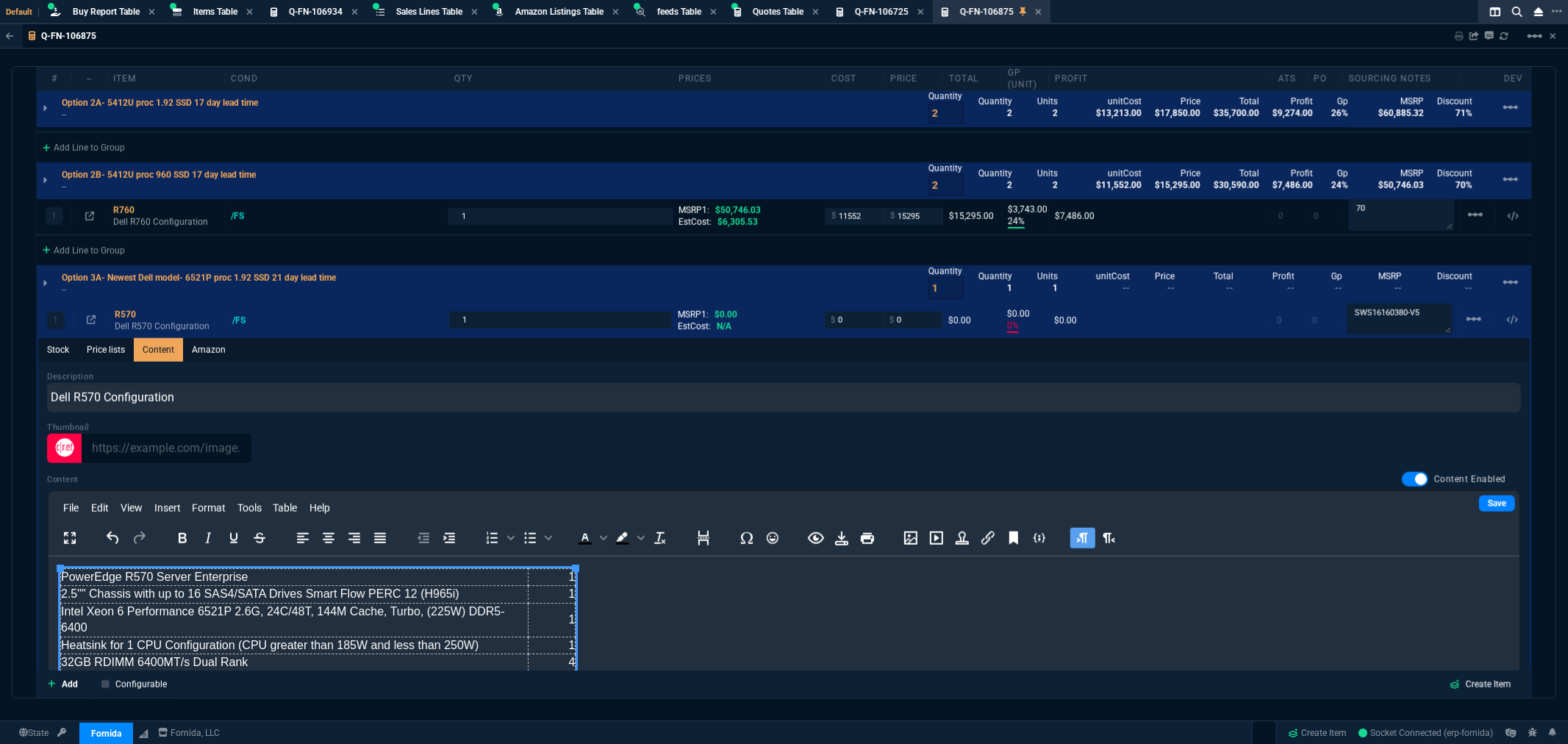
scroll to position [199, 0]
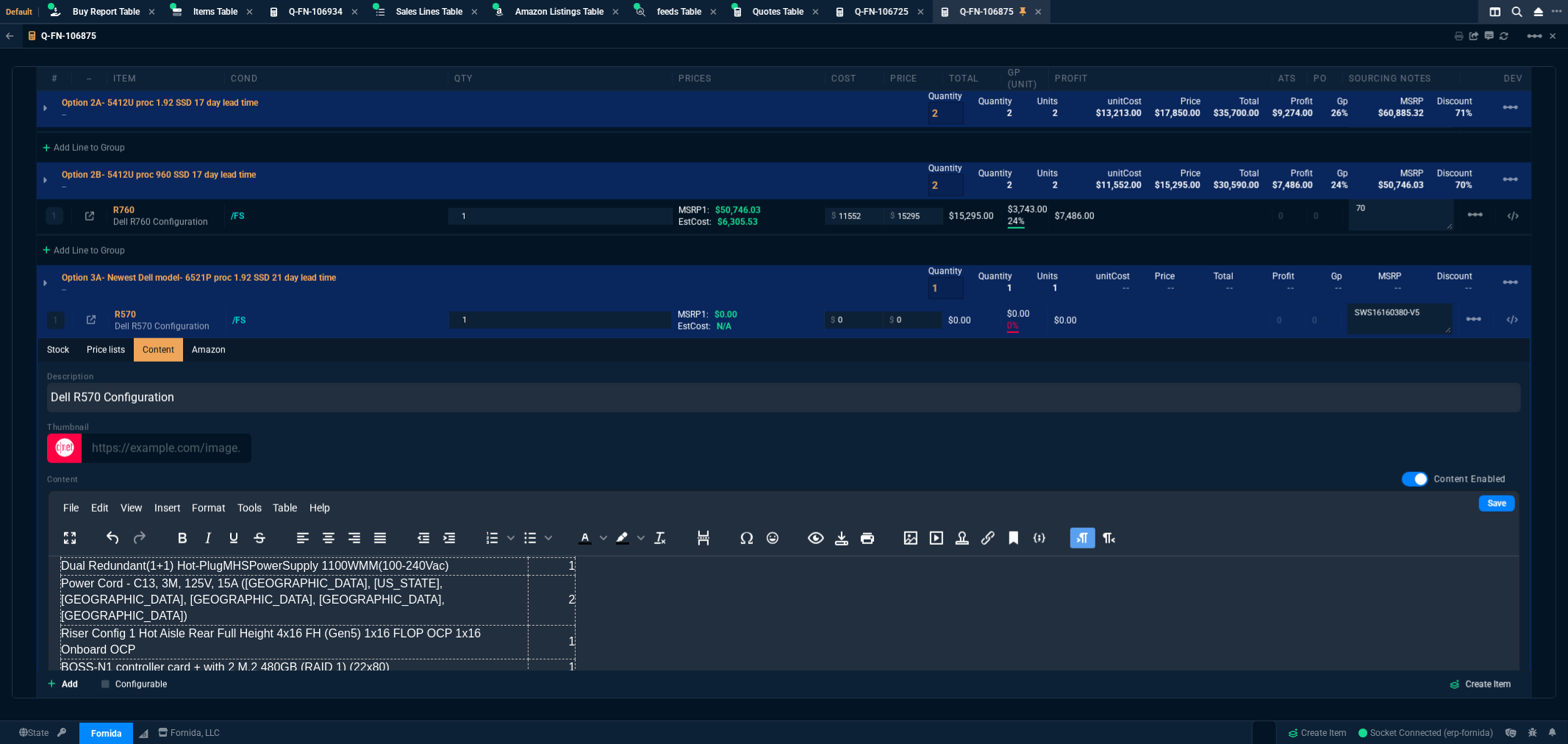
click at [787, 631] on body "PowerEdge R570 Server Enterprise 1 2.5"" Chassis with up to 16 SAS4/SATA Drives…" at bounding box center [783, 599] width 1448 height 461
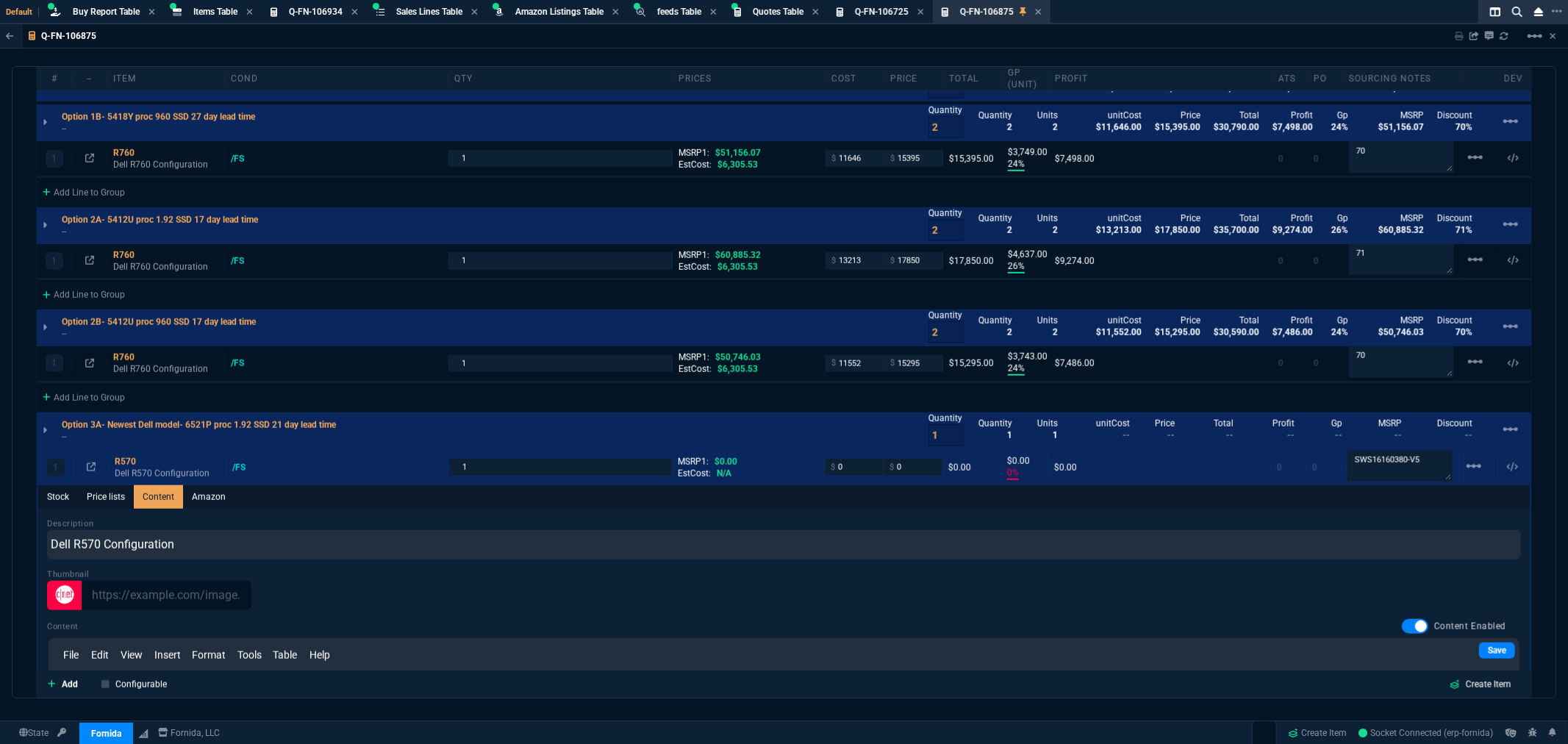
scroll to position [1058, 0]
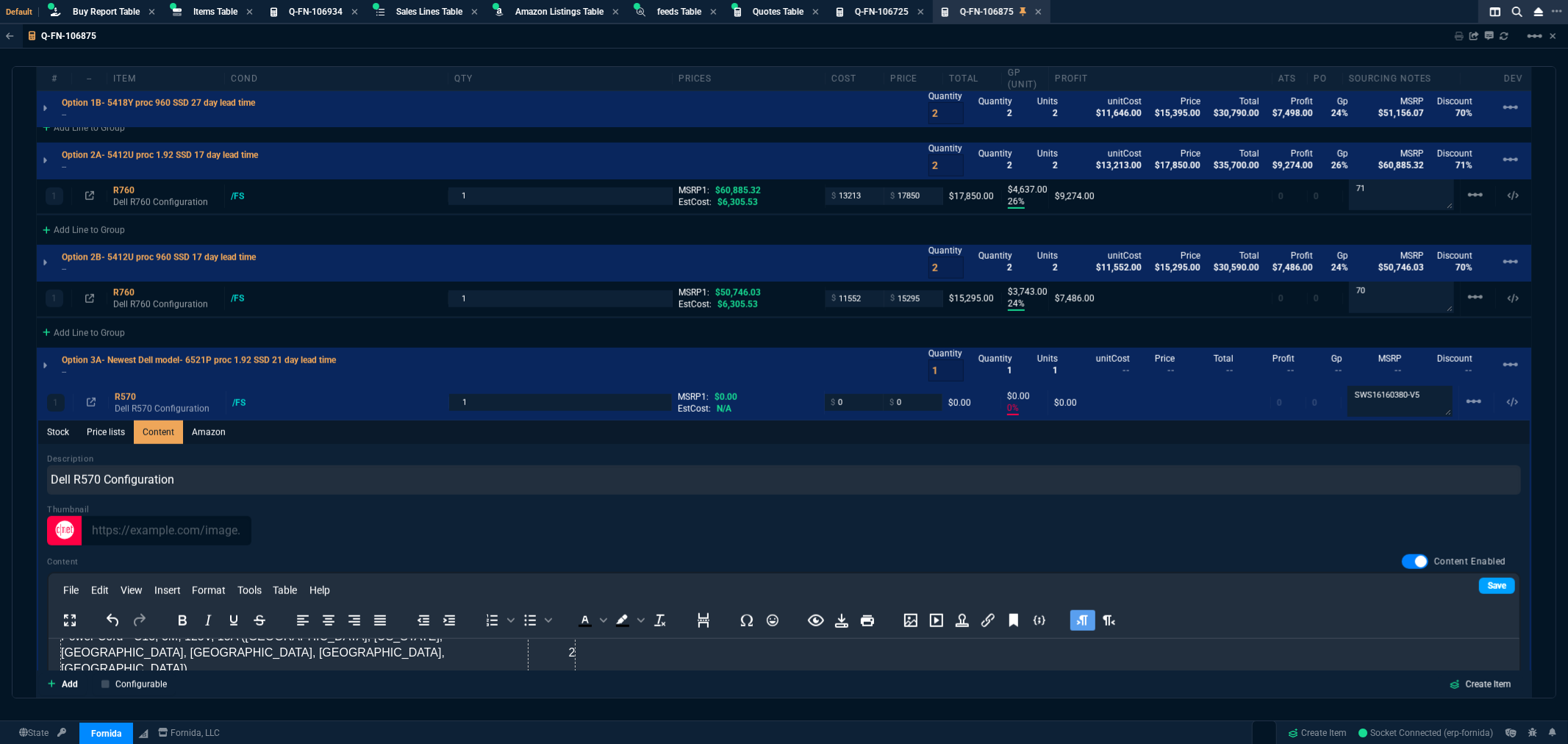
click at [1479, 583] on link "Save" at bounding box center [1497, 585] width 36 height 16
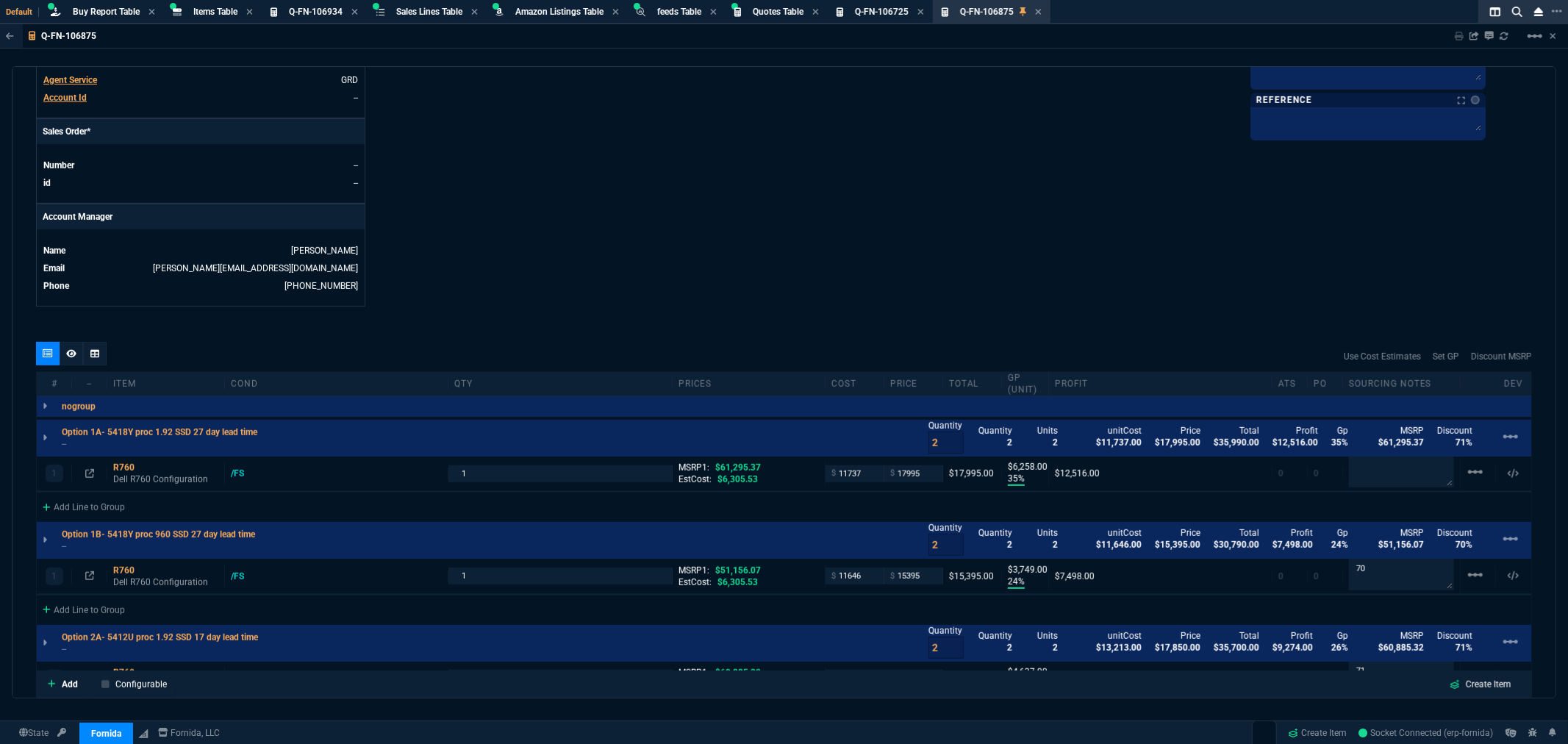
scroll to position [568, 0]
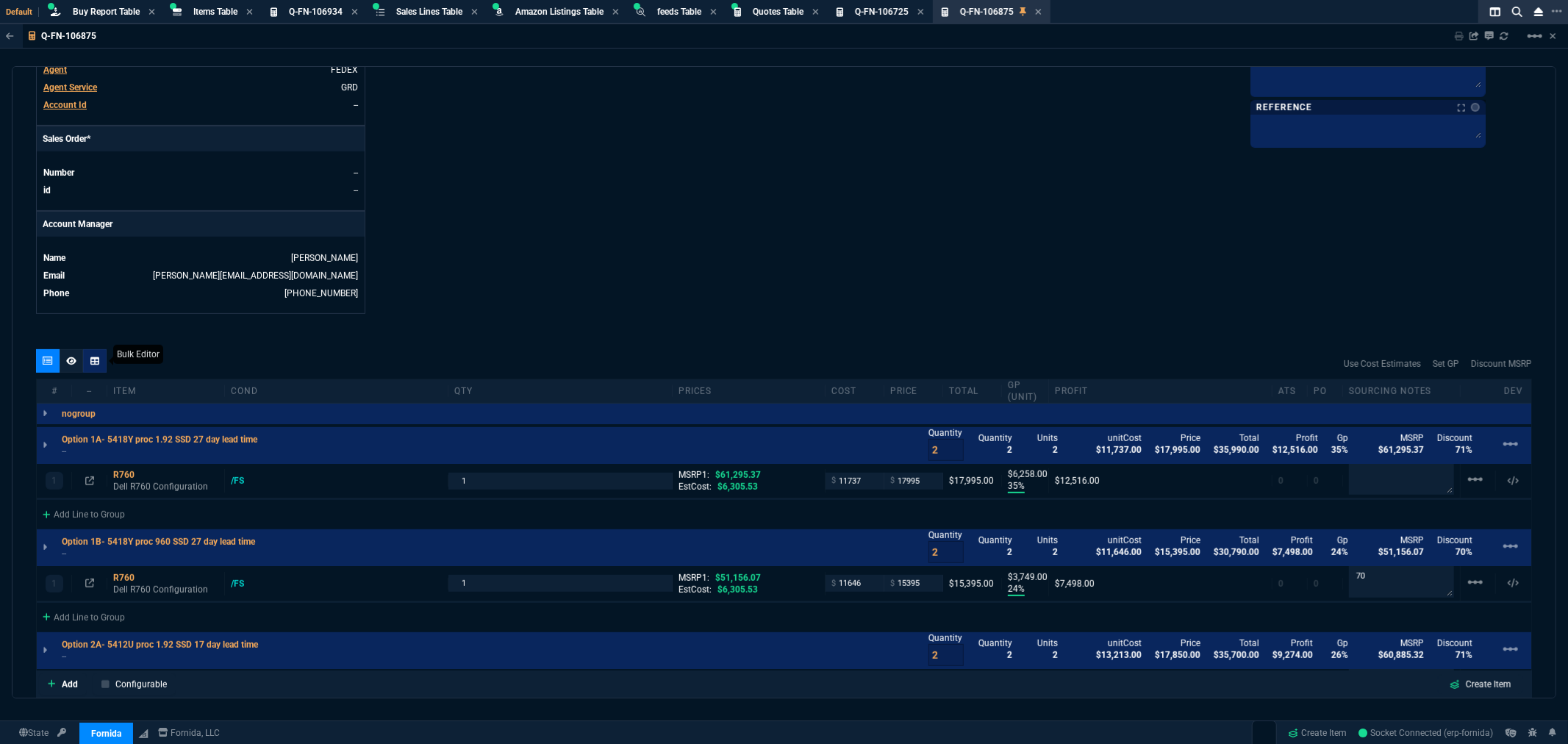
click at [99, 359] on div at bounding box center [95, 361] width 24 height 24
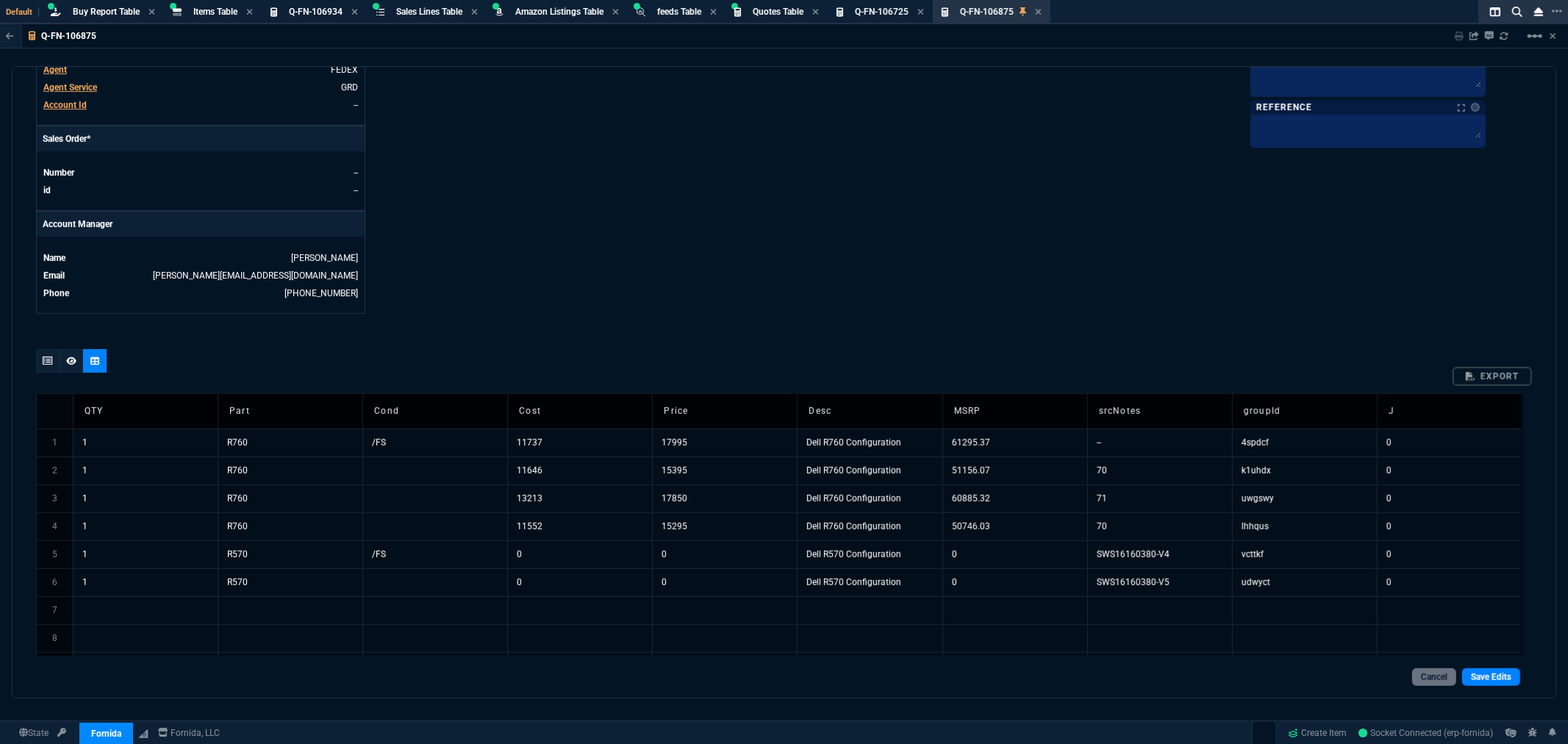
click at [1010, 562] on td "0" at bounding box center [1015, 554] width 145 height 28
type input "62333.14"
click at [969, 581] on td "0" at bounding box center [1015, 582] width 145 height 28
click at [980, 584] on td "0" at bounding box center [1015, 582] width 145 height 28
type input "52193.65"
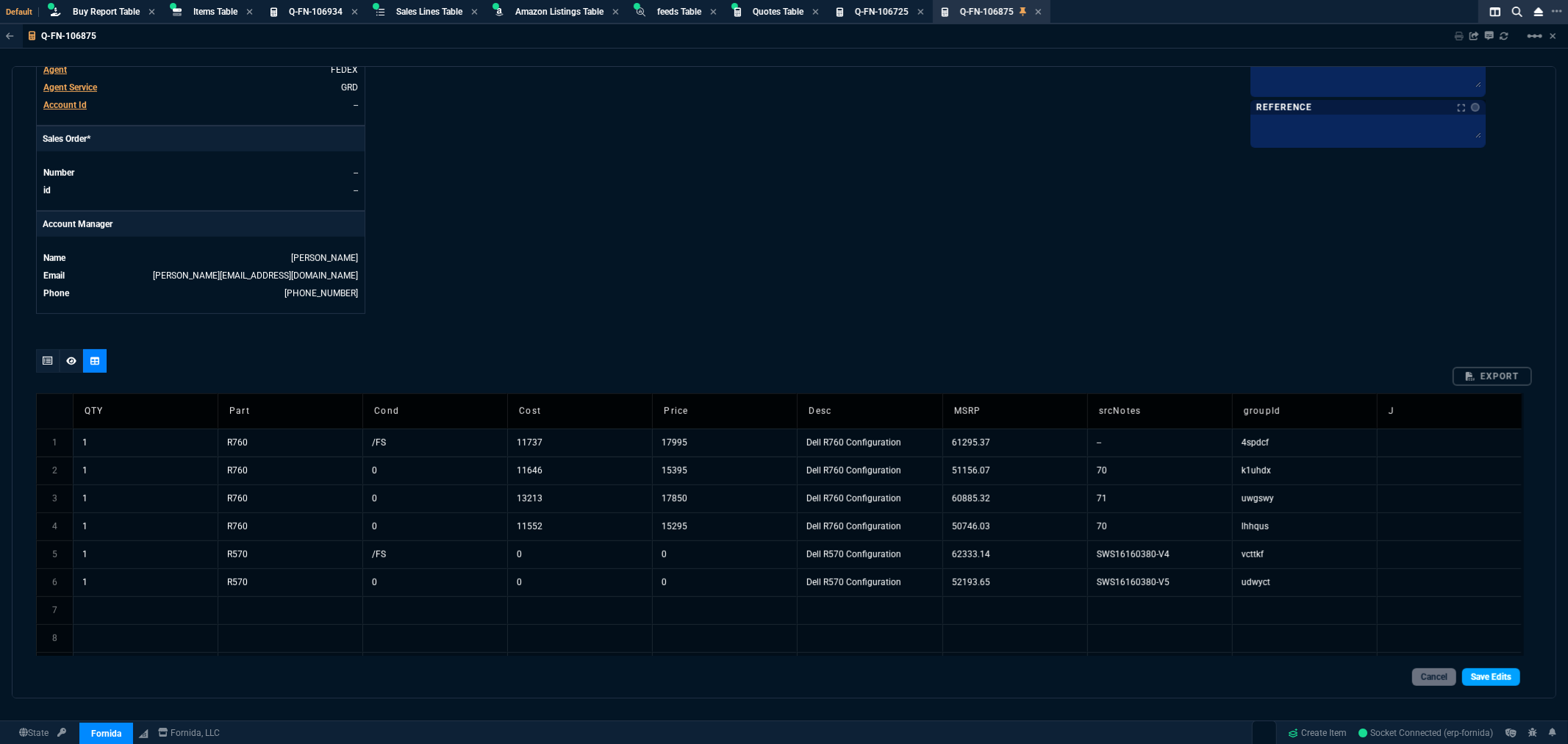
click at [1478, 675] on link "Save Edits" at bounding box center [1491, 677] width 58 height 18
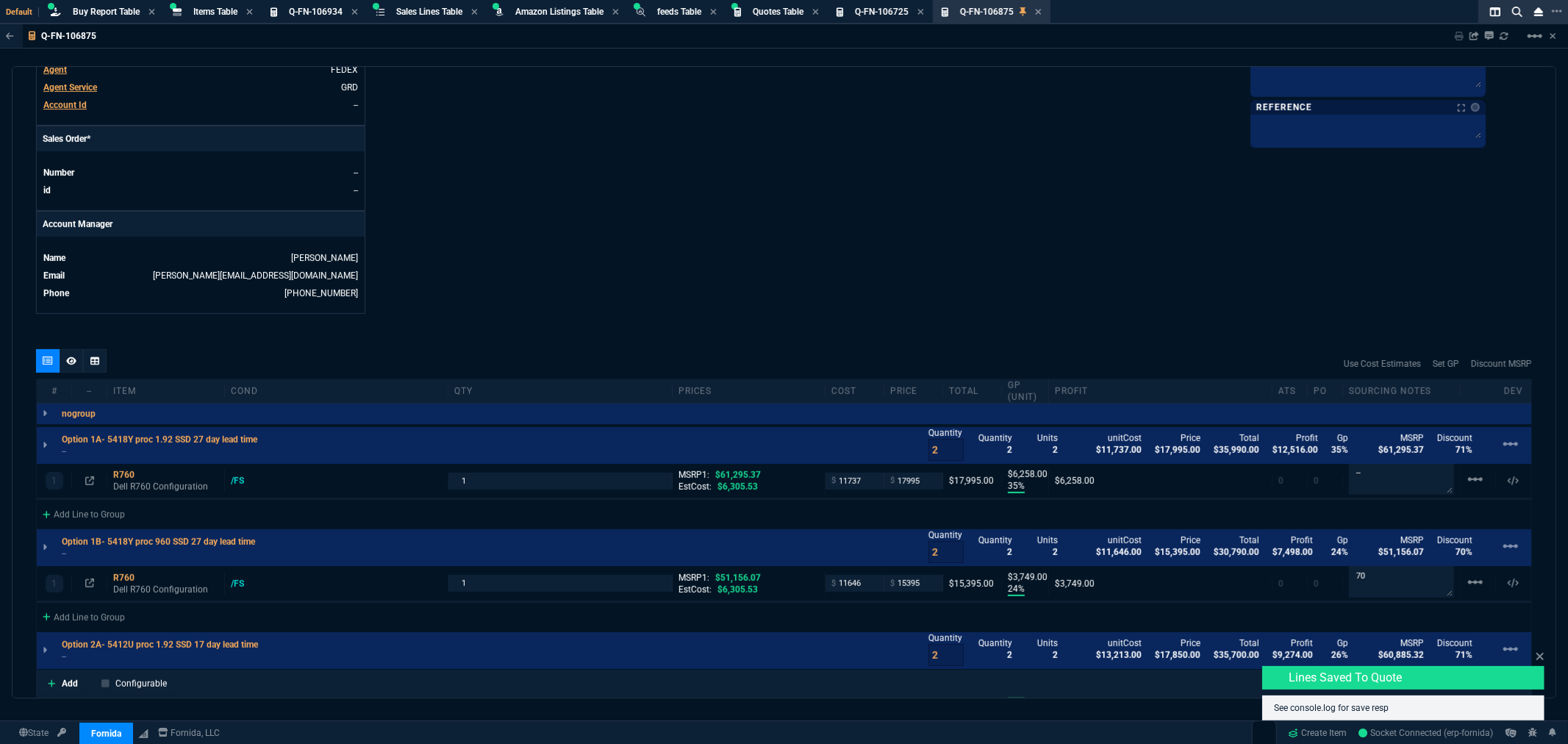
type input "35"
type input "6258"
type input "24"
type input "3749"
type input "26"
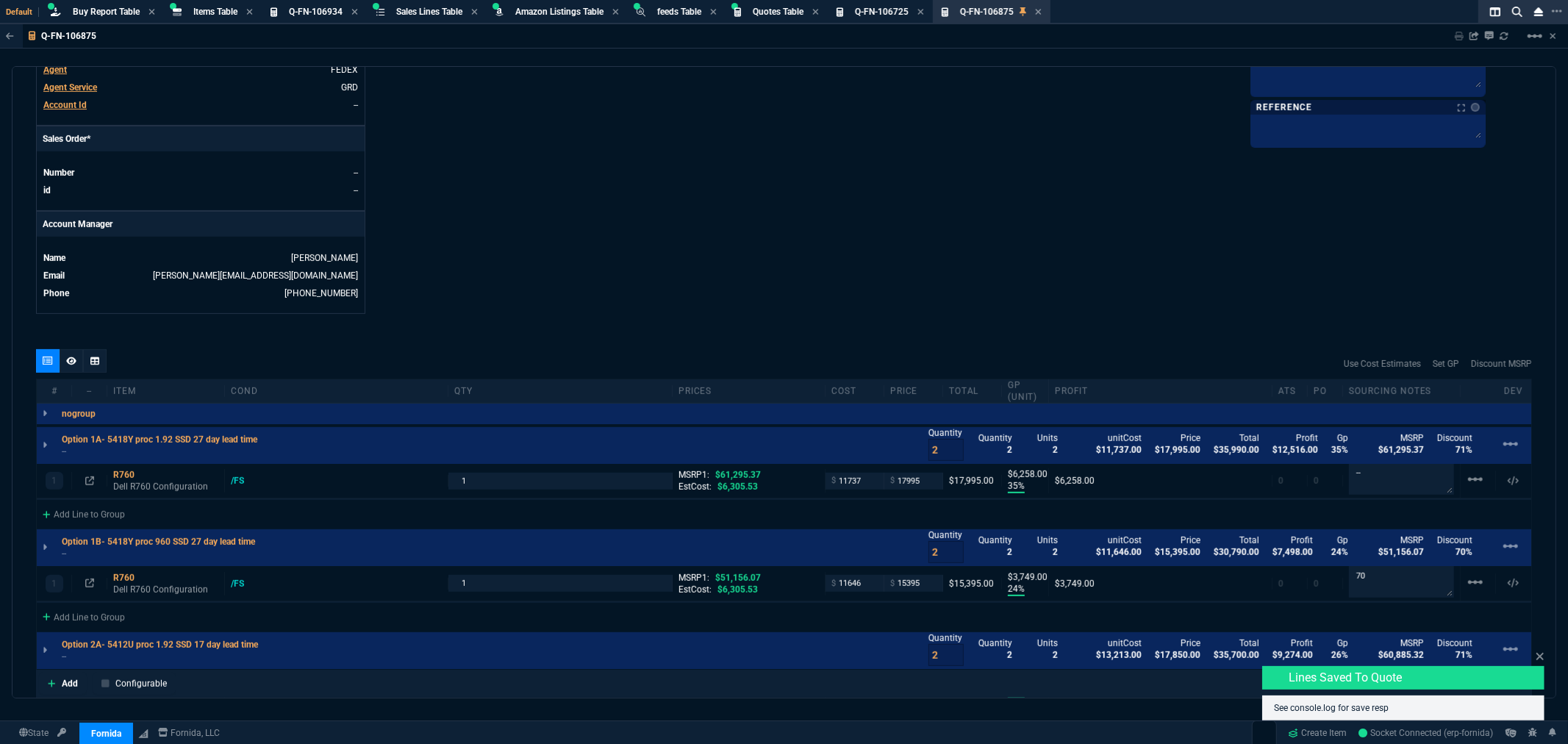
type input "4637"
type input "24"
type input "3743"
type input "0"
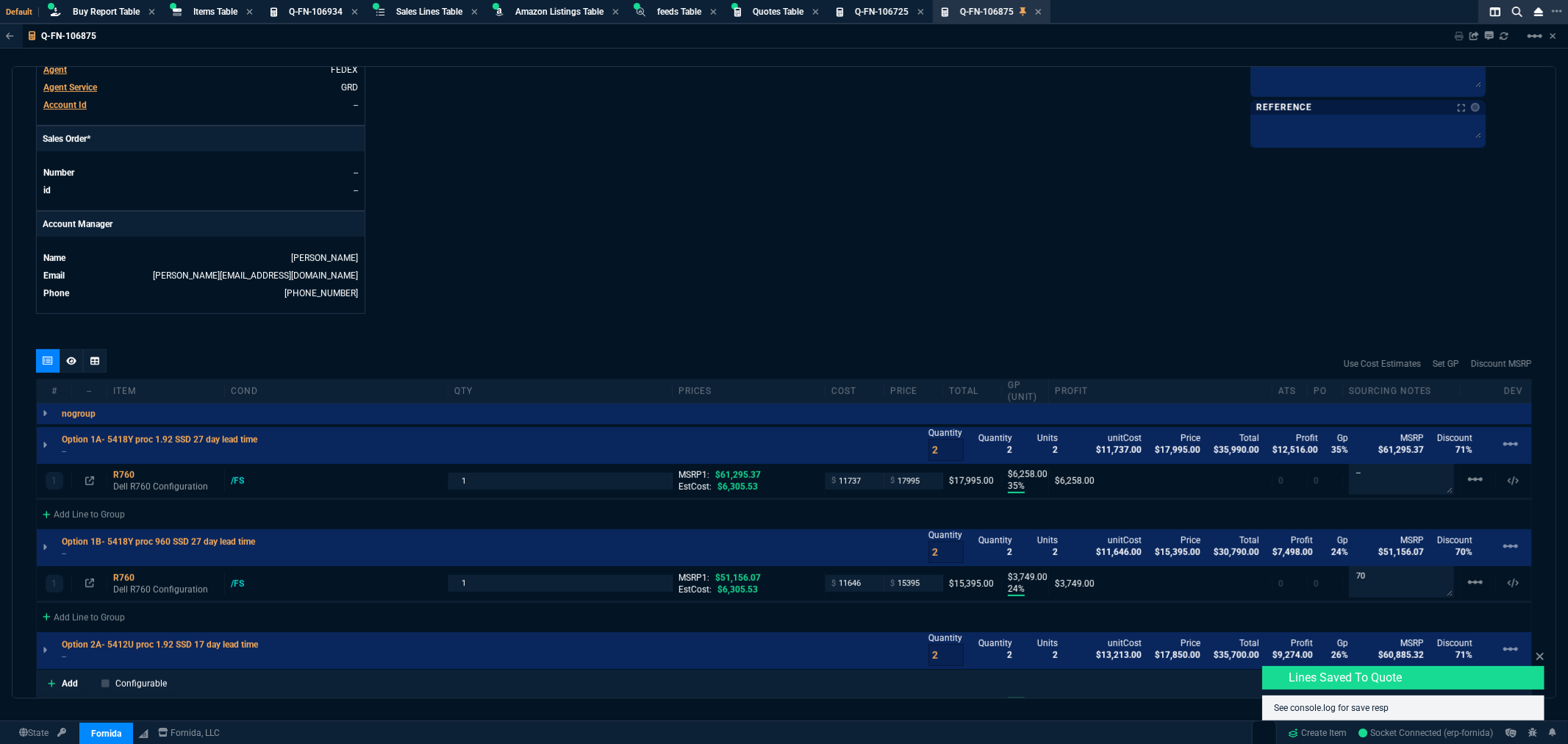
type input "0"
type input "71"
type input "70"
type input "71"
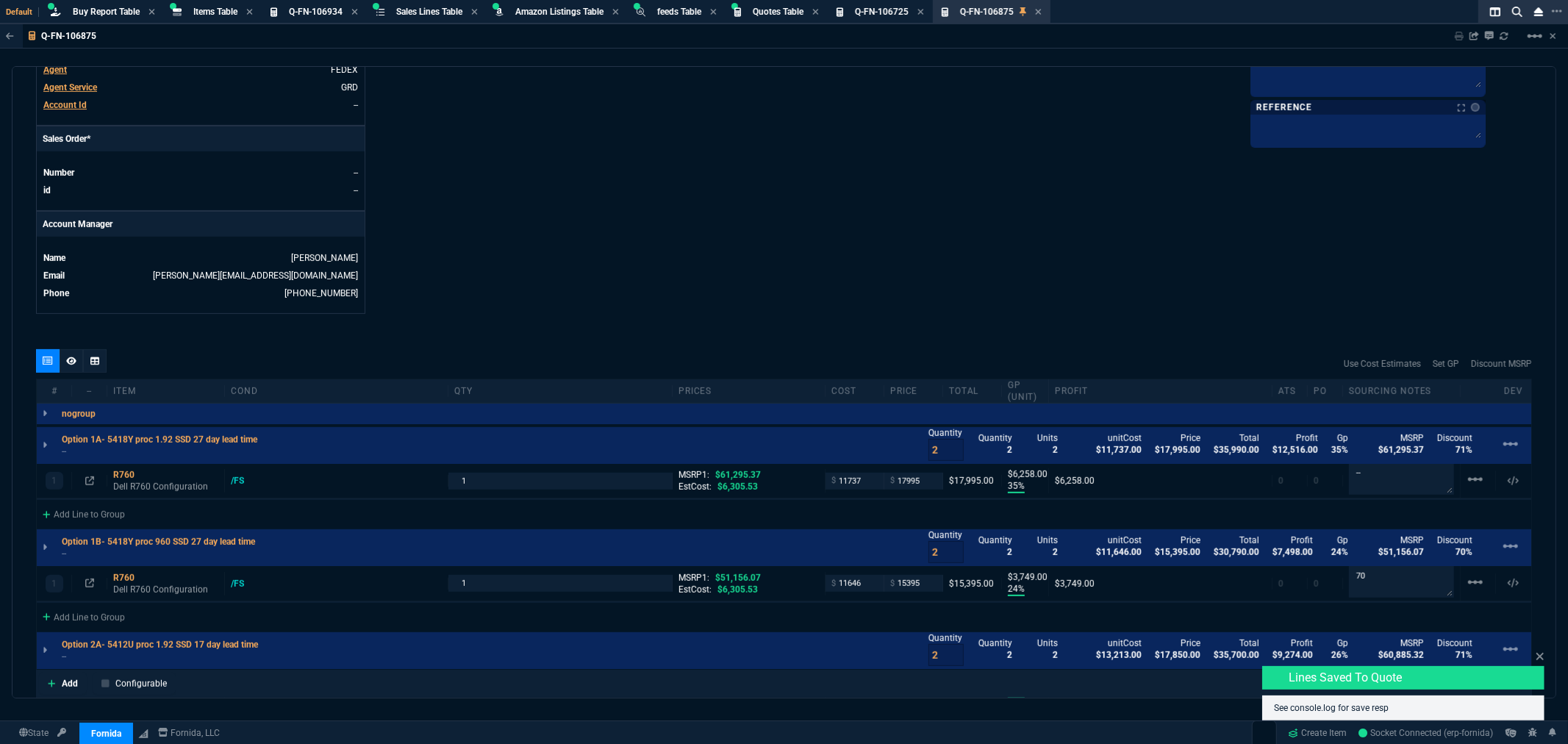
type input "70"
type input "100"
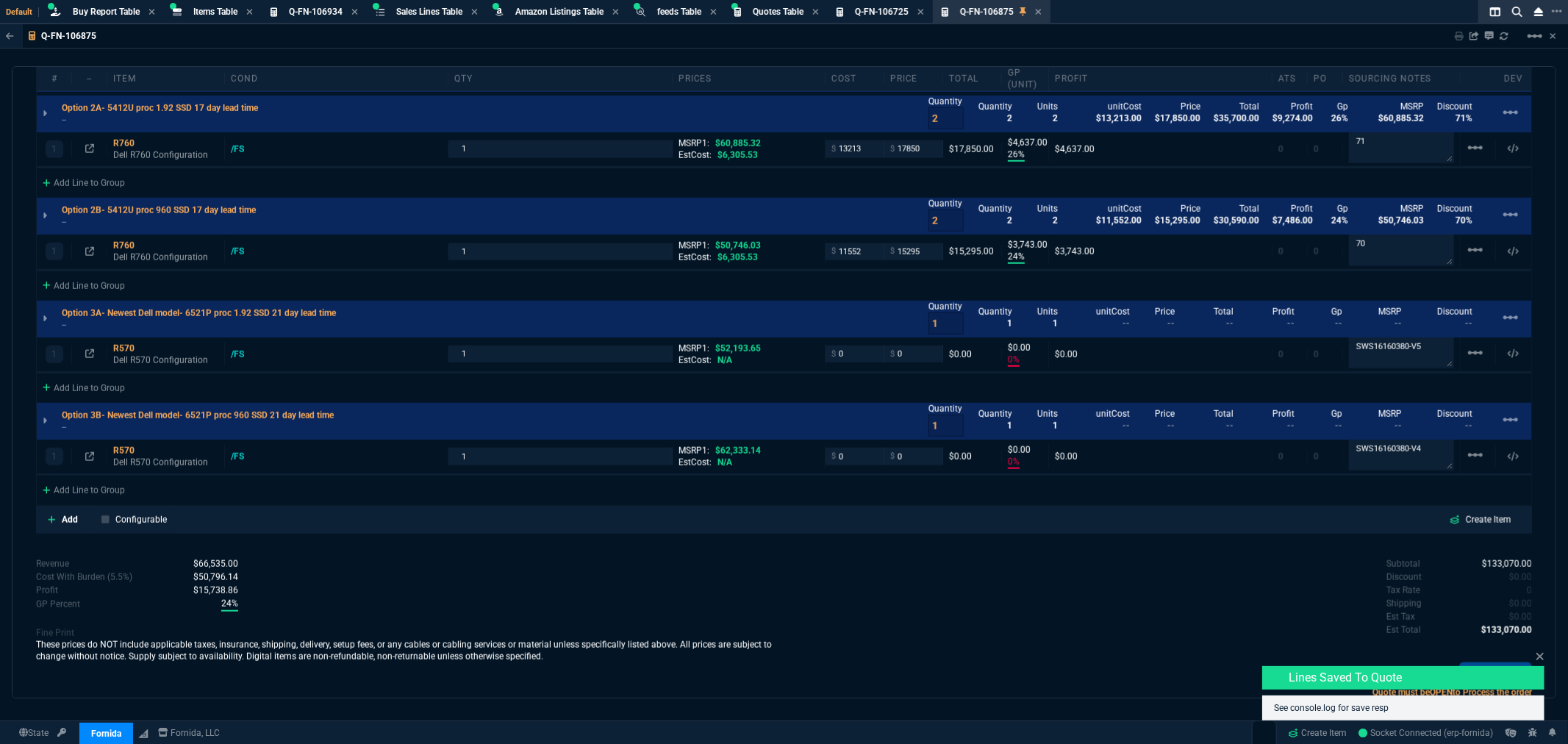
scroll to position [1140, 0]
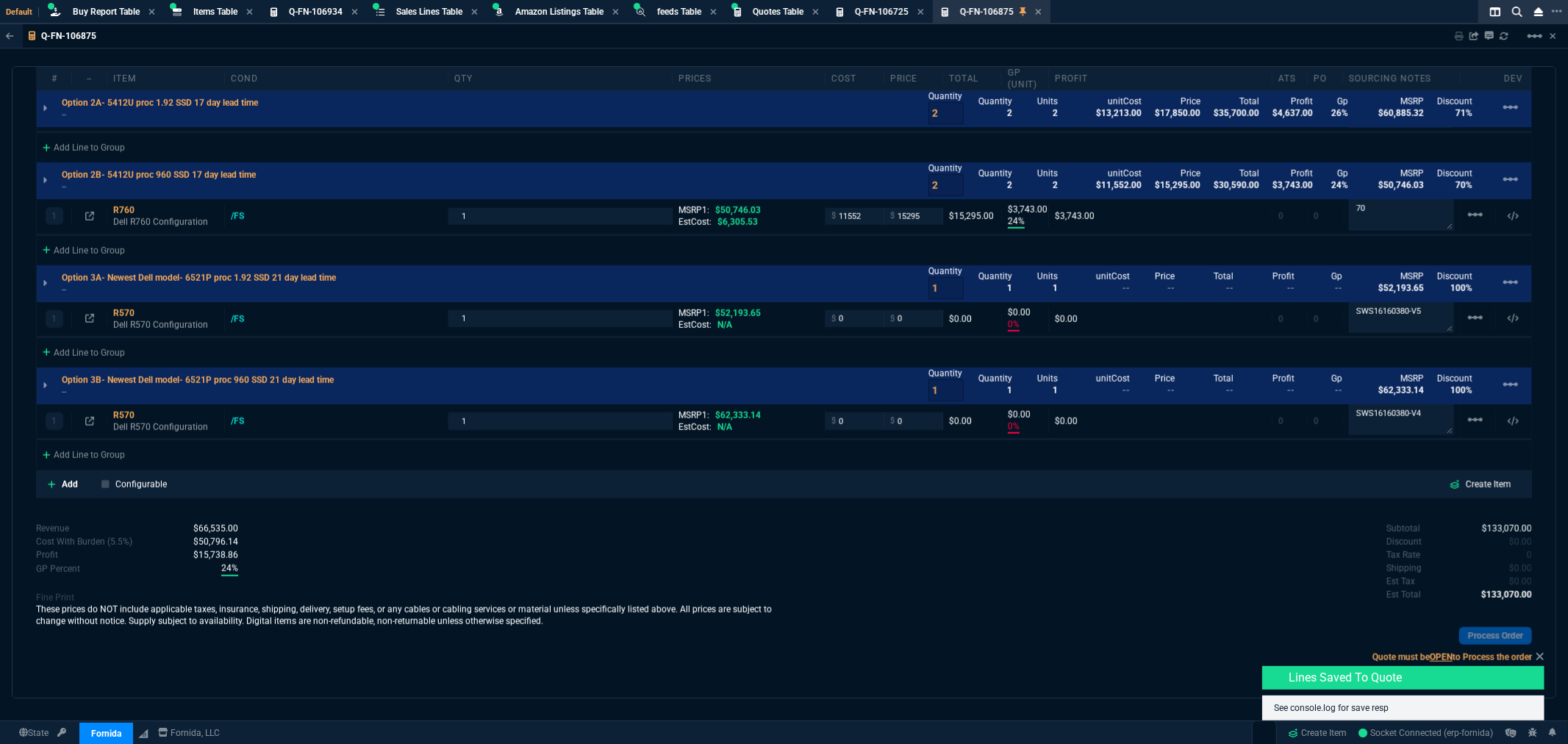
click at [1400, 282] on div at bounding box center [1396, 282] width 35 height 24
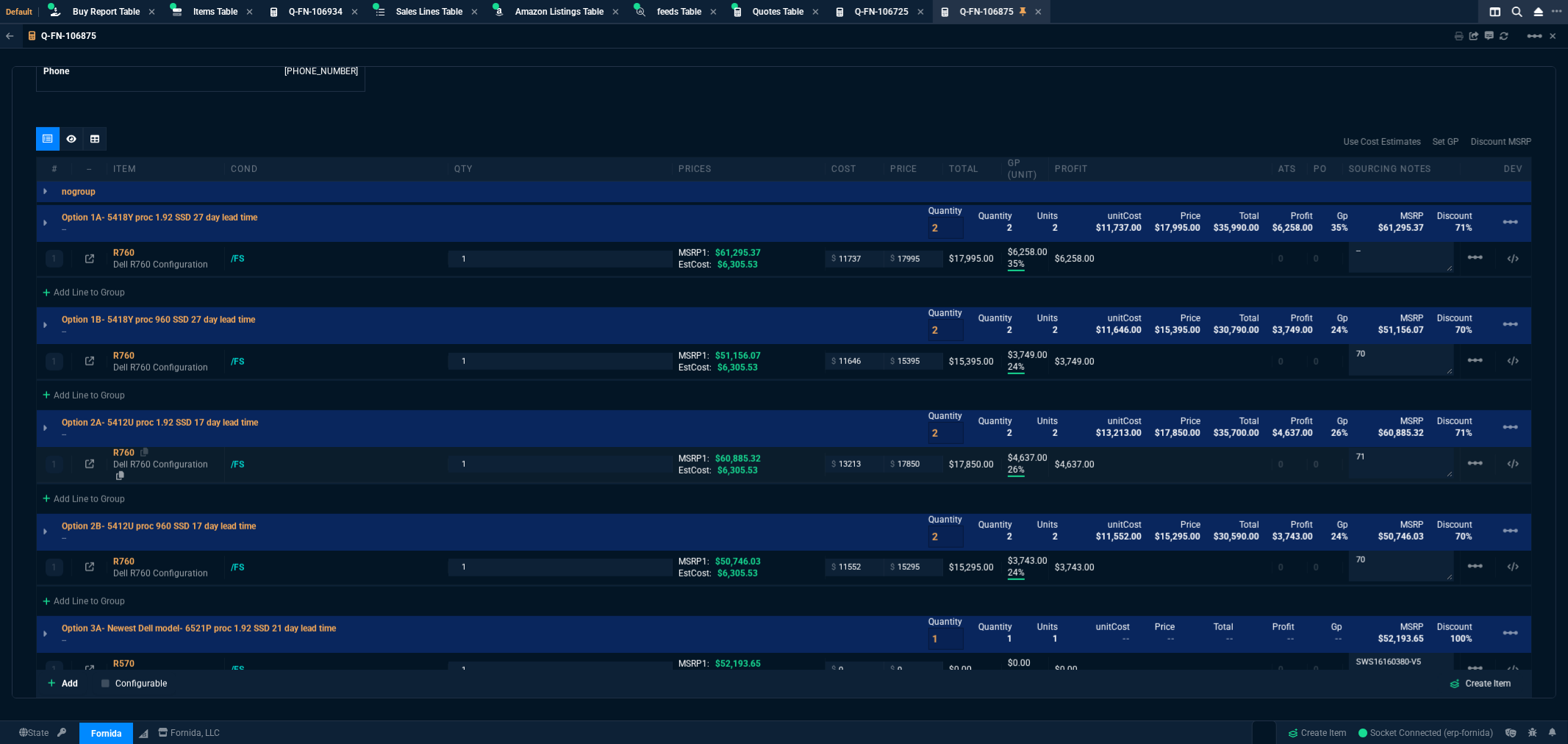
scroll to position [649, 0]
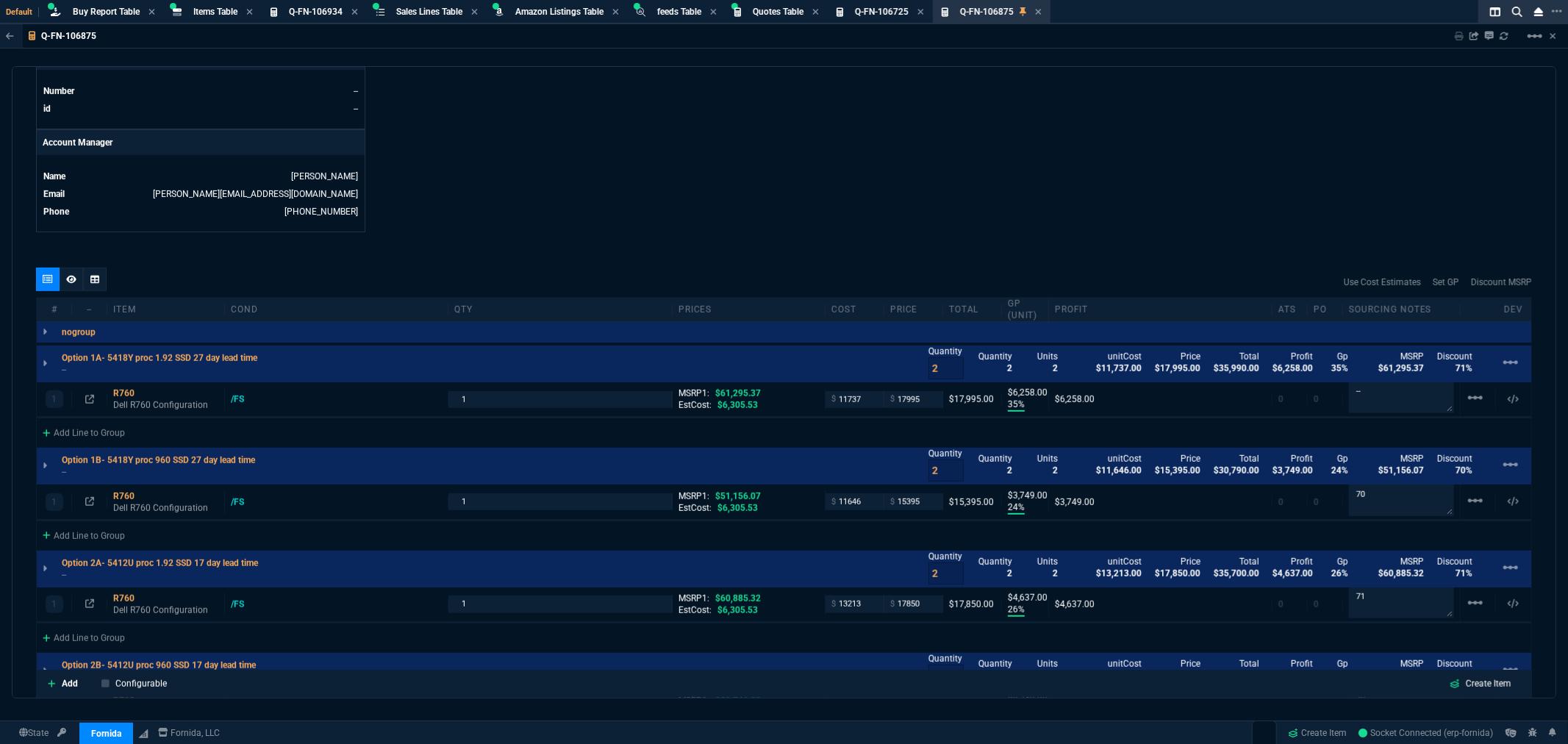
click at [92, 282] on icon at bounding box center [95, 280] width 9 height 8
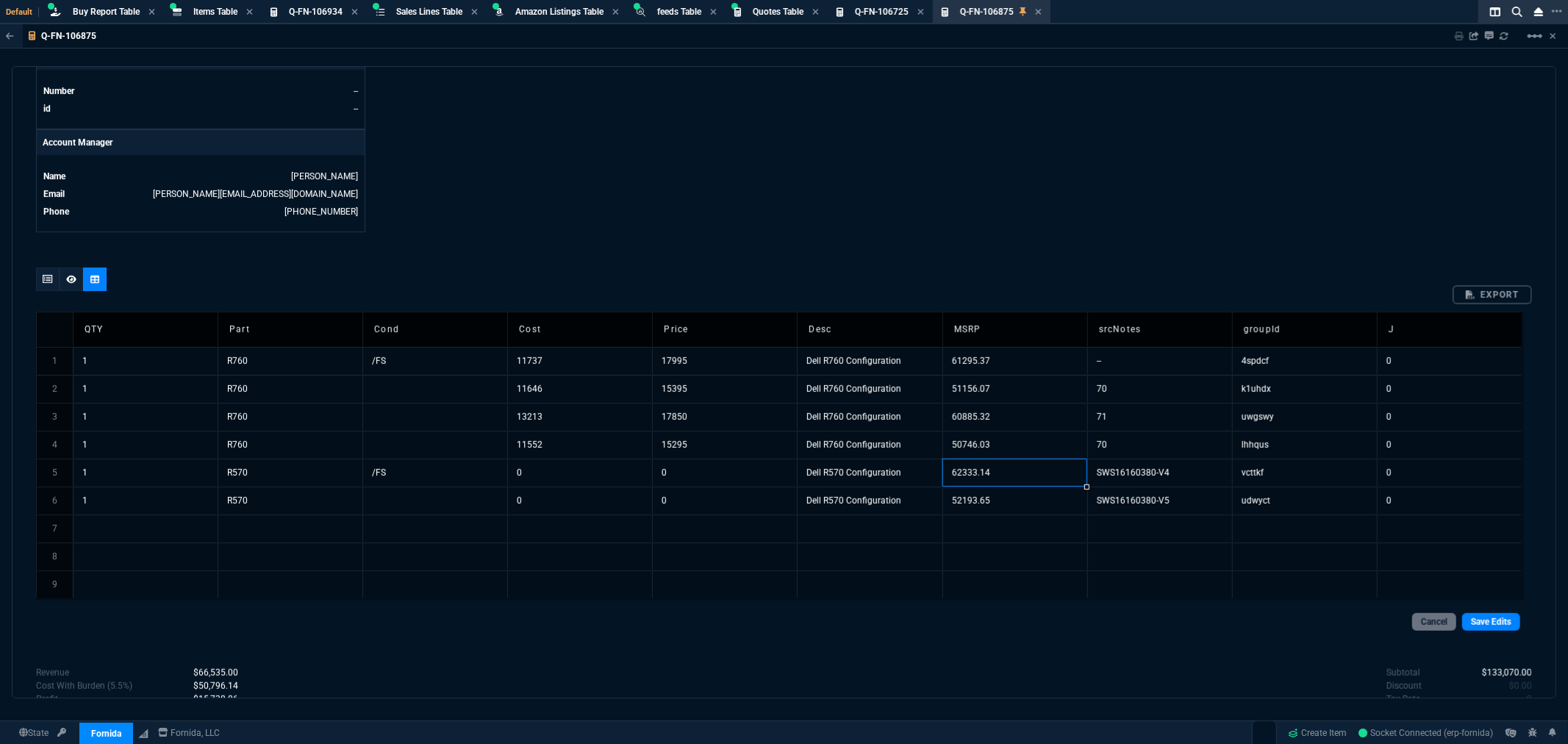
click at [994, 474] on td "62333.14" at bounding box center [1015, 473] width 145 height 28
click at [985, 500] on td "52193.65" at bounding box center [1015, 500] width 145 height 28
type input "62333.14"
type input "52193.65"
click at [1498, 629] on link "Save Edits" at bounding box center [1491, 621] width 58 height 18
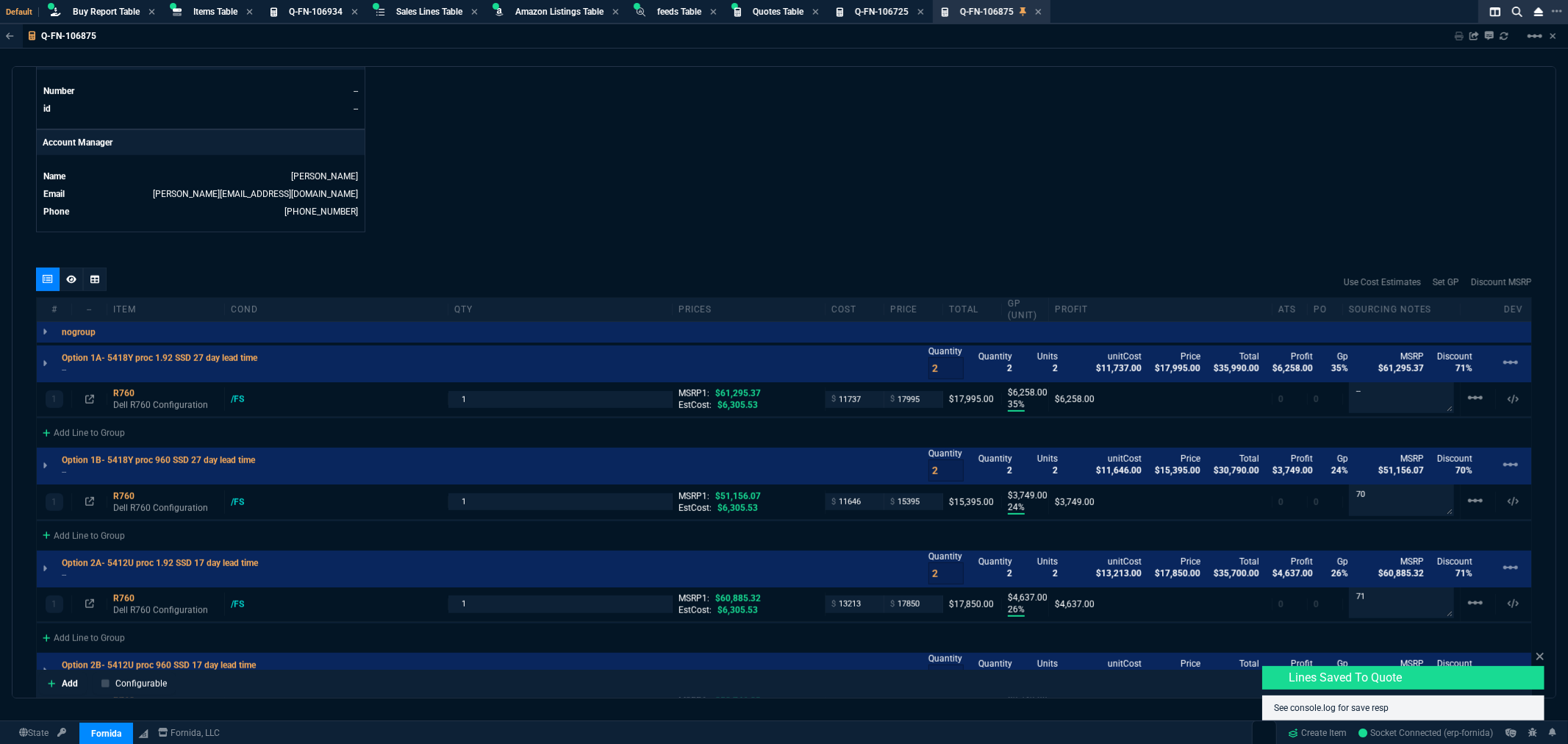
type input "35"
type input "6258"
type input "24"
type input "3749"
type input "26"
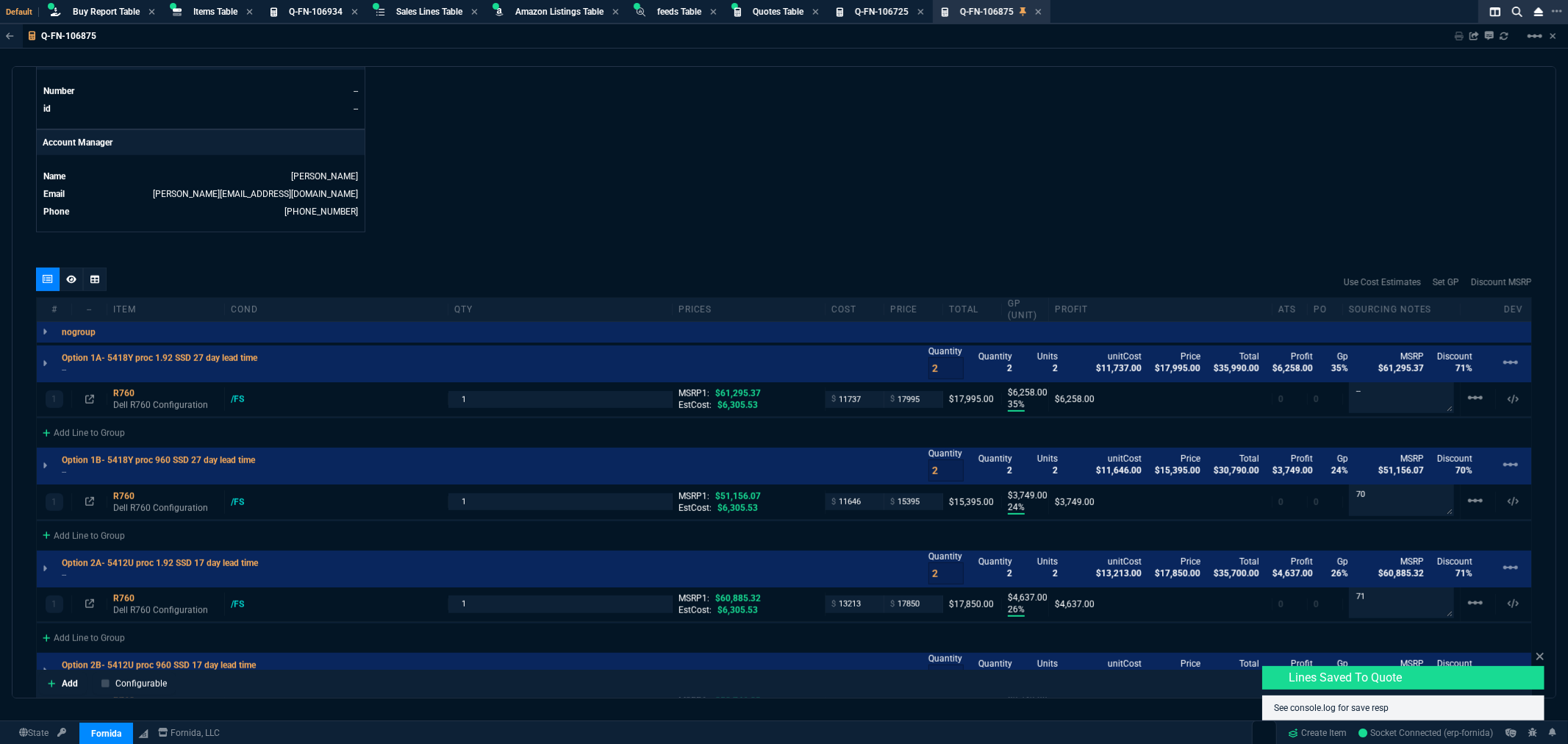
type input "4637"
type input "24"
type input "3743"
type input "0"
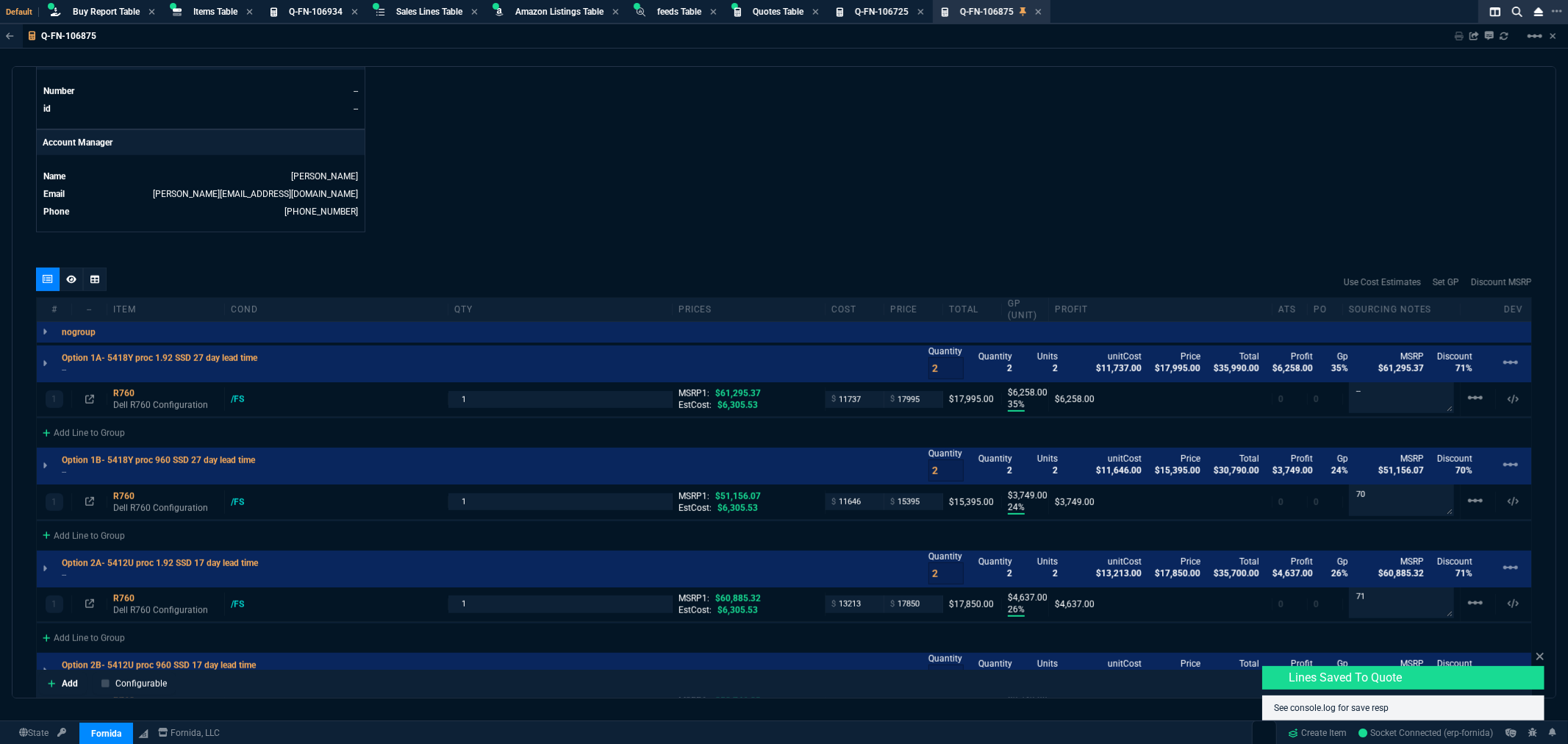
type input "0"
type input "71"
type input "70"
type input "71"
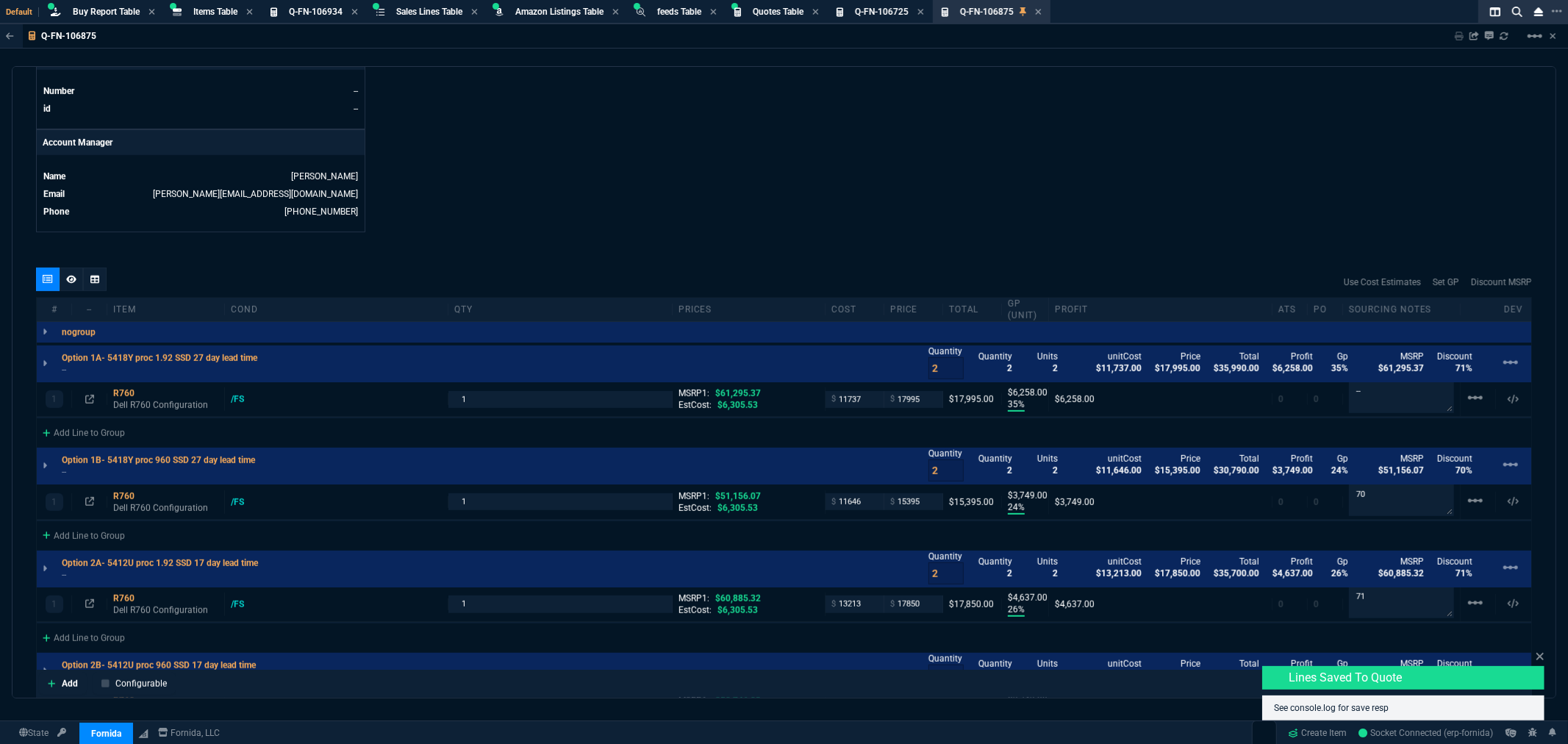
type input "70"
type input "100"
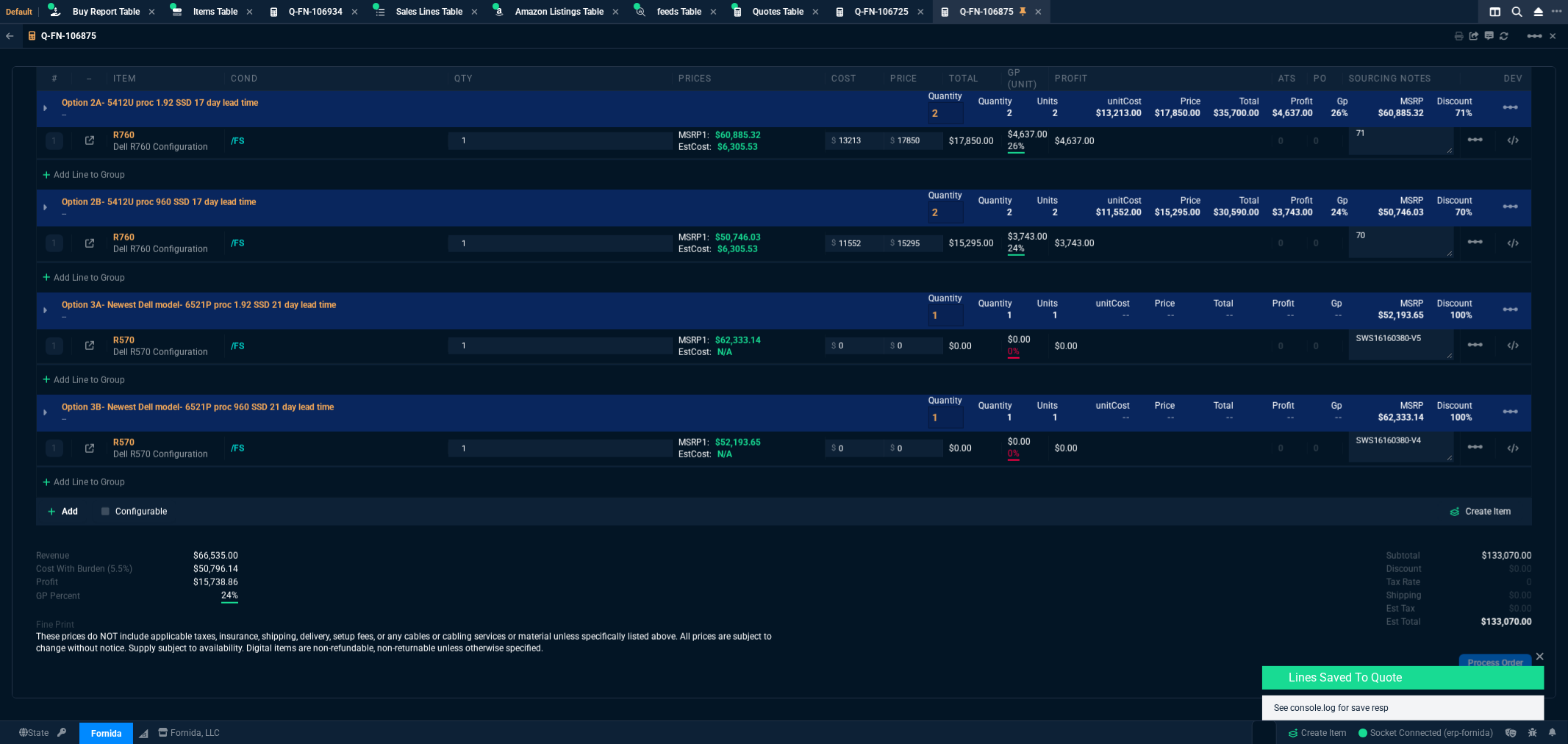
scroll to position [1140, 0]
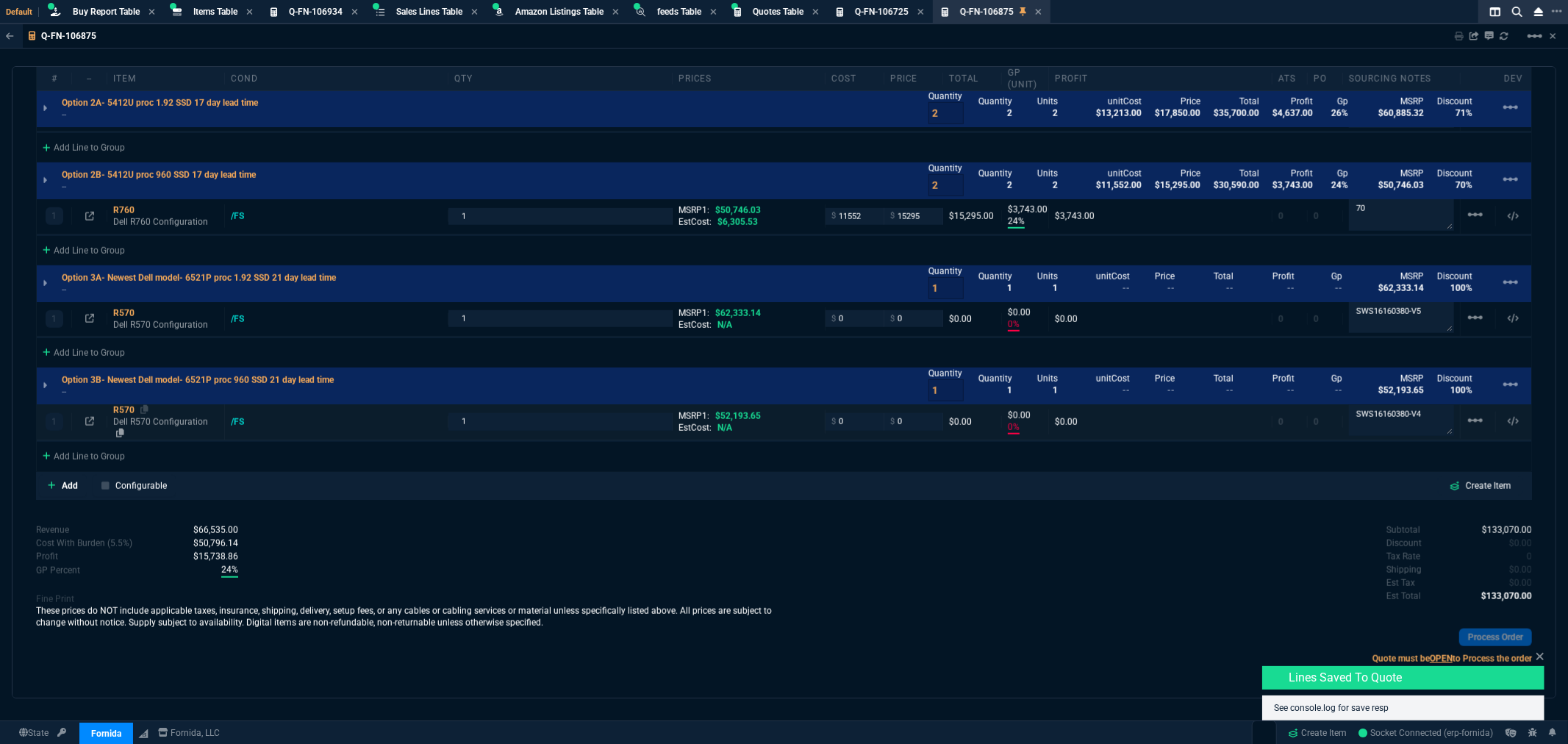
click at [123, 409] on div "R570" at bounding box center [165, 411] width 105 height 12
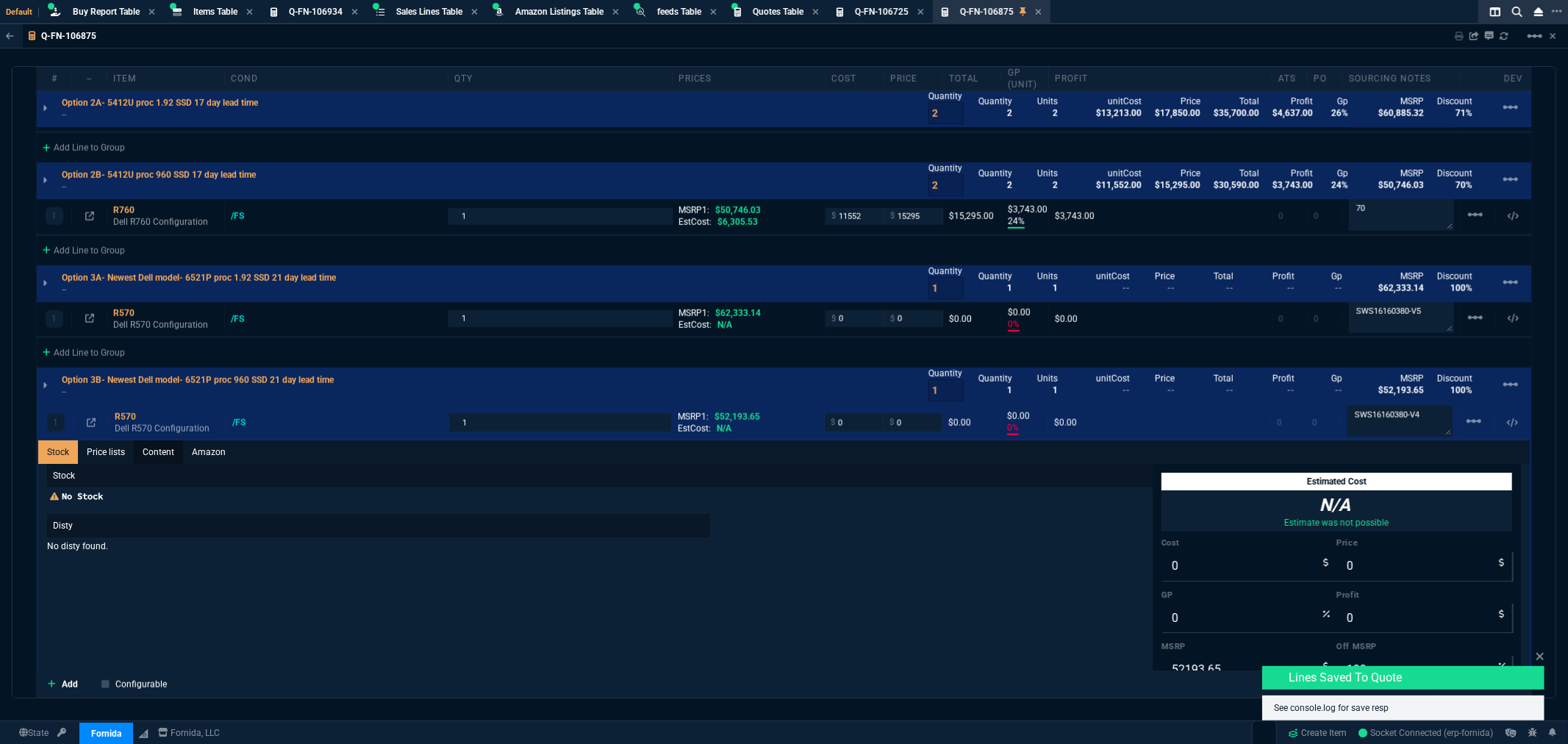
click at [154, 451] on link "Content" at bounding box center [158, 453] width 50 height 24
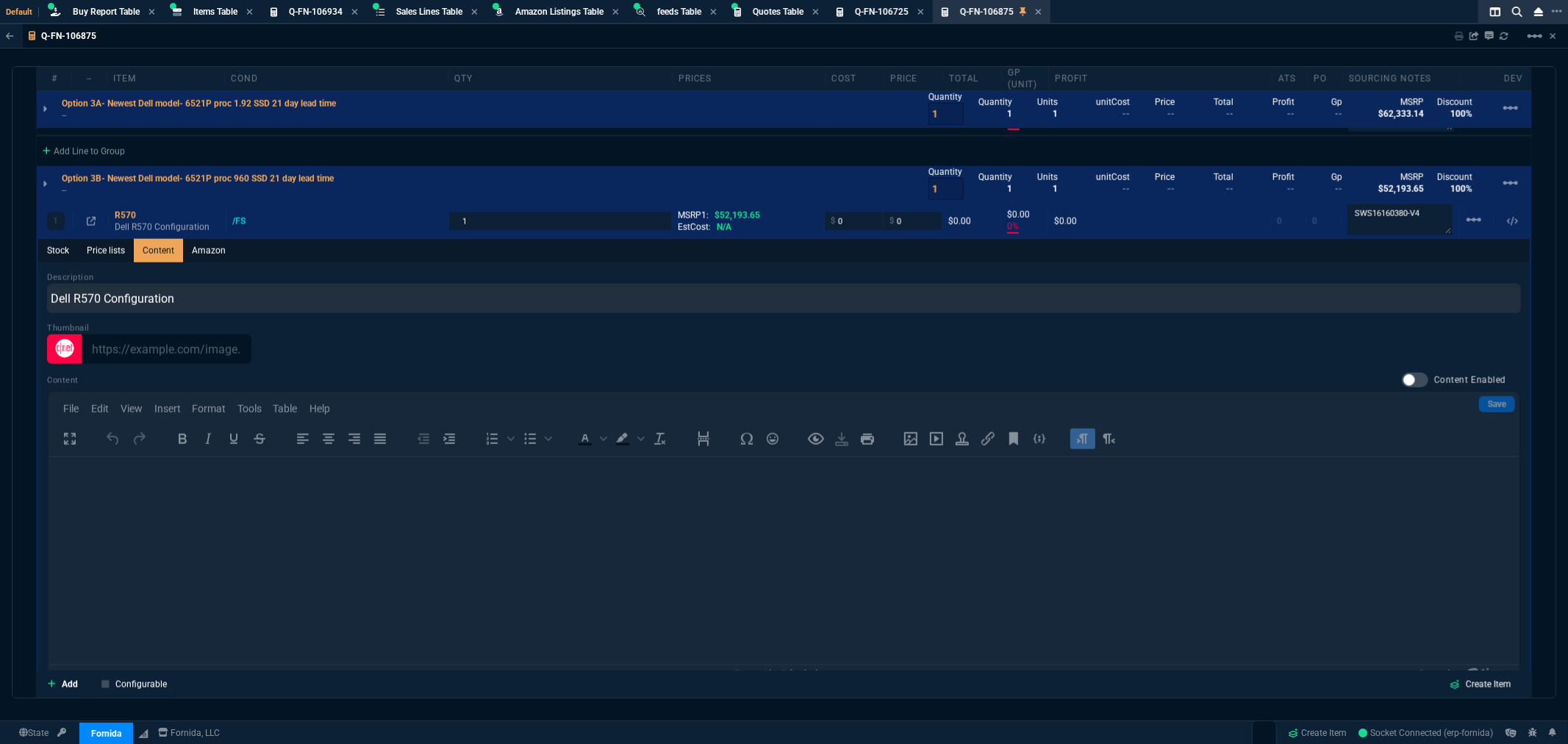
scroll to position [1335, 0]
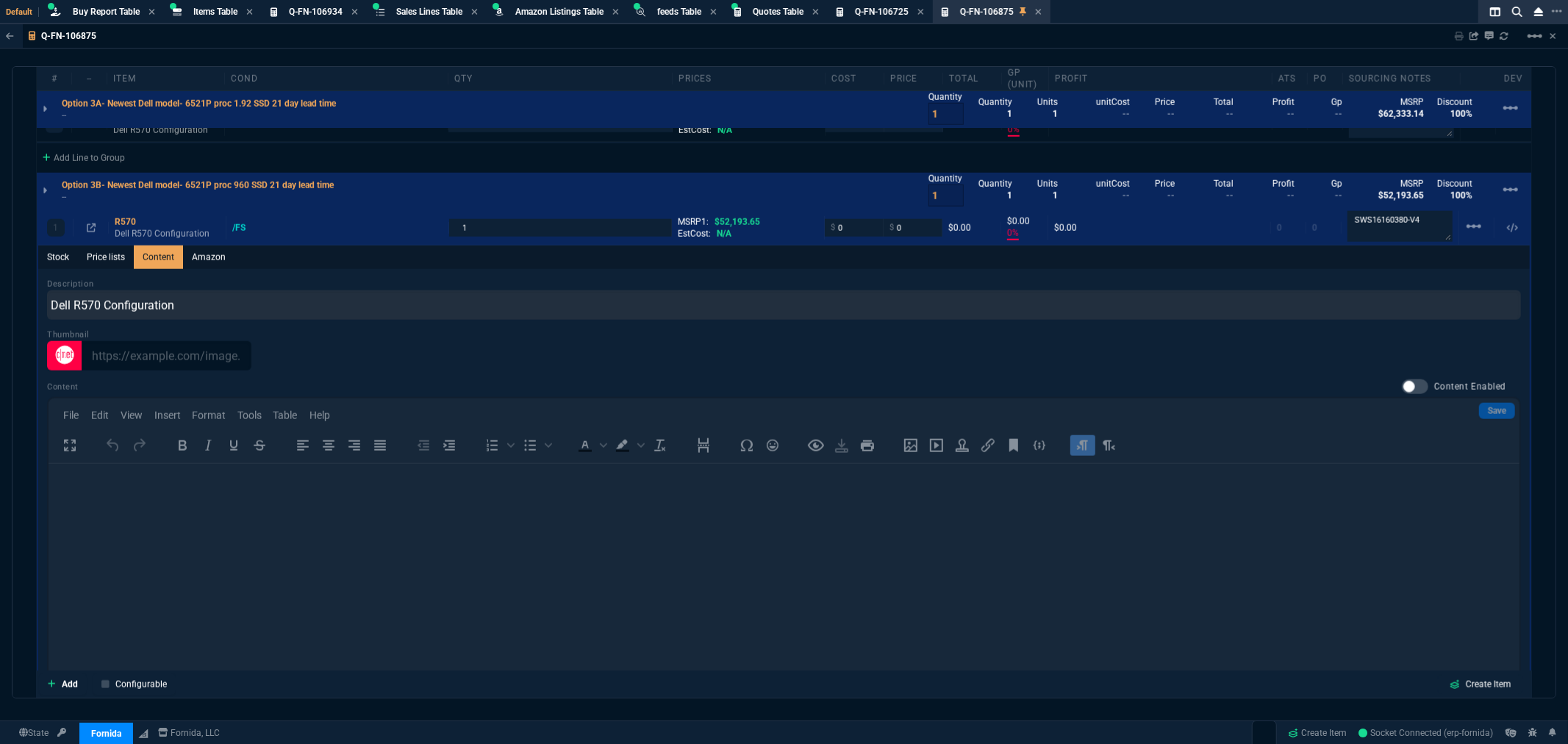
click at [1412, 381] on div at bounding box center [1415, 387] width 27 height 15
checkbox input "true"
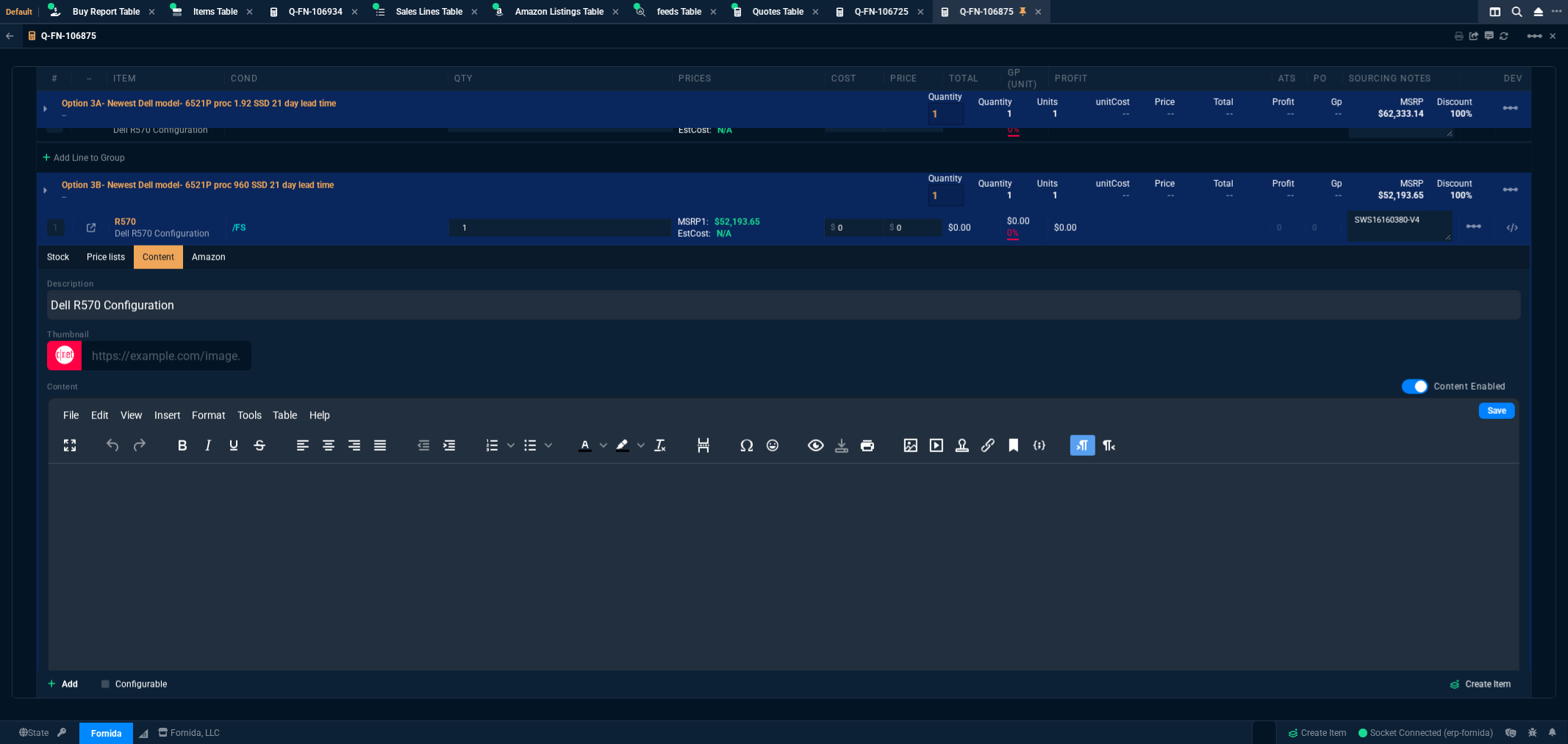
click at [148, 490] on p "Rich Text Area. Press ALT-0 for help." at bounding box center [783, 484] width 1448 height 16
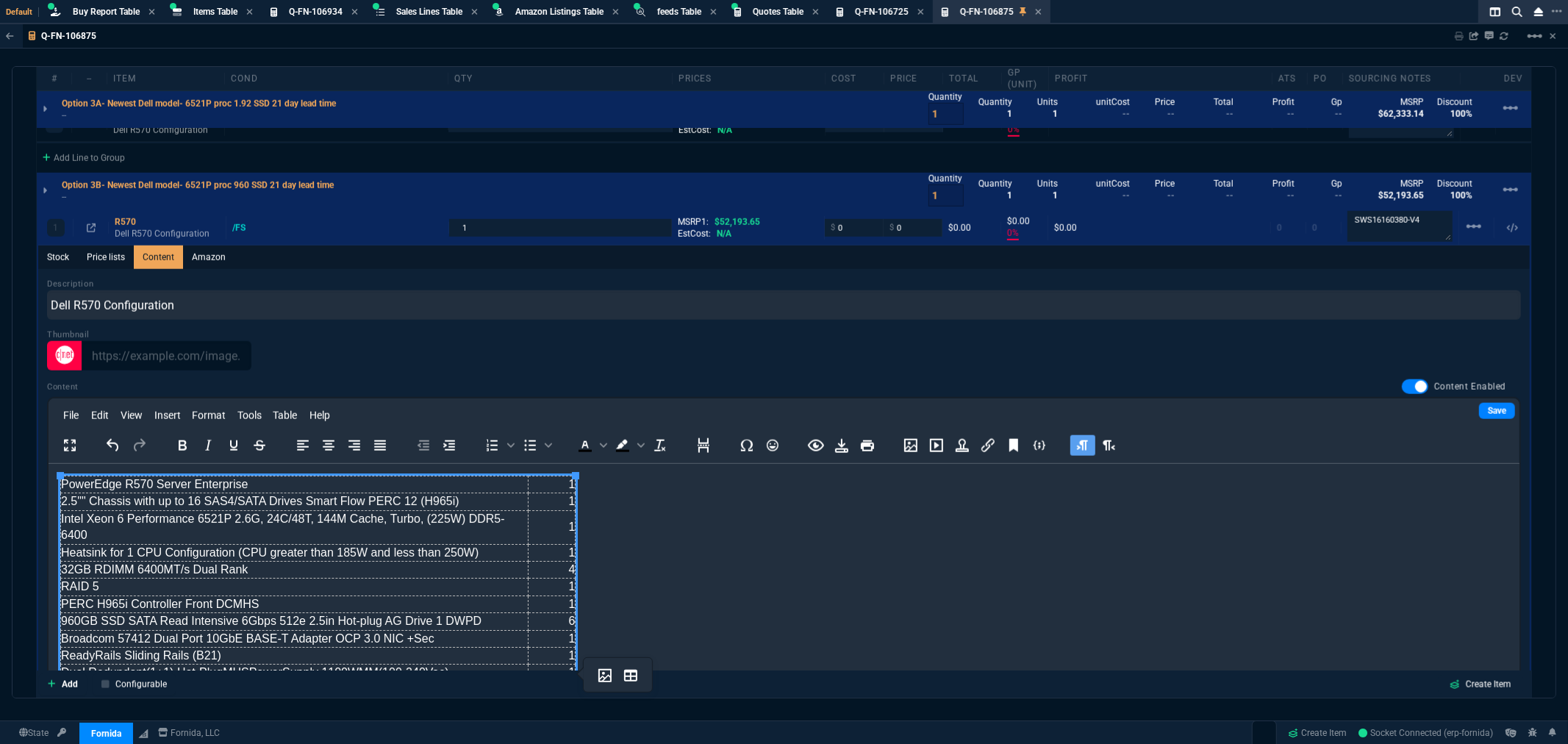
scroll to position [199, 0]
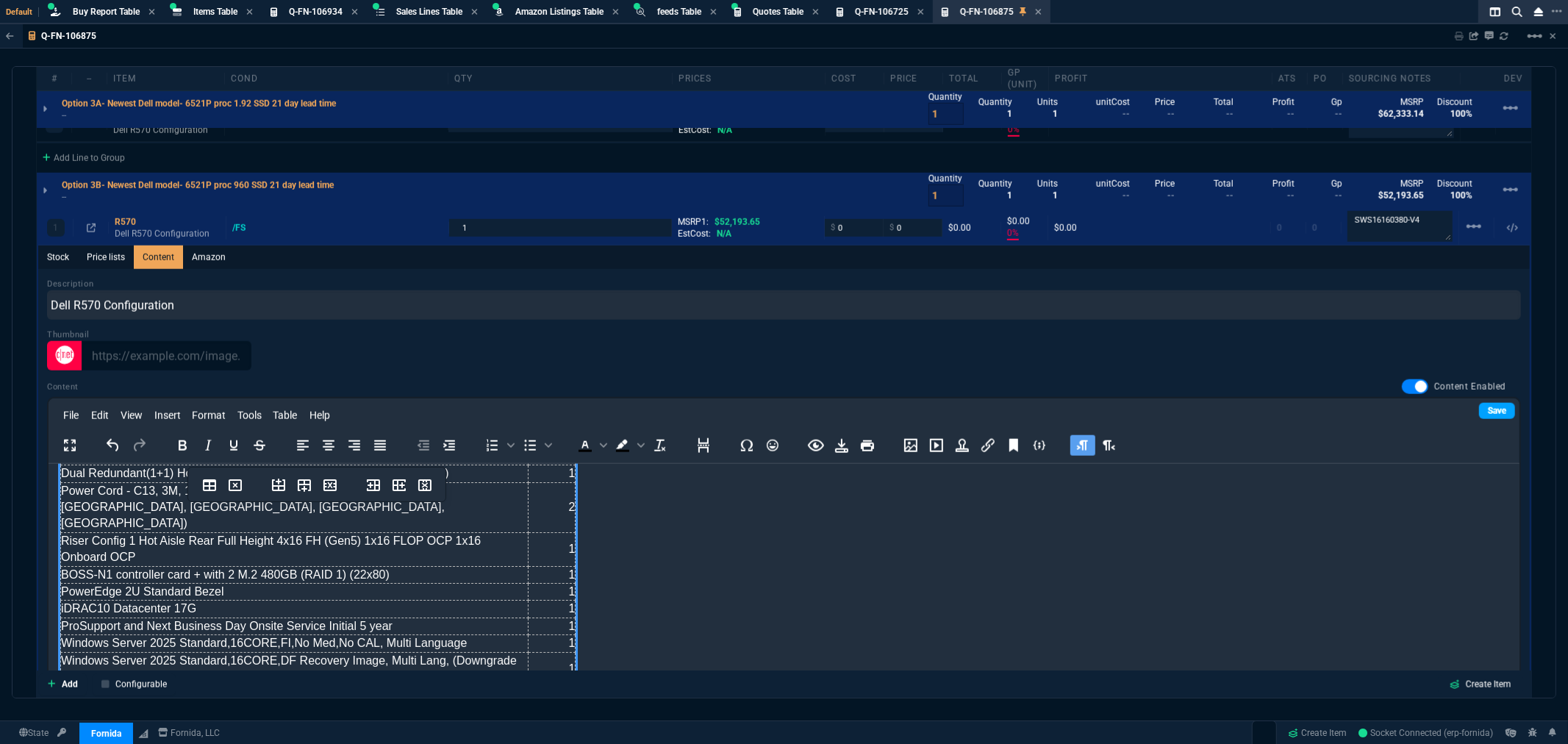
click at [1481, 406] on link "Save" at bounding box center [1497, 411] width 36 height 16
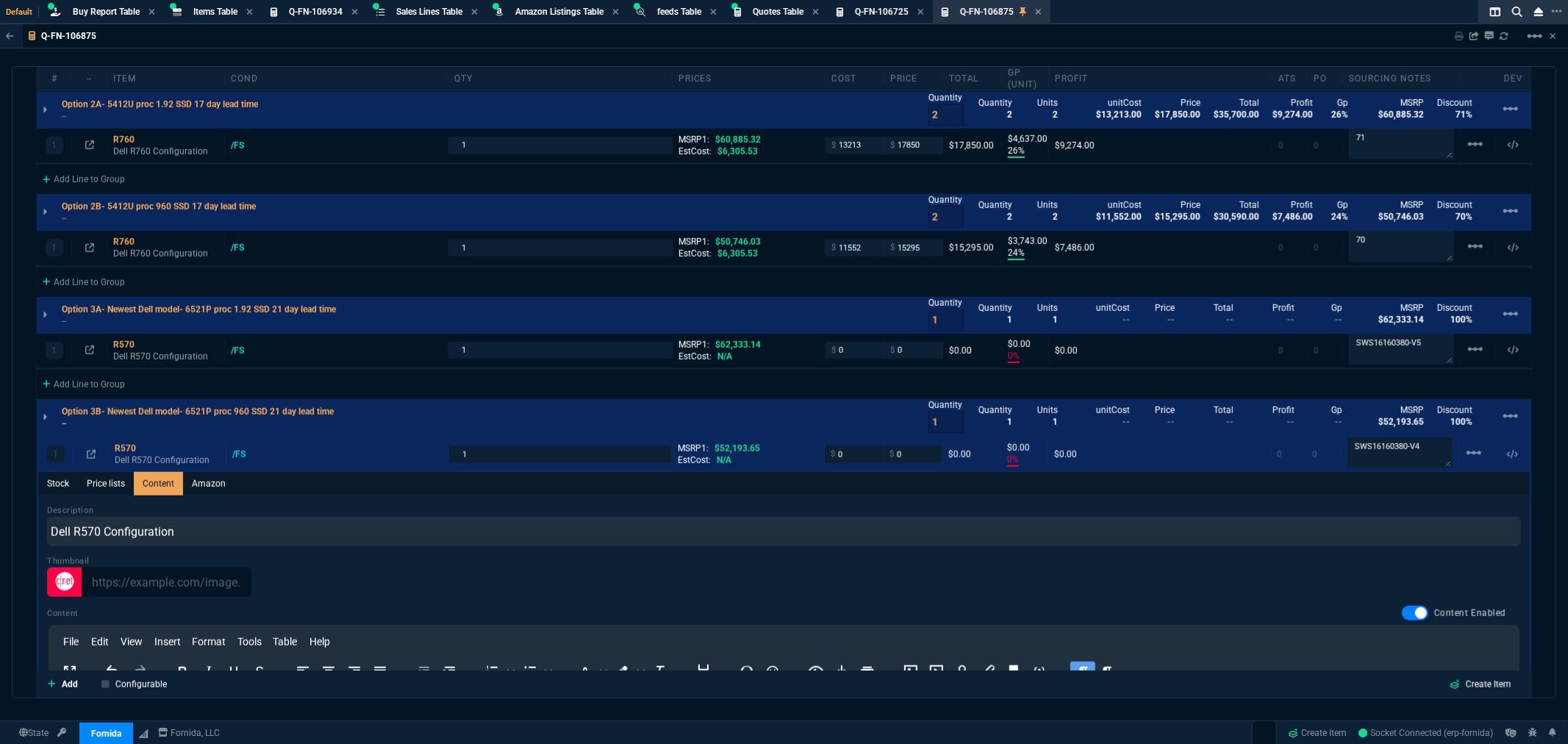
scroll to position [1090, 0]
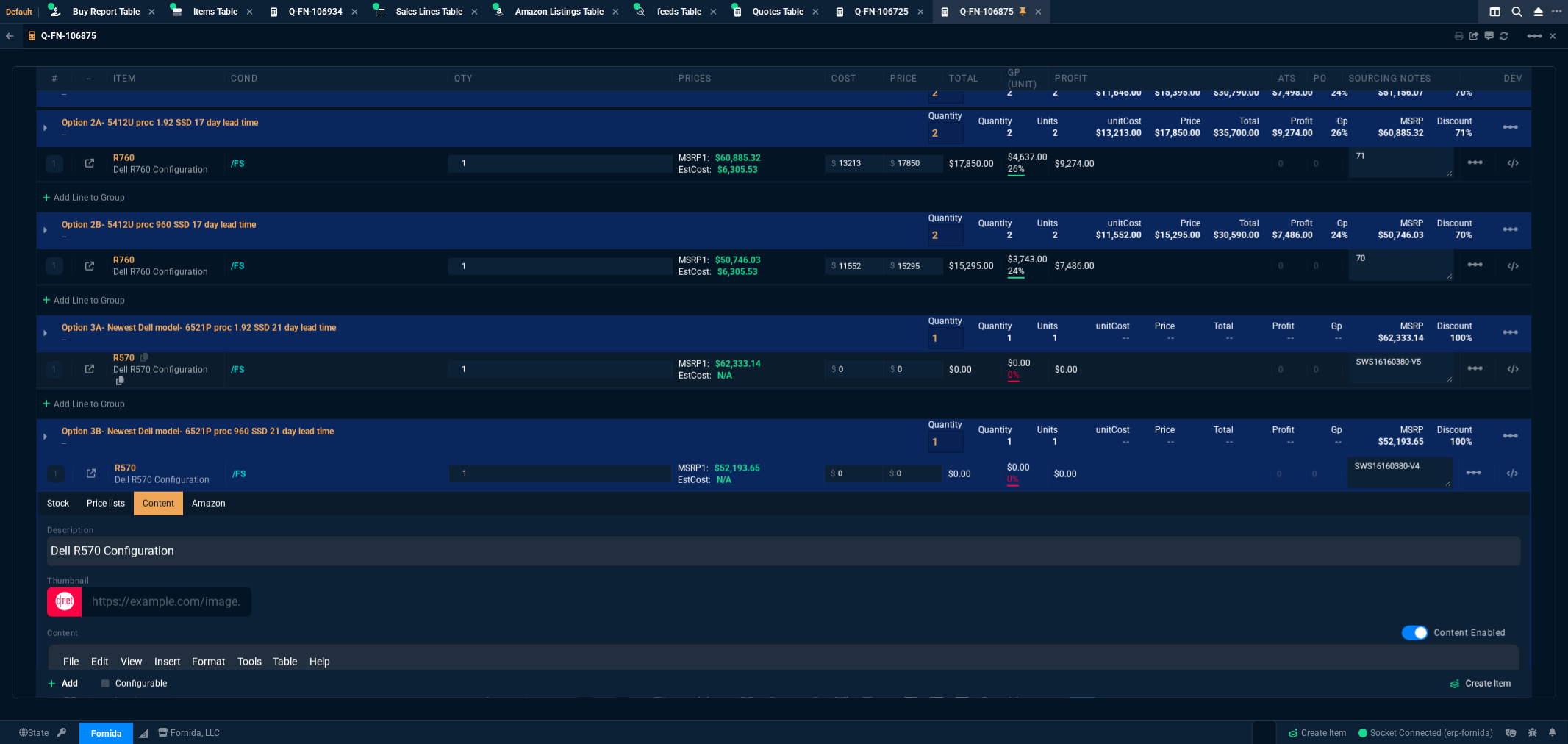
click at [122, 359] on div "R570" at bounding box center [165, 359] width 105 height 12
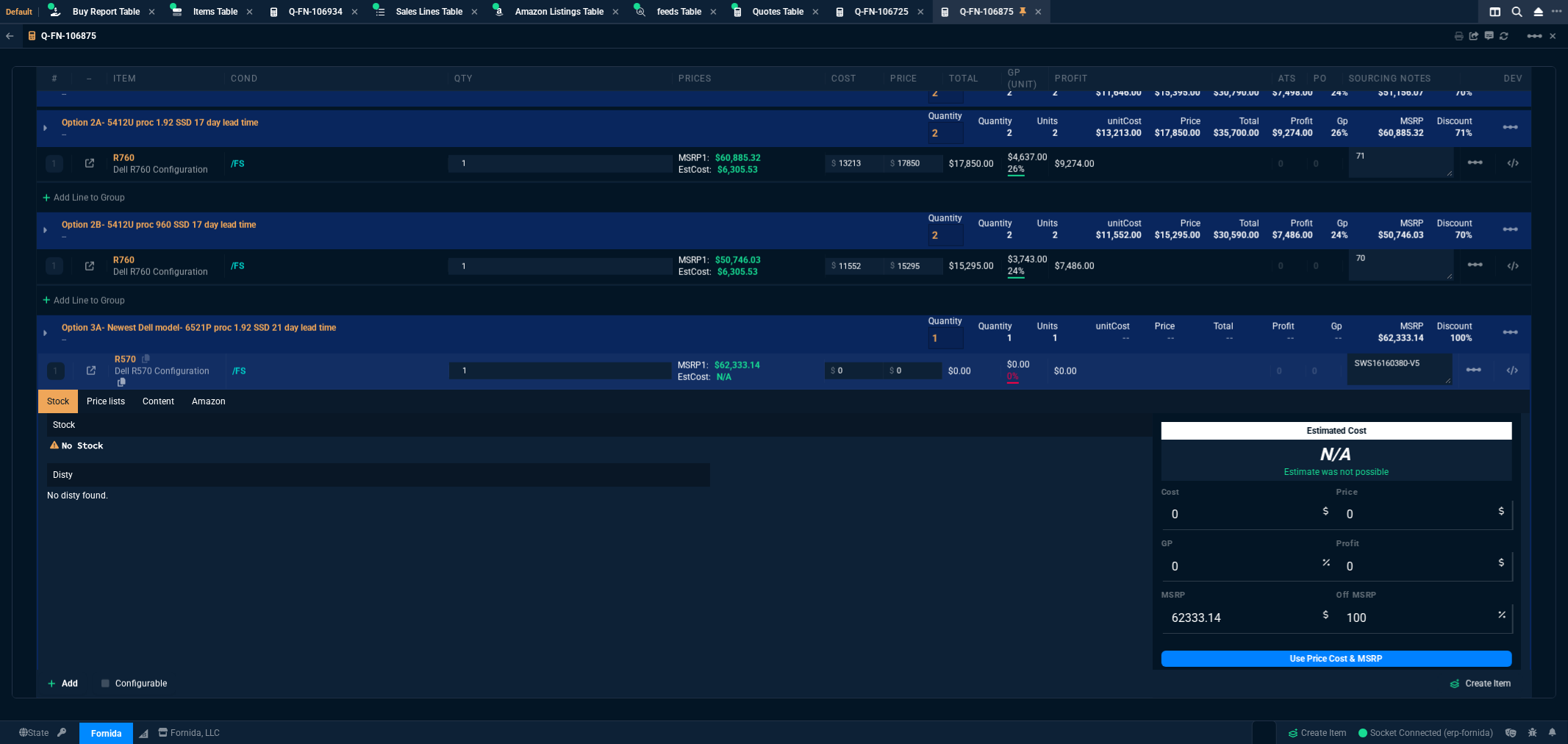
type input "0"
type input "100"
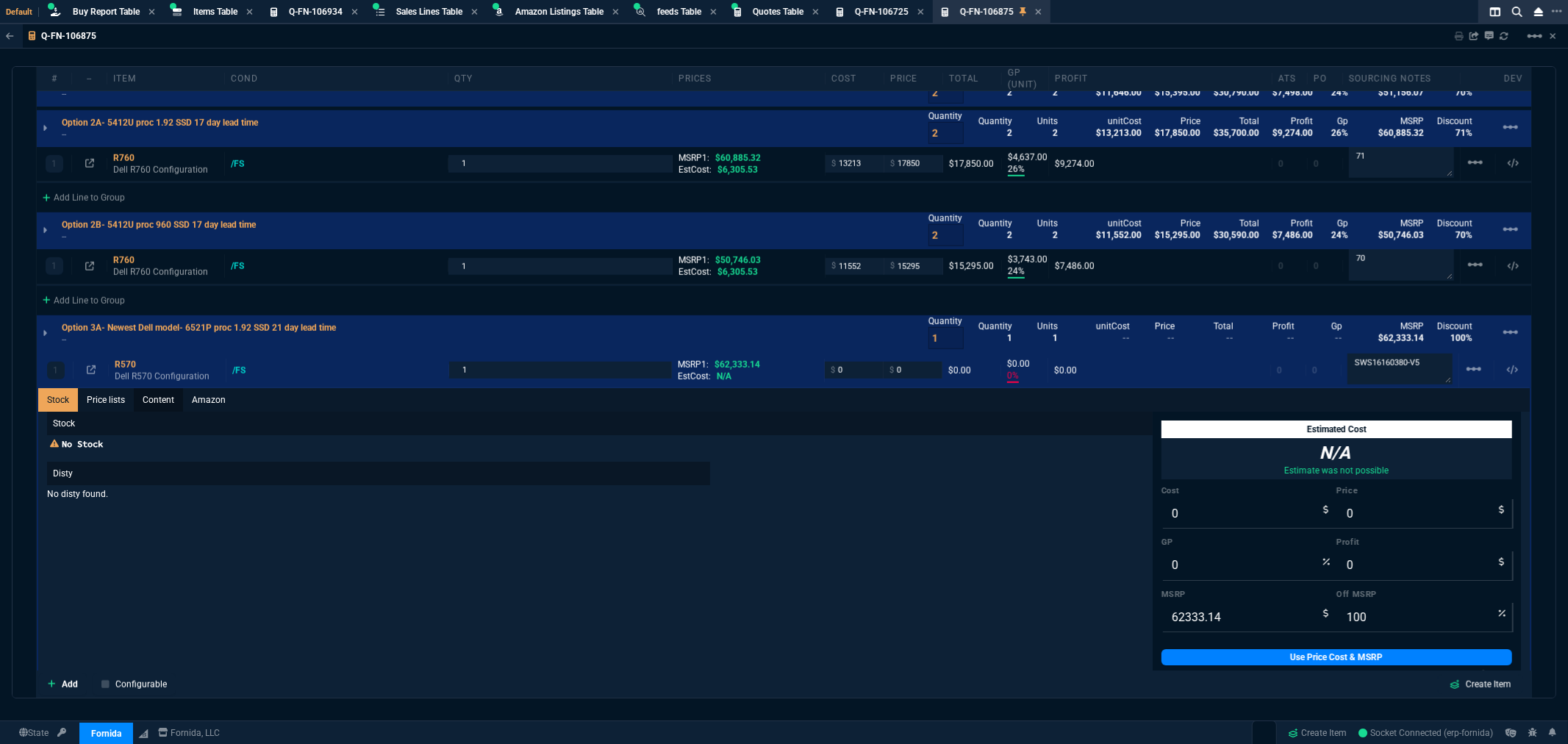
click at [157, 391] on link "Content" at bounding box center [158, 400] width 50 height 24
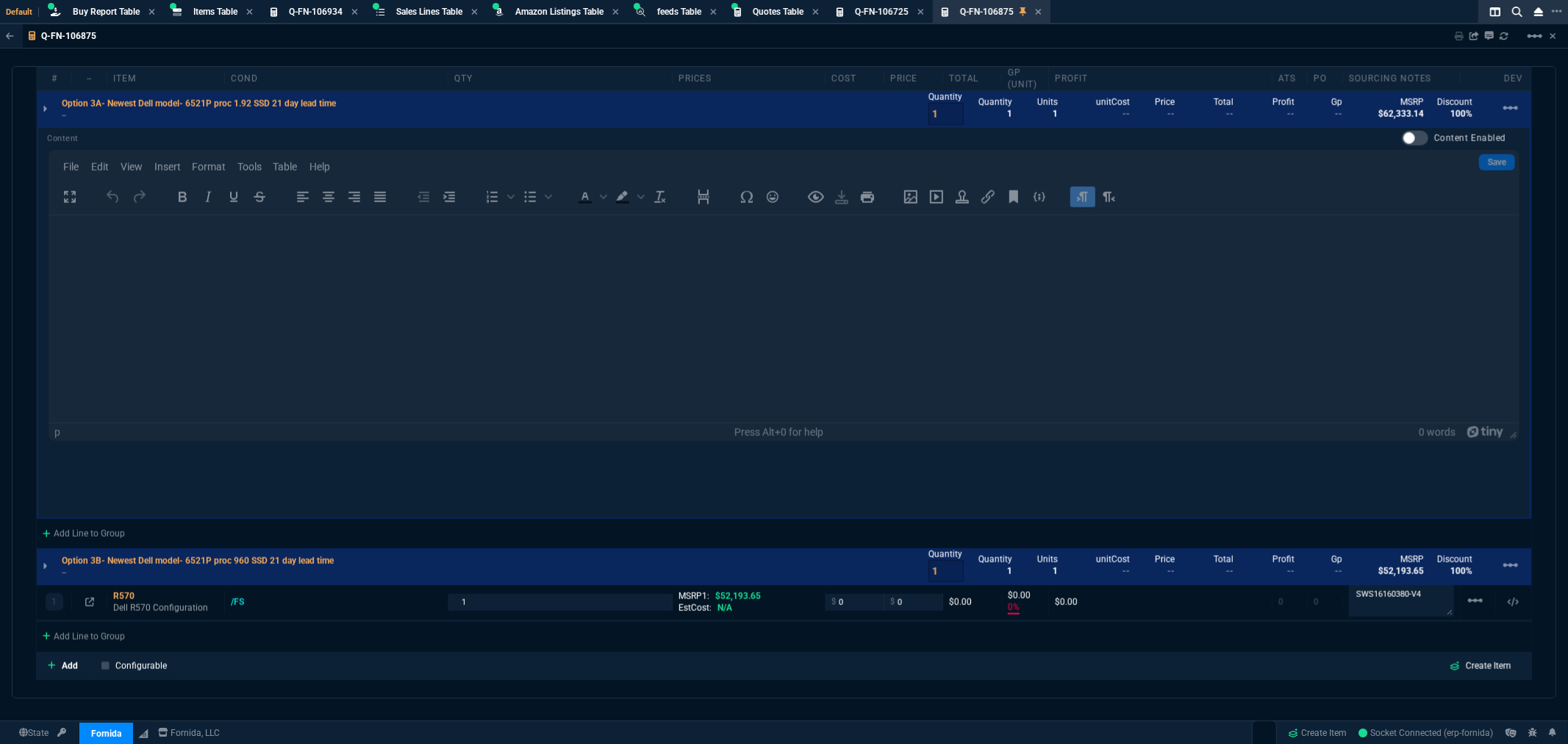
scroll to position [1498, 0]
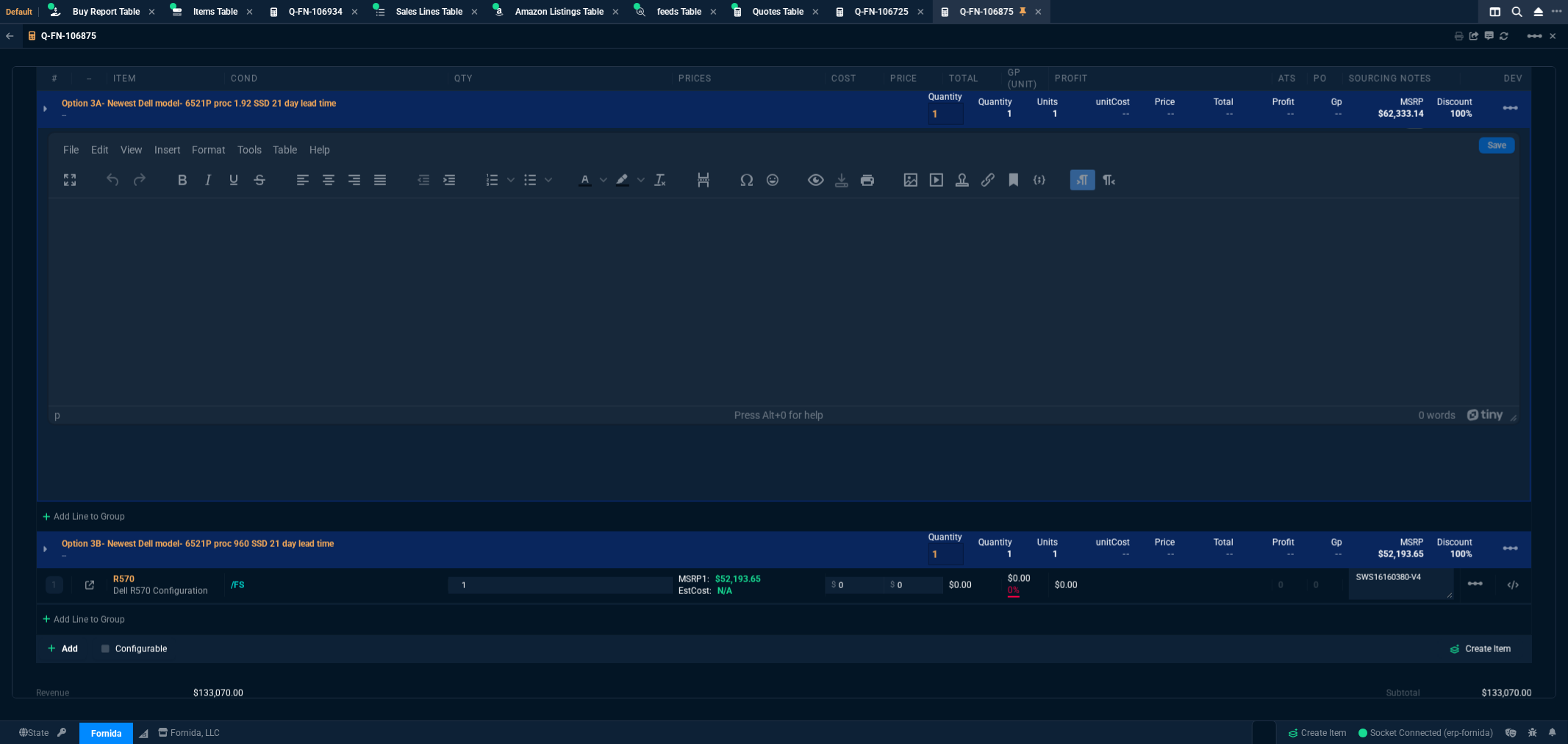
click at [210, 255] on div "Content Content Enabled Save File Edit View Insert Format Tools Table Help To o…" at bounding box center [784, 270] width 1474 height 312
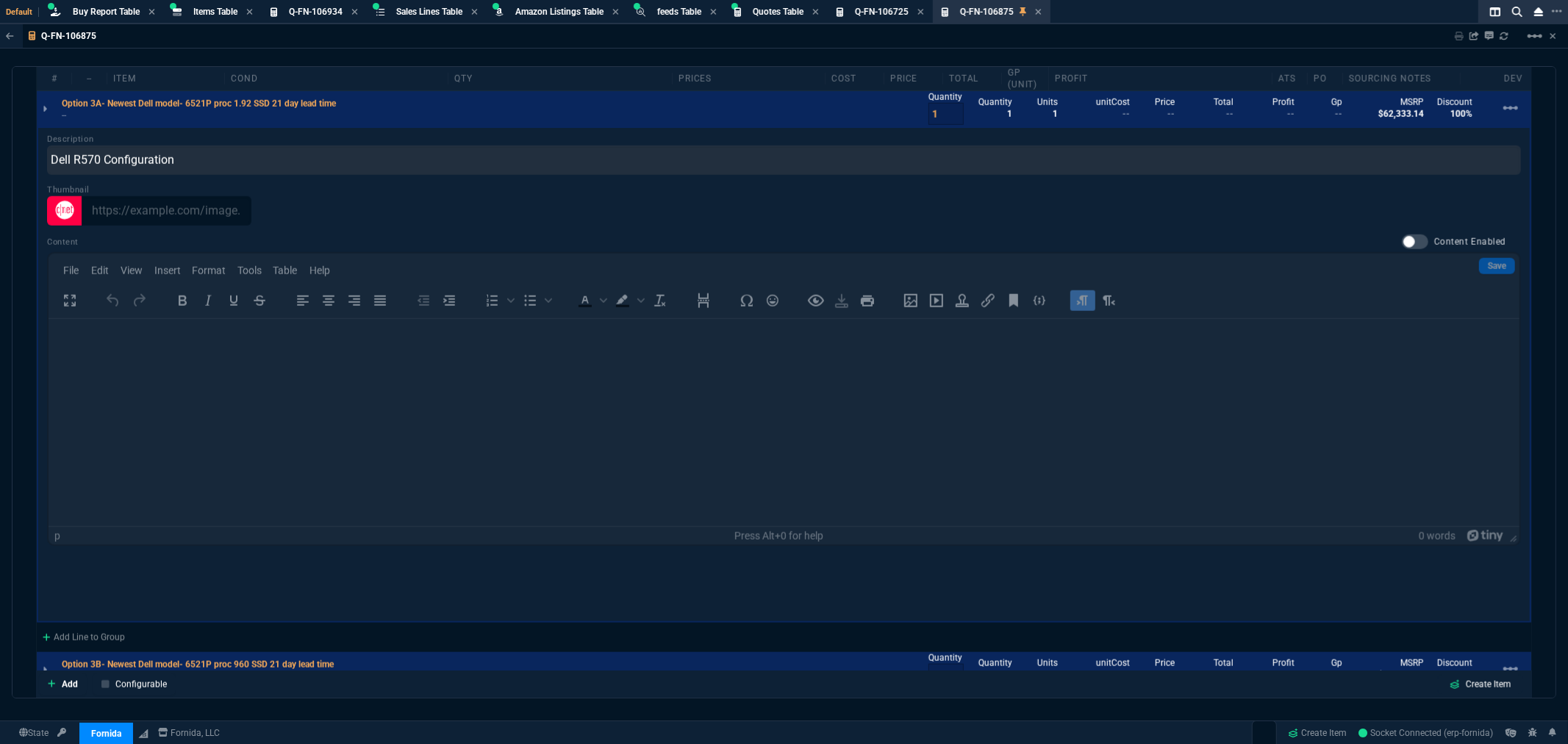
scroll to position [1335, 0]
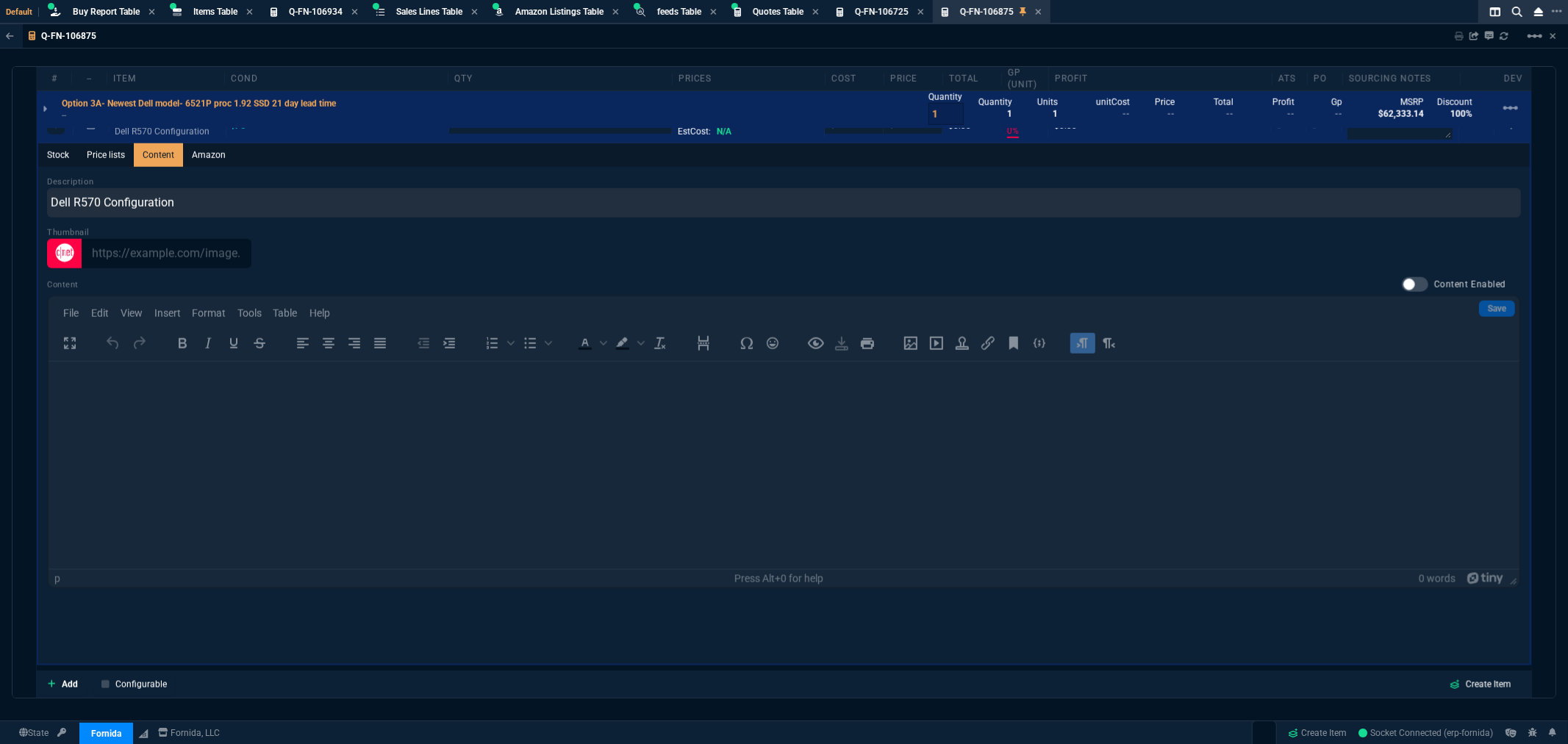
click at [1407, 277] on div at bounding box center [1415, 285] width 27 height 15
checkbox input "true"
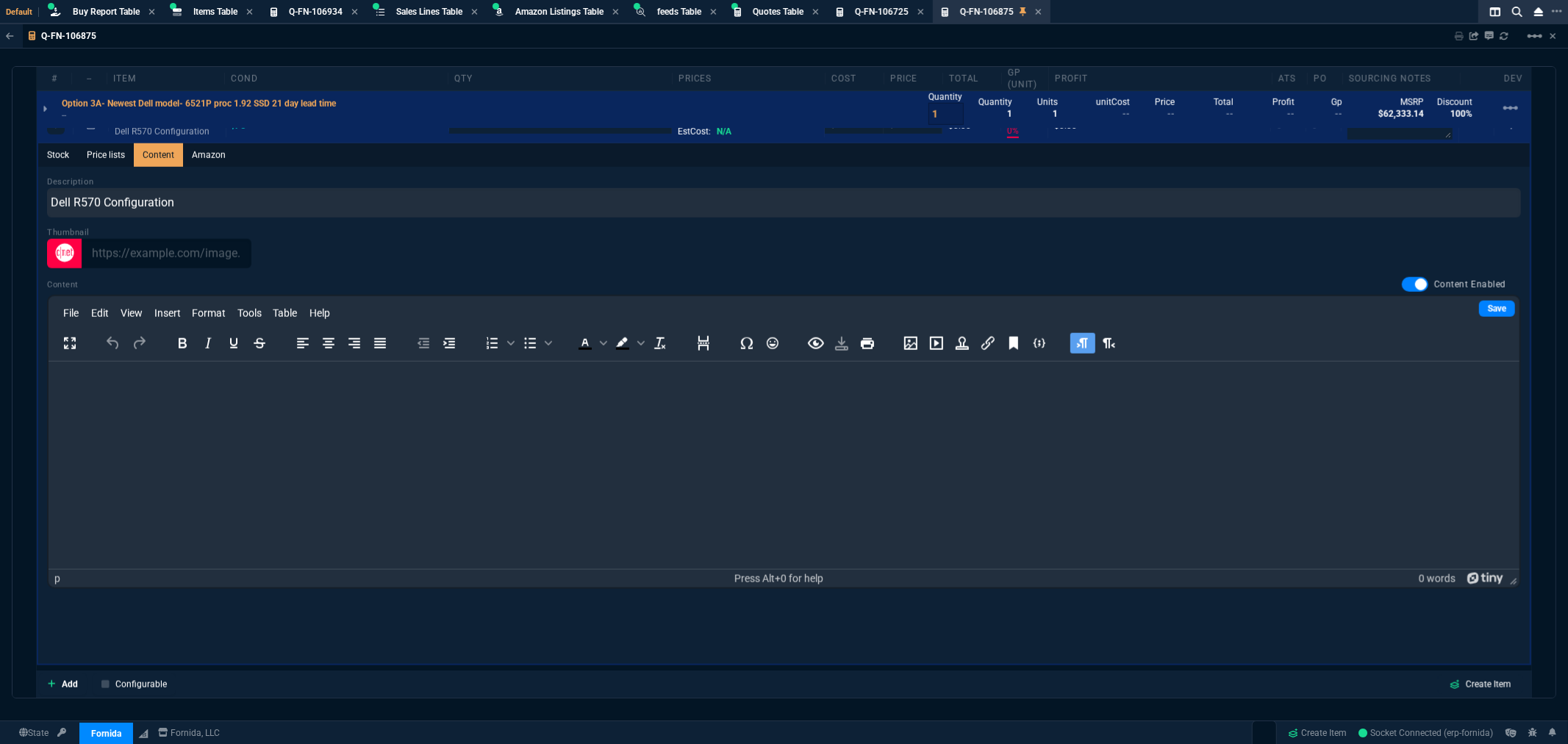
click at [85, 385] on p "Rich Text Area. Press ALT-0 for help." at bounding box center [783, 380] width 1448 height 16
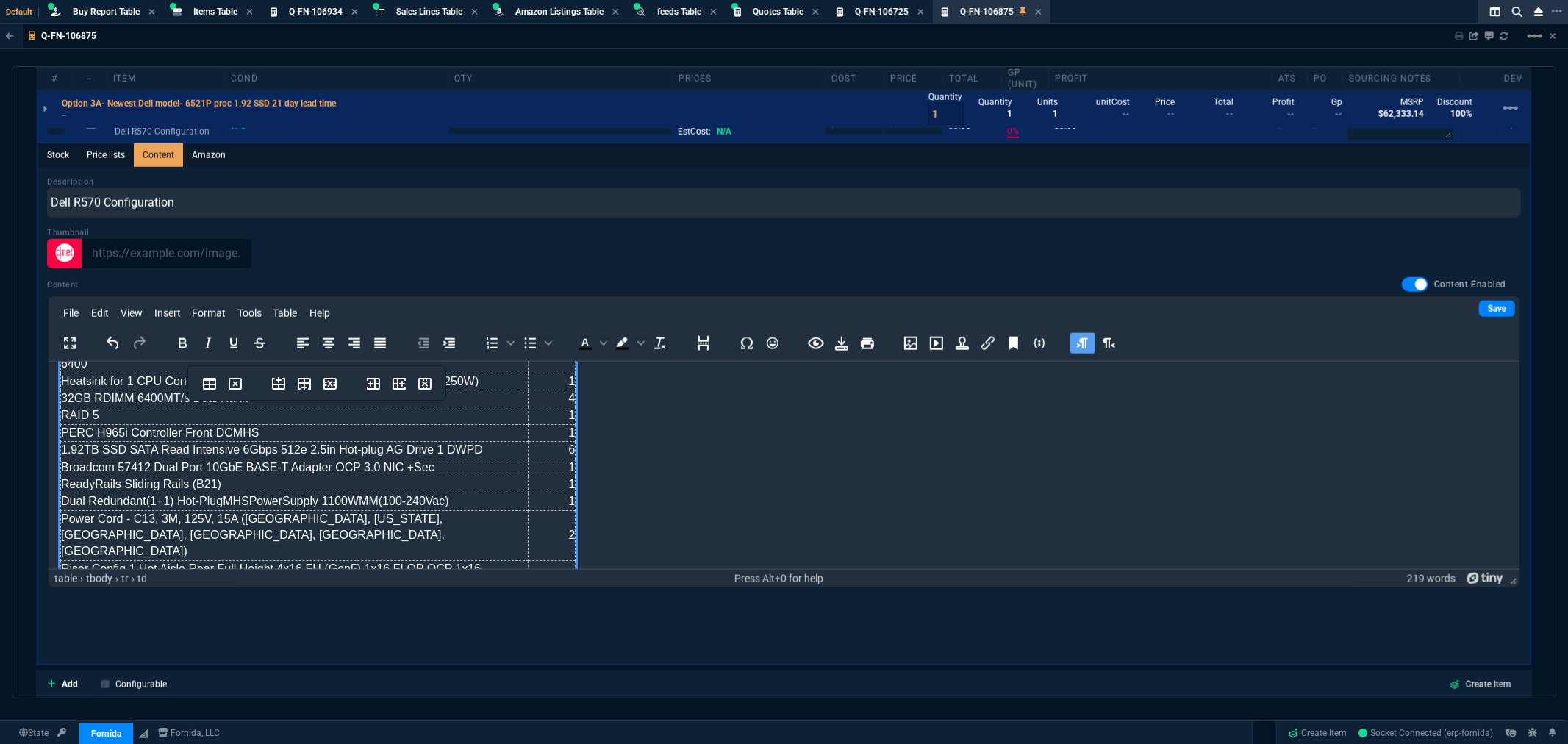
scroll to position [35, 0]
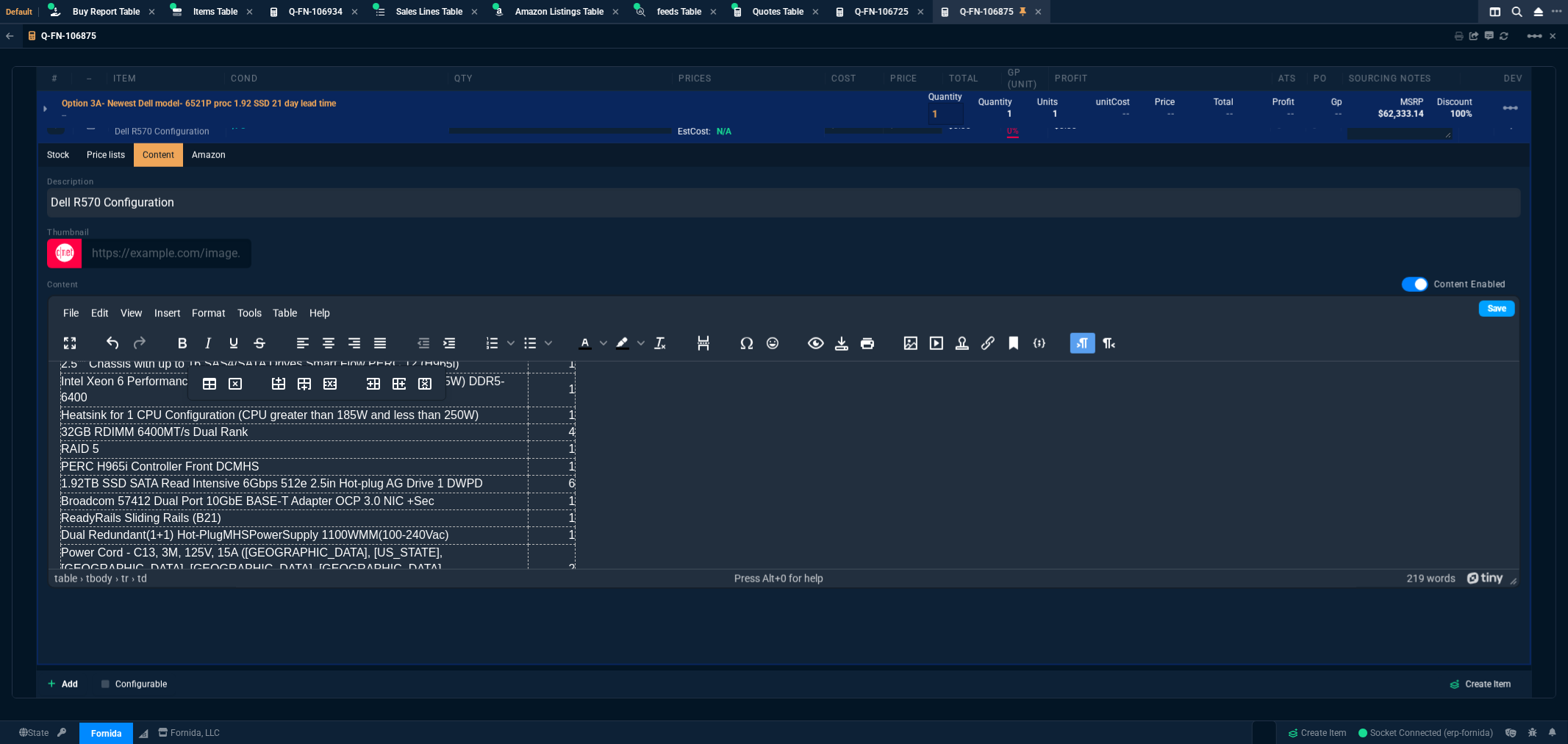
click at [1490, 307] on link "Save" at bounding box center [1497, 308] width 36 height 16
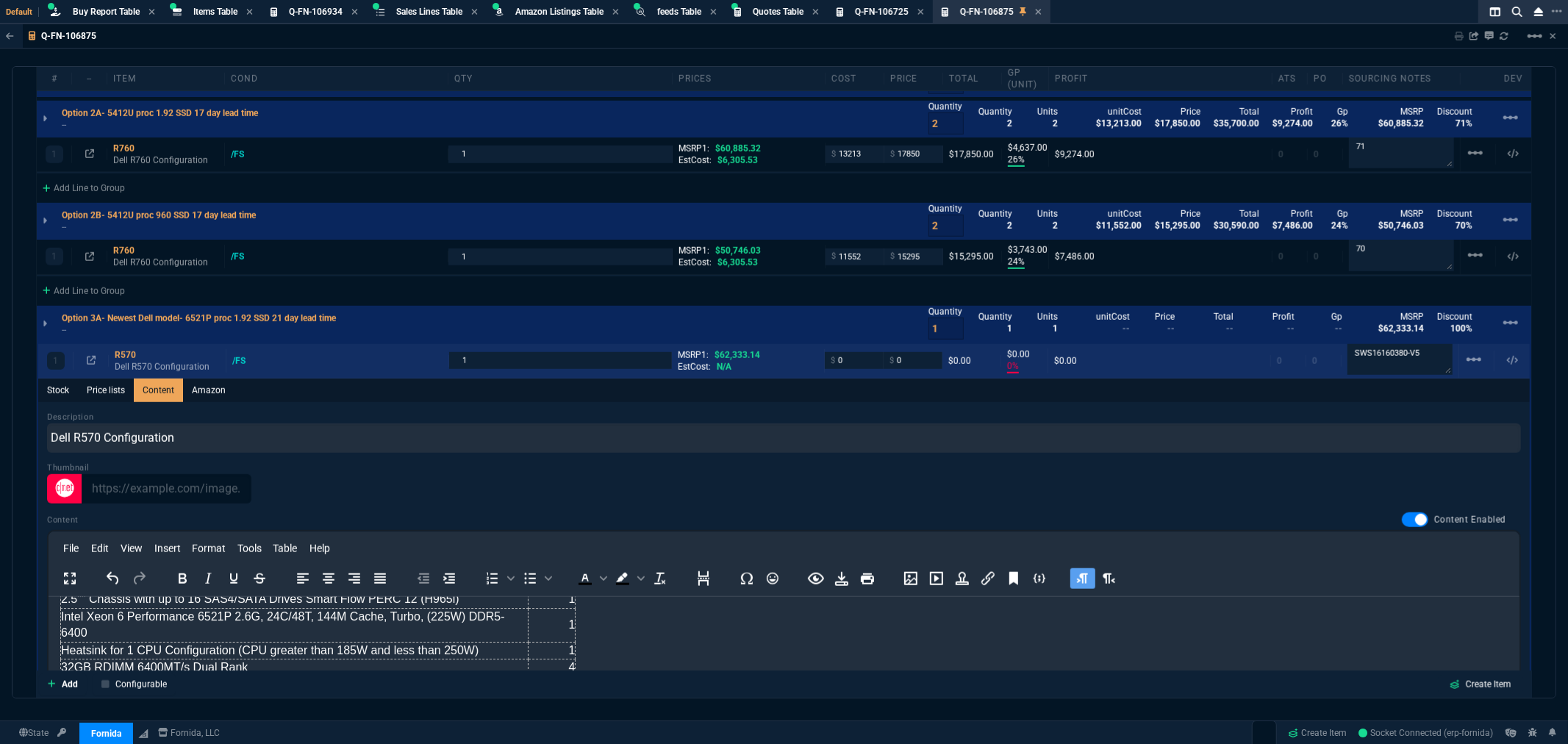
scroll to position [1090, 0]
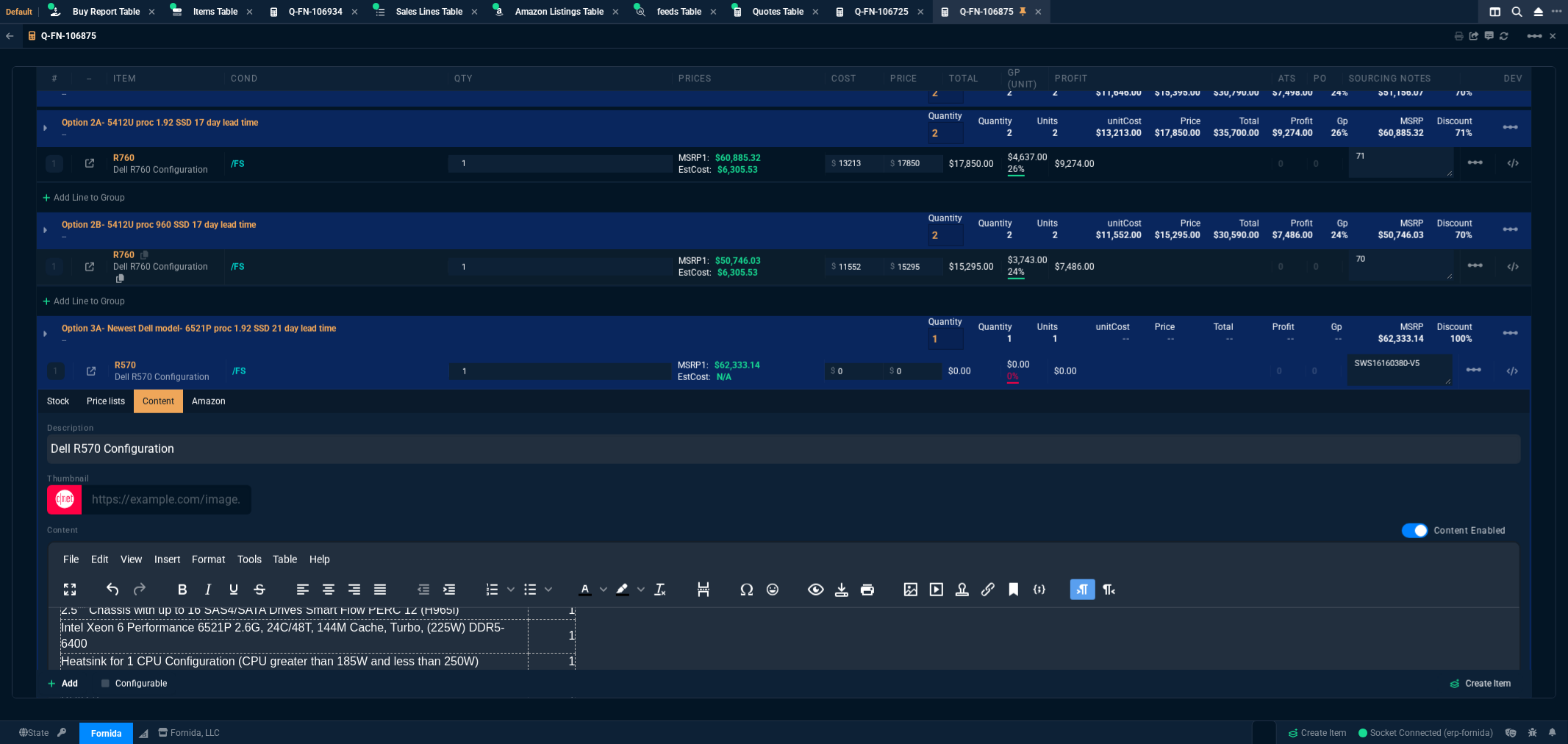
click at [119, 251] on div "R760" at bounding box center [165, 255] width 105 height 12
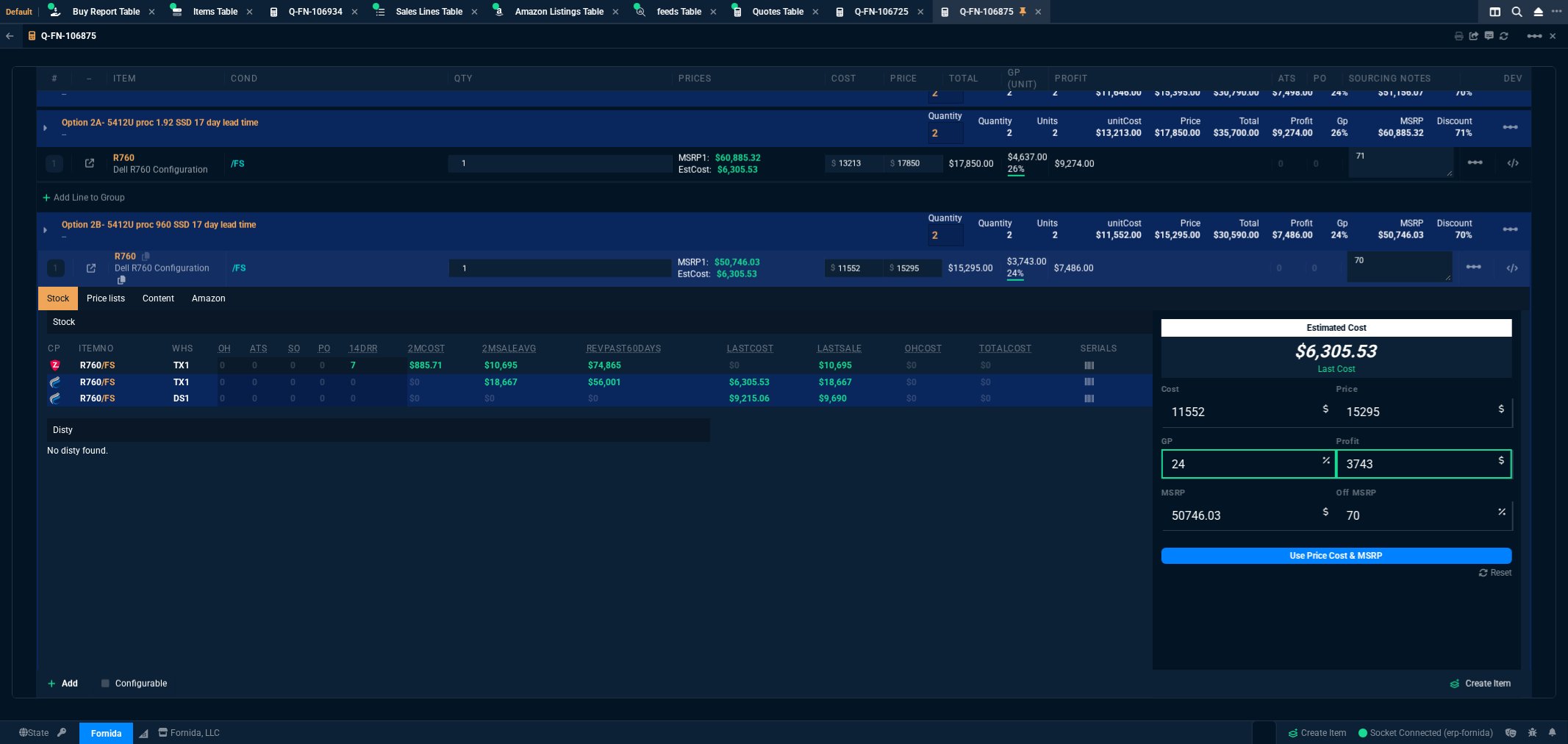
type input "0"
type input "100"
click at [172, 297] on link "Content" at bounding box center [158, 298] width 50 height 24
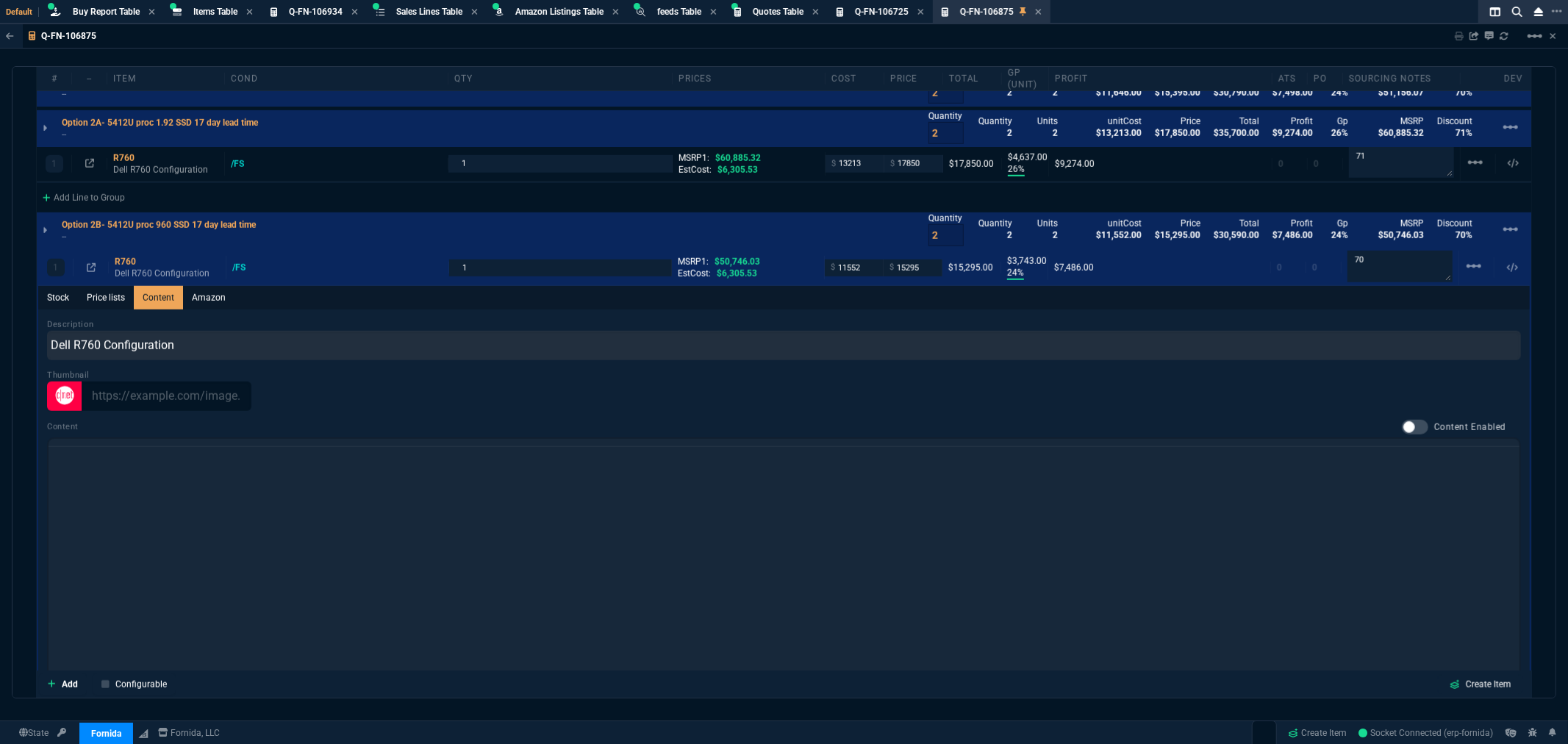
scroll to position [0, 0]
click at [1406, 420] on div at bounding box center [1415, 427] width 27 height 15
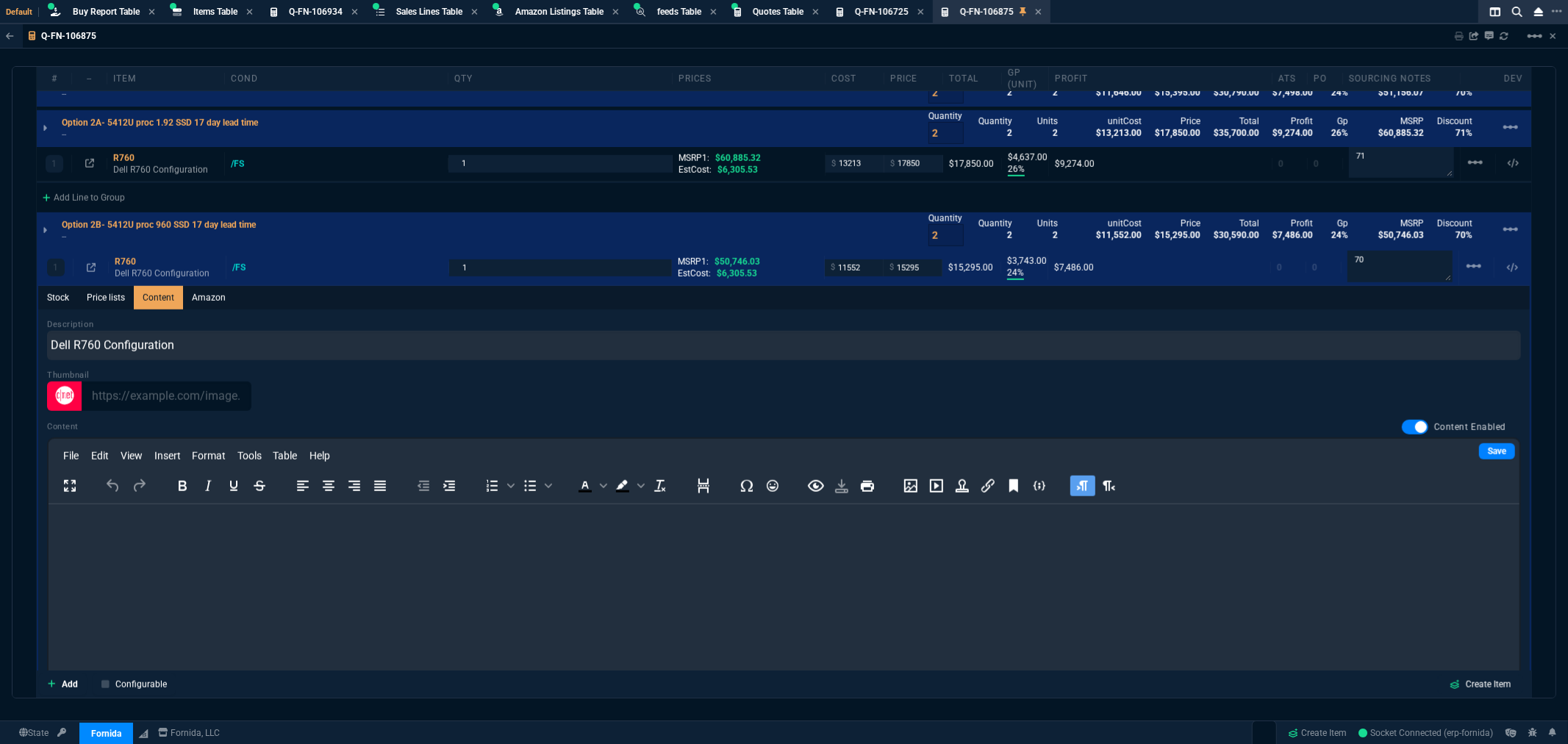
checkbox input "true"
click at [249, 521] on p "Rich Text Area. Press ALT-0 for help." at bounding box center [783, 523] width 1448 height 16
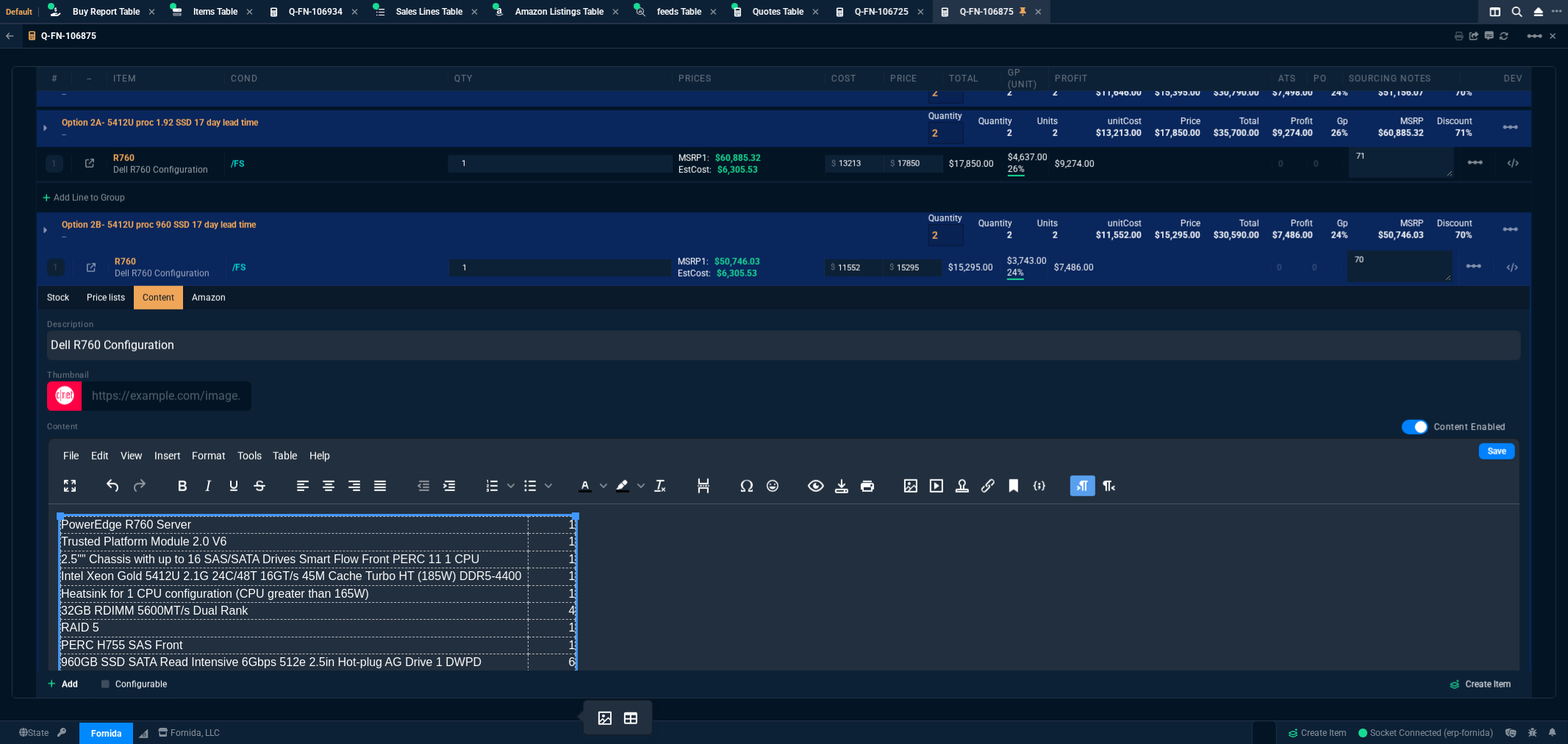
scroll to position [166, 0]
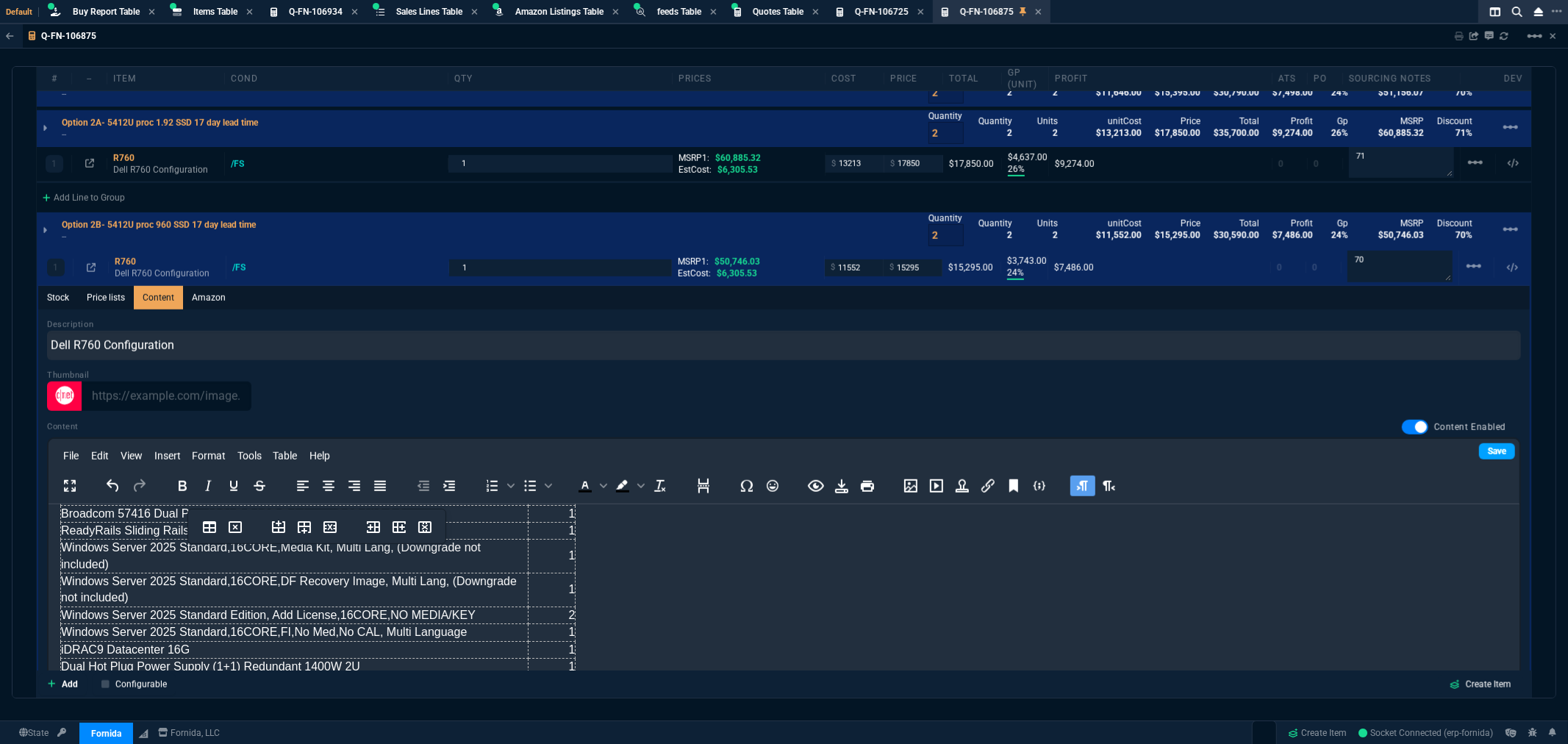
click at [1479, 445] on link "Save" at bounding box center [1497, 451] width 36 height 16
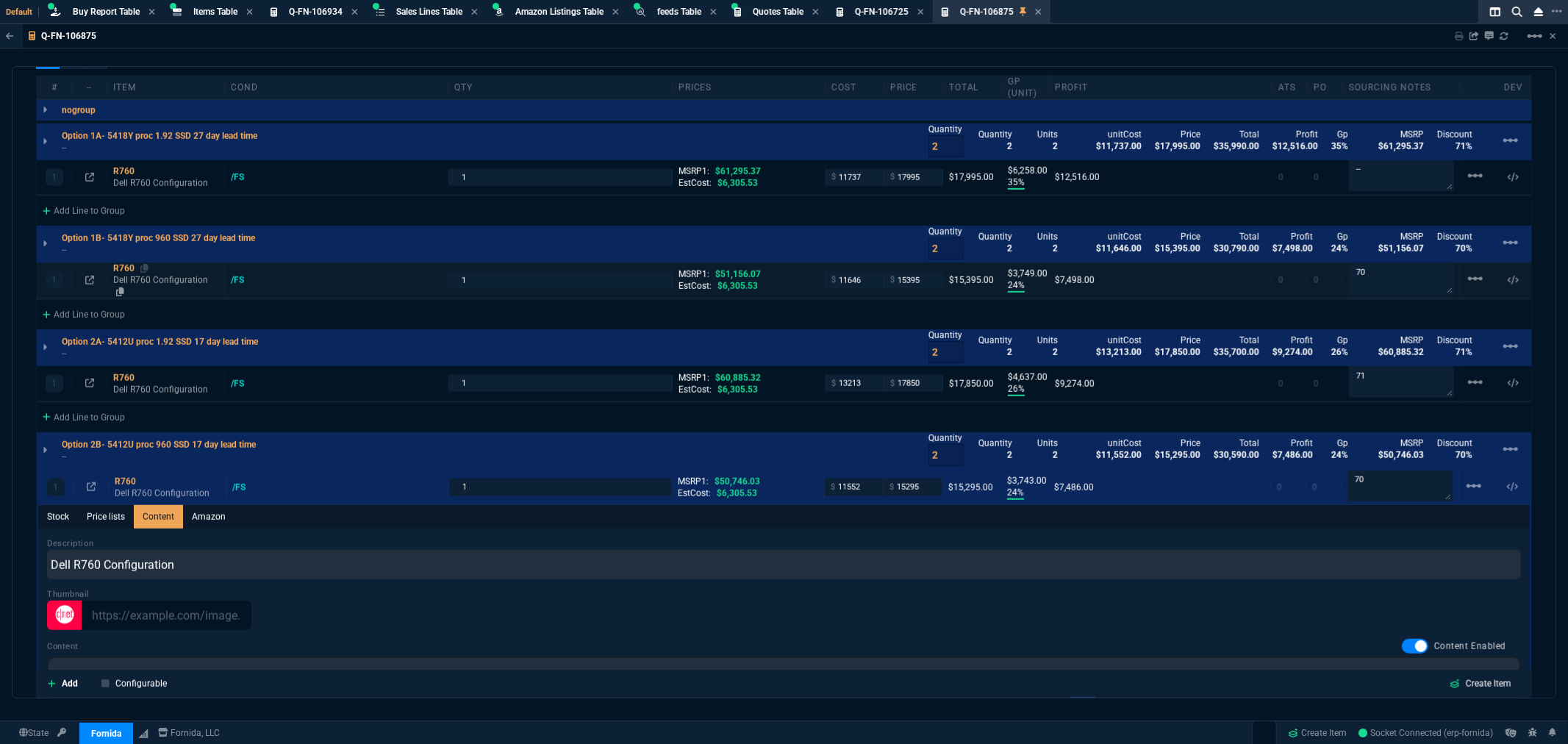
scroll to position [845, 0]
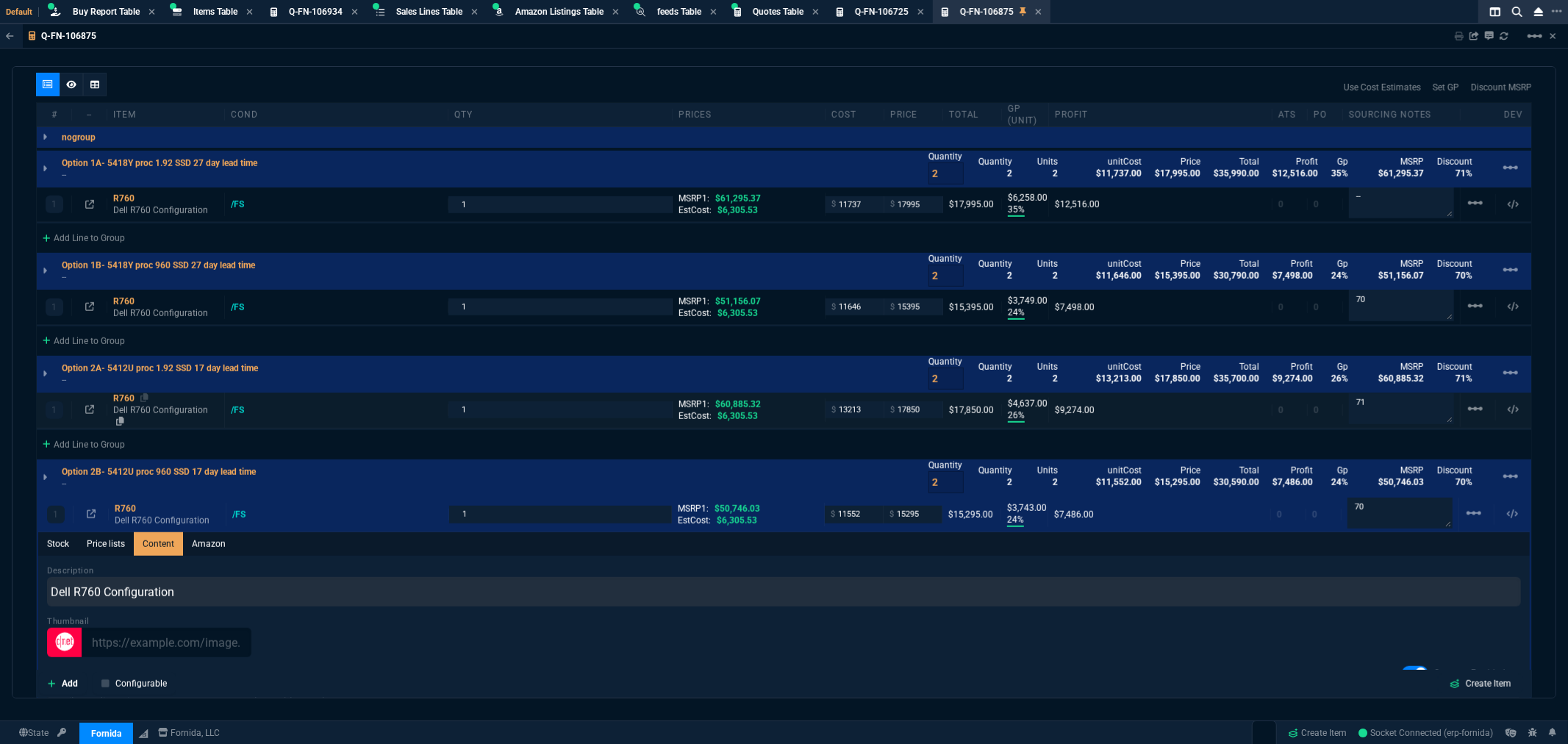
click at [129, 397] on div "R760" at bounding box center [165, 399] width 105 height 12
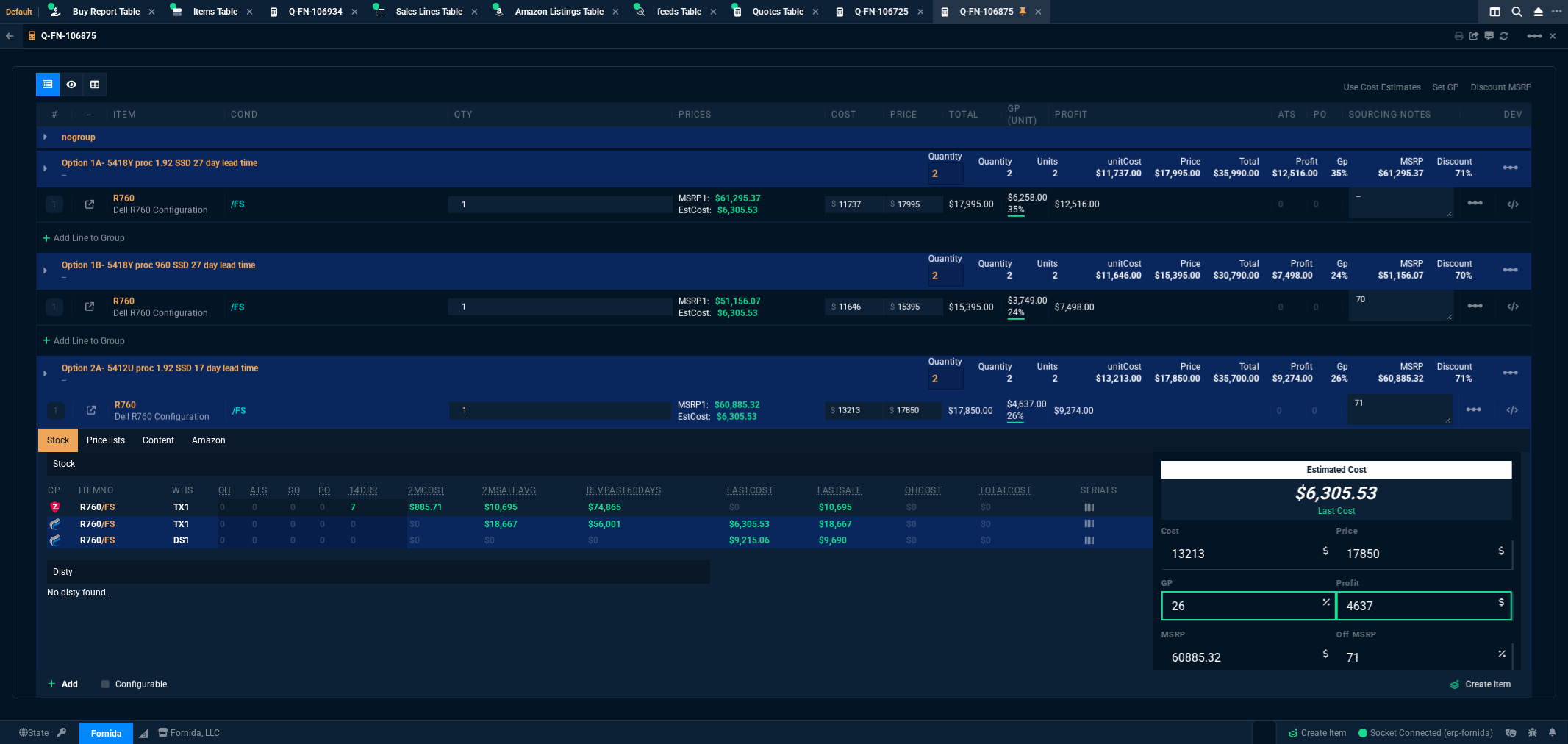
type input "24"
type input "3743"
type input "70"
click at [152, 439] on link "Content" at bounding box center [158, 441] width 50 height 24
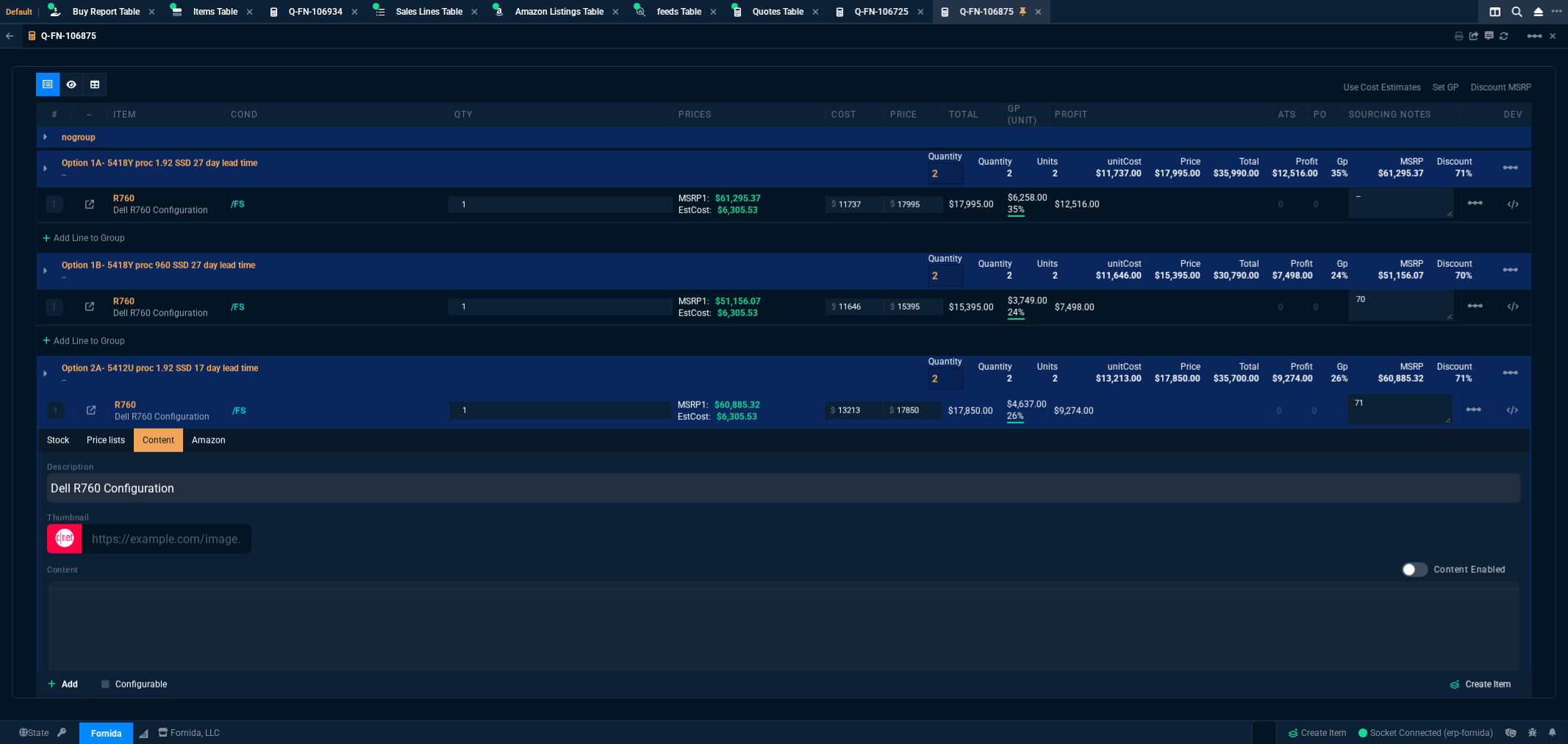
scroll to position [0, 0]
click at [1408, 565] on div at bounding box center [1415, 570] width 27 height 15
checkbox input "true"
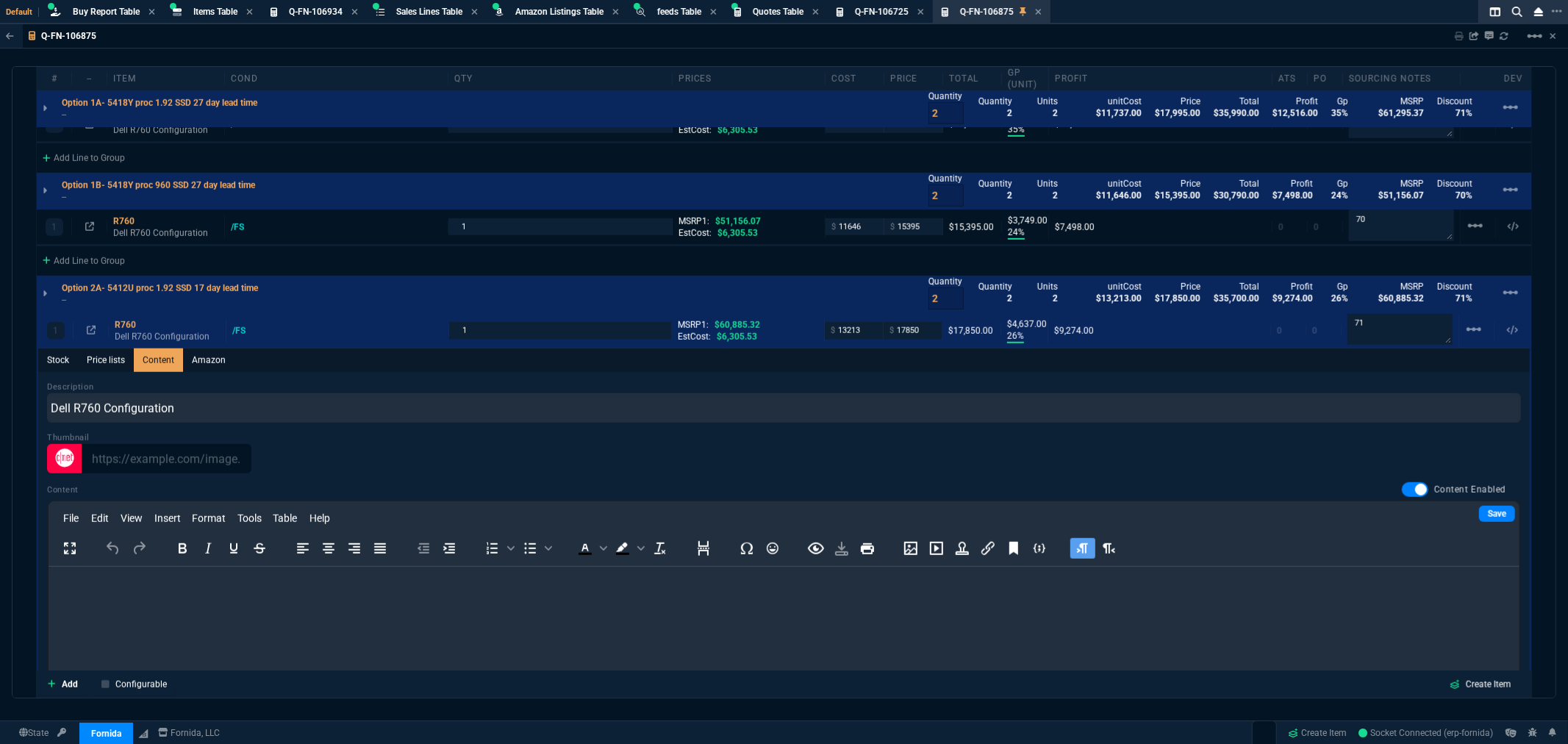
scroll to position [1090, 0]
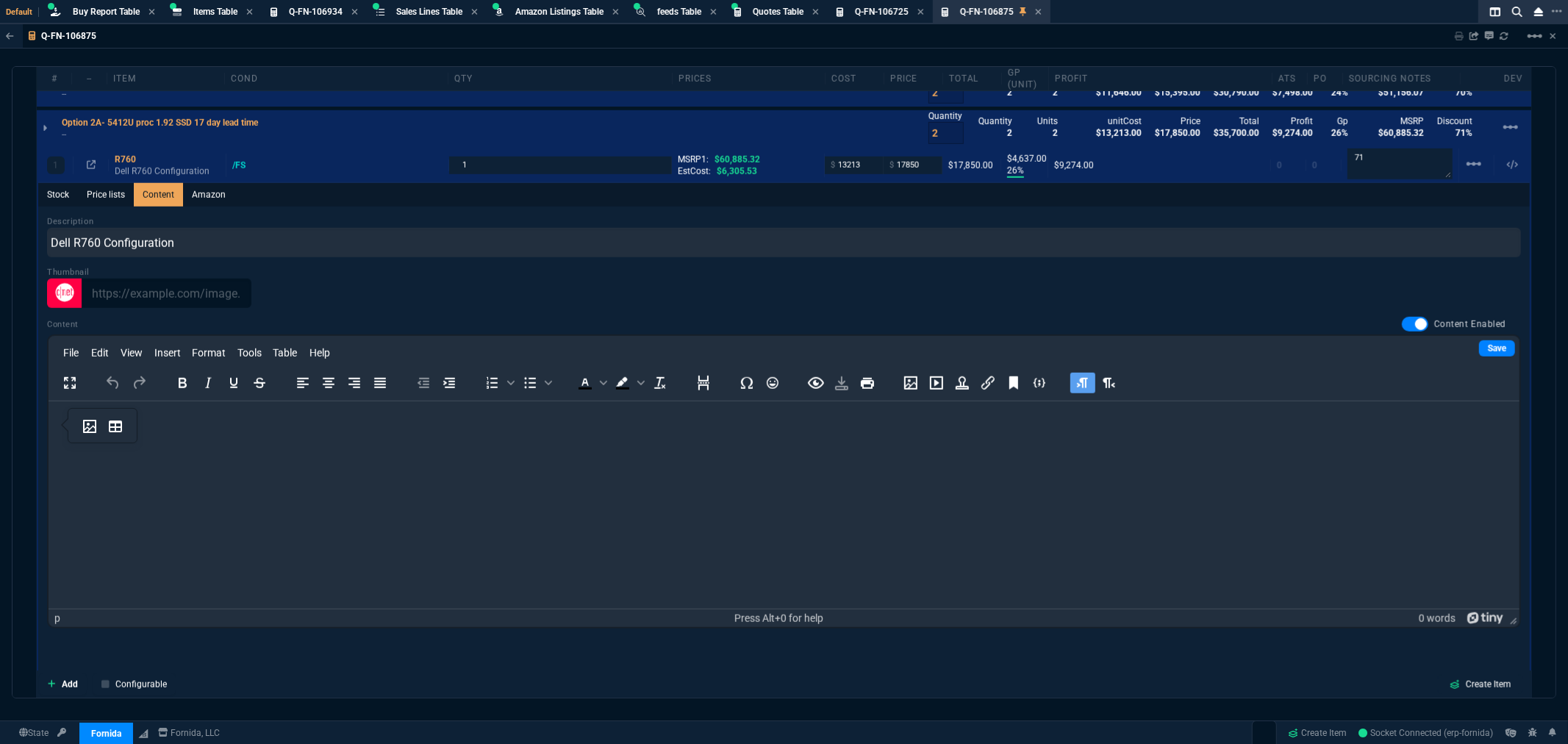
click at [147, 427] on p "Rich Text Area. Press ALT-0 for help." at bounding box center [783, 421] width 1448 height 16
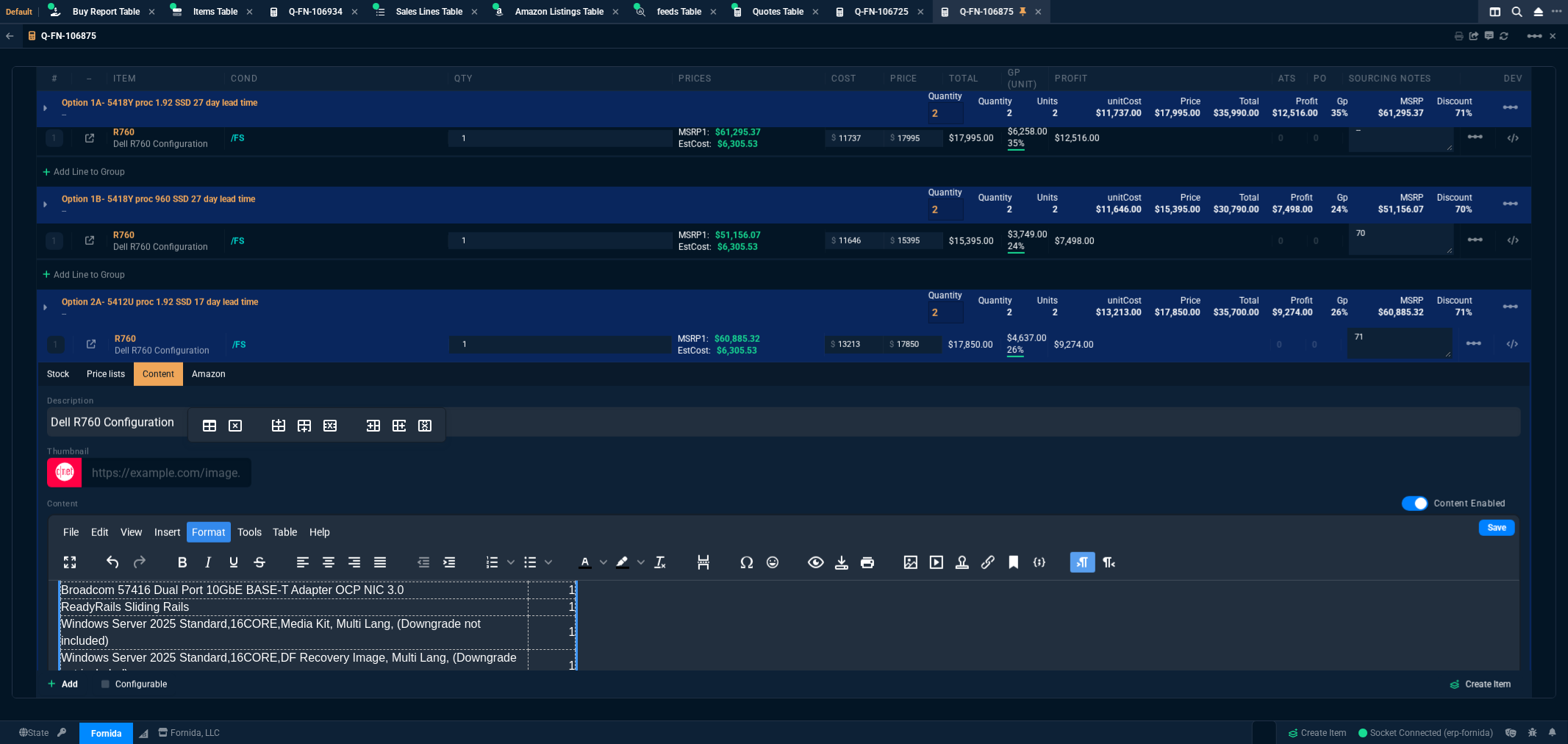
scroll to position [845, 0]
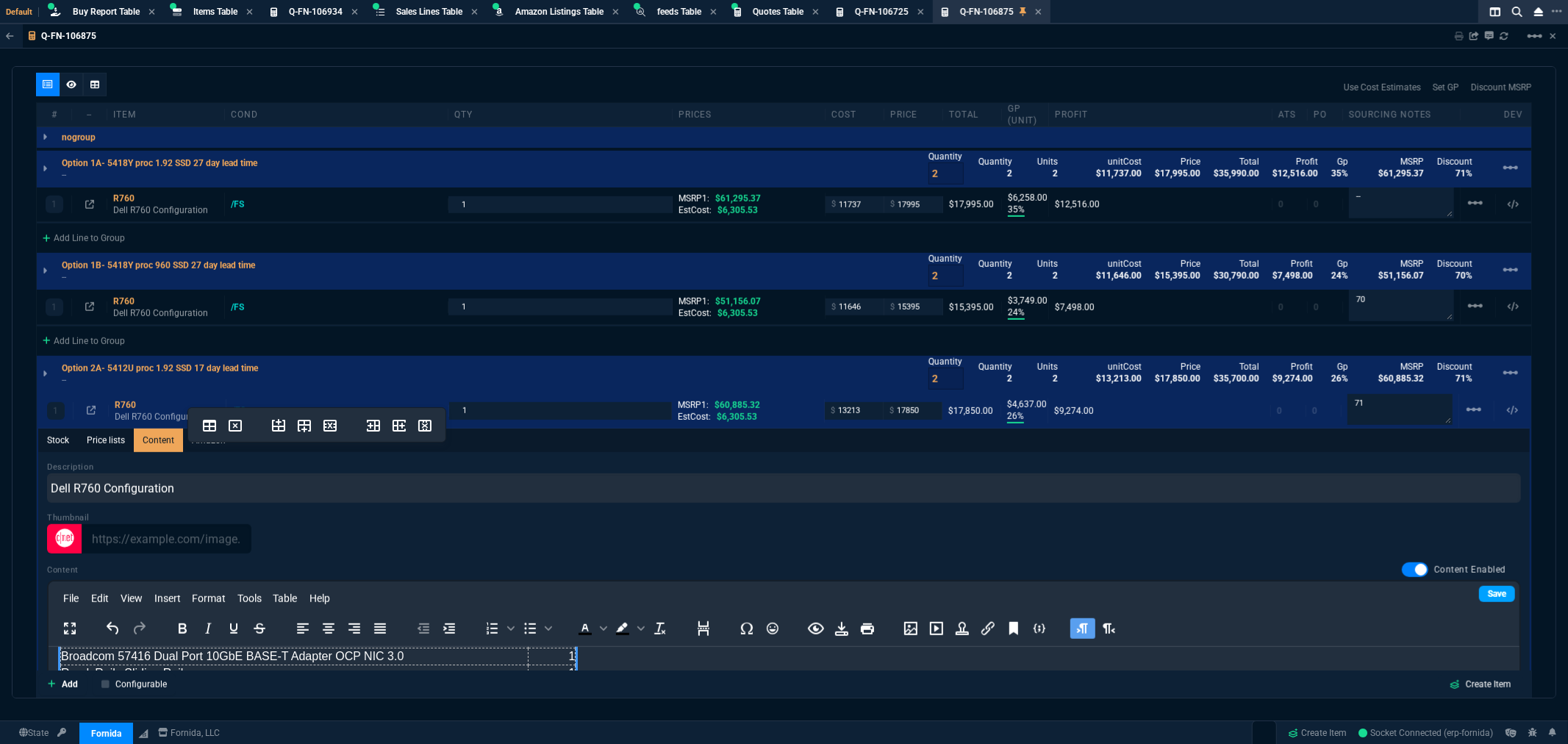
click at [1484, 591] on link "Save" at bounding box center [1497, 594] width 36 height 16
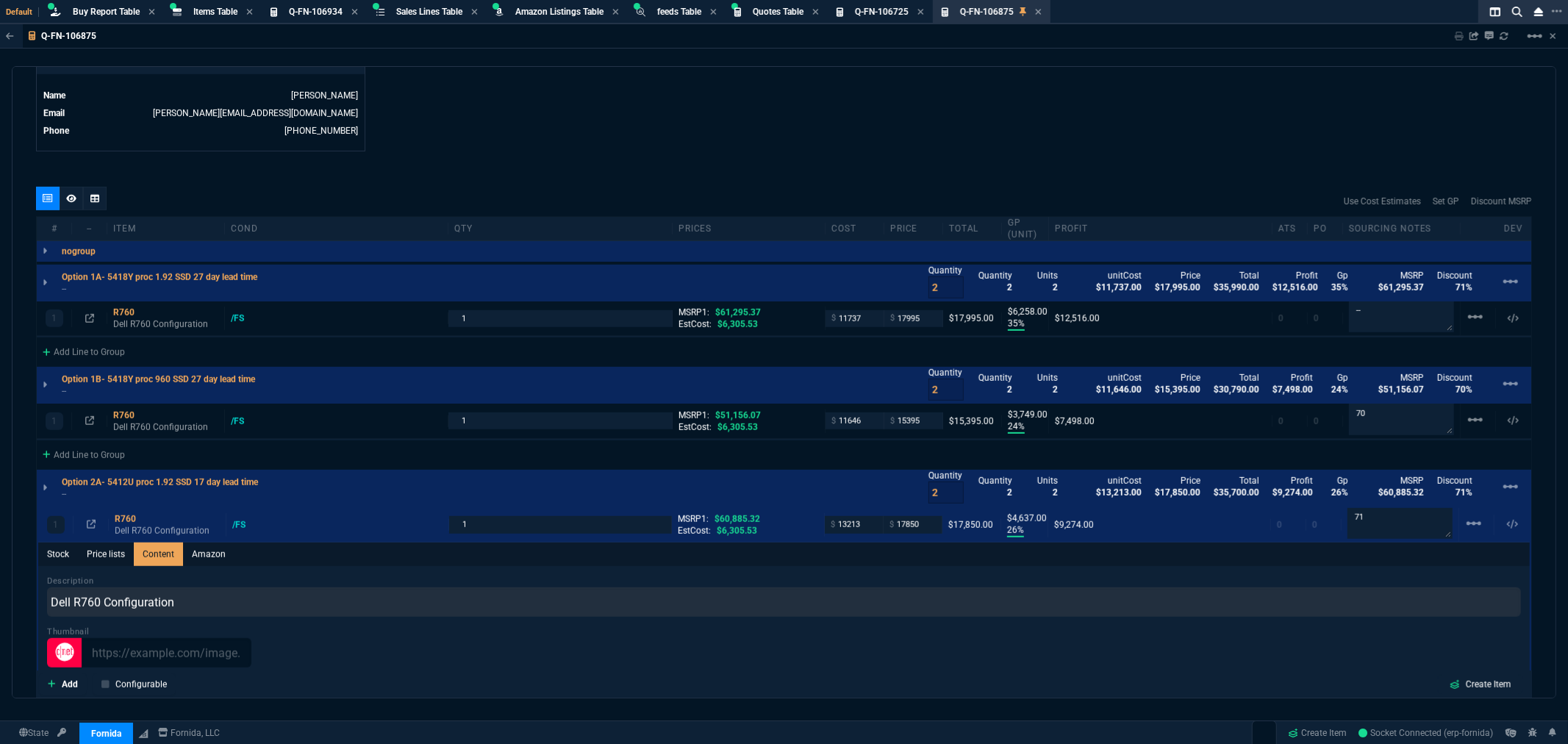
scroll to position [681, 0]
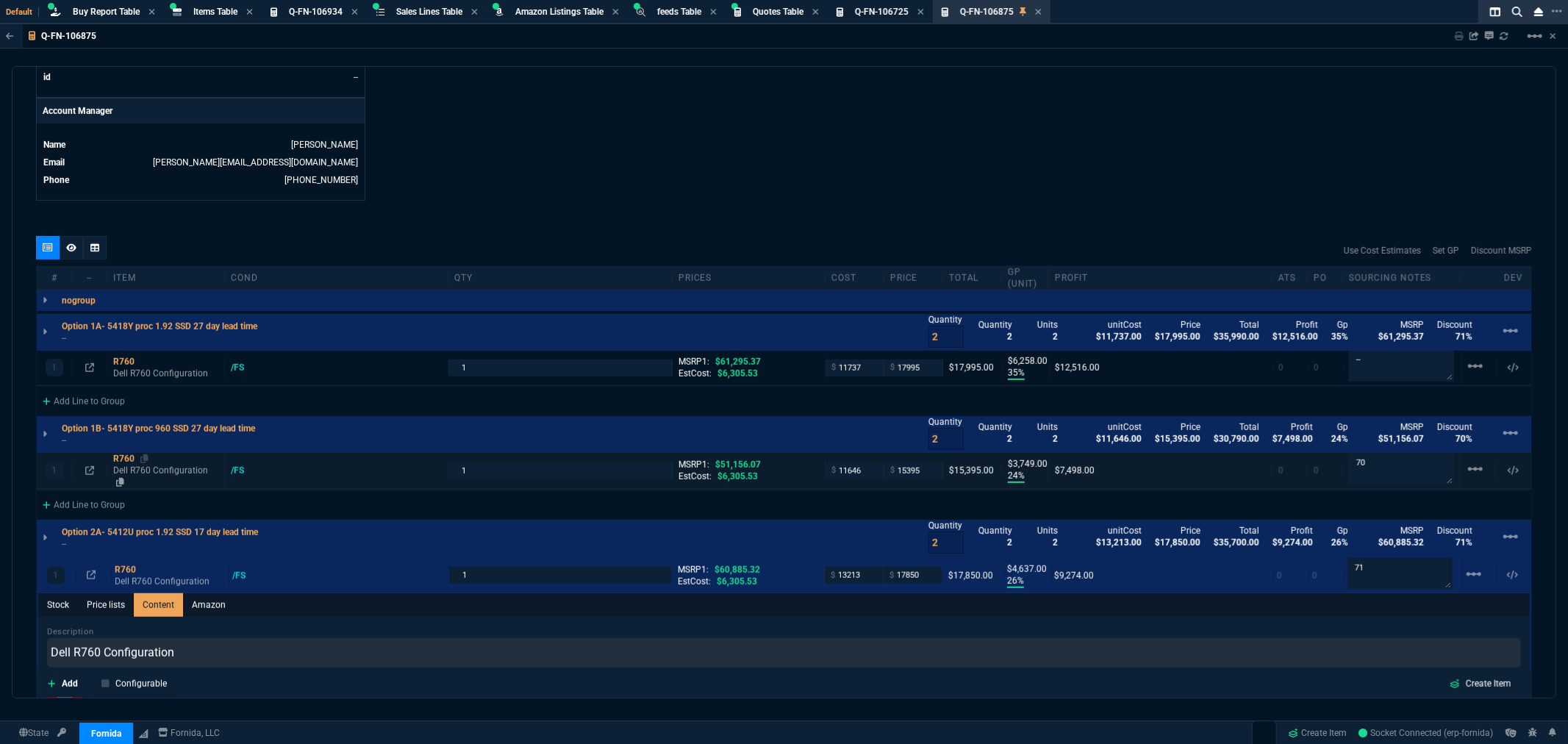
click at [128, 459] on div "R760" at bounding box center [165, 459] width 105 height 12
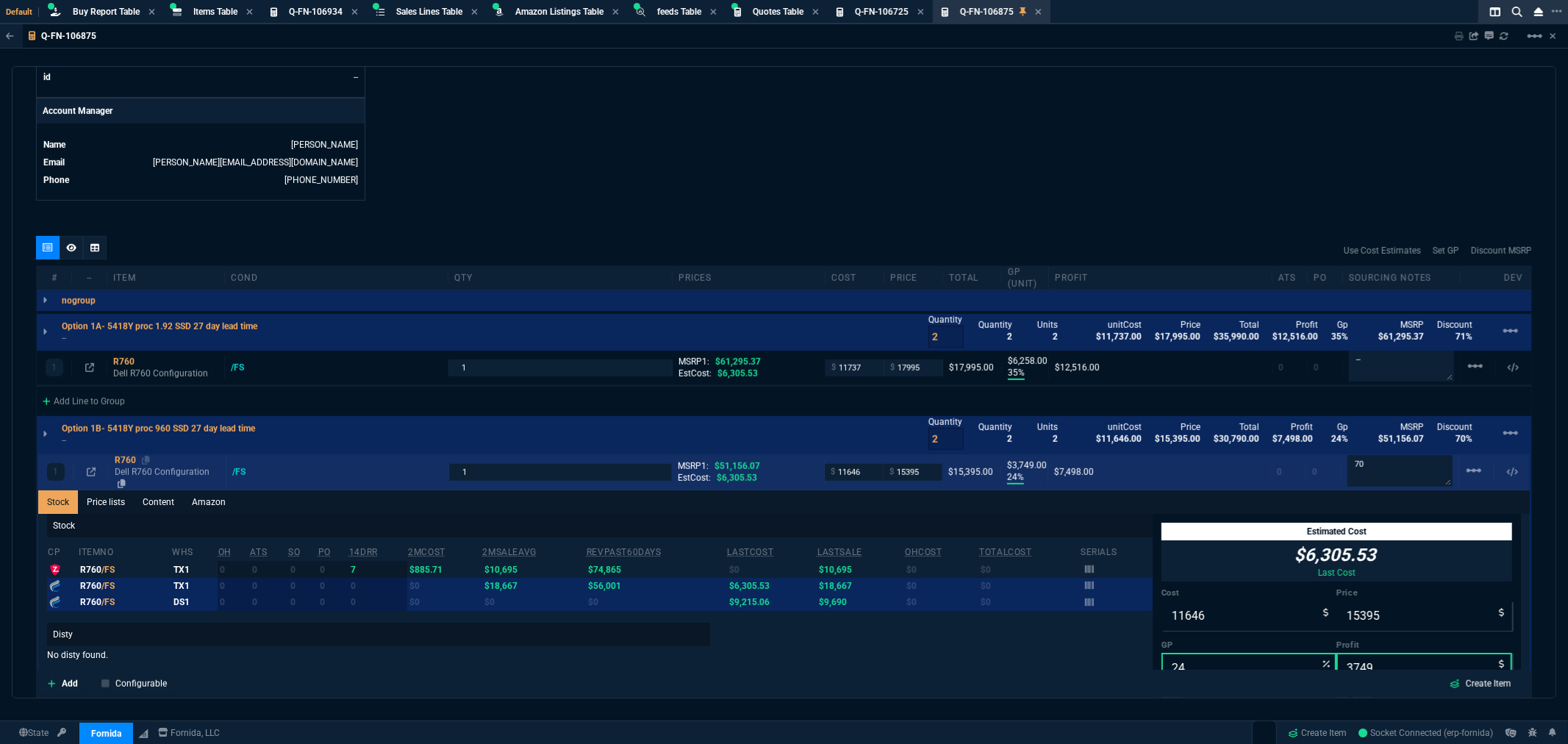
type input "71"
click at [150, 497] on link "Content" at bounding box center [158, 501] width 50 height 24
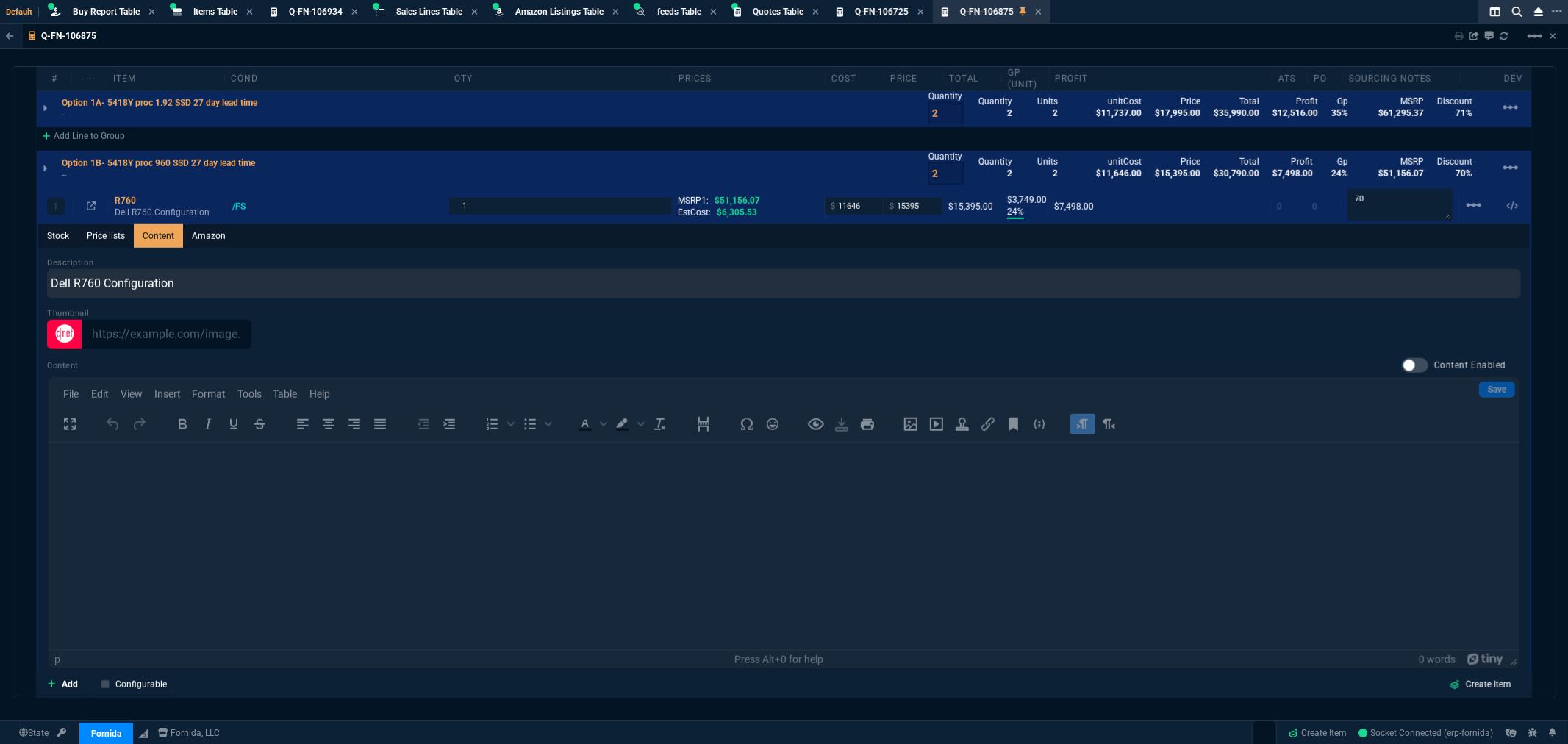
scroll to position [1090, 0]
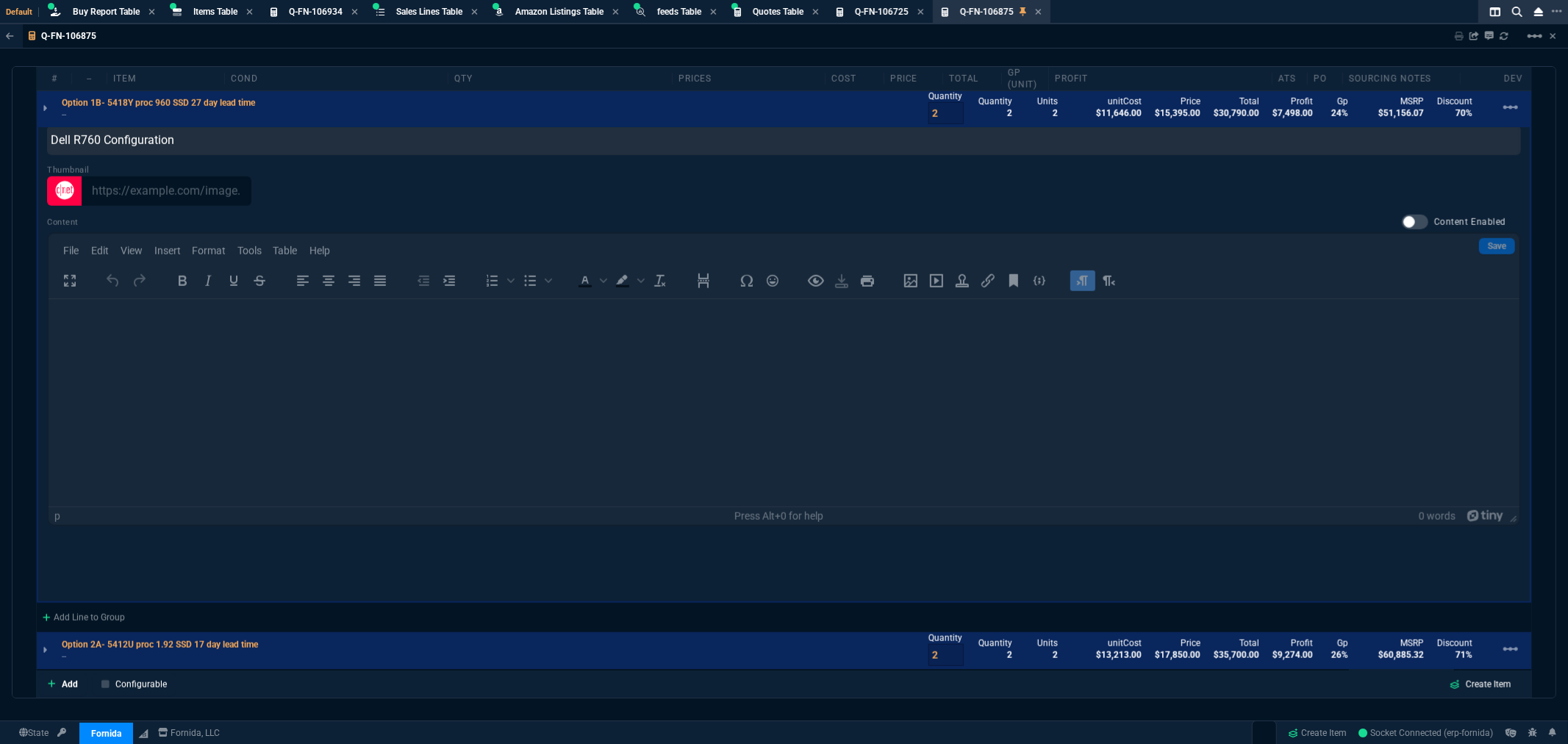
click at [1406, 221] on div at bounding box center [1415, 223] width 27 height 15
checkbox input "true"
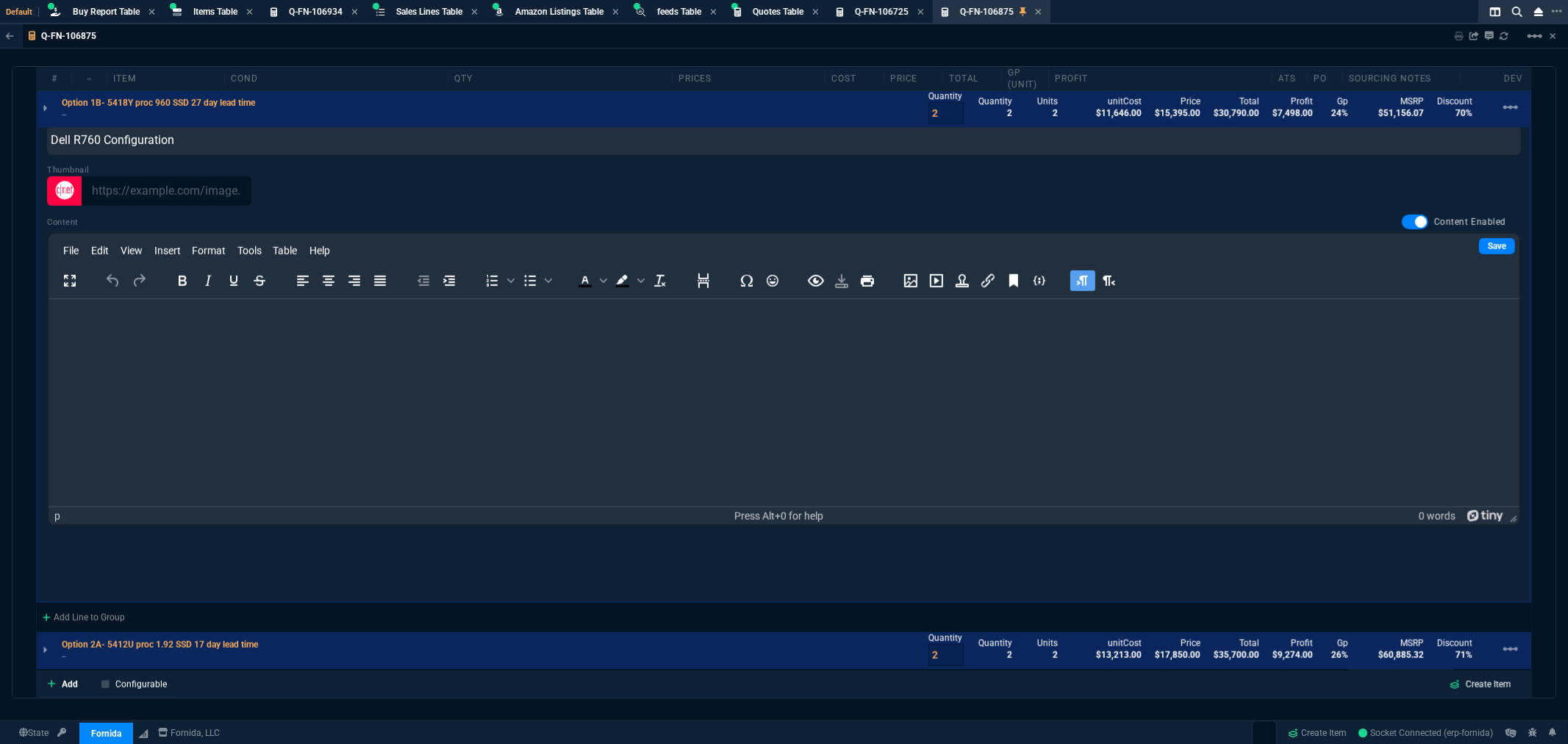
click at [154, 317] on p "Rich Text Area. Press ALT-0 for help." at bounding box center [783, 318] width 1448 height 16
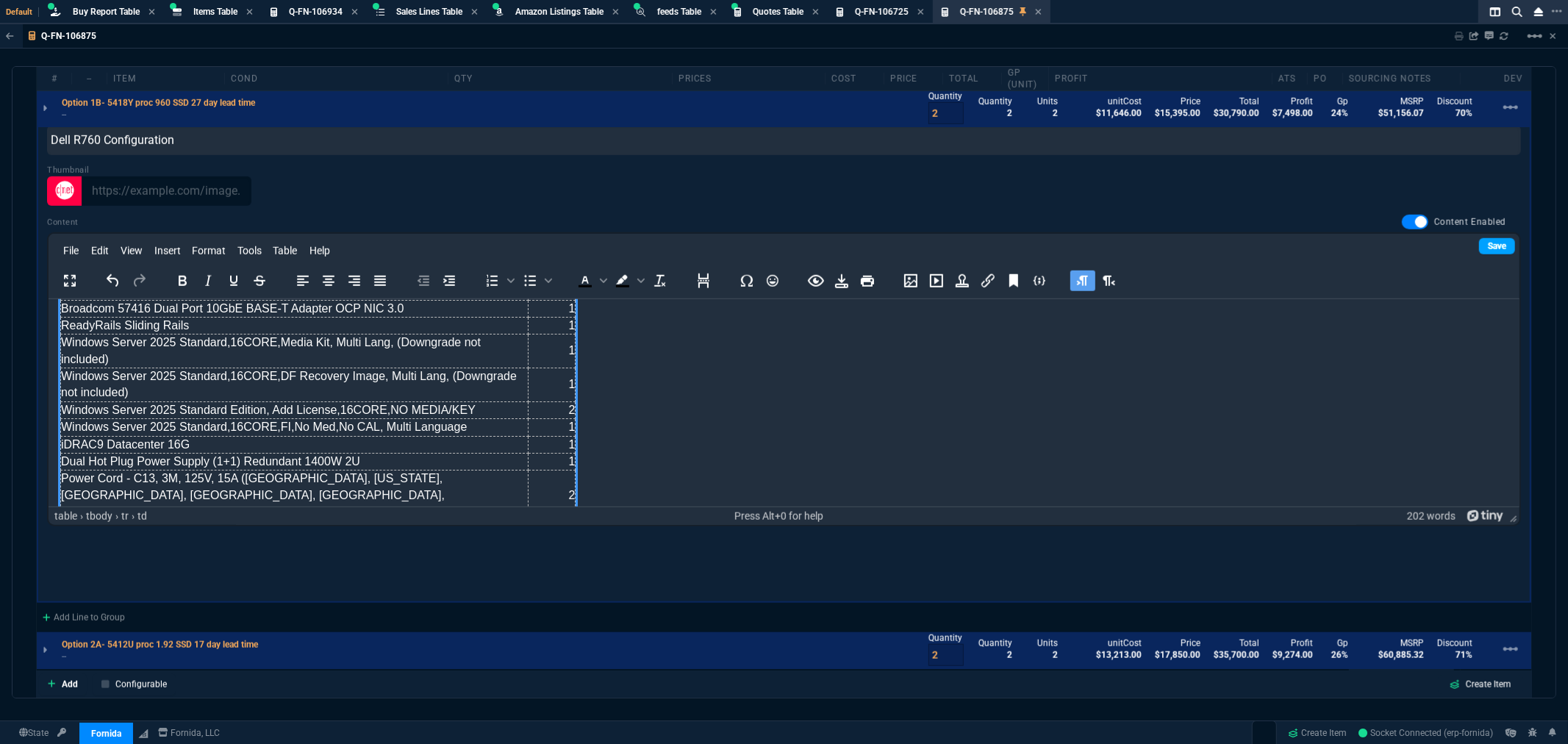
click at [1479, 244] on link "Save" at bounding box center [1497, 246] width 36 height 16
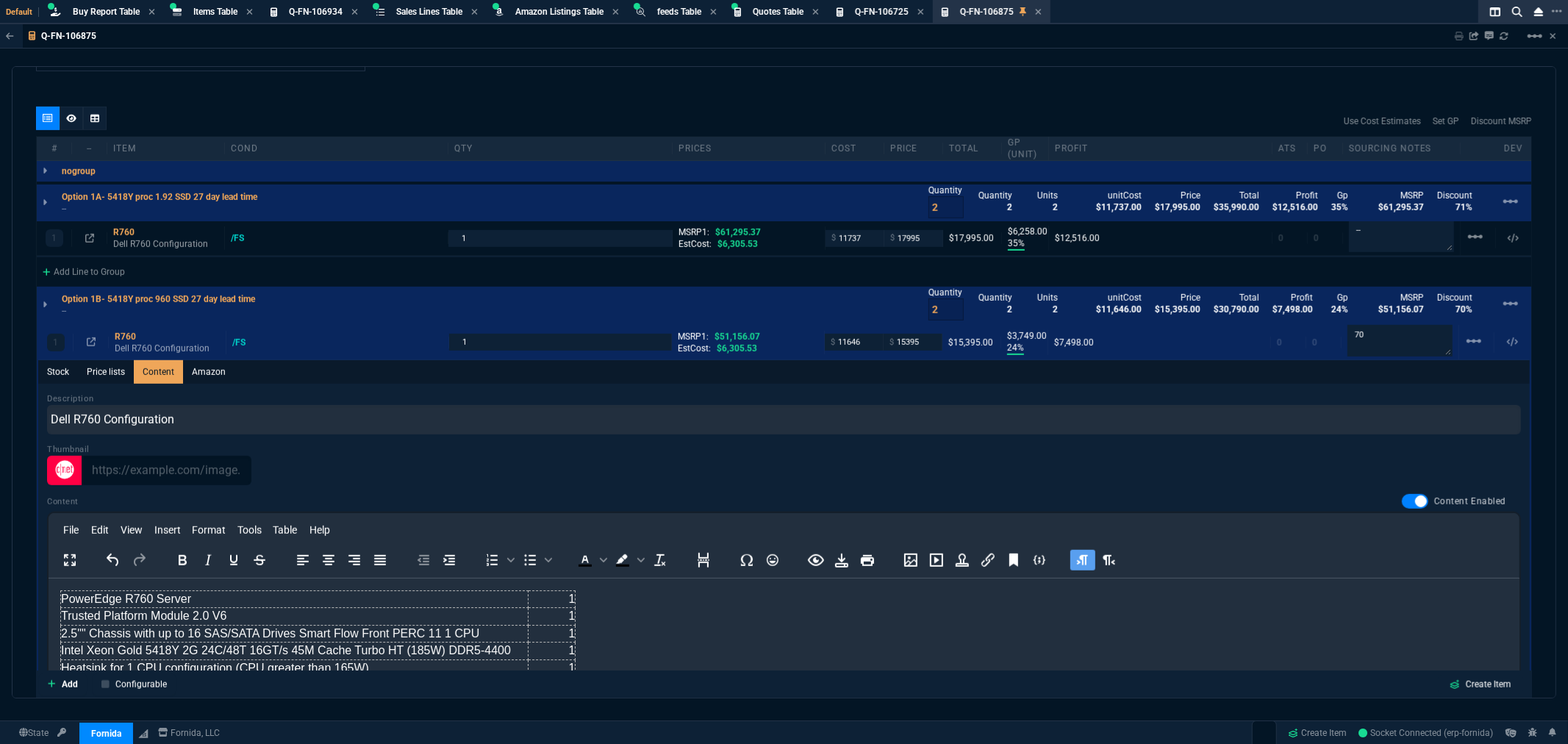
scroll to position [681, 0]
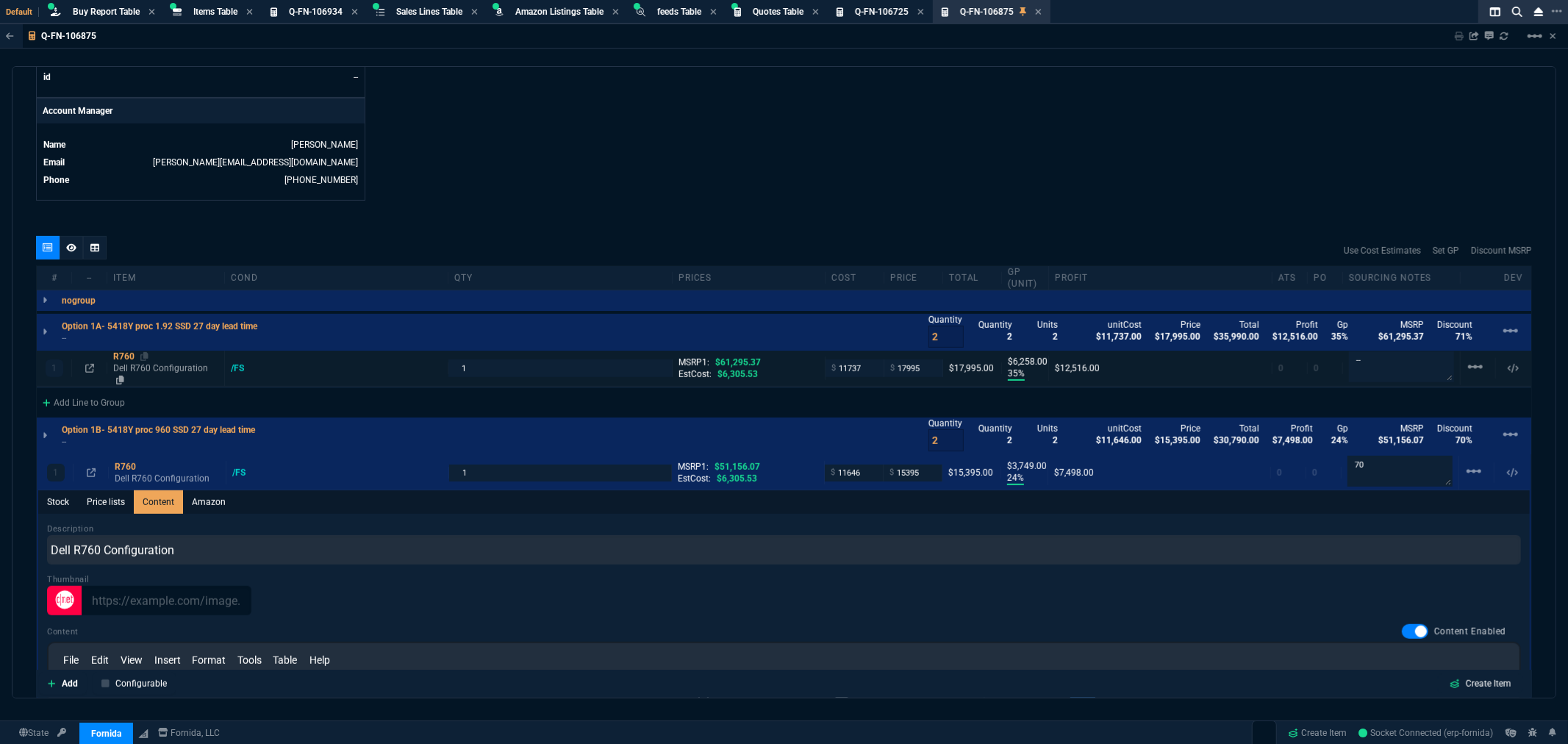
click at [114, 363] on div "R760" at bounding box center [165, 357] width 105 height 12
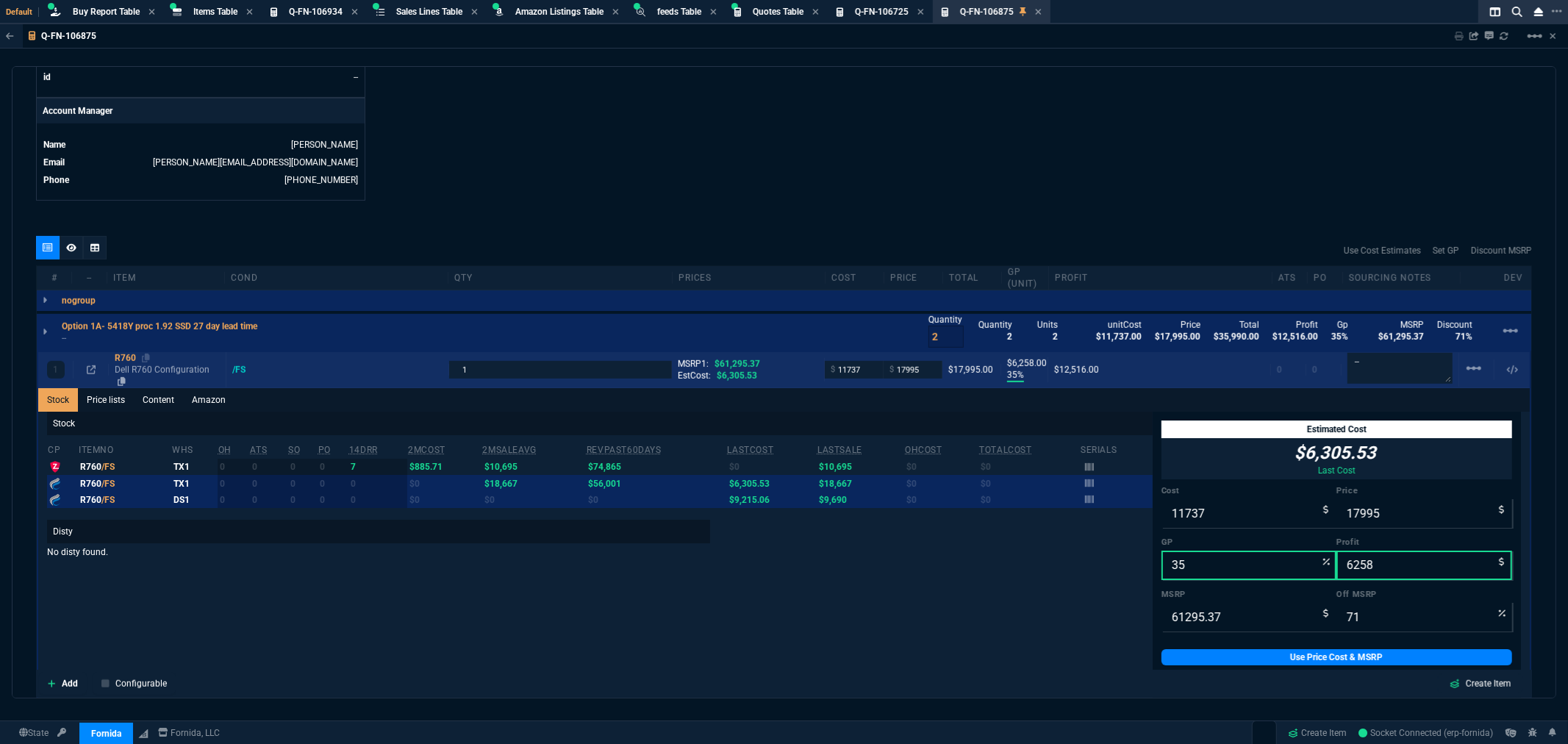
type input "24"
type input "3749"
type input "70"
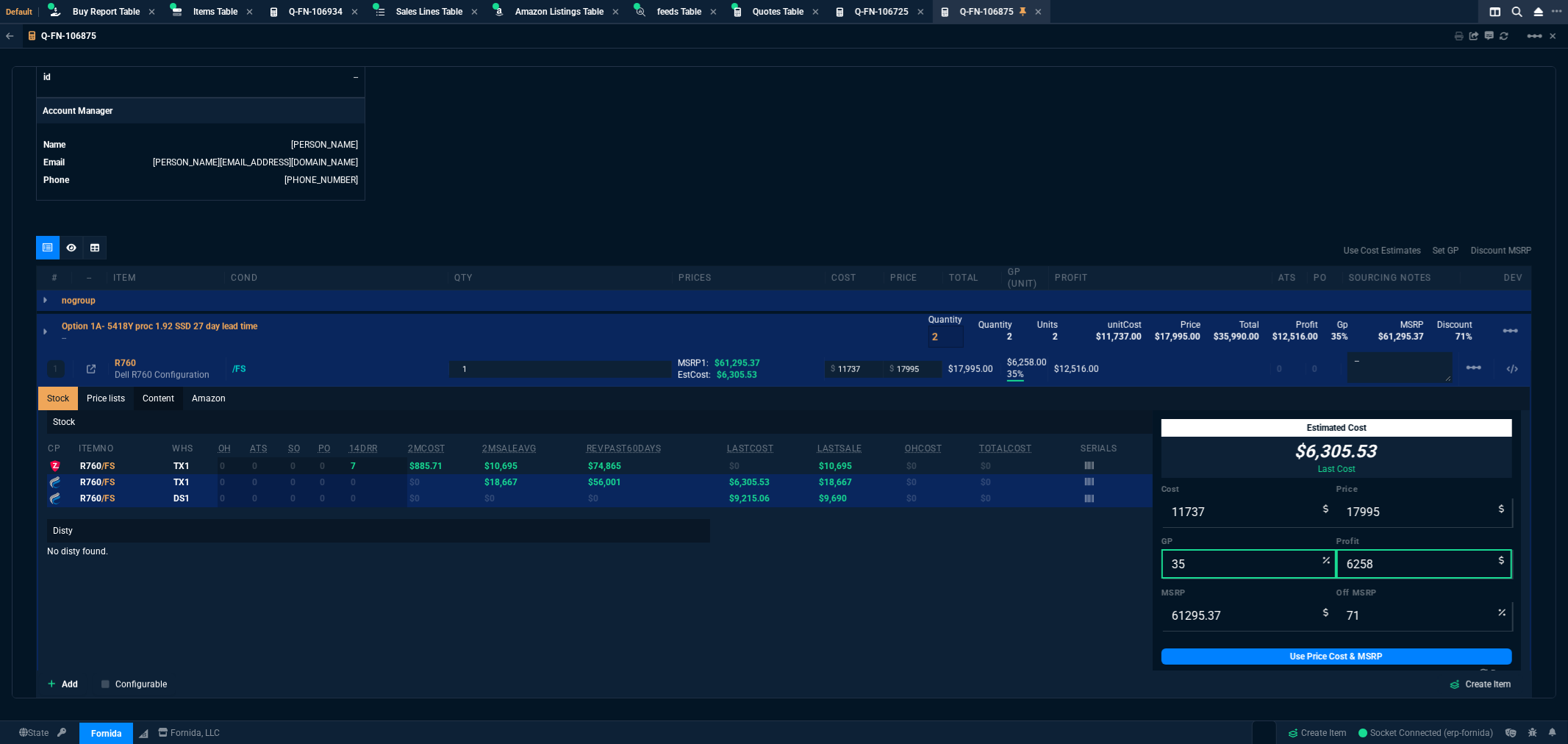
click at [151, 397] on link "Content" at bounding box center [158, 399] width 50 height 24
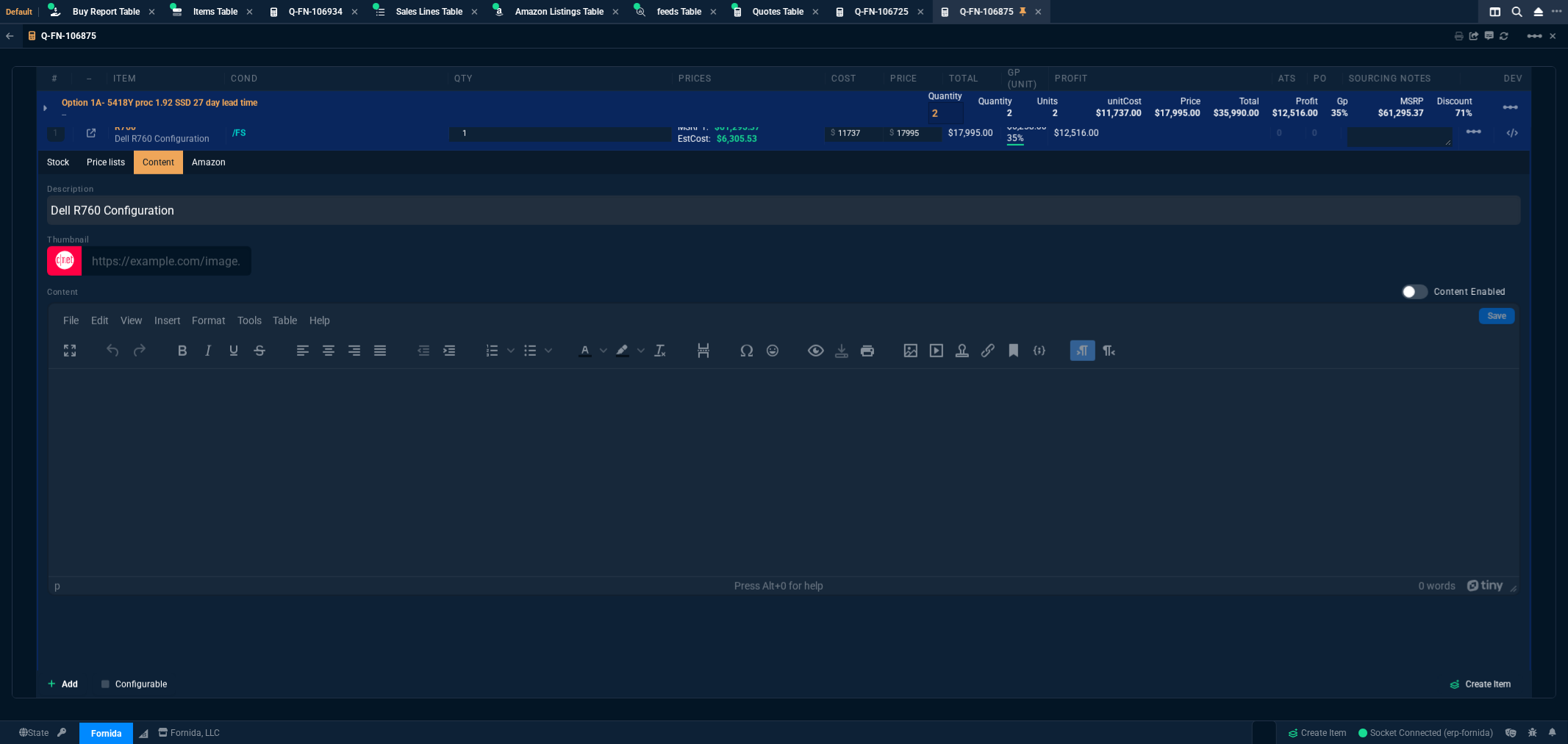
scroll to position [927, 0]
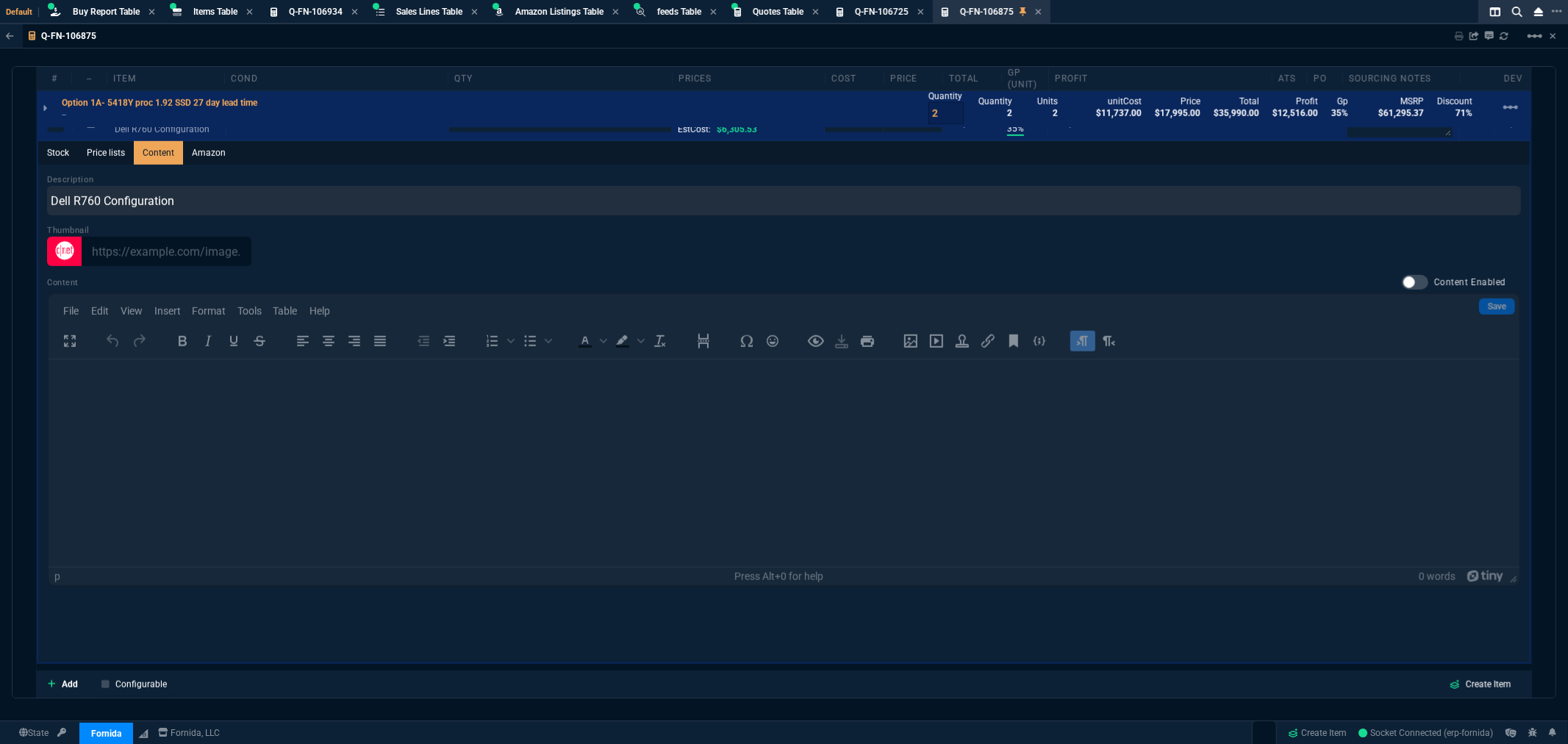
click at [1408, 277] on div at bounding box center [1415, 283] width 27 height 15
checkbox input "true"
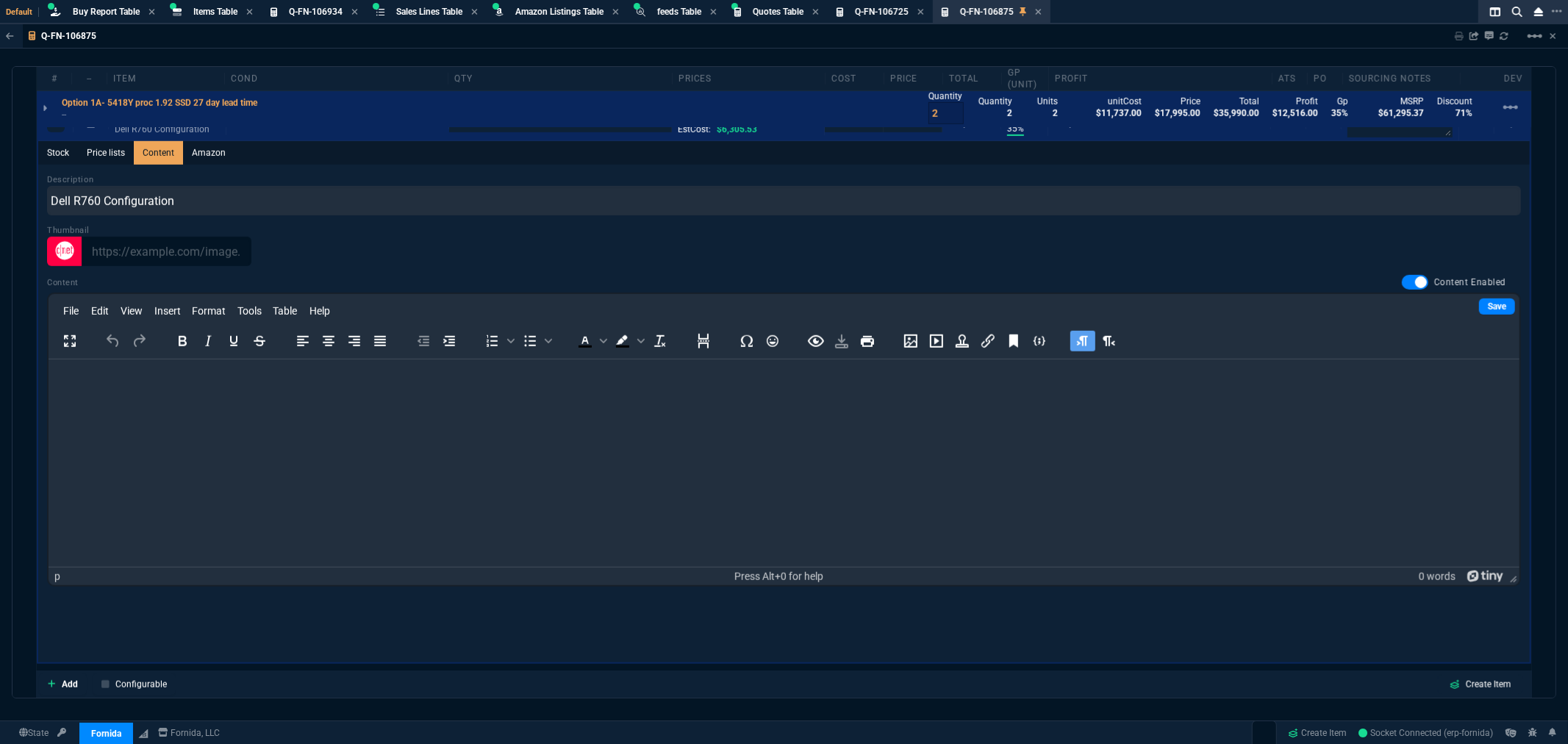
click at [166, 378] on p "Rich Text Area. Press ALT-0 for help." at bounding box center [783, 379] width 1448 height 16
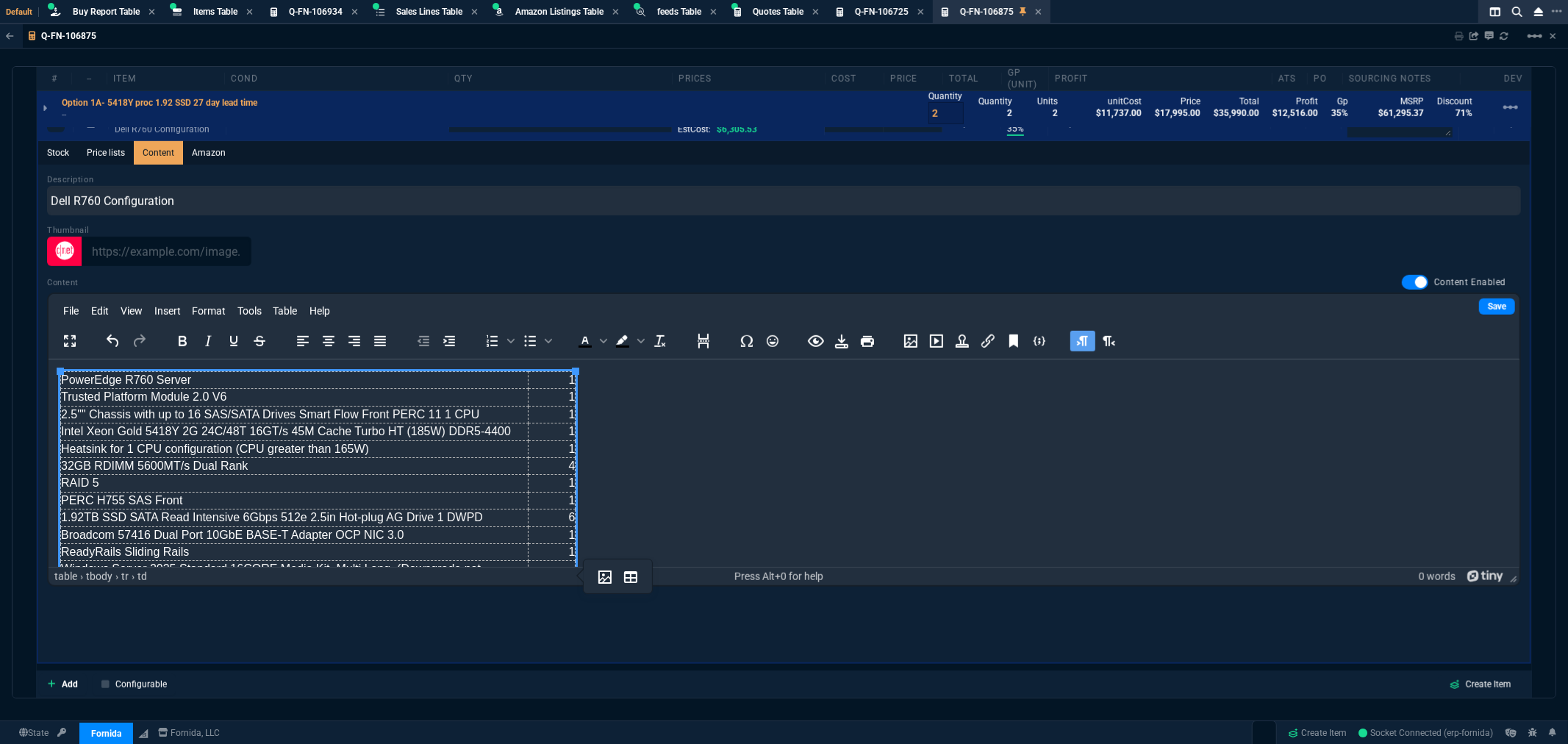
scroll to position [166, 0]
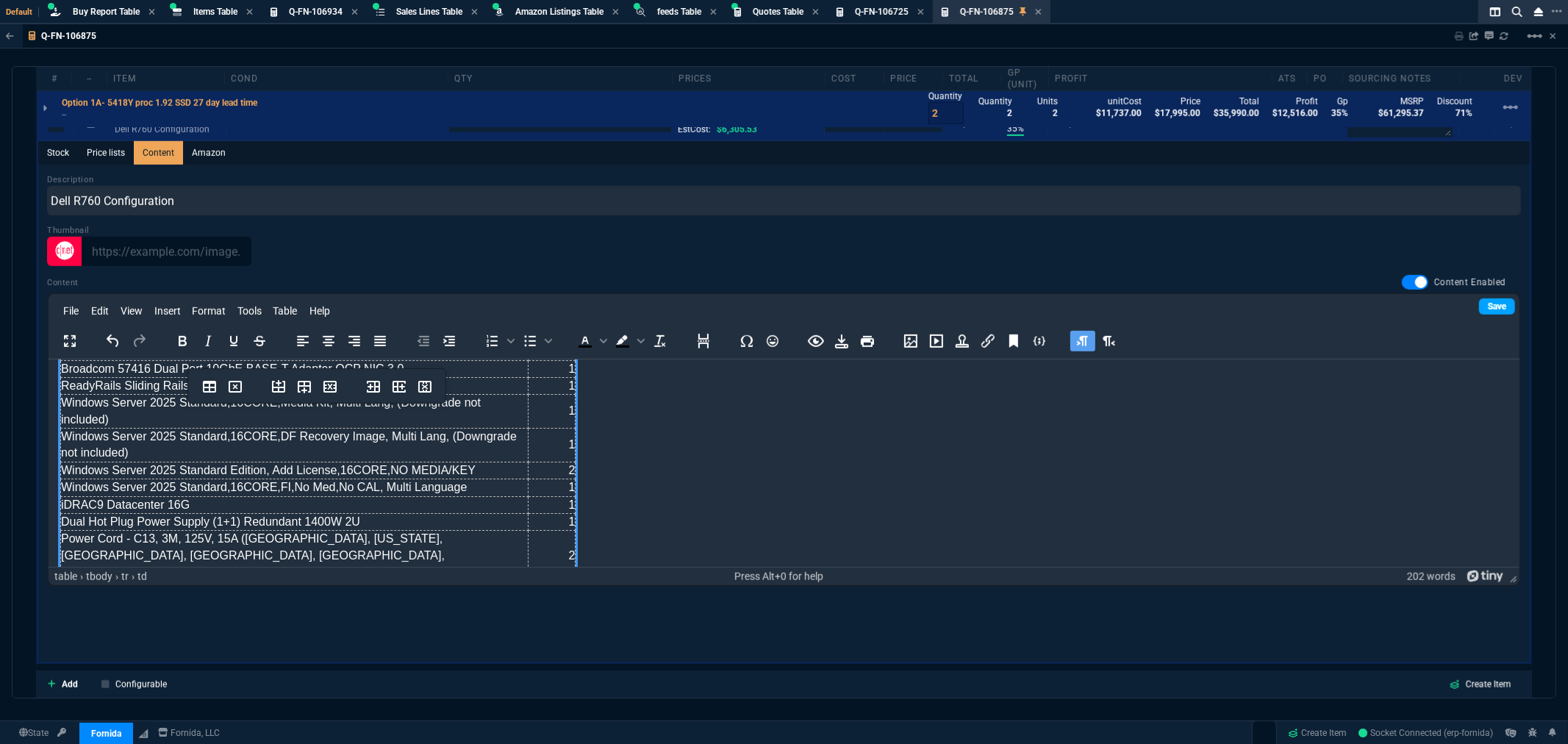
click at [1492, 304] on link "Save" at bounding box center [1497, 307] width 36 height 16
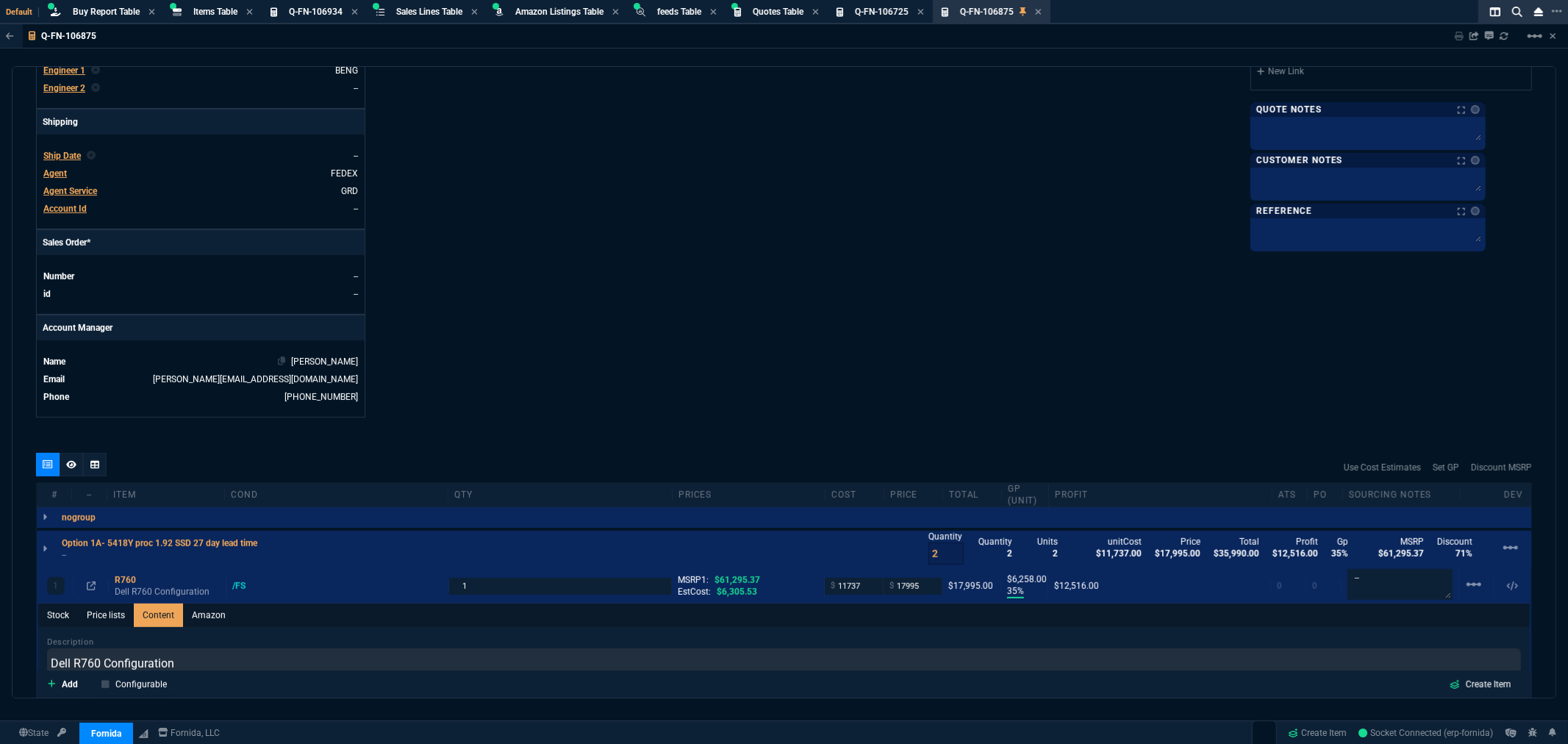
scroll to position [436, 0]
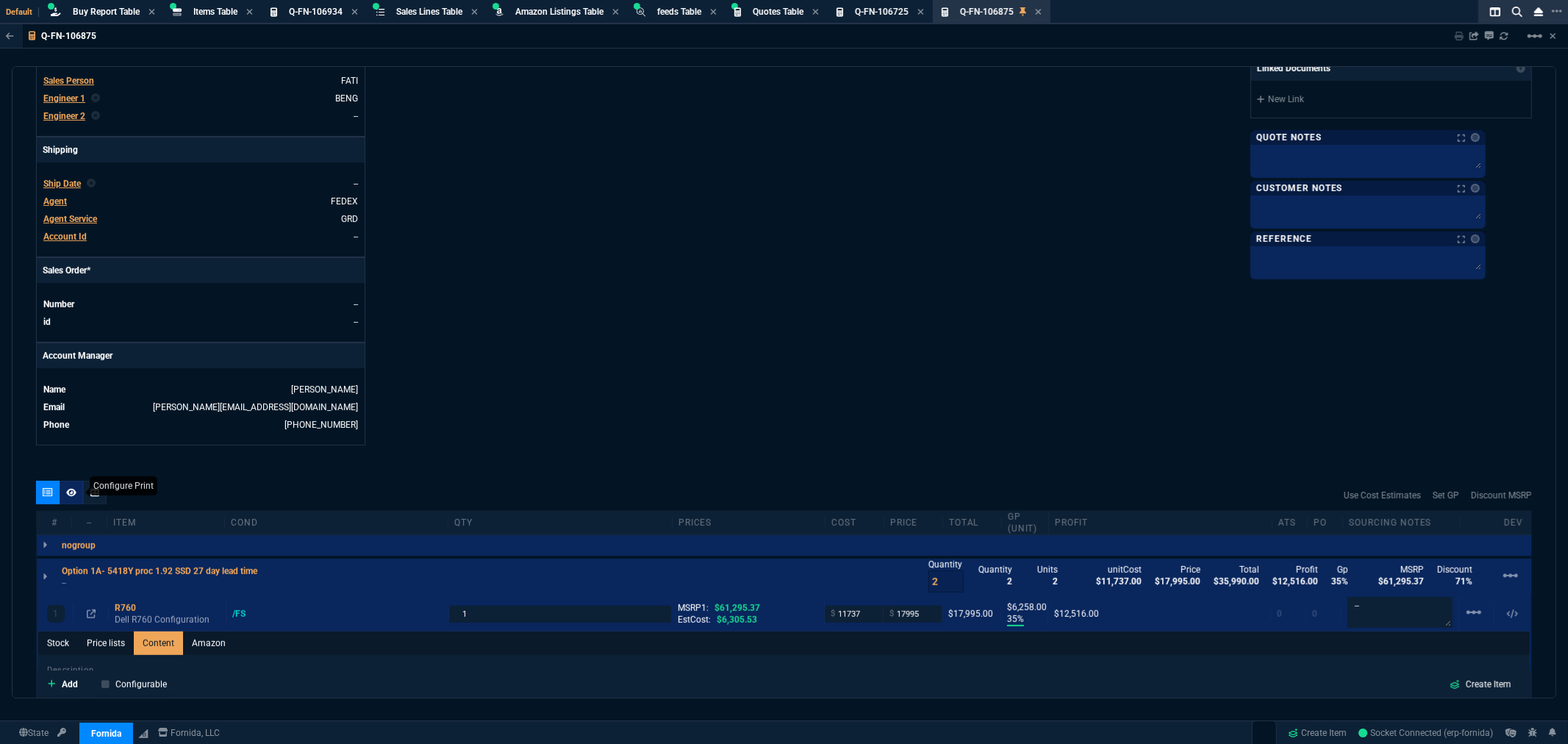
click at [67, 497] on fa-icon at bounding box center [71, 493] width 10 height 10
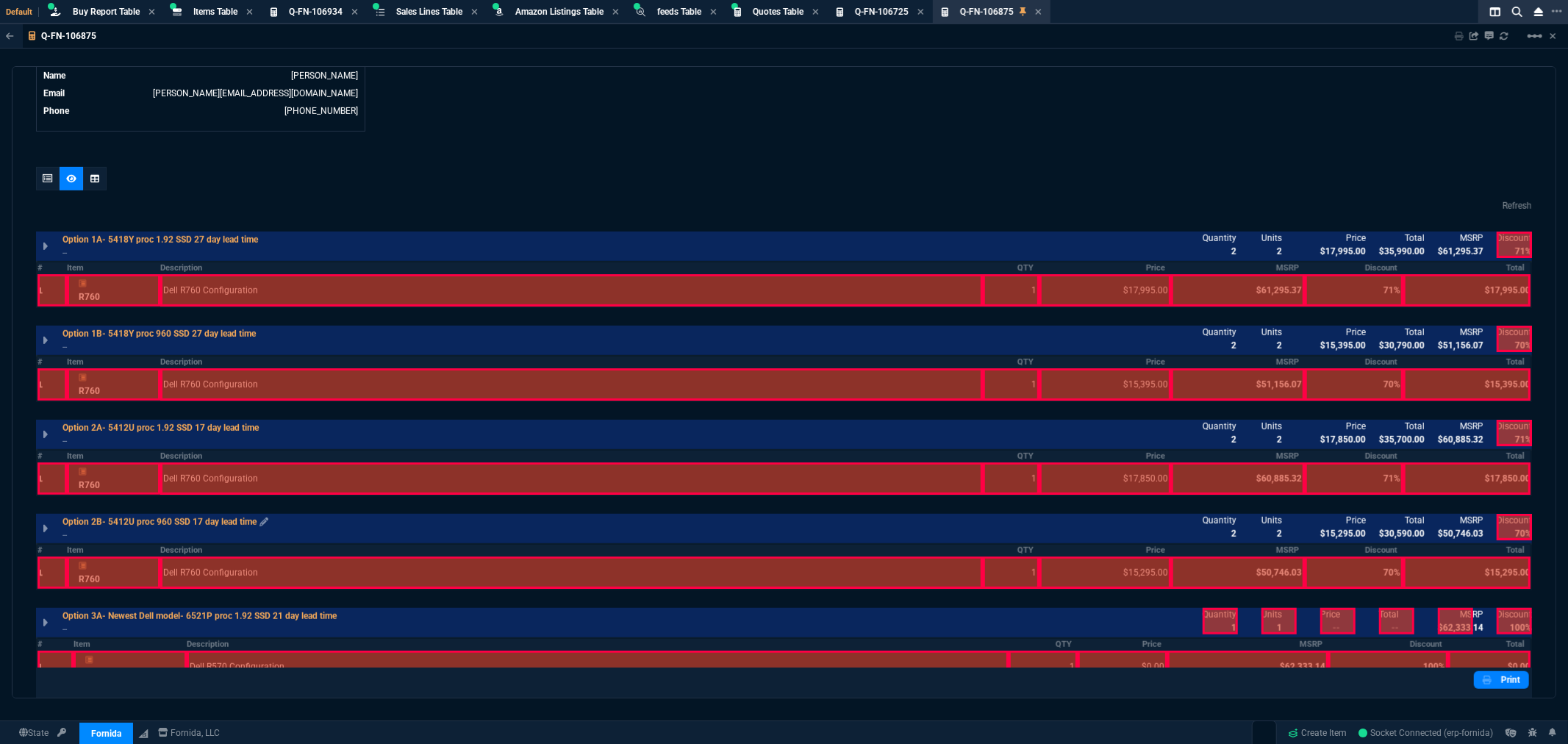
scroll to position [762, 0]
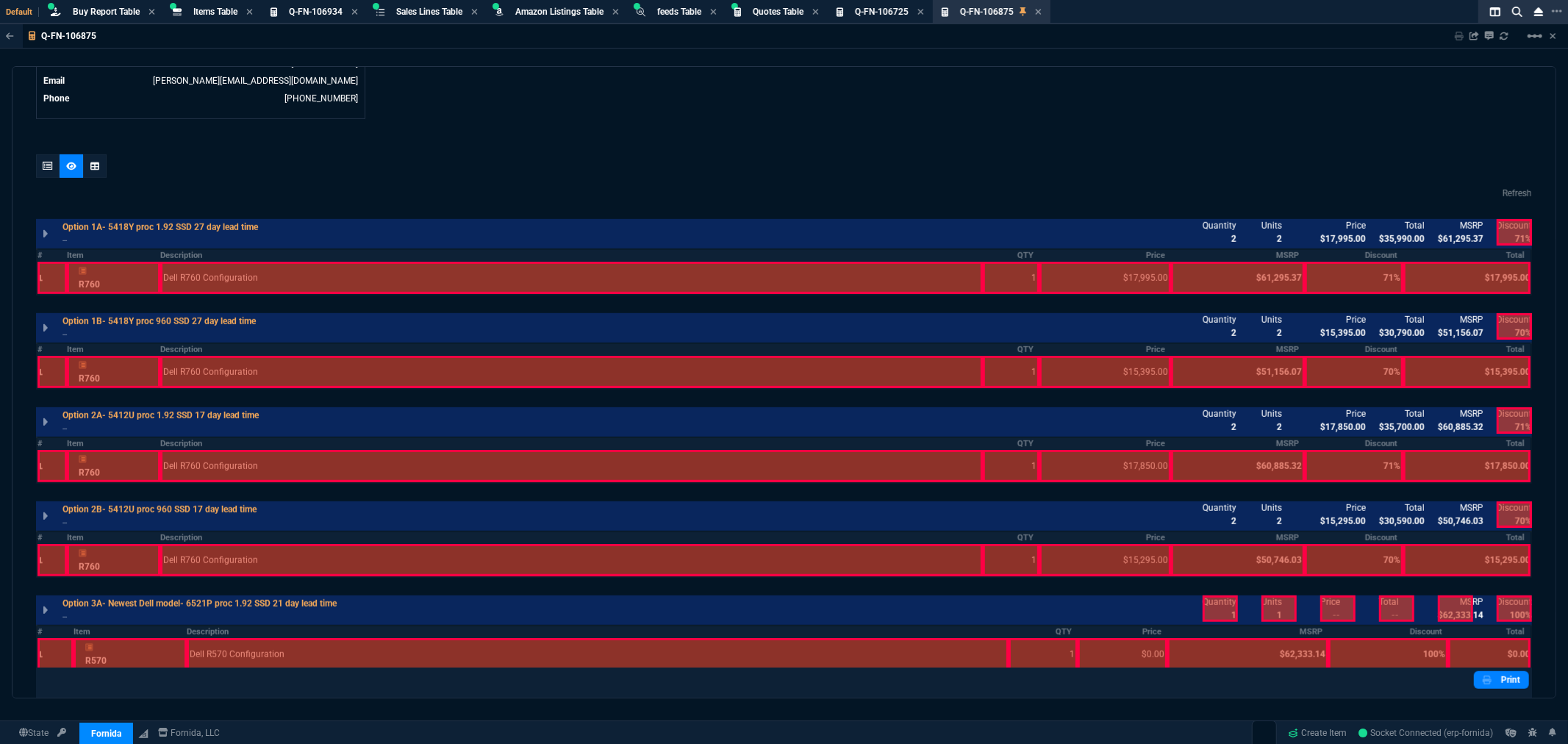
click at [46, 275] on div at bounding box center [52, 278] width 29 height 33
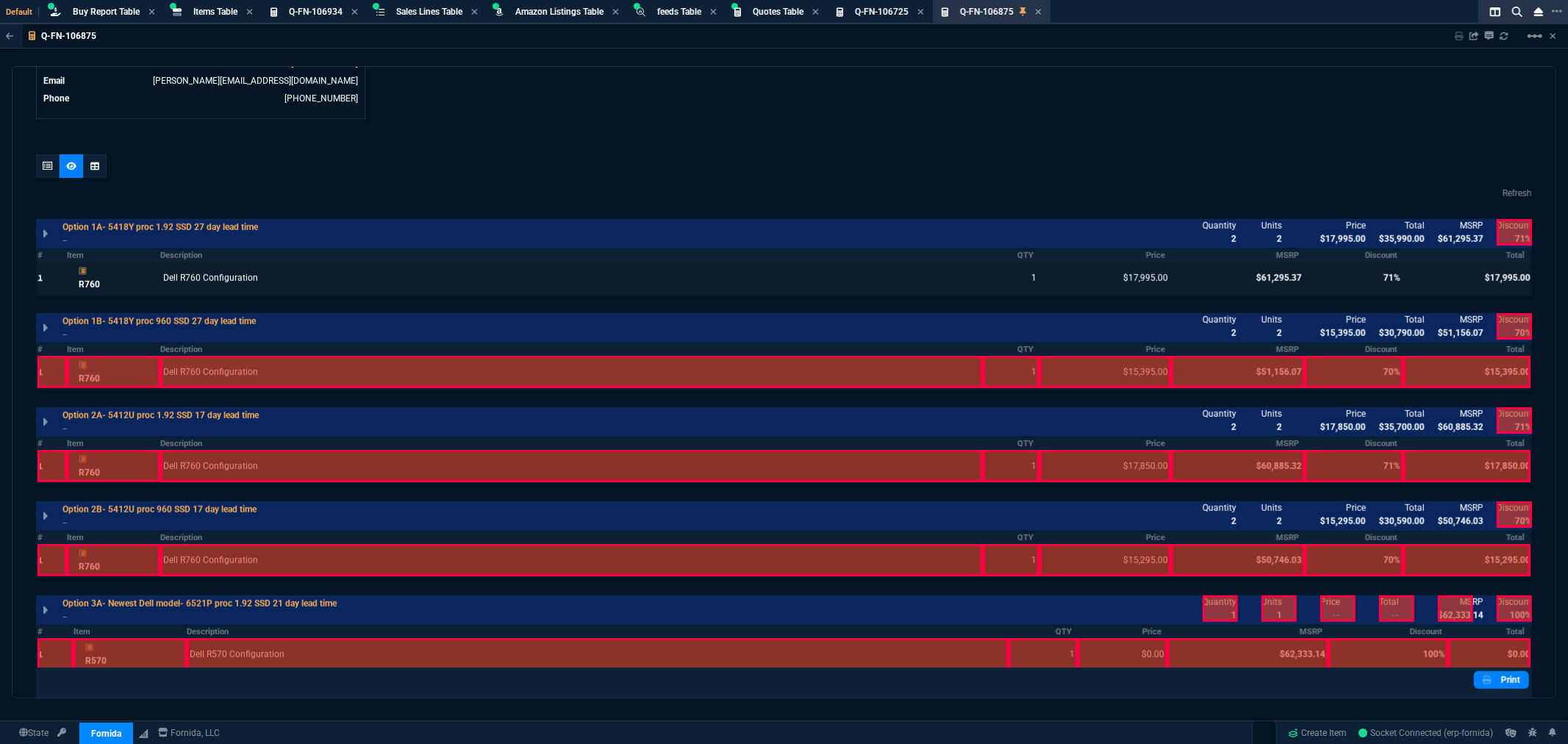
click at [41, 369] on div at bounding box center [52, 372] width 29 height 33
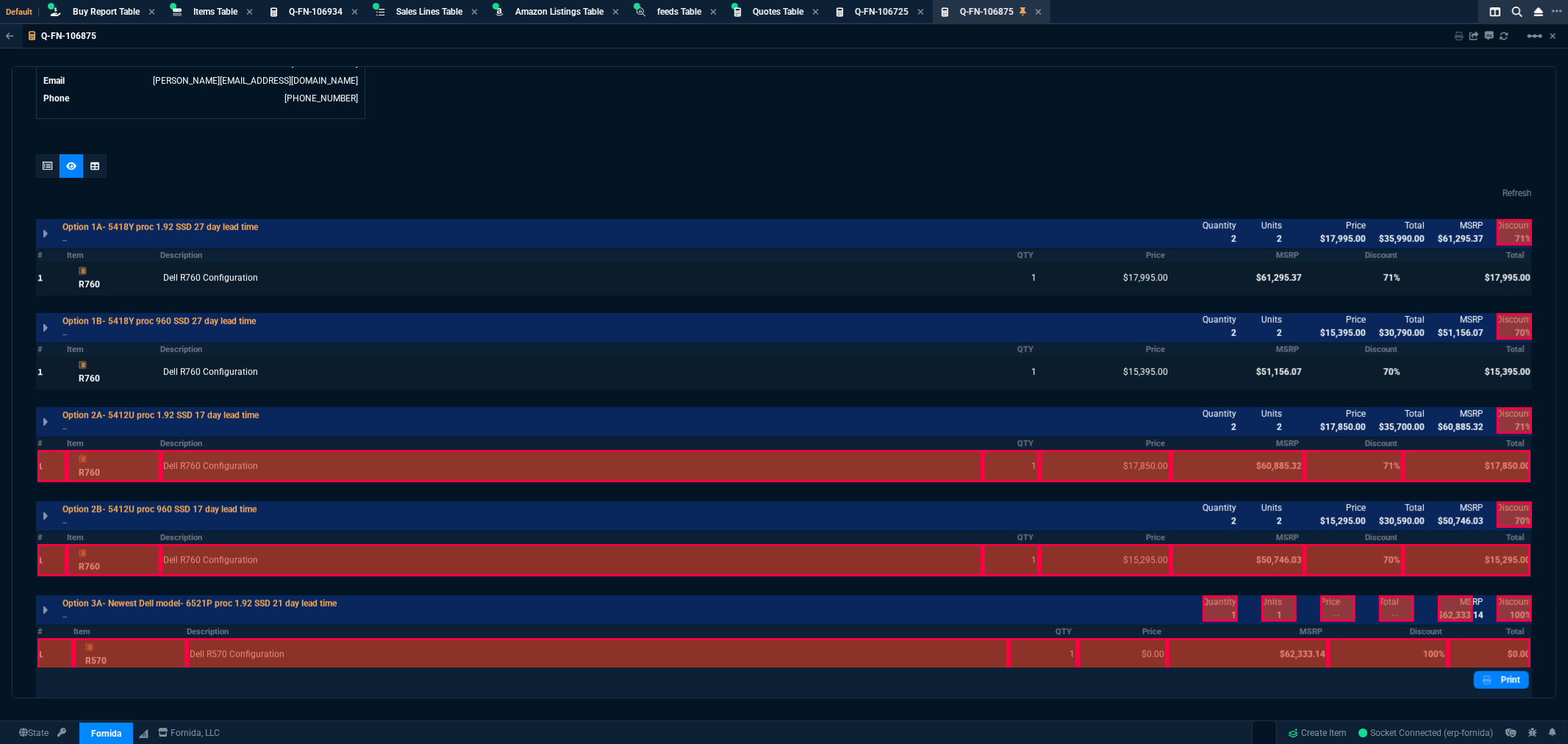
click at [39, 471] on div at bounding box center [52, 466] width 29 height 33
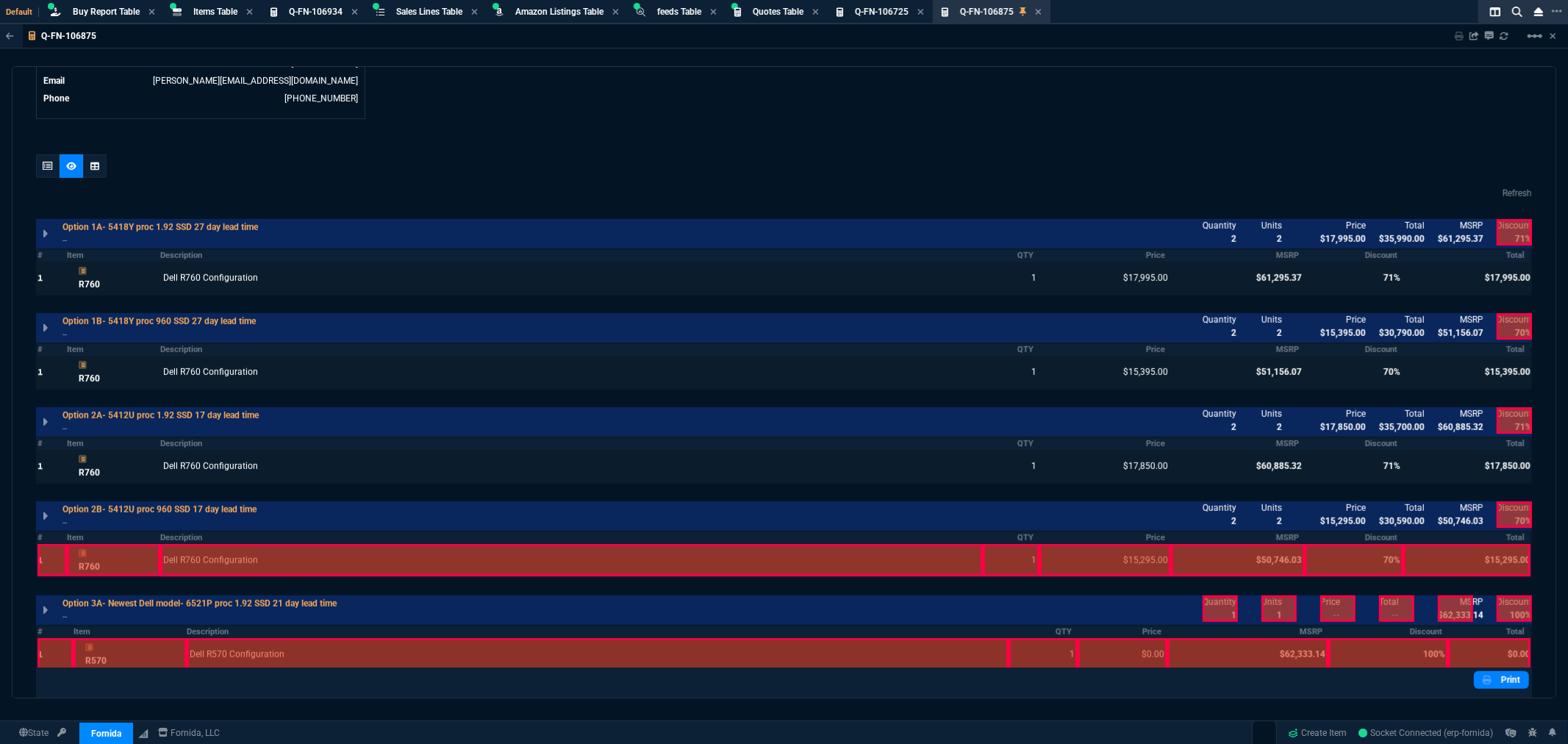
click at [46, 559] on div at bounding box center [52, 560] width 29 height 33
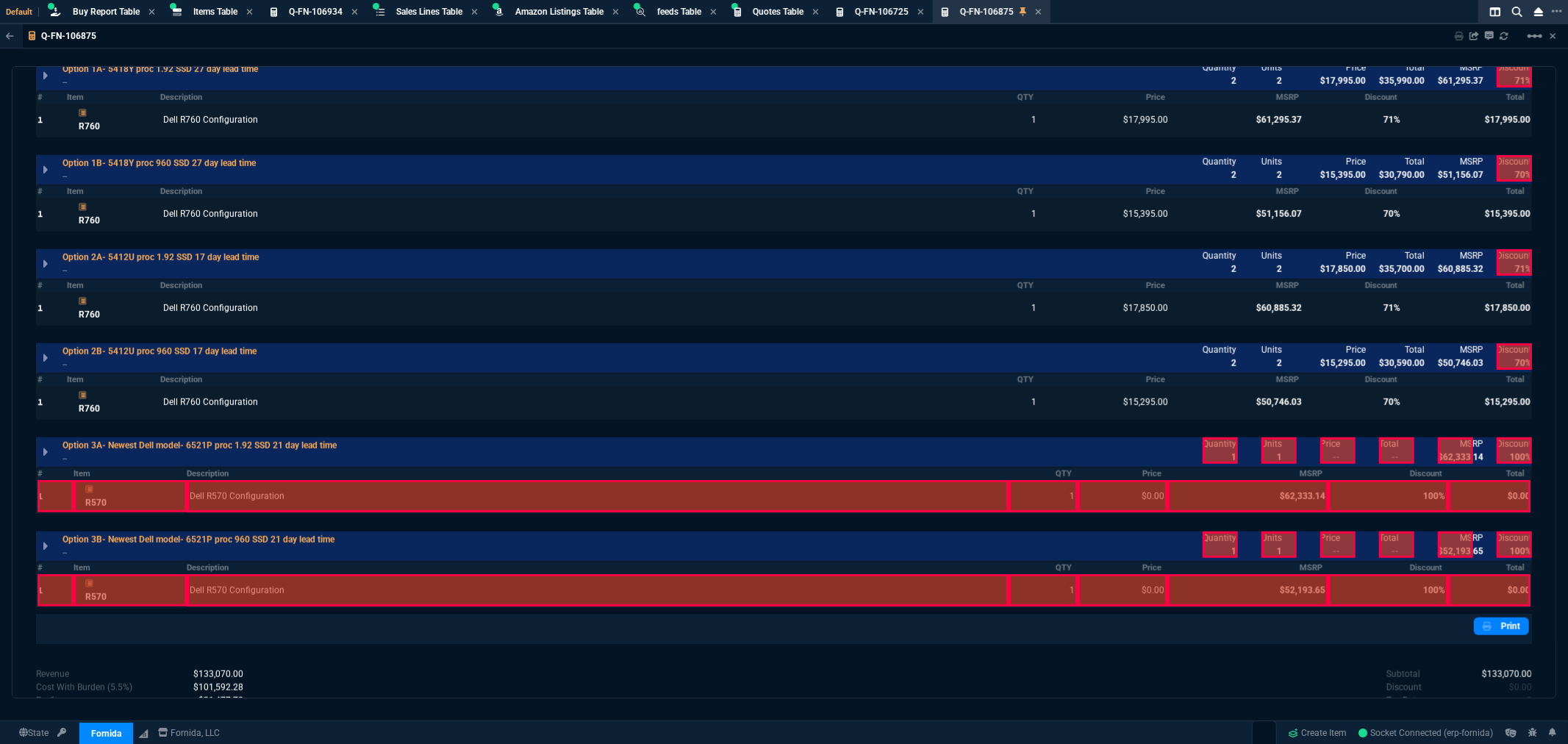
scroll to position [927, 0]
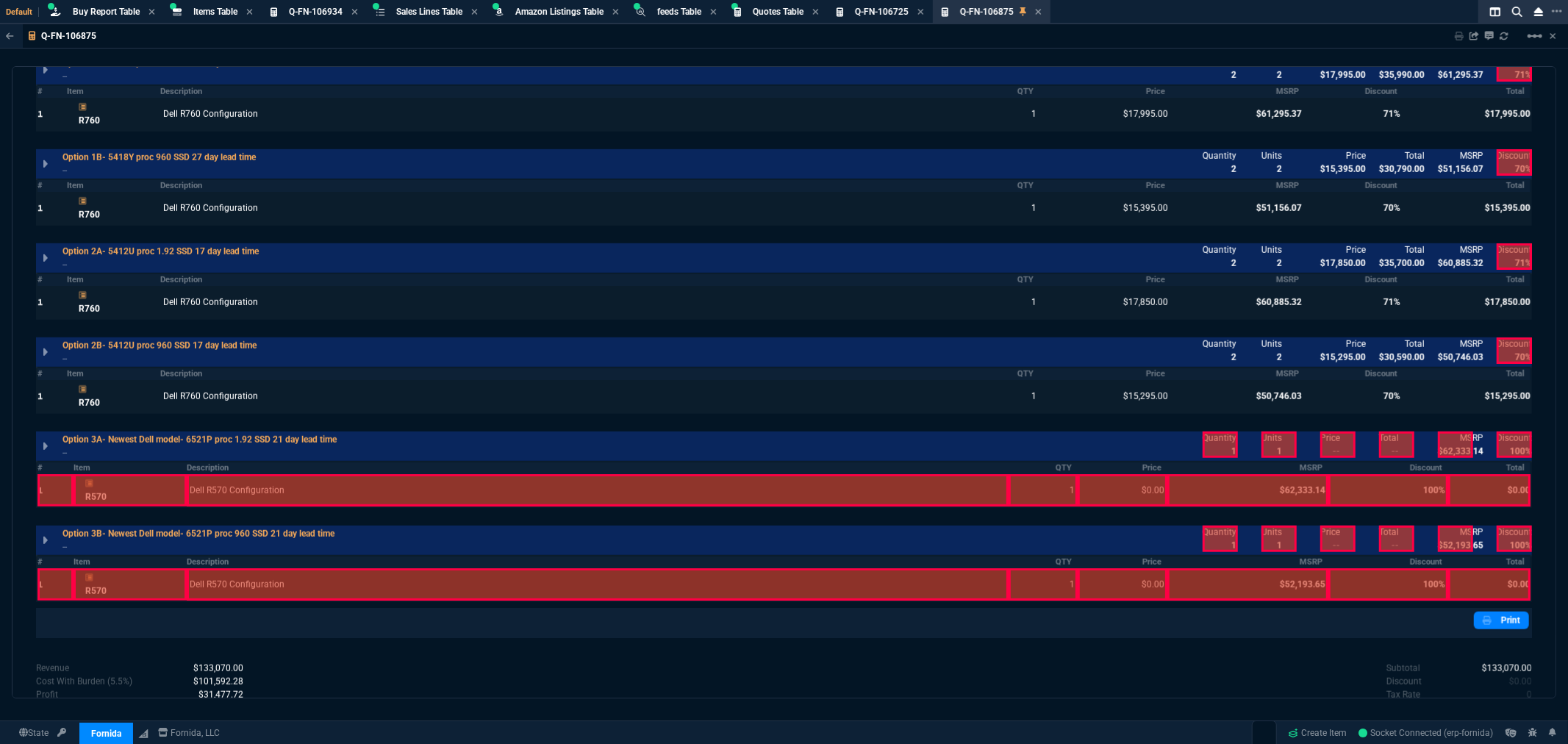
click at [50, 485] on div at bounding box center [55, 490] width 36 height 33
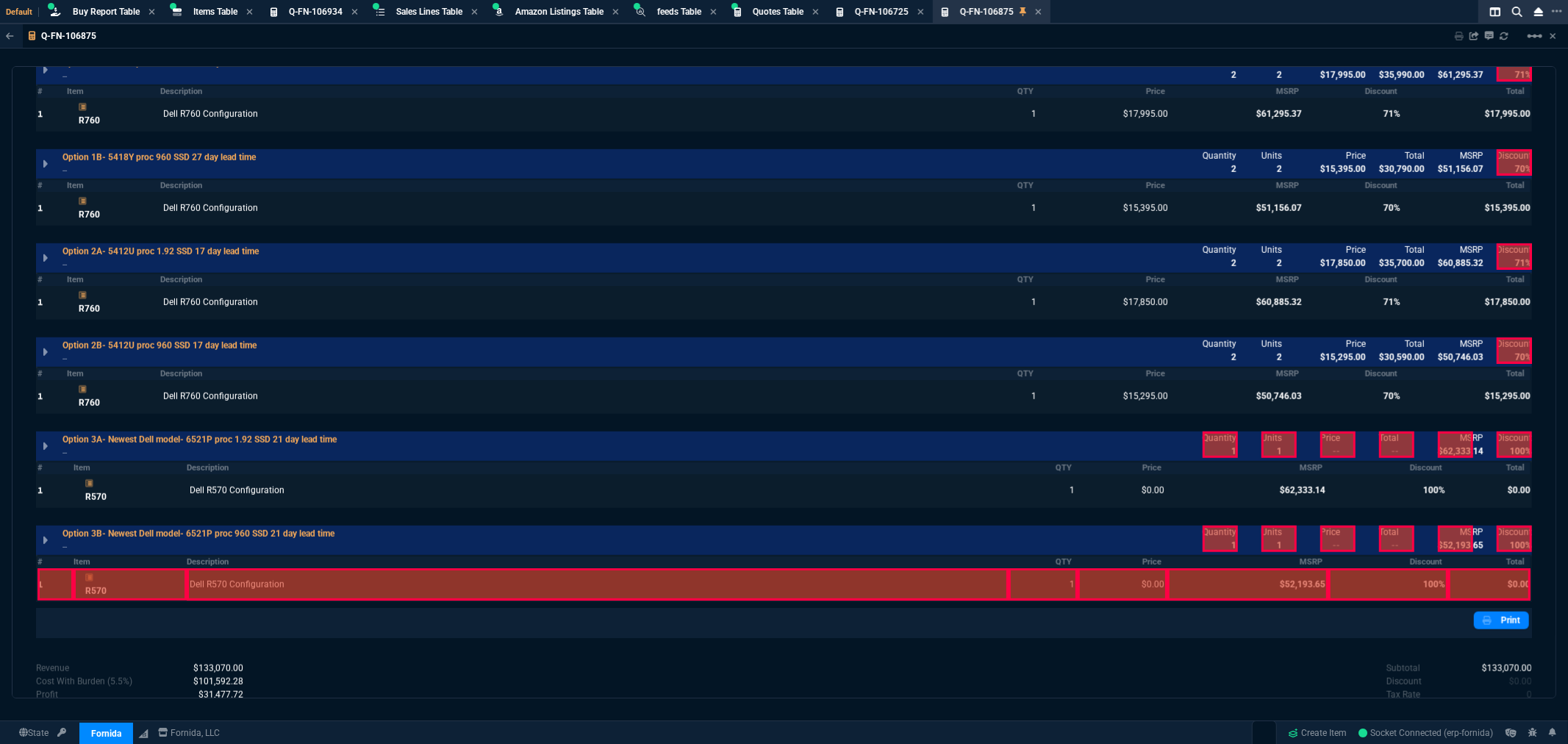
click at [46, 569] on div at bounding box center [55, 584] width 36 height 33
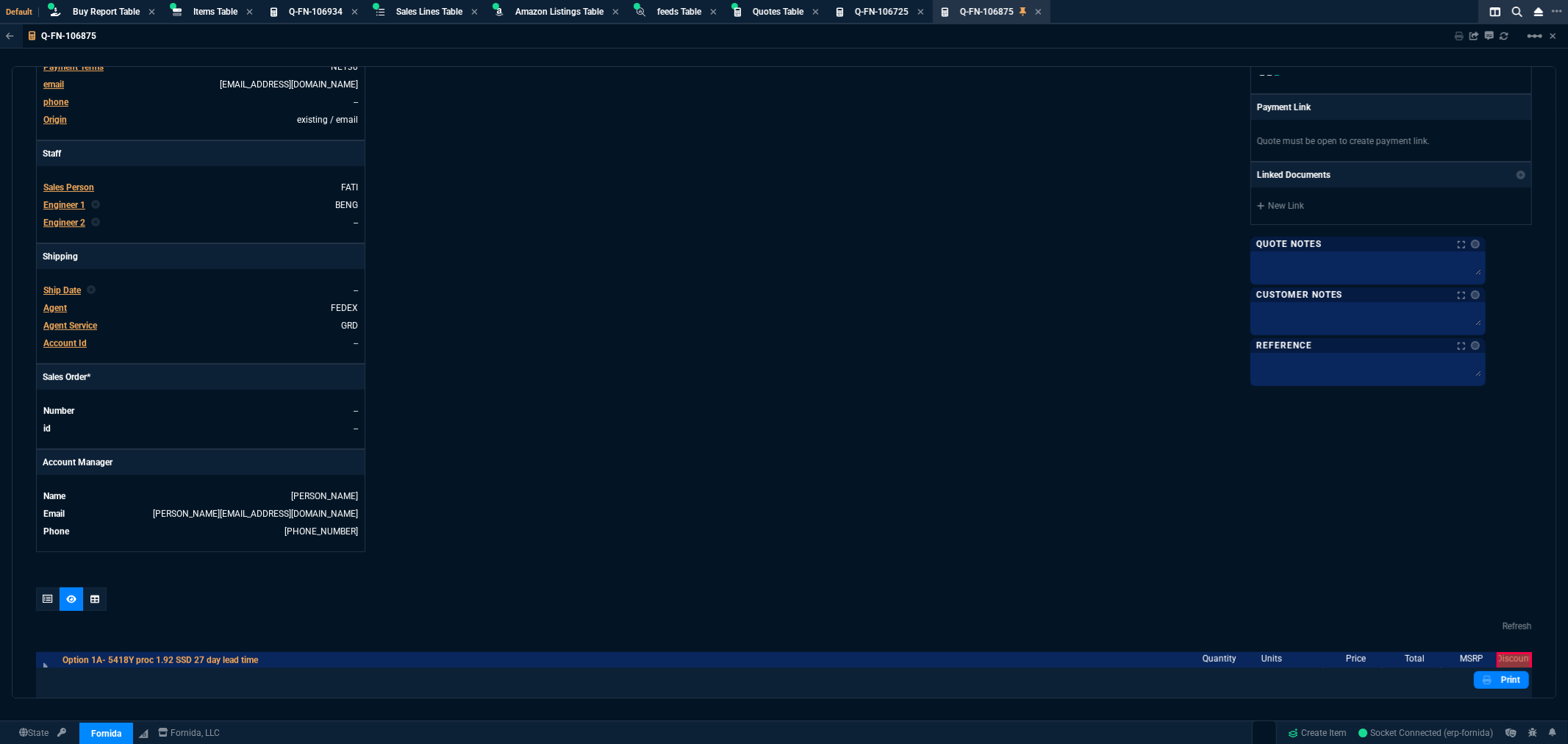
scroll to position [518, 0]
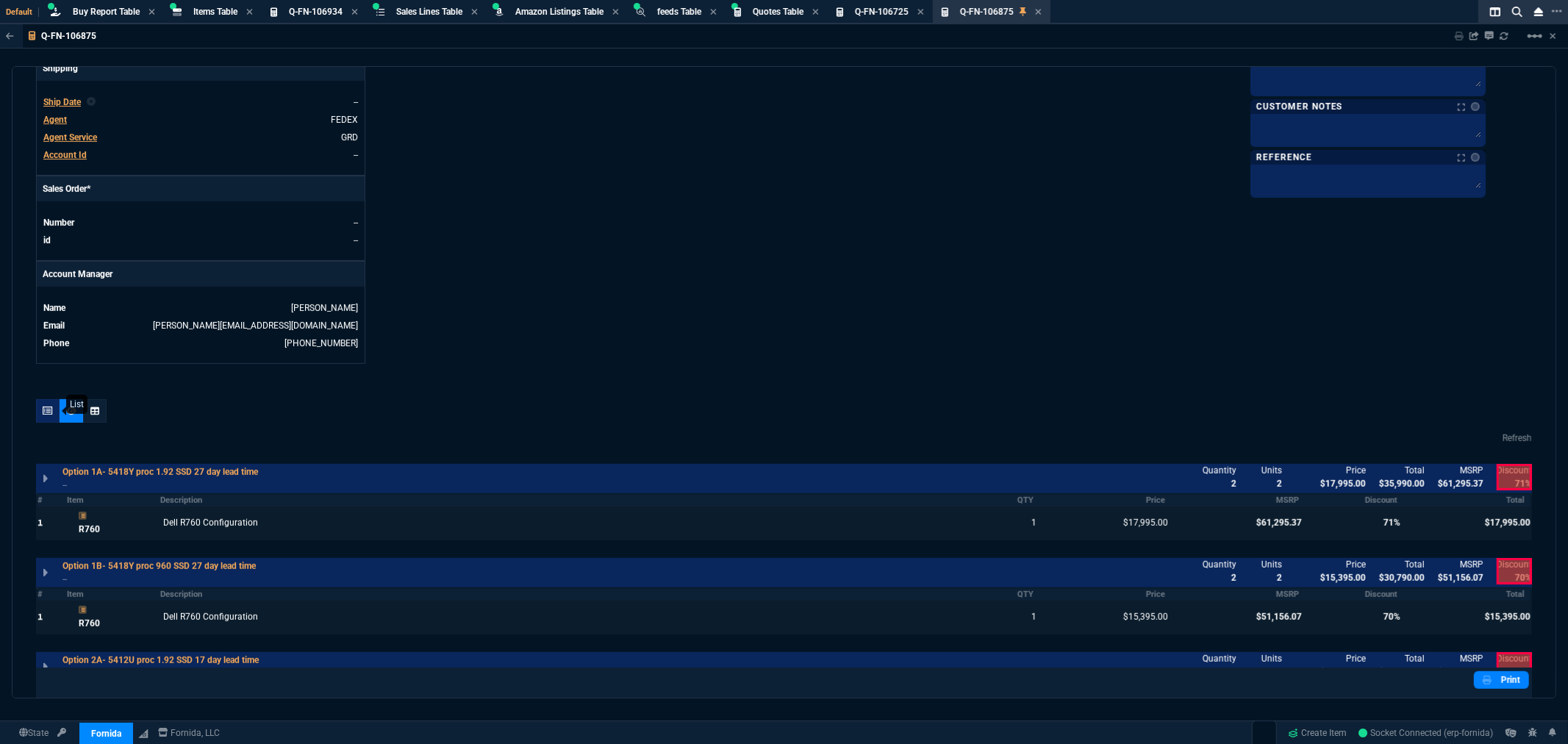
click at [39, 408] on div at bounding box center [48, 411] width 24 height 24
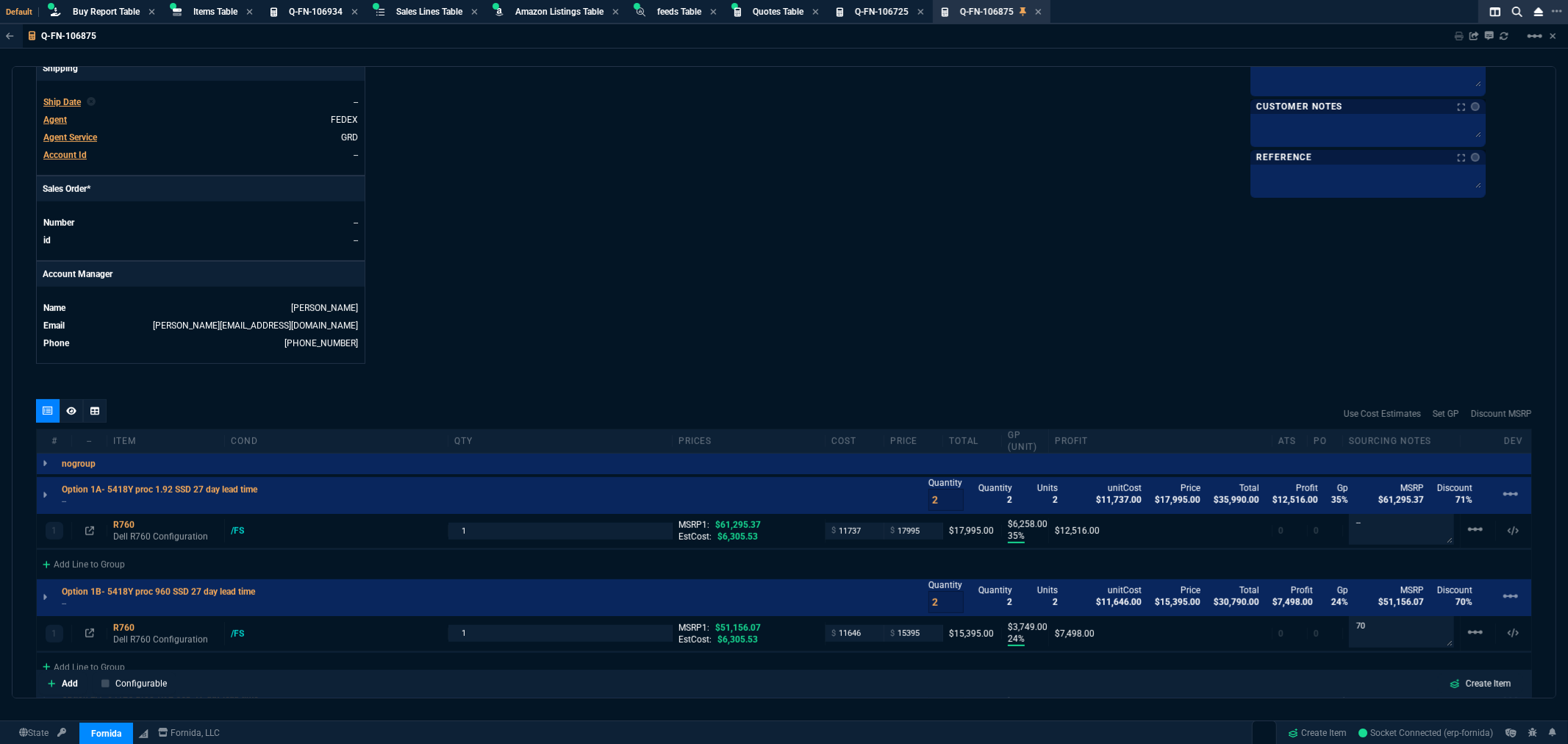
type input "35"
type input "6258"
type input "24"
type input "3749"
type input "26"
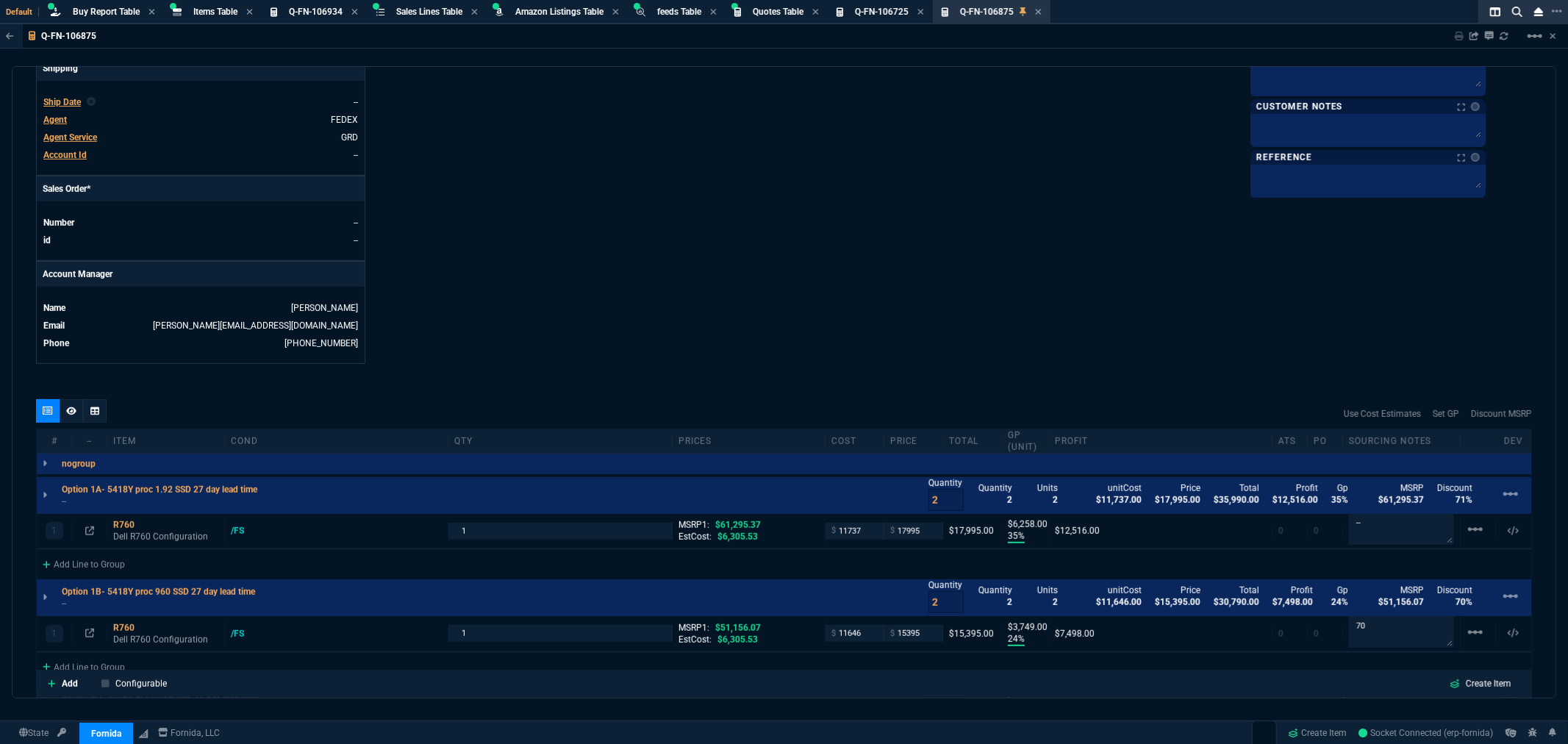
type input "4637"
type input "24"
type input "3743"
type input "0"
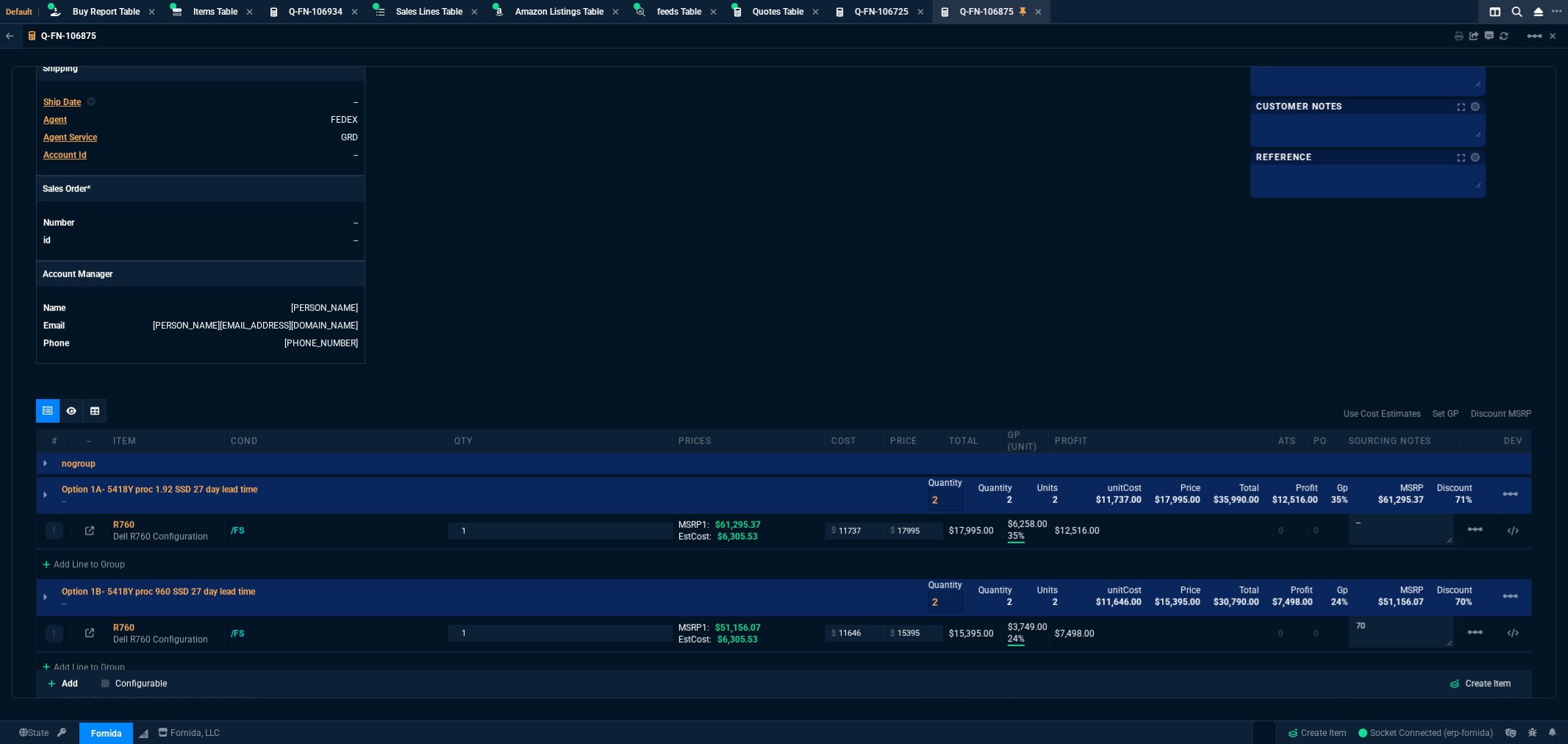
type input "0"
type input "71"
type input "70"
type input "71"
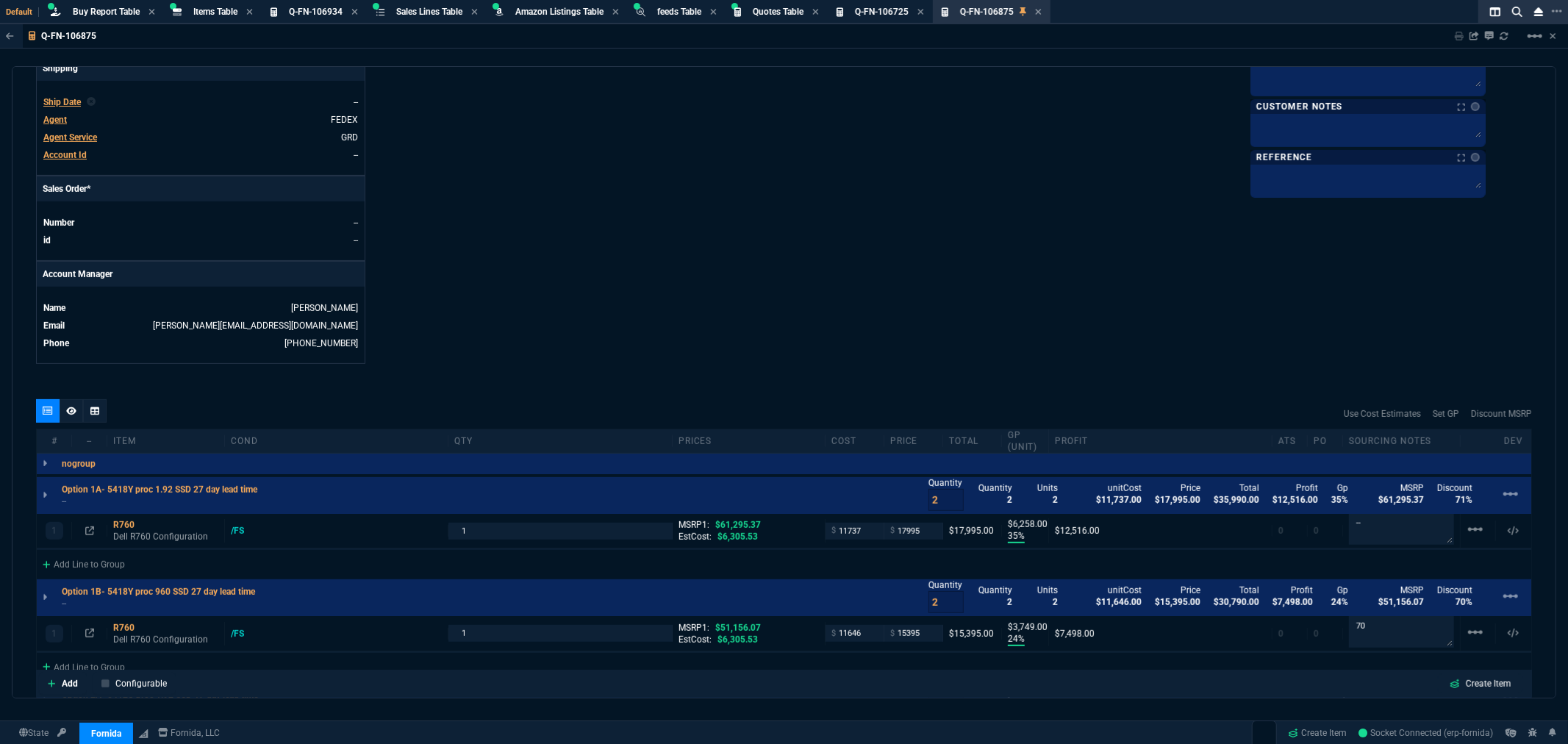
type input "70"
type input "100"
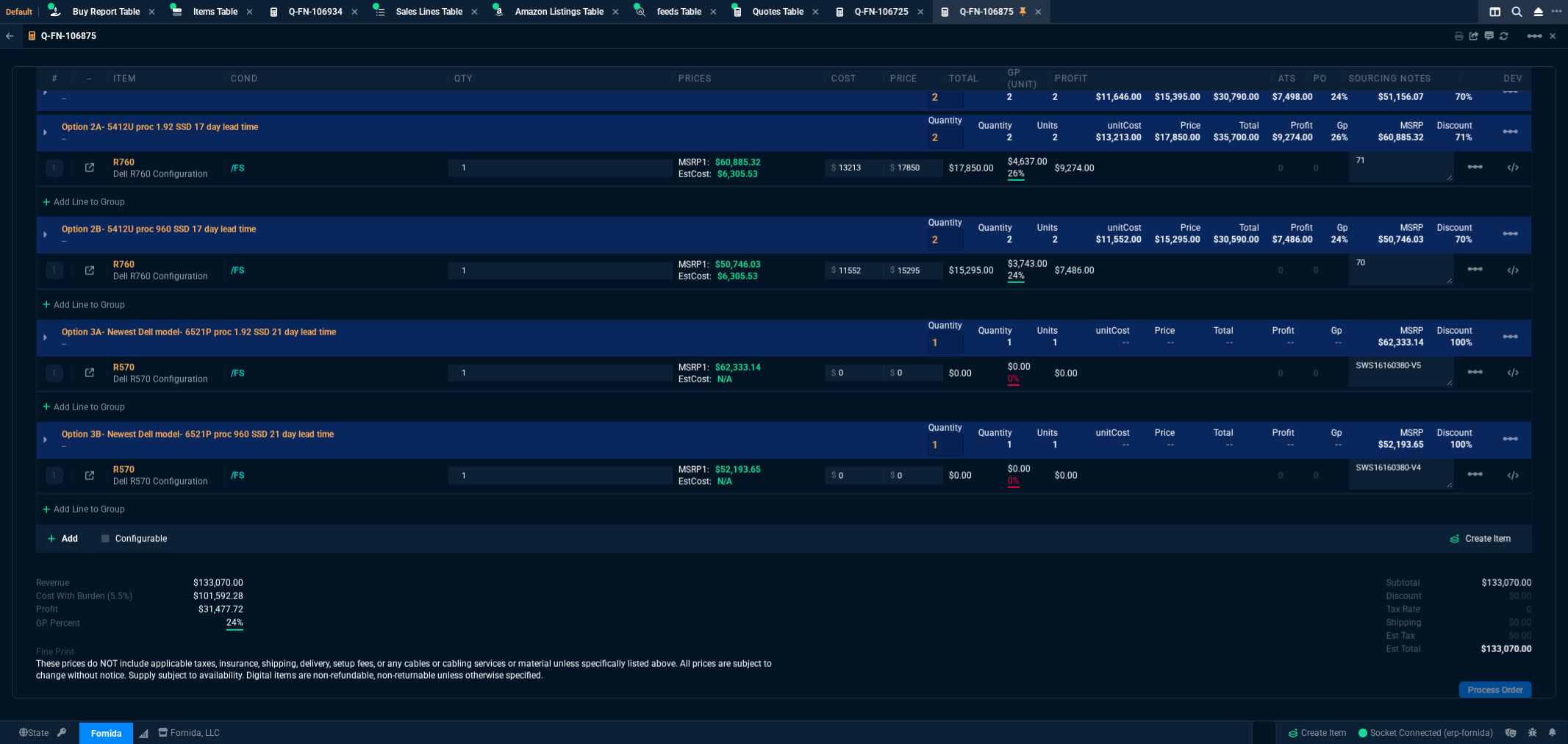
scroll to position [1058, 0]
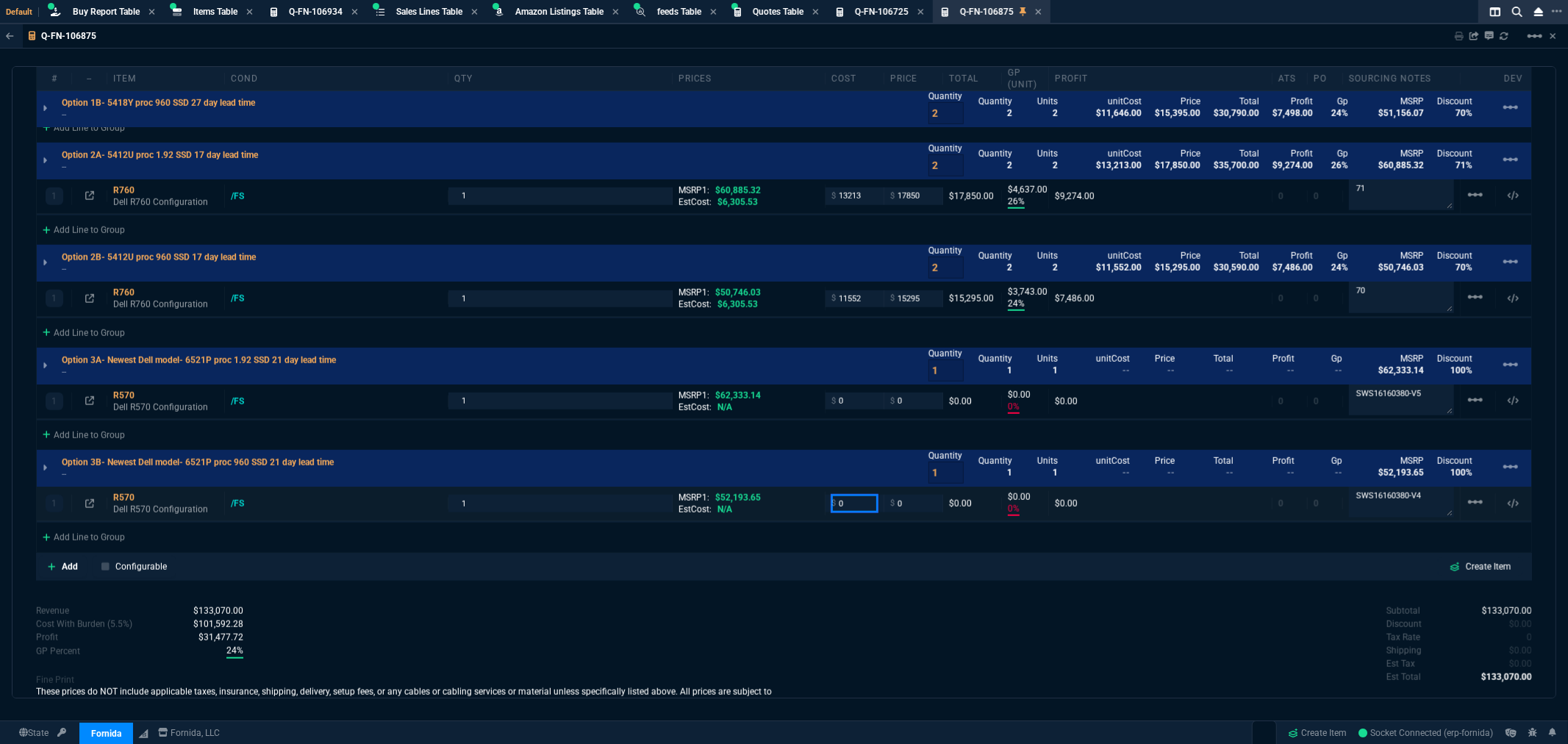
drag, startPoint x: 841, startPoint y: 496, endPoint x: 780, endPoint y: 504, distance: 61.5
click at [775, 500] on div "1 R570 Dell R570 Configuration /FS 1 MSRP1: $52,193.65 EstCost: N/A $ 0 $ 0 $0.…" at bounding box center [784, 504] width 1495 height 34
type input "11604.78"
type input "-100"
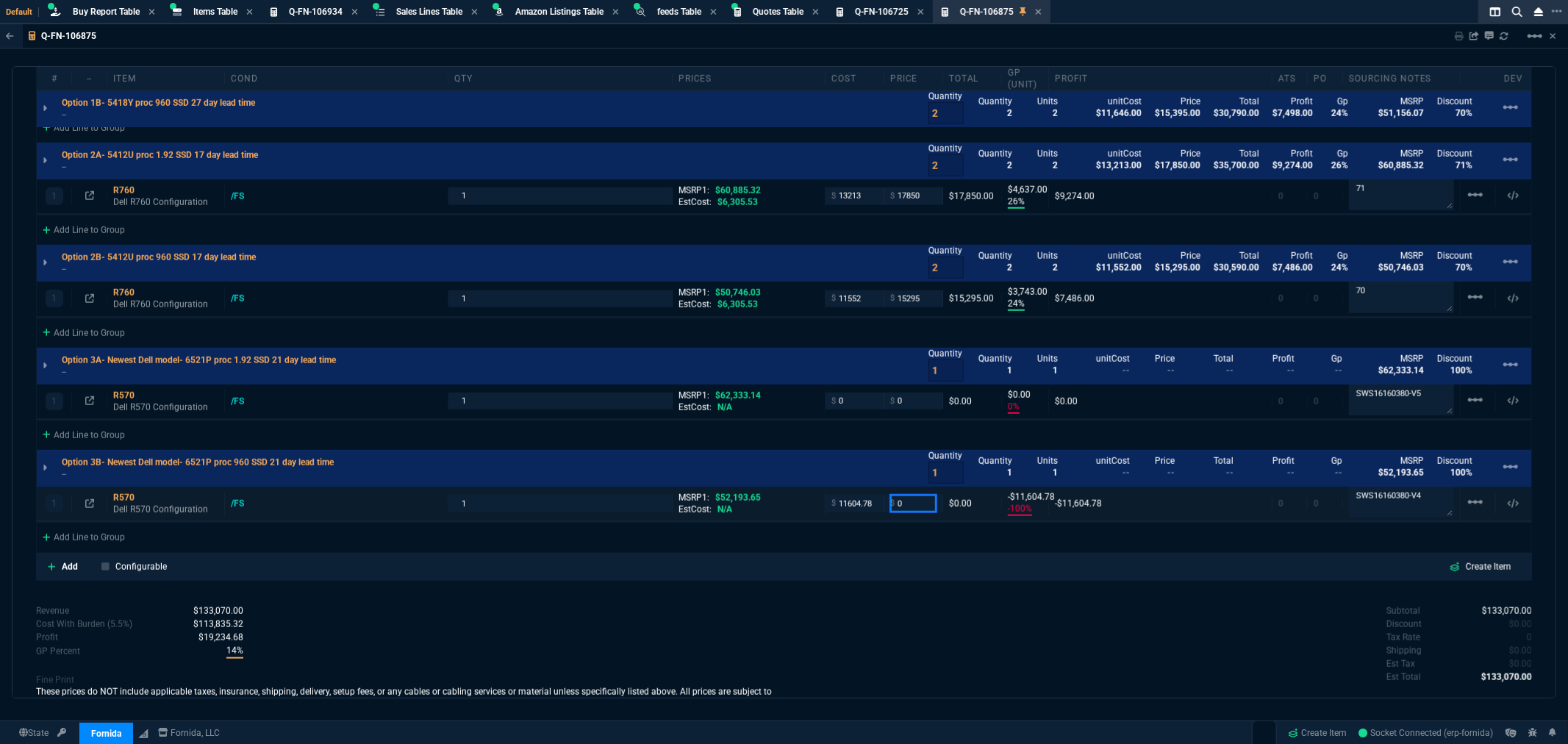
type input "-11605"
type input "15295"
click at [861, 399] on input "0" at bounding box center [855, 401] width 46 height 17
type input "15295"
type input "24"
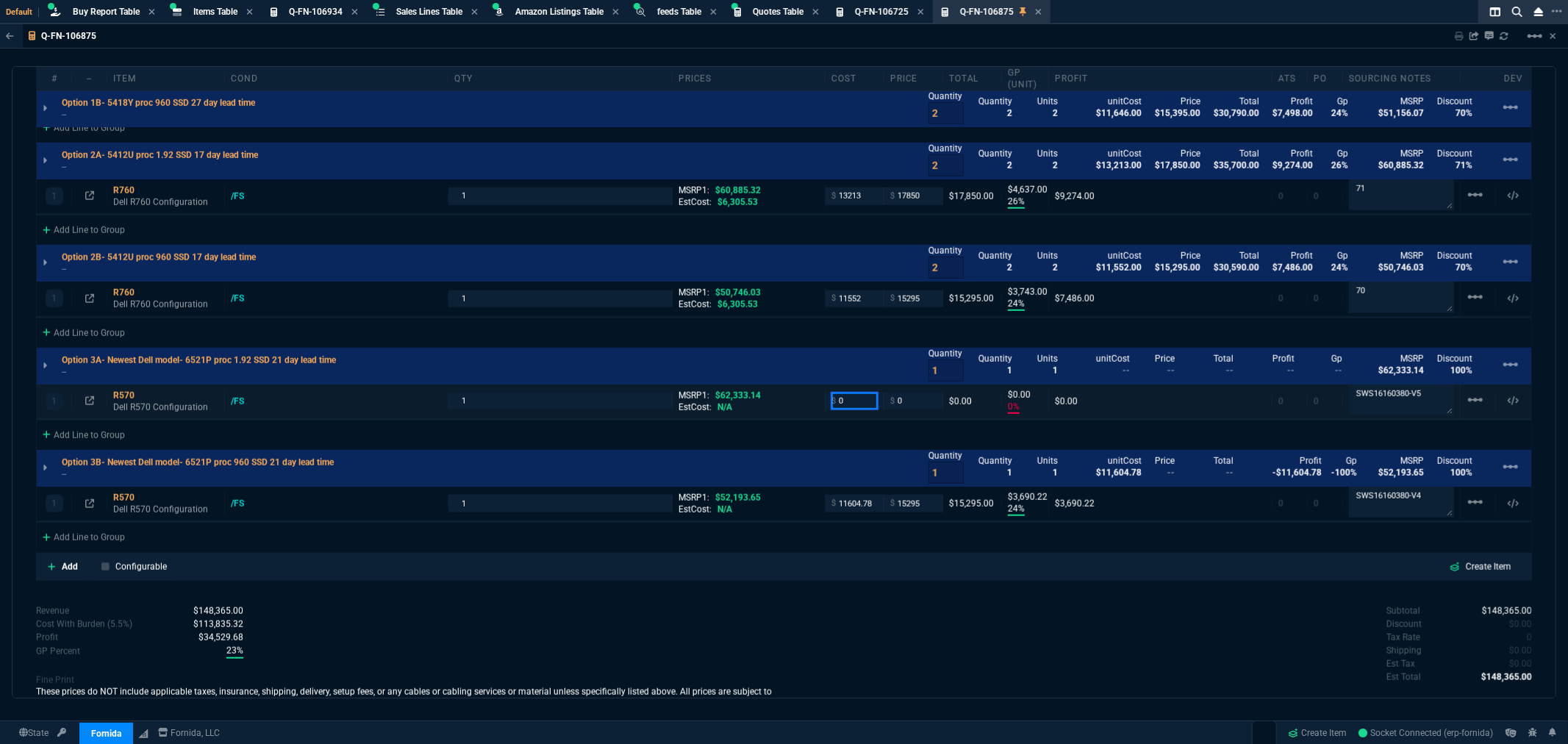
type input "3690"
type input "71"
click at [847, 399] on input "0" at bounding box center [855, 401] width 46 height 17
drag, startPoint x: 851, startPoint y: 399, endPoint x: 811, endPoint y: 399, distance: 40.0
click at [811, 399] on div "1 R570 Dell R570 Configuration /FS 1 MSRP1: $62,333.14 EstCost: N/A $ 0 $ 0 $0.…" at bounding box center [784, 401] width 1495 height 34
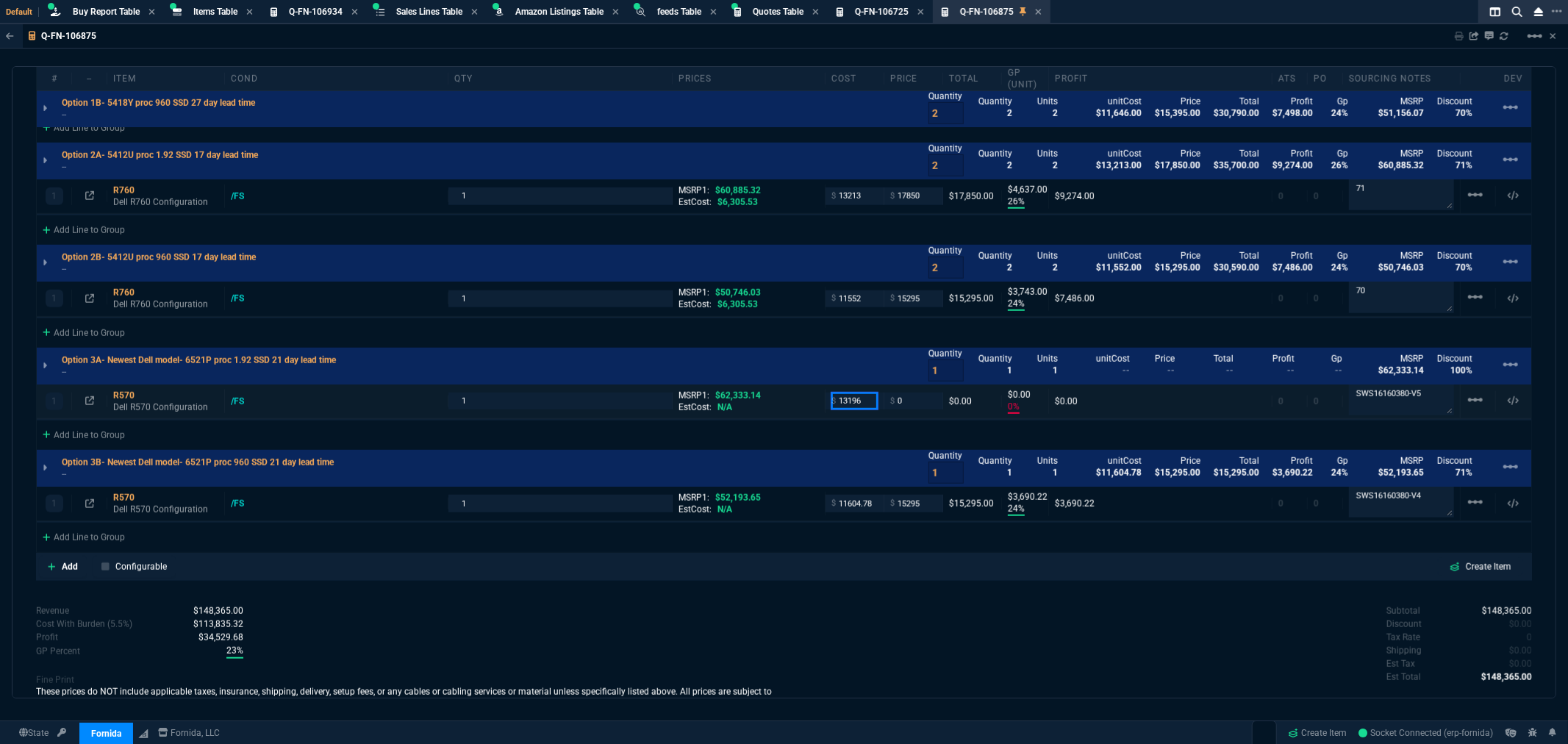
type input "13196"
type input "-100"
type input "-13196"
type input "17850"
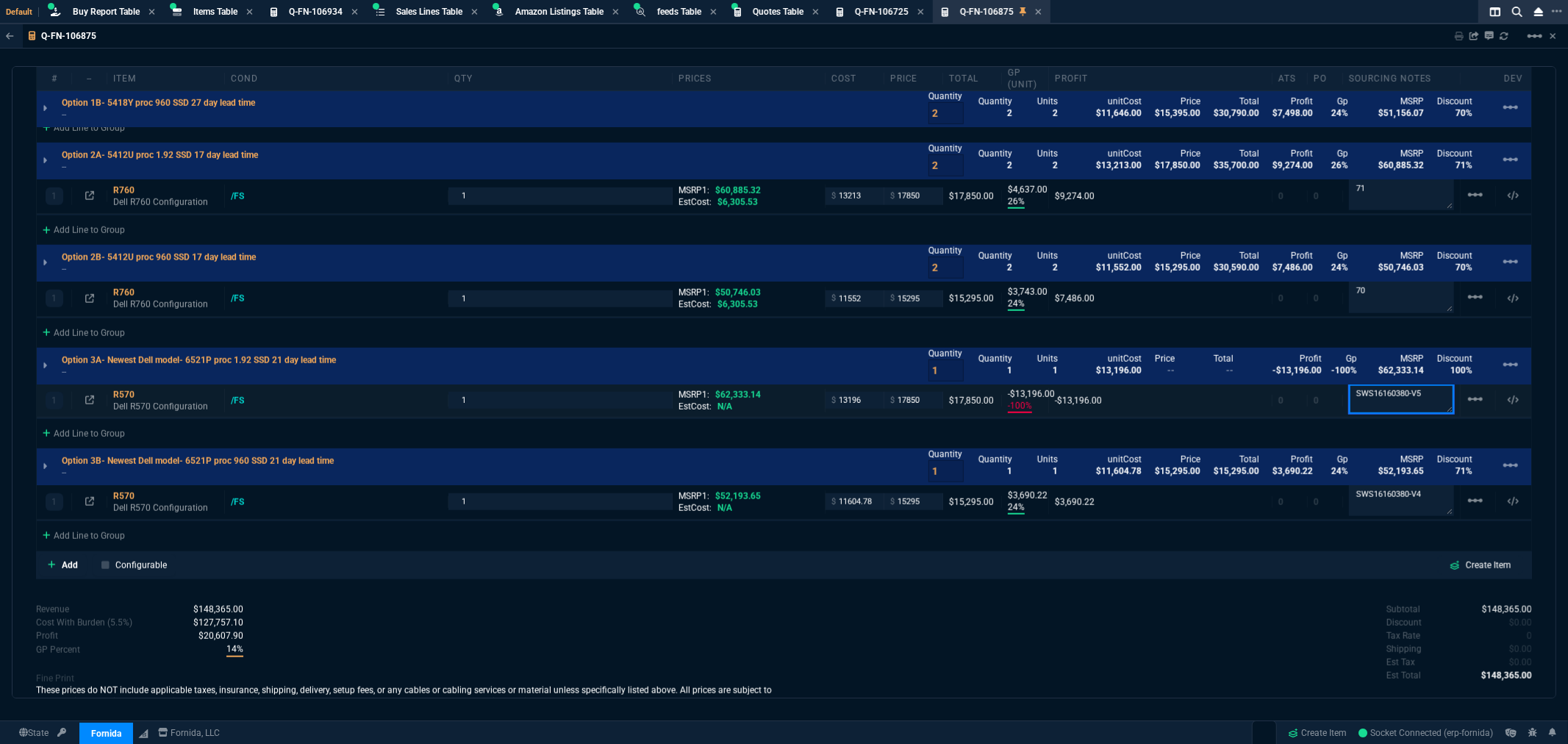
type input "17850"
type input "26"
type input "4654"
type input "71"
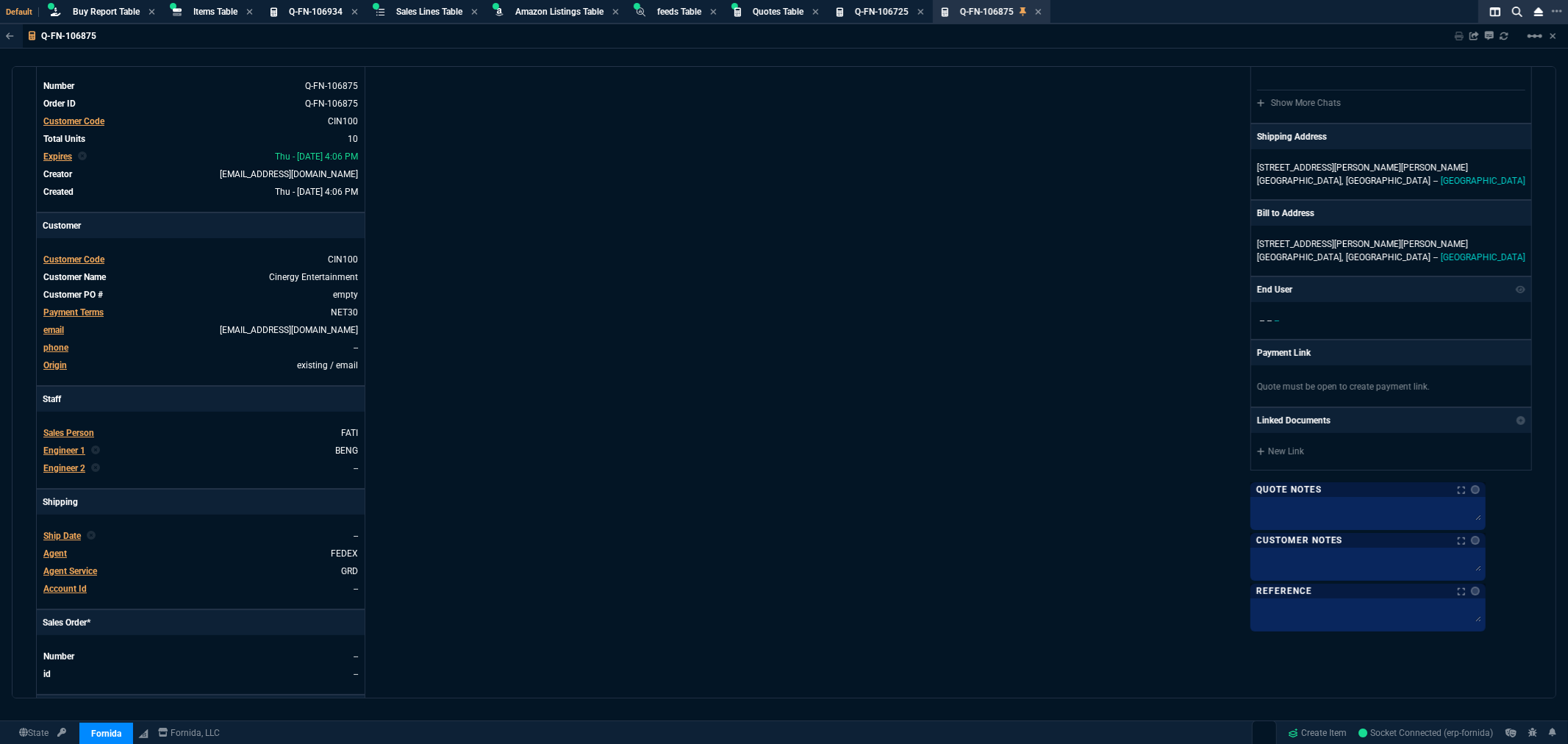
scroll to position [0, 0]
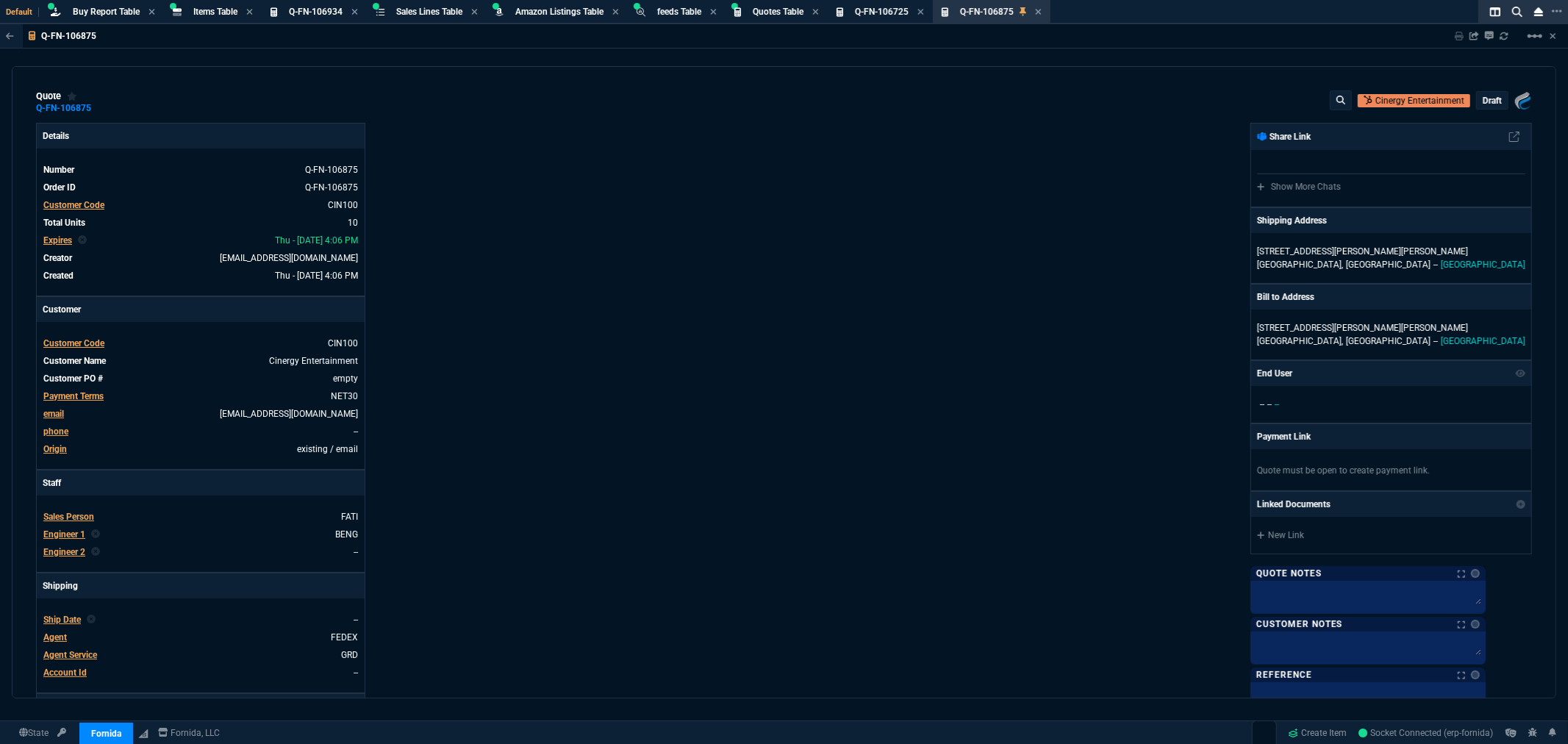
click at [1487, 97] on p "draft" at bounding box center [1492, 101] width 19 height 12
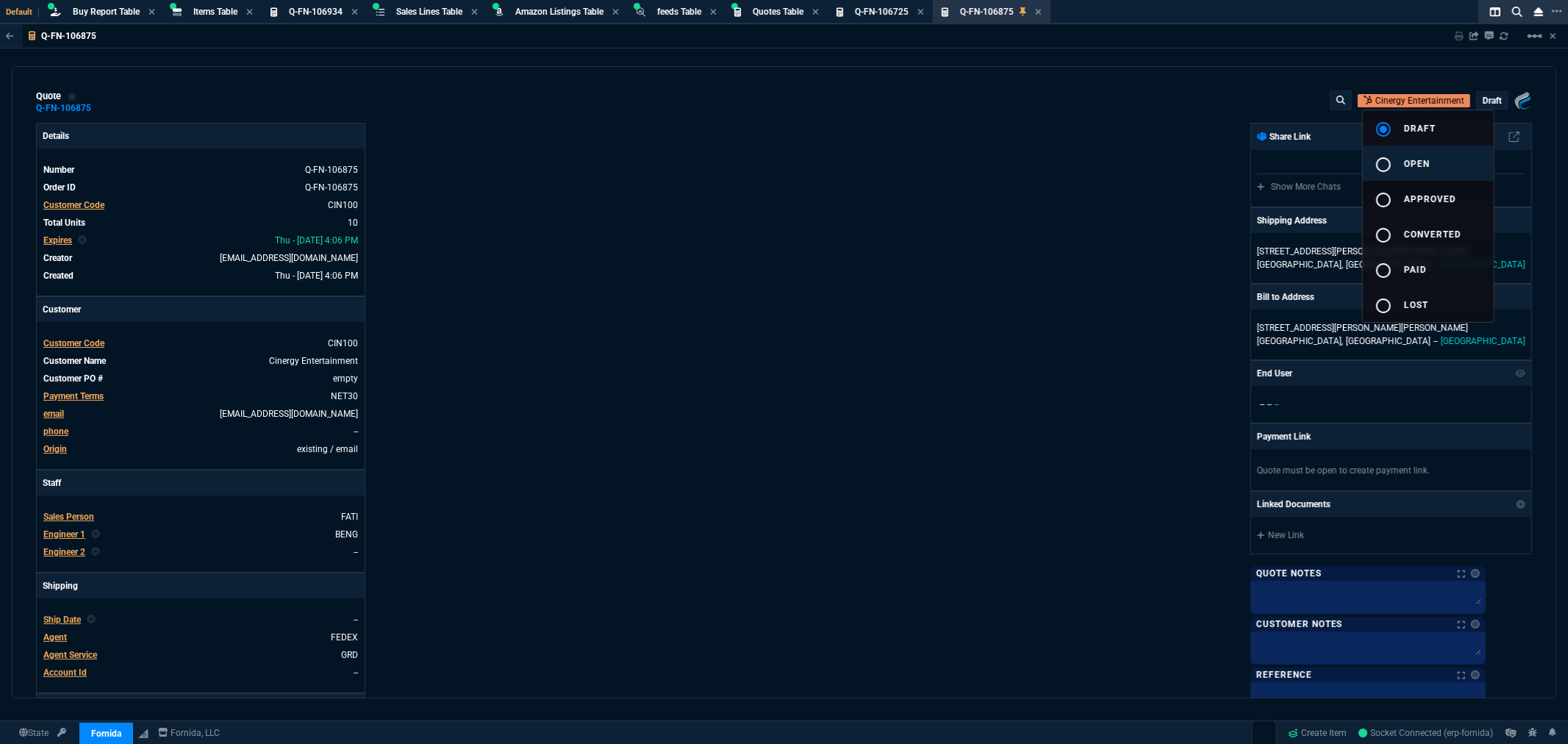
click at [1402, 163] on div "radio_button_unchecked" at bounding box center [1389, 165] width 29 height 18
click at [1201, 169] on div at bounding box center [784, 372] width 1568 height 744
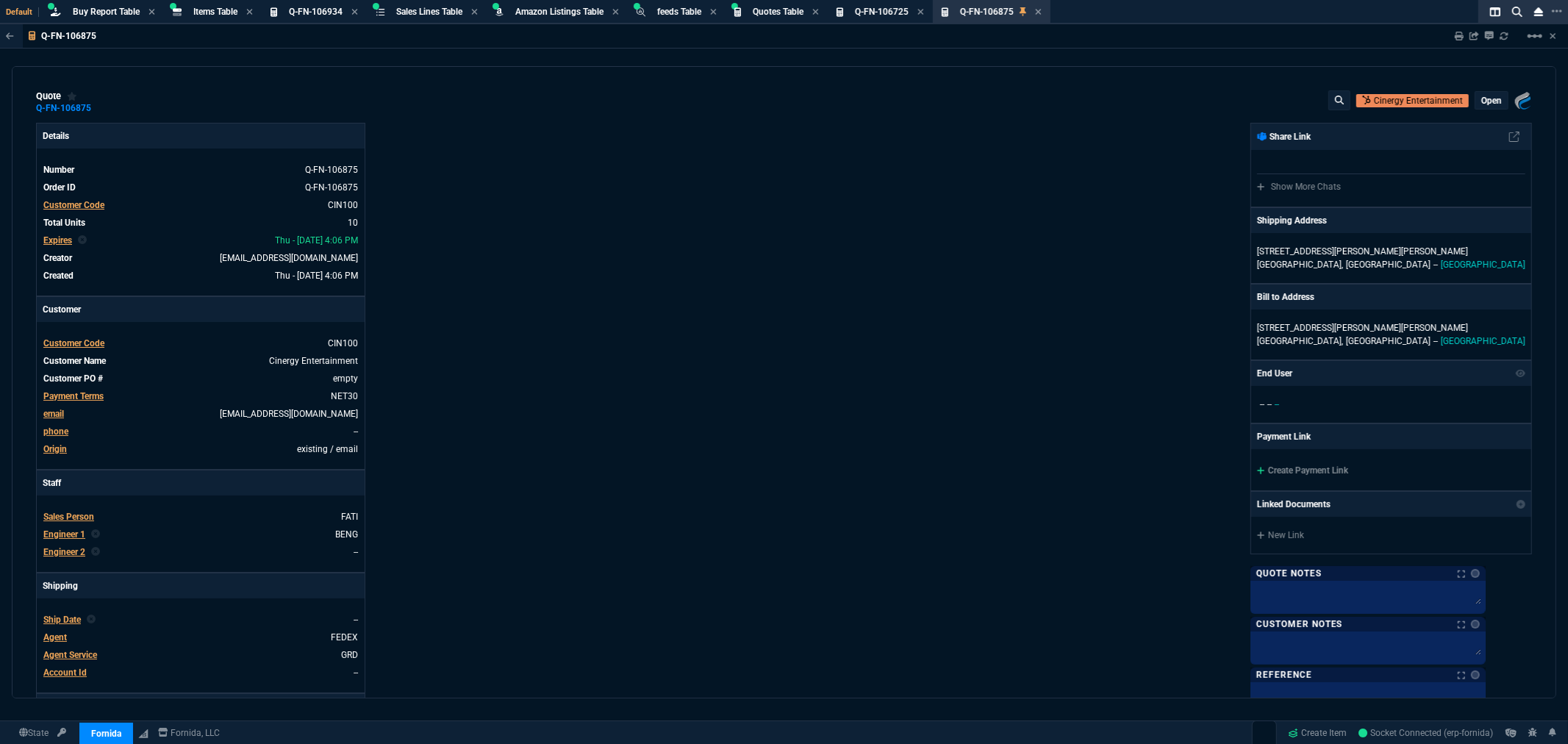
type input "35"
type input "6258"
type input "24"
type input "3749"
type input "26"
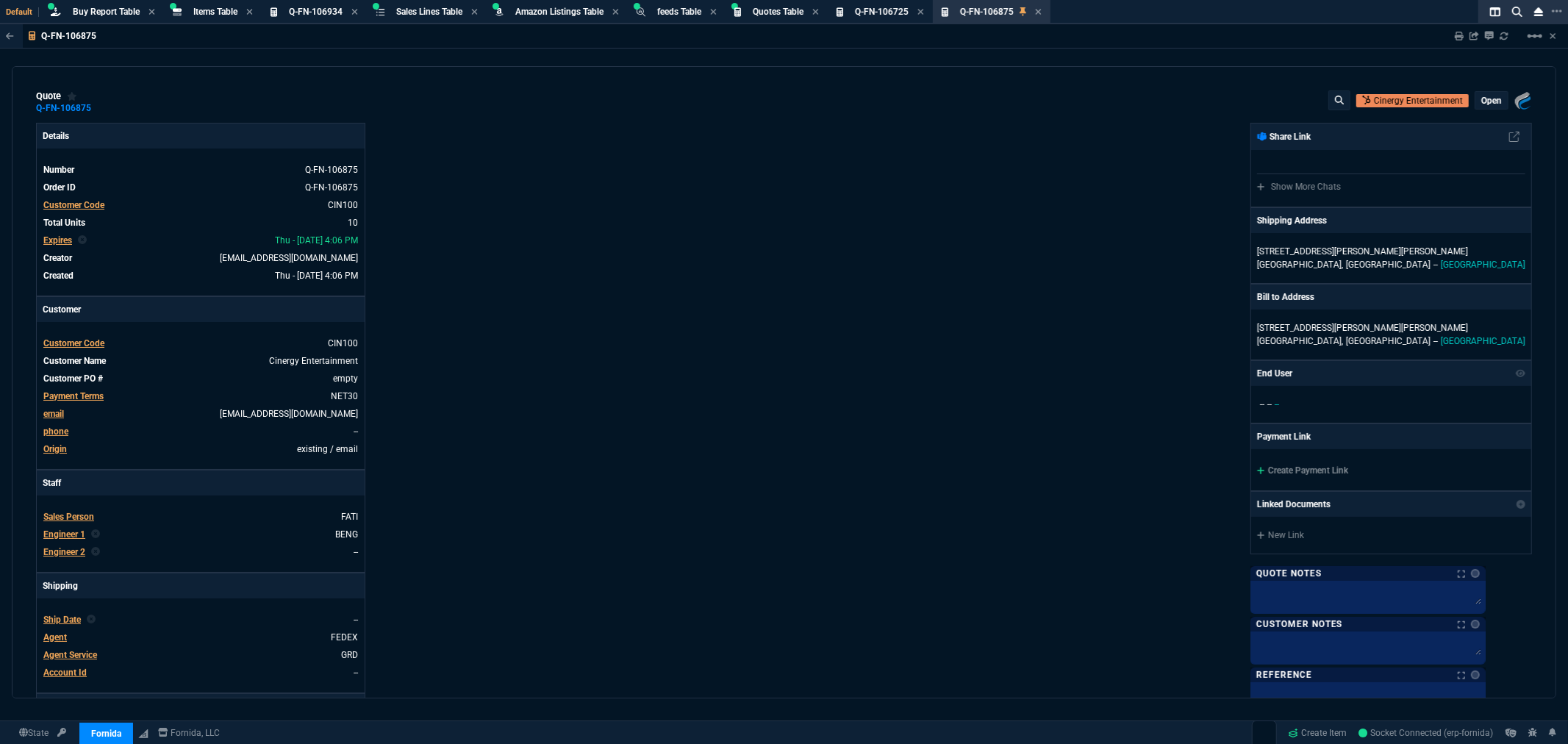
type input "4637"
type input "24"
type input "3743"
type input "26"
type input "4654"
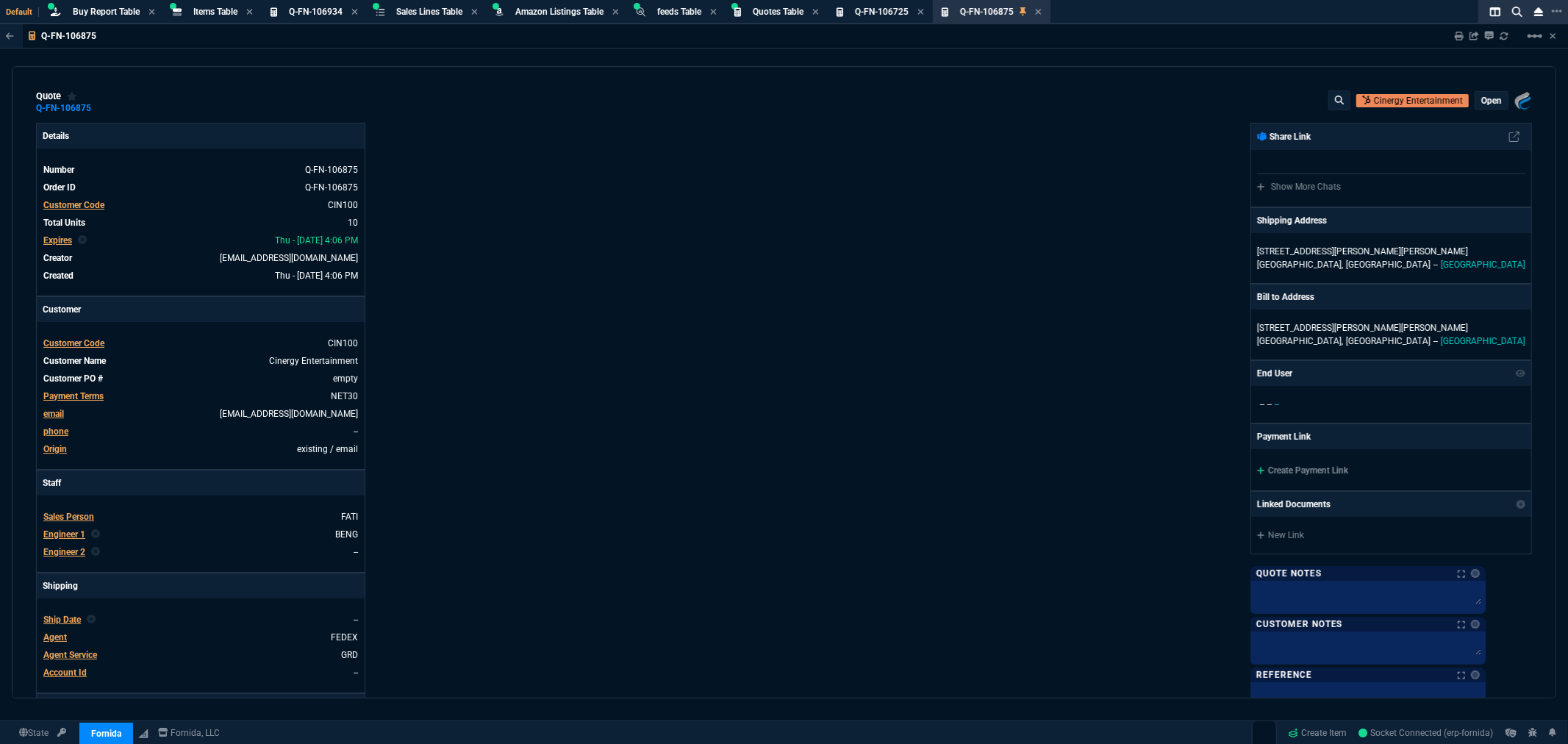
type input "24"
type input "3690"
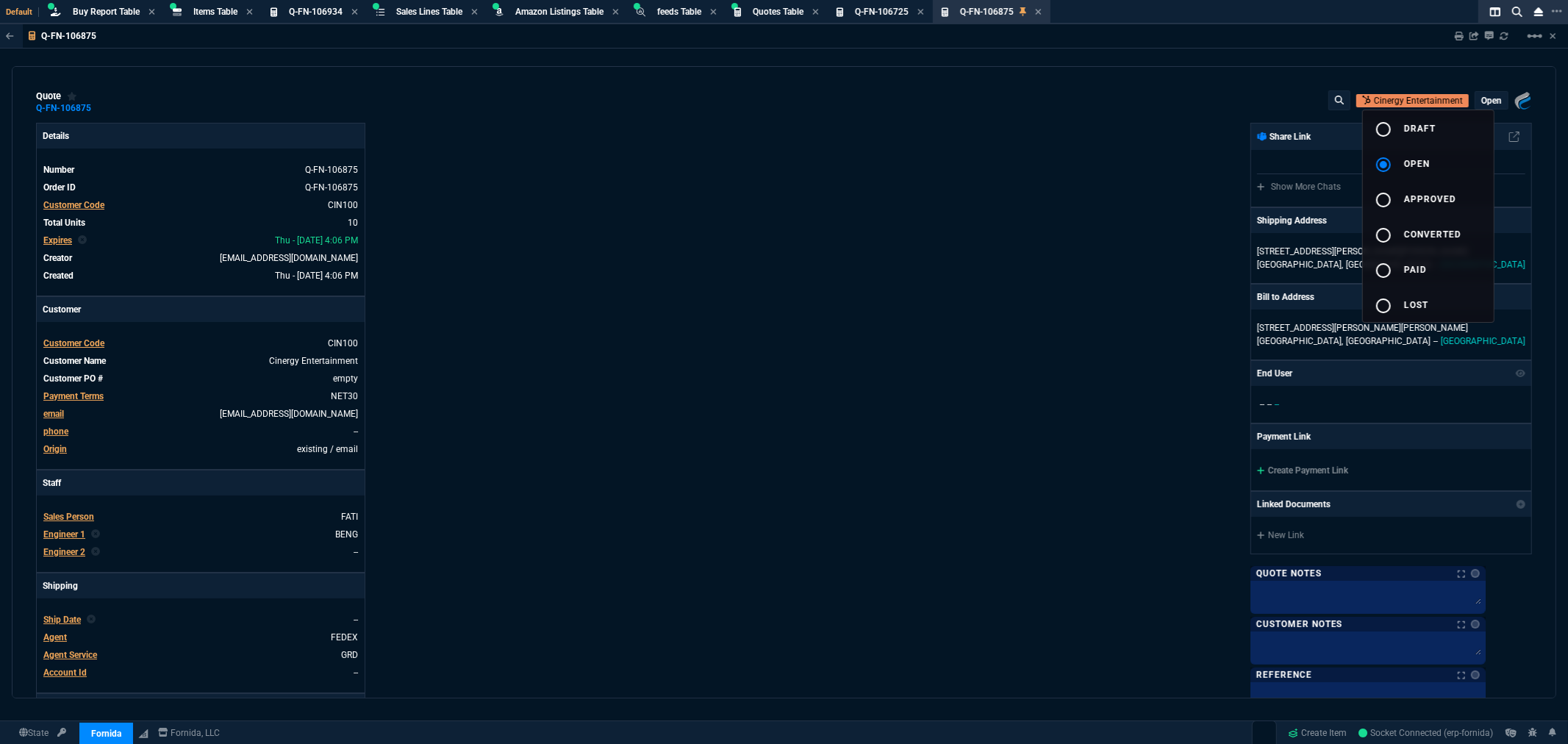
type input "71"
type input "70"
type input "71"
type input "70"
type input "71"
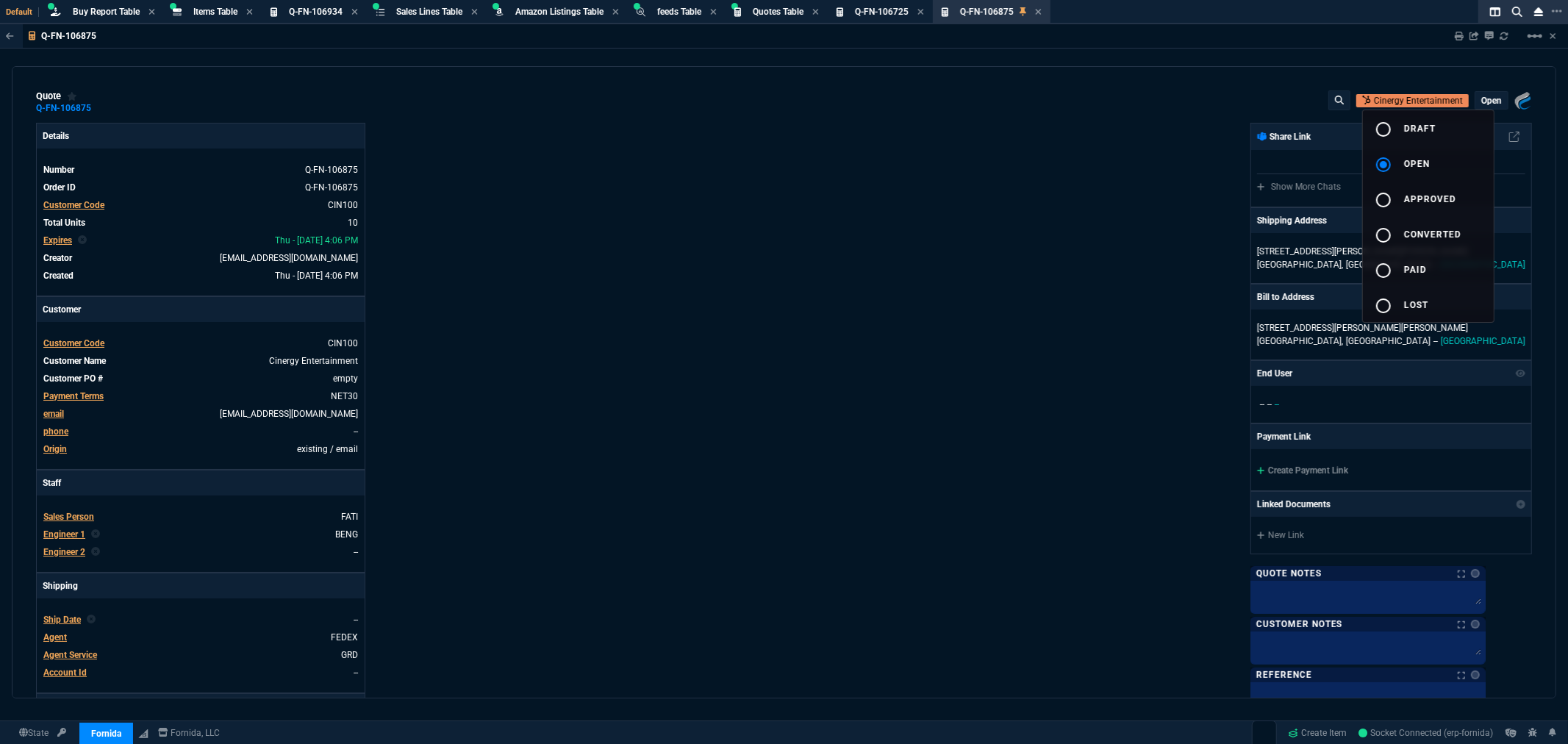
type input "71"
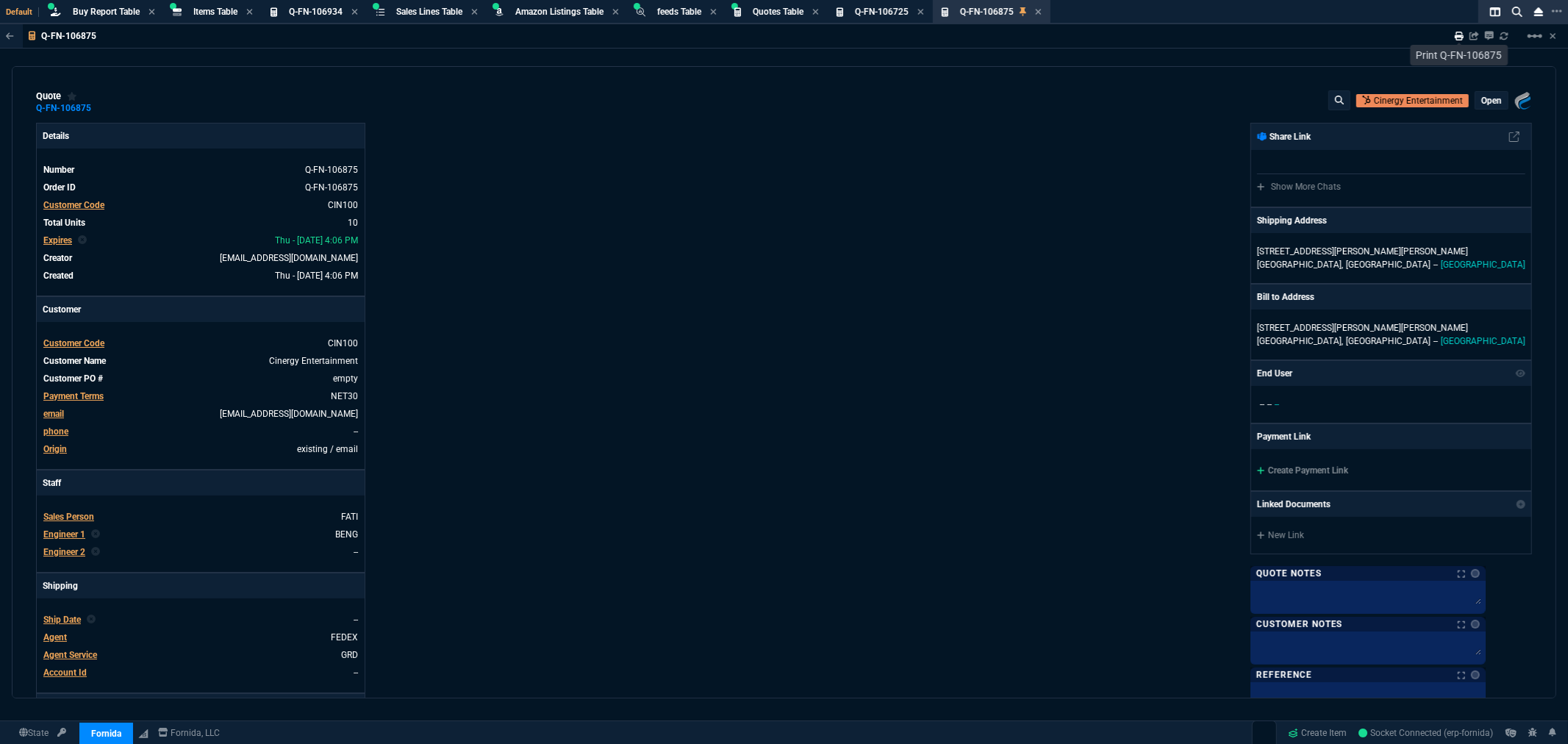
click at [1460, 34] on icon at bounding box center [1459, 36] width 9 height 9
type input "35"
type input "6258"
type input "24"
type input "3749"
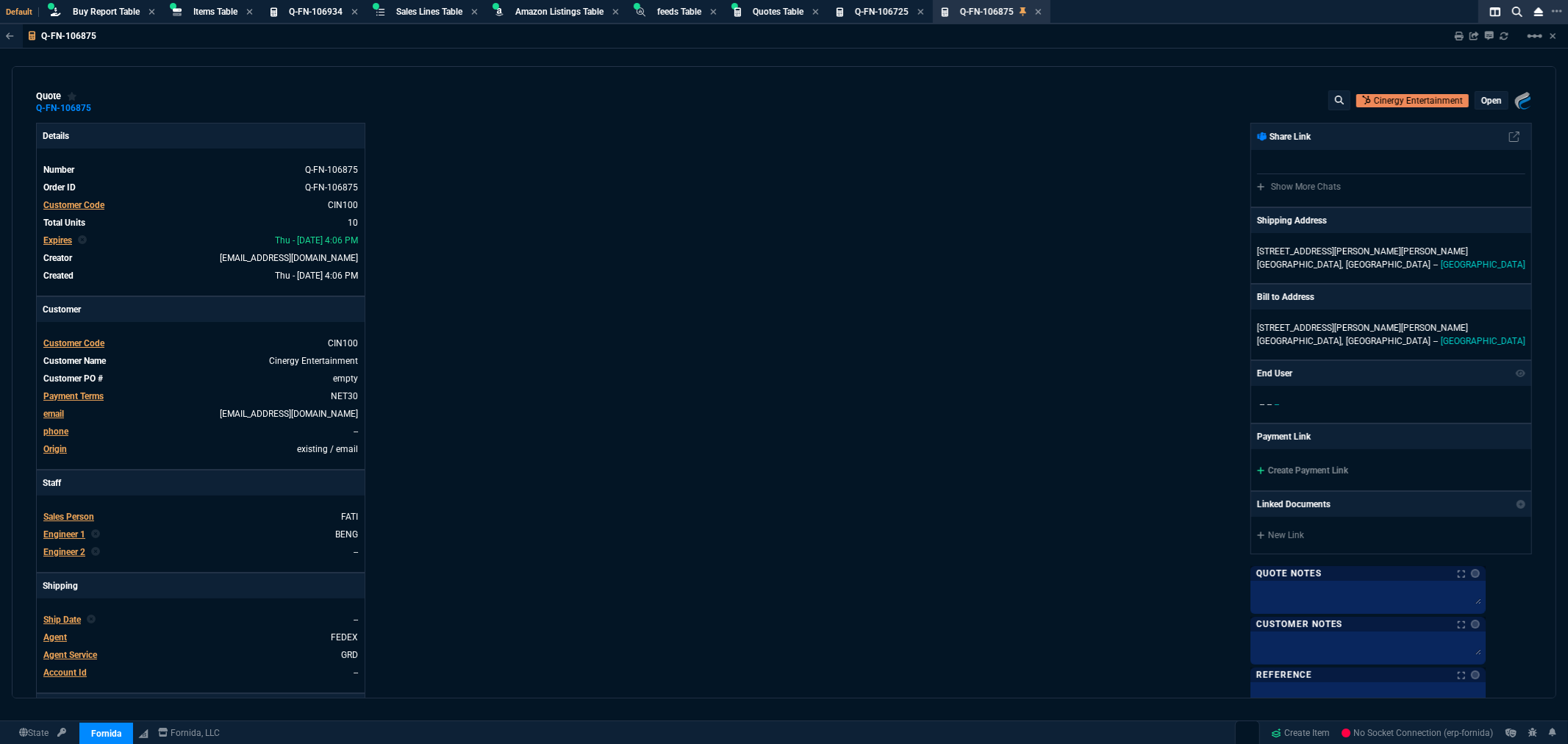
type input "26"
type input "4637"
type input "24"
type input "3743"
type input "26"
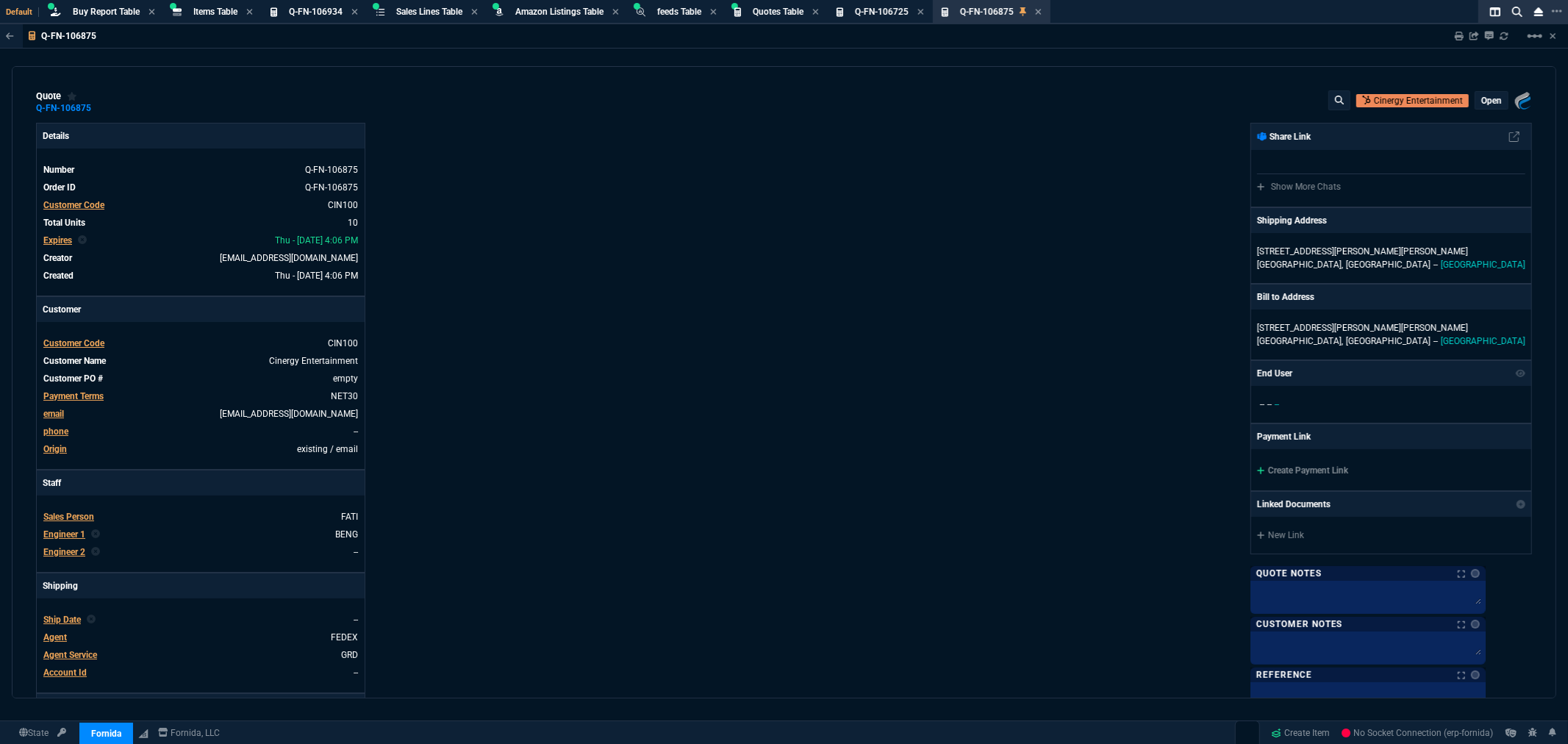
type input "4654"
type input "24"
type input "3690"
click at [1015, 500] on div "Fornida, LLC 2609 Technology Dr Suite 300 Plano, TX 75074 Share Link Show More …" at bounding box center [1159, 502] width 749 height 759
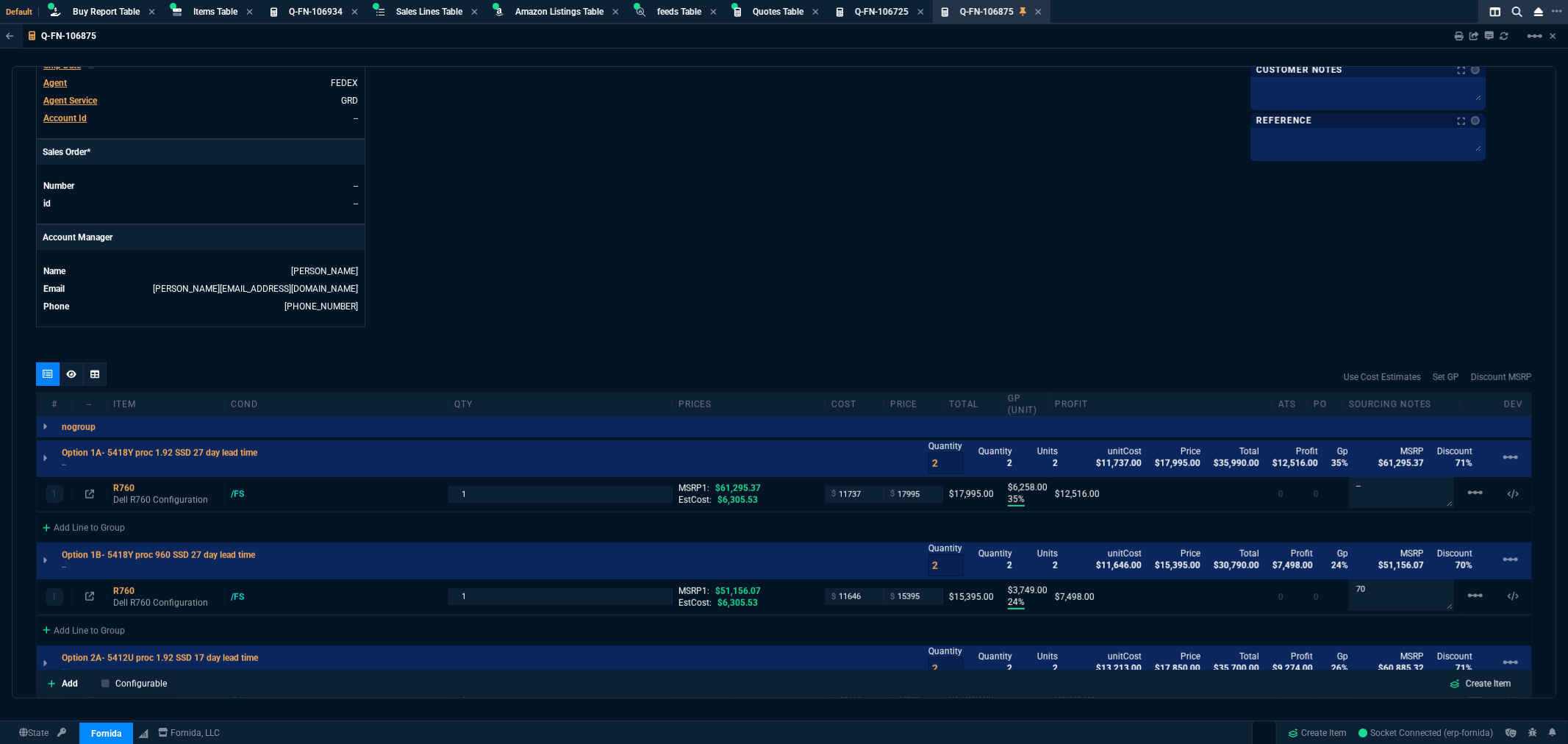
click at [79, 376] on div at bounding box center [71, 375] width 24 height 24
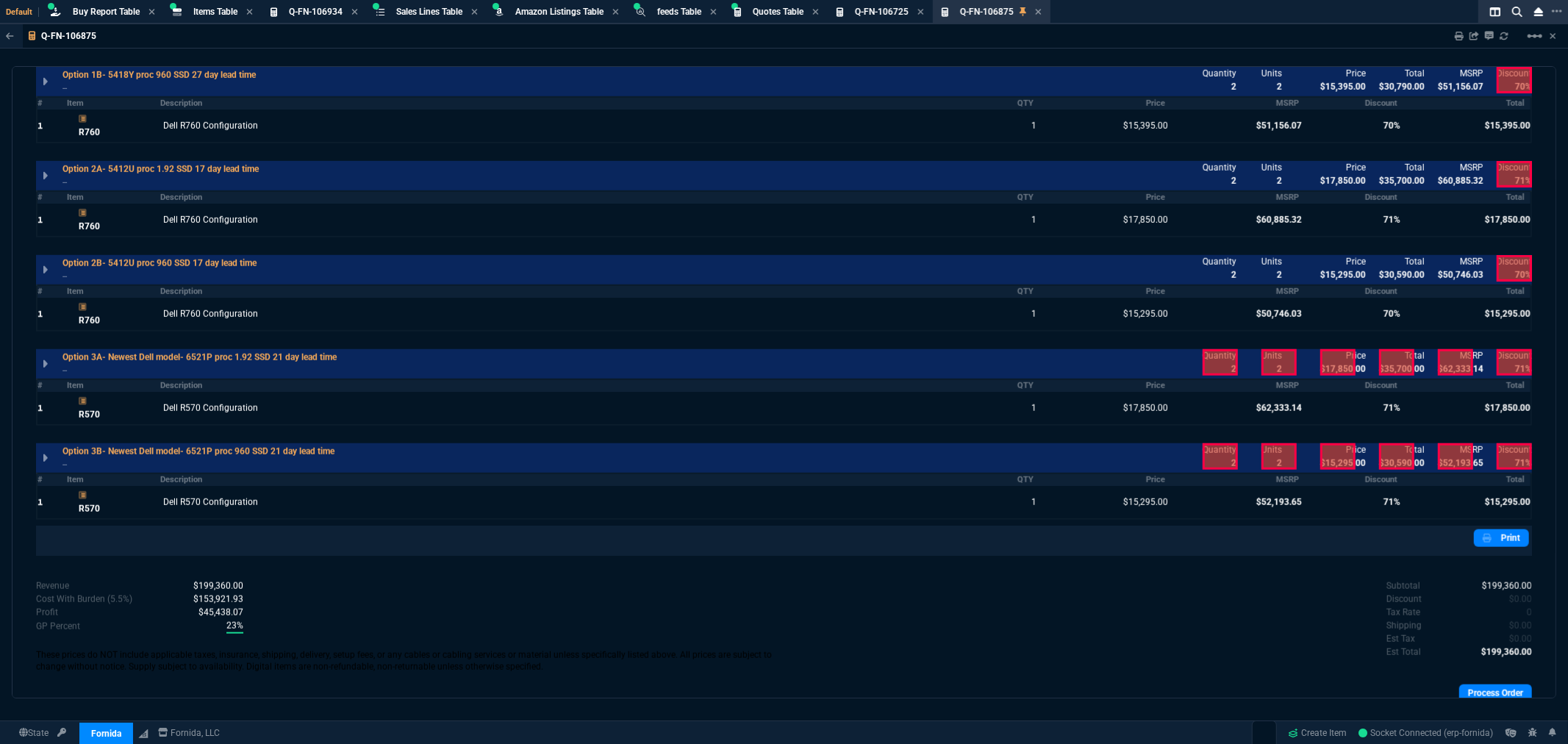
scroll to position [1052, 0]
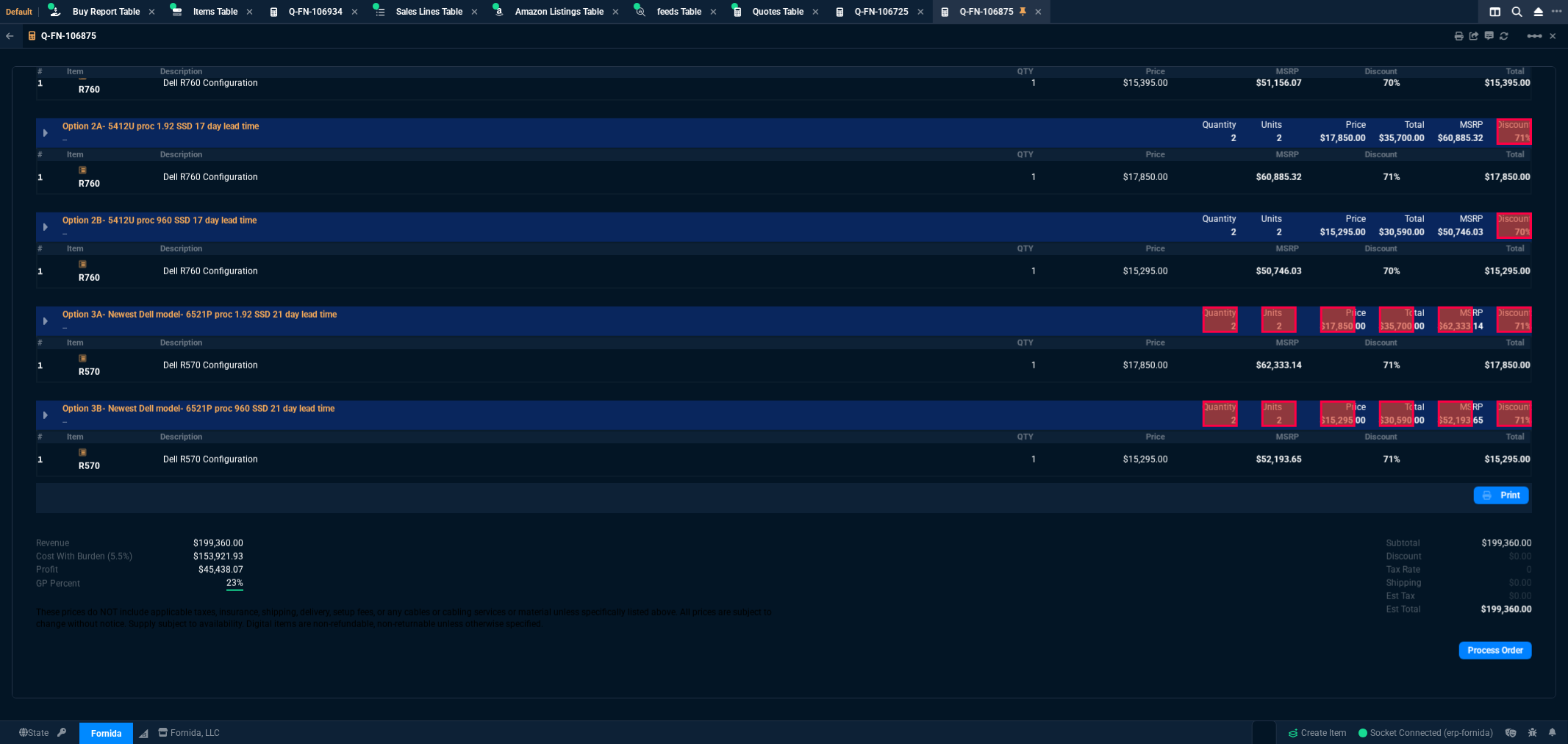
click at [1213, 317] on div at bounding box center [1220, 320] width 35 height 27
click at [1263, 312] on div at bounding box center [1279, 320] width 35 height 27
click at [1329, 312] on div at bounding box center [1338, 320] width 35 height 27
click at [1395, 313] on div at bounding box center [1397, 320] width 35 height 27
click at [1455, 315] on div at bounding box center [1456, 320] width 35 height 27
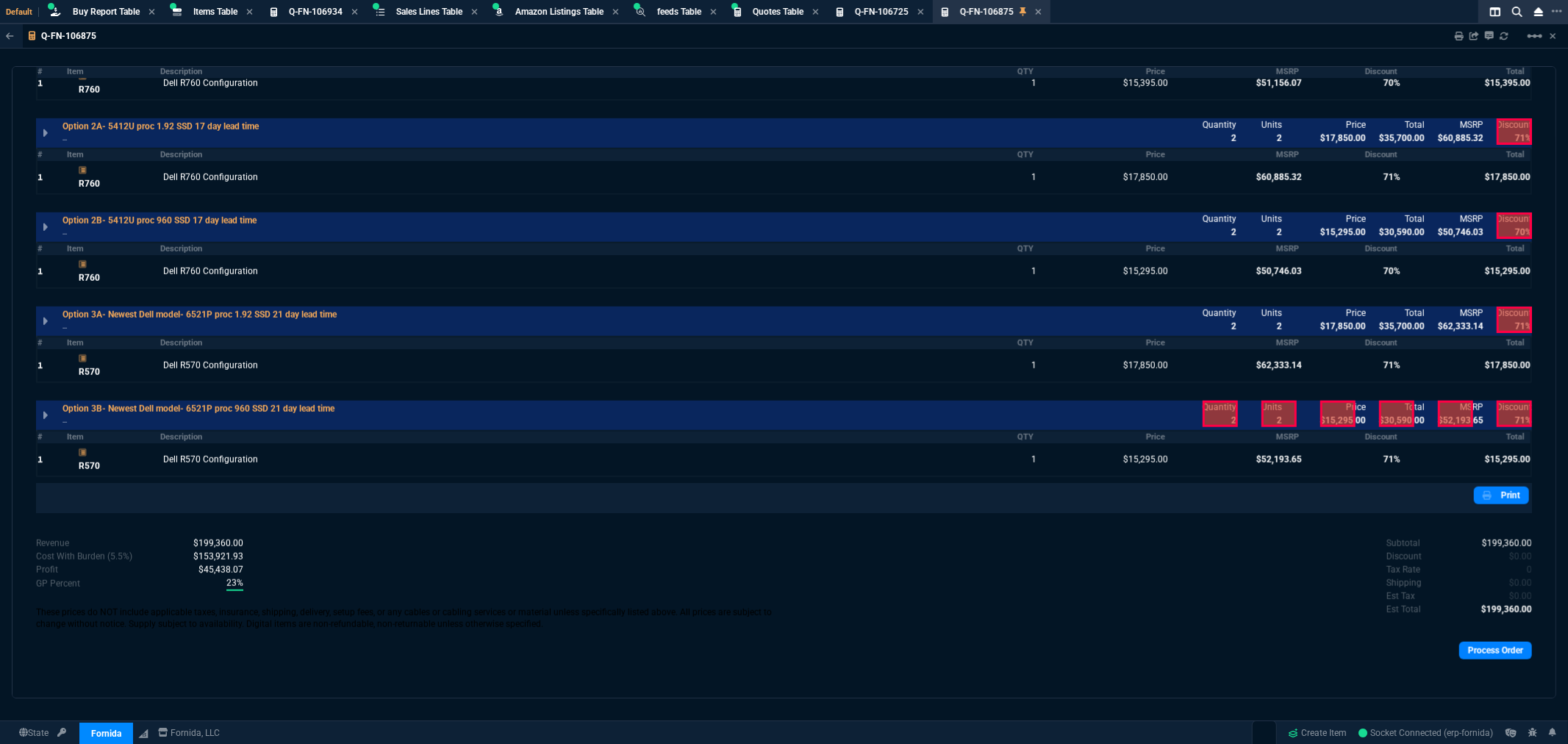
click at [1450, 407] on div at bounding box center [1456, 414] width 35 height 27
click at [1387, 414] on div at bounding box center [1397, 414] width 35 height 27
click at [1324, 415] on div at bounding box center [1338, 414] width 35 height 27
click at [1265, 416] on div at bounding box center [1279, 414] width 35 height 27
click at [1205, 414] on div at bounding box center [1220, 414] width 35 height 27
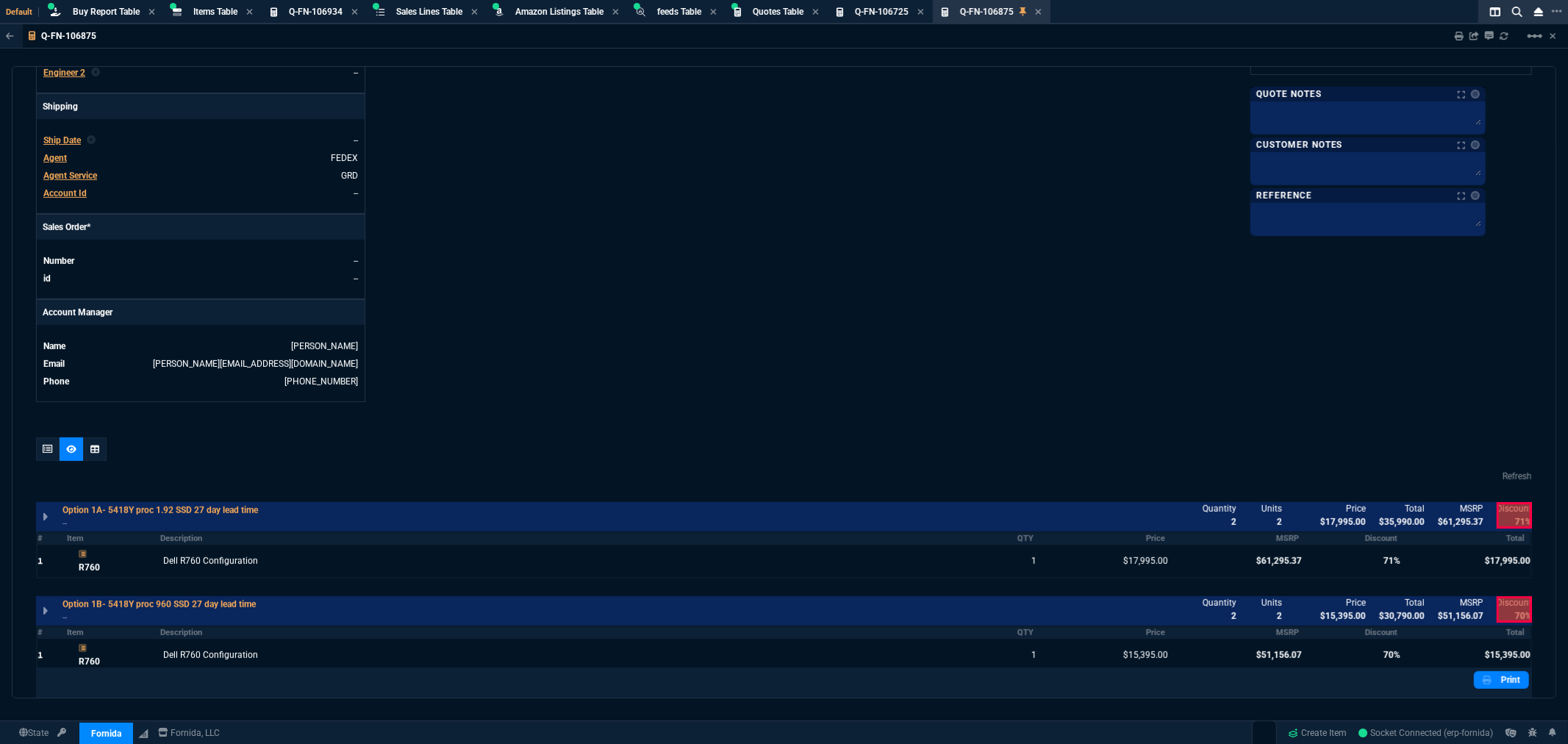
scroll to position [0, 0]
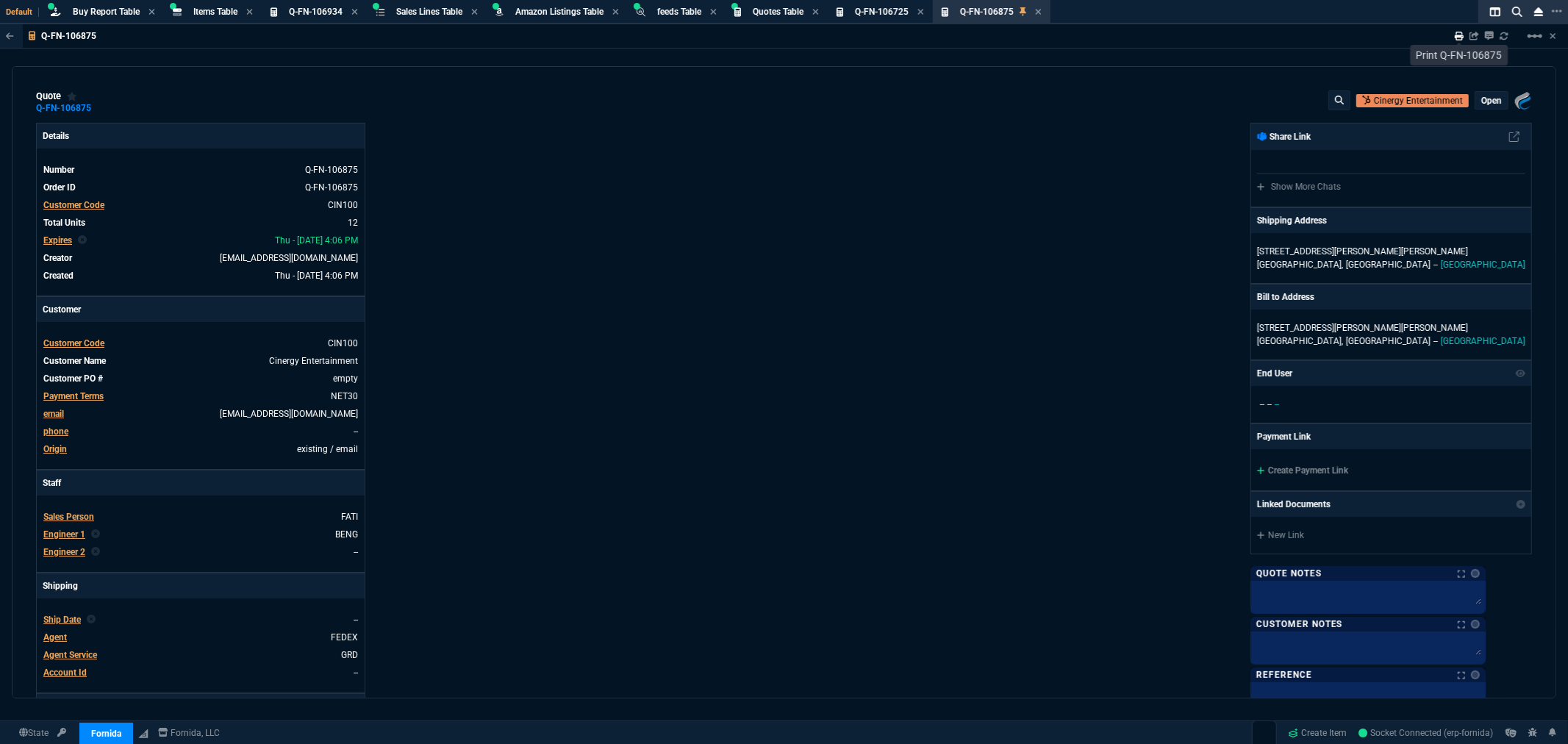
click at [1461, 32] on icon at bounding box center [1459, 36] width 9 height 9
select select "8: NEPT"
drag, startPoint x: 920, startPoint y: 370, endPoint x: 1054, endPoint y: 346, distance: 136.1
click at [922, 370] on div "Fornida, LLC [STREET_ADDRESS] Share Link Show More Chats Shipping Address [STRE…" at bounding box center [1159, 502] width 749 height 759
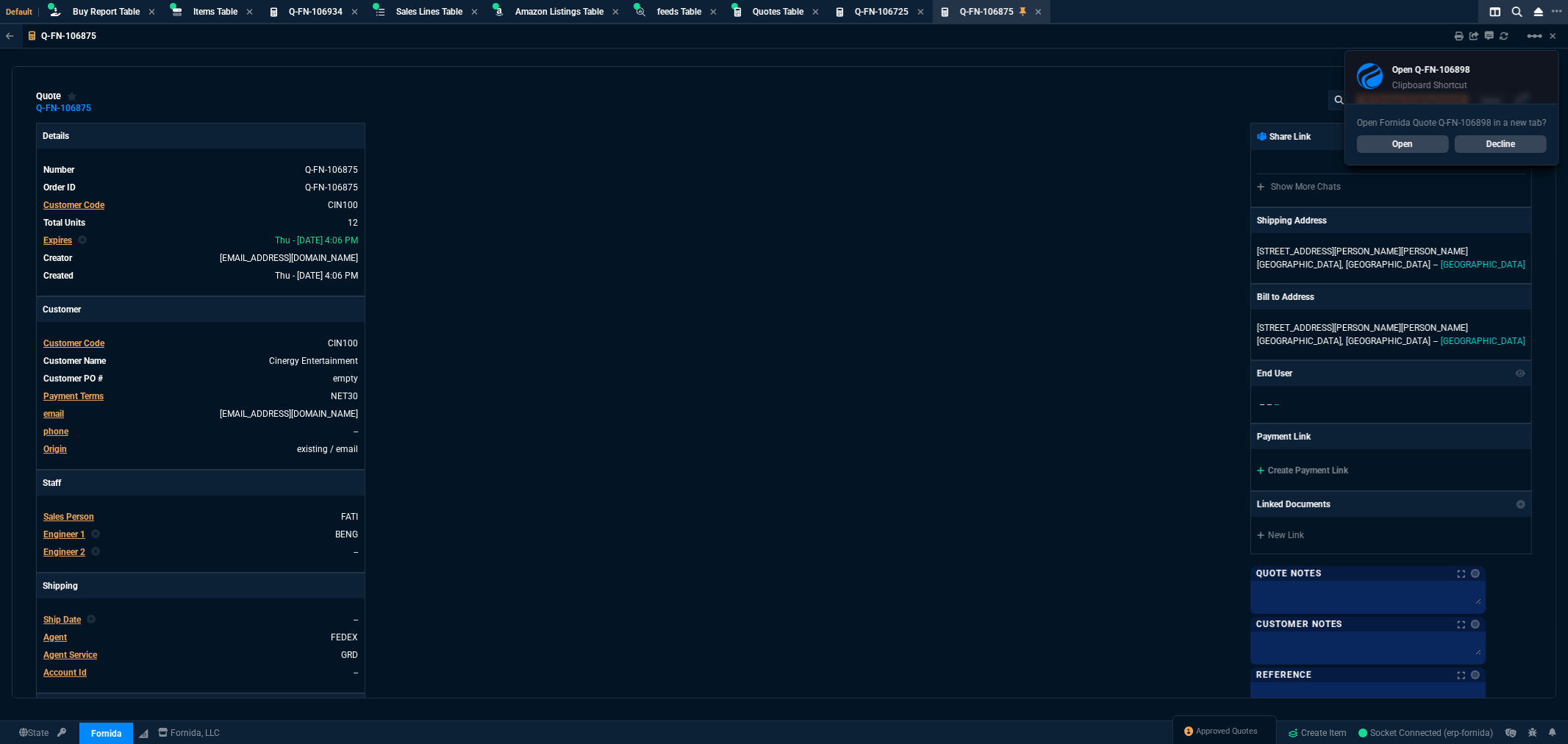
drag, startPoint x: 637, startPoint y: 184, endPoint x: 621, endPoint y: 85, distance: 100.3
click at [640, 184] on div "Details Number Q-FN-106875 Order ID Q-FN-106875 Customer Code CIN100 Total Unit…" at bounding box center [410, 502] width 749 height 759
click at [1402, 156] on div "Open Fornida Quote Q-FN-106898 in a new tab? Open Decline" at bounding box center [1452, 134] width 213 height 61
click at [1405, 141] on link "Open" at bounding box center [1403, 144] width 91 height 18
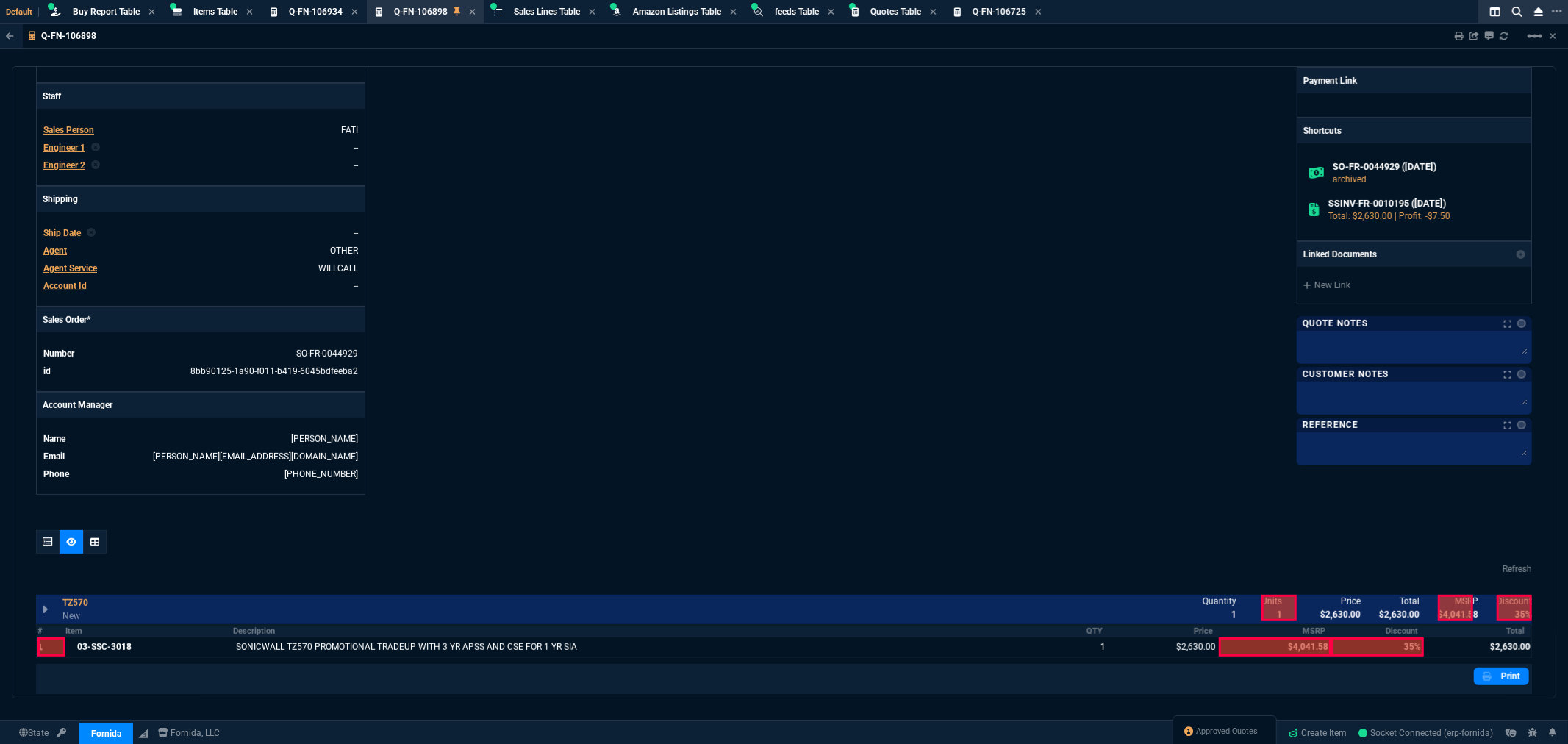
scroll to position [490, 0]
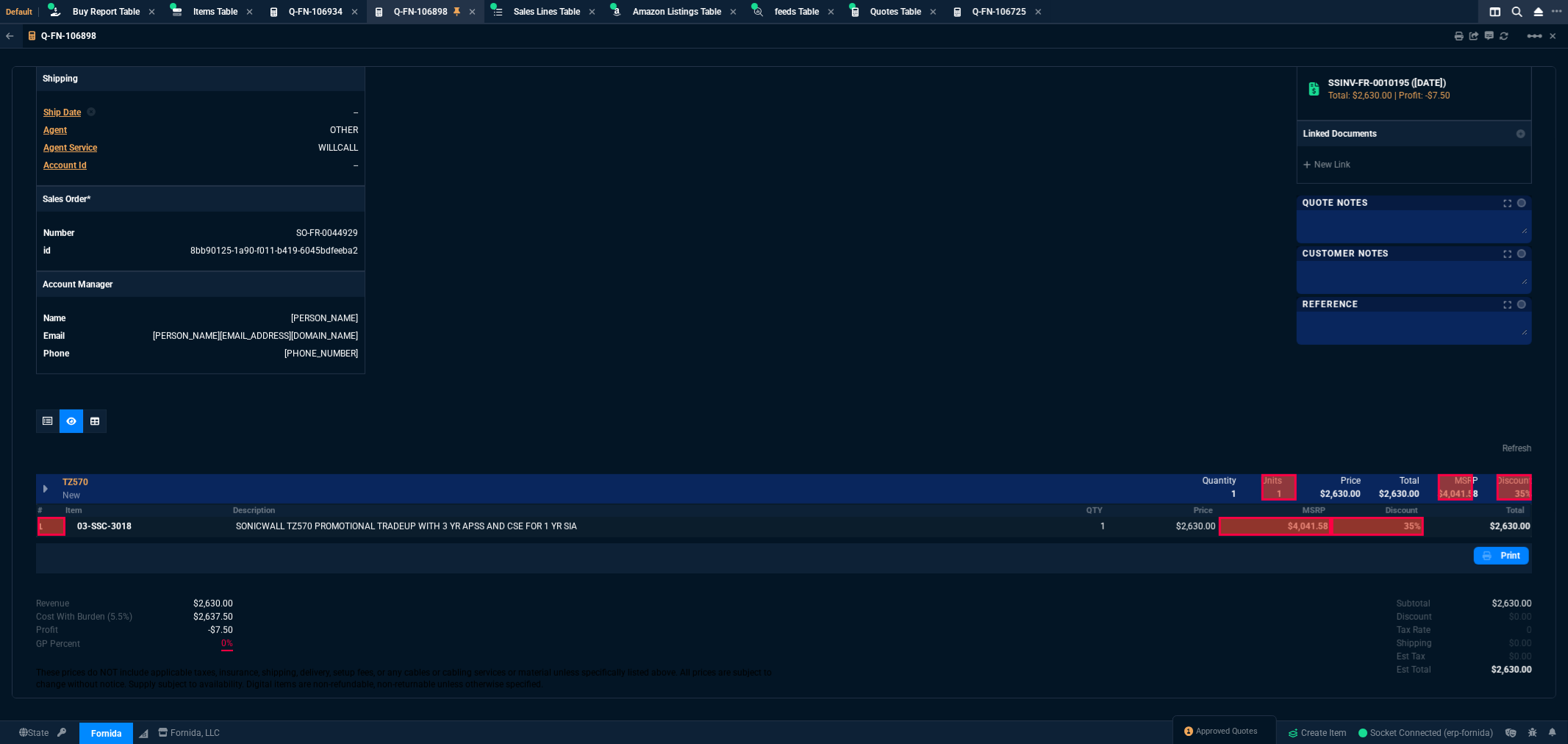
drag, startPoint x: 131, startPoint y: 526, endPoint x: 90, endPoint y: 526, distance: 41.0
click at [90, 526] on div at bounding box center [149, 527] width 168 height 19
click at [91, 526] on div at bounding box center [149, 527] width 168 height 19
click at [53, 423] on div at bounding box center [48, 422] width 24 height 24
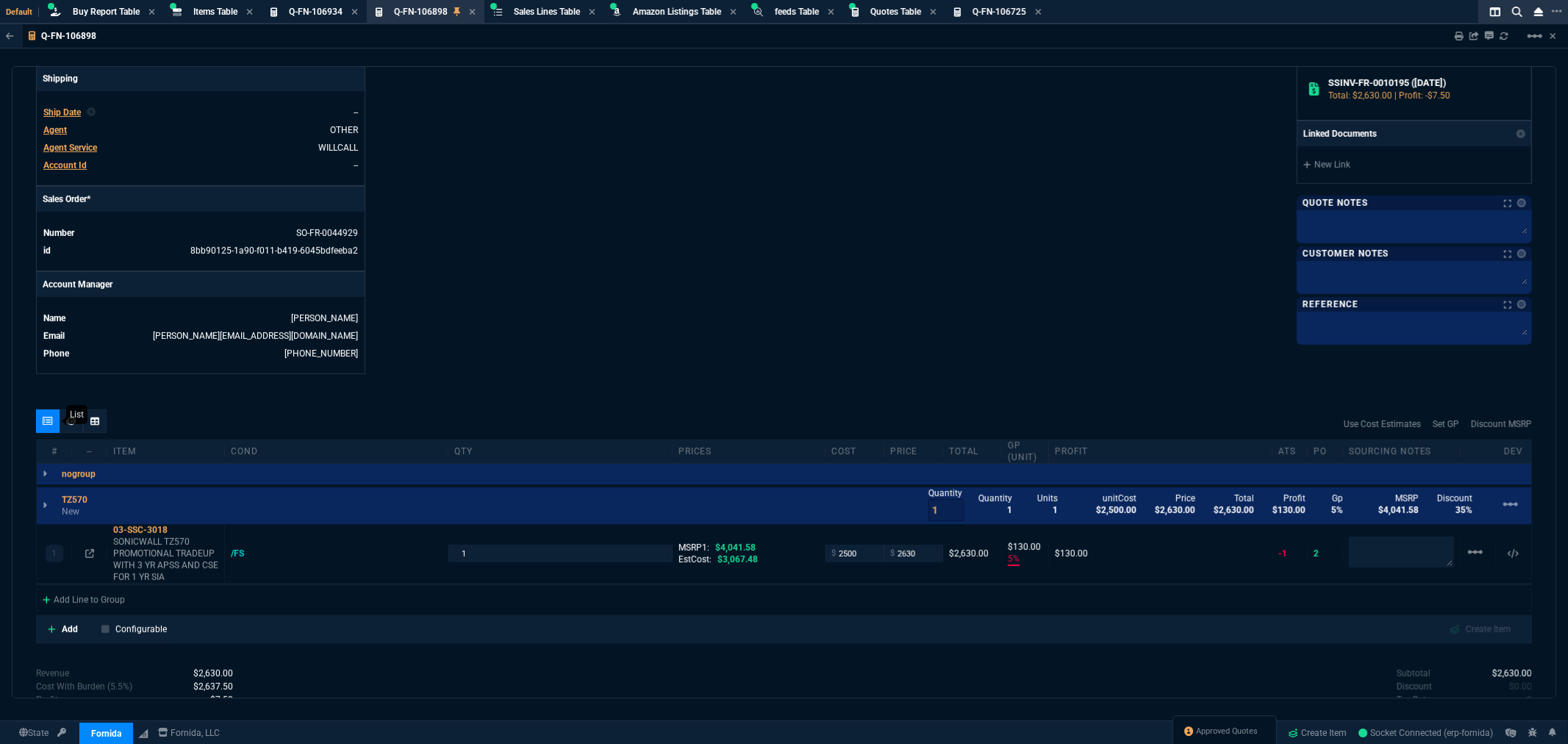
type input "5"
type input "130"
type input "35"
click at [176, 531] on icon at bounding box center [178, 530] width 8 height 9
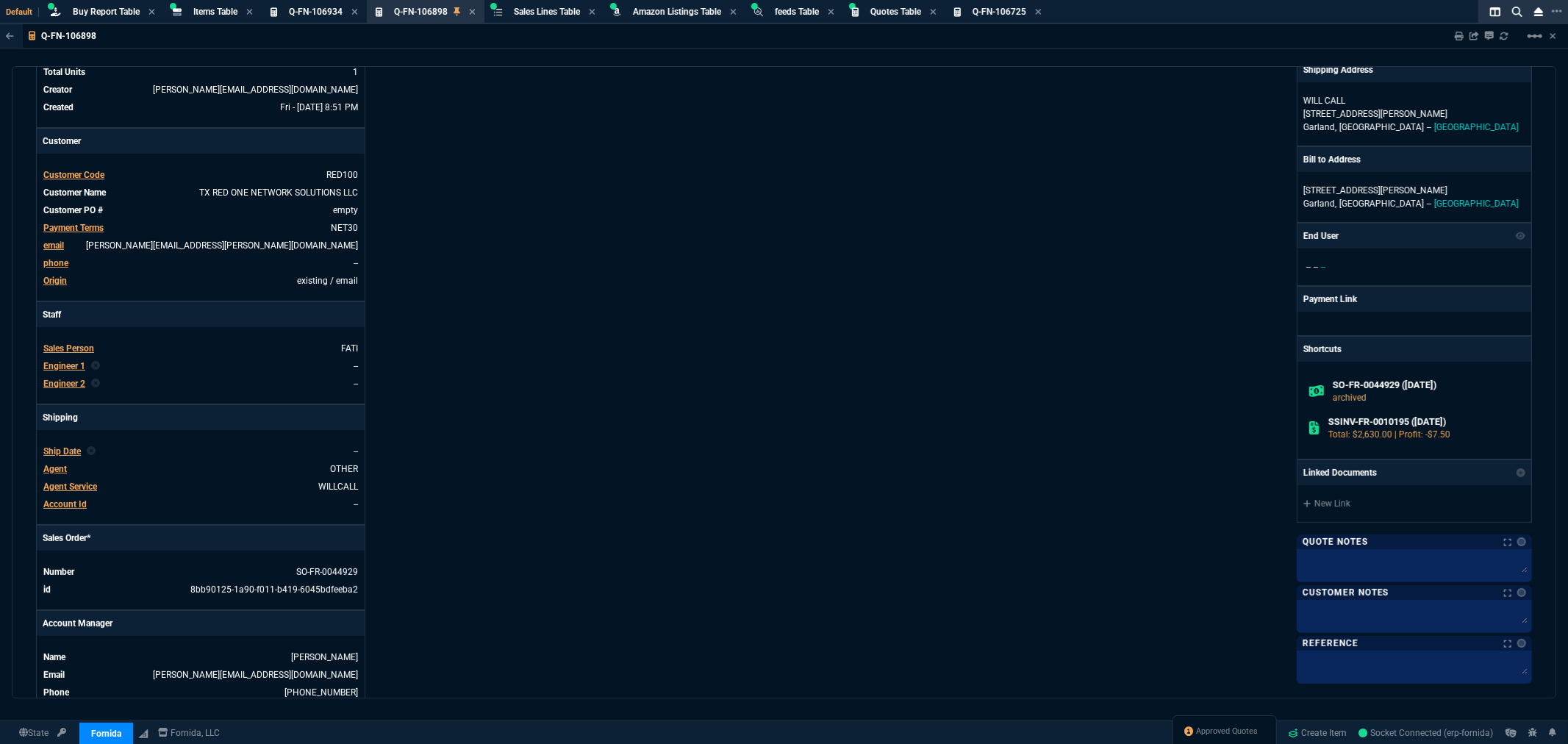
scroll to position [408, 0]
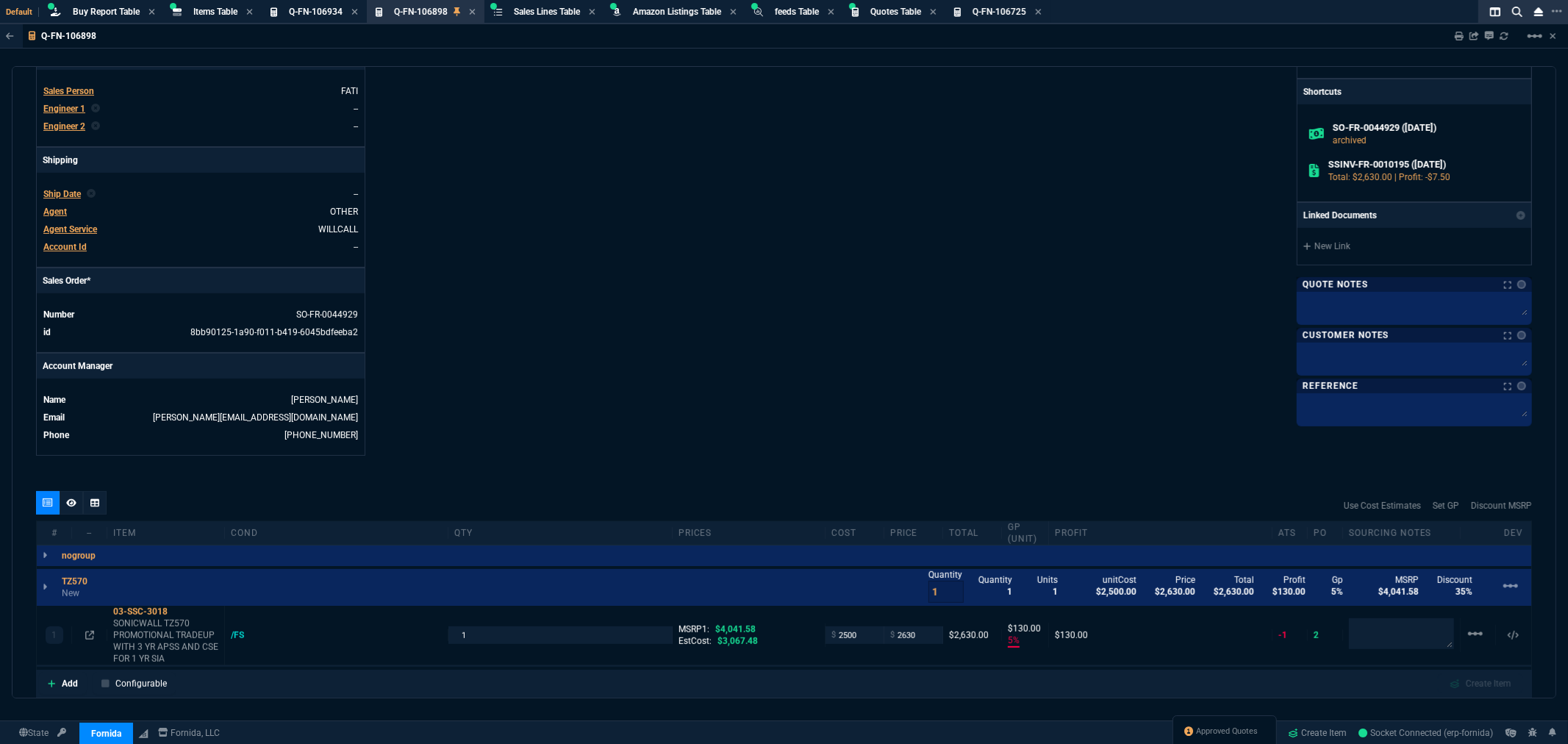
drag, startPoint x: 90, startPoint y: 637, endPoint x: 128, endPoint y: 630, distance: 38.6
click at [90, 637] on icon at bounding box center [90, 636] width 9 height 9
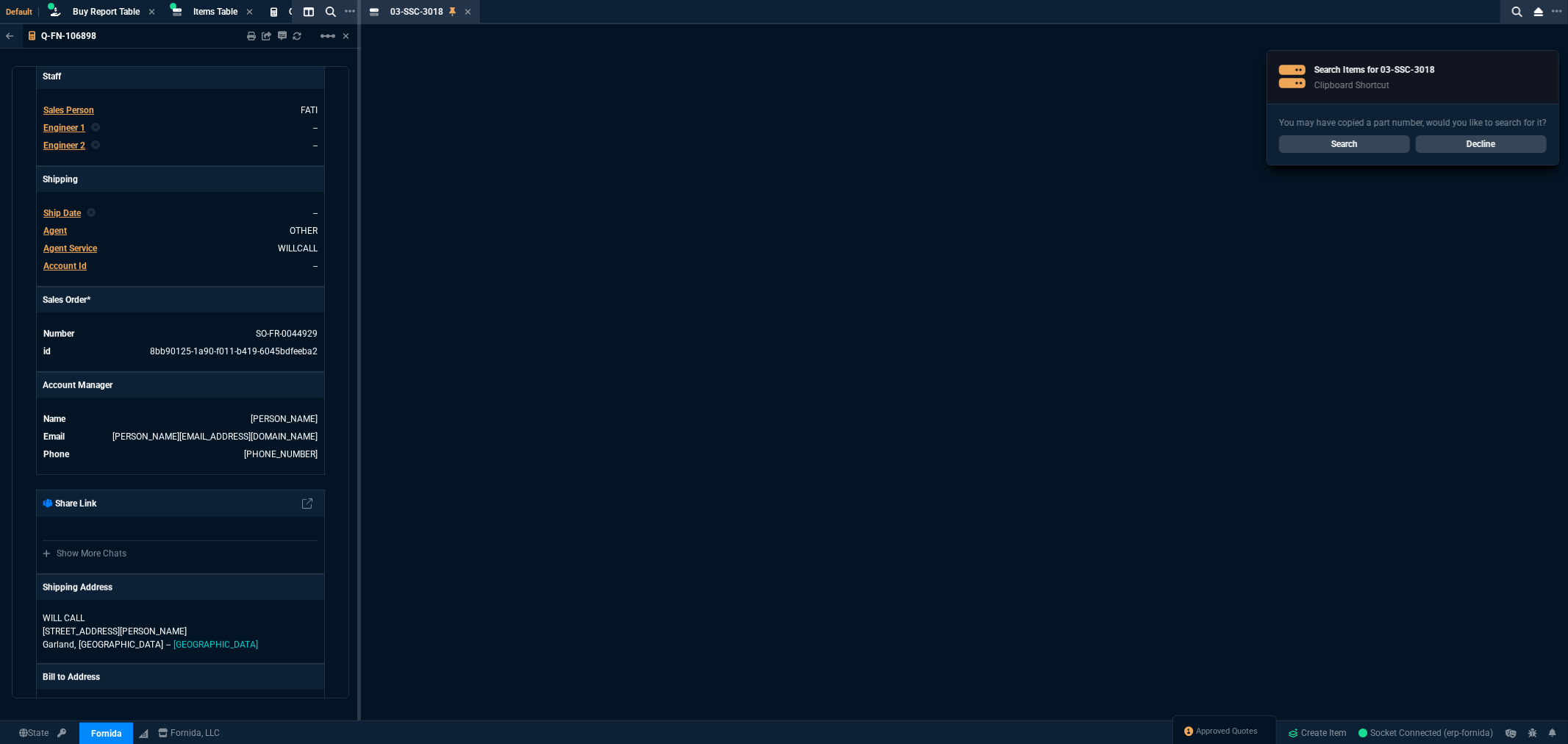
scroll to position [435, 0]
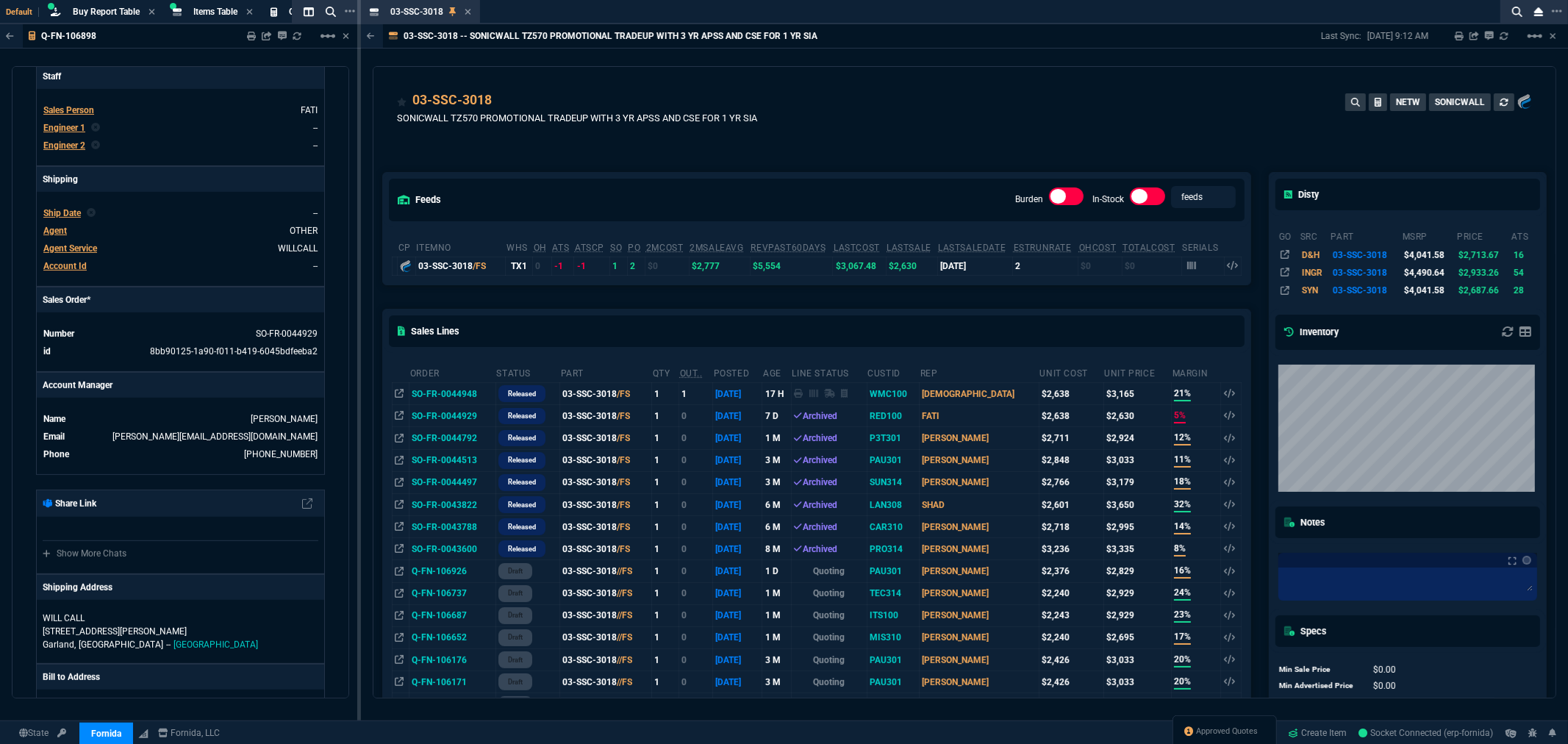
click at [802, 159] on div "feeds Burden In-Stock feeds prices cp ItemNo WHS OH ATS ATSCP SO PO 2MCost 2MSa…" at bounding box center [817, 642] width 886 height 1006
drag, startPoint x: 467, startPoint y: 12, endPoint x: 496, endPoint y: 46, distance: 44.7
click at [468, 13] on icon at bounding box center [468, 12] width 7 height 9
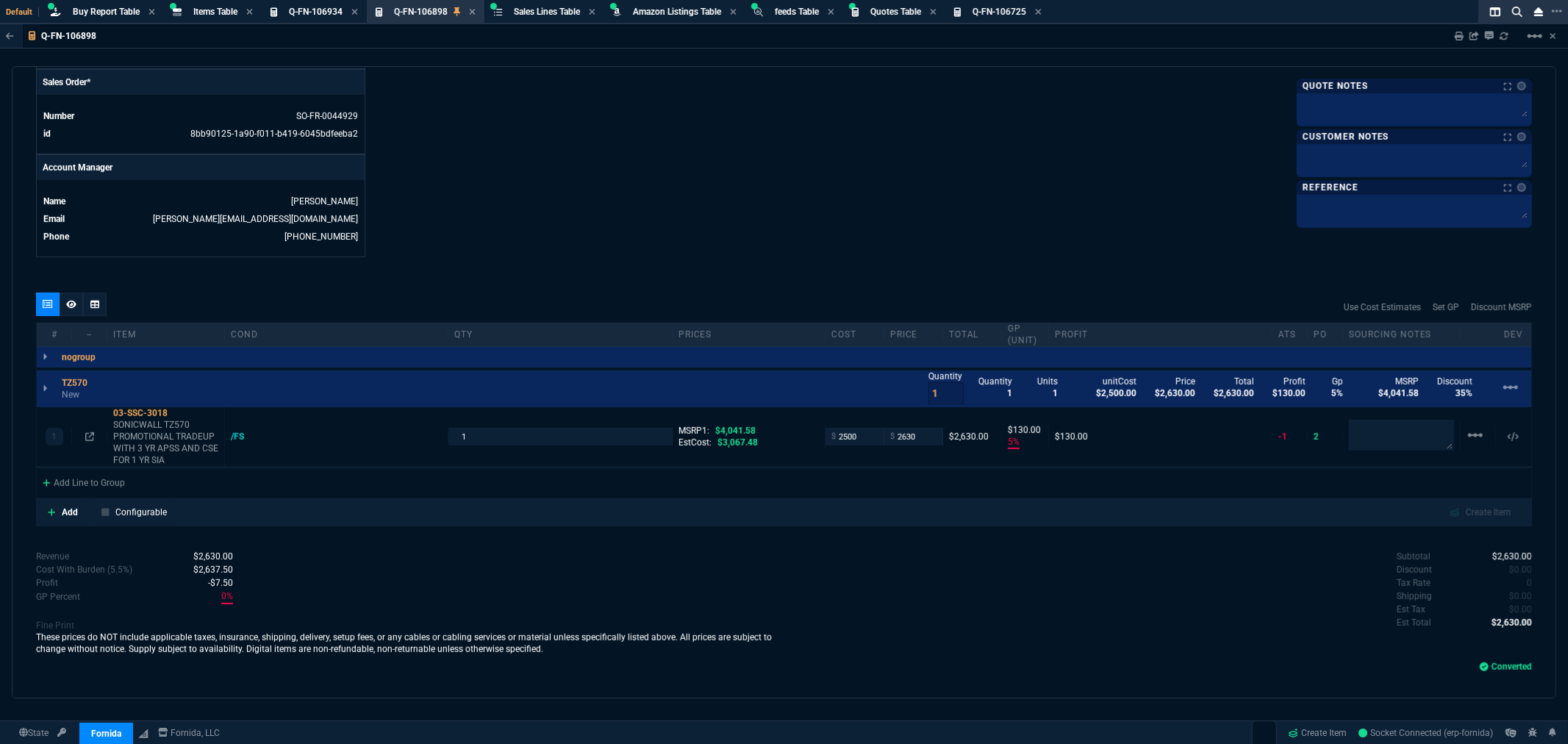
scroll to position [621, 0]
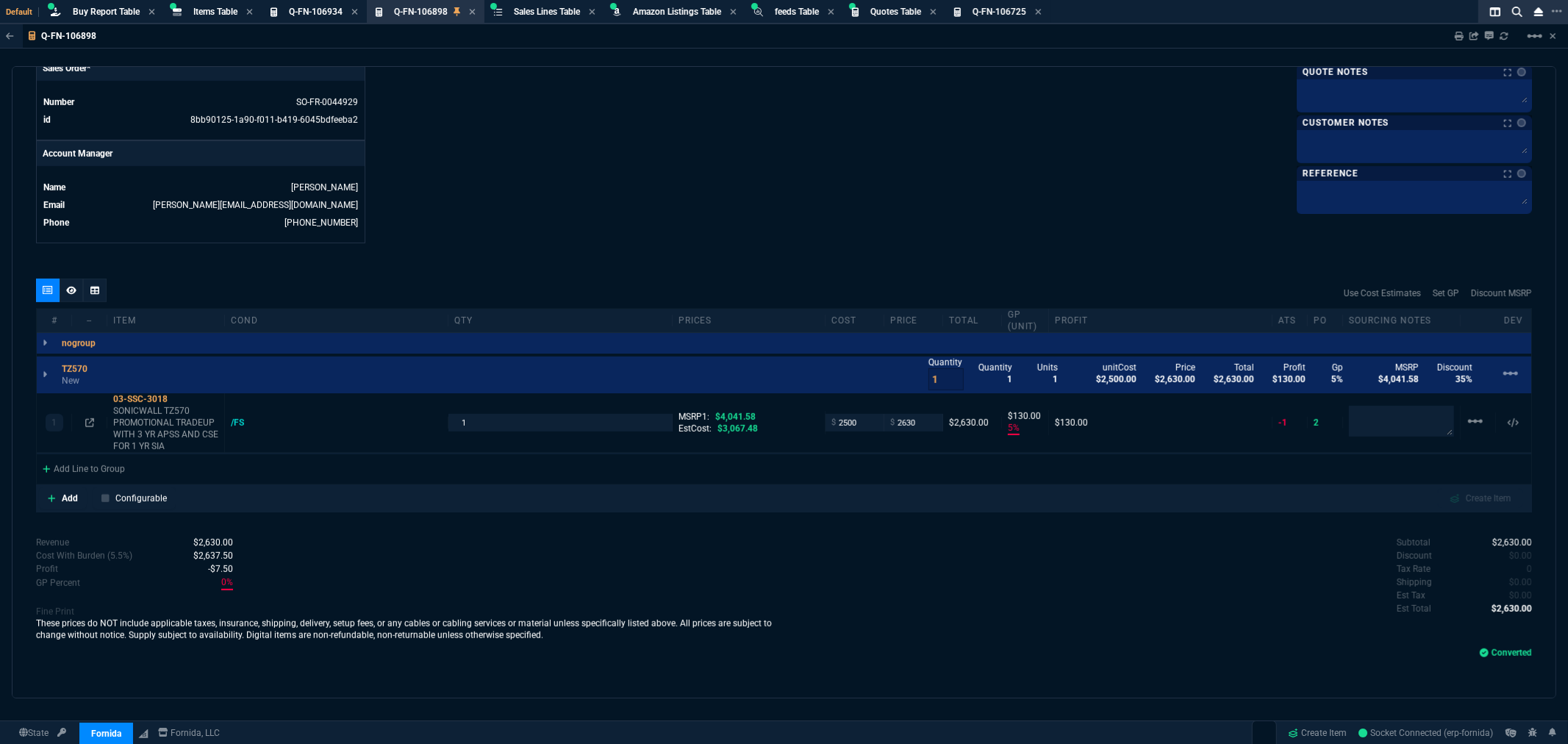
click at [86, 419] on icon at bounding box center [90, 422] width 9 height 9
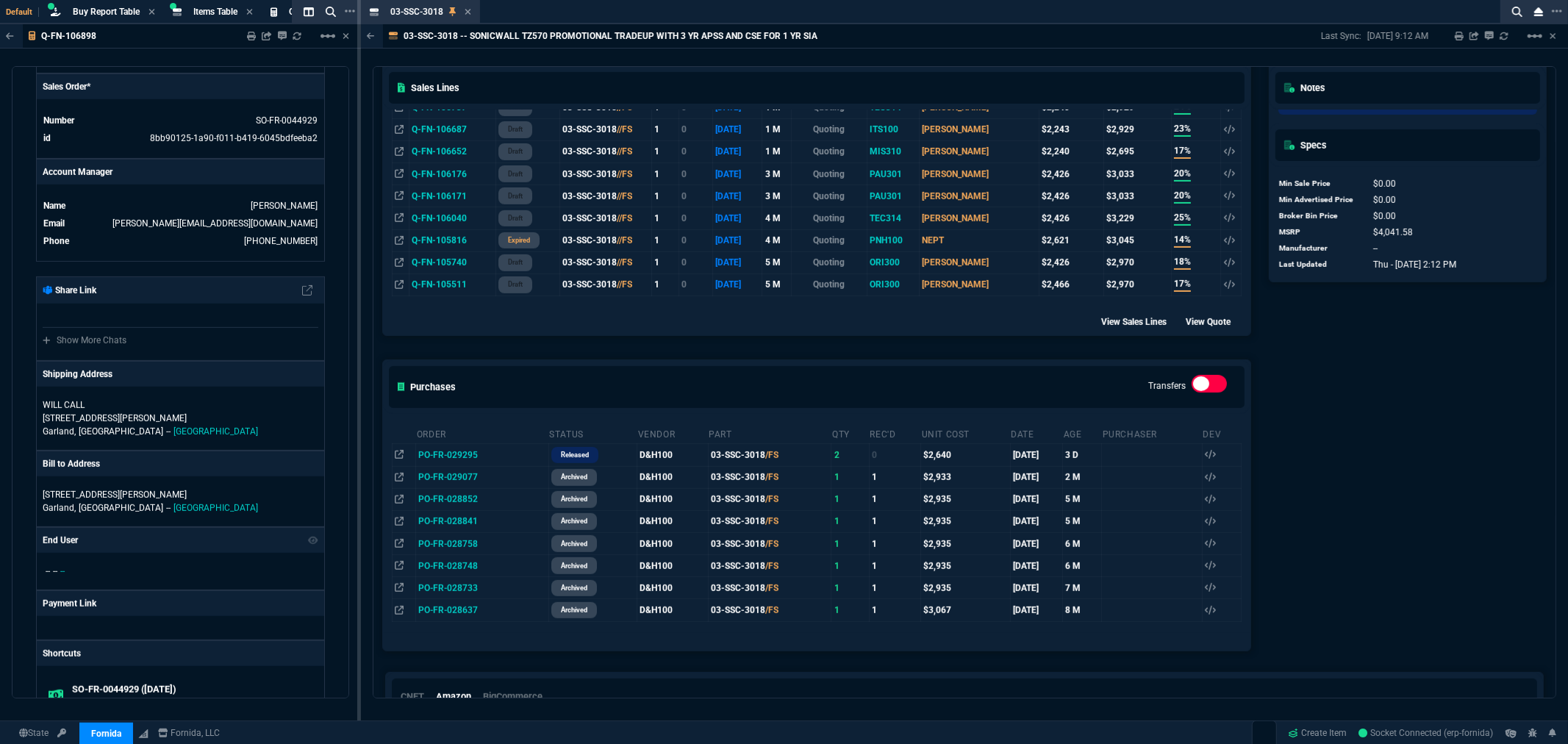
scroll to position [525, 0]
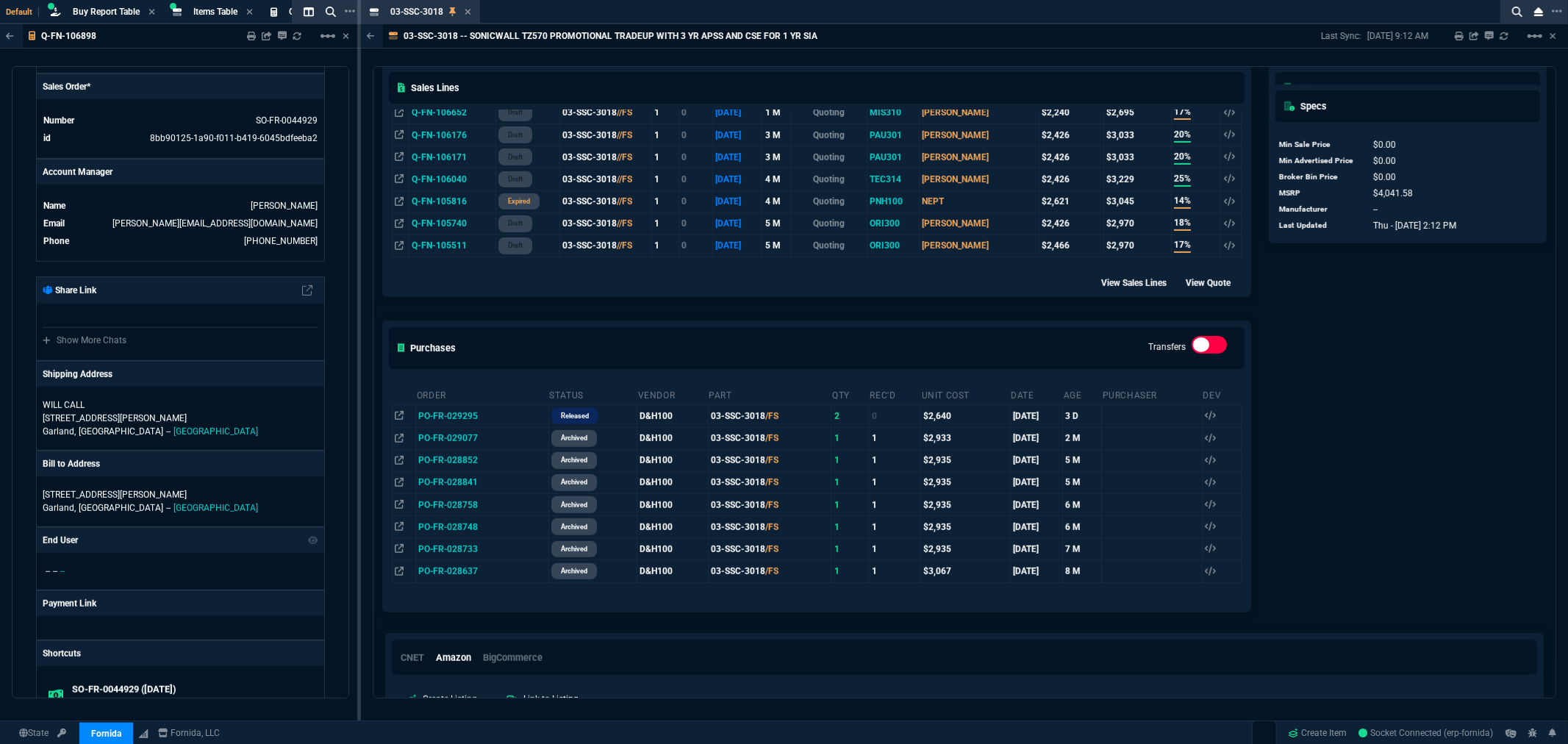
drag, startPoint x: 466, startPoint y: 10, endPoint x: 505, endPoint y: 104, distance: 101.8
click at [466, 10] on icon at bounding box center [468, 12] width 7 height 9
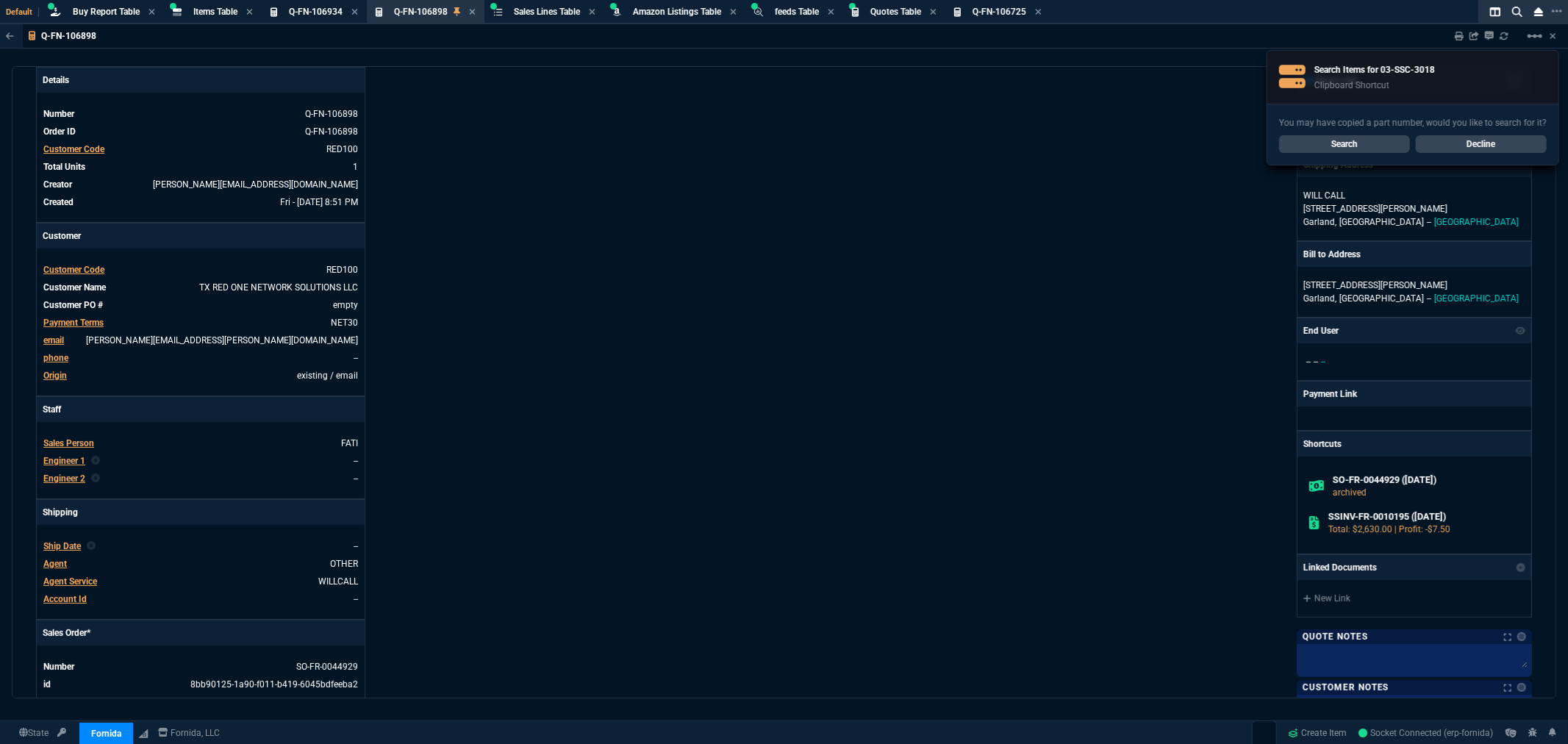
scroll to position [0, 0]
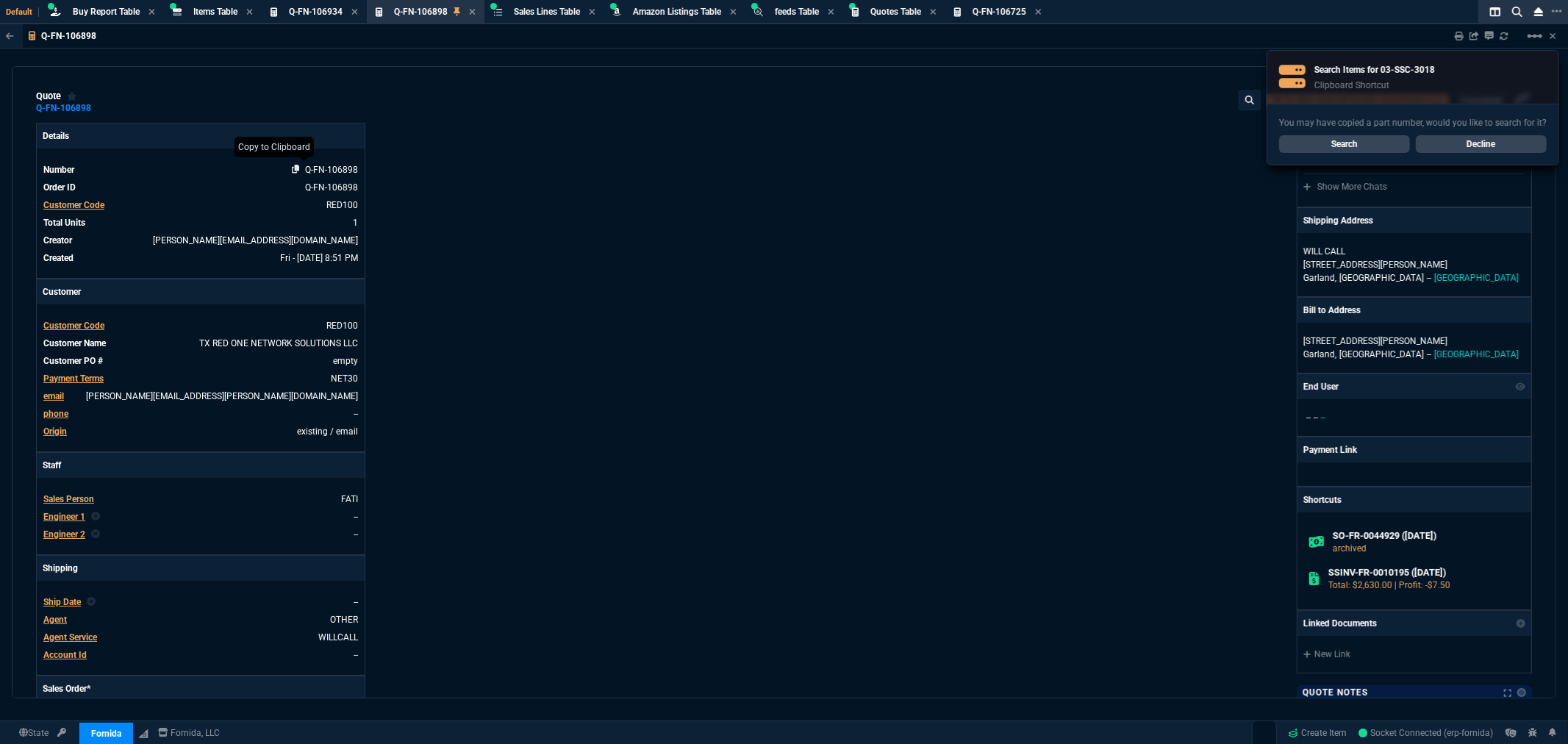
click at [296, 168] on icon at bounding box center [296, 169] width 8 height 9
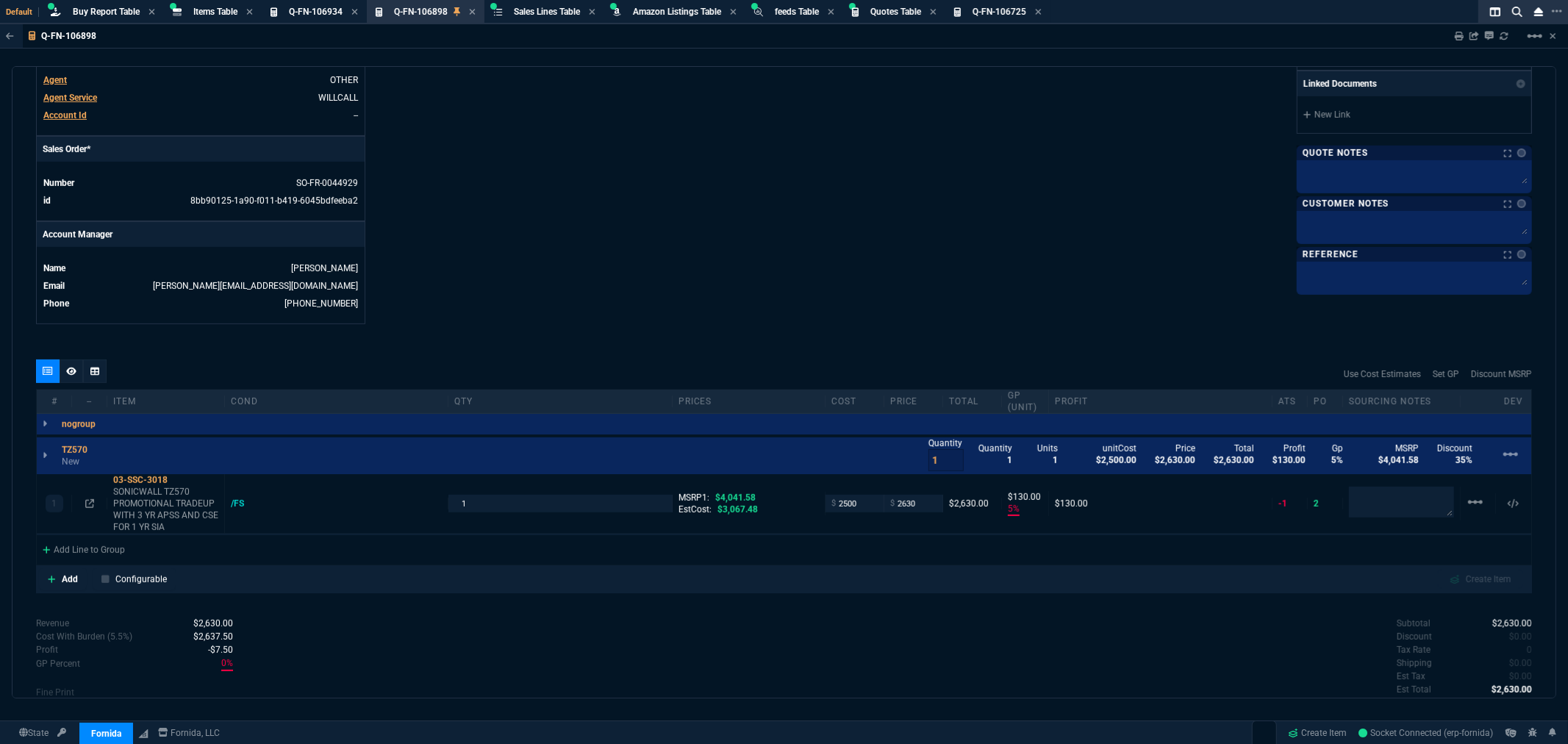
scroll to position [621, 0]
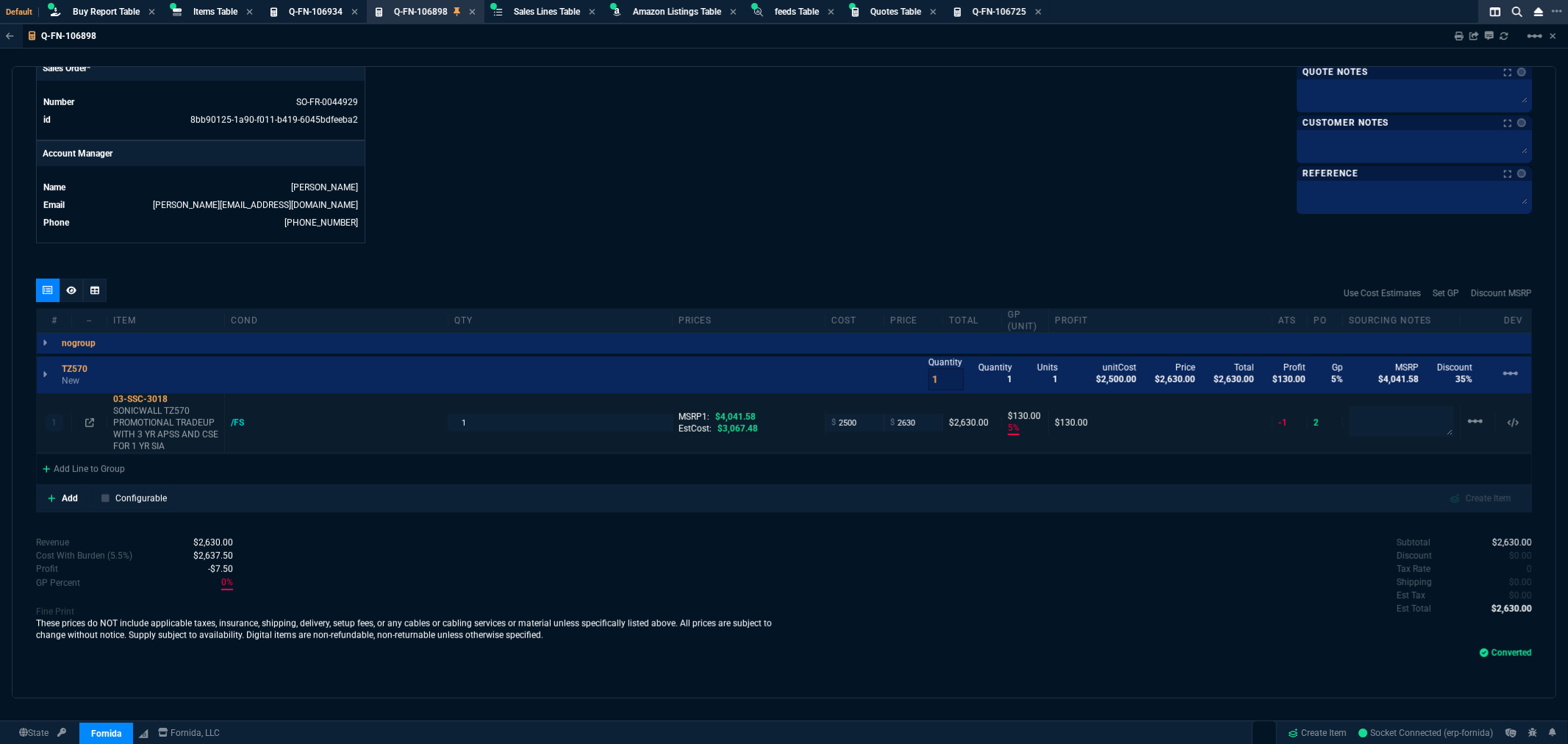
click at [81, 424] on div at bounding box center [89, 423] width 23 height 12
click at [86, 421] on icon at bounding box center [90, 422] width 9 height 9
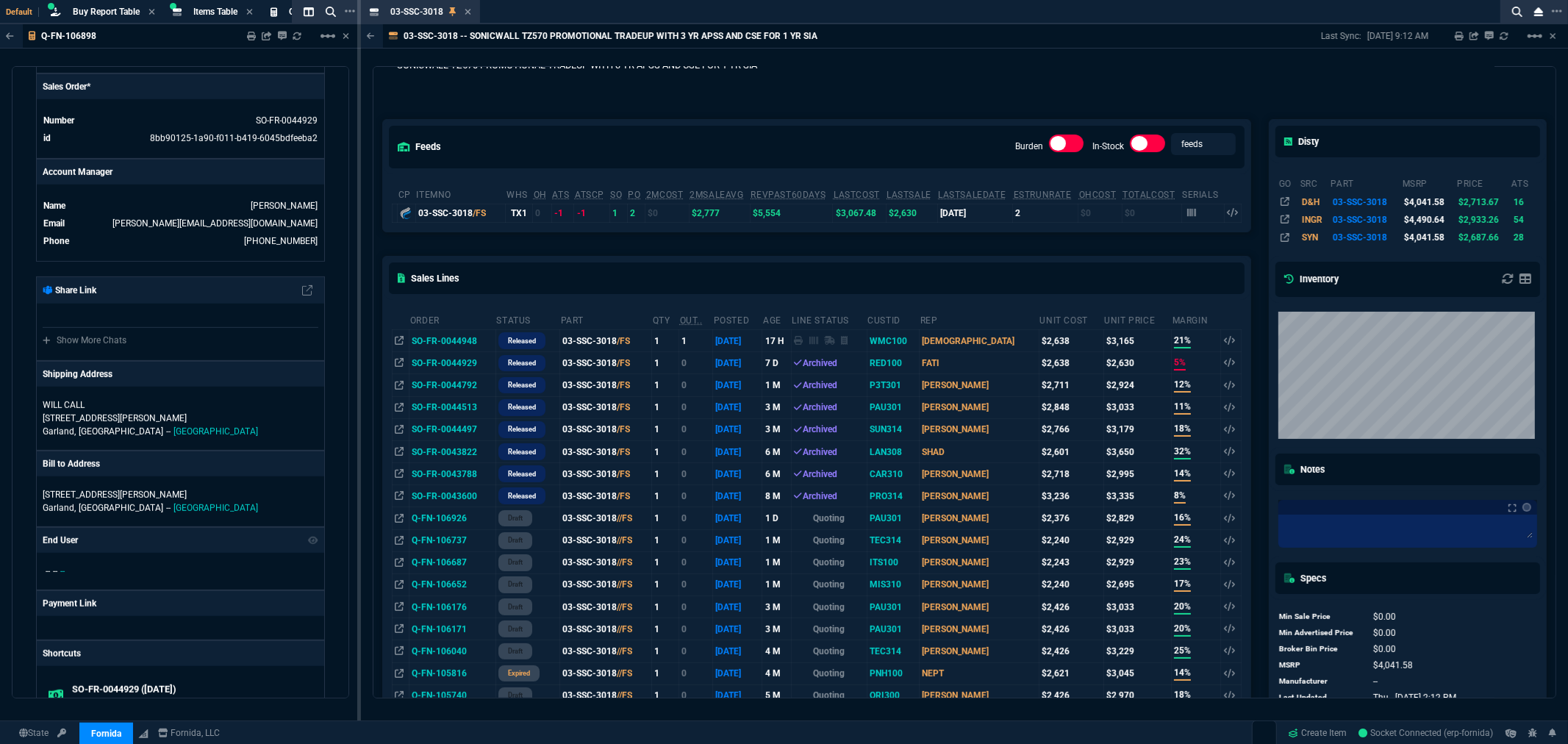
scroll to position [81, 0]
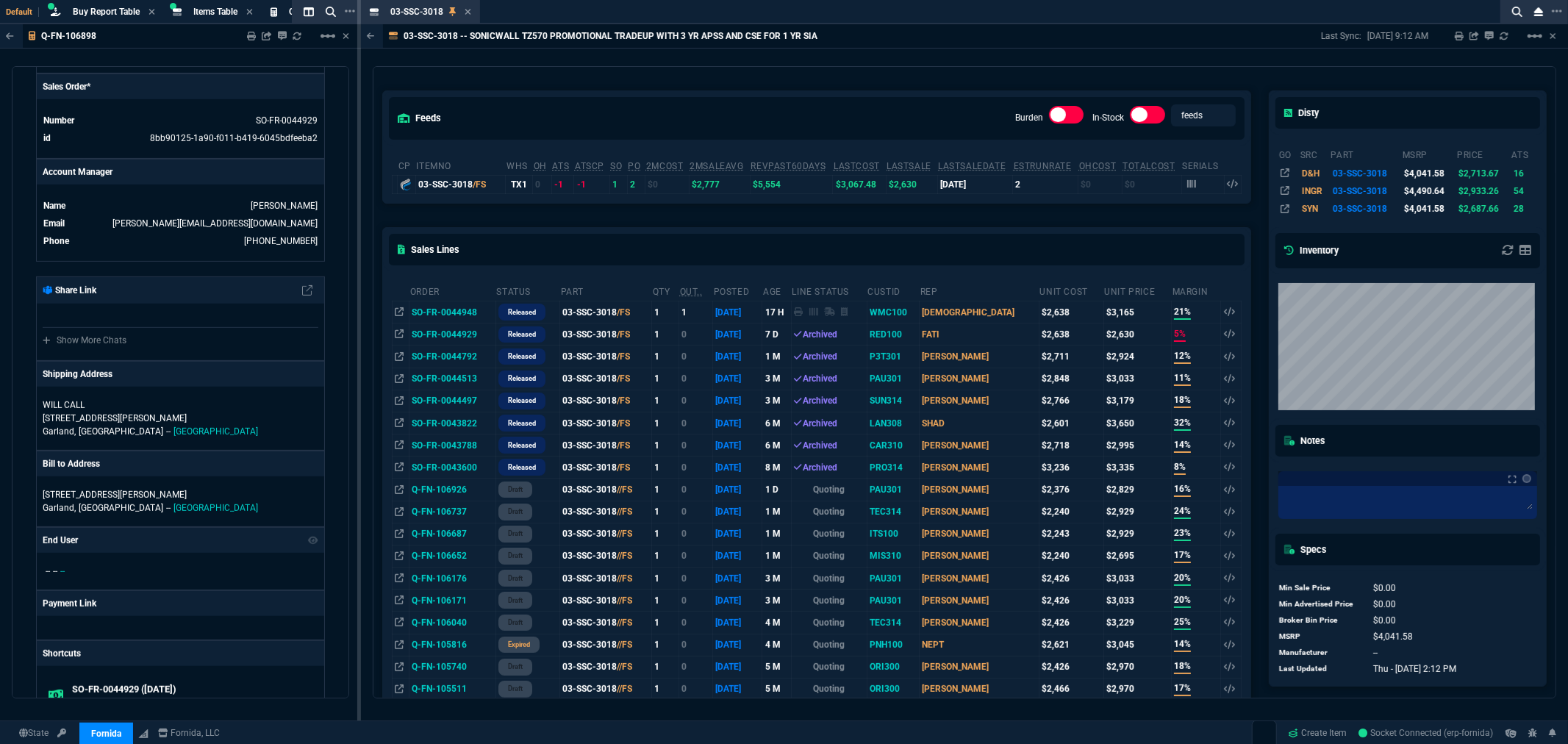
click at [465, 9] on icon at bounding box center [468, 12] width 7 height 9
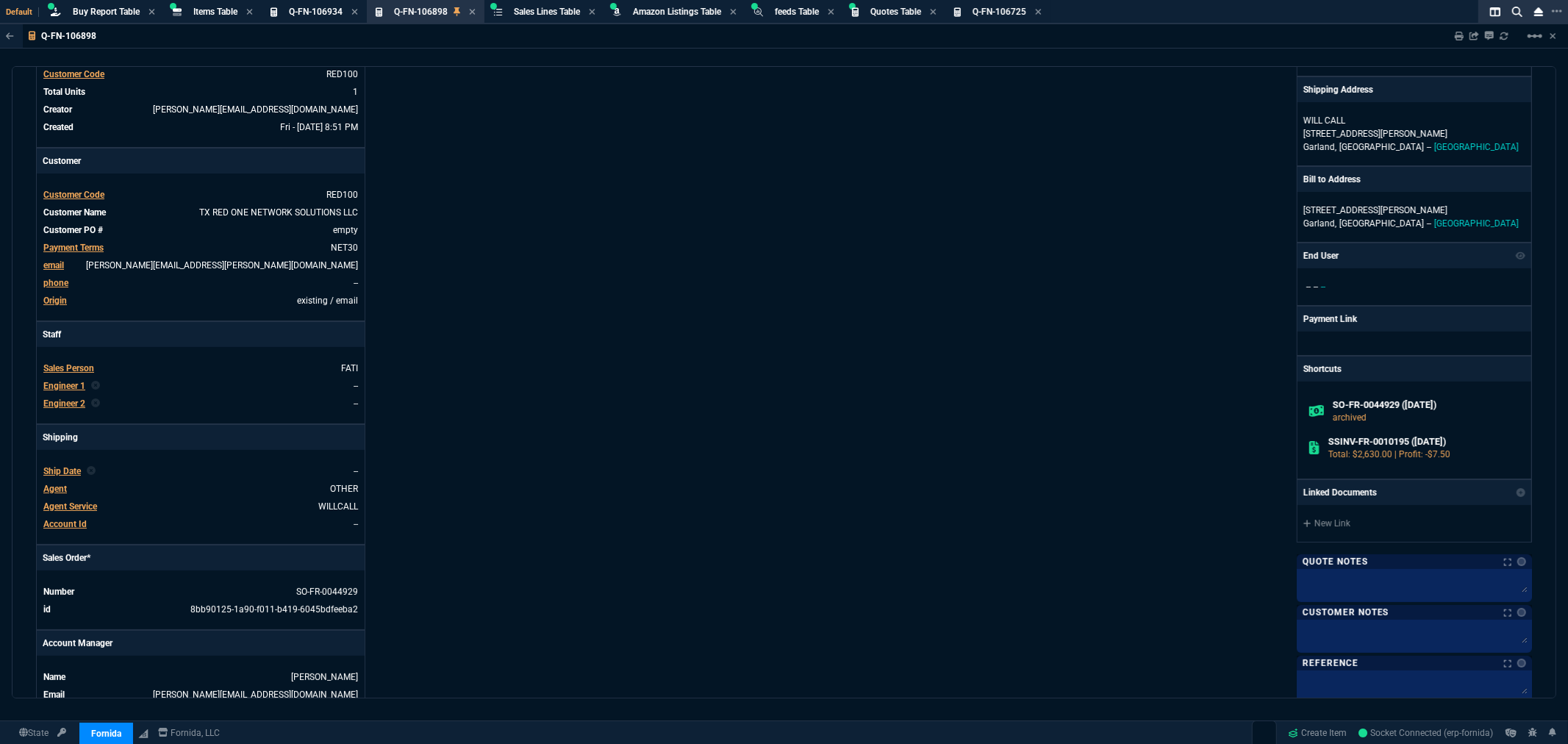
scroll to position [0, 0]
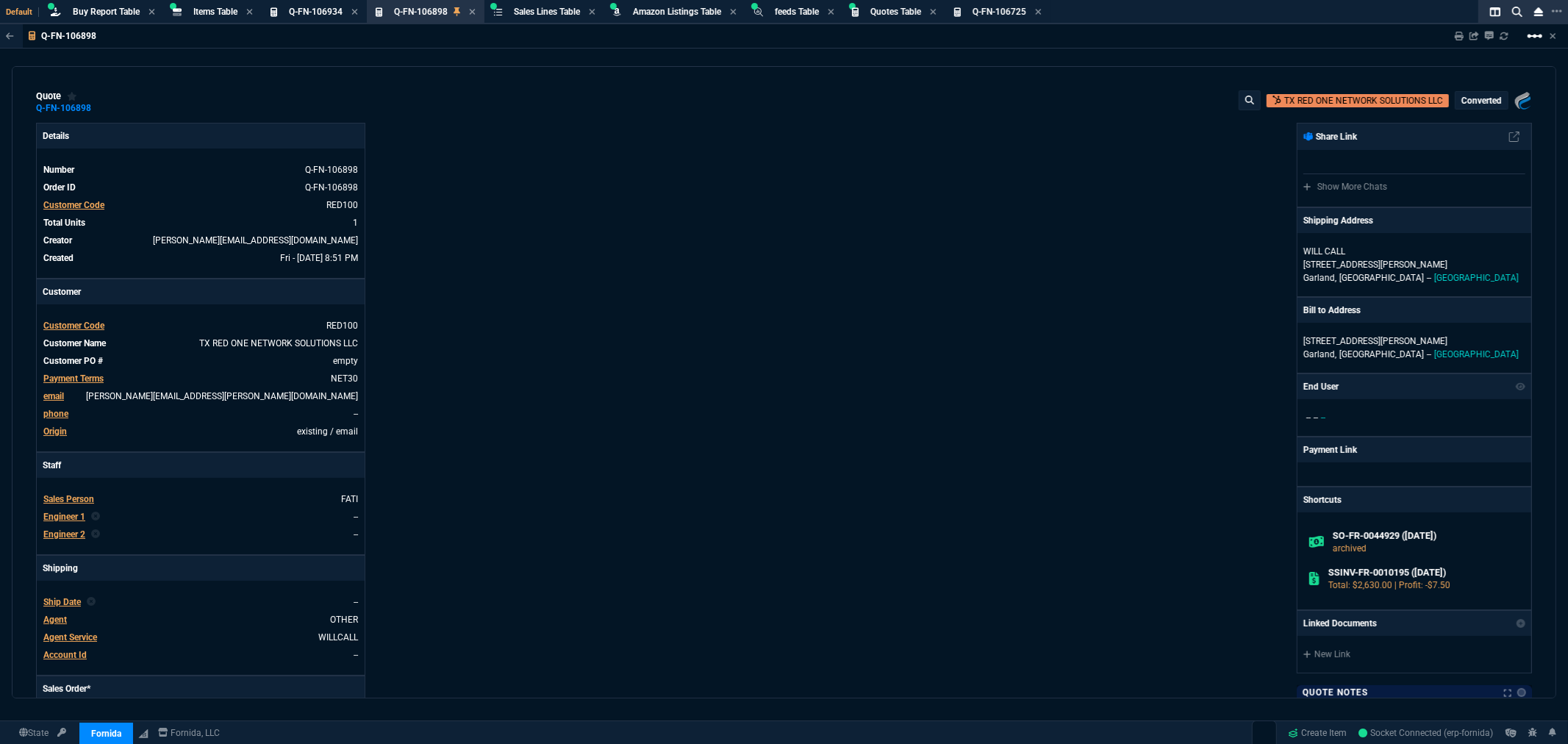
click at [1537, 33] on mat-icon "linear_scale" at bounding box center [1534, 35] width 18 height 18
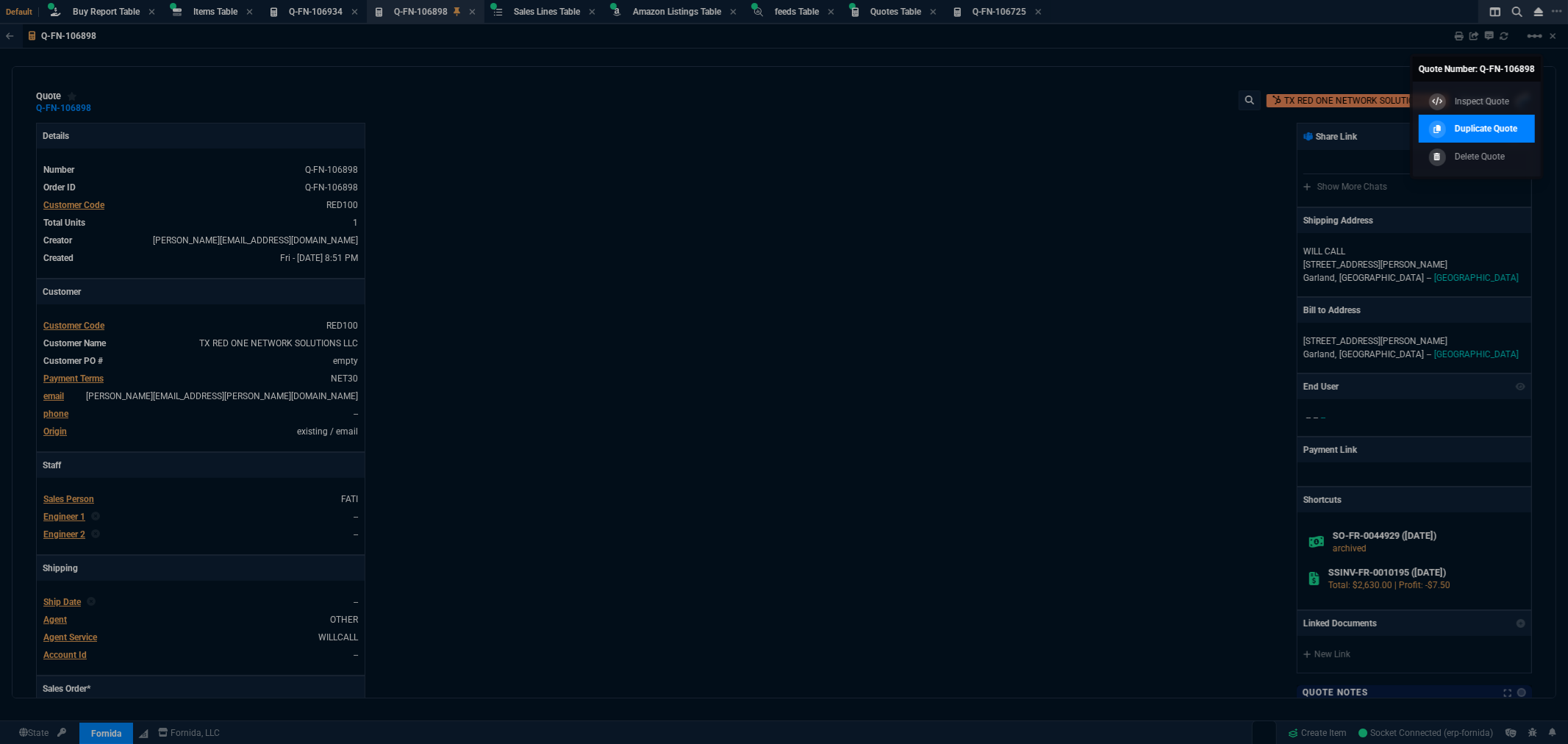
click at [1483, 125] on p "Duplicate Quote" at bounding box center [1486, 128] width 62 height 13
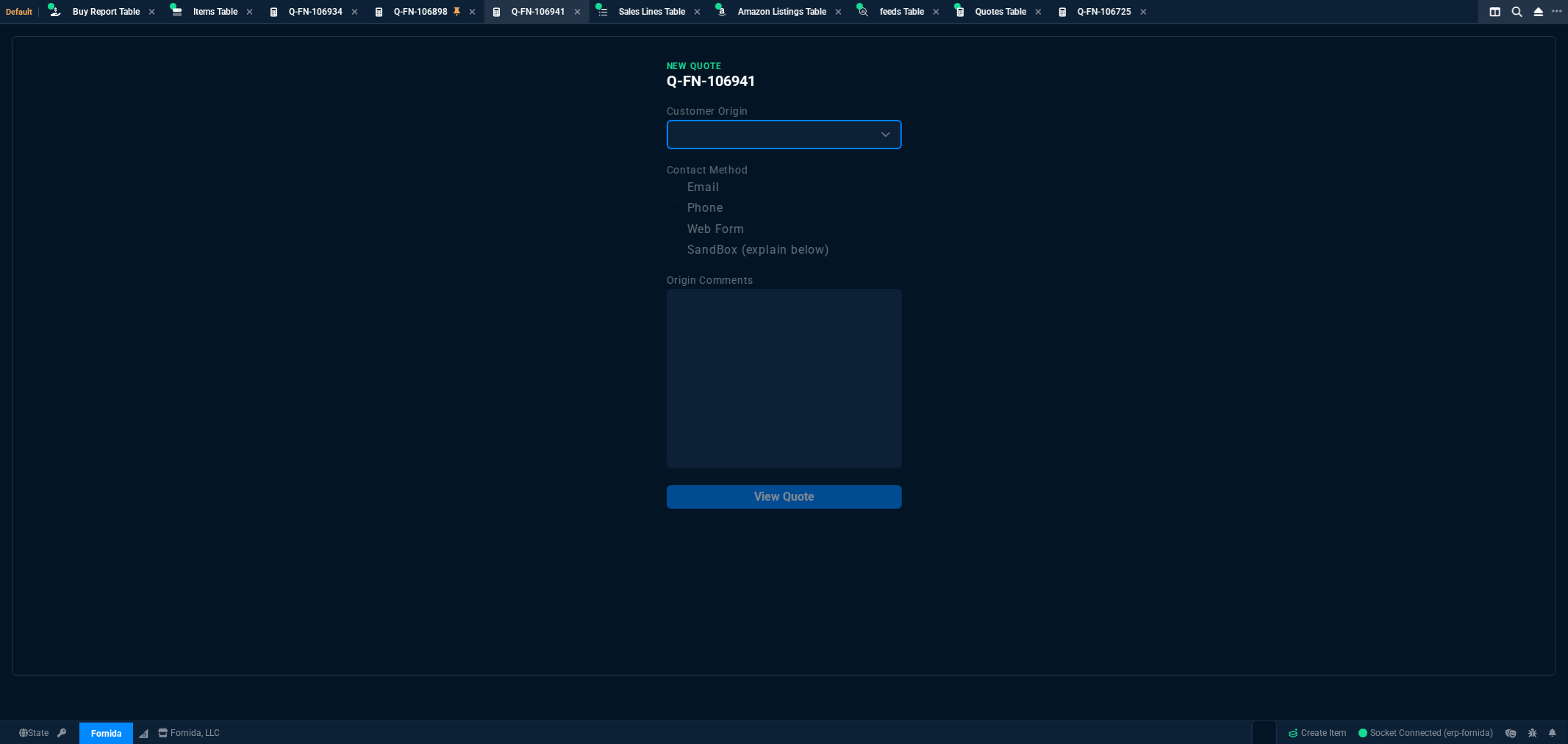
click at [751, 137] on select "Existing Customer Amazon Lead (first order) Website Lead (first order) Called (…" at bounding box center [784, 134] width 235 height 29
select select "existing"
click at [666, 120] on select "Existing Customer Amazon Lead (first order) Website Lead (first order) Called (…" at bounding box center [784, 134] width 235 height 29
click at [682, 182] on input "Email" at bounding box center [675, 188] width 18 height 18
checkbox input "true"
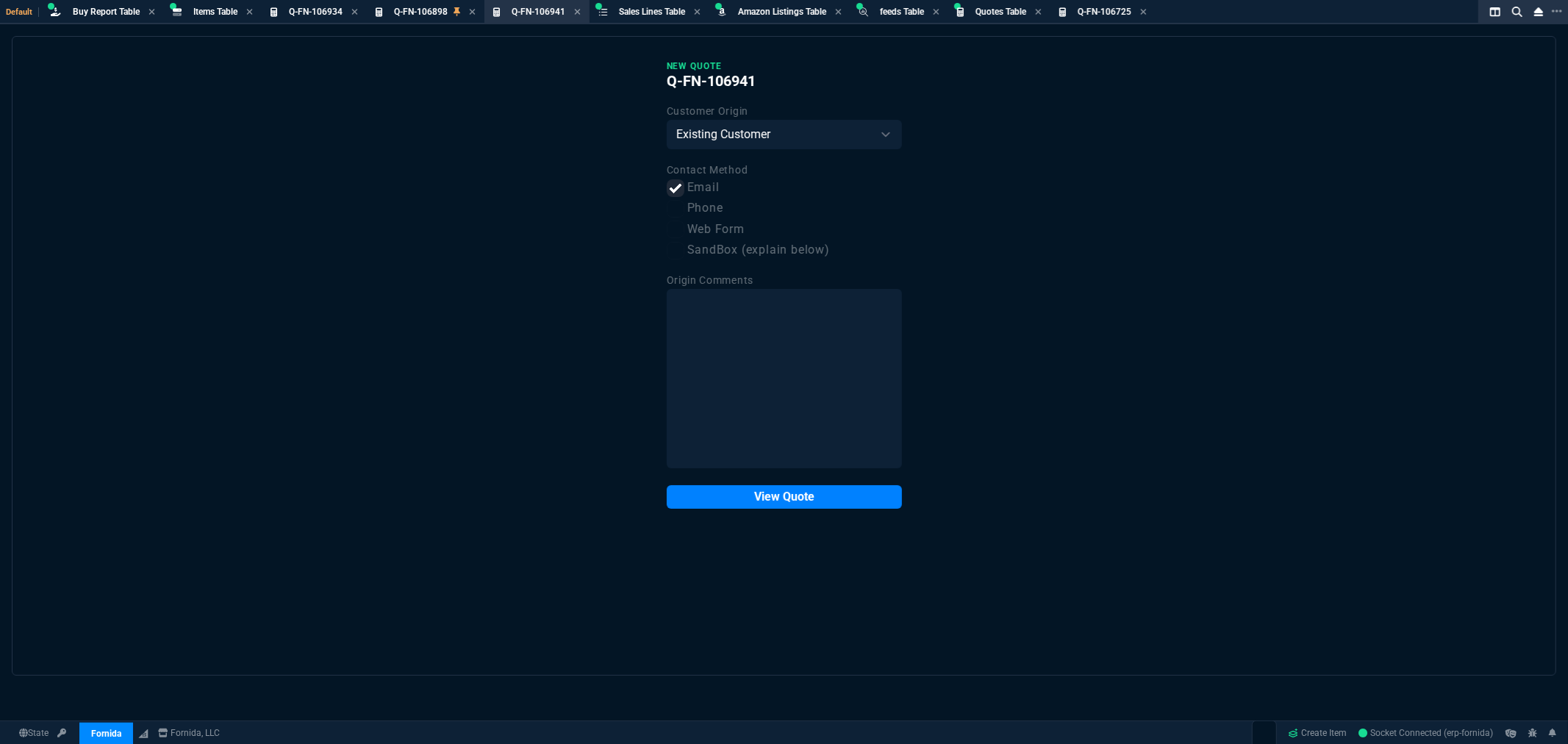
click at [803, 507] on div "New Quote Q-FN-106941 Customer Origin Existing Customer Amazon Lead (first orde…" at bounding box center [784, 356] width 1544 height 640
click at [808, 498] on button "View Quote" at bounding box center [784, 497] width 235 height 24
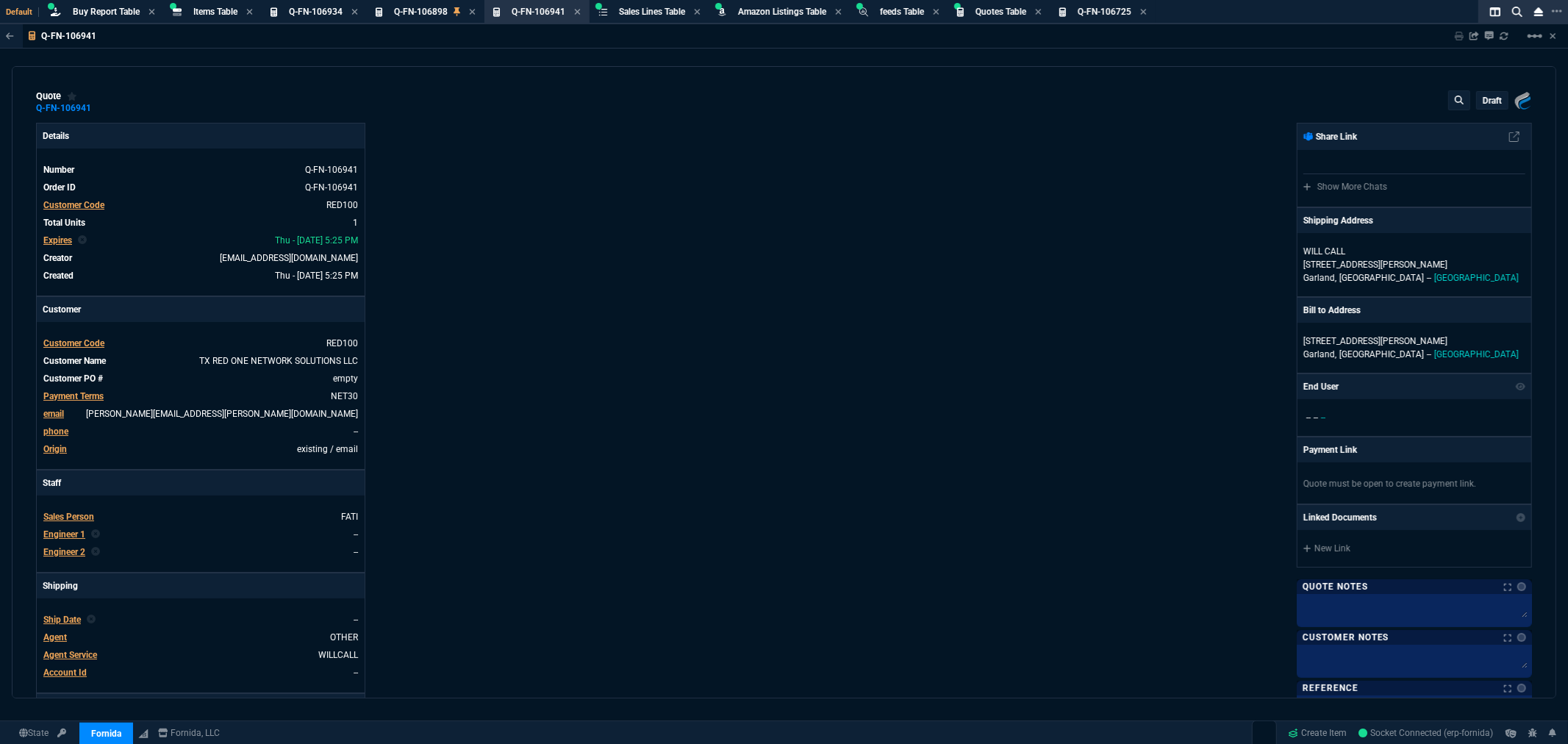
type input "5"
type input "130"
type input "35"
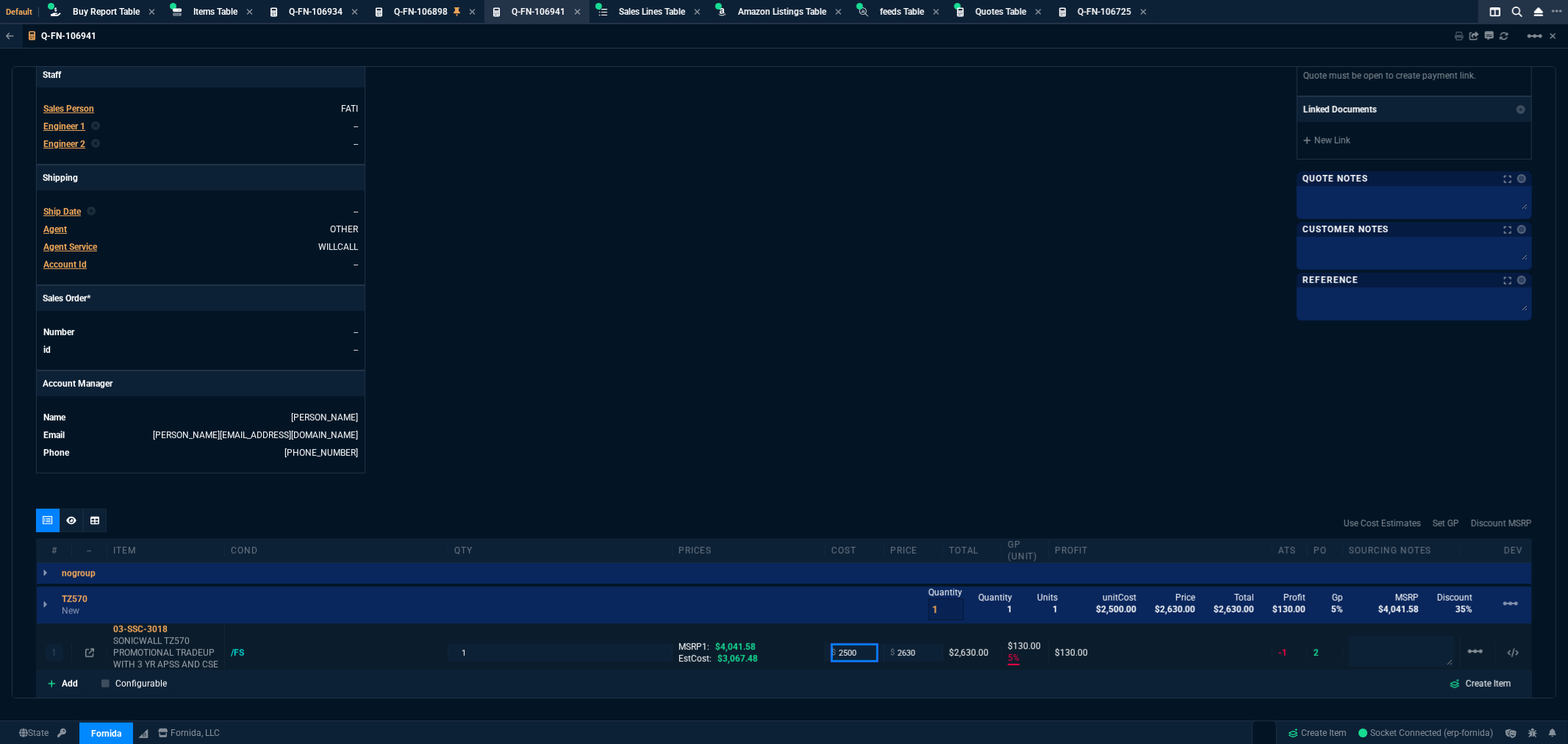
drag, startPoint x: 859, startPoint y: 657, endPoint x: 814, endPoint y: 652, distance: 45.3
click at [814, 652] on div "1 03-SSC-3018 SONICWALL TZ570 PROMOTIONAL TRADEUP WITH 3 YR APSS AND CSE FOR 1 …" at bounding box center [784, 653] width 1495 height 60
type input "2400"
type input "9"
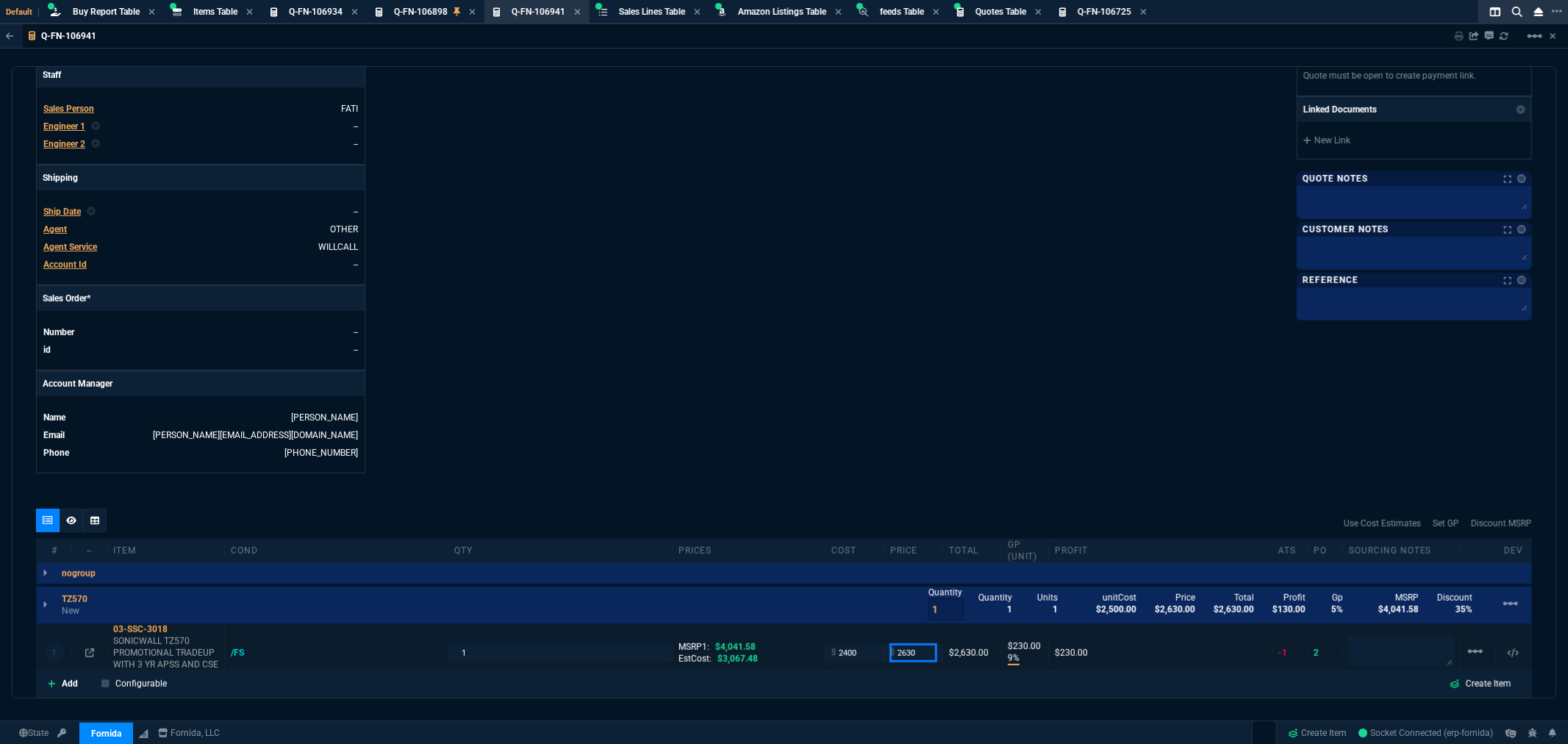
type input "230"
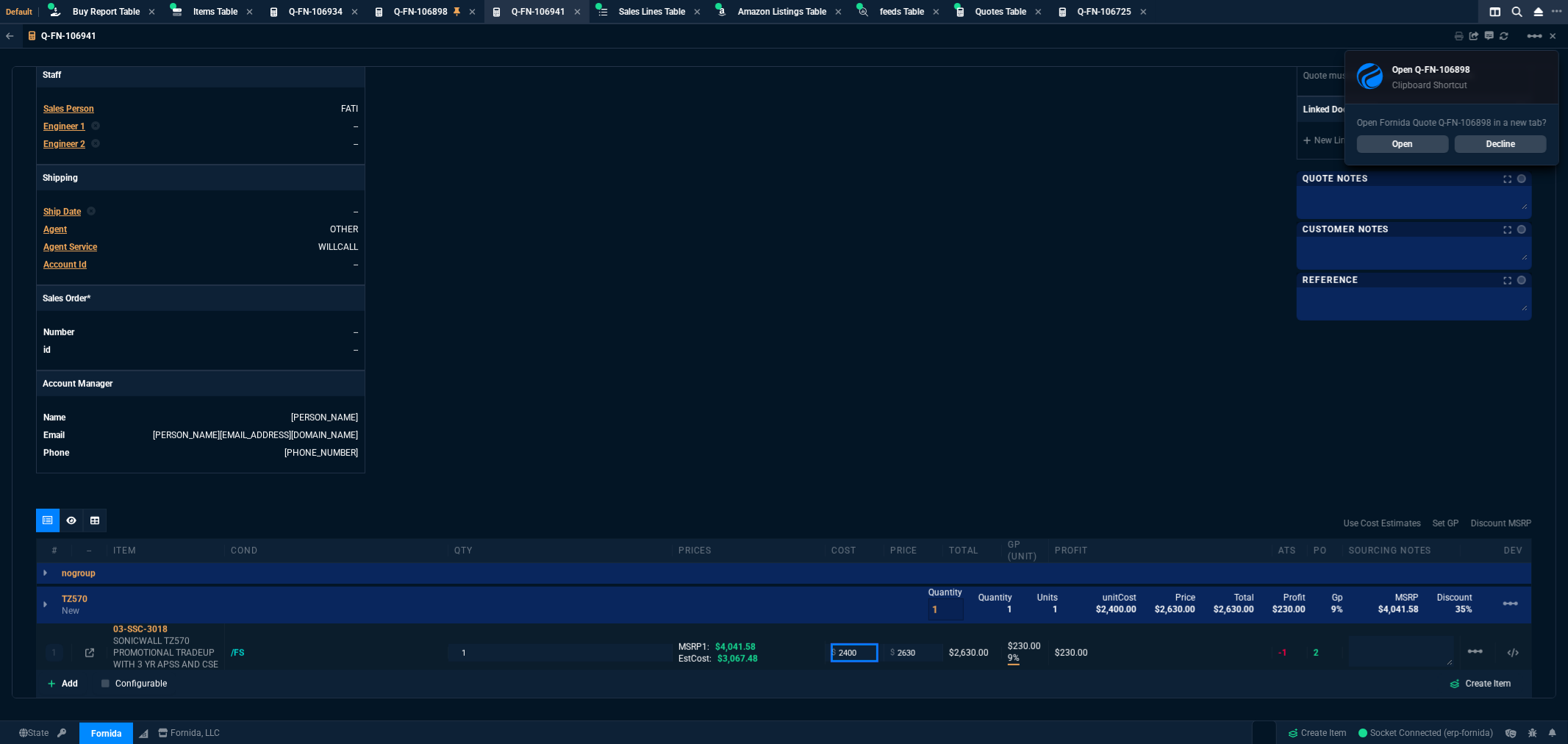
drag, startPoint x: 855, startPoint y: 652, endPoint x: 762, endPoint y: 635, distance: 94.5
click at [832, 655] on input "2400" at bounding box center [855, 652] width 46 height 17
type input "2375"
type input "10"
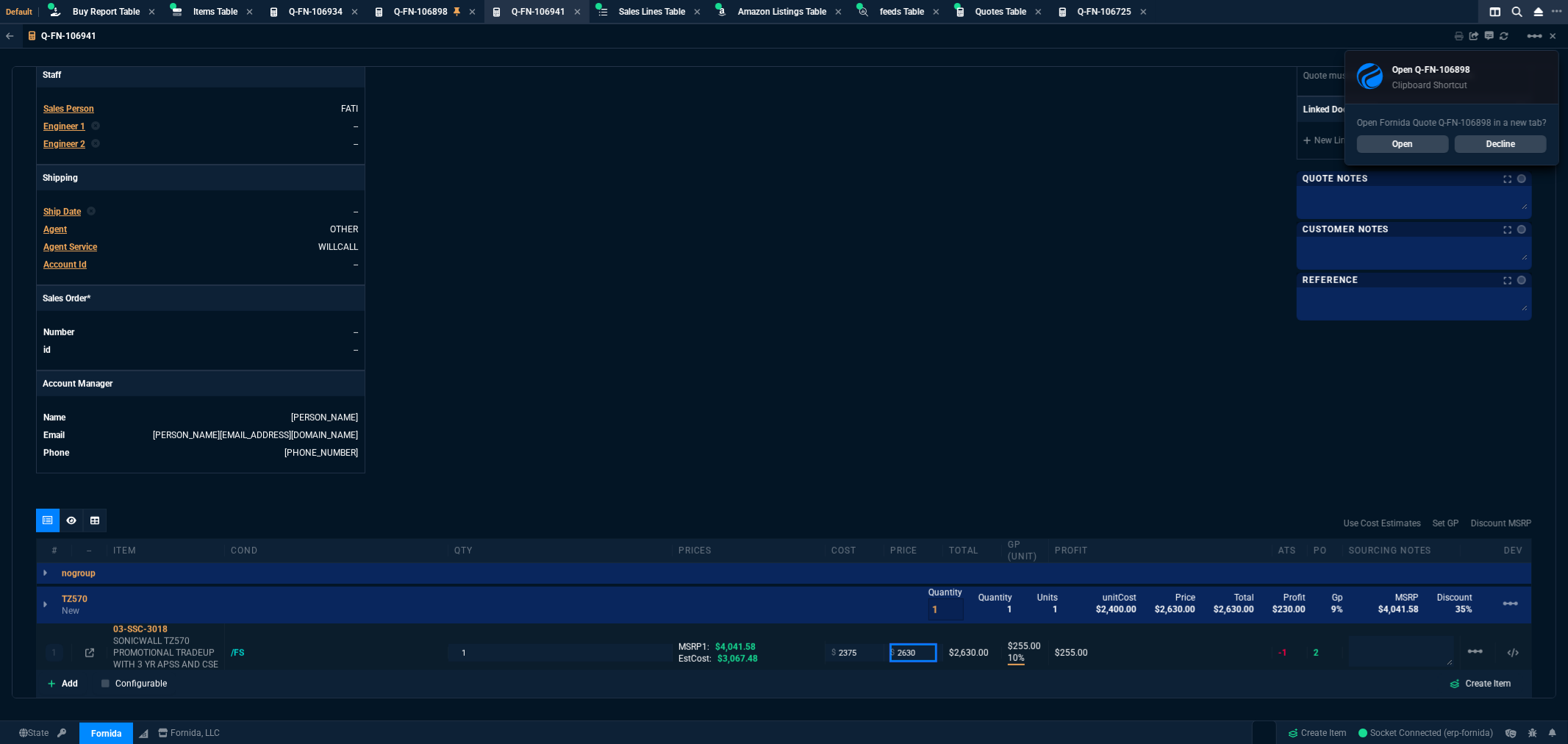
type input "255"
click at [615, 287] on div "Details Number Q-FN-106941 Order ID Q-FN-106941 Customer Code RED100 Total Unit…" at bounding box center [410, 94] width 749 height 759
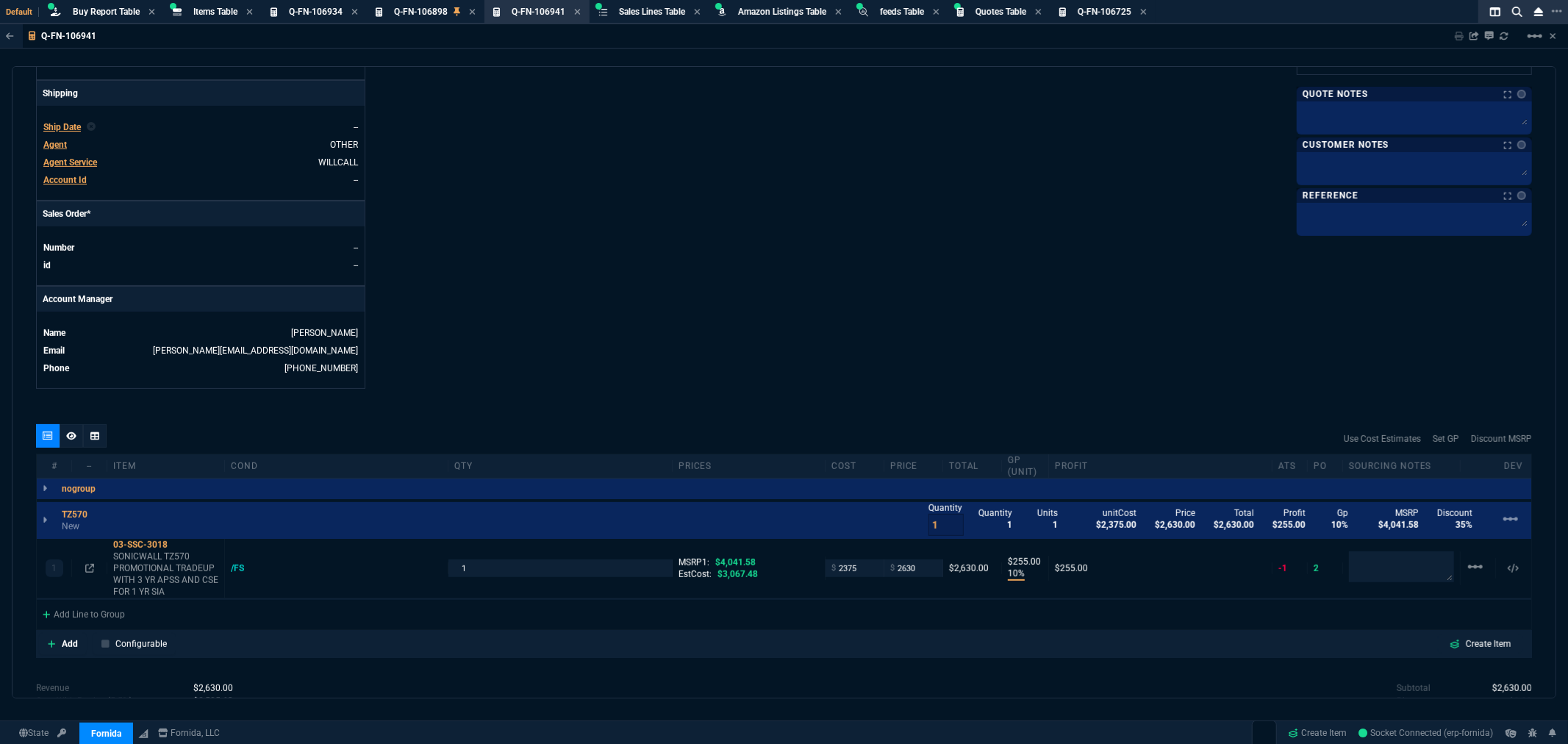
scroll to position [658, 0]
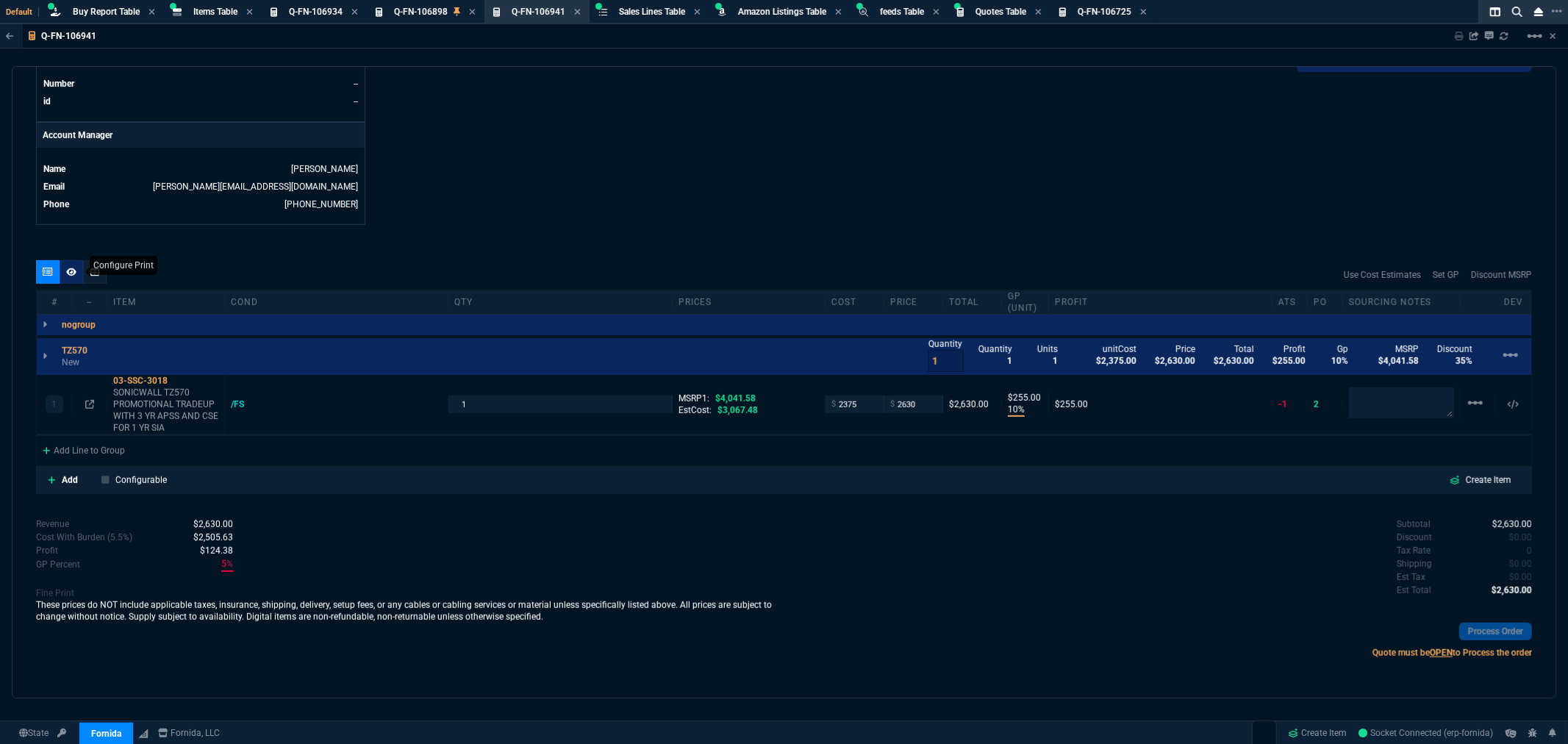
click at [65, 269] on div at bounding box center [71, 272] width 24 height 24
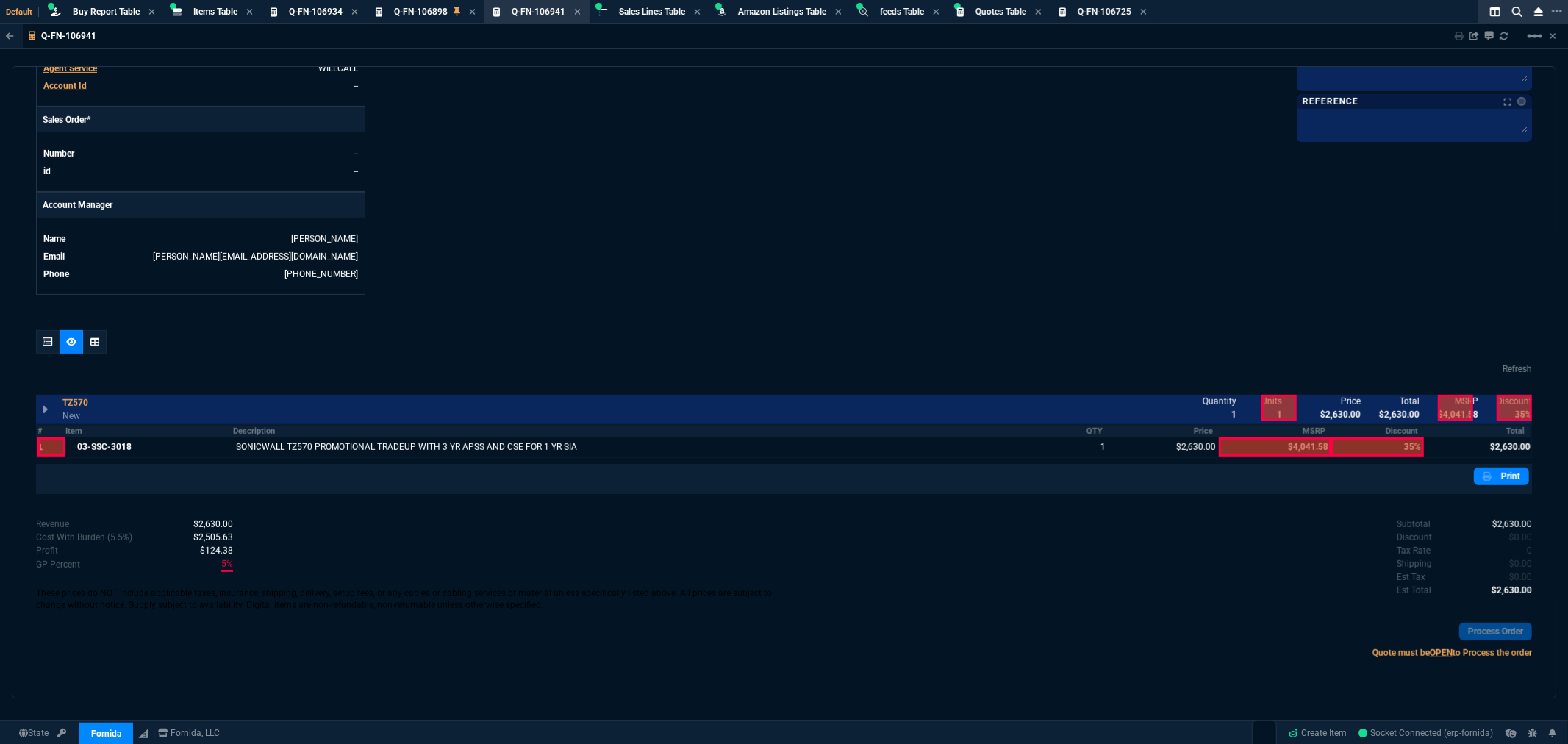
scroll to position [0, 0]
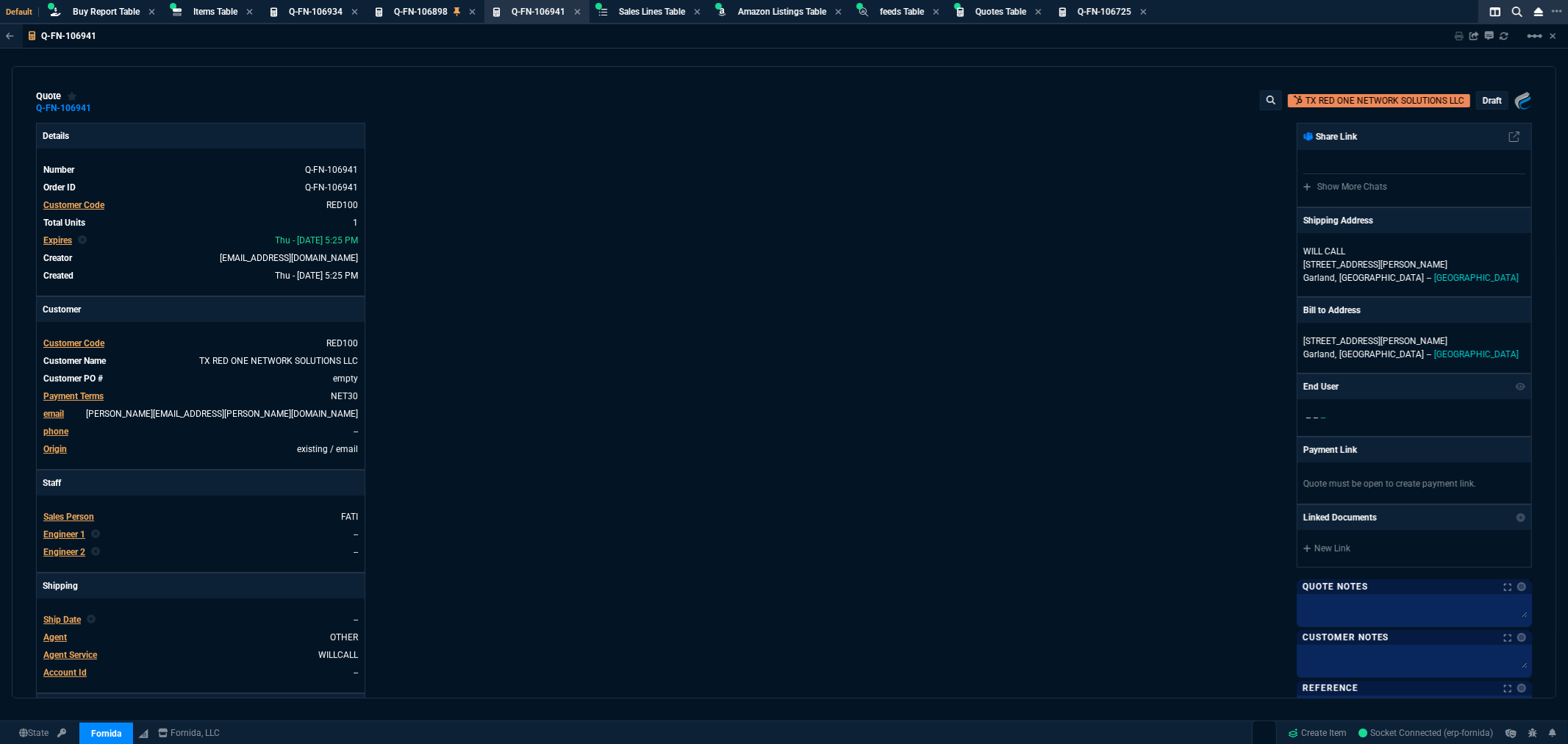
click at [1487, 96] on p "draft" at bounding box center [1492, 101] width 19 height 12
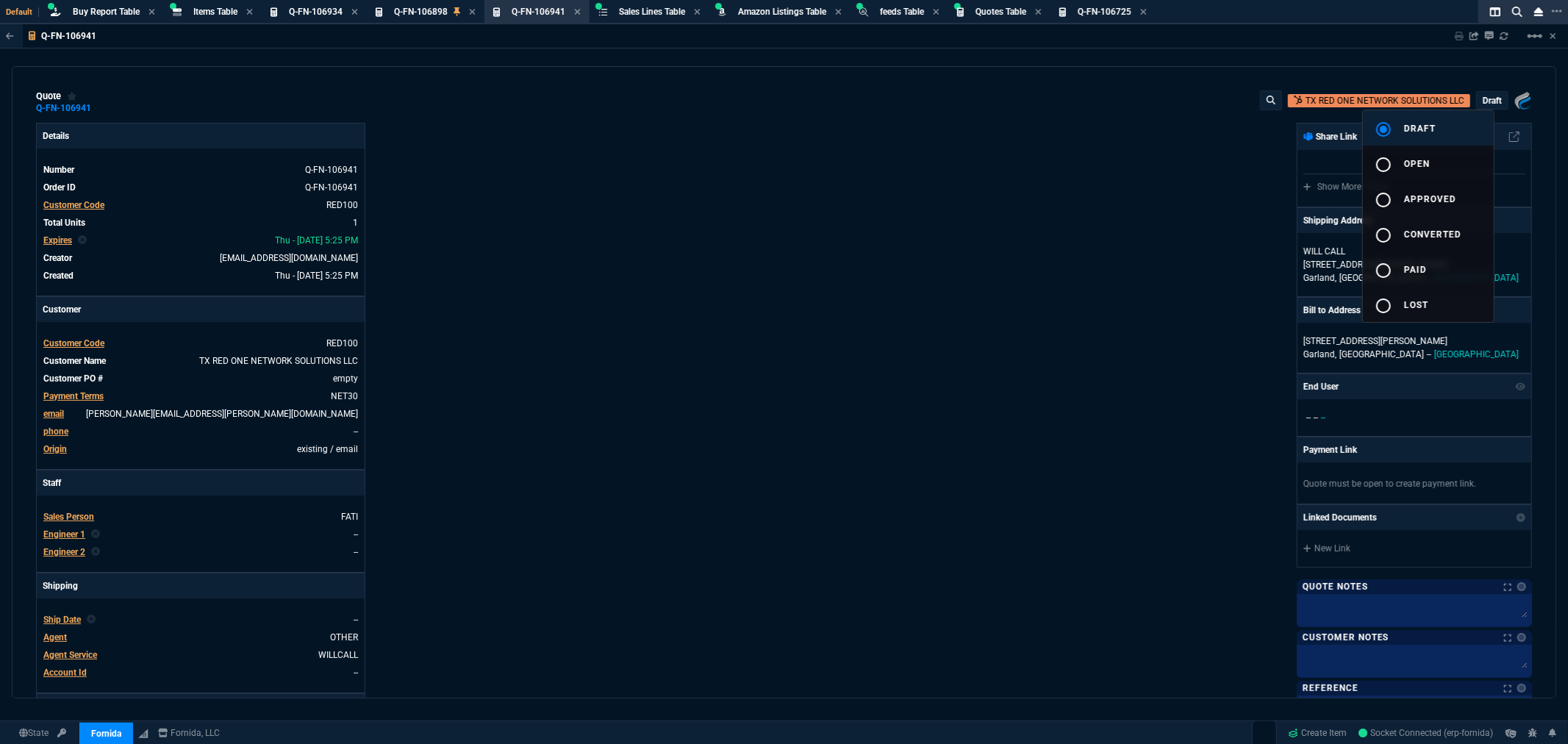
drag, startPoint x: 1392, startPoint y: 166, endPoint x: 1409, endPoint y: 140, distance: 31.1
click at [1392, 167] on mat-icon "radio_button_unchecked" at bounding box center [1383, 165] width 18 height 18
type input "4041.58"
type input "10"
type input "255"
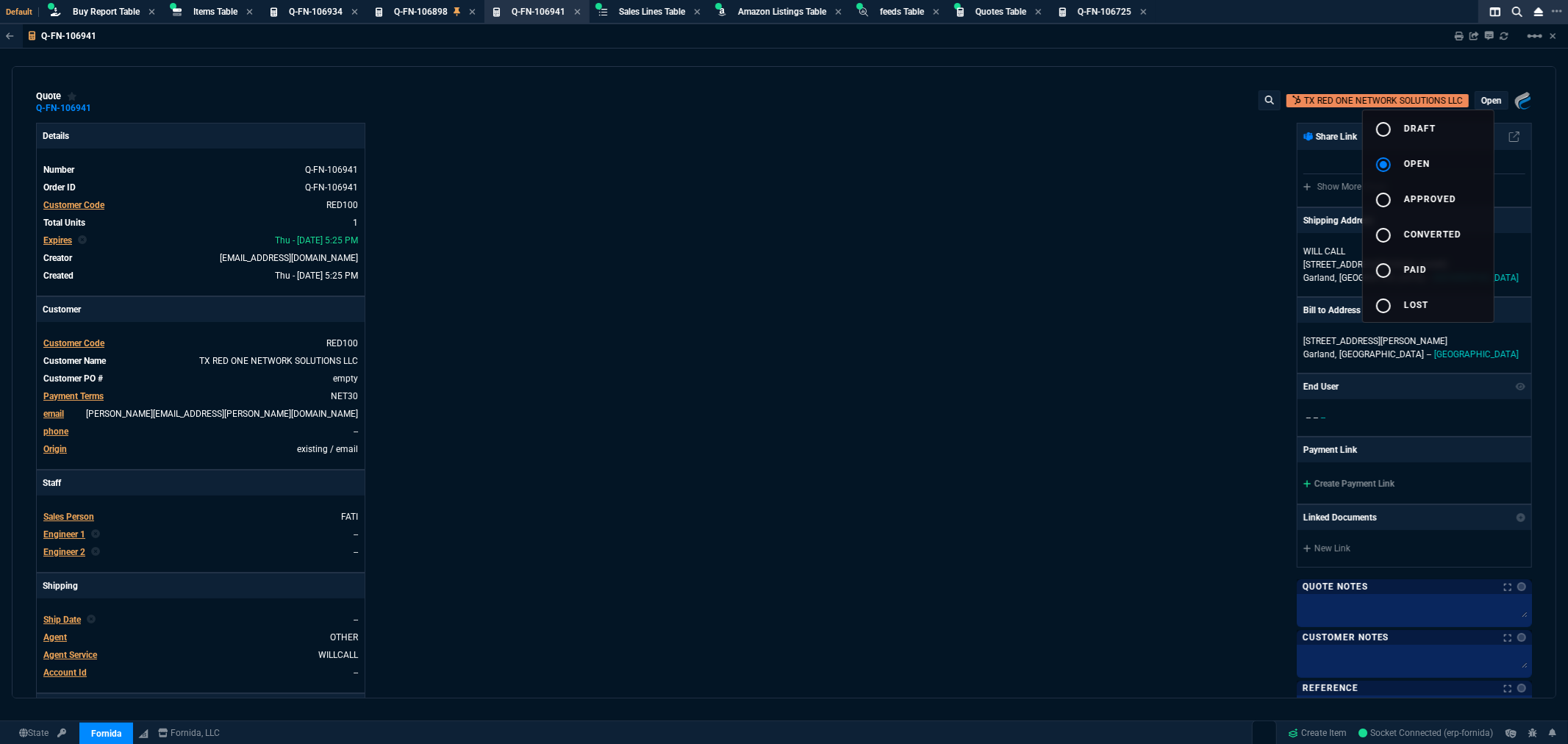
type input "35"
click at [1458, 31] on div at bounding box center [784, 372] width 1568 height 744
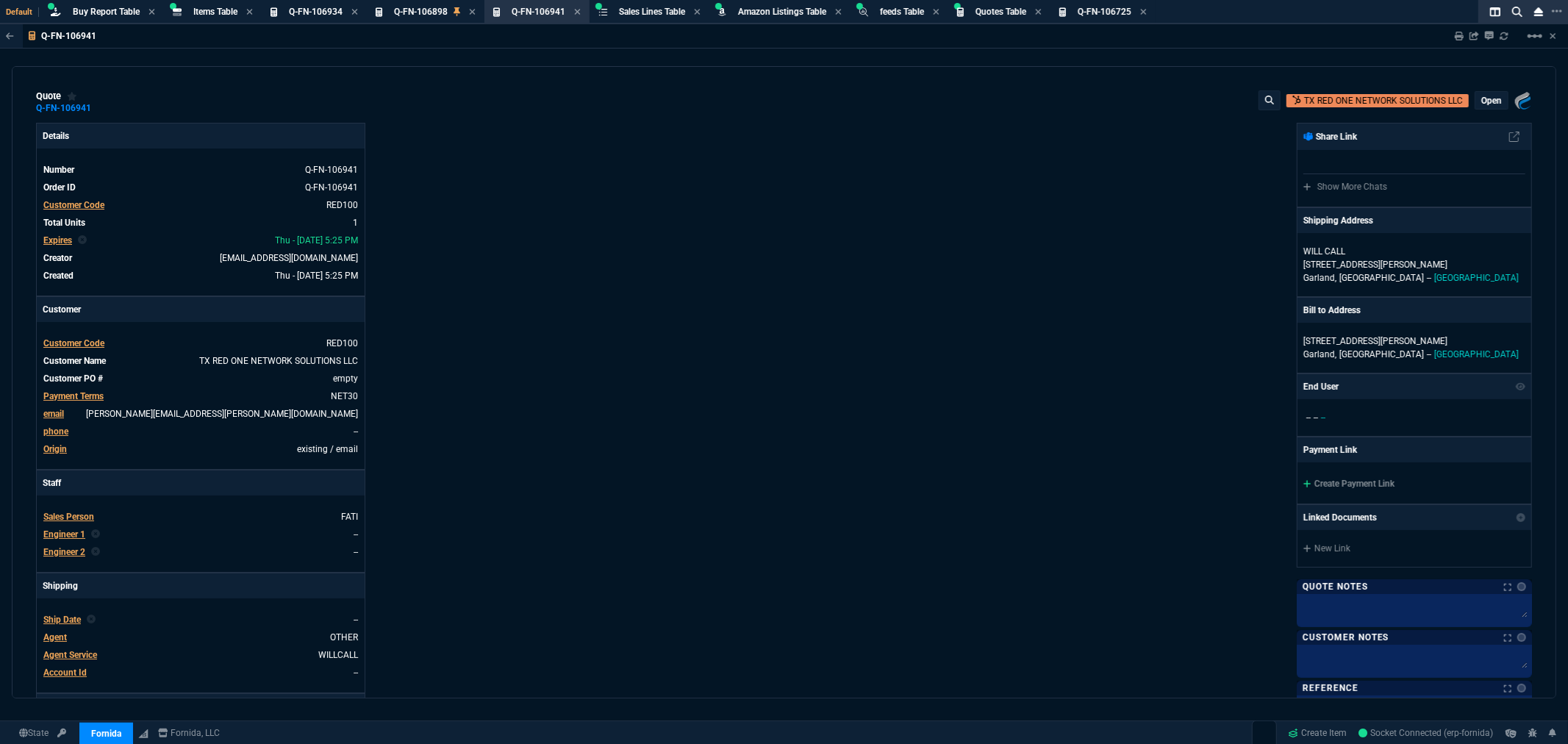
click at [1458, 32] on icon at bounding box center [1459, 36] width 9 height 9
type input "10"
type input "255"
type input "35"
drag, startPoint x: 671, startPoint y: 313, endPoint x: 595, endPoint y: 305, distance: 76.4
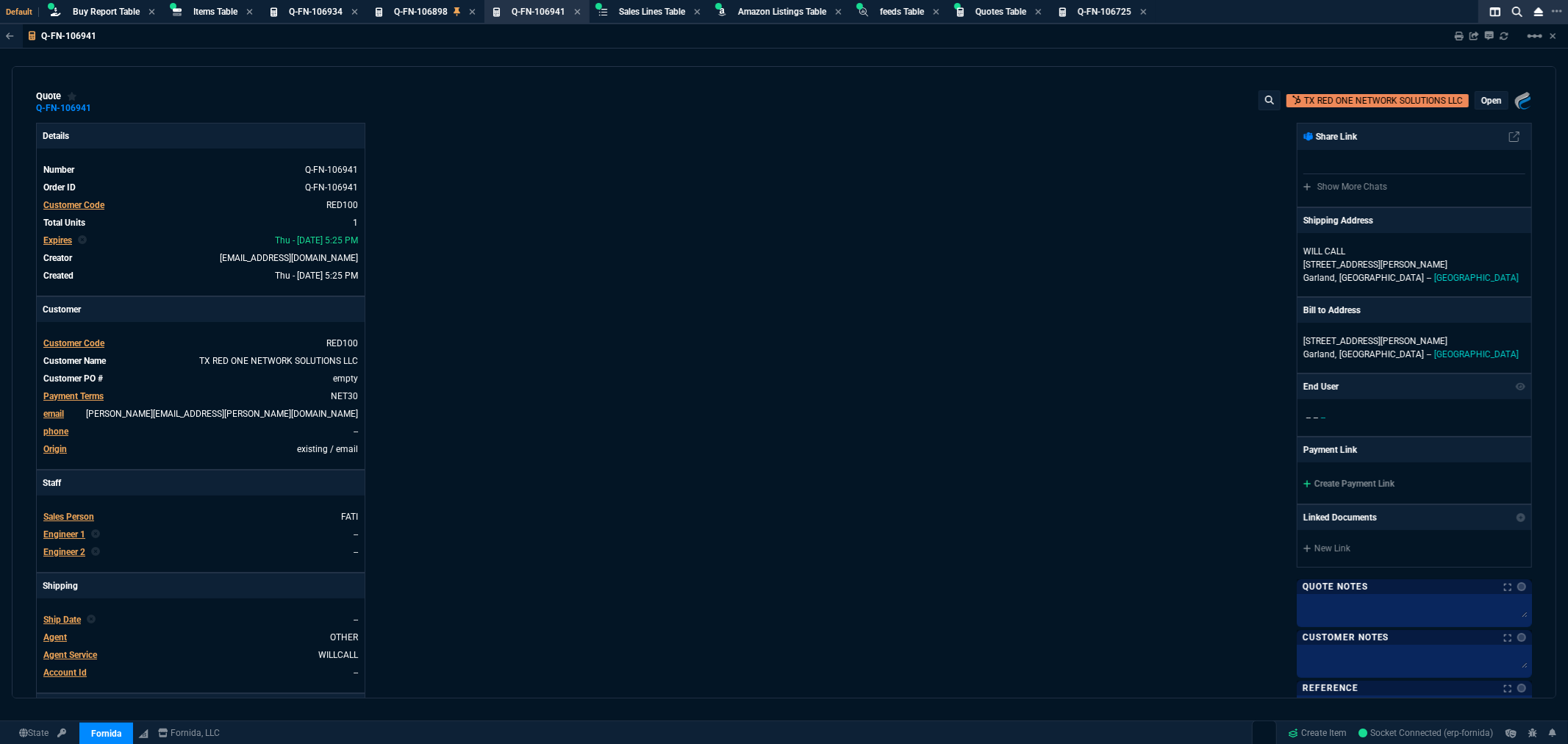
click at [671, 313] on div "Details Number Q-FN-106941 Order ID Q-FN-106941 Customer Code RED100 Total Unit…" at bounding box center [410, 502] width 749 height 759
click at [103, 7] on span "Buy Report Table" at bounding box center [107, 12] width 67 height 10
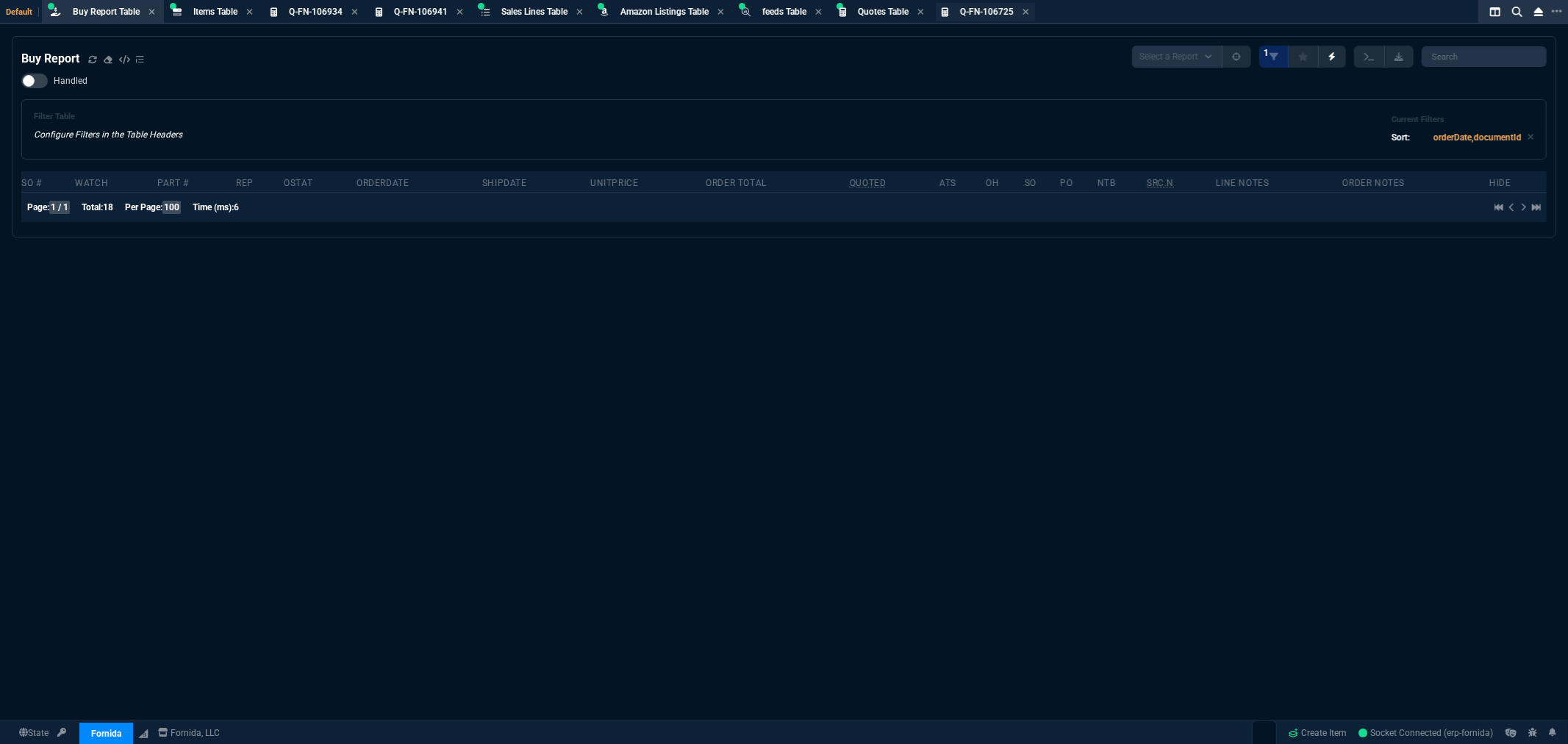
click at [970, 10] on span "Q-FN-106725" at bounding box center [987, 12] width 54 height 10
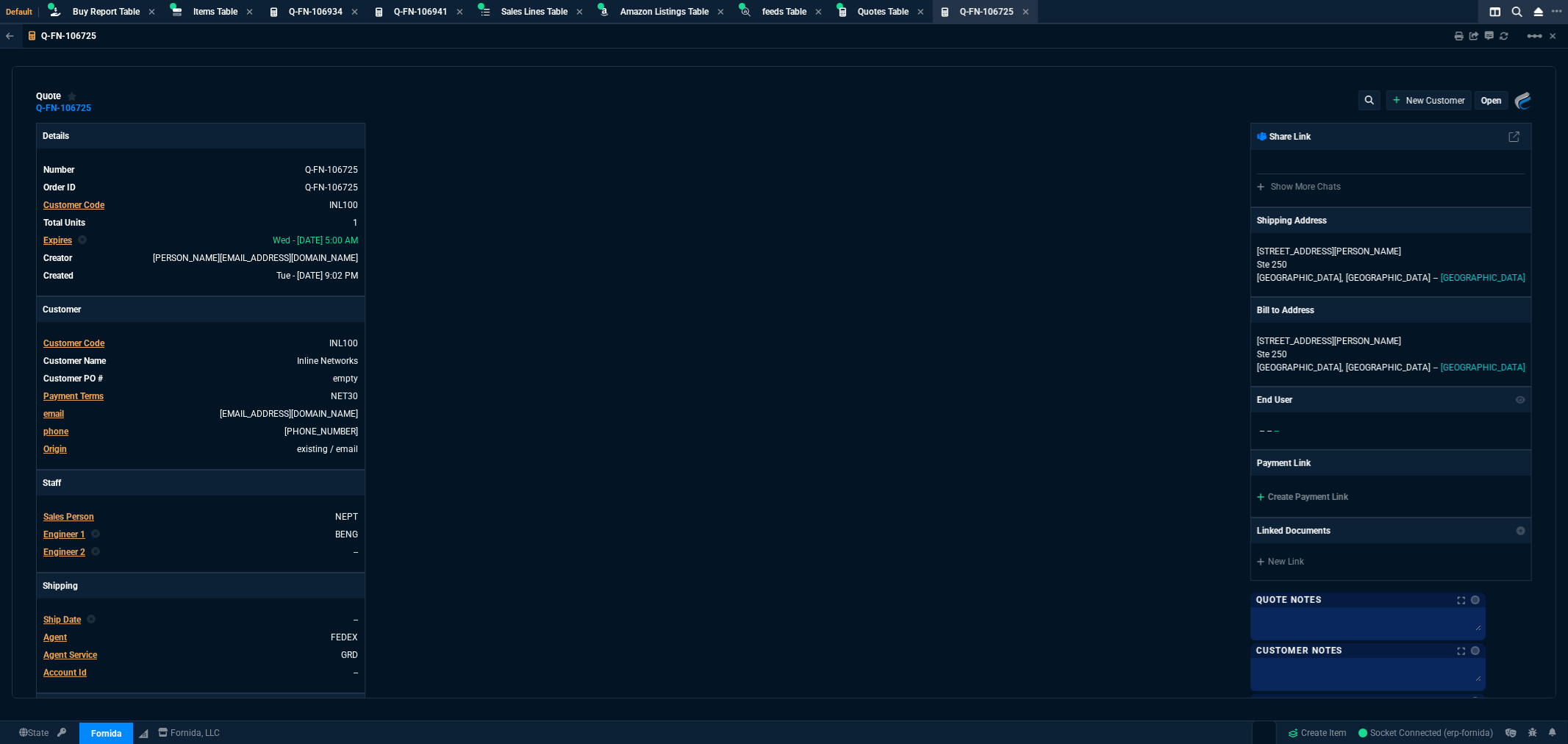
type input "31"
type input "6179"
type input "72"
click at [400, 11] on span "Q-FN-106941" at bounding box center [421, 12] width 54 height 10
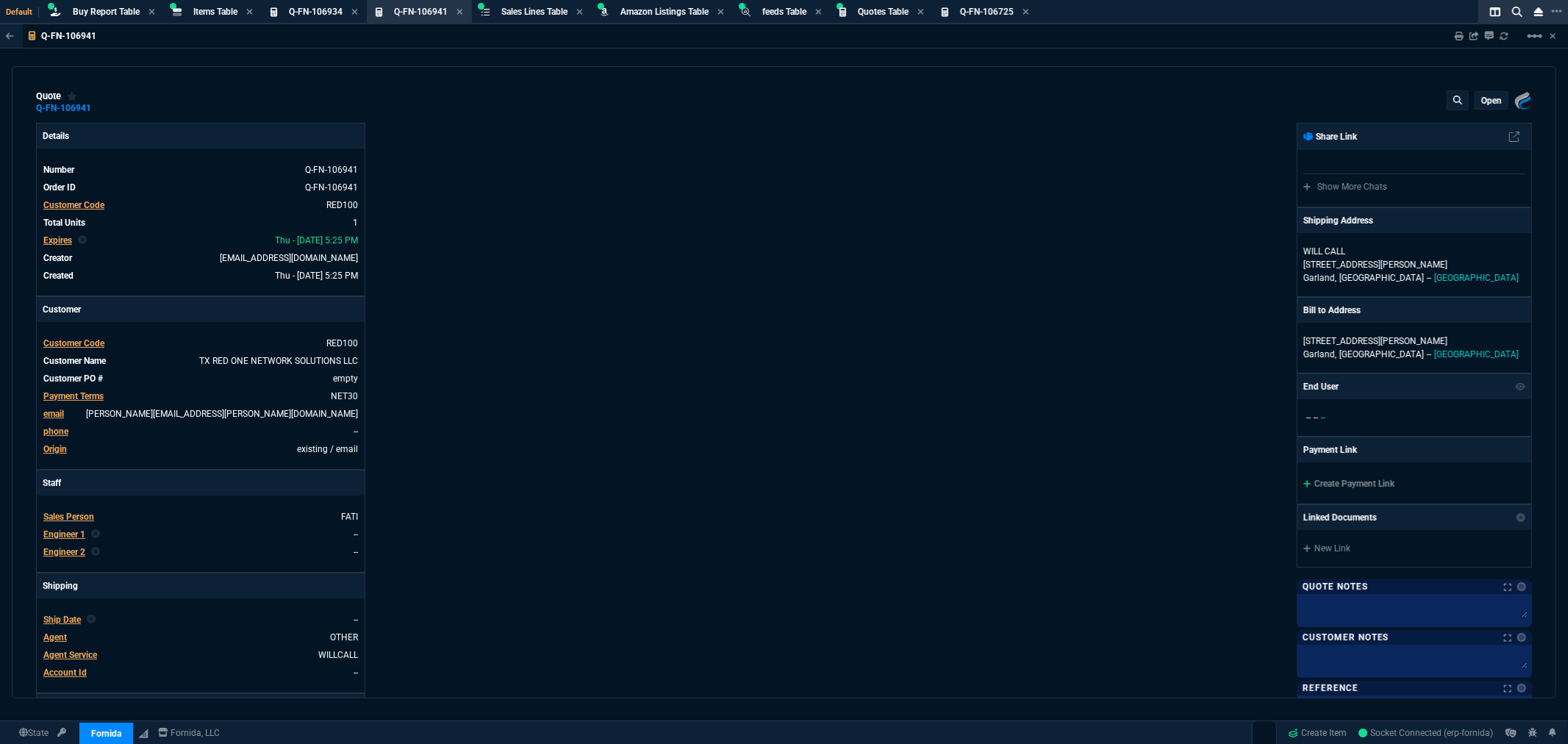
type input "10"
type input "255"
type input "4041.58"
type input "35"
click at [319, 13] on span "Q-FN-106934" at bounding box center [316, 12] width 54 height 10
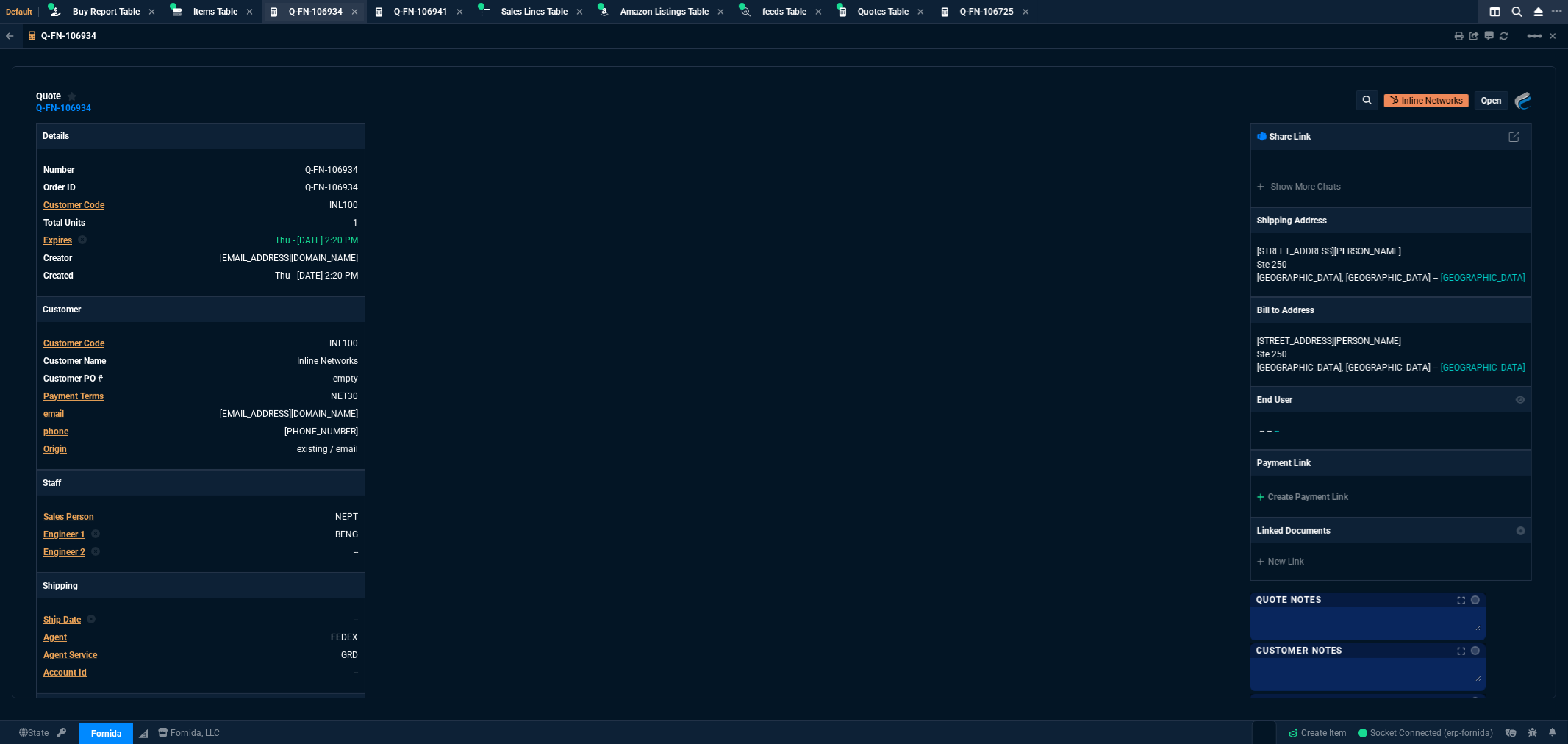
type input "38"
type input "7552"
type input "77"
click at [357, 9] on icon at bounding box center [355, 12] width 7 height 9
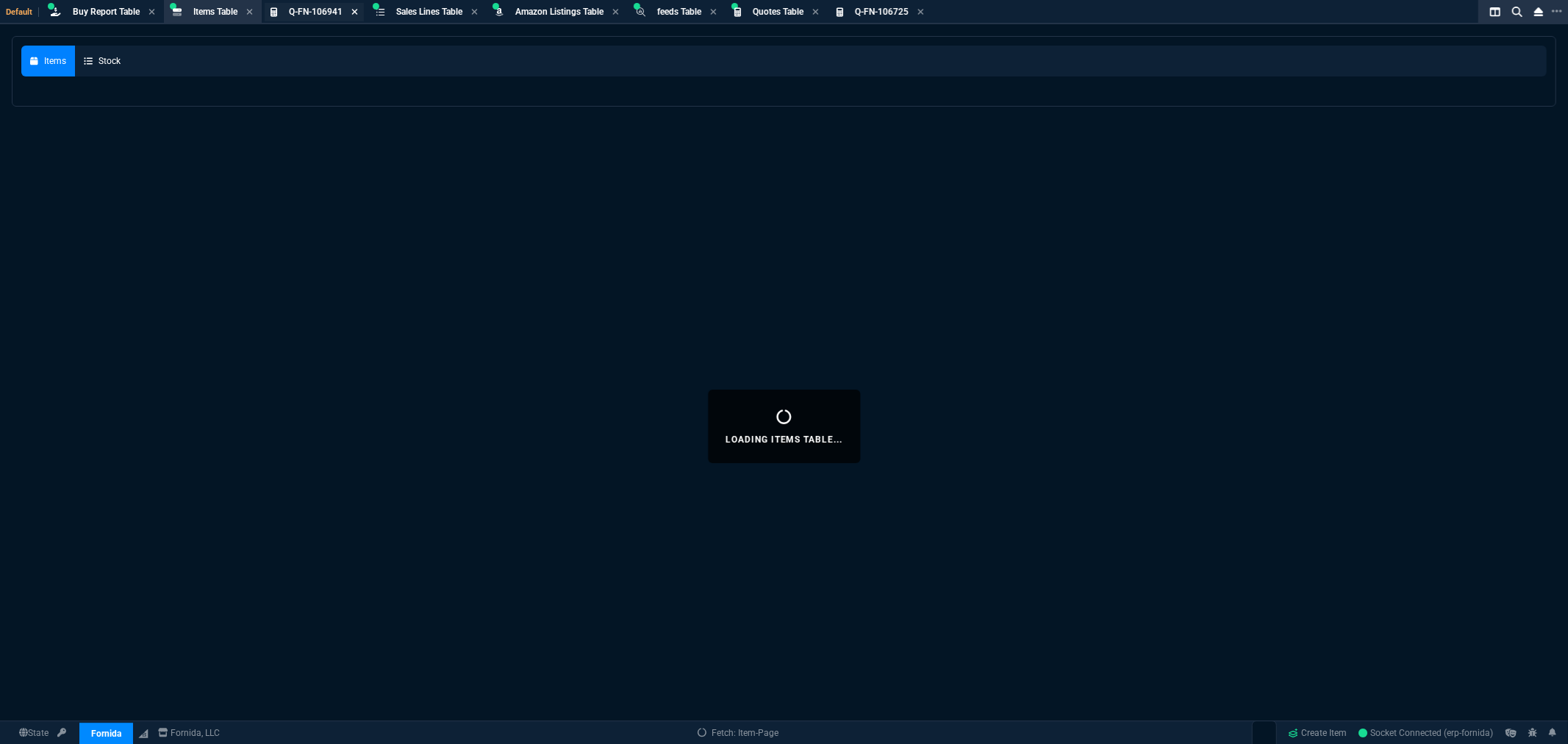
select select
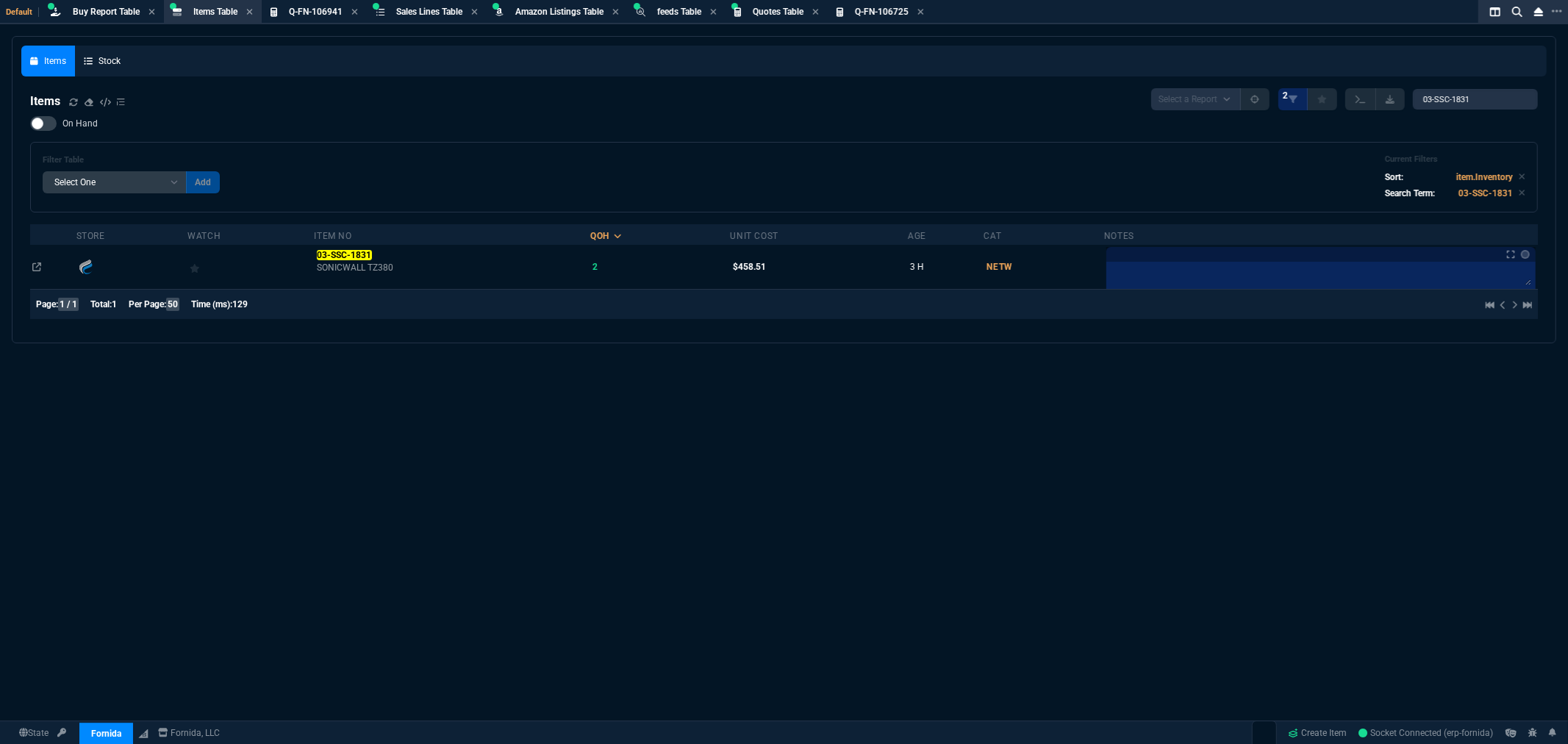
click at [924, 8] on icon at bounding box center [921, 12] width 7 height 9
click at [324, 9] on span "Q-FN-106941" at bounding box center [316, 12] width 54 height 10
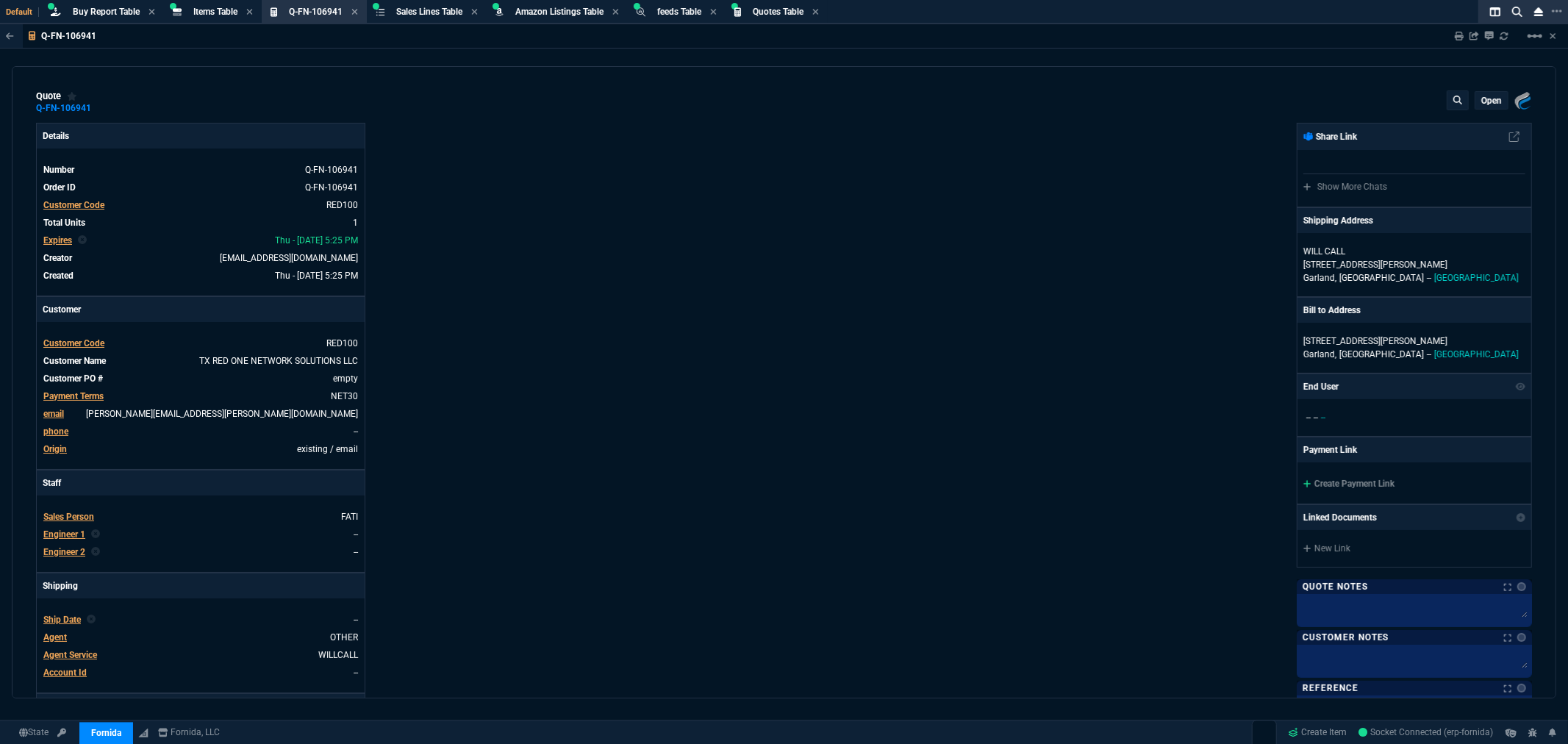
type input "10"
type input "255"
type input "4041.58"
type input "35"
click at [784, 15] on span "Quotes Table" at bounding box center [778, 12] width 50 height 10
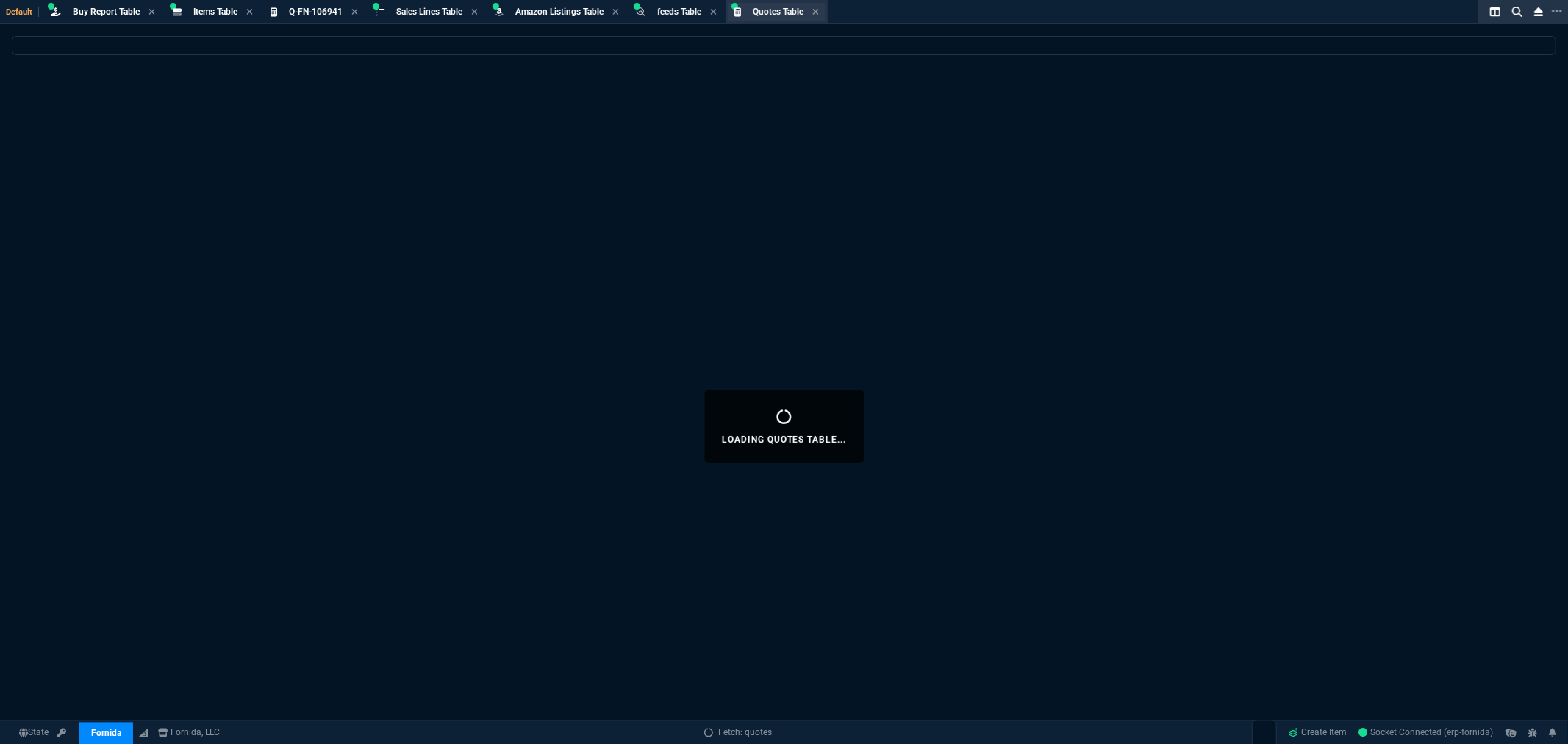
select select
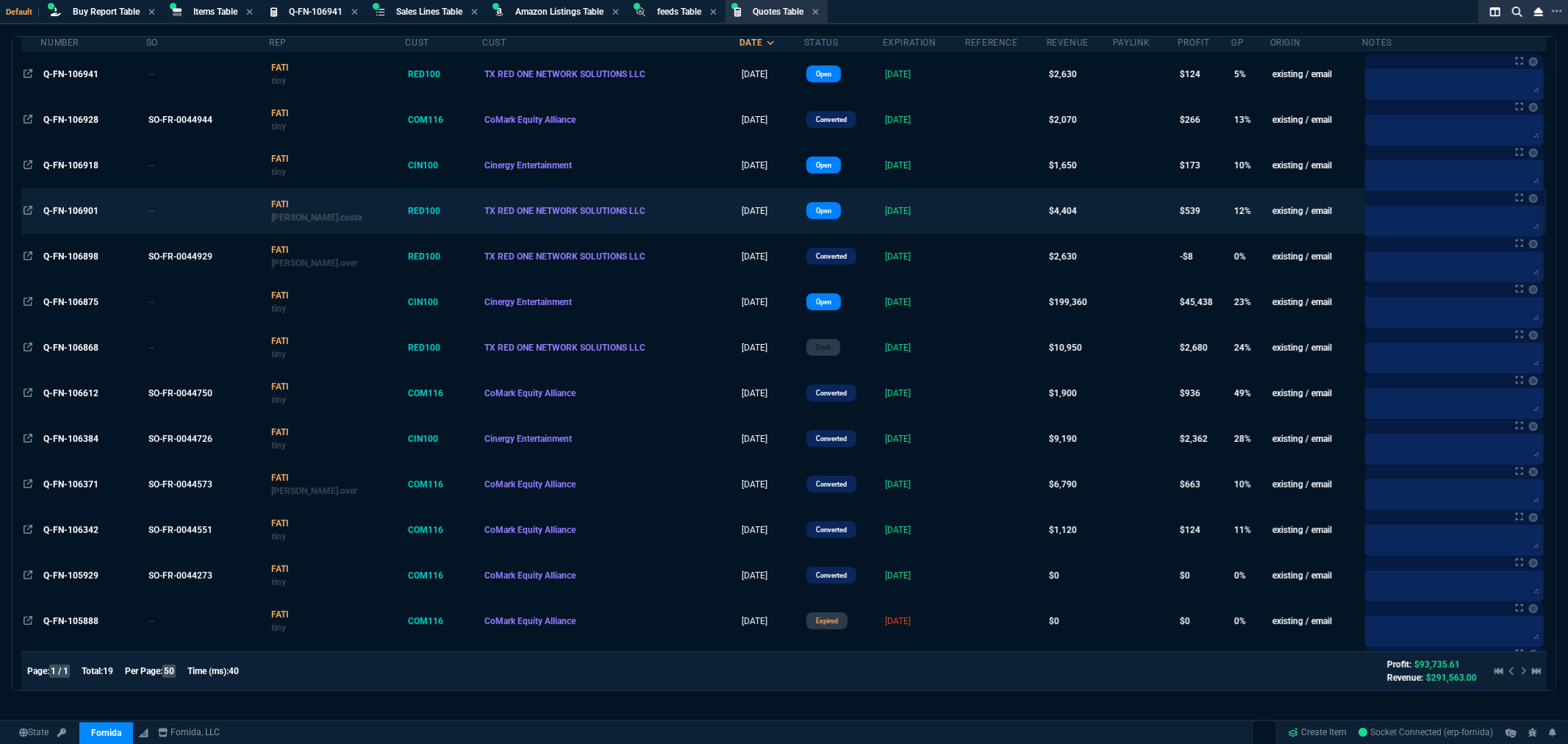
scroll to position [163, 0]
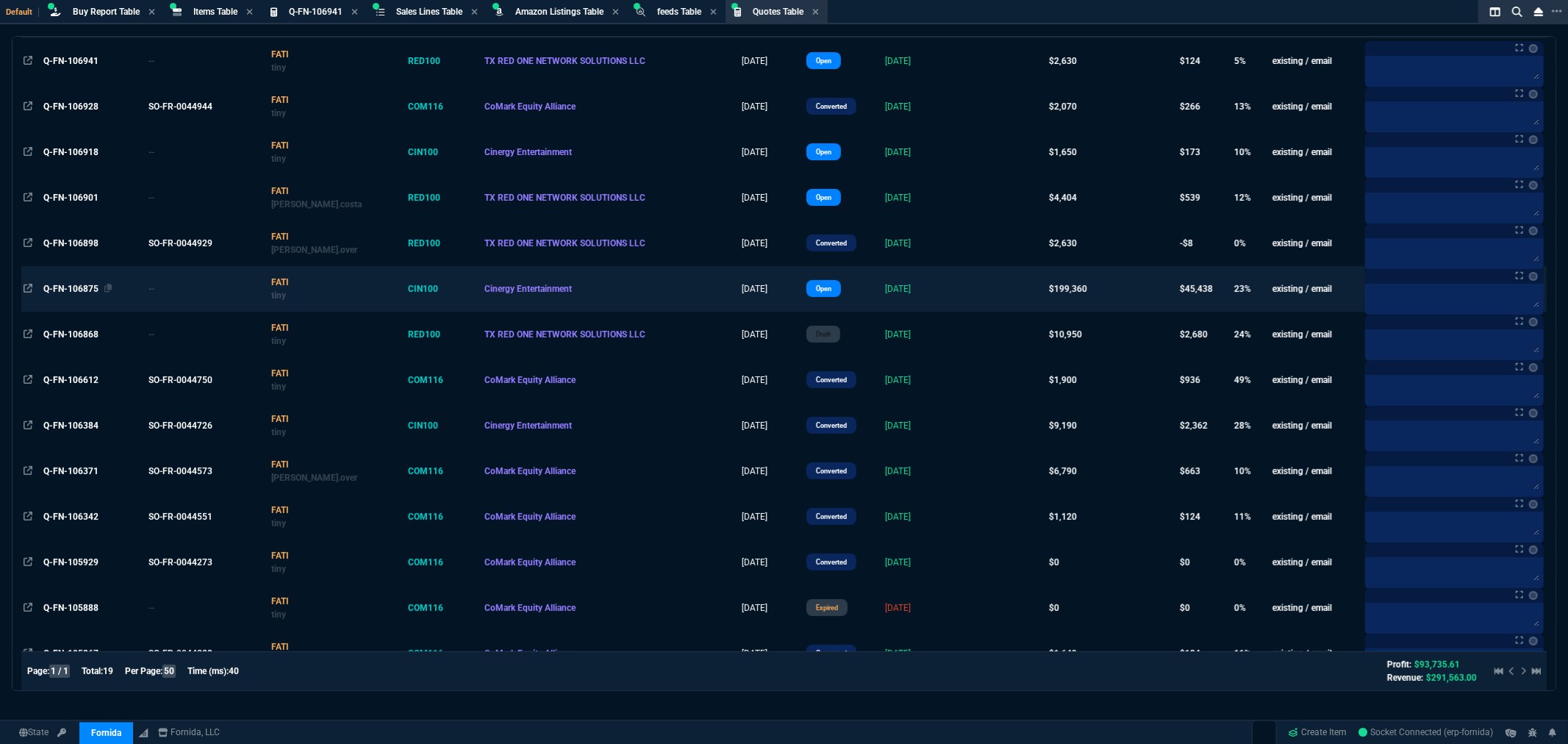
click at [72, 291] on span "Q-FN-106875" at bounding box center [71, 289] width 55 height 10
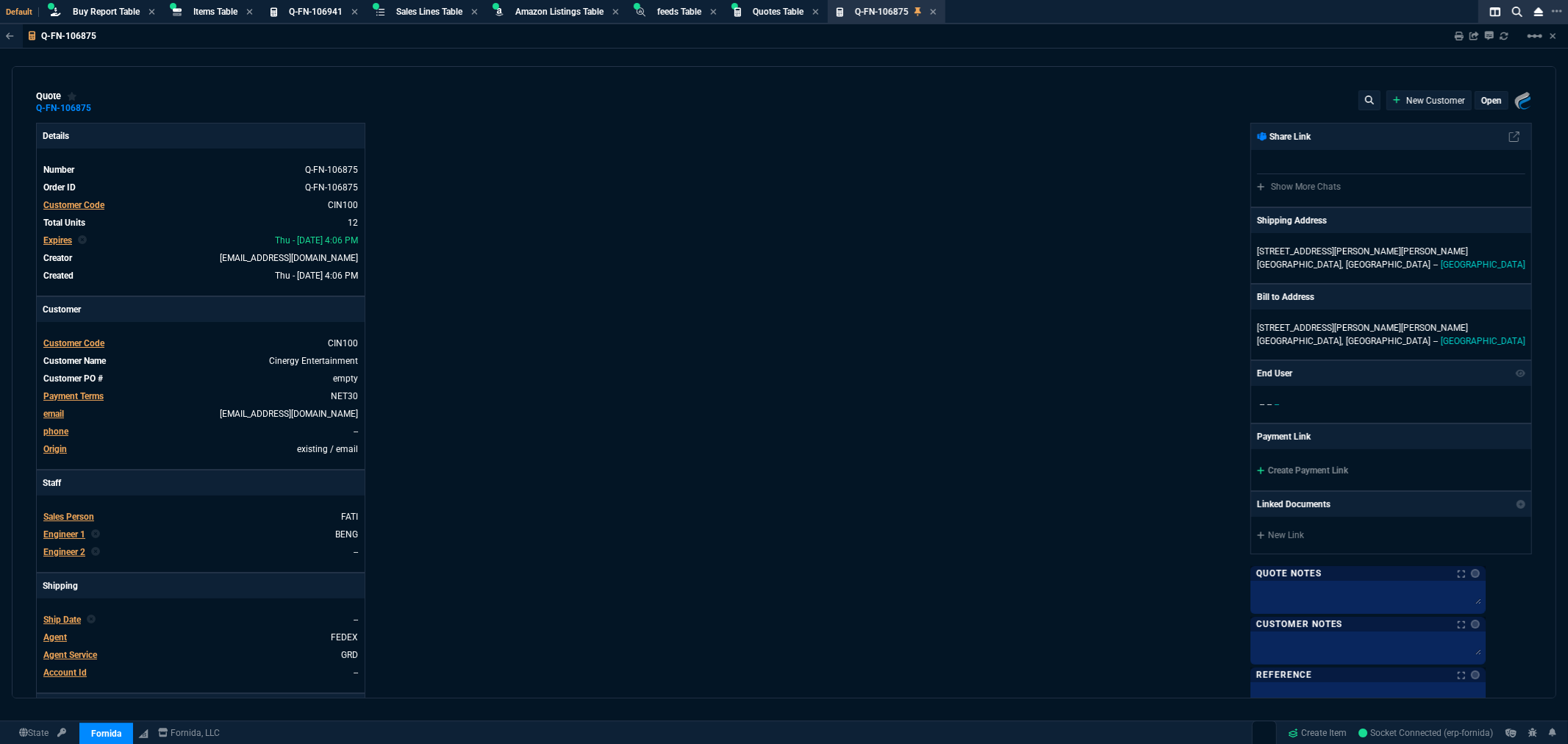
type input "35"
type input "6258"
type input "24"
type input "3749"
type input "26"
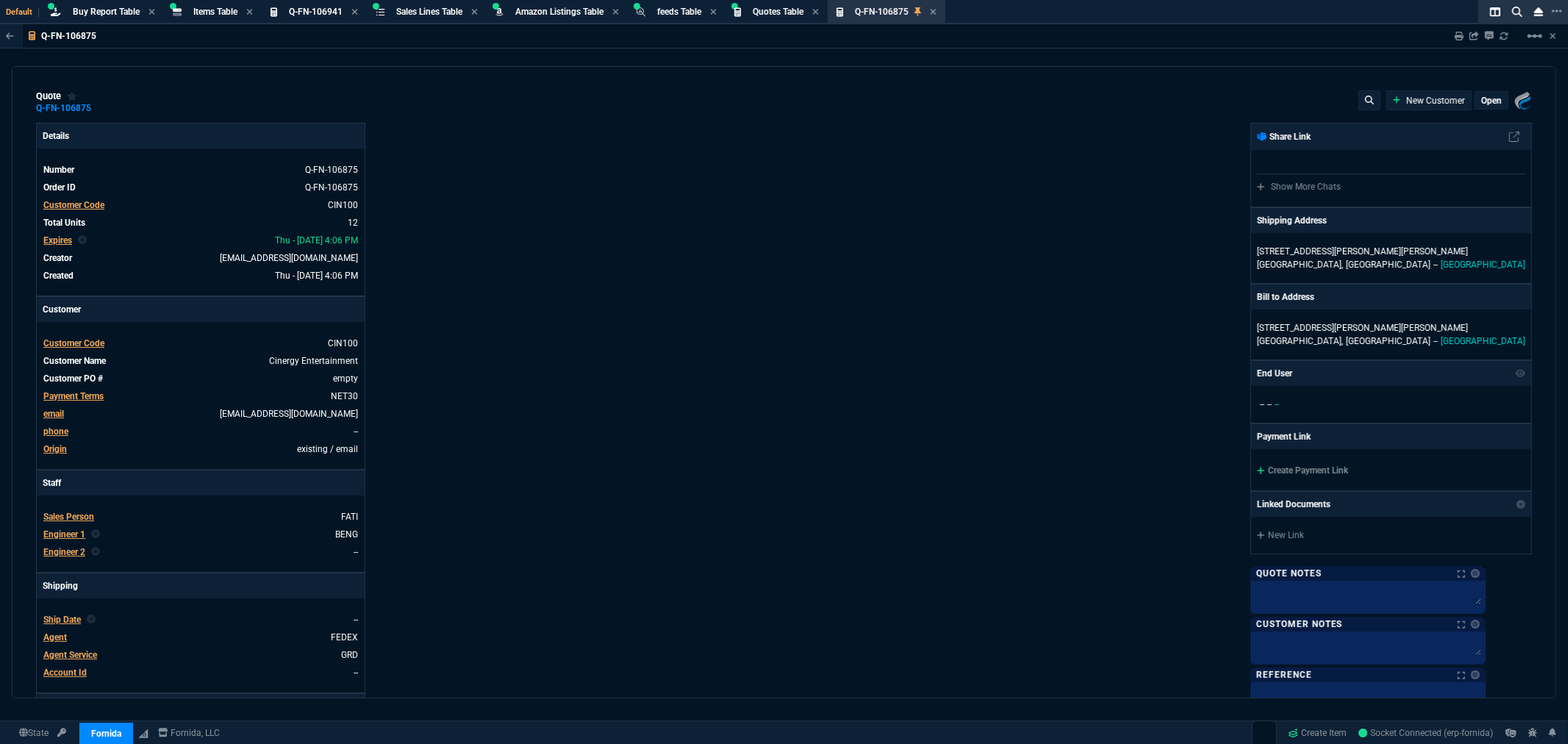
type input "4637"
type input "24"
type input "3743"
type input "26"
type input "4654"
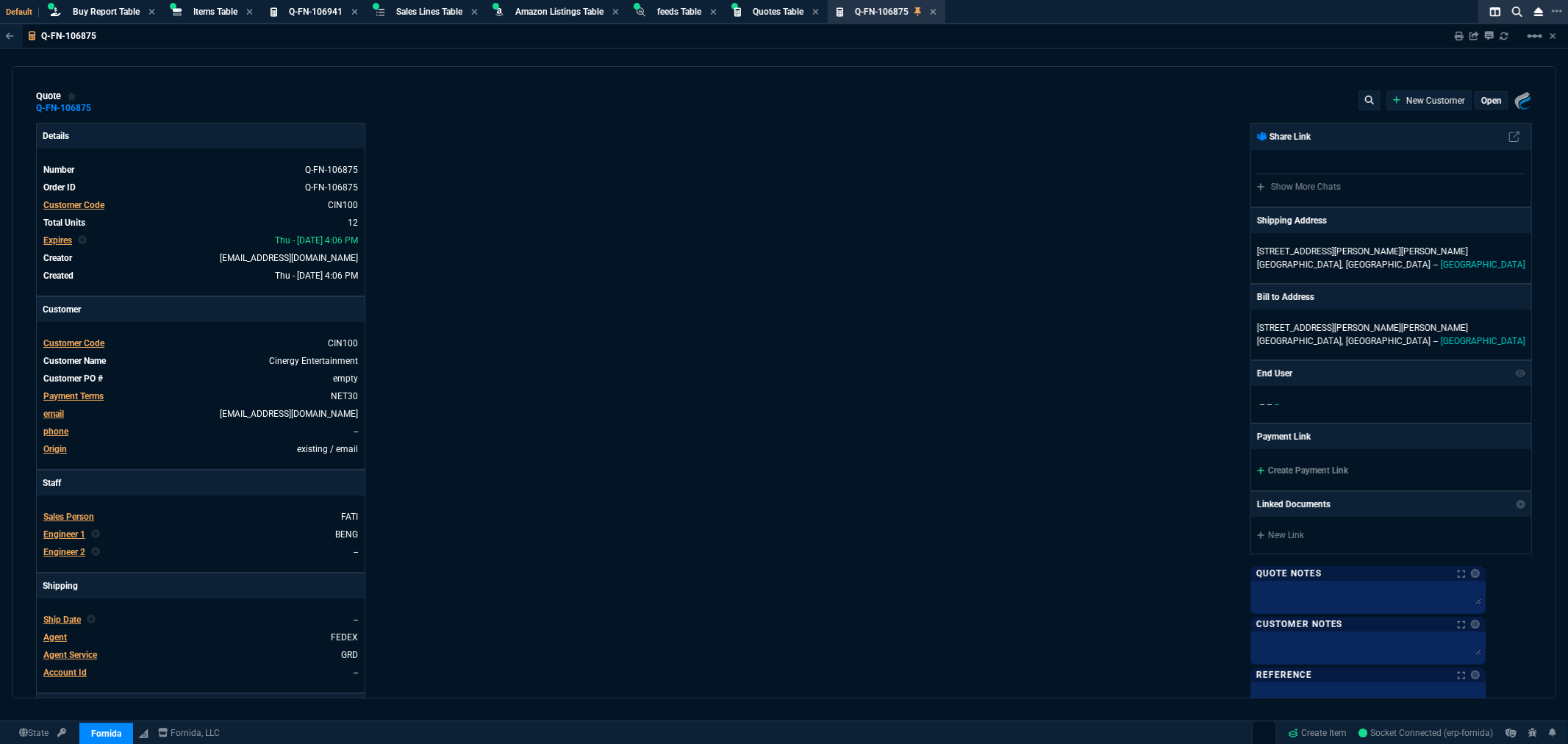
type input "24"
type input "3690"
type input "71"
type input "70"
type input "71"
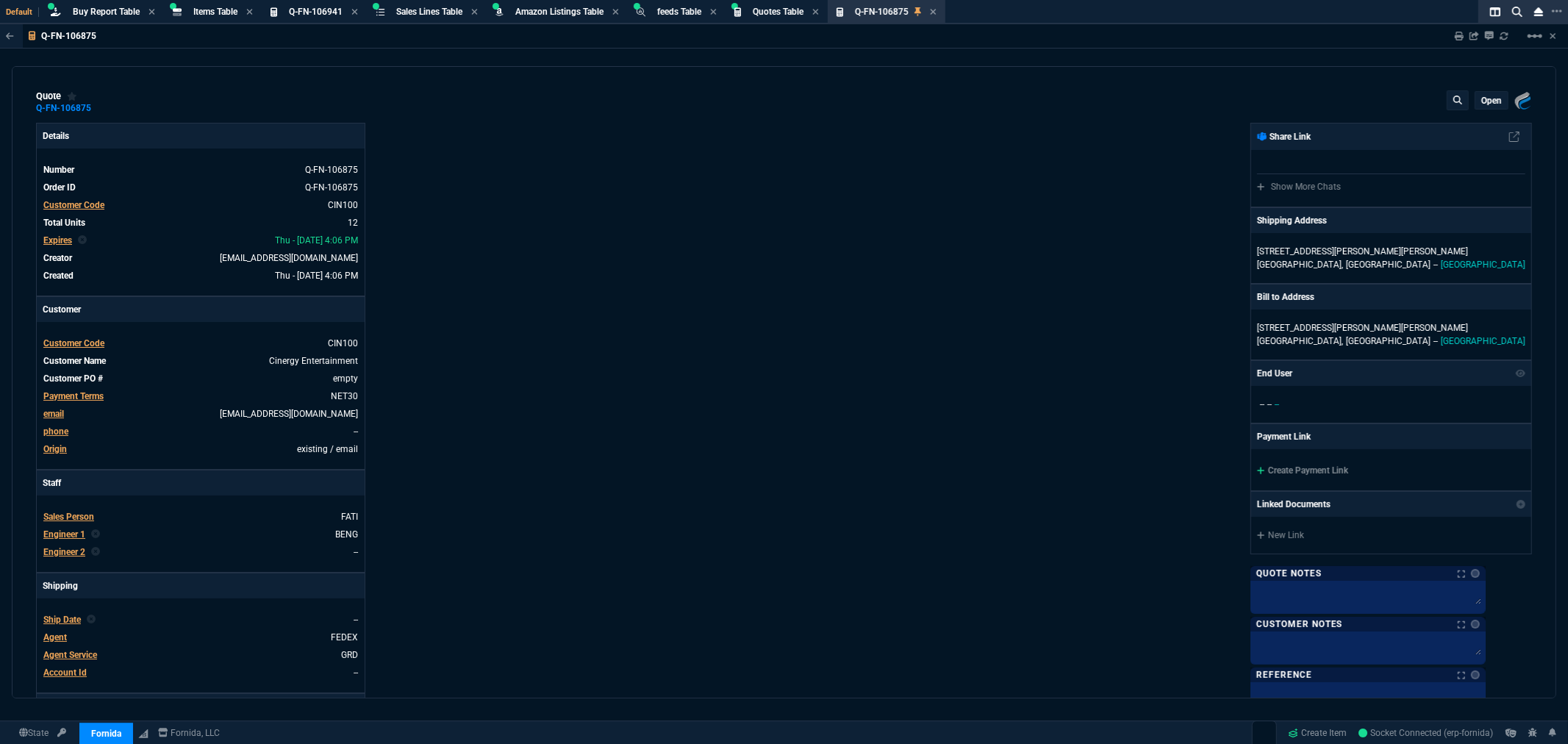
type input "70"
type input "71"
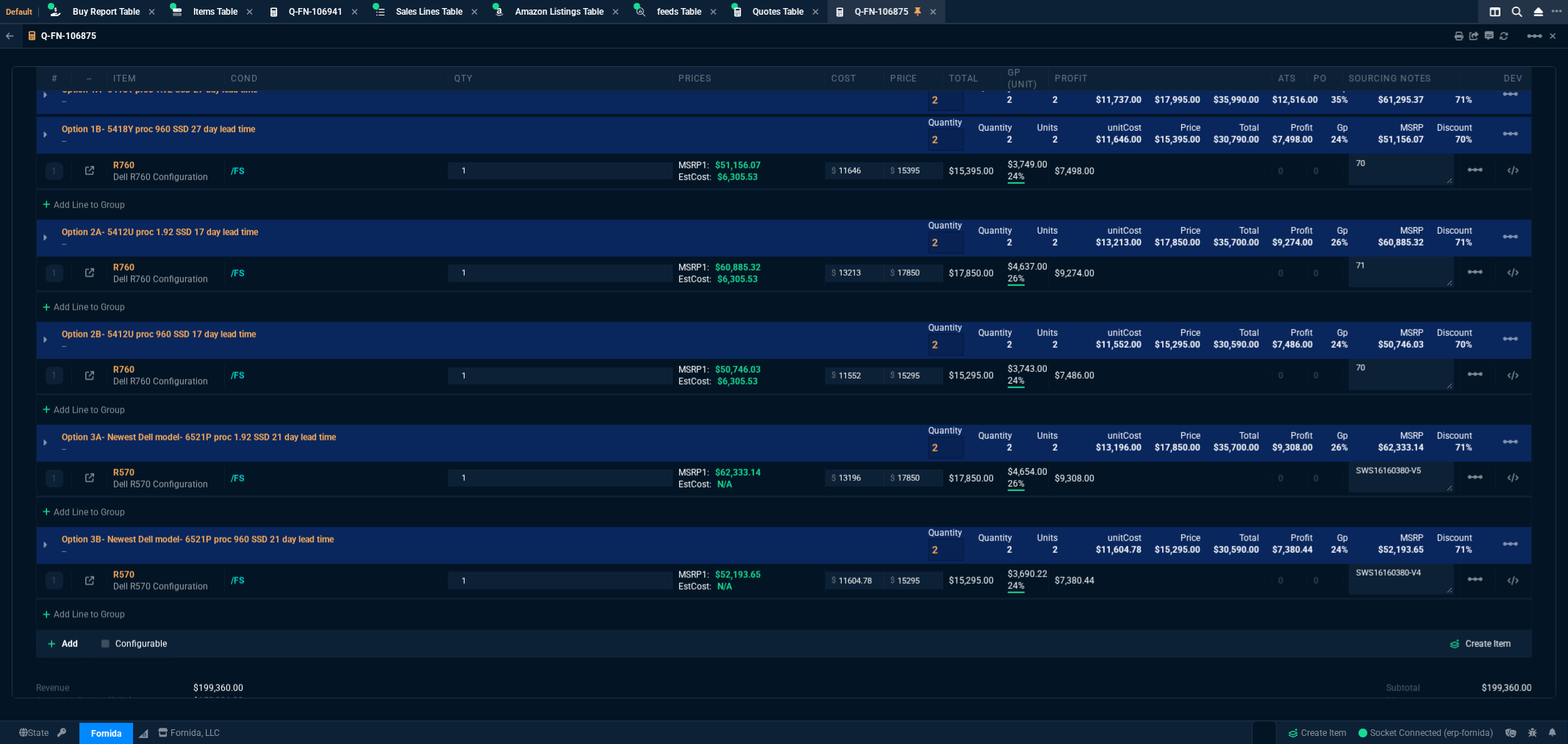
scroll to position [1127, 0]
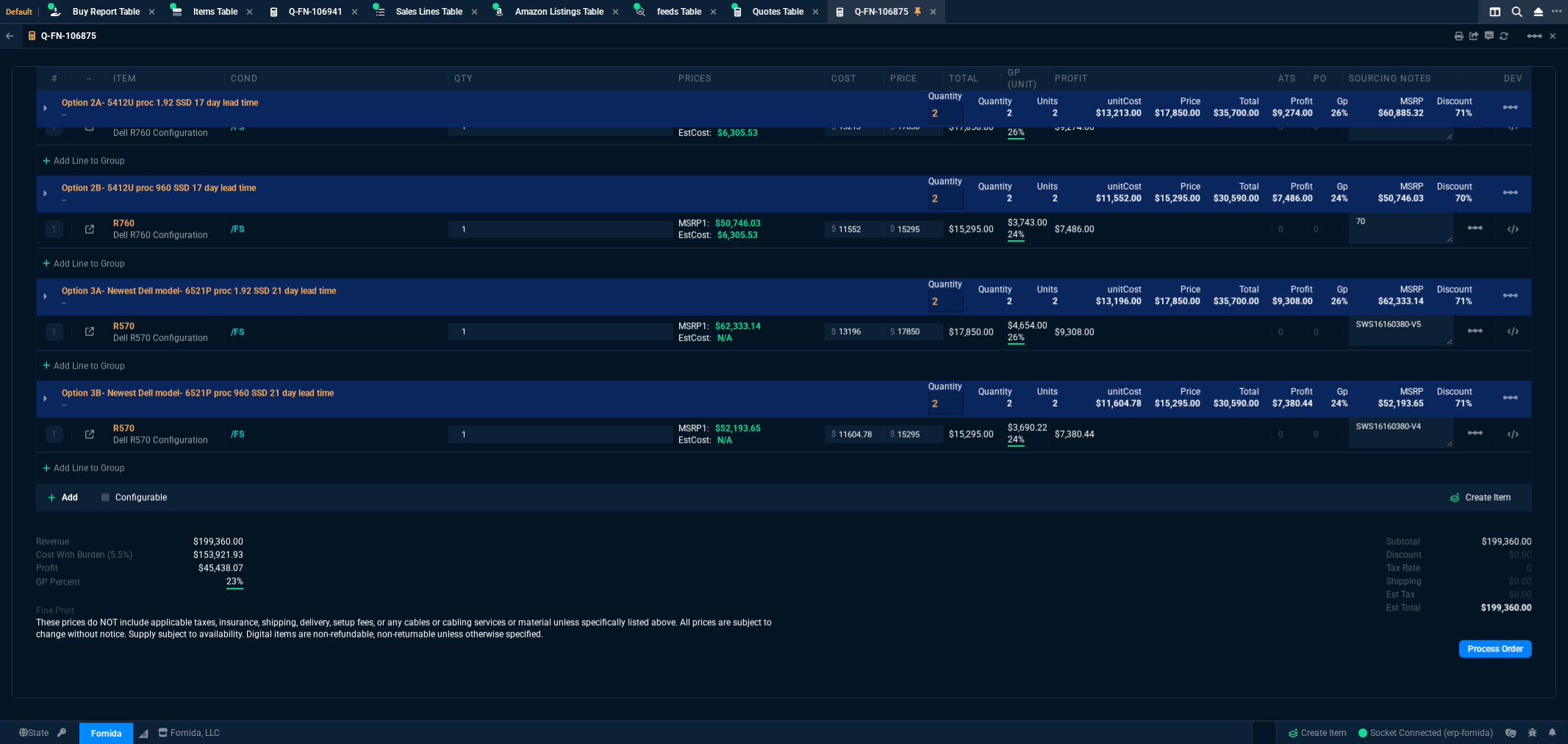
click at [1209, 604] on div "Subtotal $199,360.00 Discount $0.00 Tax Rate 0 Shipping $0.00 Est Tax $0.00 Est…" at bounding box center [1159, 576] width 749 height 81
click at [1231, 592] on div "Subtotal $199,360.00 Discount $0.00 Tax Rate 0 Shipping $0.00 Est Tax $0.00 Est…" at bounding box center [1159, 576] width 749 height 81
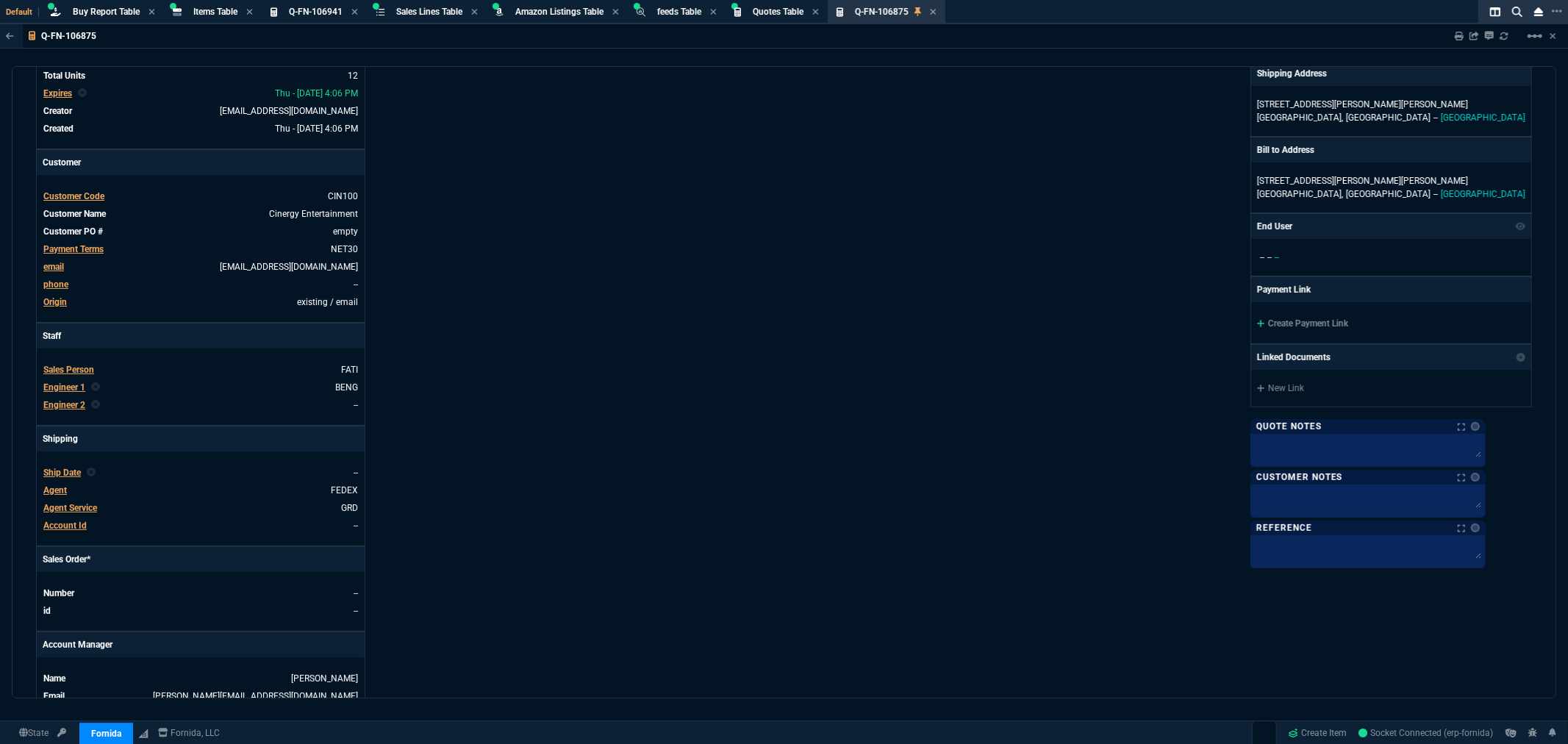
scroll to position [64, 0]
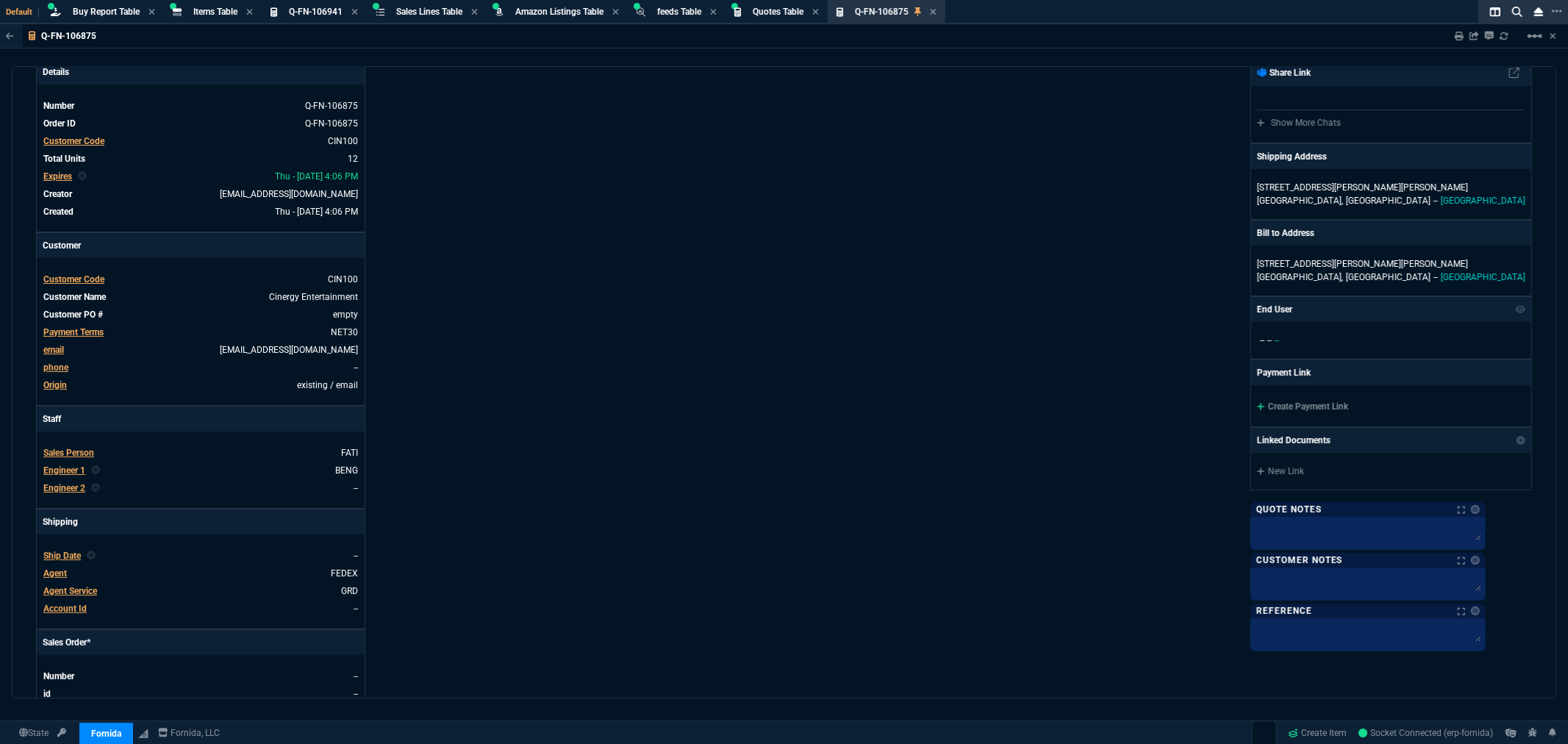
drag, startPoint x: 97, startPoint y: 8, endPoint x: 170, endPoint y: 26, distance: 75.2
click at [97, 8] on span "Buy Report Table" at bounding box center [107, 12] width 67 height 10
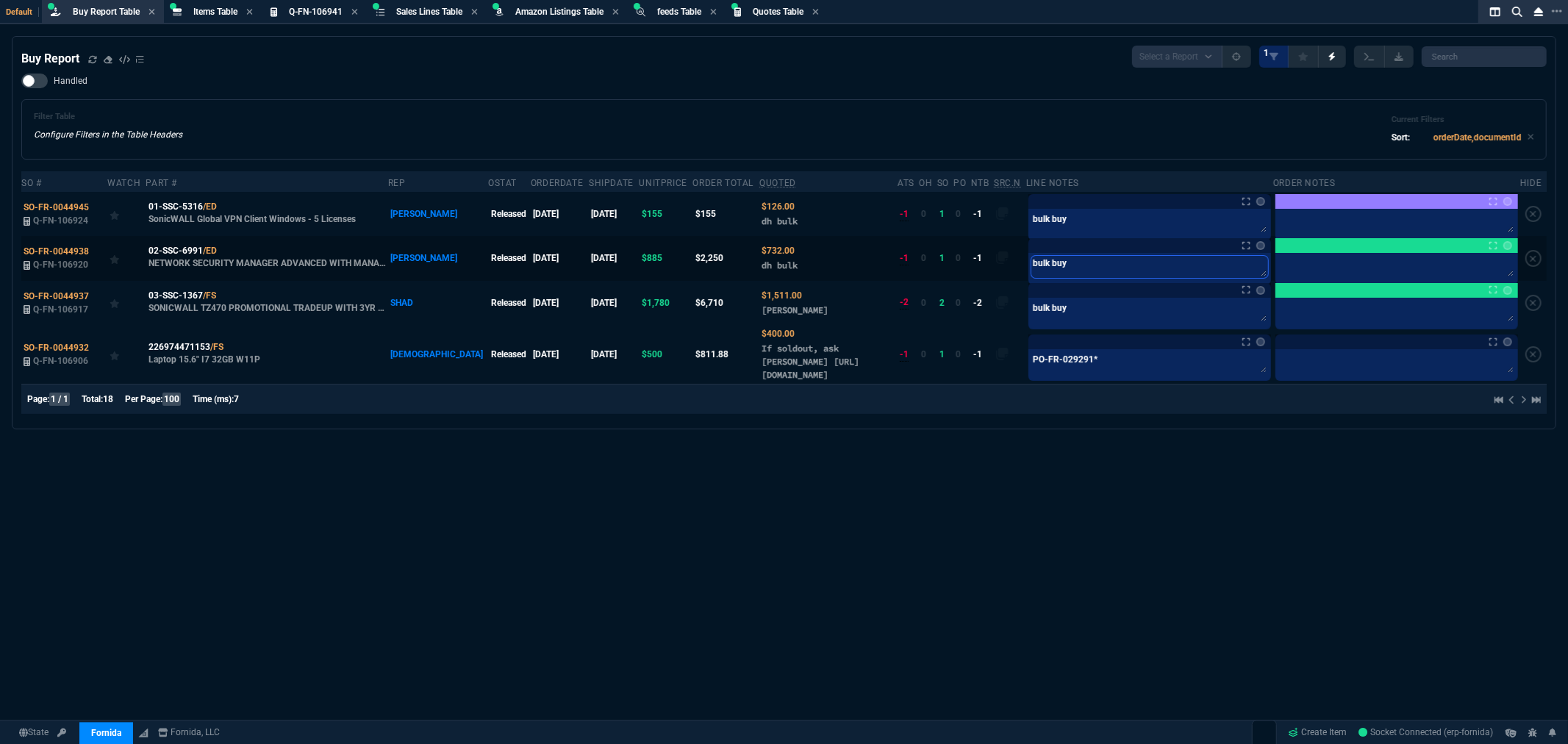
click at [1064, 261] on textarea "bulk buy" at bounding box center [1150, 267] width 237 height 22
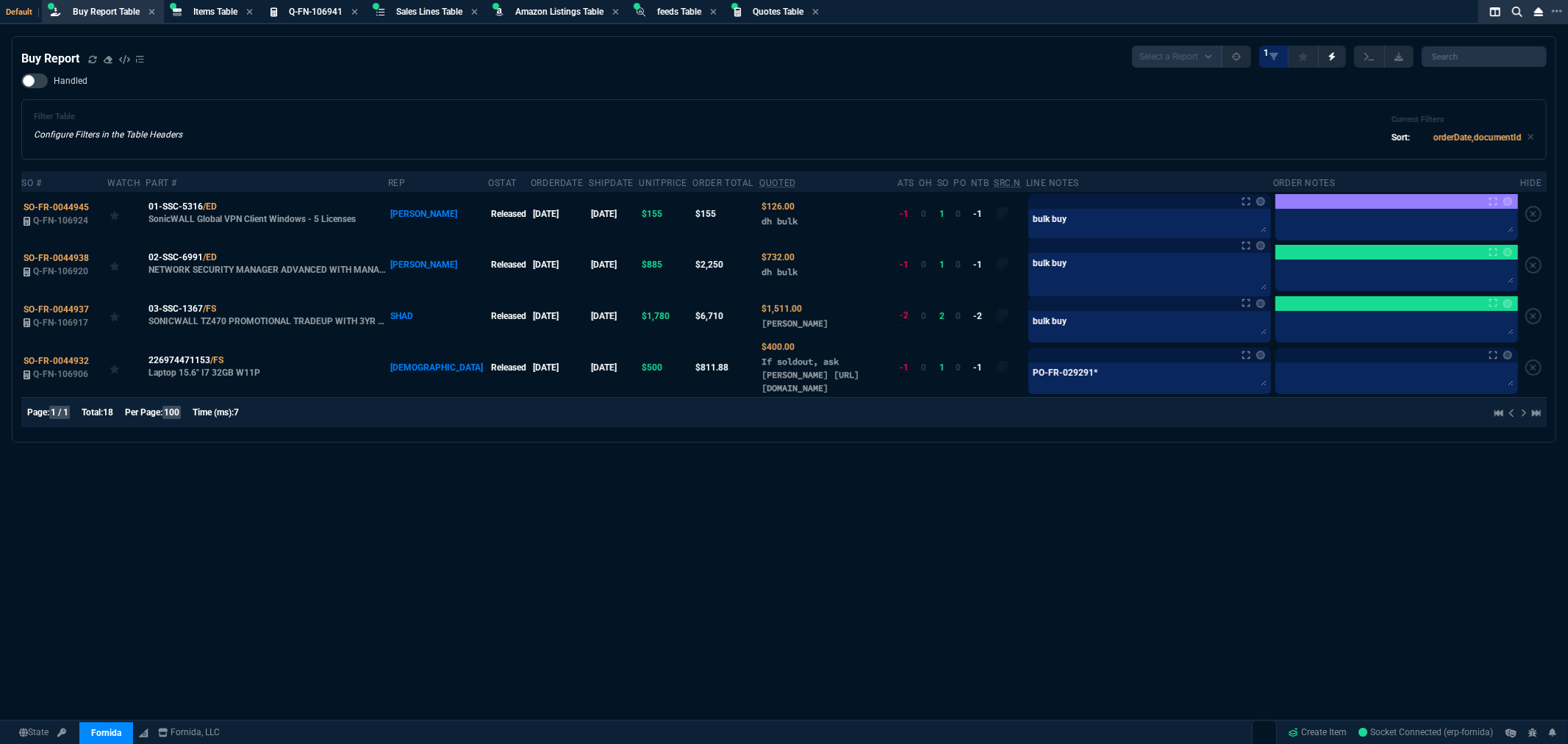
click at [723, 119] on div "Filter Table Configure Filters in the Table Headers Current Filters Sort: order…" at bounding box center [784, 129] width 1501 height 35
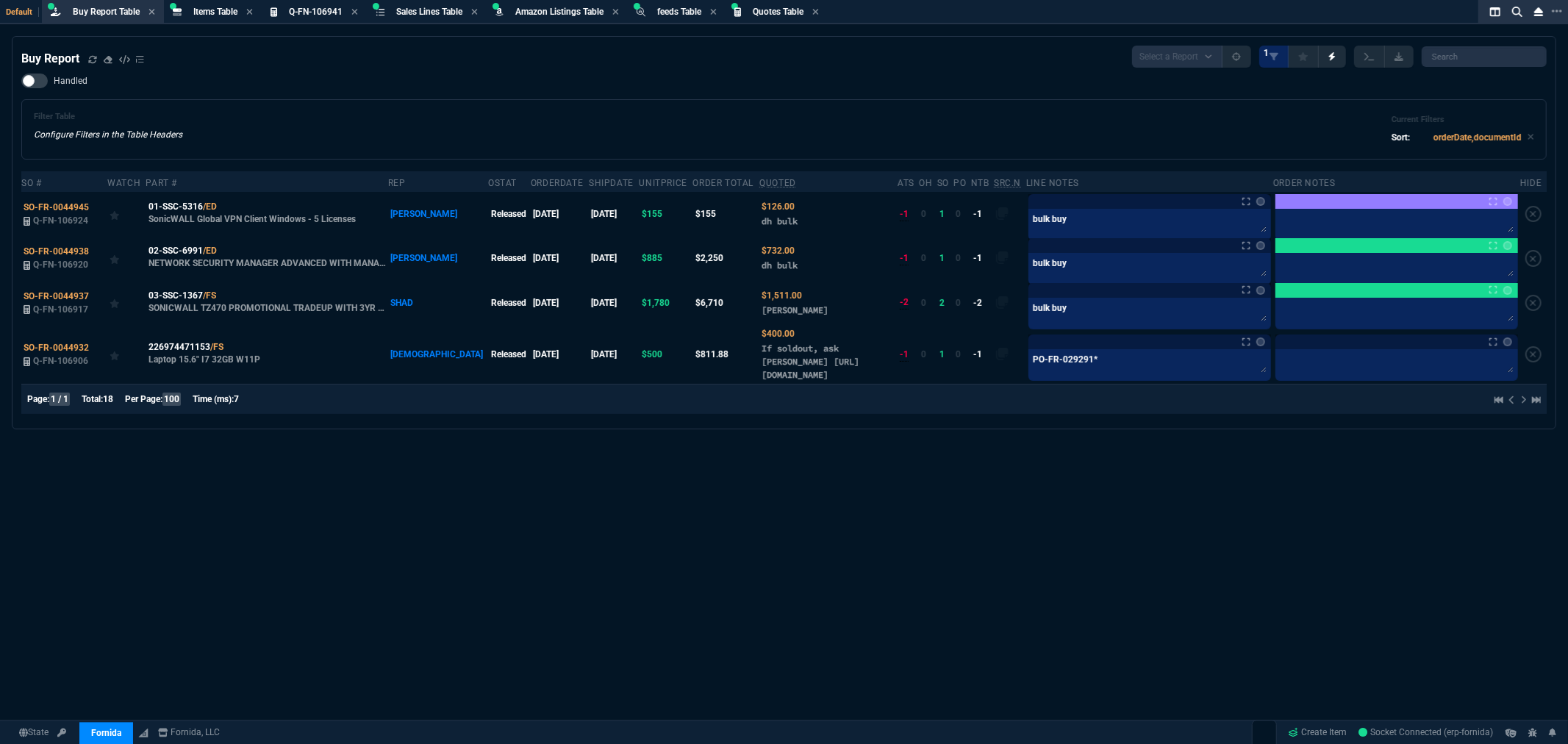
click at [224, 479] on div "Buy Report Select a Report Not Purchased 1 Handled Filter Table Configure Filte…" at bounding box center [784, 426] width 1568 height 780
click at [1048, 583] on div "Buy Report Select a Report Not Purchased 1 Handled Filter Table Configure Filte…" at bounding box center [784, 426] width 1568 height 780
click at [1199, 525] on div "Buy Report Select a Report Not Purchased 1 Handled Filter Table Configure Filte…" at bounding box center [784, 426] width 1568 height 780
click at [649, 499] on div "Buy Report Select a Report Not Purchased 1 Handled Filter Table Configure Filte…" at bounding box center [784, 426] width 1568 height 780
click at [1046, 513] on div "Buy Report Select a Report Not Purchased 1 Handled Filter Table Configure Filte…" at bounding box center [784, 426] width 1568 height 780
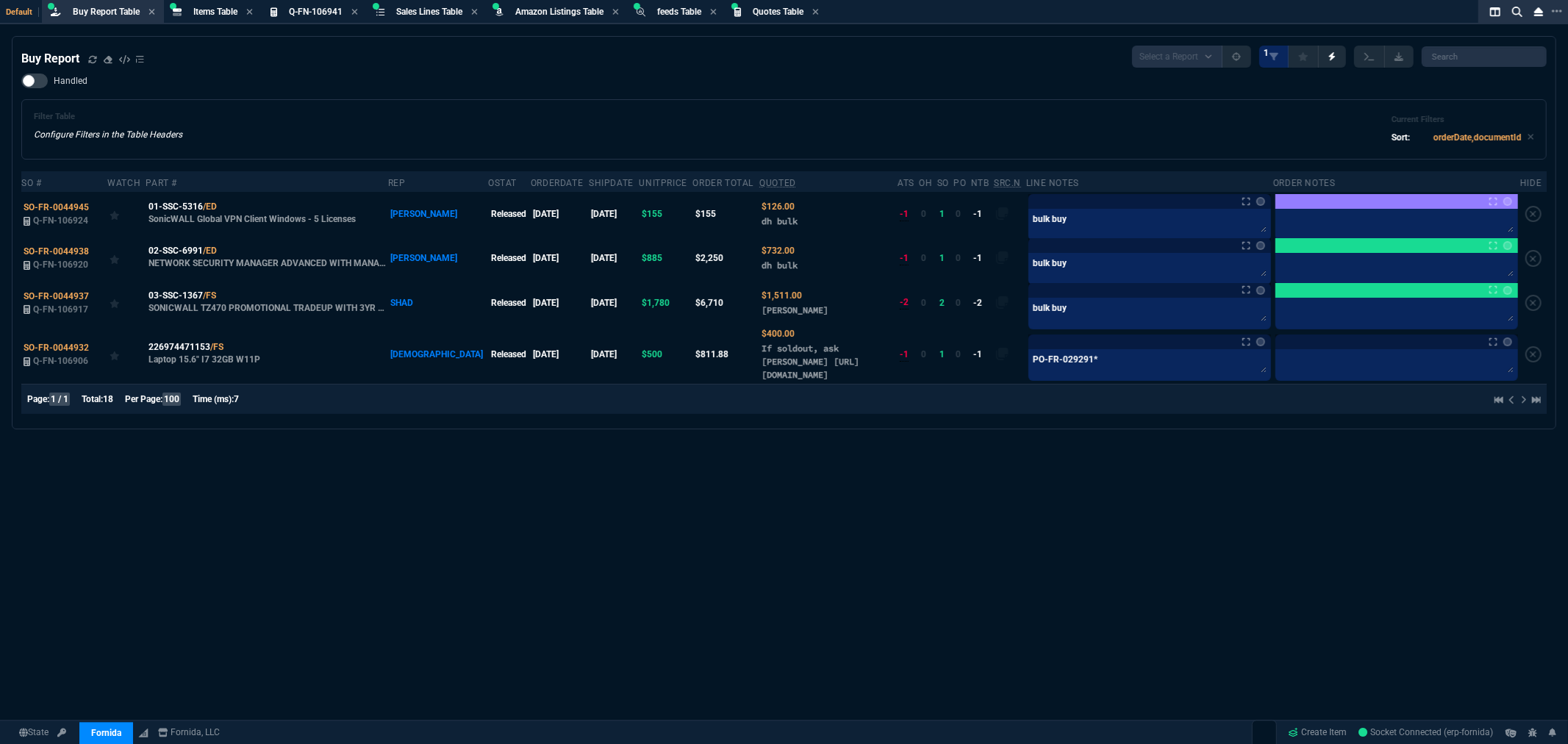
click at [1221, 549] on div "Buy Report Select a Report Not Purchased 1 Handled Filter Table Configure Filte…" at bounding box center [784, 426] width 1568 height 780
click at [1223, 545] on div "Buy Report Select a Report Not Purchased 1 Handled Filter Table Configure Filte…" at bounding box center [784, 426] width 1568 height 780
click at [1346, 491] on div "Buy Report Select a Report Not Purchased 1 Handled Filter Table Configure Filte…" at bounding box center [784, 426] width 1568 height 780
click at [1404, 531] on div "Buy Report Select a Report Not Purchased 1 Handled Filter Table Configure Filte…" at bounding box center [784, 426] width 1568 height 780
click at [981, 499] on div "Buy Report Select a Report Not Purchased 1 Handled Filter Table Configure Filte…" at bounding box center [784, 426] width 1568 height 780
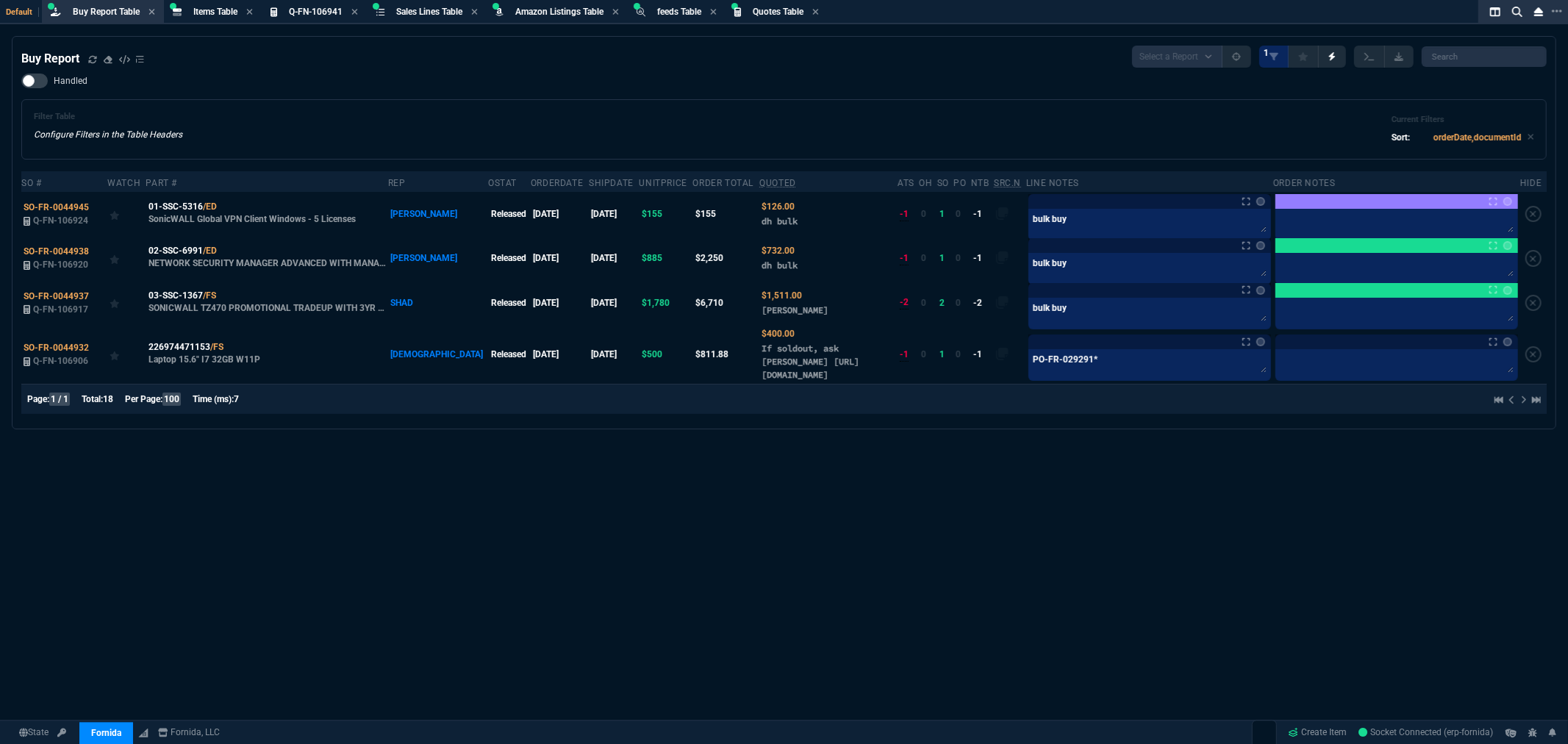
click at [849, 119] on div "Filter Table Configure Filters in the Table Headers Current Filters Sort: order…" at bounding box center [784, 129] width 1501 height 35
click at [599, 70] on div "Buy Report Select a Report Not Purchased 1 Handled Filter Table Configure Filte…" at bounding box center [783, 233] width 1525 height 375
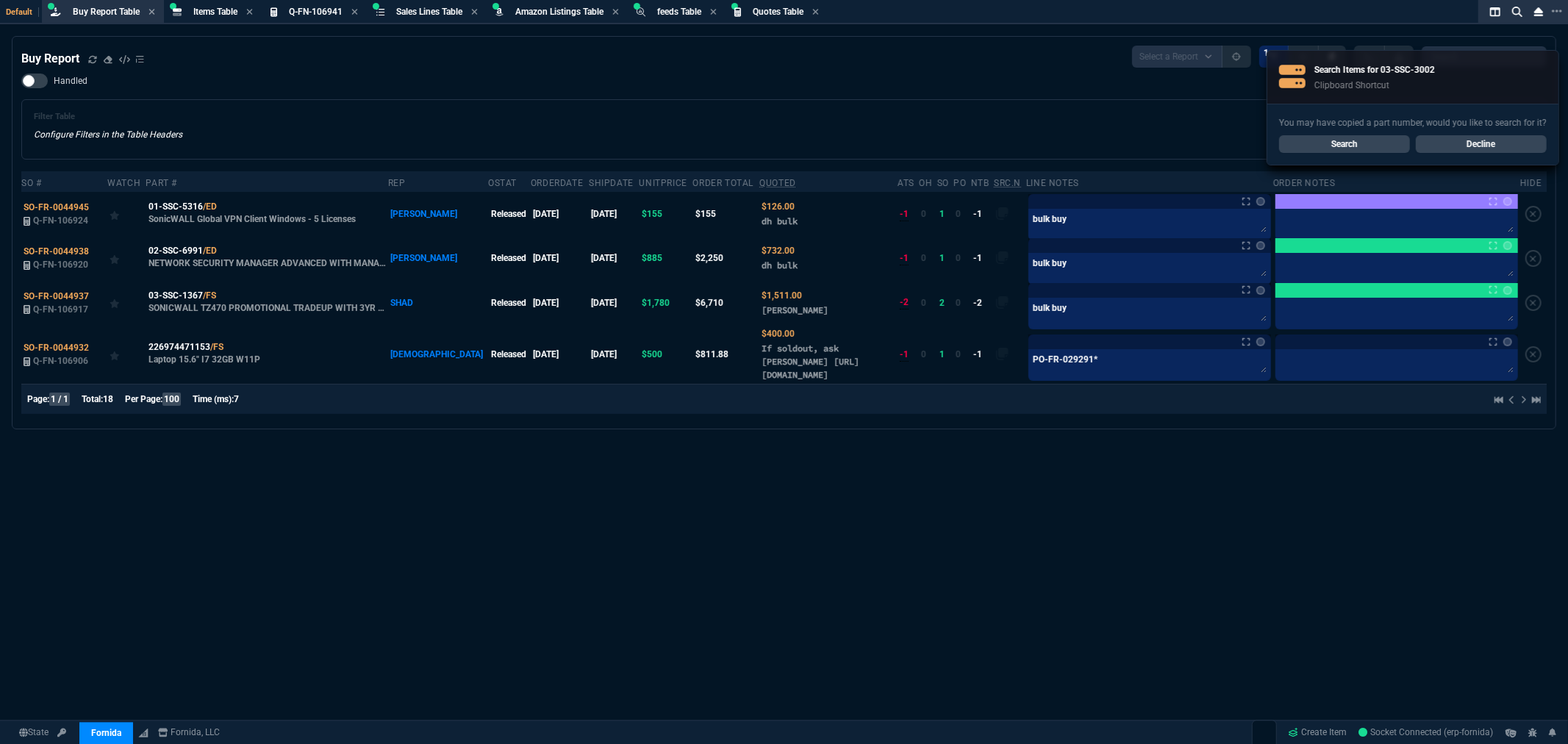
click at [449, 89] on div "Handled Filter Table Configure Filters in the Table Headers Current Filters Sor…" at bounding box center [783, 117] width 1525 height 86
click at [1364, 144] on link "Search" at bounding box center [1345, 144] width 131 height 18
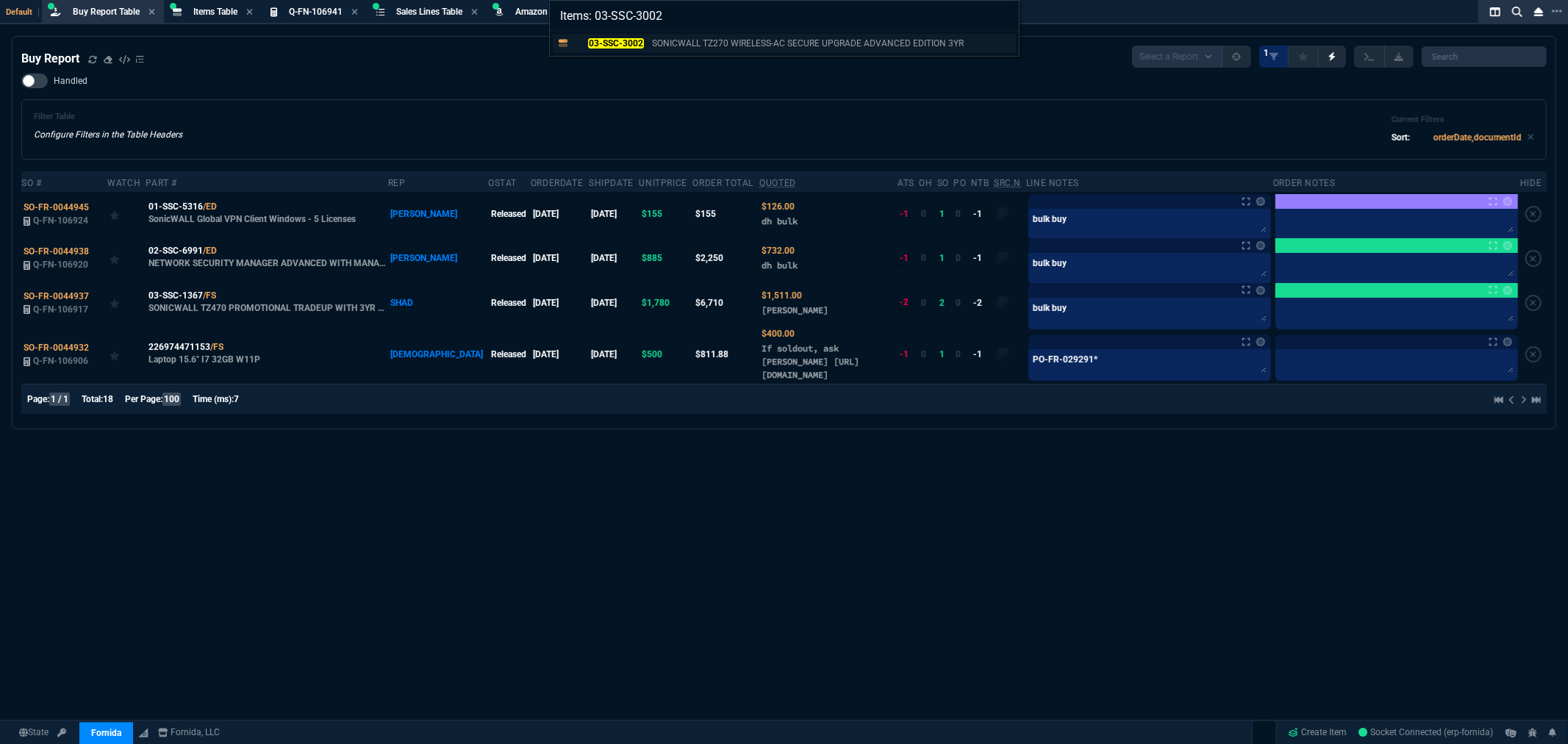
click at [627, 45] on mark "03-SSC-3002" at bounding box center [616, 44] width 55 height 10
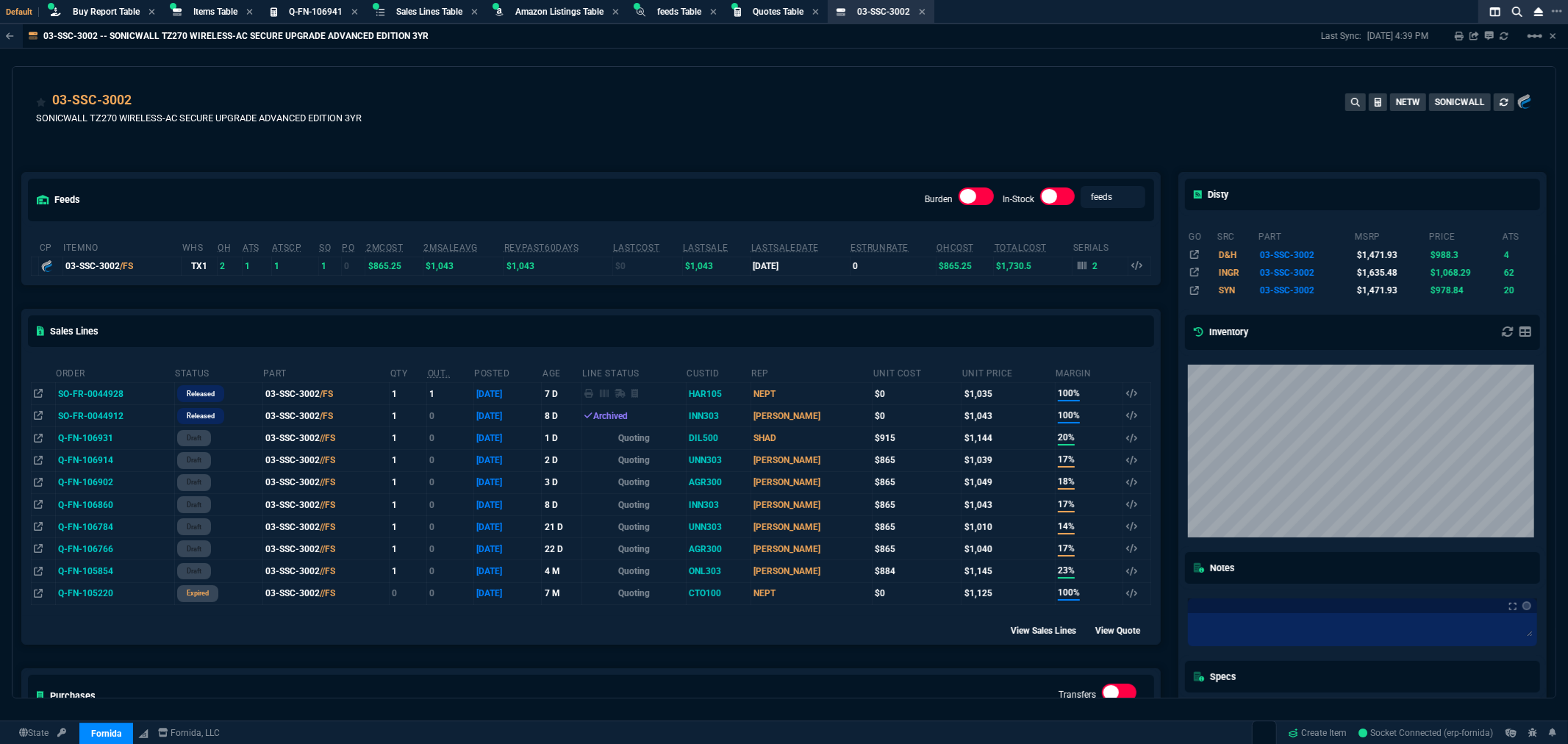
drag, startPoint x: 929, startPoint y: 9, endPoint x: 907, endPoint y: 8, distance: 22.0
click at [925, 9] on icon at bounding box center [922, 12] width 6 height 6
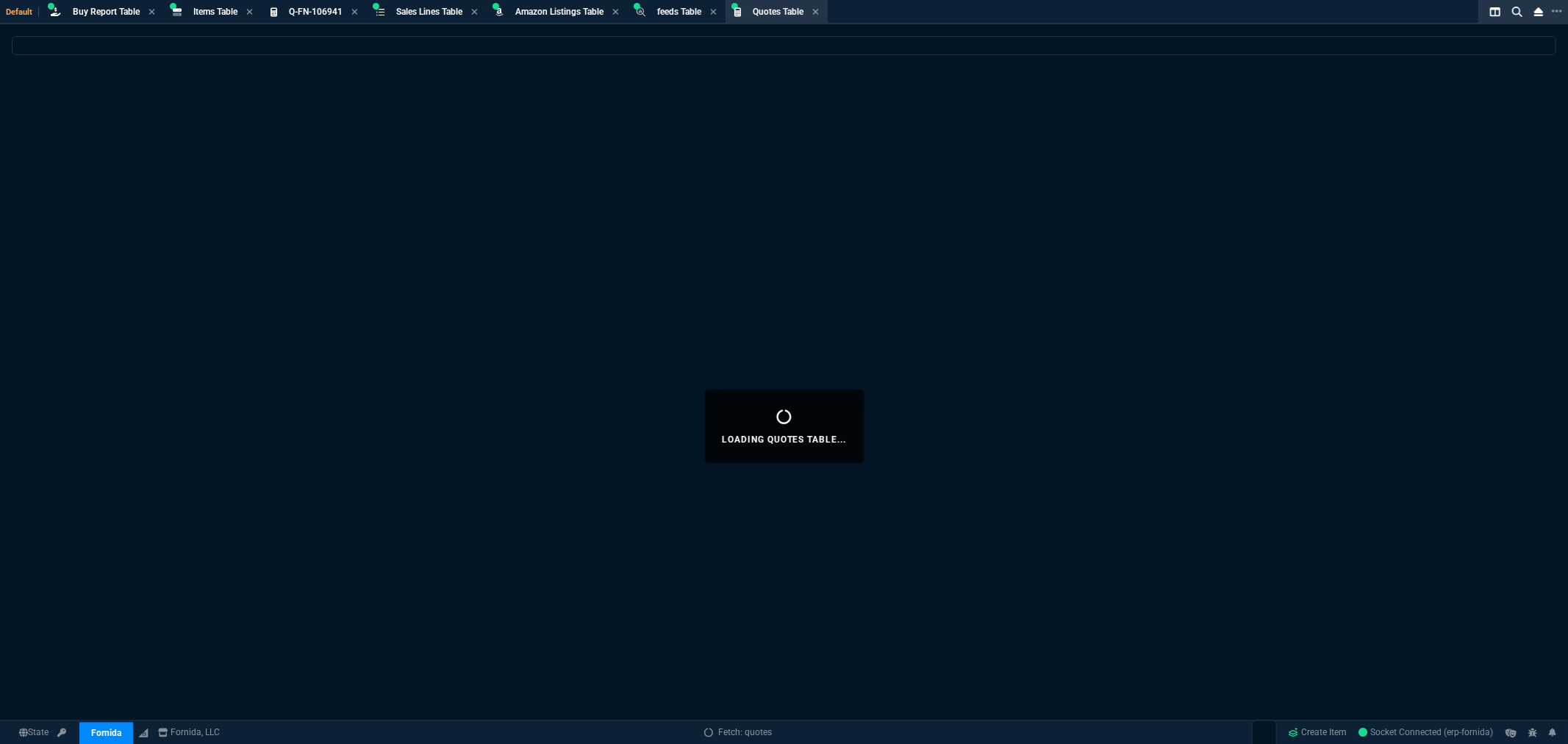
select select
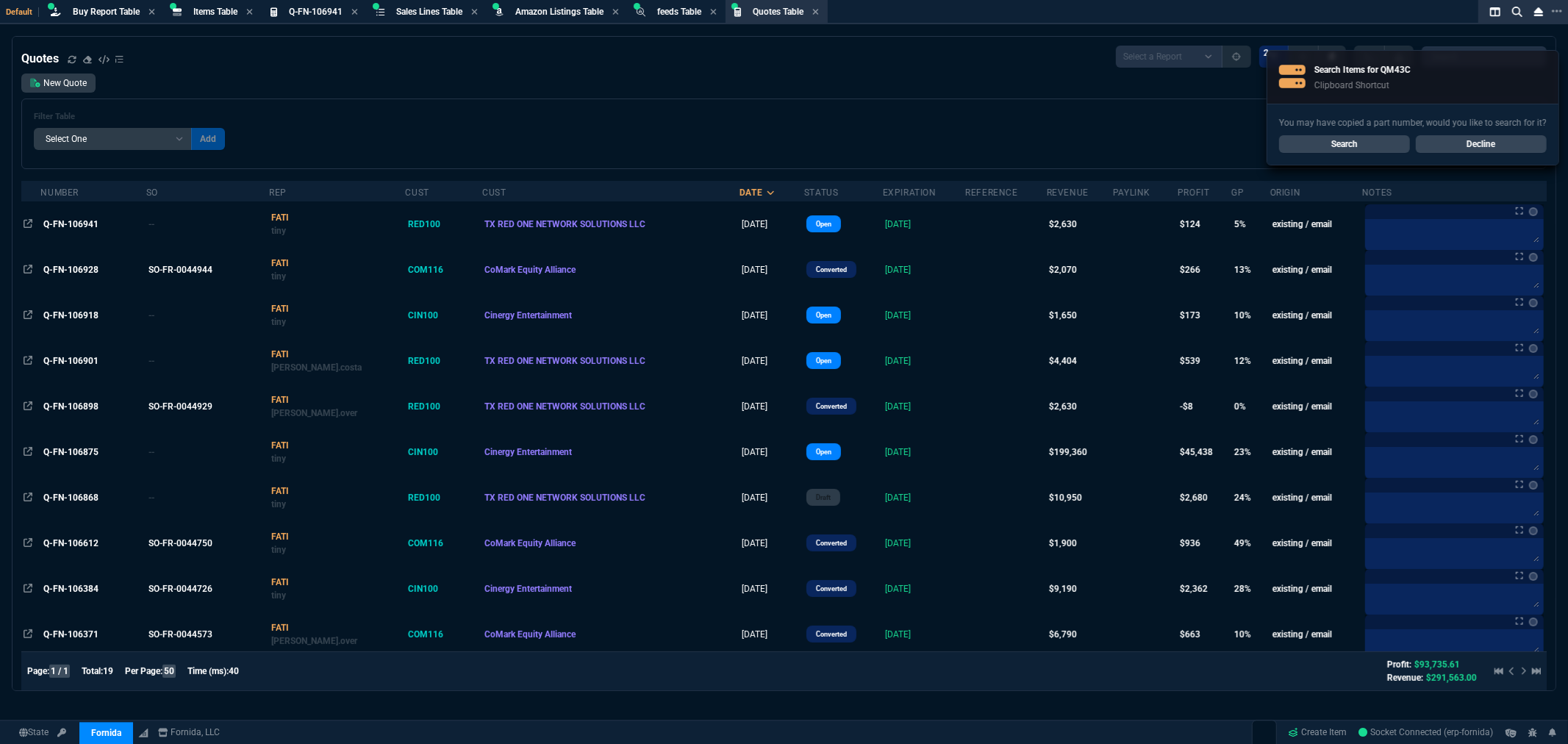
click at [581, 85] on div "New Quote Filter Table Select One Add Filter () creator (creator) Cust (headers…" at bounding box center [783, 122] width 1525 height 96
click at [1334, 136] on link "Search" at bounding box center [1345, 144] width 131 height 18
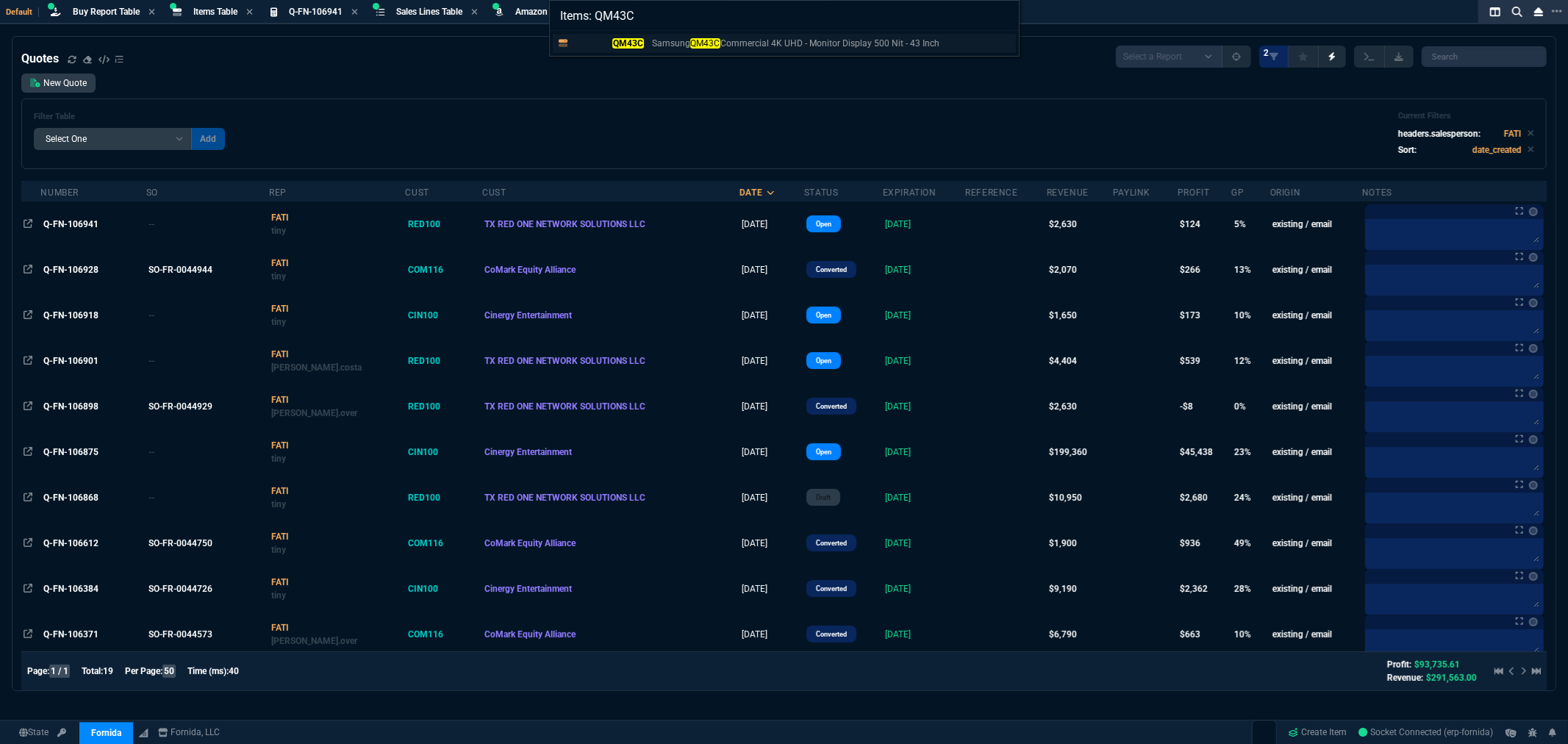
click at [631, 40] on mark "QM43C" at bounding box center [628, 44] width 31 height 10
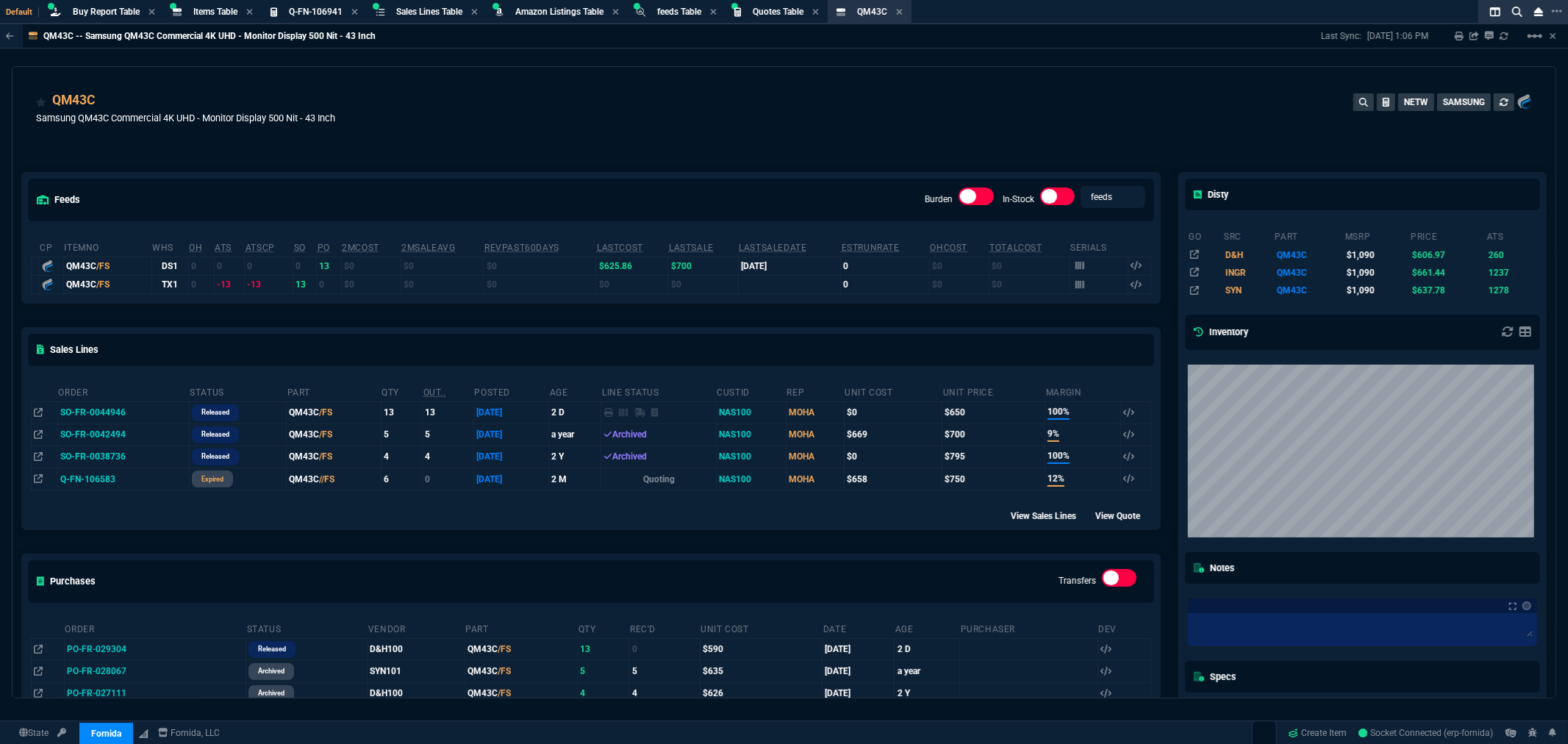
scroll to position [81, 0]
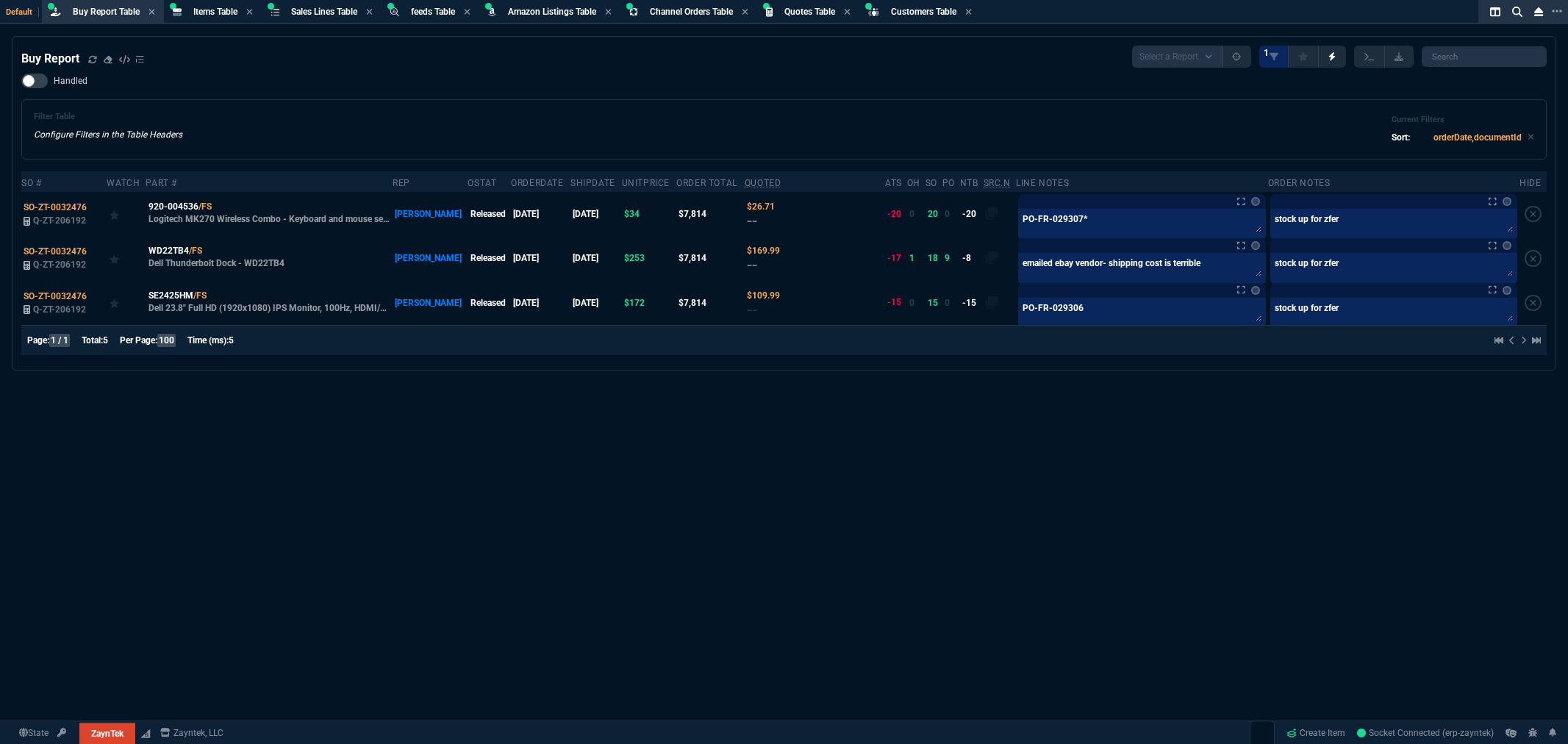
select select "8: NEPT"
click at [415, 113] on div "Filter Table Configure Filters in the Table Headers Current Filters Sort: order…" at bounding box center [784, 129] width 1501 height 35
click at [1087, 440] on div "Buy Report Select a Report Not Purchased 1 Handled Filter Table Configure Filte…" at bounding box center [784, 426] width 1568 height 780
click at [574, 94] on div "Handled Filter Table Configure Filters in the Table Headers Current Filters Sor…" at bounding box center [783, 117] width 1525 height 86
click at [673, 97] on div "Handled Filter Table Configure Filters in the Table Headers Current Filters Sor…" at bounding box center [783, 117] width 1525 height 86
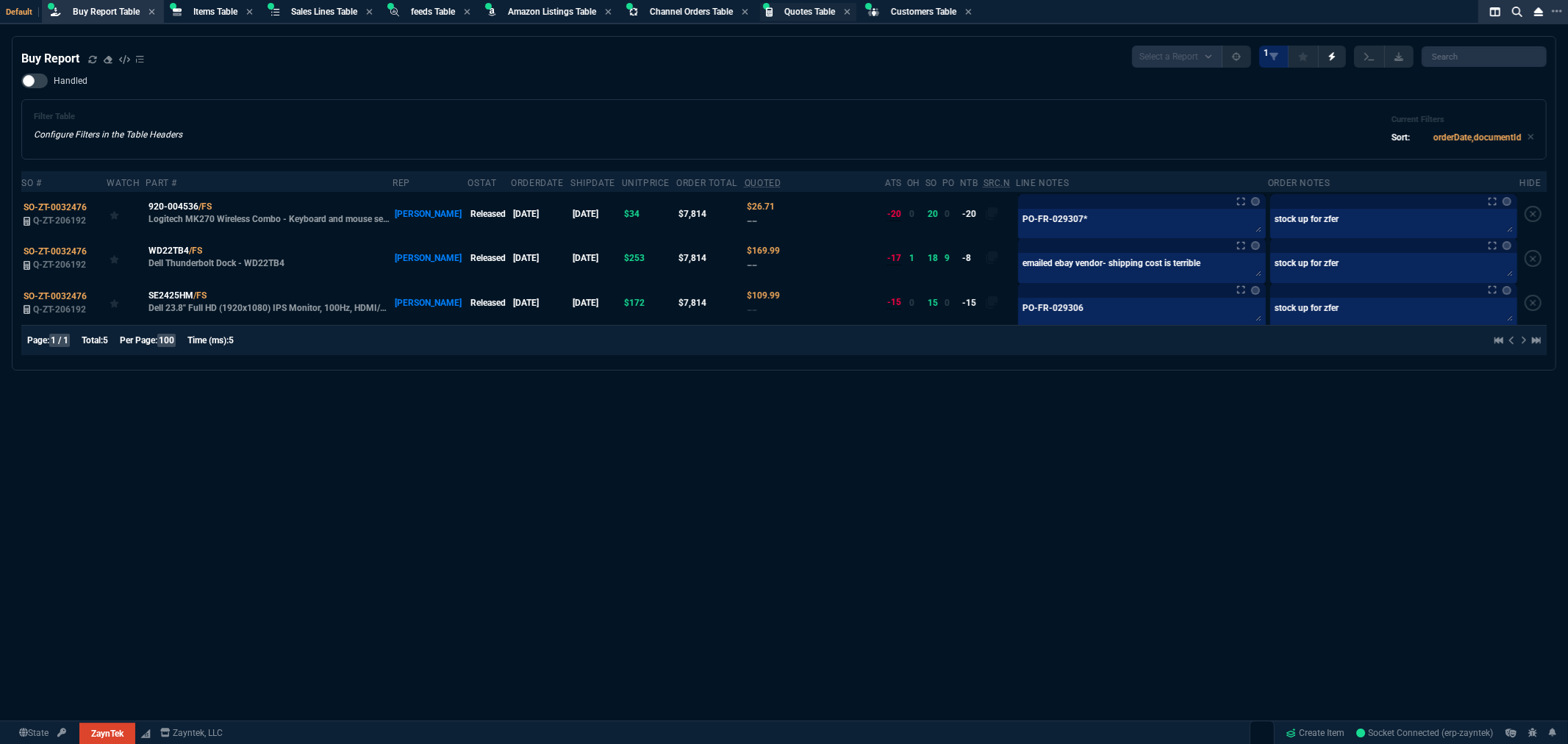
click at [811, 9] on span "Quotes Table" at bounding box center [810, 12] width 50 height 10
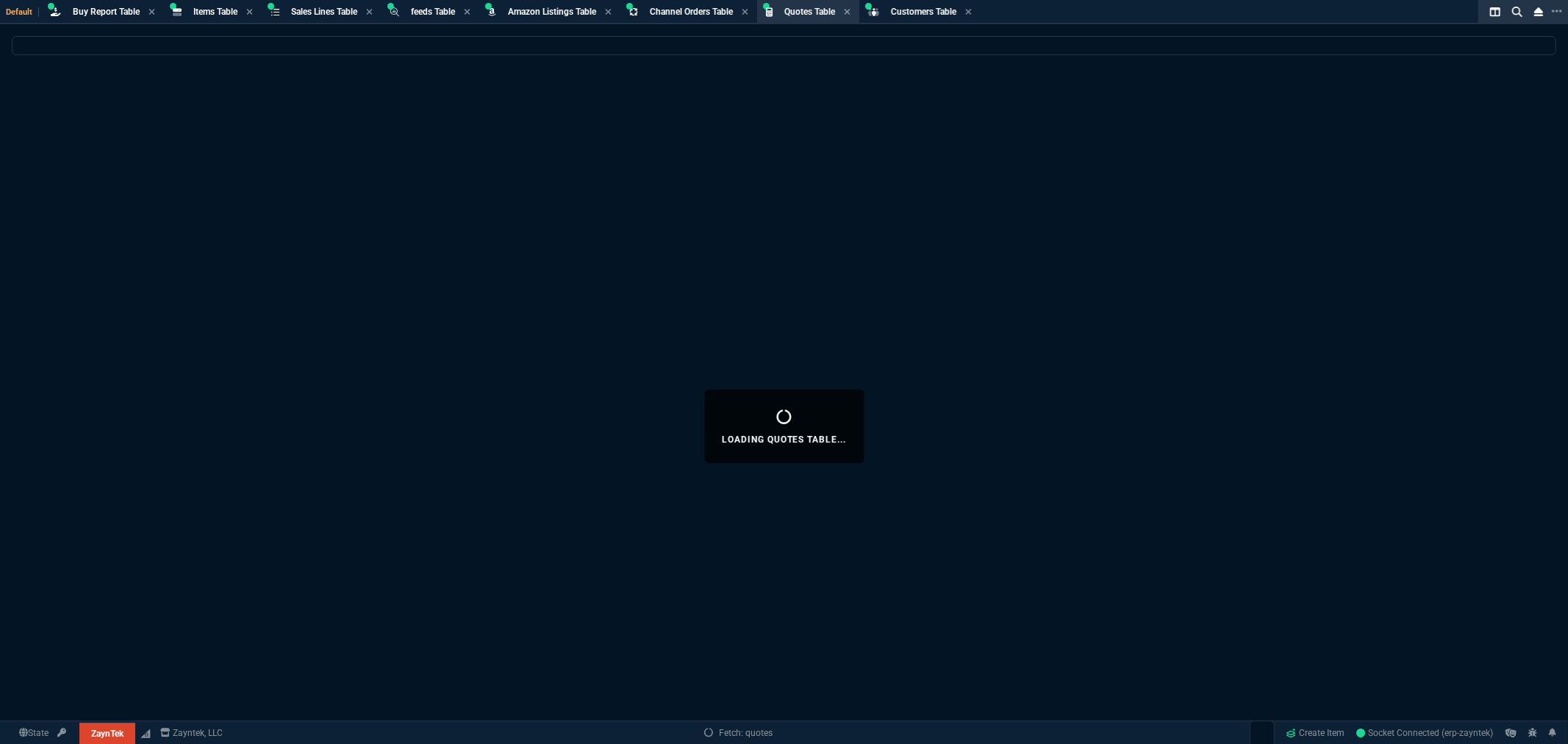
select select
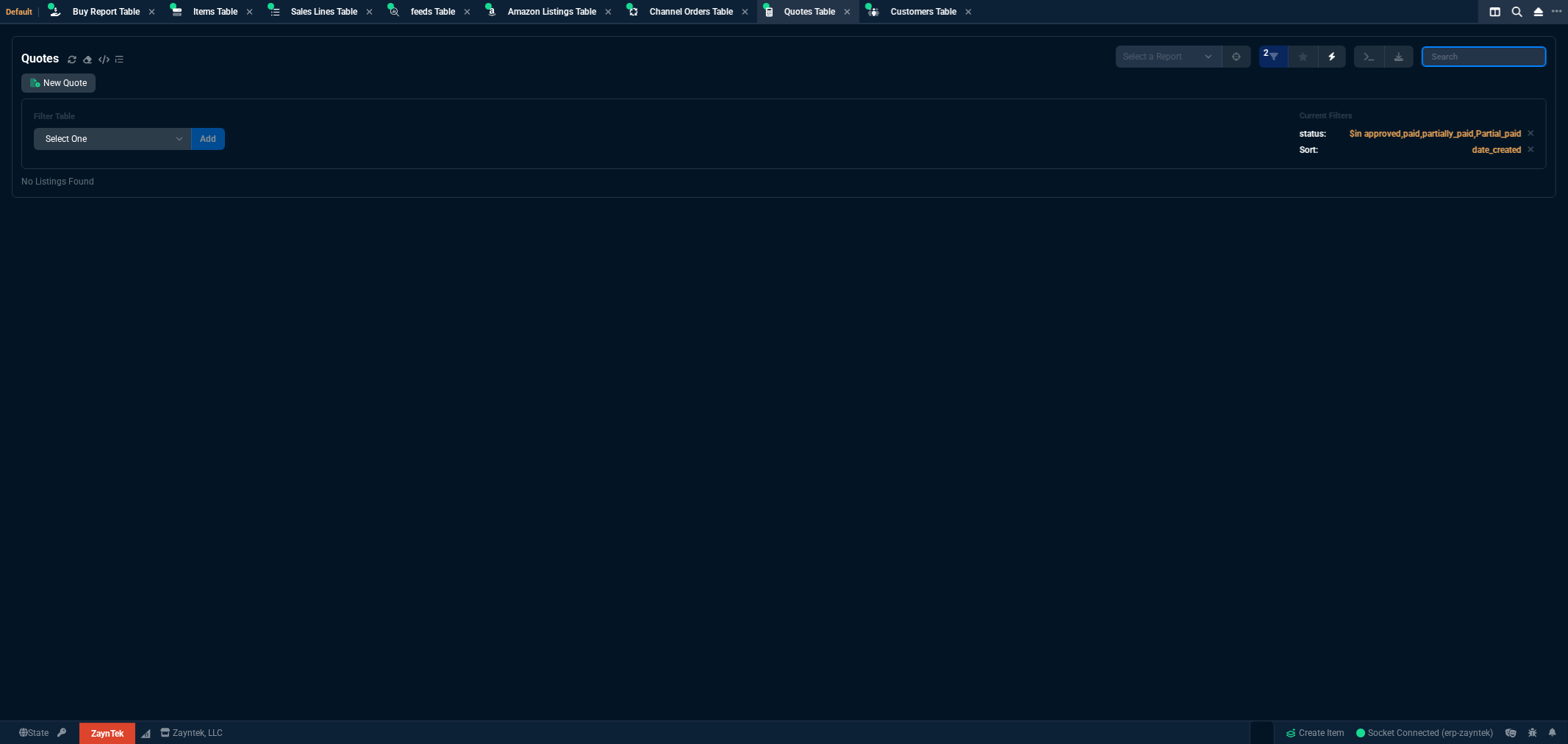
click at [1465, 62] on input "search" at bounding box center [1484, 56] width 125 height 21
click at [1461, 52] on input "Q-ZT-206055" at bounding box center [1484, 56] width 125 height 21
type input "Q-ZT-0206055"
click at [820, 15] on span "Quotes Table" at bounding box center [810, 12] width 50 height 10
click at [1528, 134] on icon at bounding box center [1531, 133] width 7 height 9
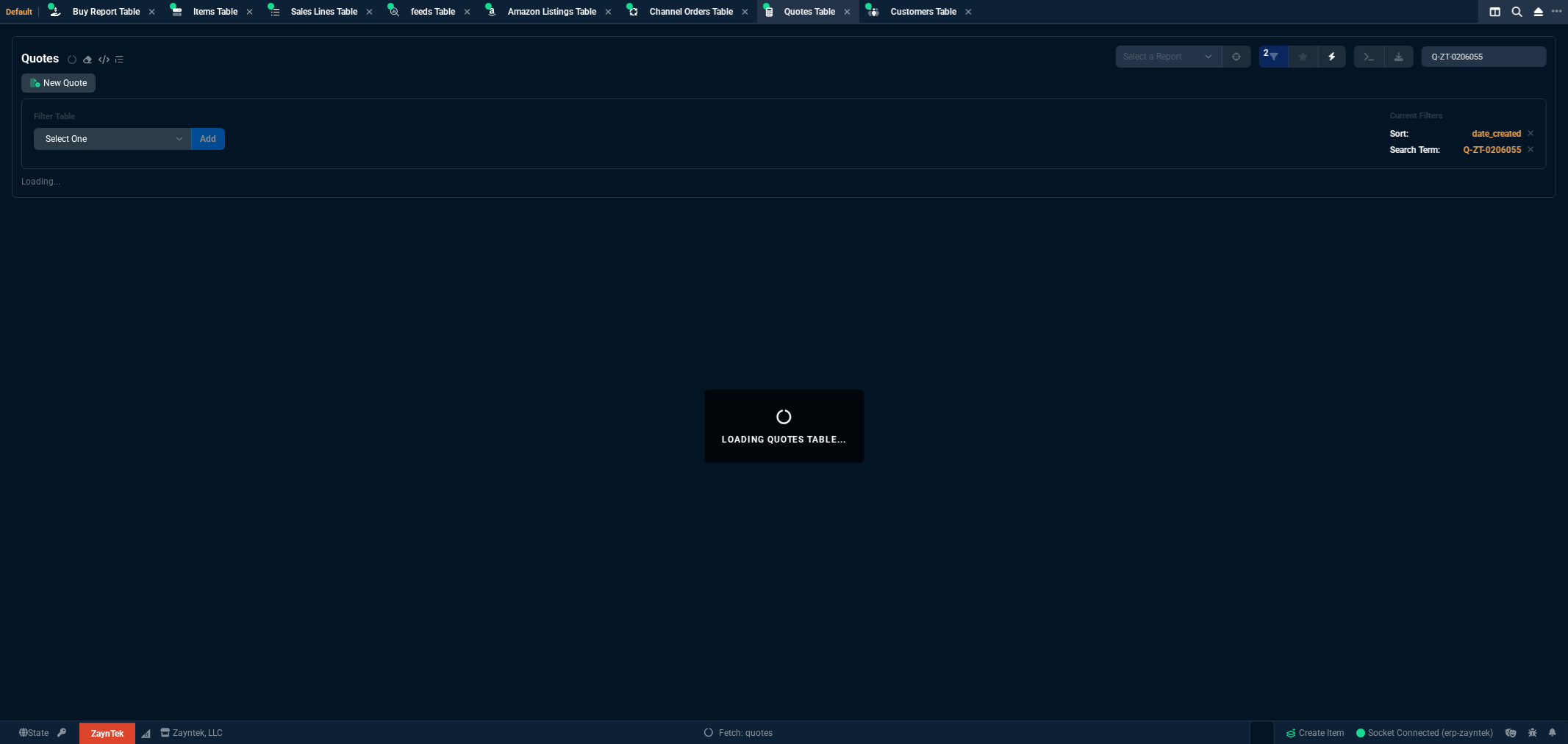
click at [1523, 164] on div "Filter Table Select One Add Filter () creator (creator) Cust (headers.customerN…" at bounding box center [783, 134] width 1525 height 71
click at [1529, 147] on icon at bounding box center [1531, 149] width 6 height 6
click at [176, 136] on select "Add Filter () creator (creator) Cust (headers.customerNumber) Cust (headers._cu…" at bounding box center [112, 139] width 158 height 22
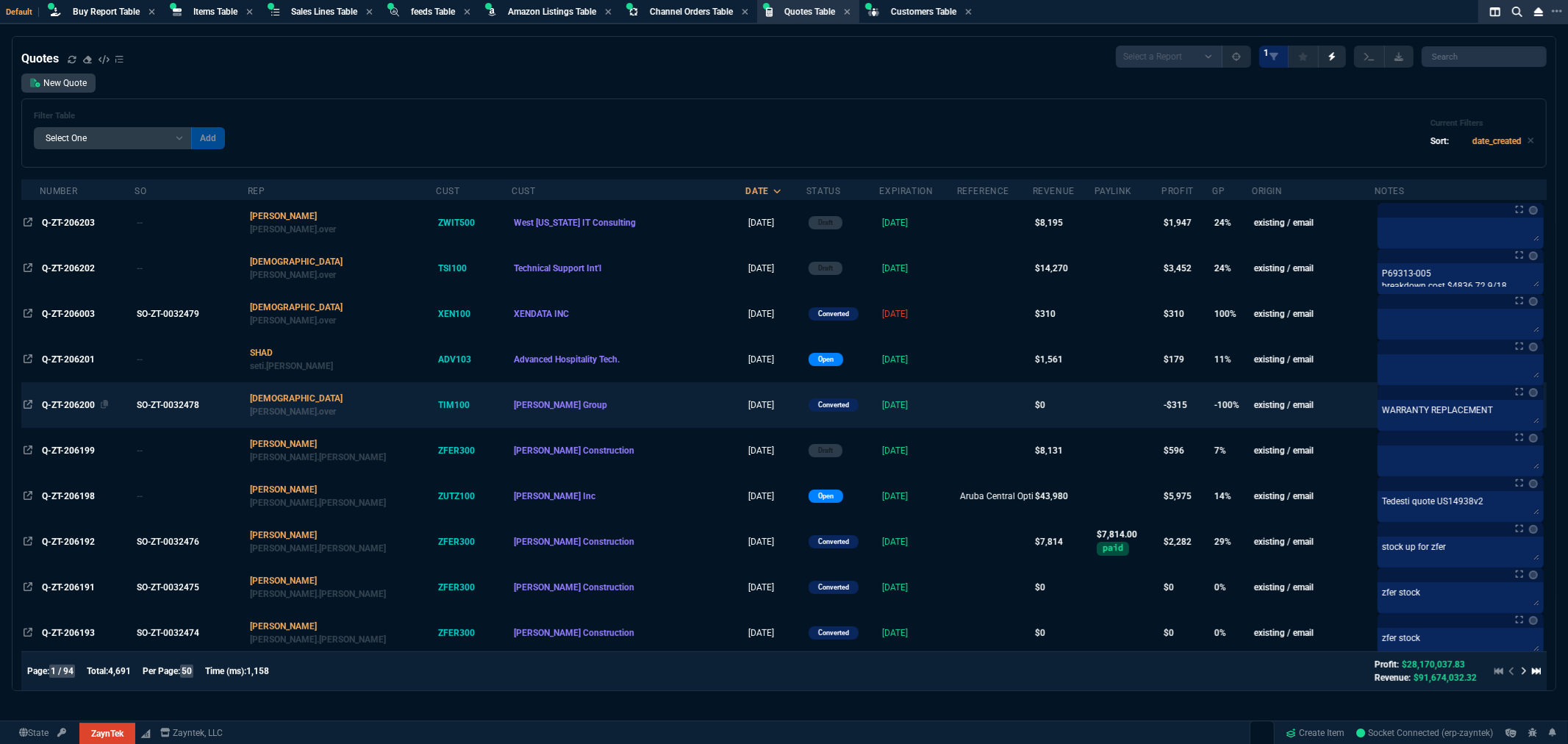
select select "14: Object"
click at [34, 128] on select "Add Filter () creator (creator) Cust (headers.customerNumber) Cust (headers._cu…" at bounding box center [112, 139] width 158 height 22
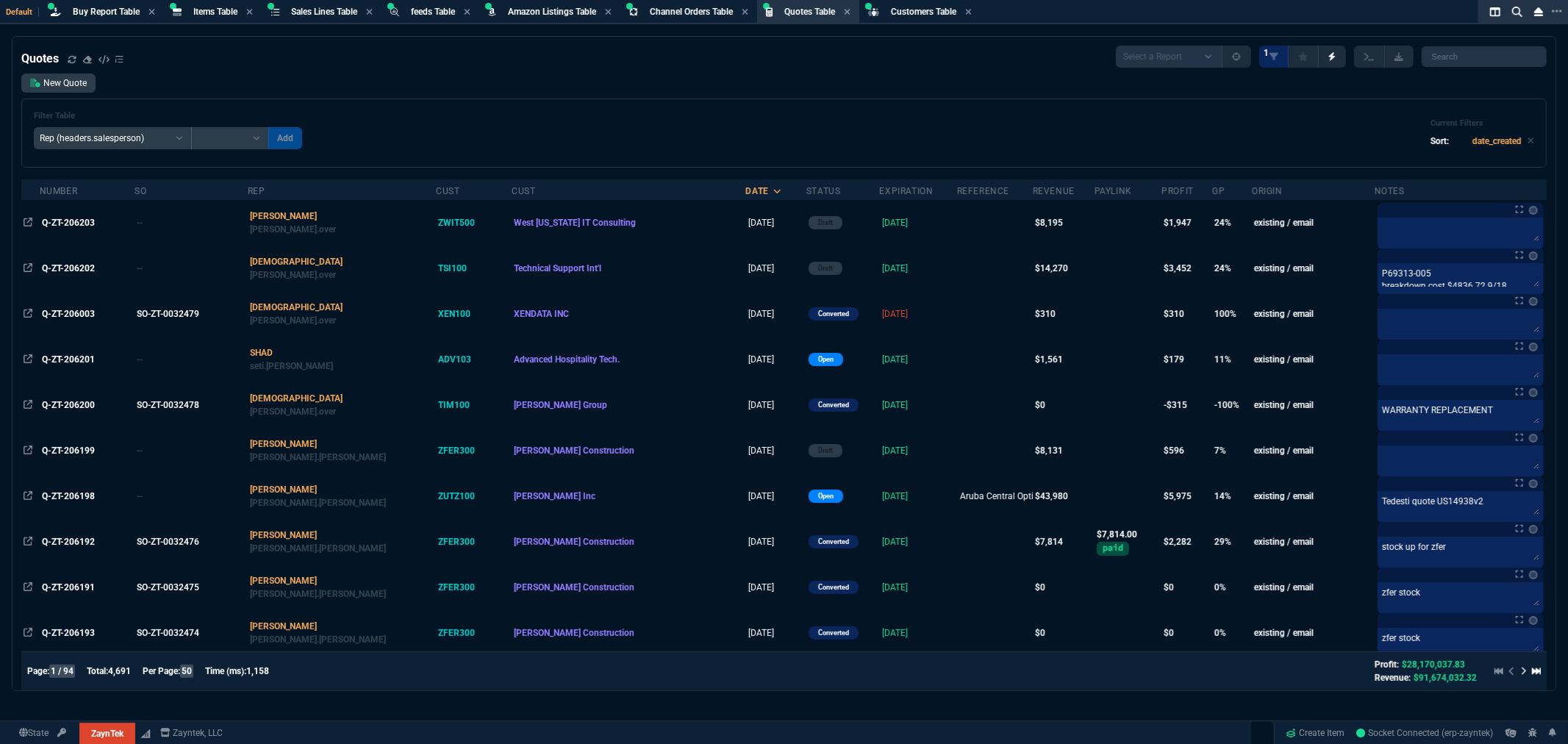
click at [253, 139] on select "Equal to In List Not Equal to" at bounding box center [230, 139] width 78 height 22
select select "0: $eq"
click at [191, 128] on select "Equal to In List Not Equal to" at bounding box center [230, 139] width 78 height 22
click at [316, 143] on input "text" at bounding box center [335, 139] width 133 height 22
type input "[PERSON_NAME]"
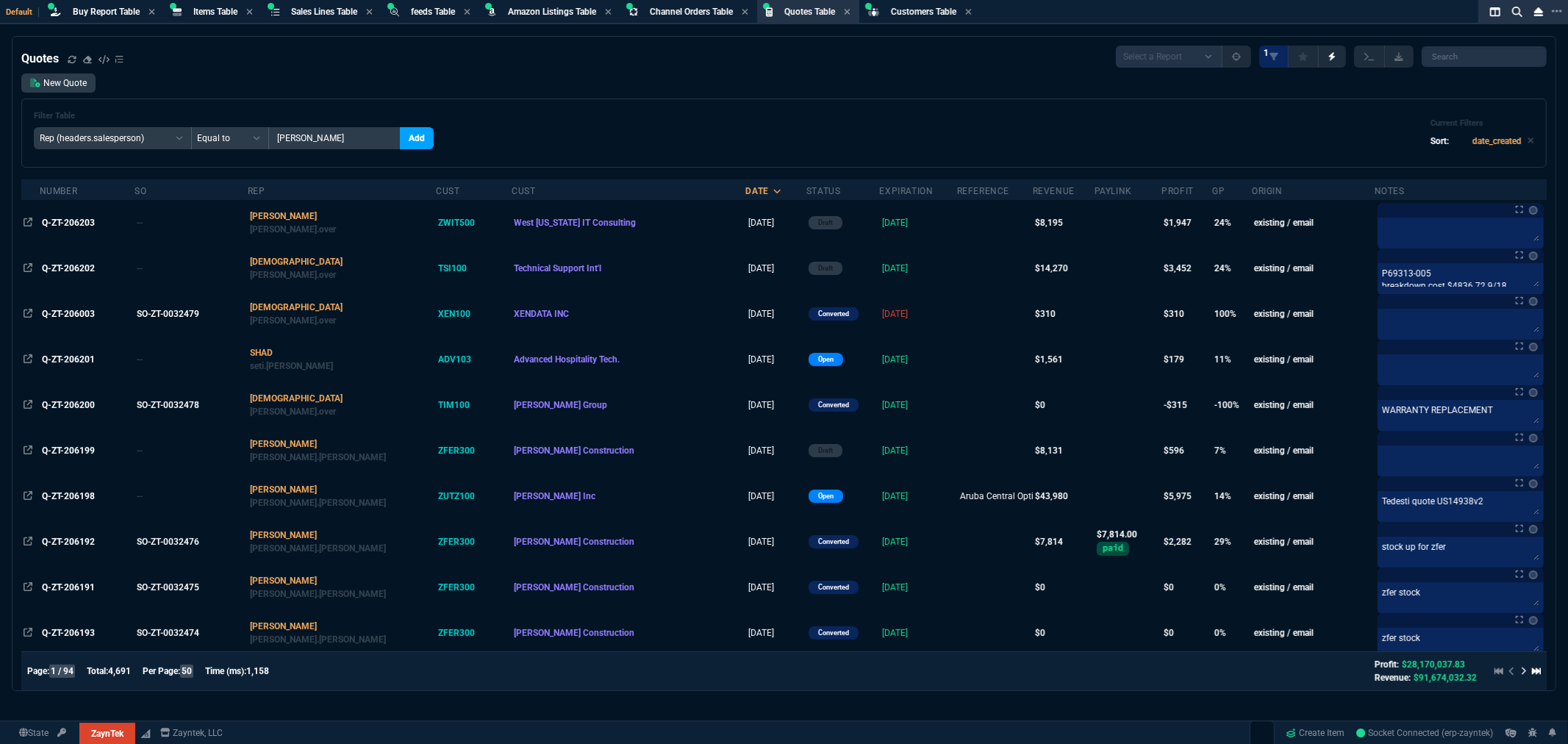
click at [400, 136] on button "Add" at bounding box center [416, 139] width 34 height 22
select select
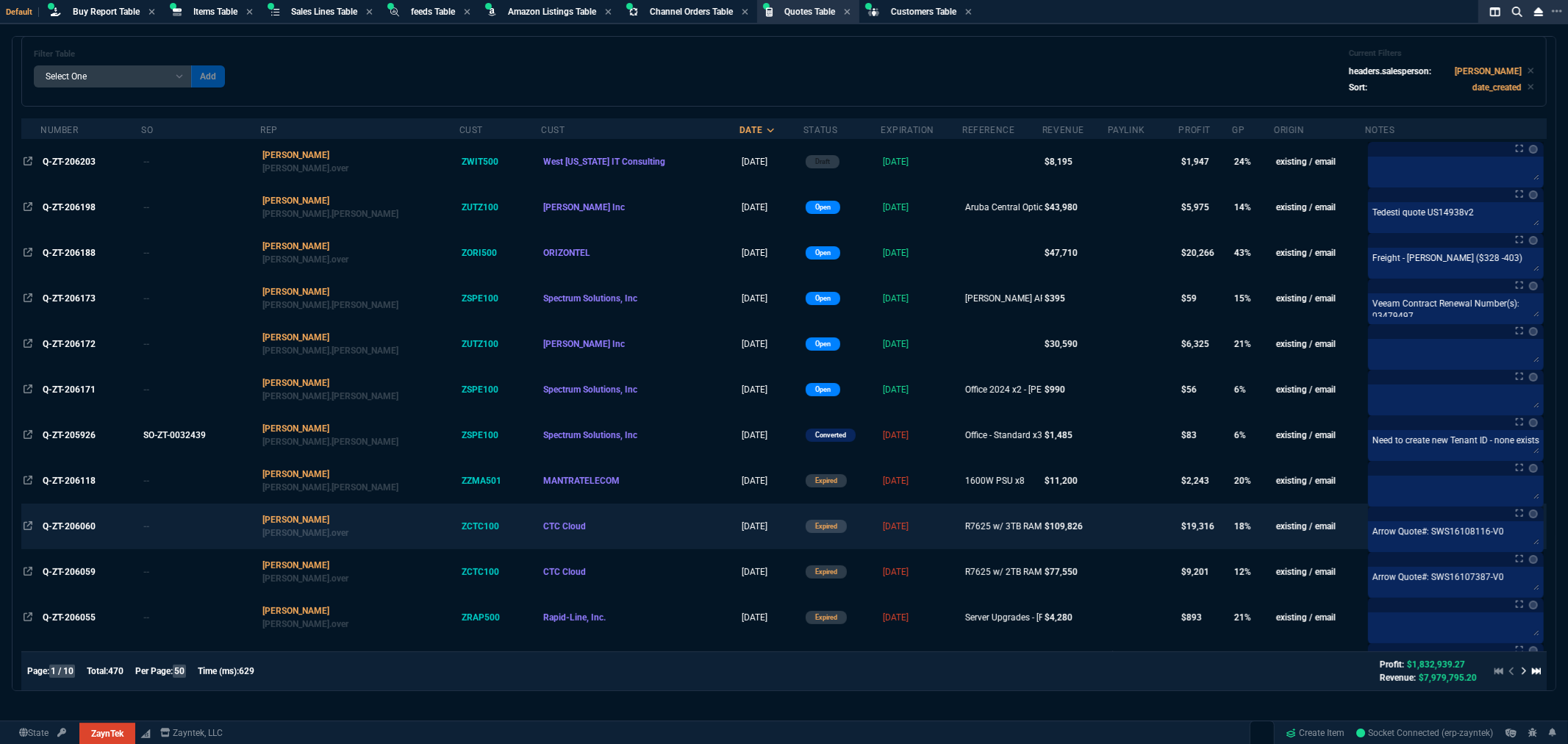
scroll to position [245, 0]
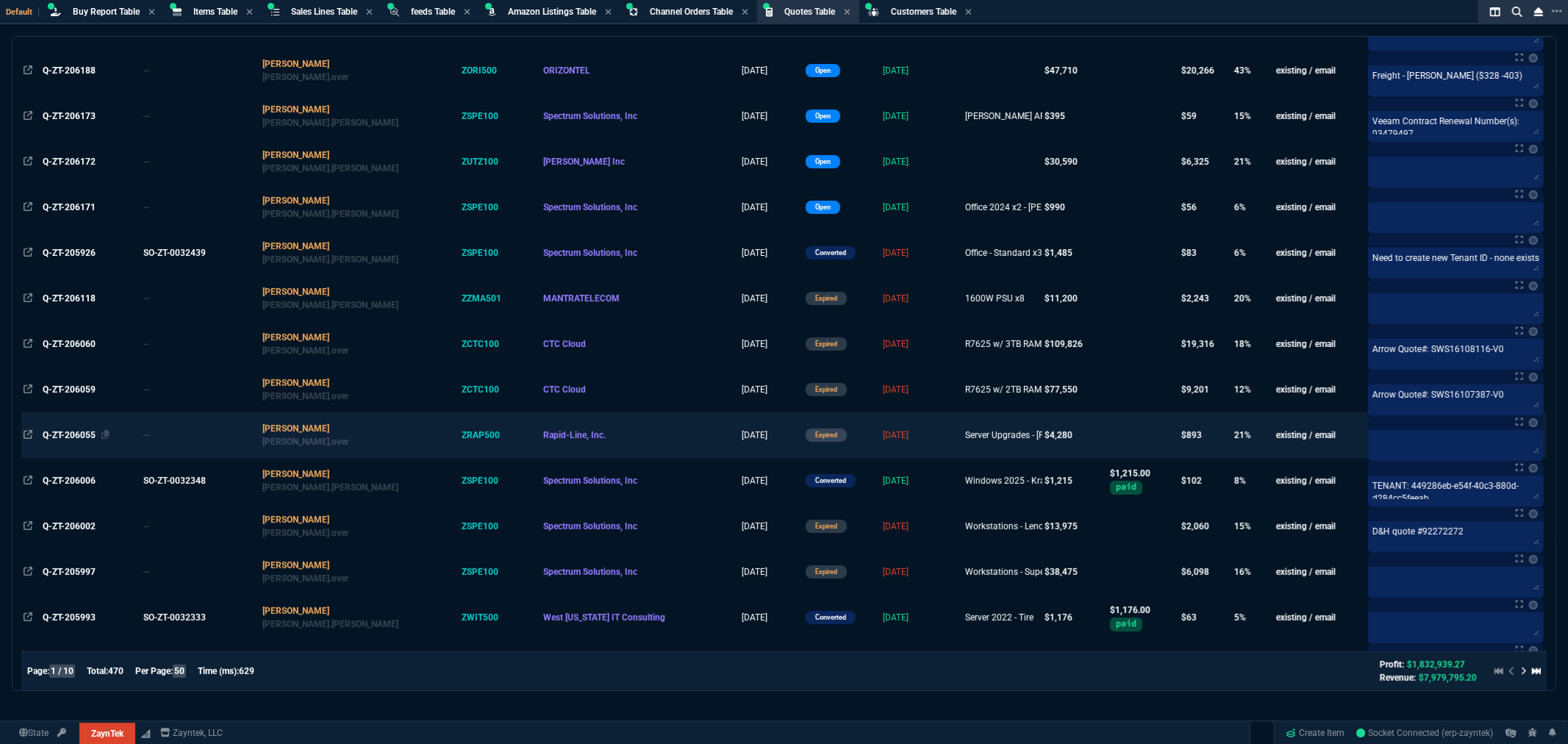
click at [70, 438] on span "Q-ZT-206055" at bounding box center [69, 435] width 53 height 10
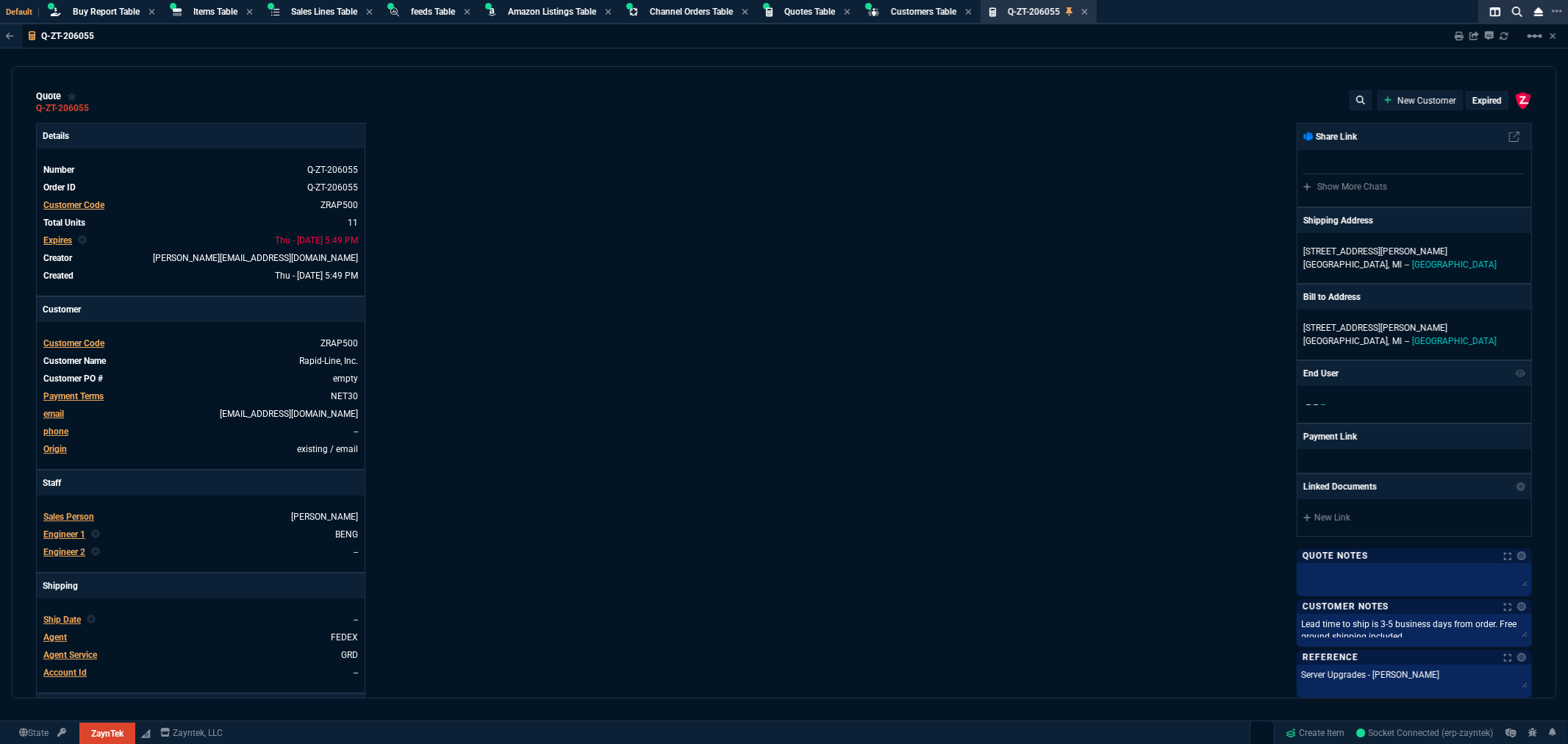
type input "69"
type input "100"
type input "41"
type input "120"
type input "10"
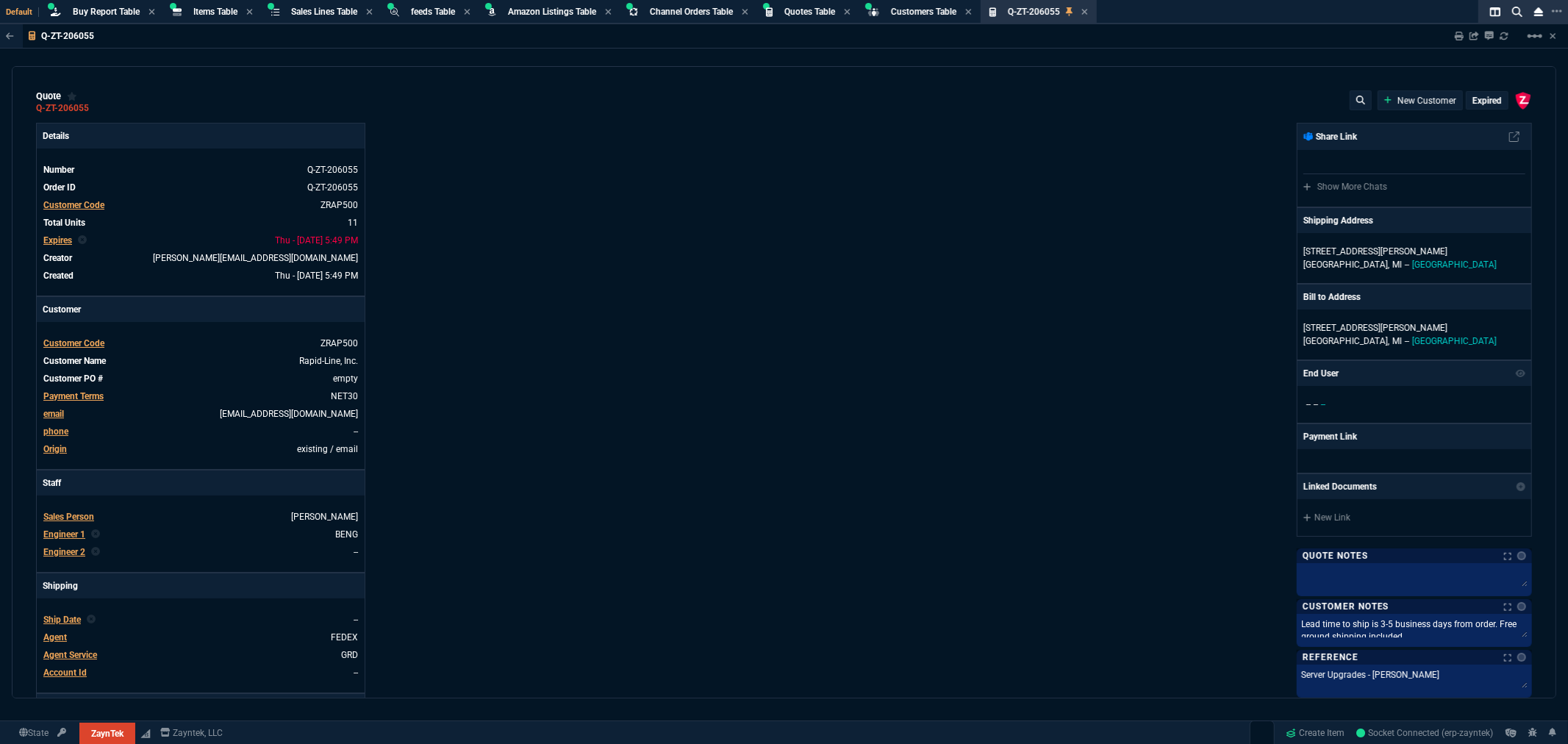
type input "10"
type input "35"
type input "135"
type input "10"
type input "55"
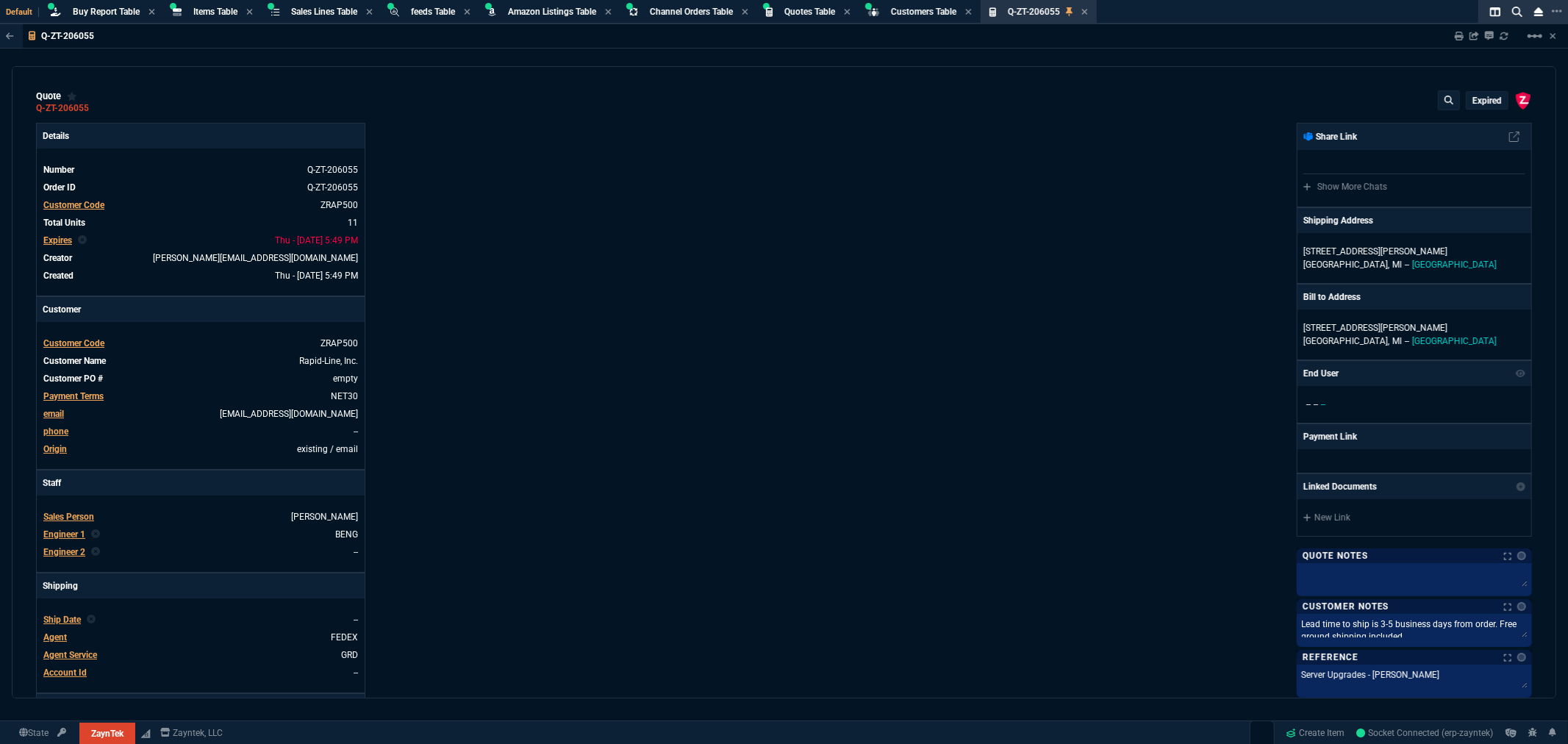
type input "406"
type input "966"
type input "384"
type input "1325"
type input "1959"
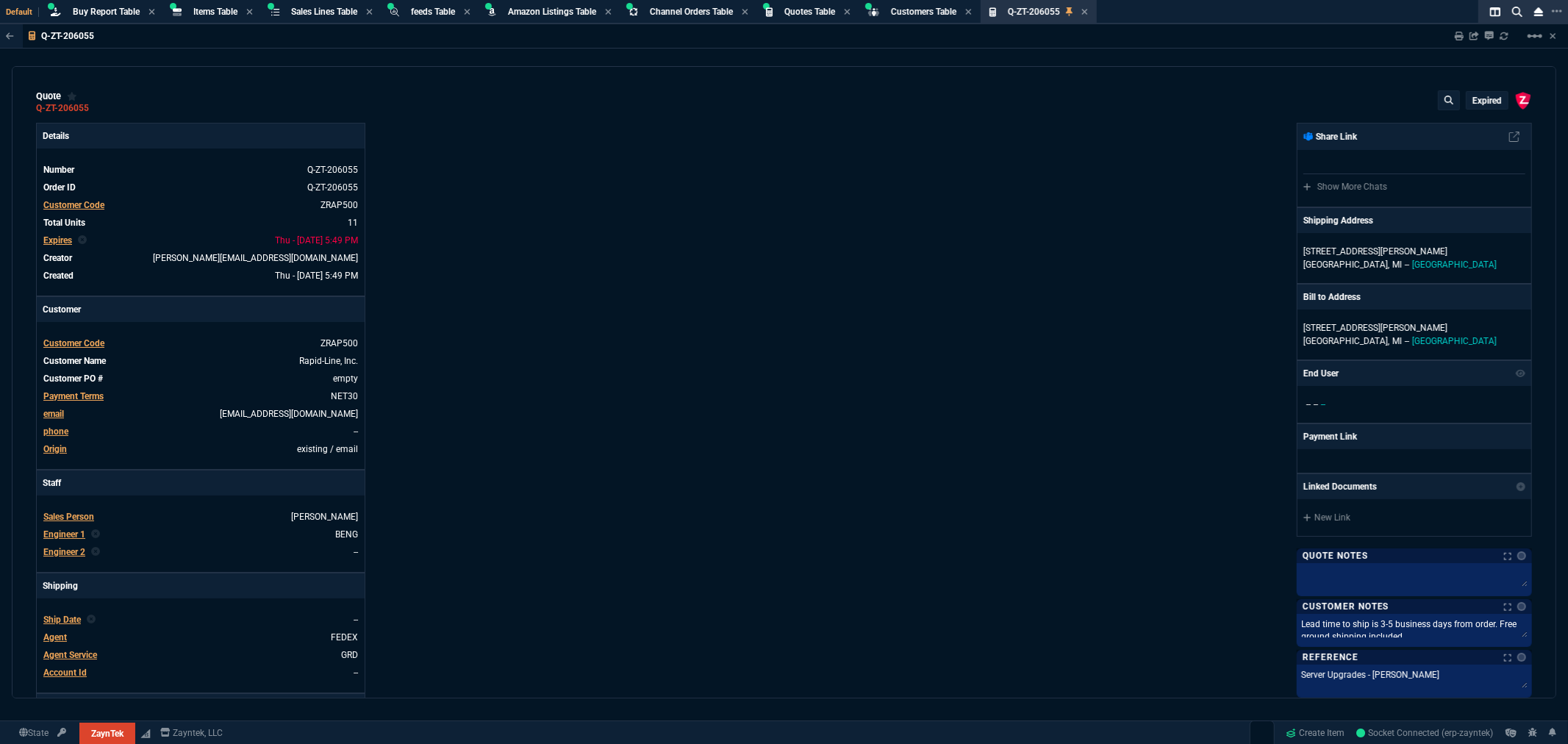
type input "64"
type input "69"
type input "74"
type input "71"
type input "72"
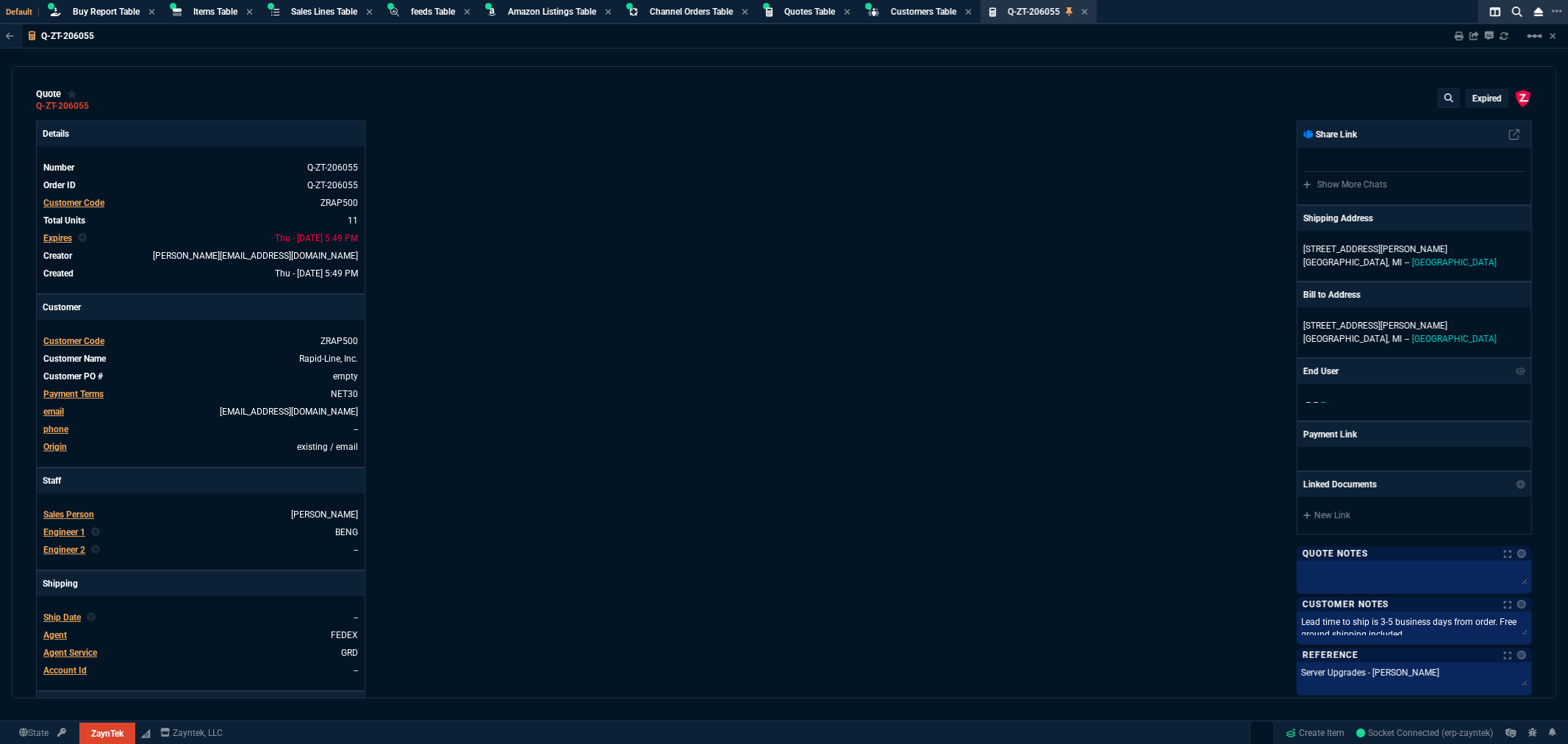
scroll to position [0, 0]
click at [405, 360] on div "Details Number Q-ZT-206055 Order ID Q-ZT-206055 Customer Code ZRAP500 Total Uni…" at bounding box center [410, 502] width 749 height 759
click at [739, 223] on div "Details Number Q-ZT-206055 Order ID Q-ZT-206055 Customer Code ZRAP500 Total Uni…" at bounding box center [410, 502] width 749 height 759
click at [1480, 103] on p "expired" at bounding box center [1487, 101] width 29 height 12
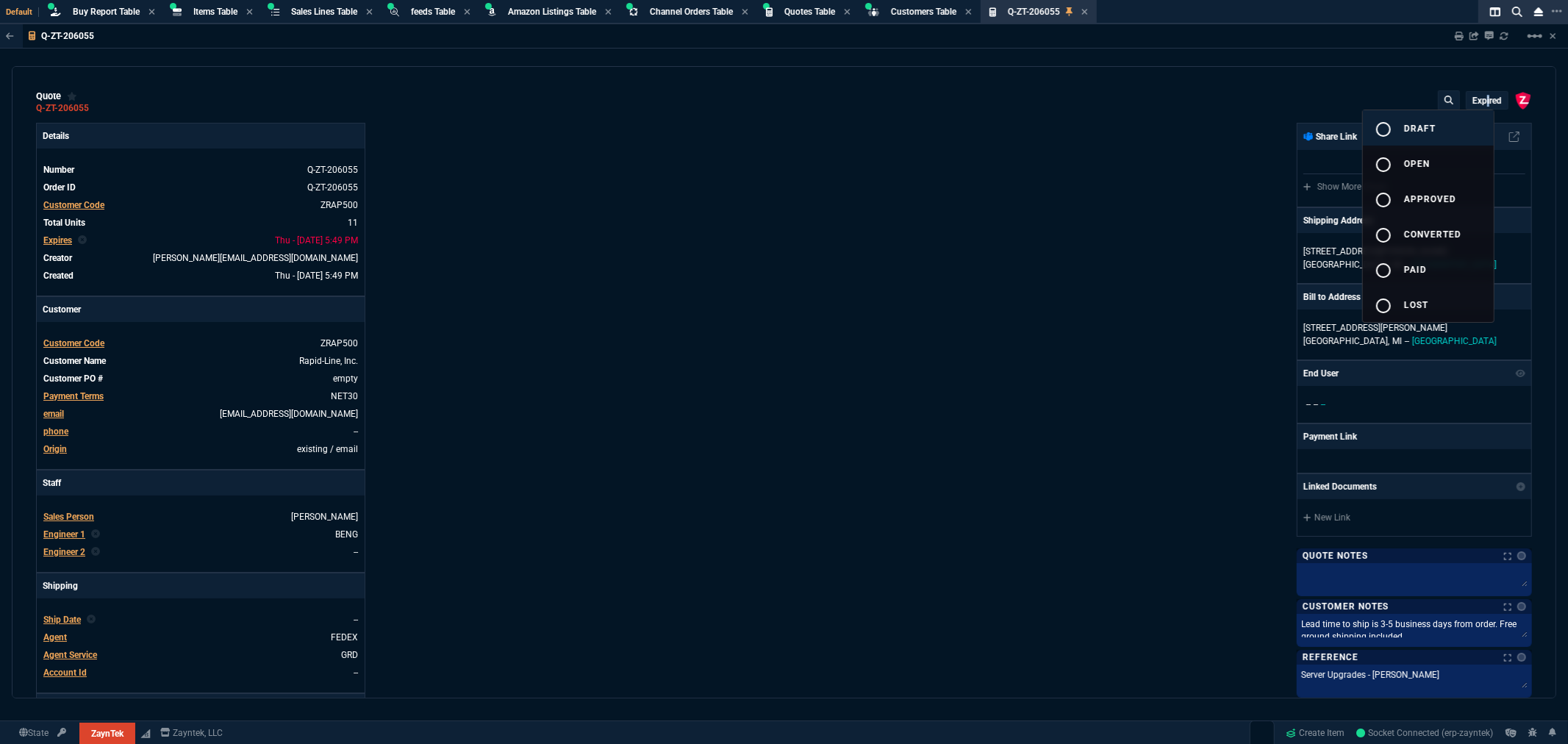
click at [1386, 128] on mat-icon "radio_button_unchecked" at bounding box center [1383, 129] width 18 height 18
click at [817, 222] on div at bounding box center [784, 372] width 1568 height 744
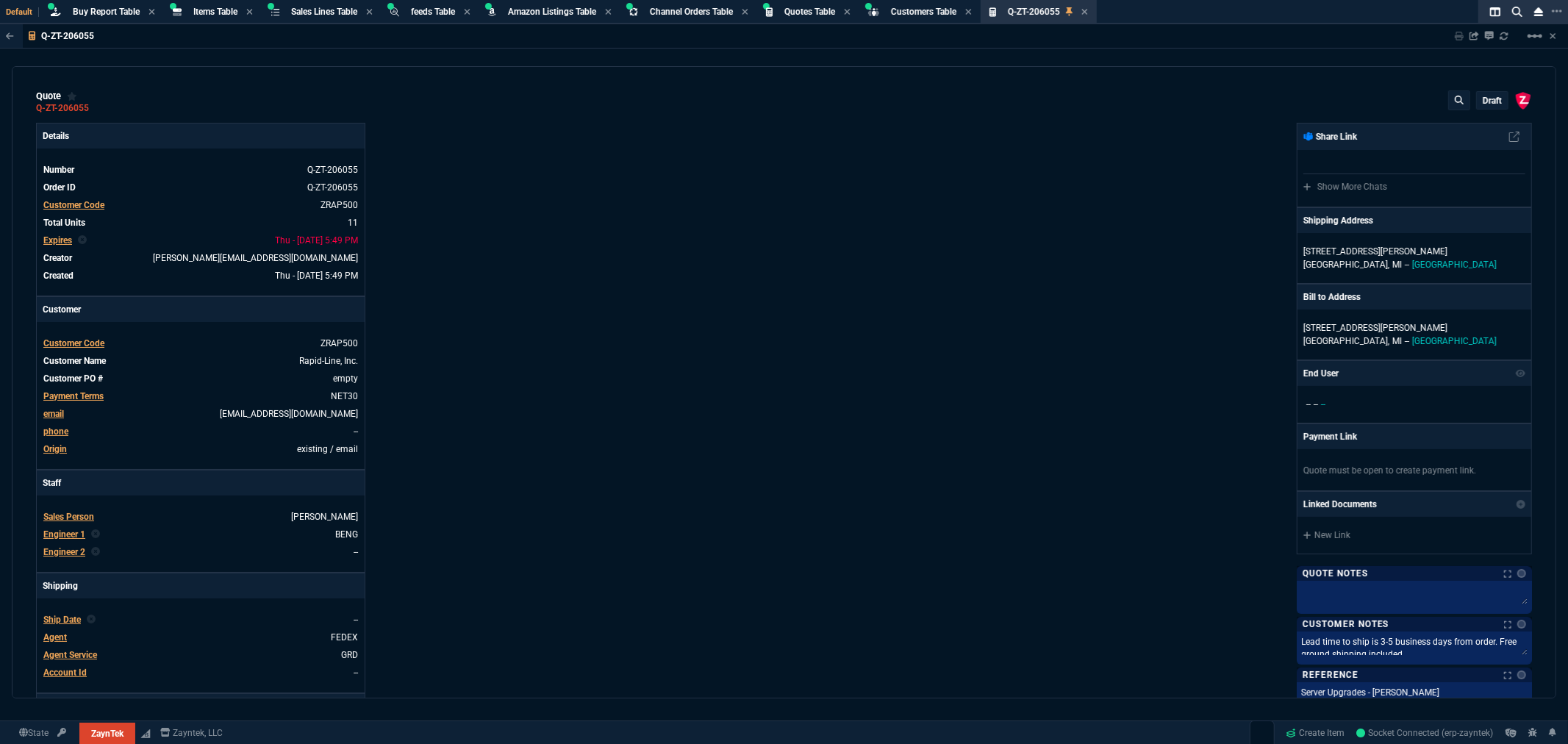
type input "69"
type input "100"
type input "406"
type input "41"
type input "120"
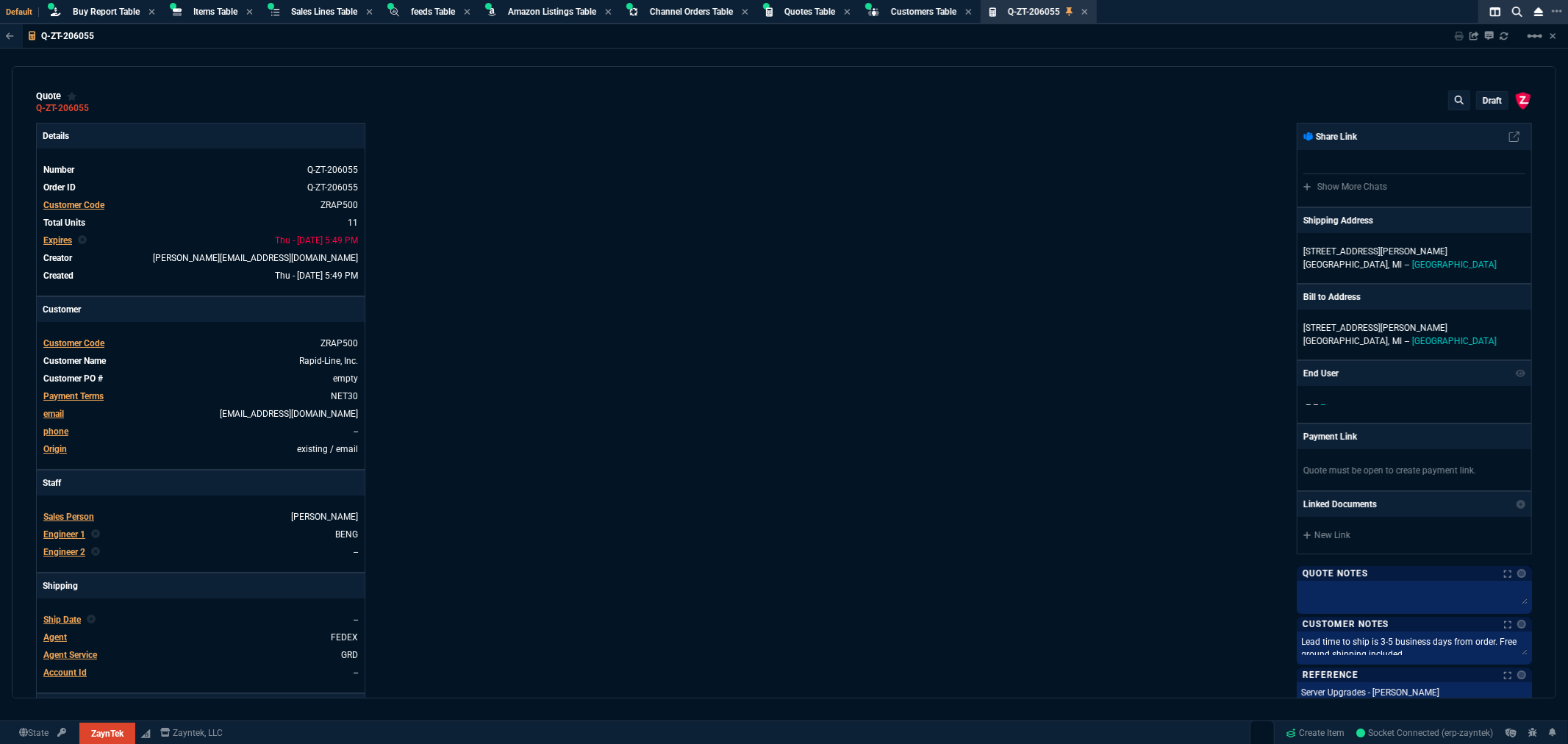
type input "966"
type input "10"
type input "384"
type input "35"
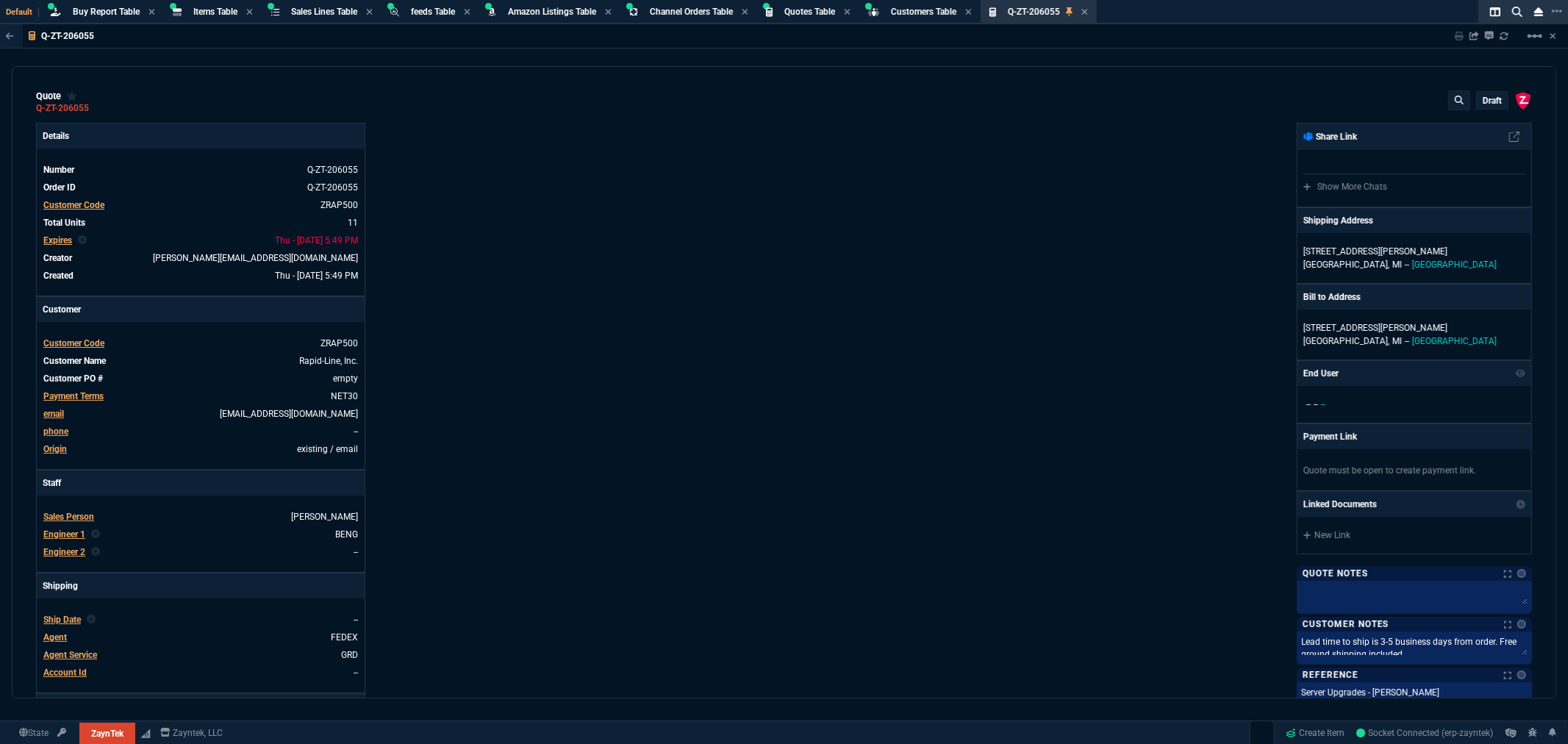
type input "135"
type input "1325"
type input "10"
type input "55"
type input "1959"
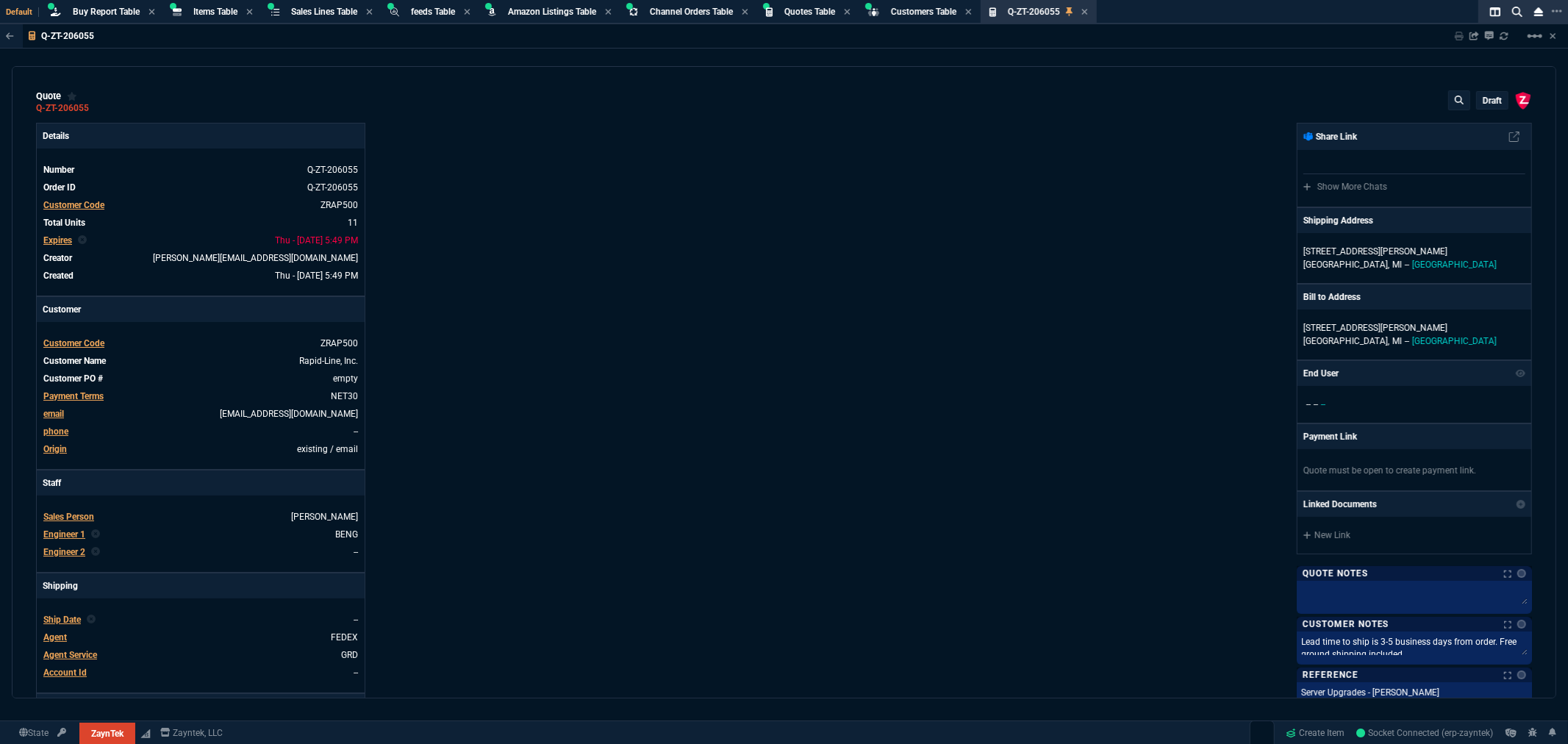
type input "64"
type input "69"
type input "74"
type input "71"
type input "72"
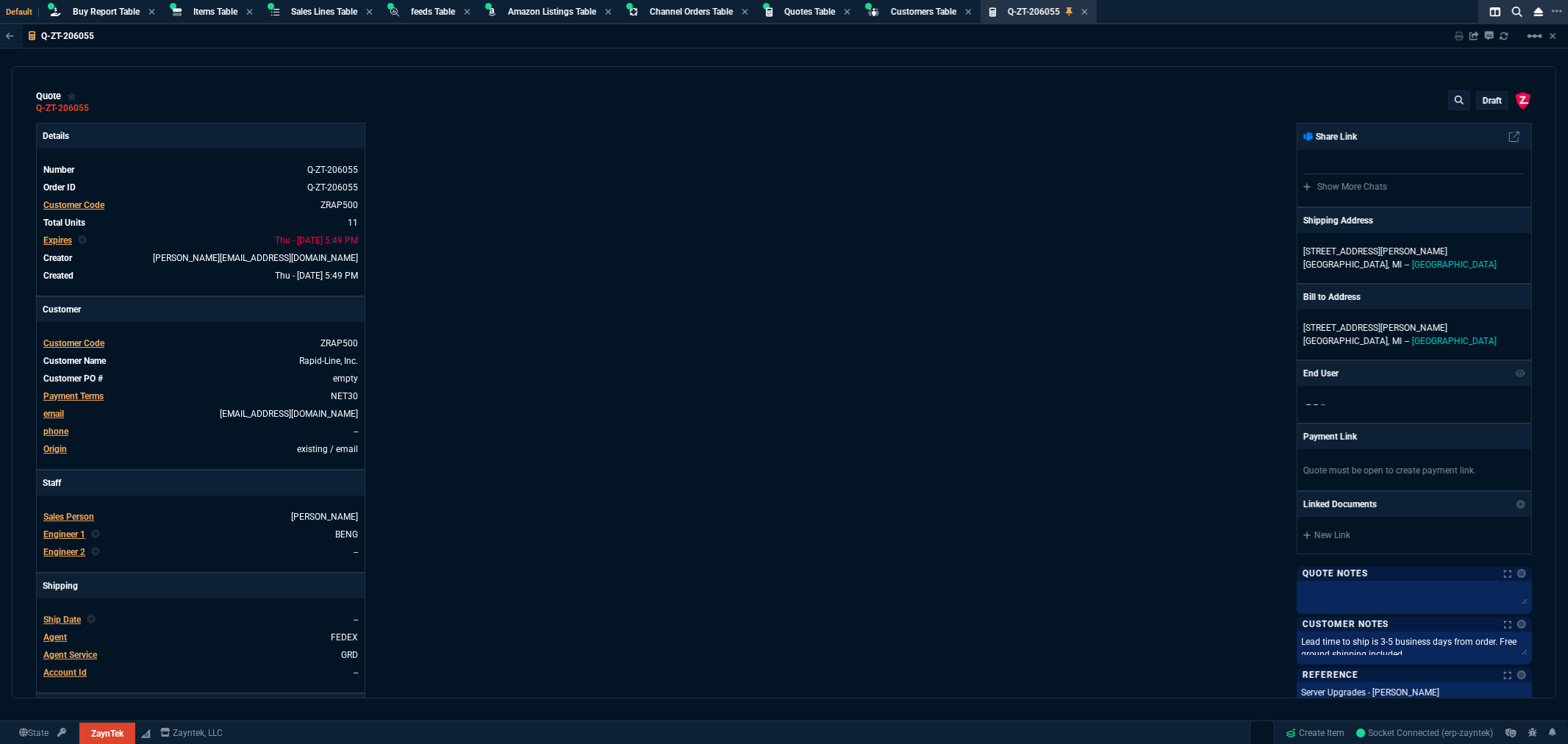
click at [542, 232] on div "Details Number Q-ZT-206055 Order ID Q-ZT-206055 Customer Code ZRAP500 Total Uni…" at bounding box center [410, 502] width 749 height 759
click at [1087, 9] on icon at bounding box center [1084, 12] width 6 height 6
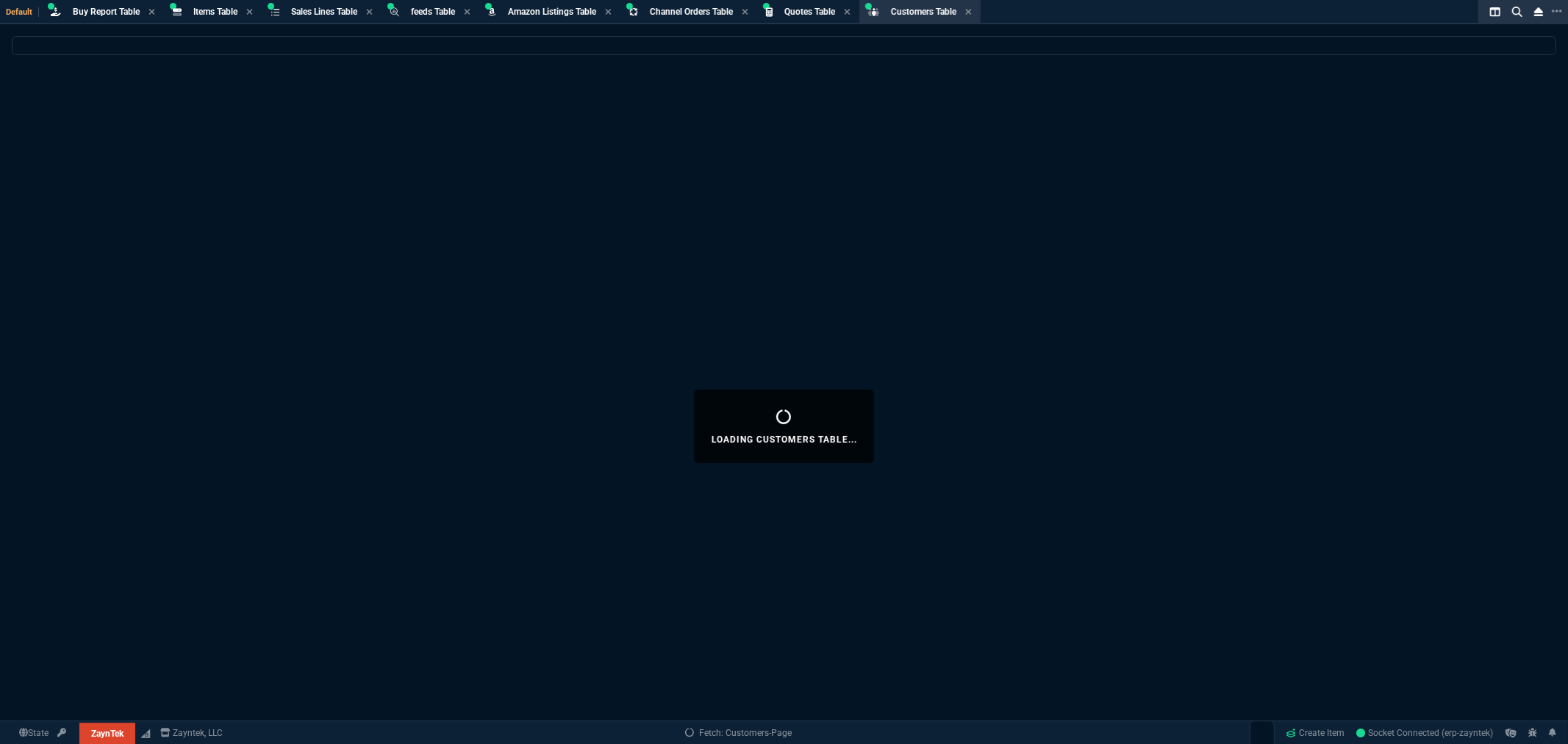
select select
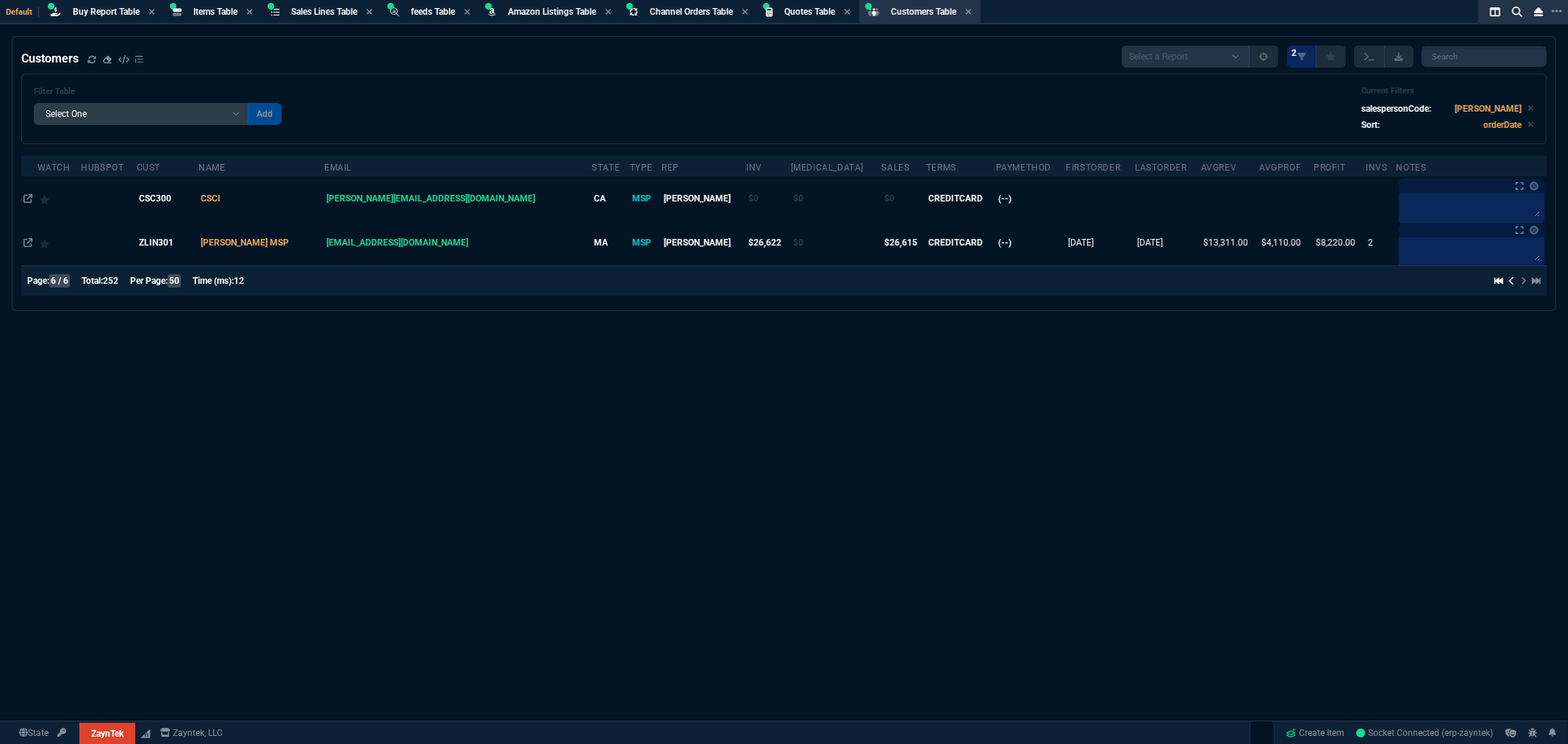
click at [91, 9] on span "Buy Report Table" at bounding box center [107, 12] width 67 height 10
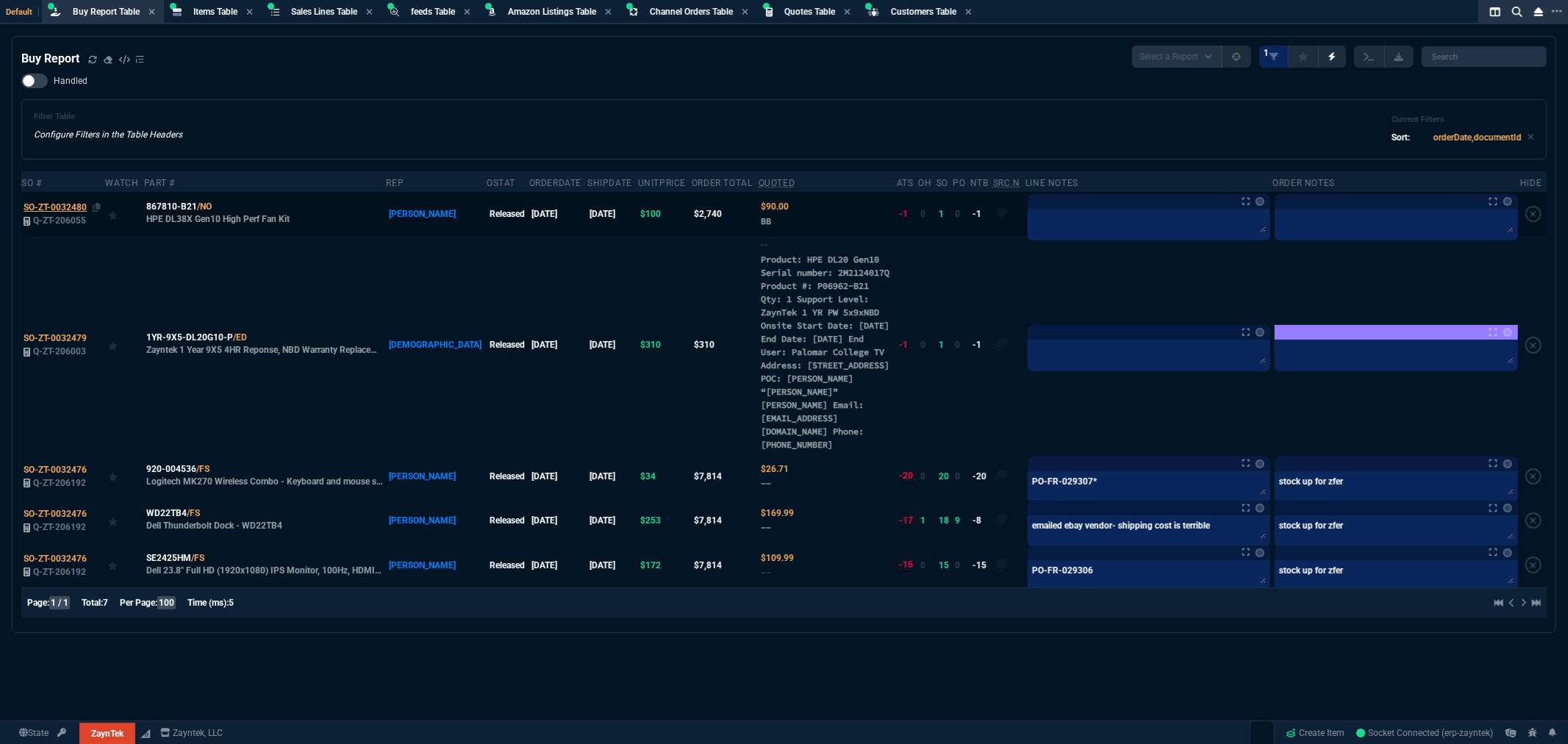
click at [67, 204] on span "SO-ZT-0032480" at bounding box center [55, 207] width 63 height 10
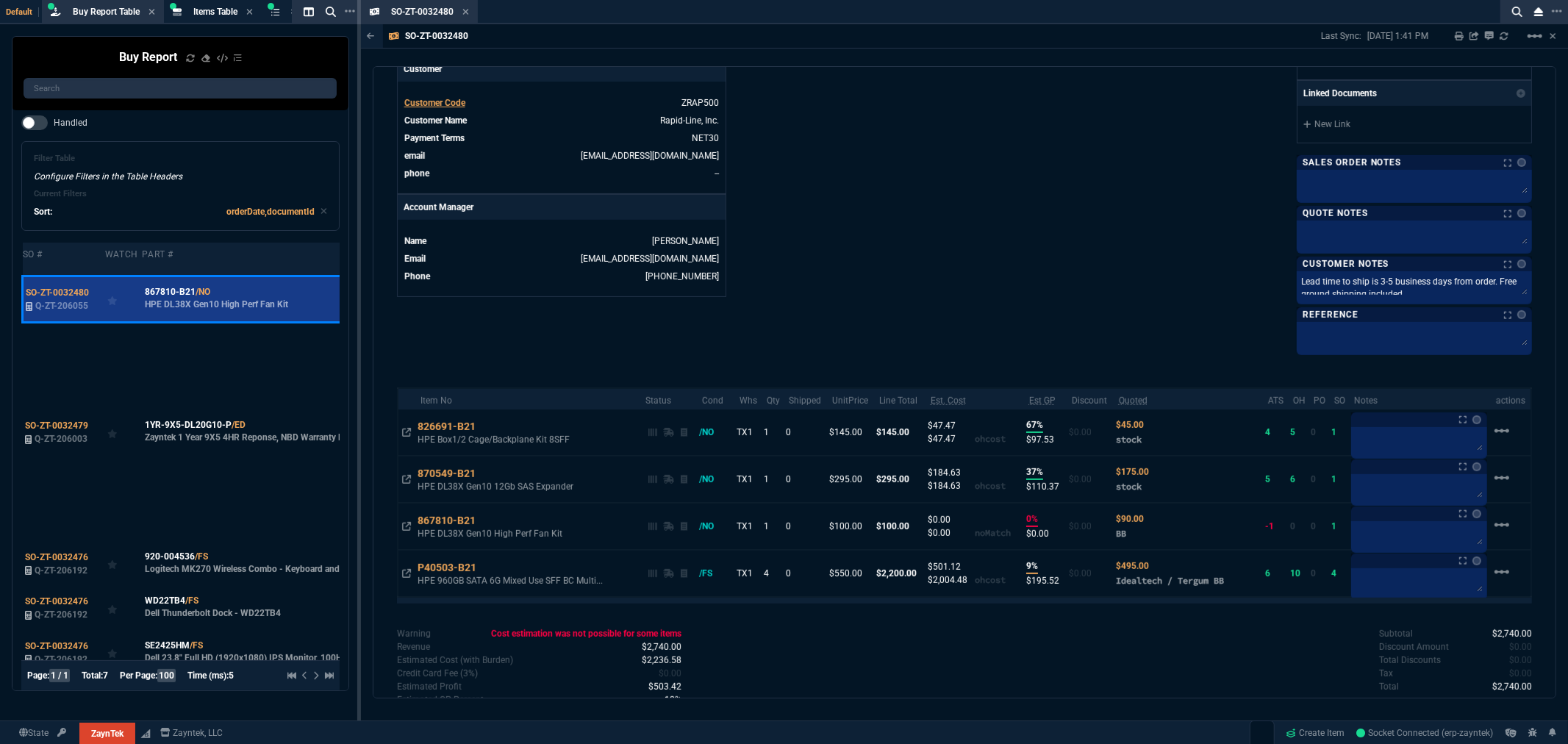
scroll to position [572, 0]
click at [446, 571] on div "P40503-B21" at bounding box center [454, 567] width 73 height 15
click at [402, 571] on icon at bounding box center [406, 572] width 9 height 9
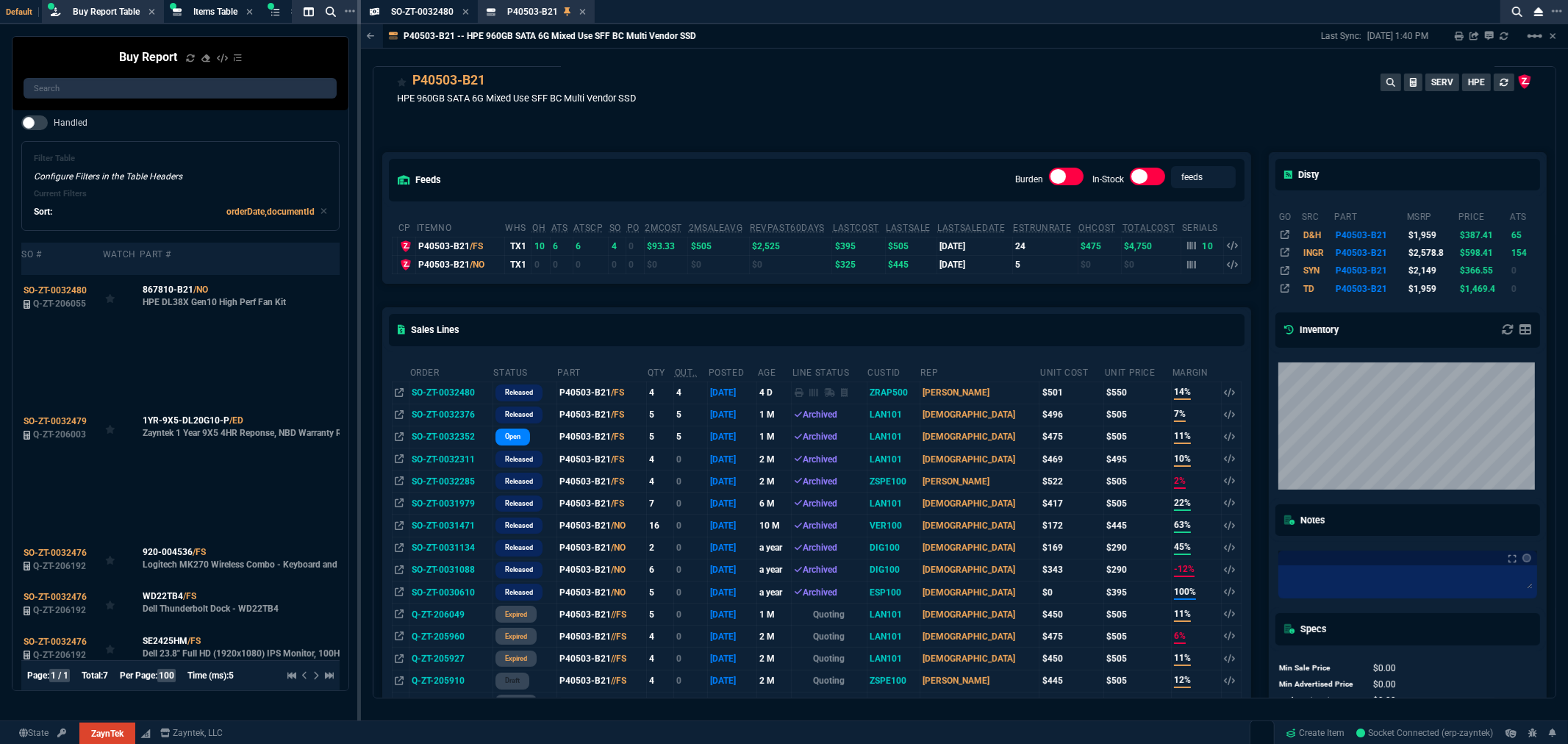
scroll to position [0, 0]
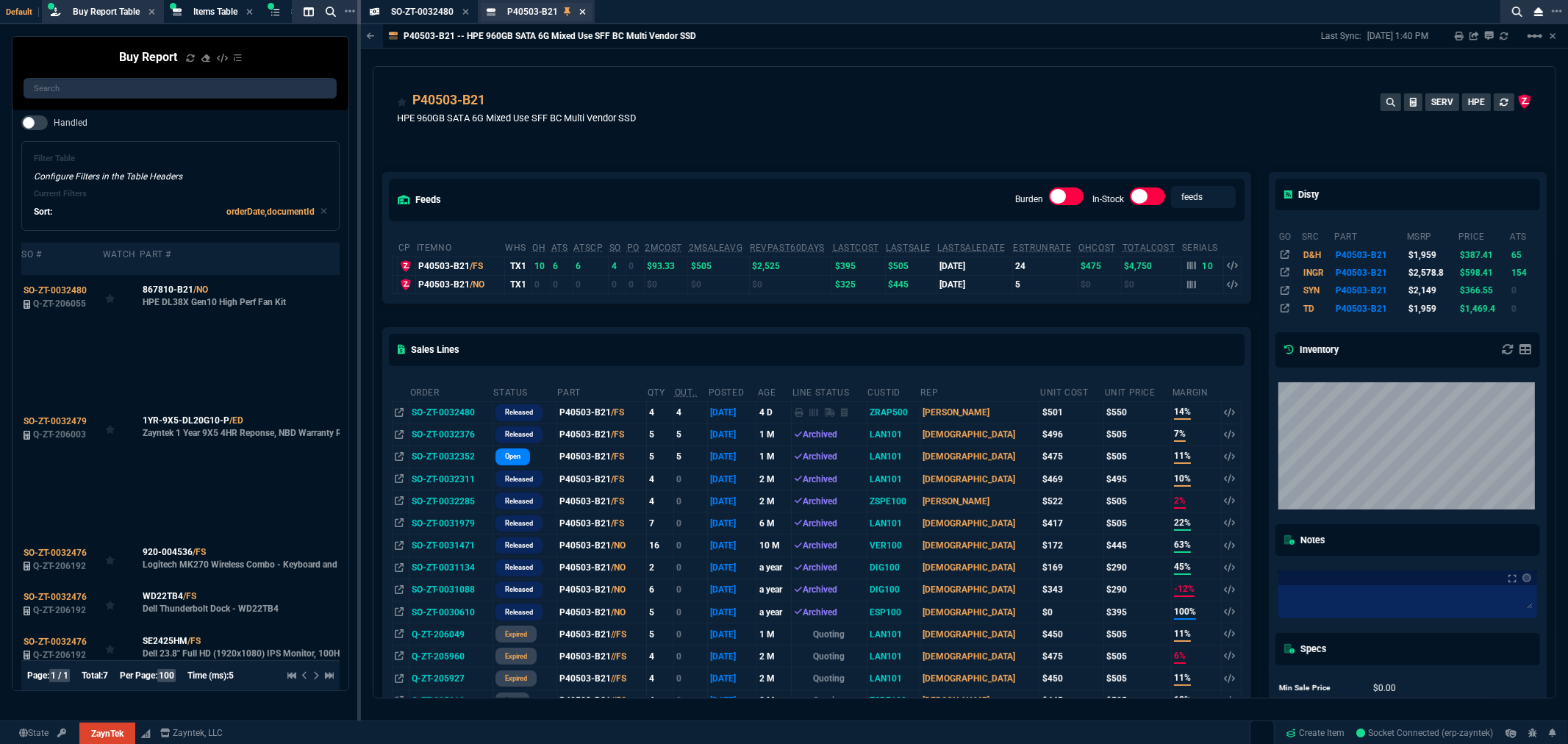
click at [581, 10] on icon at bounding box center [583, 12] width 7 height 9
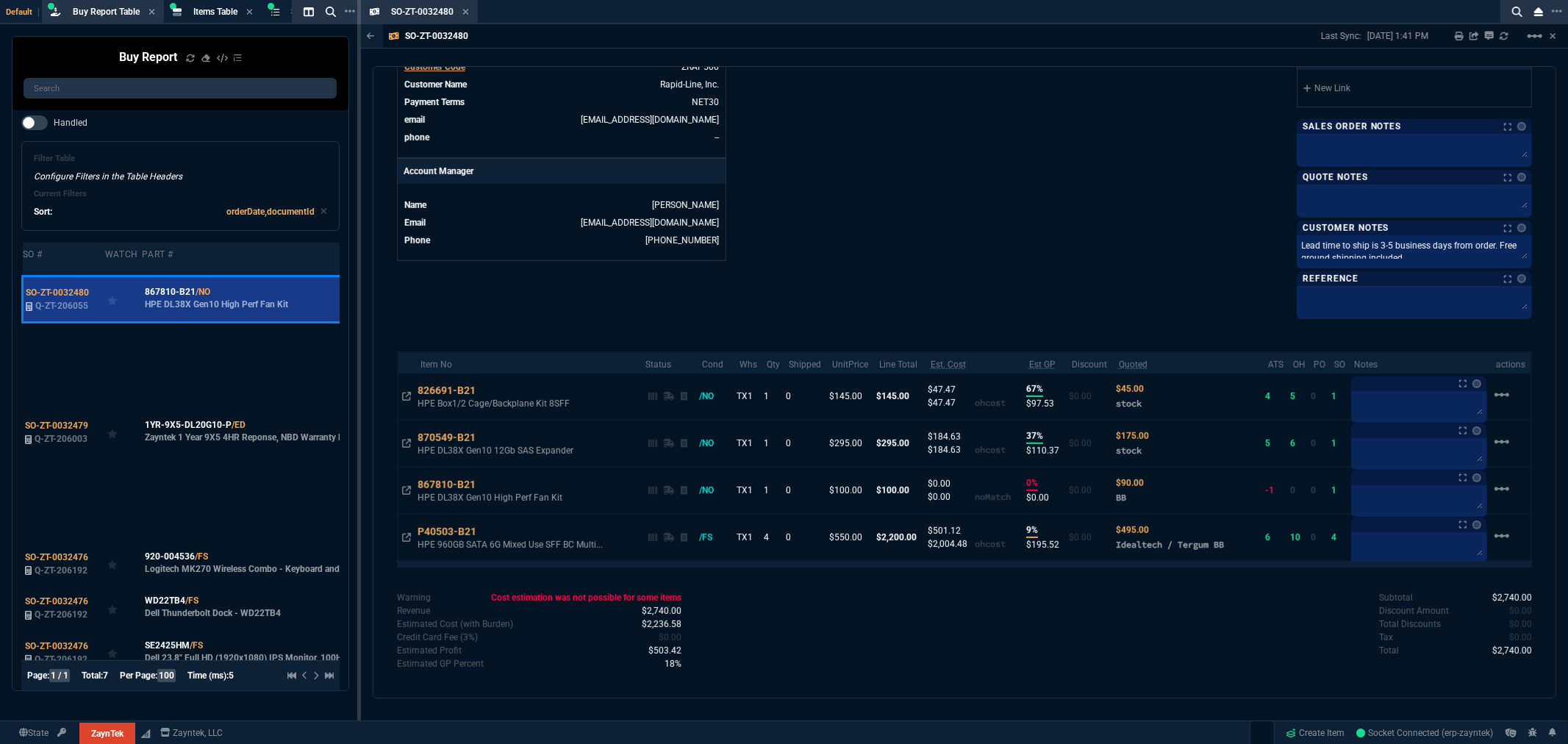
scroll to position [615, 0]
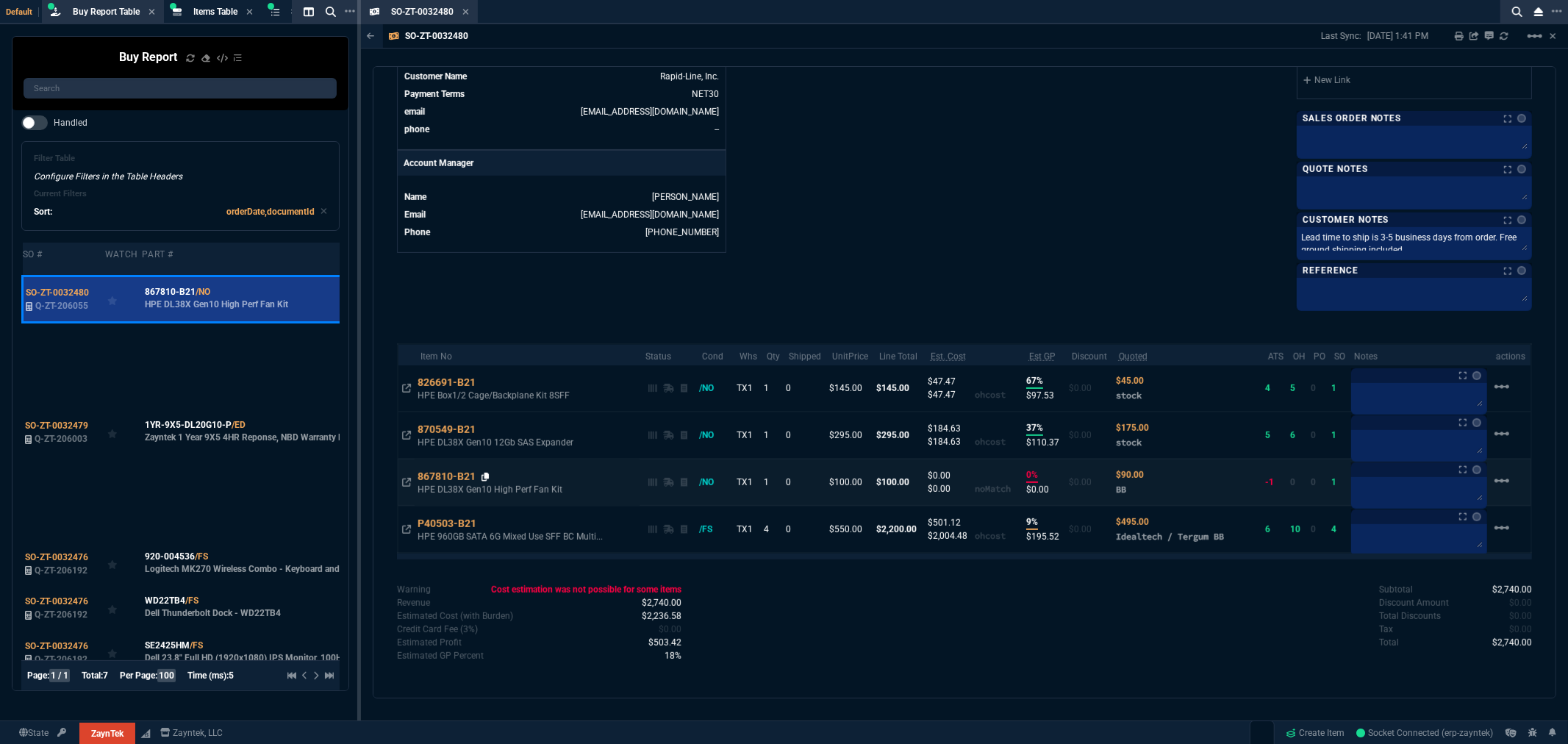
click at [489, 476] on icon at bounding box center [486, 477] width 8 height 9
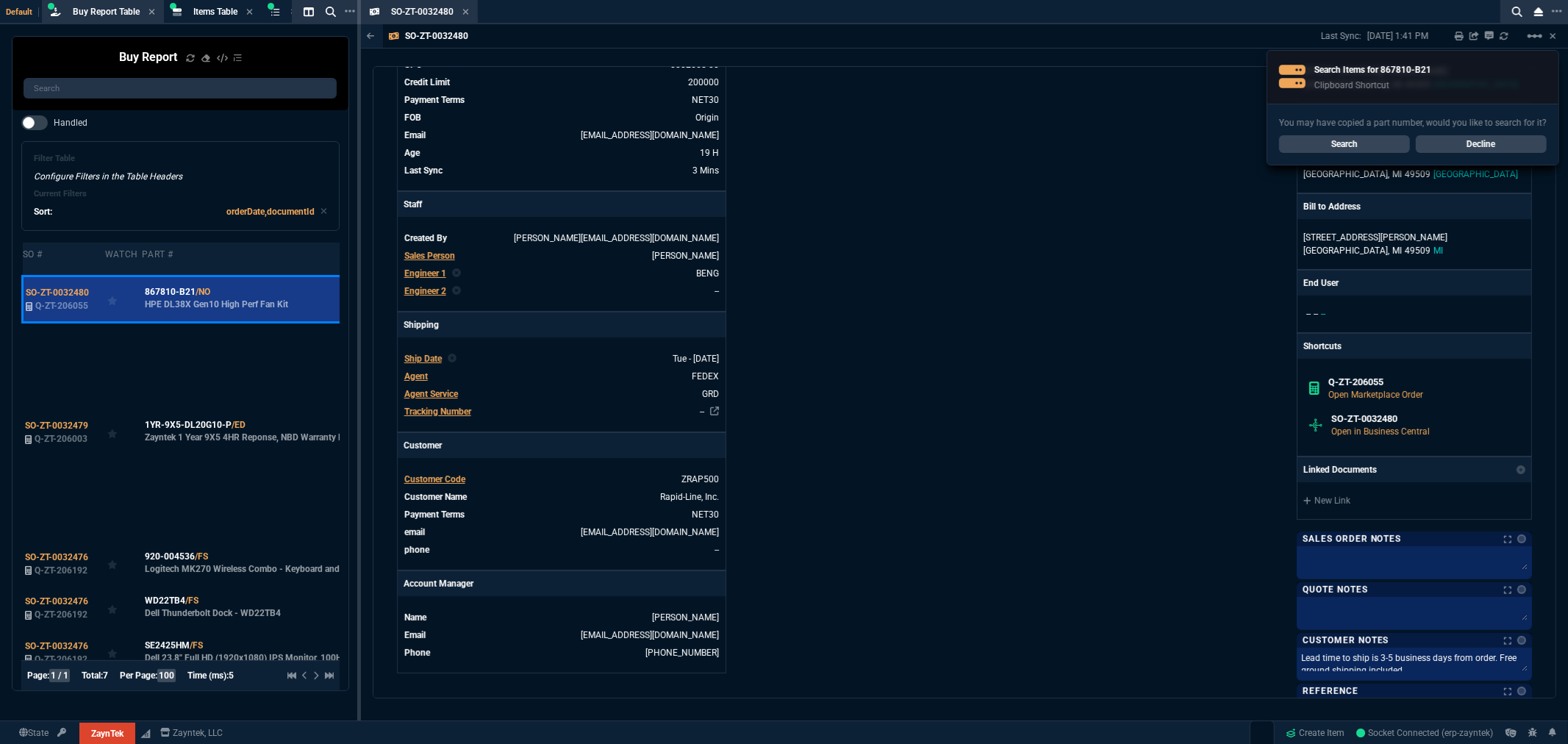
scroll to position [125, 0]
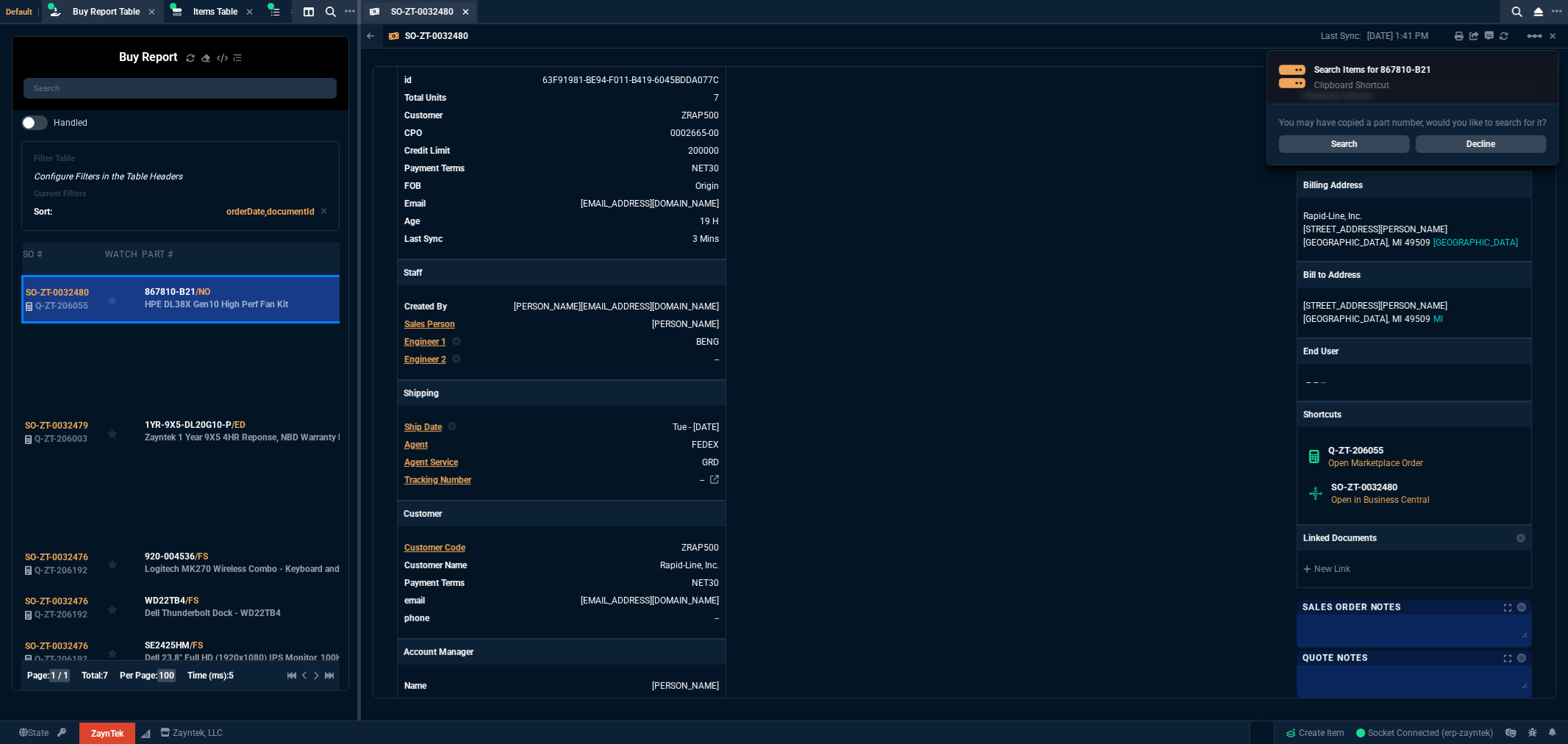
click at [465, 8] on icon at bounding box center [466, 12] width 7 height 9
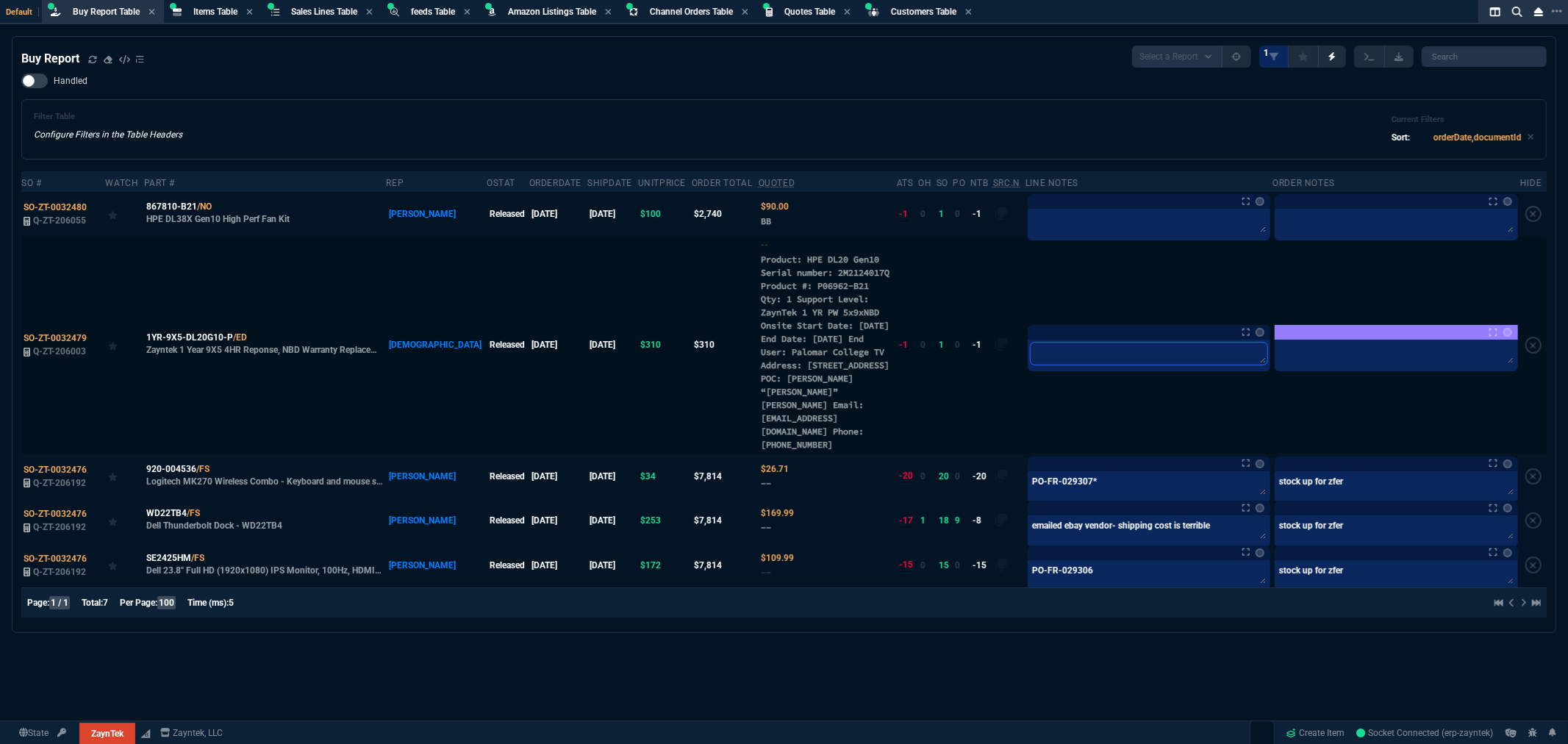
click at [1140, 360] on textarea at bounding box center [1149, 354] width 237 height 22
type textarea "w"
type textarea "wa"
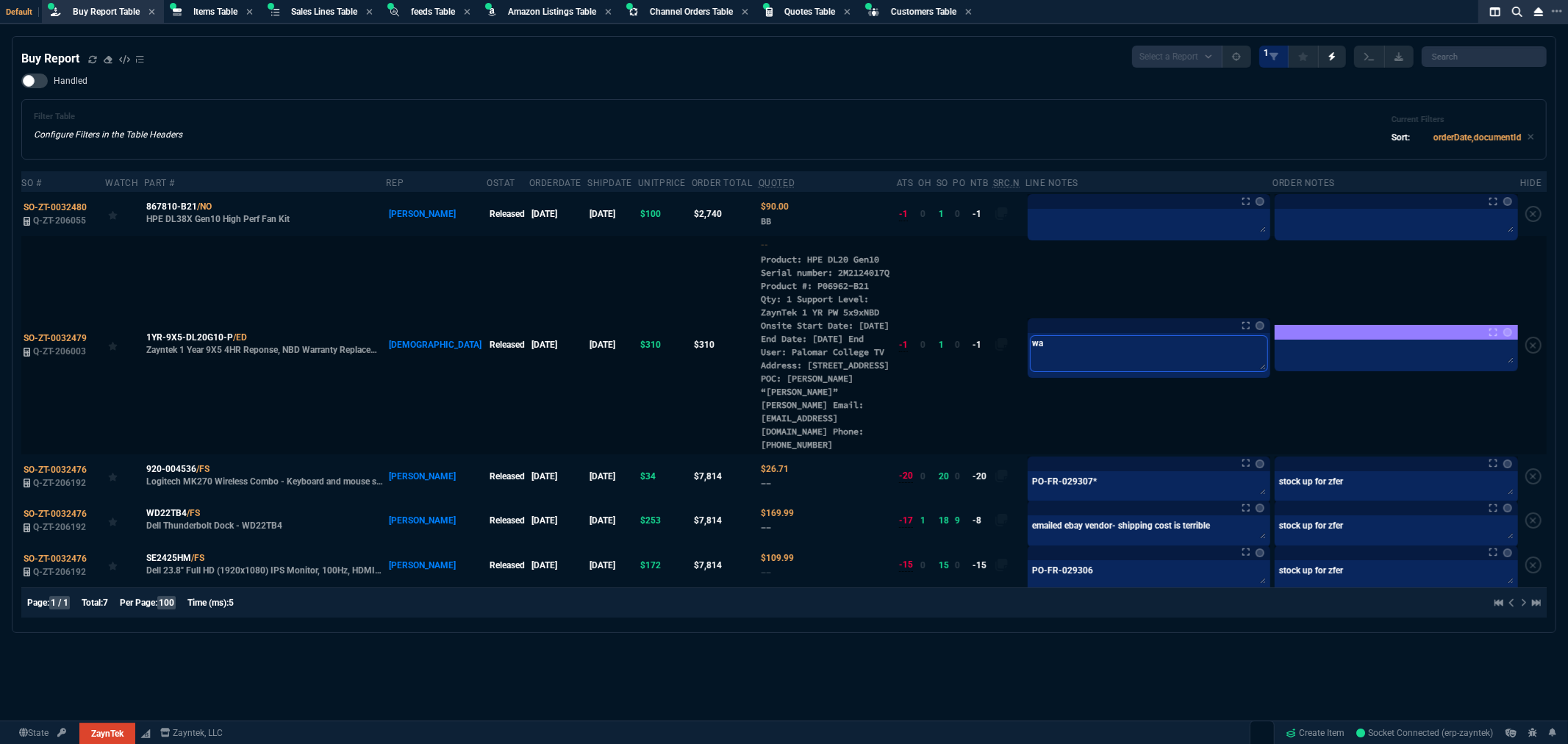
type textarea "war"
type textarea "warr"
type textarea "warra"
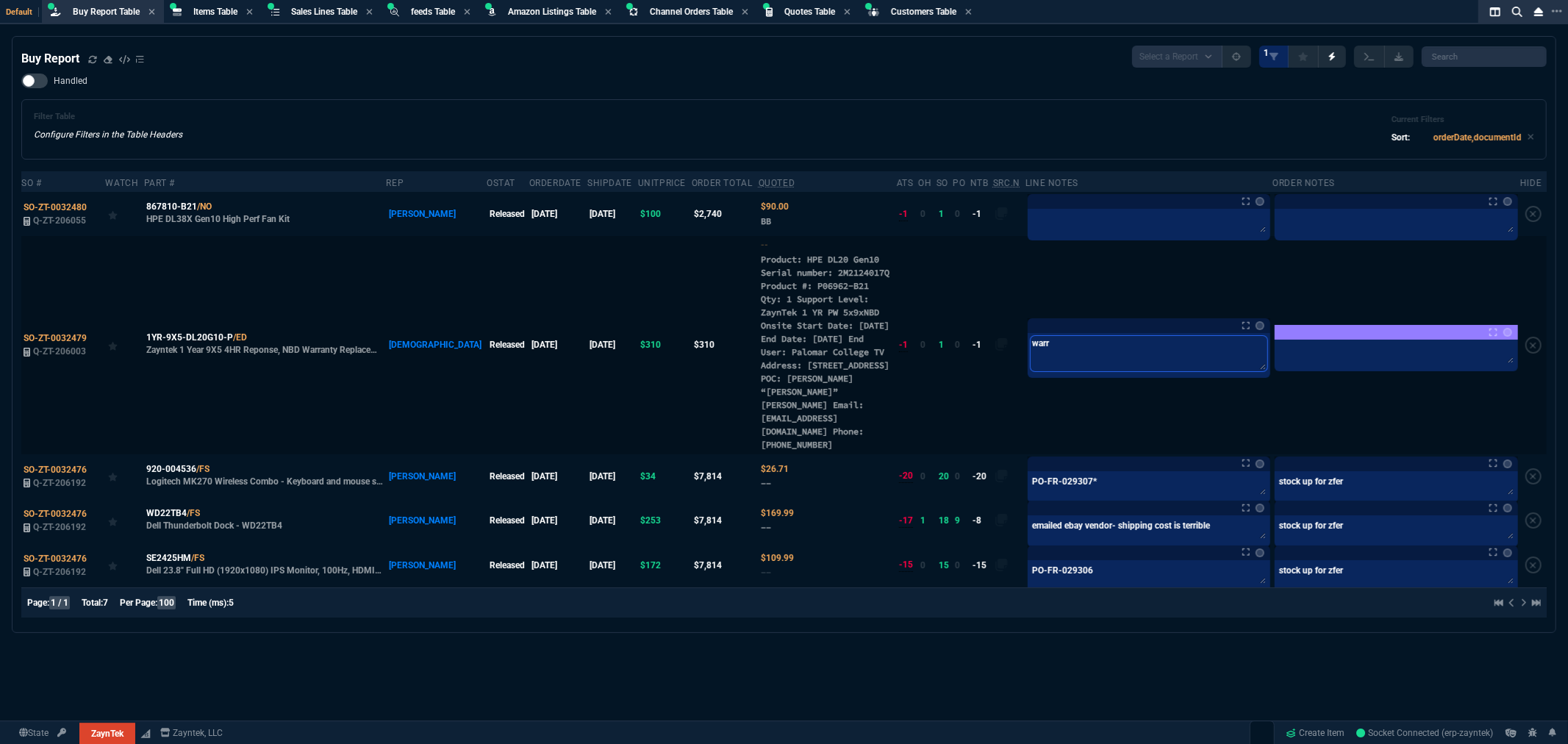
type textarea "warra"
type textarea "warran"
type textarea "warranr"
type textarea "warranrt"
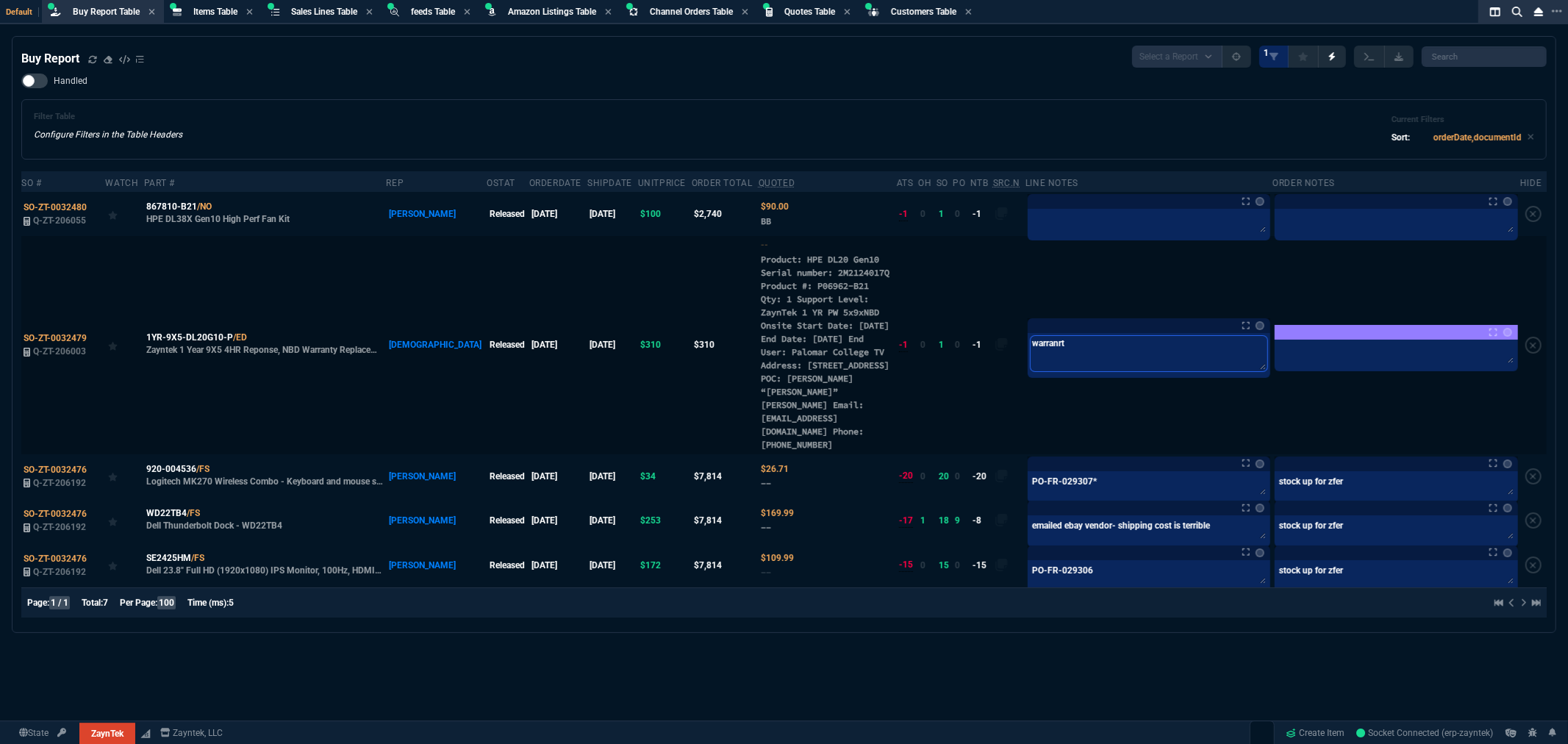
type textarea "warranrty"
type textarea "warranrt"
type textarea "warranr"
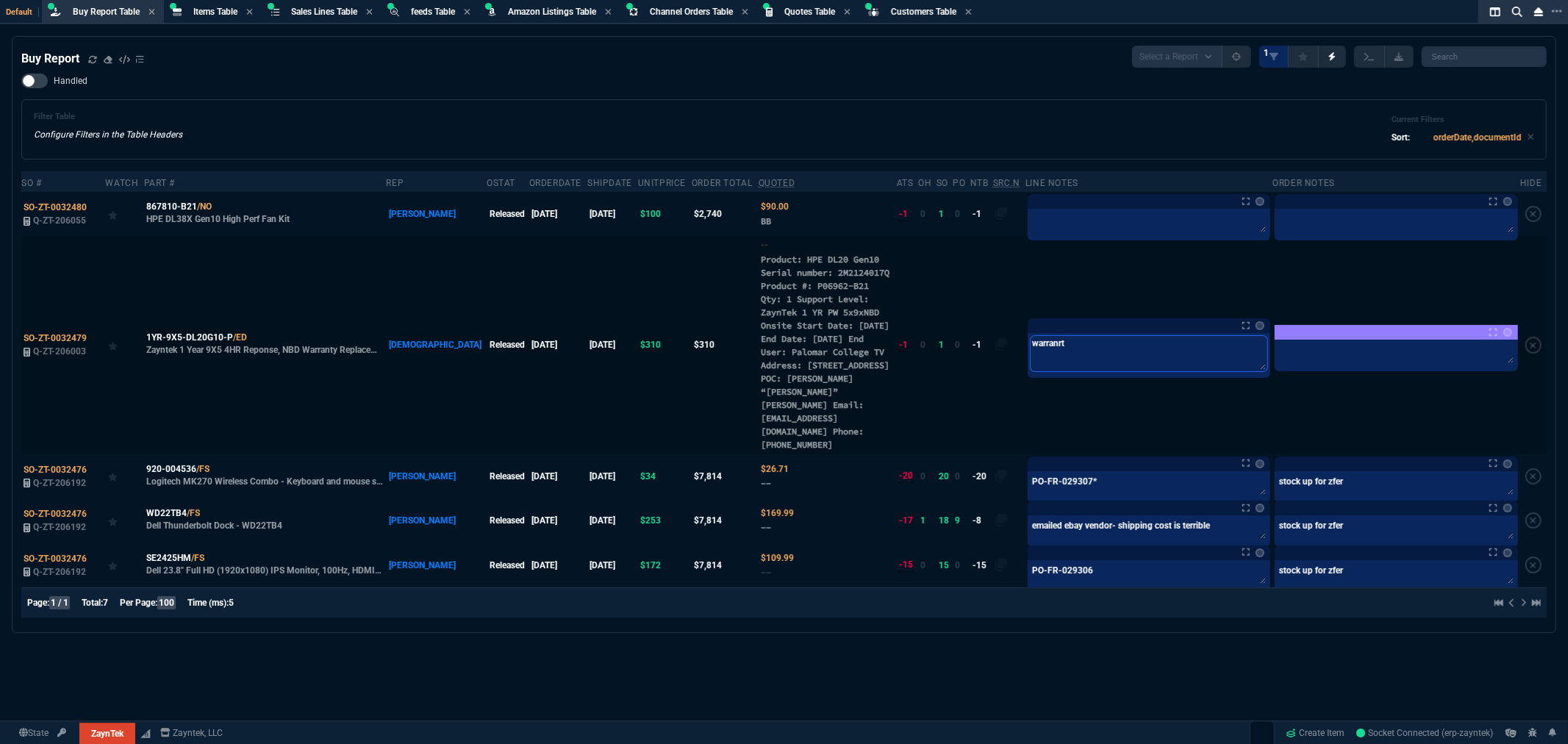
type textarea "warranr"
type textarea "warran"
type textarea "warrant"
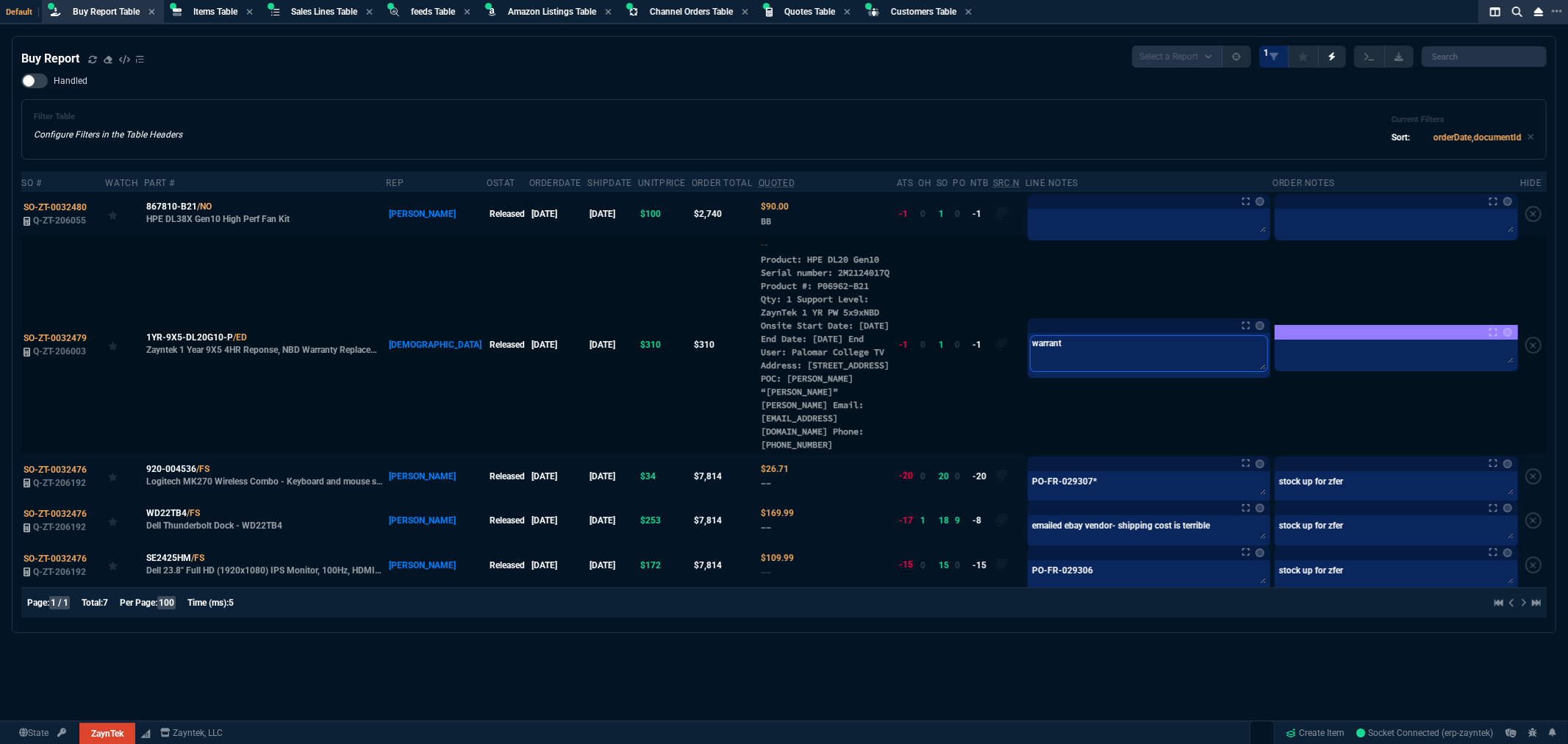
type textarea "warranty"
type textarea "warrantyc"
type textarea "warrantyca"
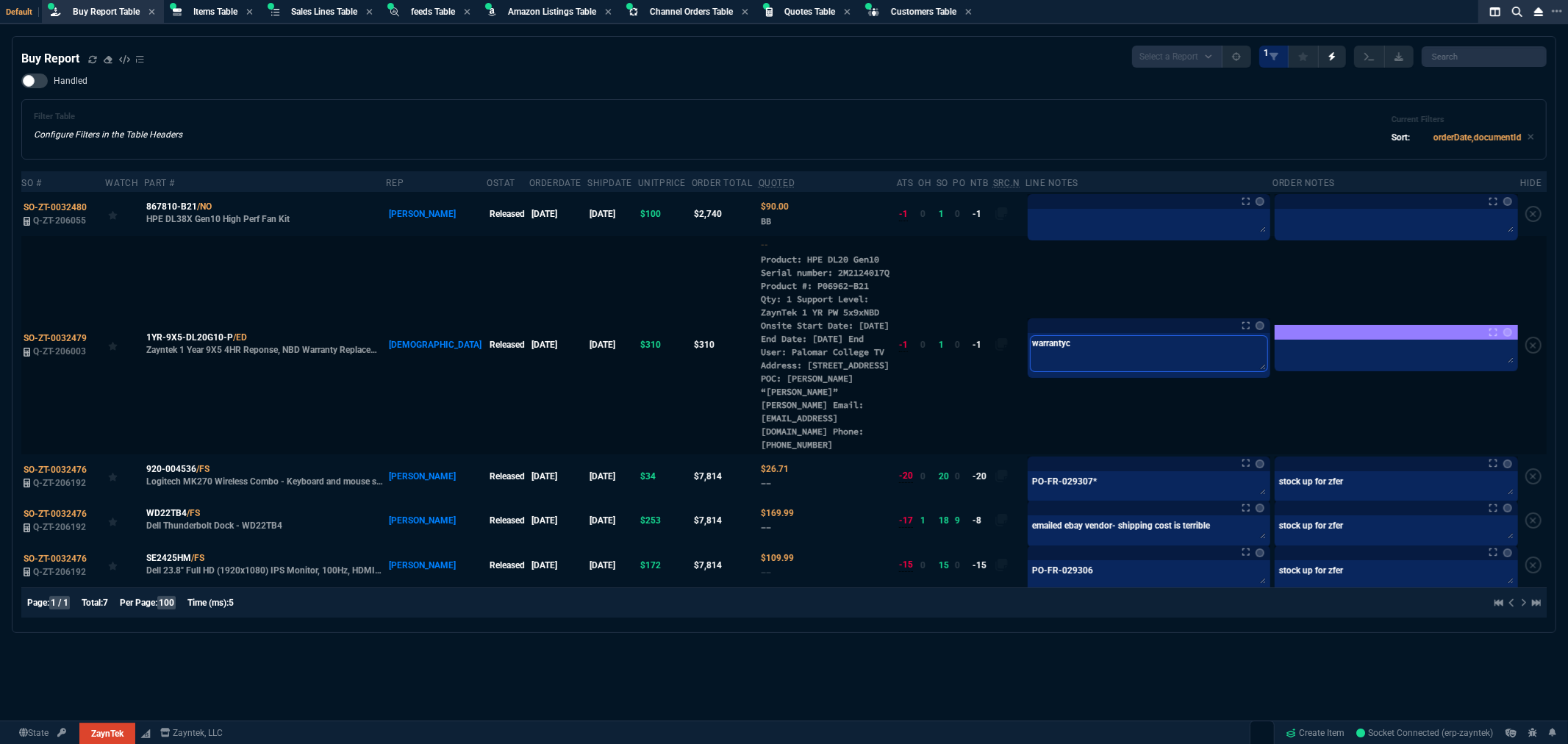
type textarea "warrantyca"
type textarea "warrantycan"
type textarea "warrantyca"
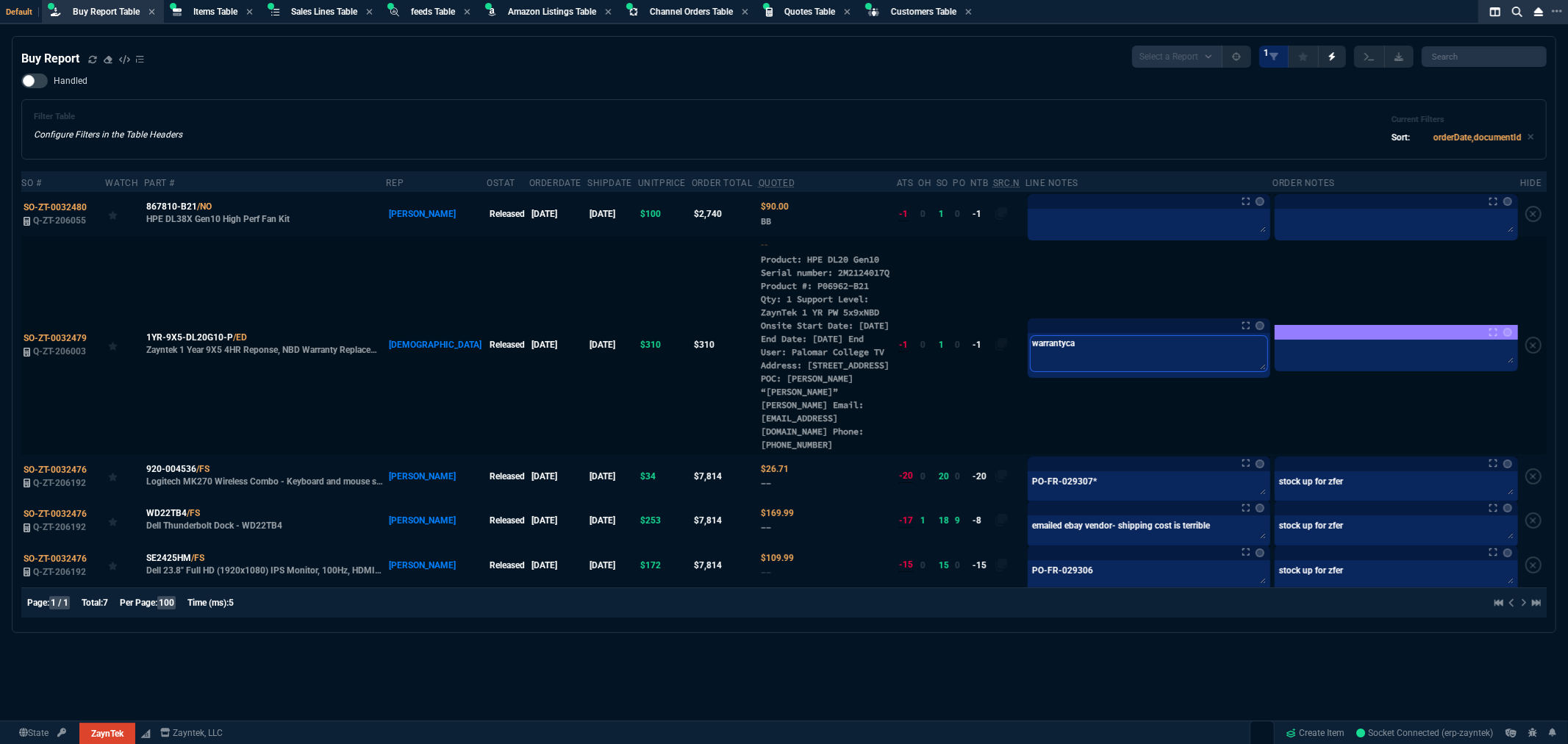
type textarea "warrantyc"
type textarea "warranty"
click at [1250, 330] on link at bounding box center [1257, 326] width 15 height 9
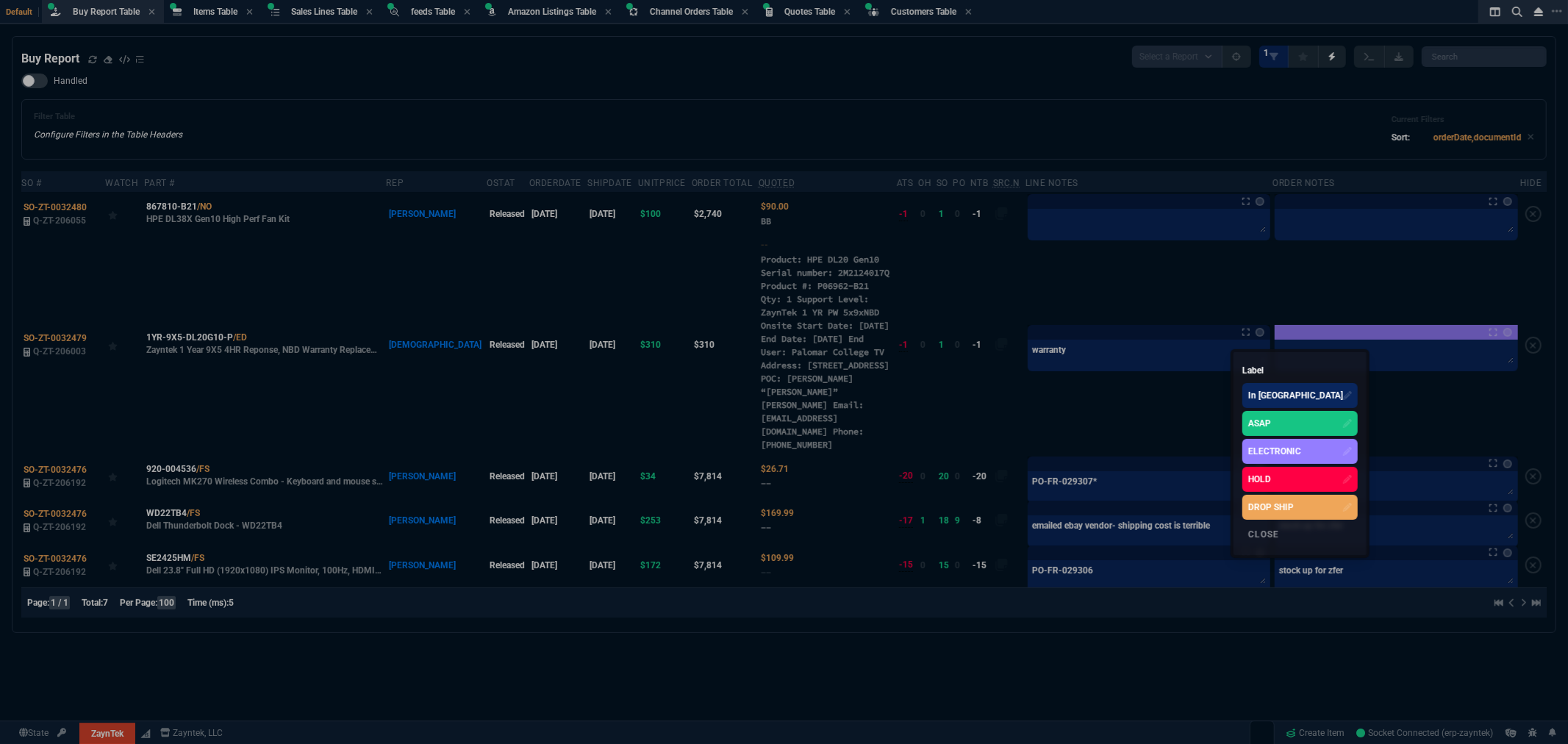
click at [1257, 423] on div "ASAP" at bounding box center [1259, 424] width 23 height 13
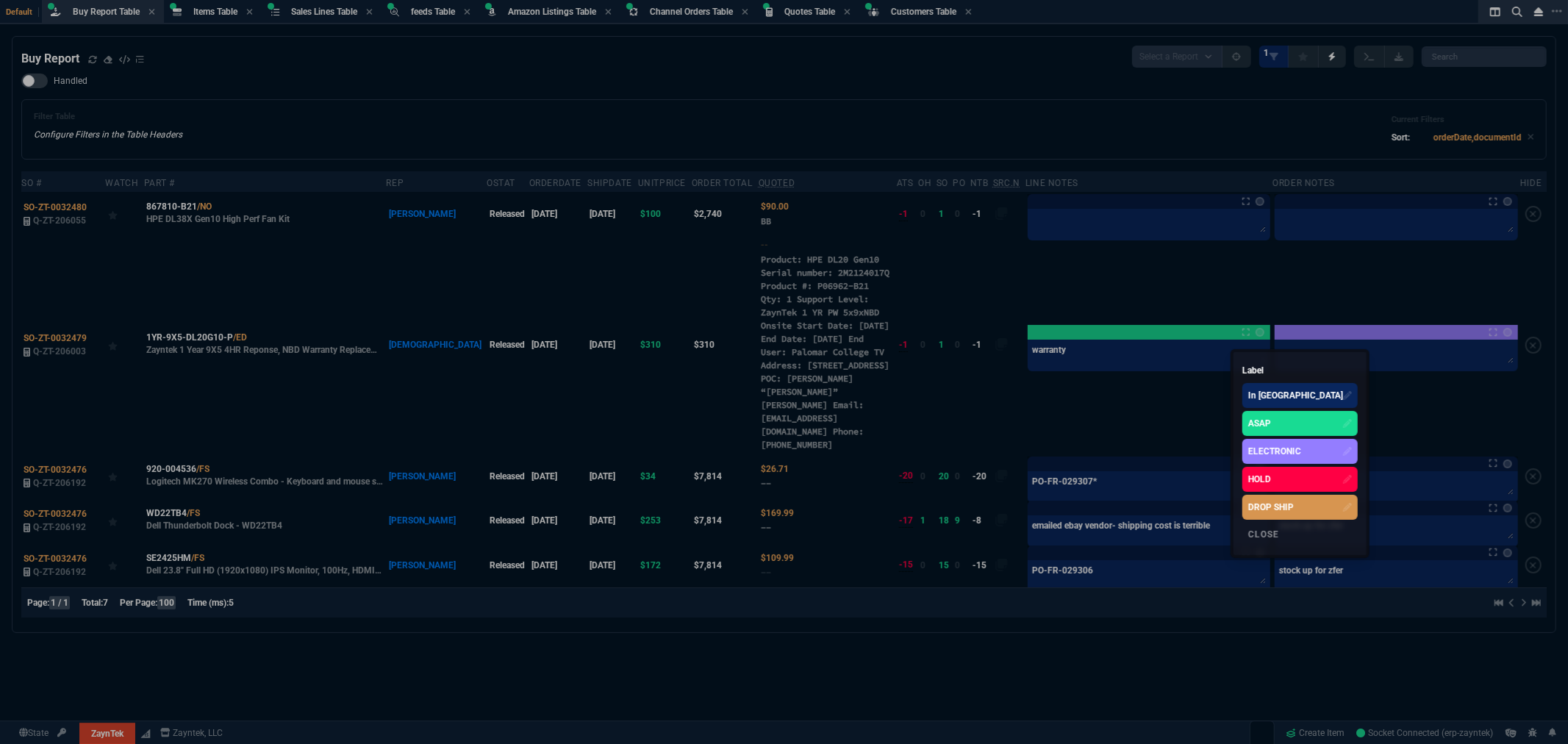
click at [1299, 516] on div "DROP SHIP" at bounding box center [1300, 507] width 116 height 25
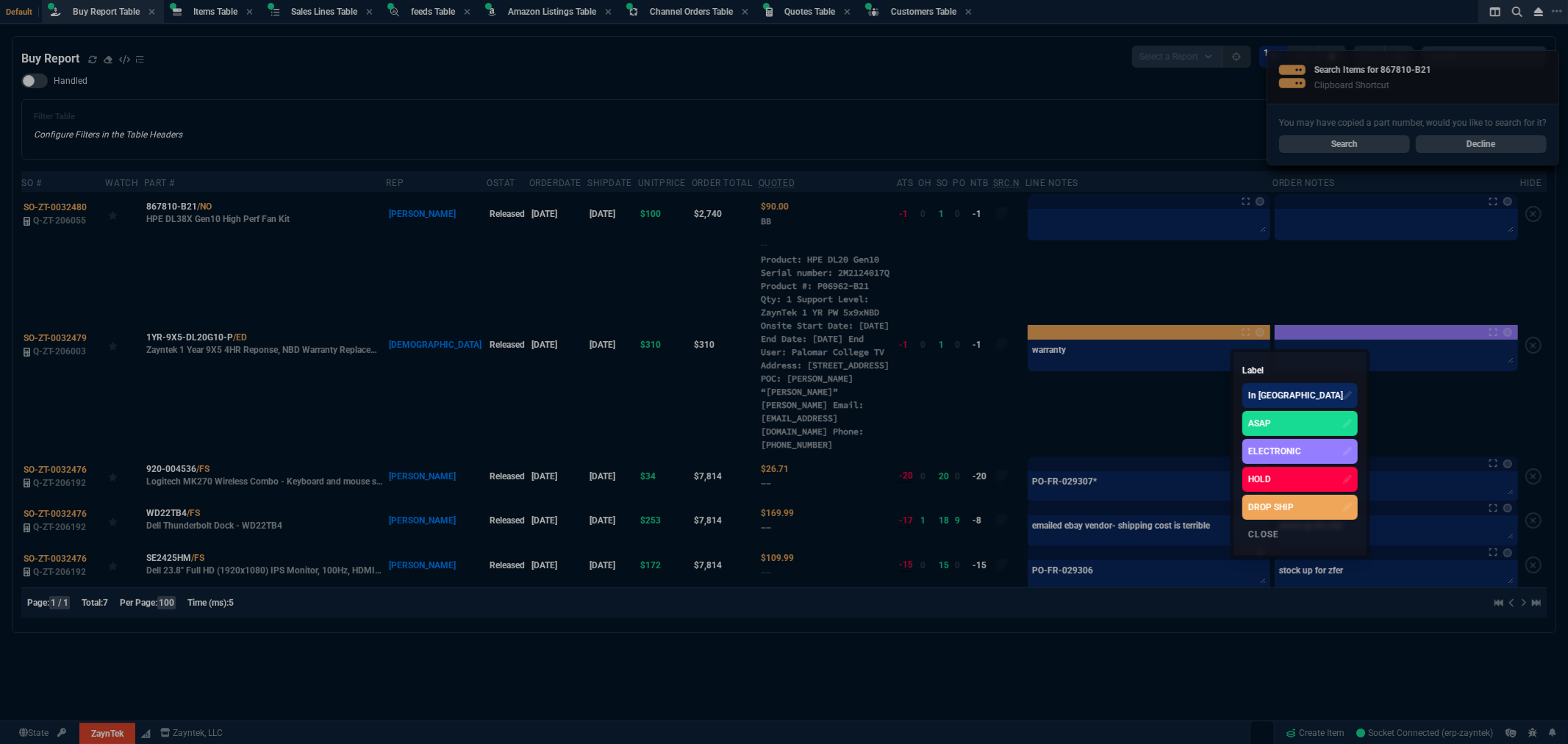
click at [779, 62] on div at bounding box center [784, 372] width 1568 height 744
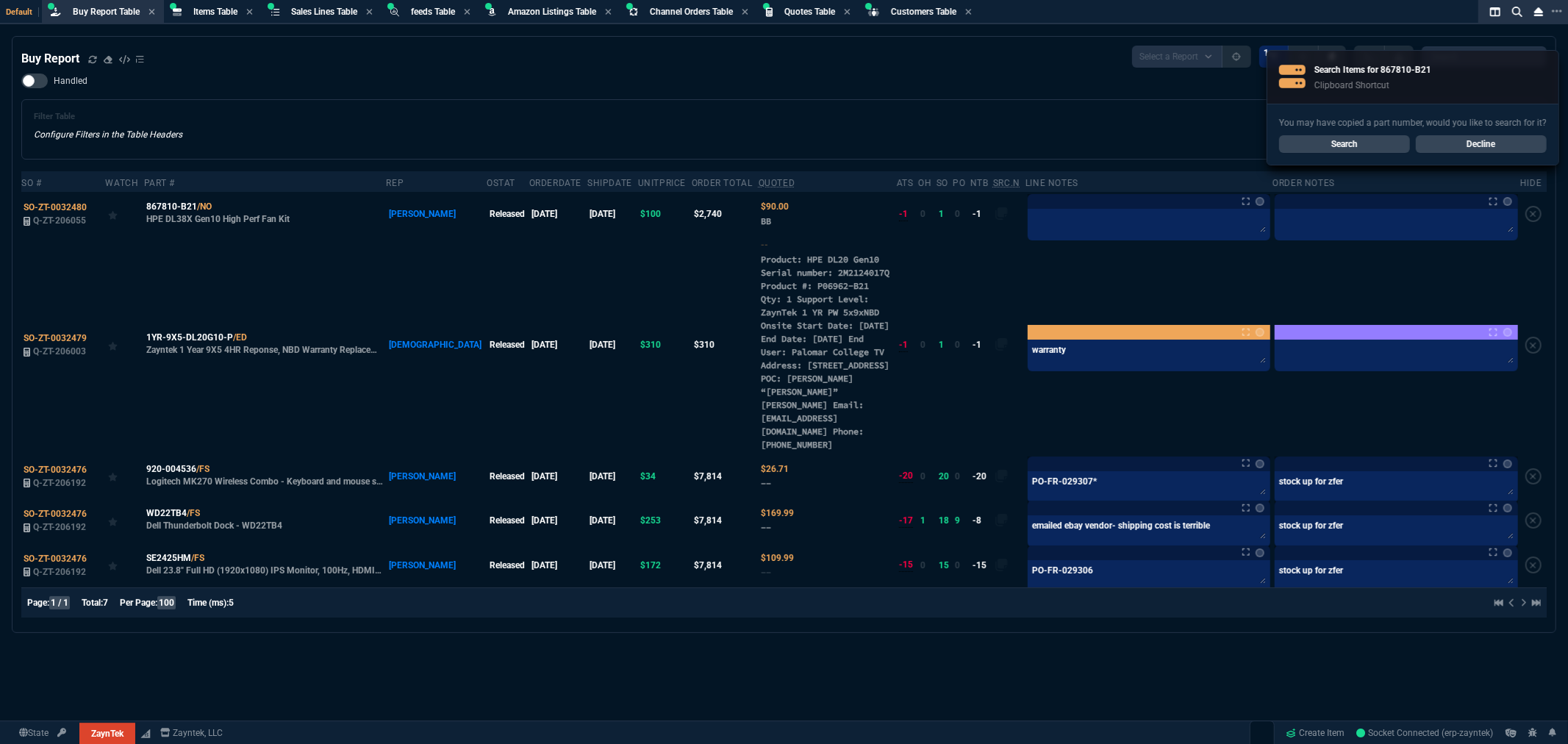
click at [466, 105] on div "Filter Table Configure Filters in the Table Headers Current Filters Sort: order…" at bounding box center [783, 129] width 1525 height 60
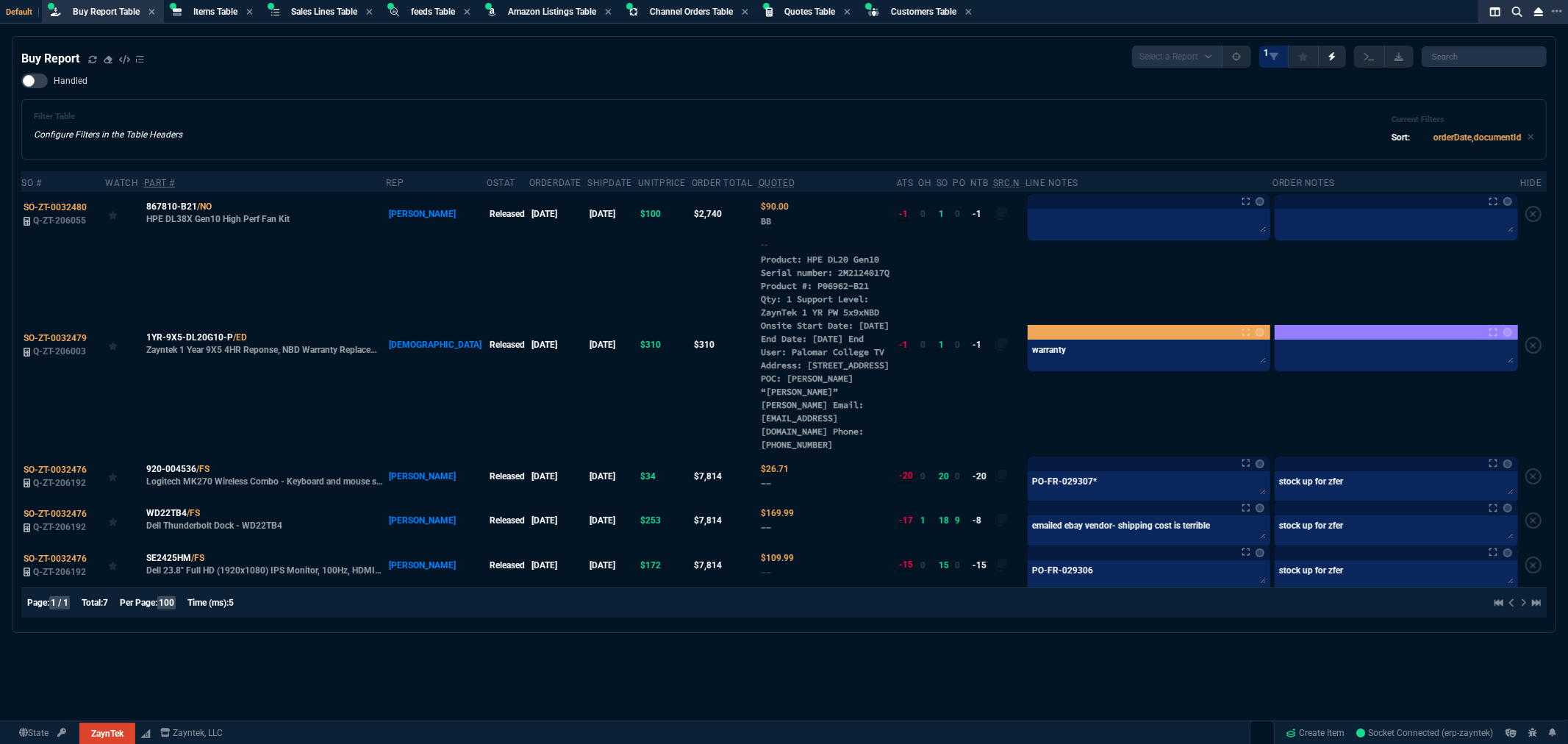
drag, startPoint x: 76, startPoint y: 202, endPoint x: 165, endPoint y: 244, distance: 98.4
click at [76, 202] on span "SO-ZT-0032480" at bounding box center [55, 207] width 63 height 10
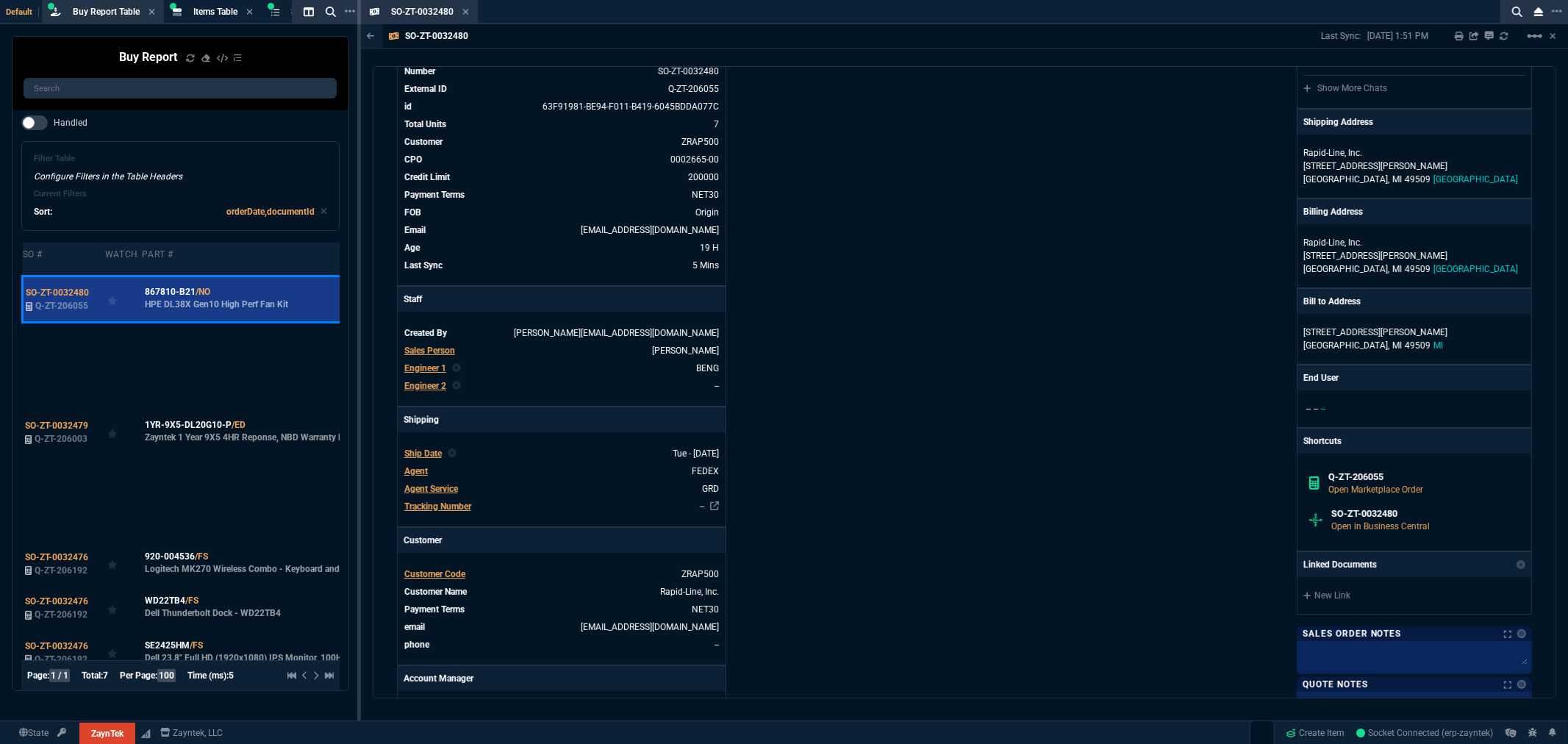
scroll to position [81, 0]
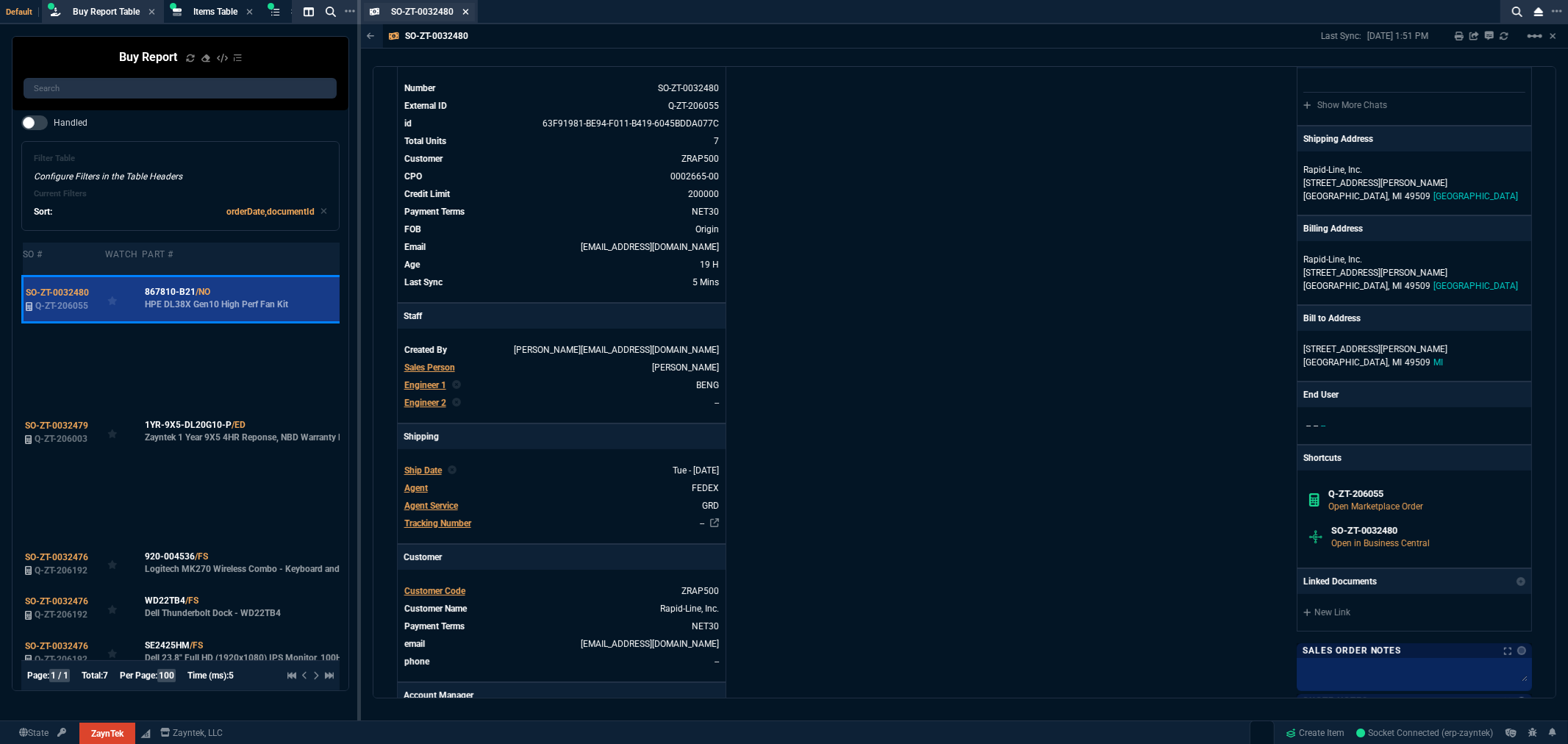
click at [465, 9] on icon at bounding box center [466, 12] width 6 height 6
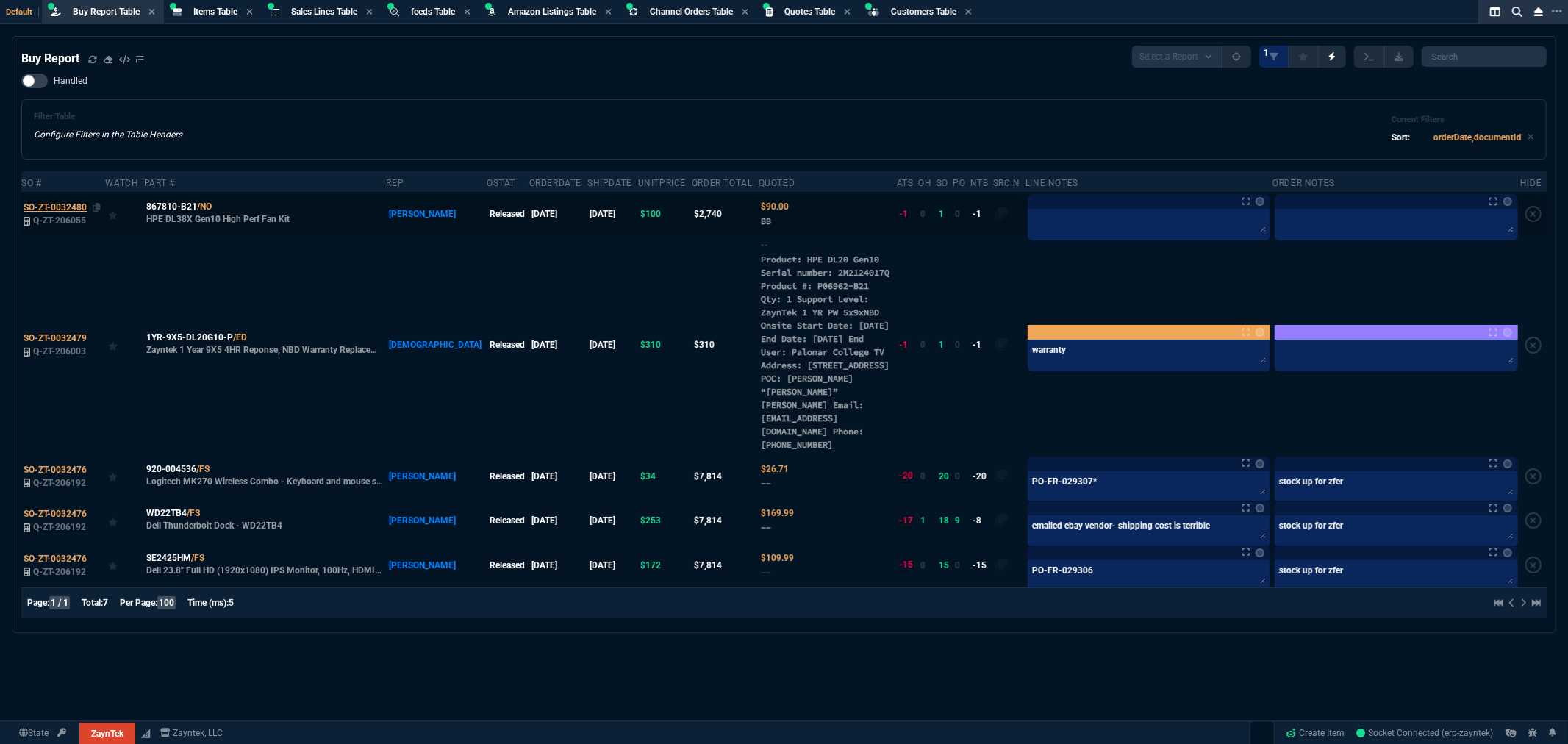
click at [65, 206] on span "SO-ZT-0032480" at bounding box center [55, 207] width 63 height 10
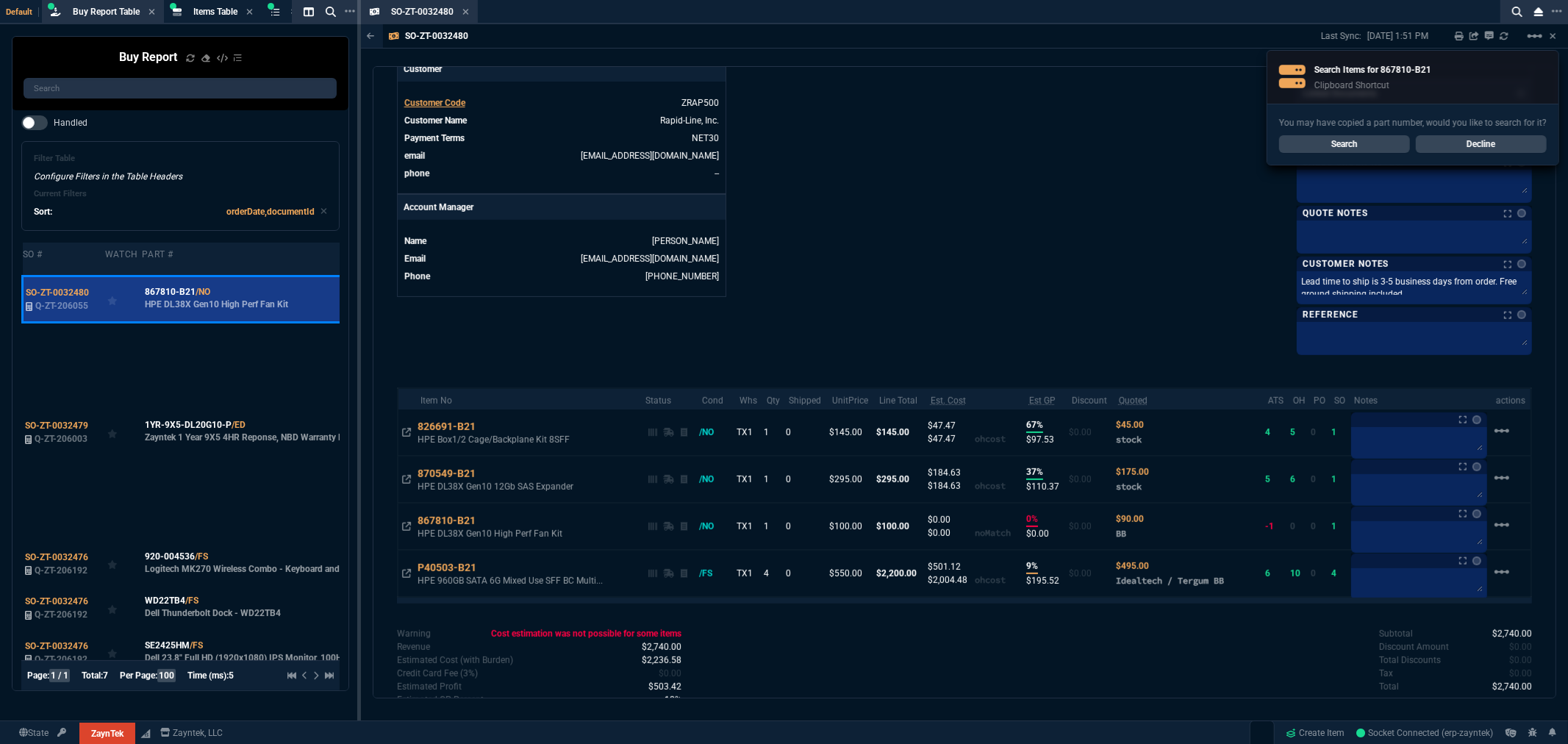
scroll to position [572, 0]
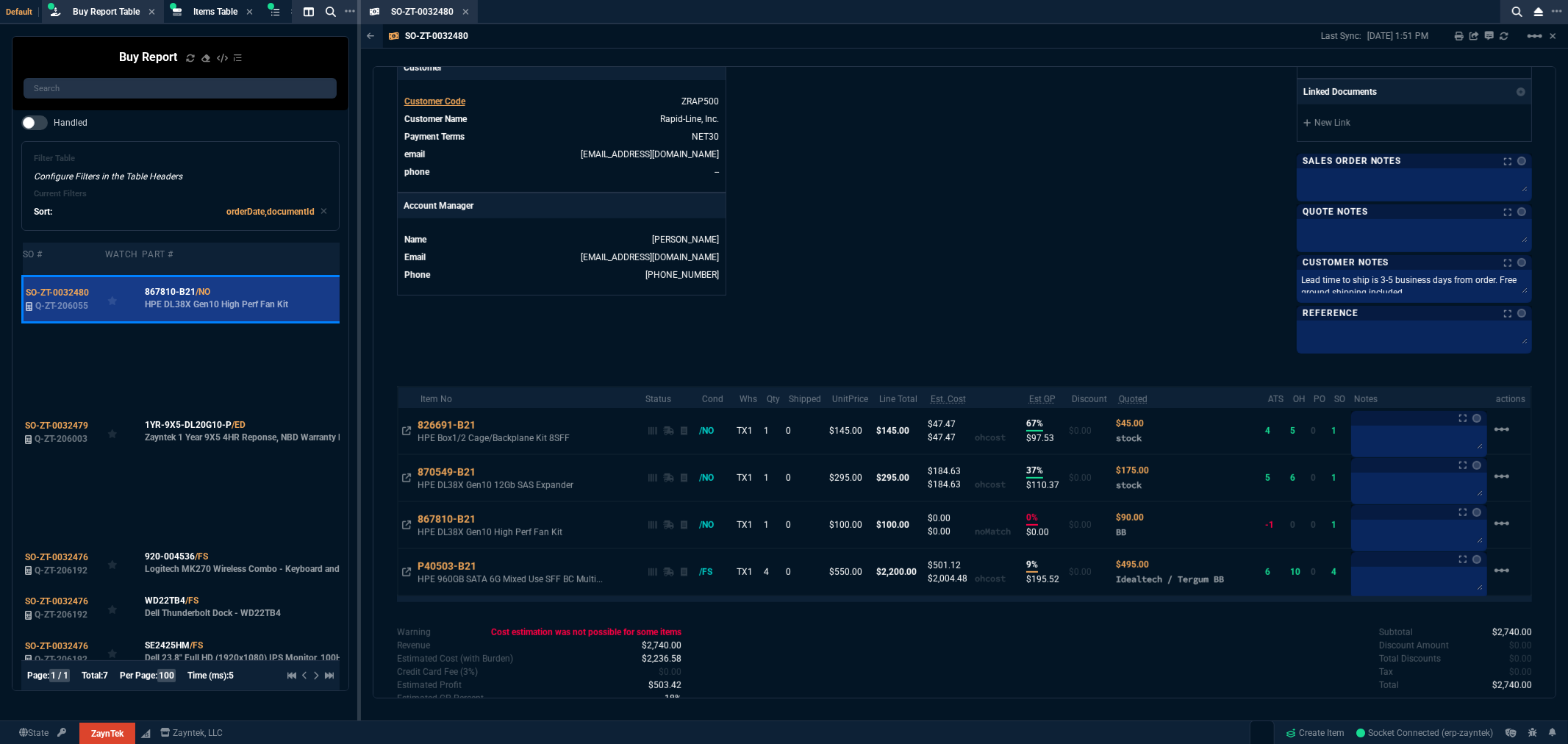
click at [468, 11] on icon at bounding box center [466, 12] width 7 height 9
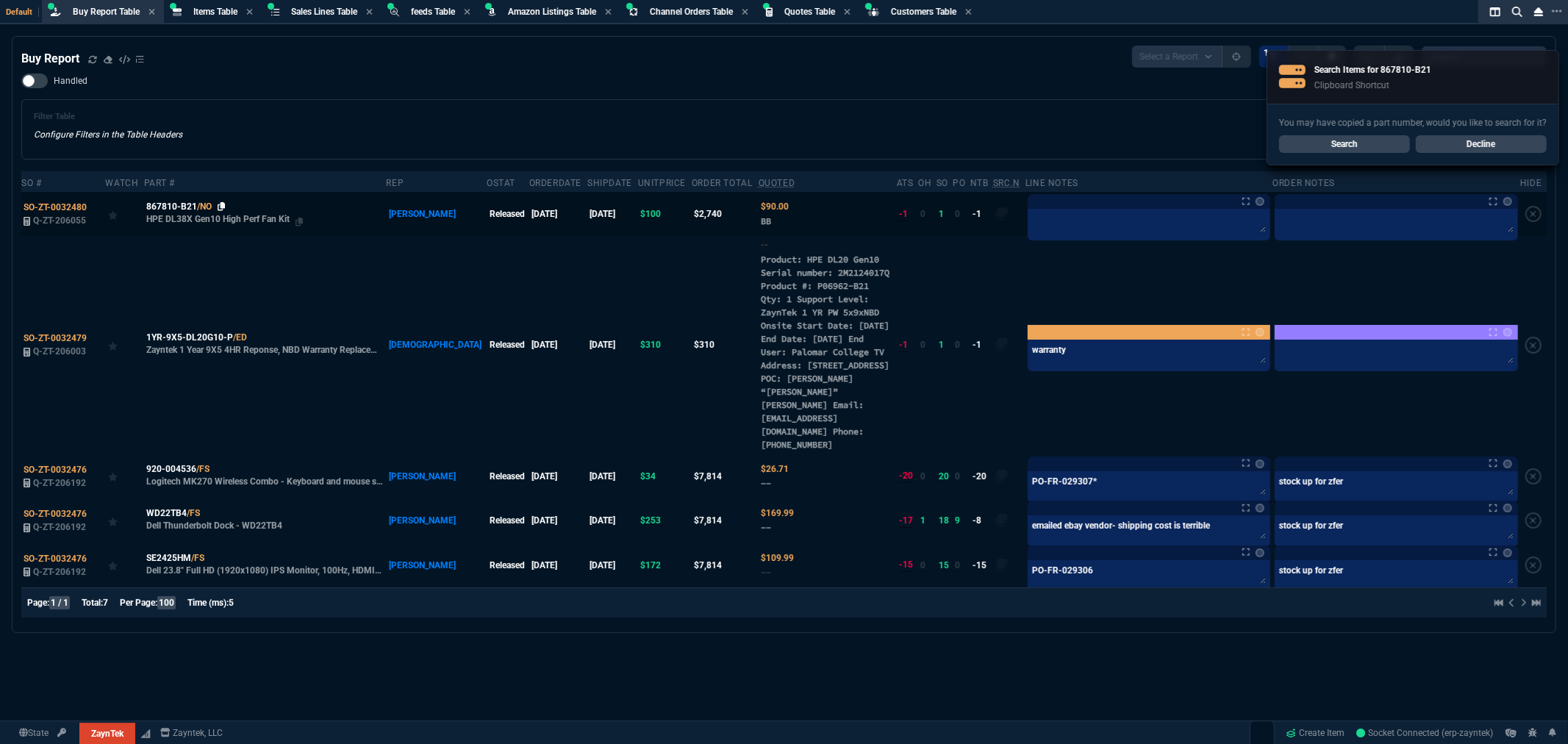
click at [223, 202] on icon at bounding box center [222, 207] width 8 height 9
